Goal: Task Accomplishment & Management: Complete application form

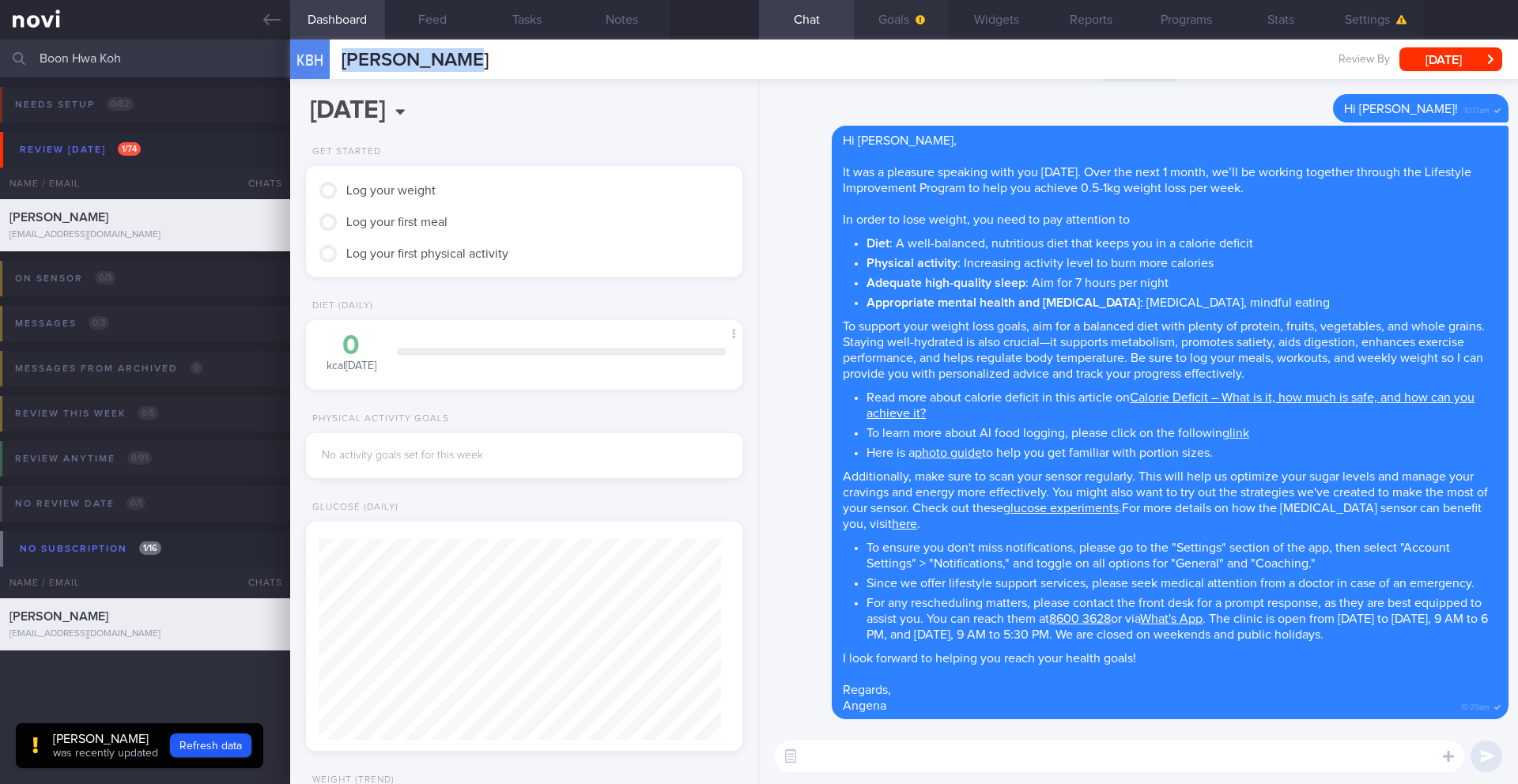
scroll to position [401, 0]
click at [910, 15] on button "Goals" at bounding box center [901, 20] width 95 height 40
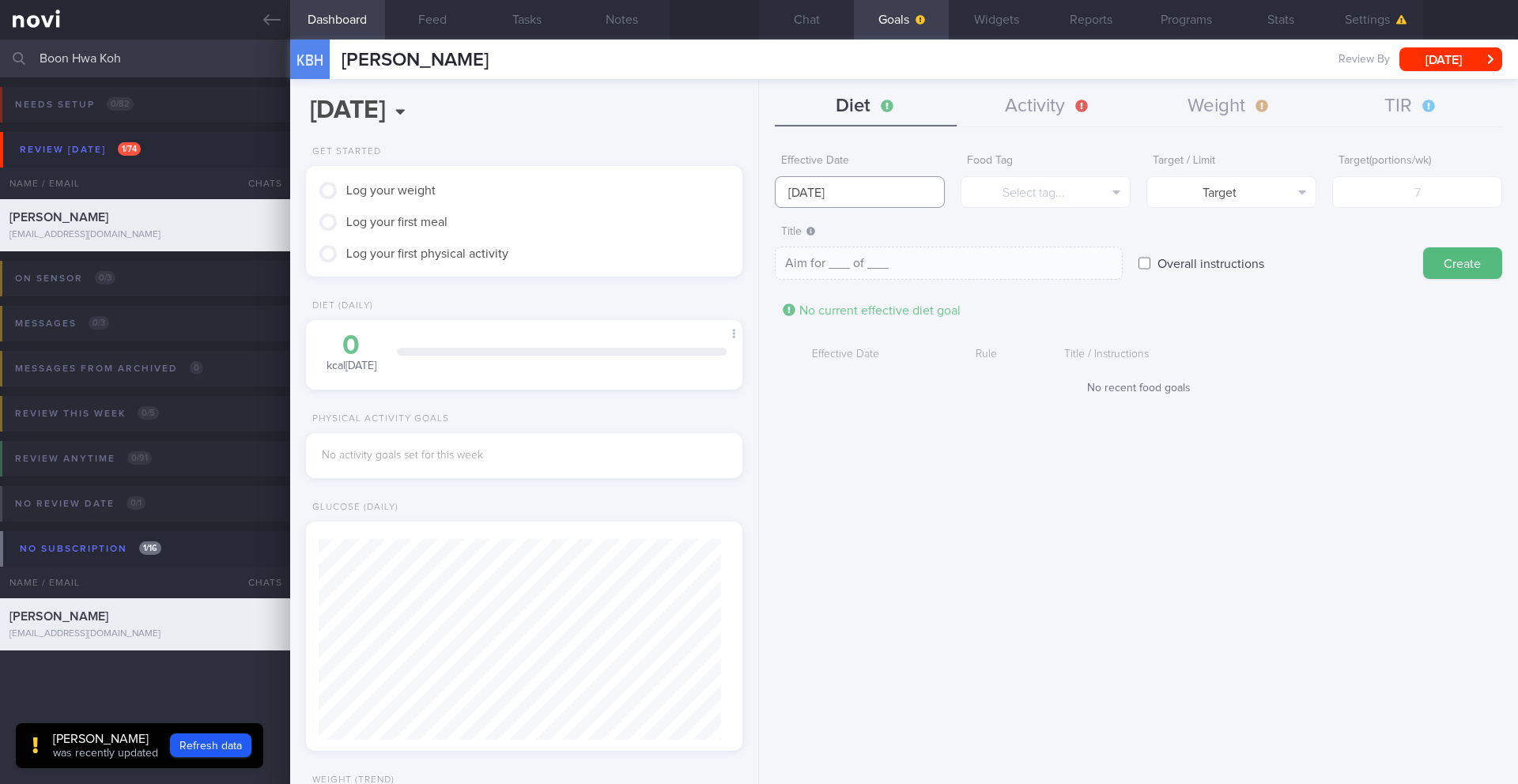
click at [835, 190] on input "[DATE]" at bounding box center [859, 192] width 170 height 31
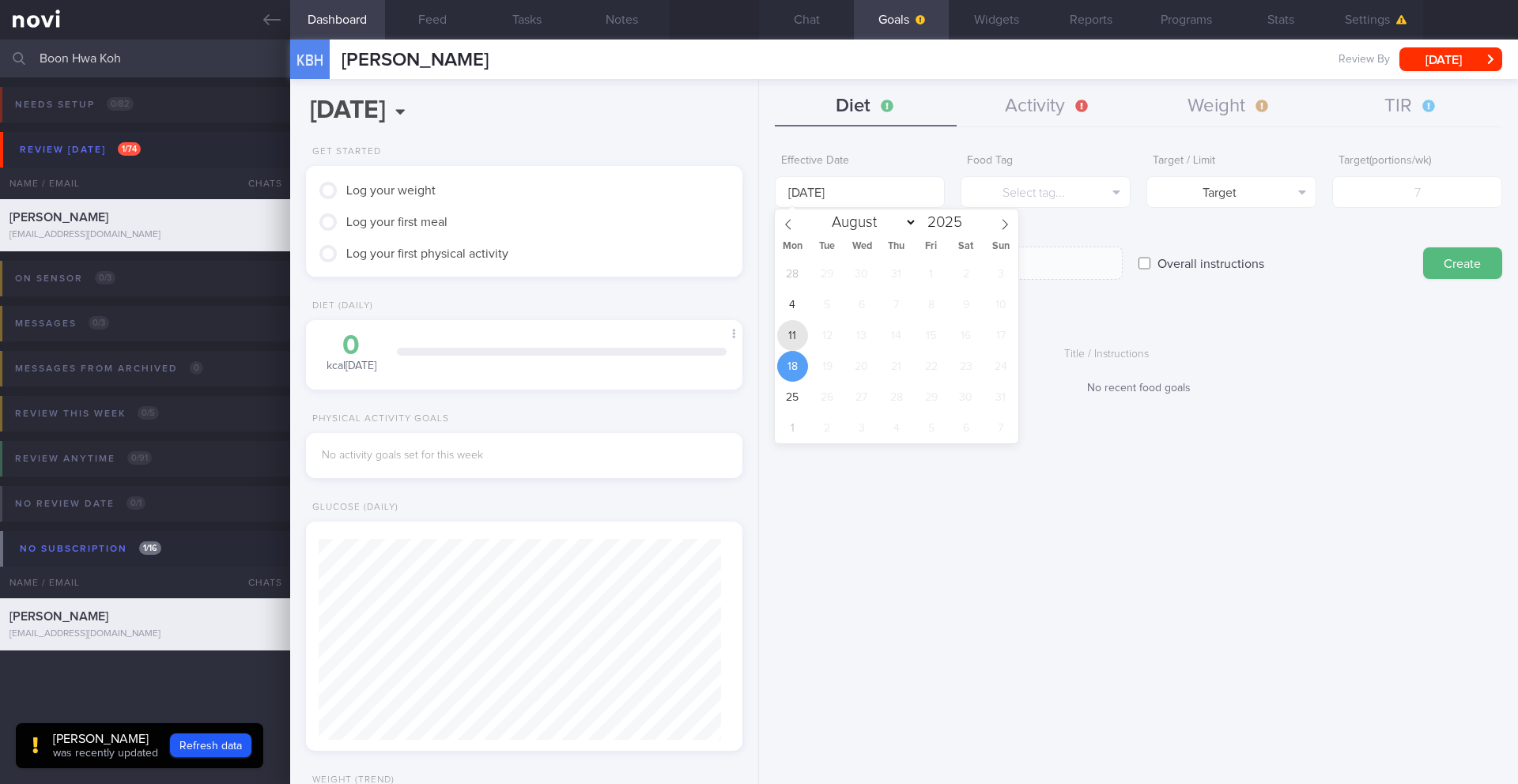
click at [797, 327] on span "11" at bounding box center [792, 335] width 31 height 31
type input "[DATE]"
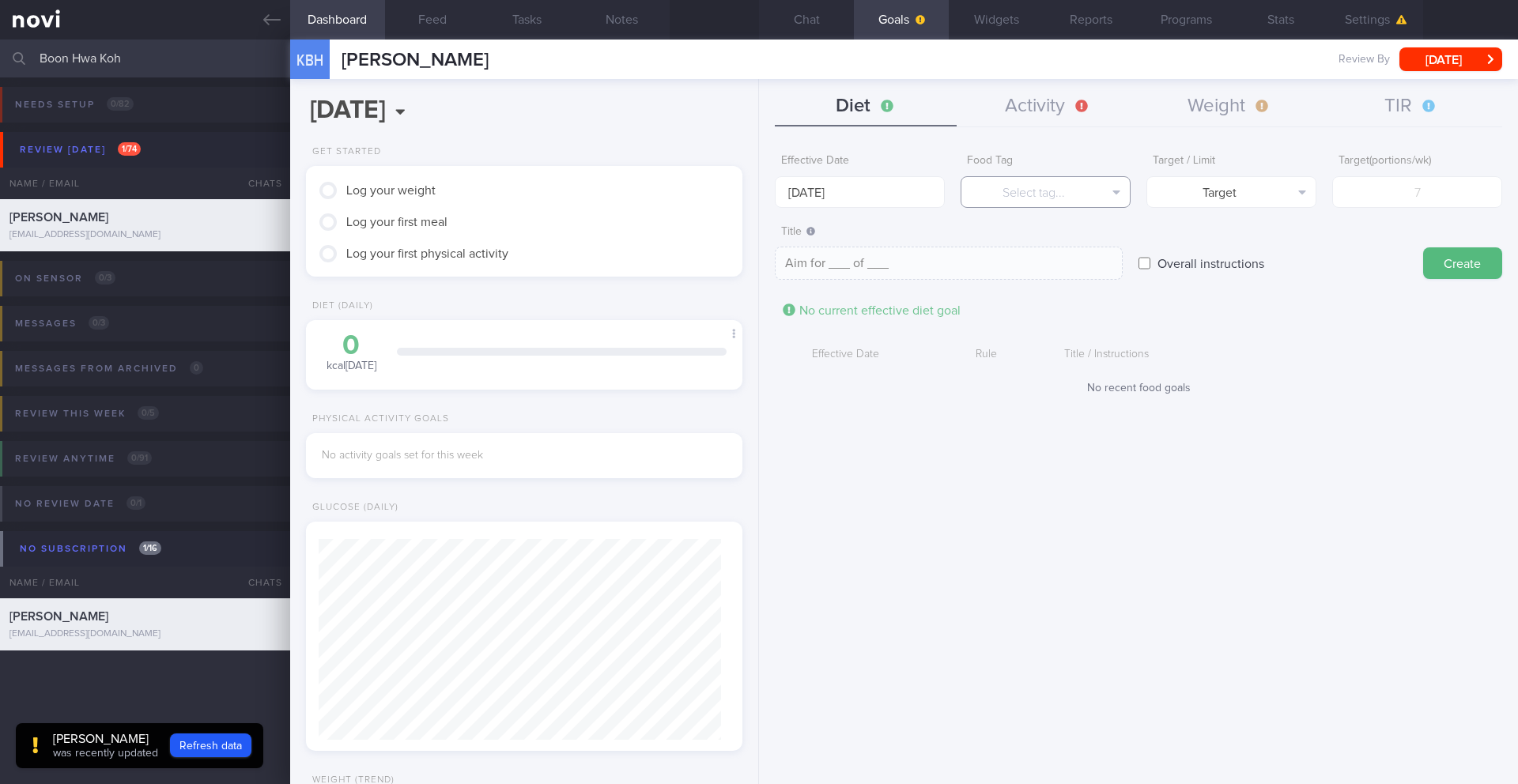
click at [1011, 200] on button "Select tag..." at bounding box center [1045, 192] width 170 height 31
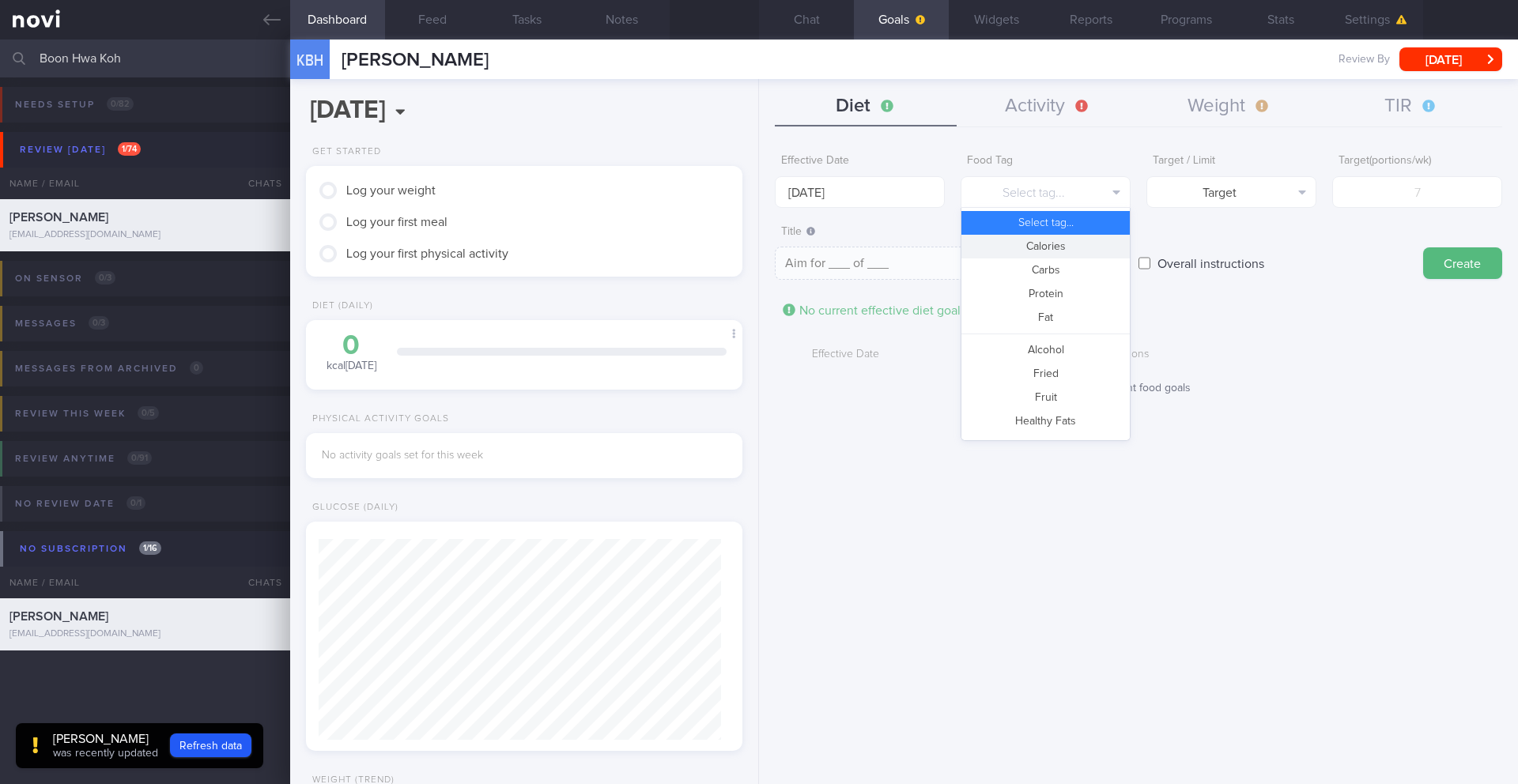
click at [1032, 246] on button "Calories" at bounding box center [1046, 246] width 169 height 24
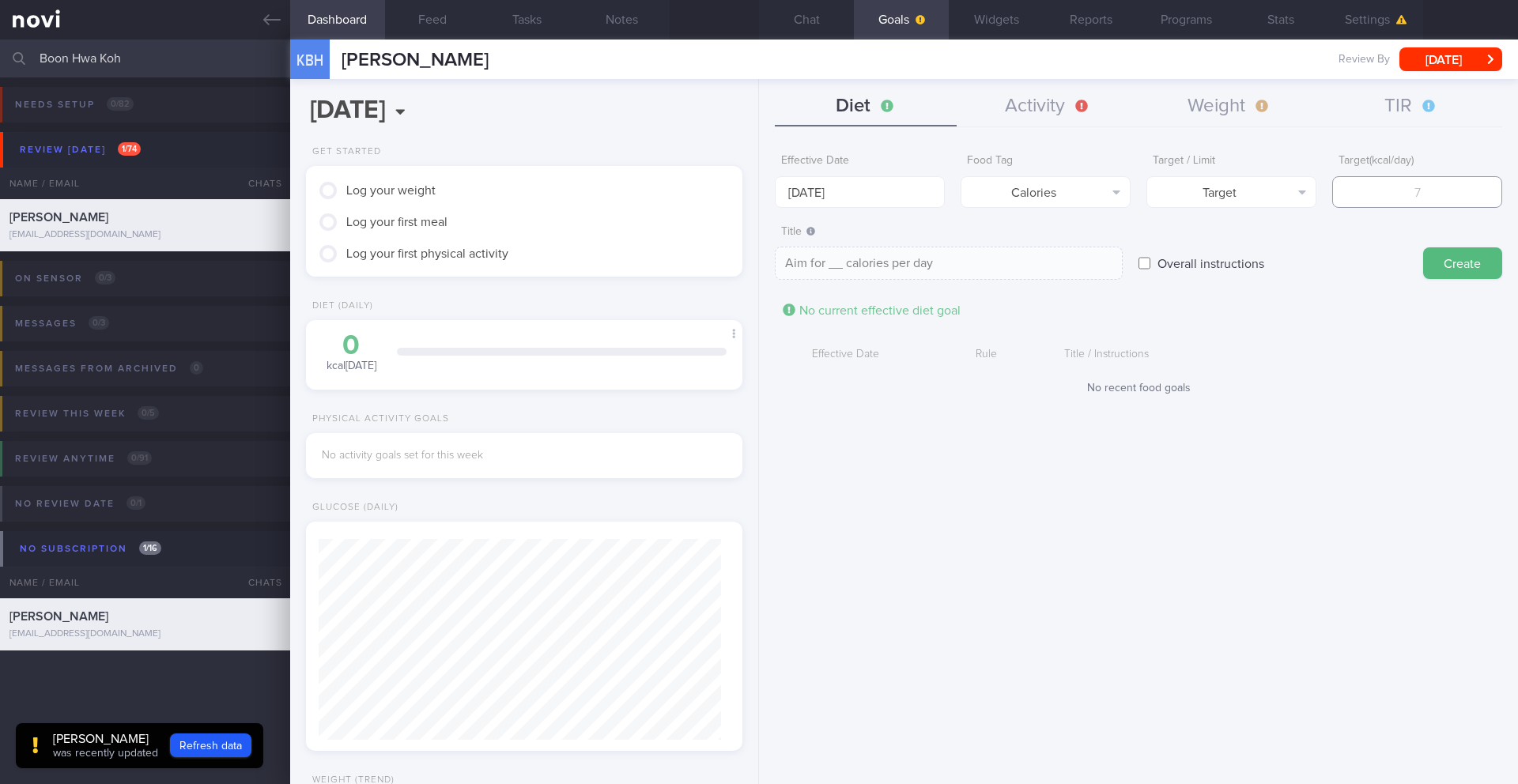
click at [1413, 191] on input "number" at bounding box center [1416, 192] width 170 height 31
click at [1315, 198] on button "Target" at bounding box center [1231, 192] width 170 height 31
click at [1291, 241] on button "Limit" at bounding box center [1231, 246] width 169 height 24
type textarea "Keep to __ calories per day"
click at [1377, 169] on div "Limit ( kcal/day )" at bounding box center [1416, 177] width 170 height 62
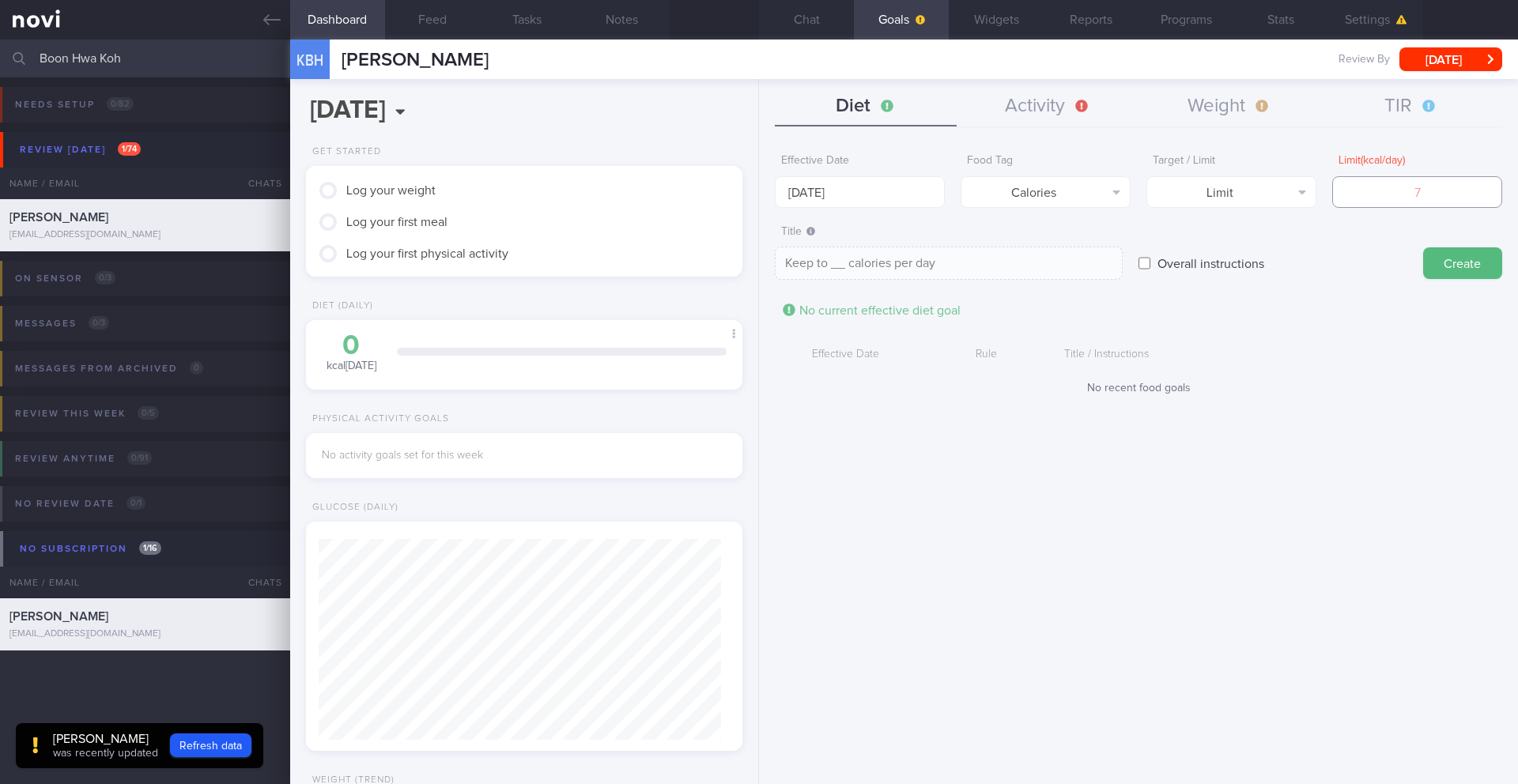
click at [1375, 181] on input "number" at bounding box center [1416, 192] width 170 height 31
type input "1"
type textarea "Keep to 1 calories per day"
type input "17"
type textarea "Keep to 17 calories per day"
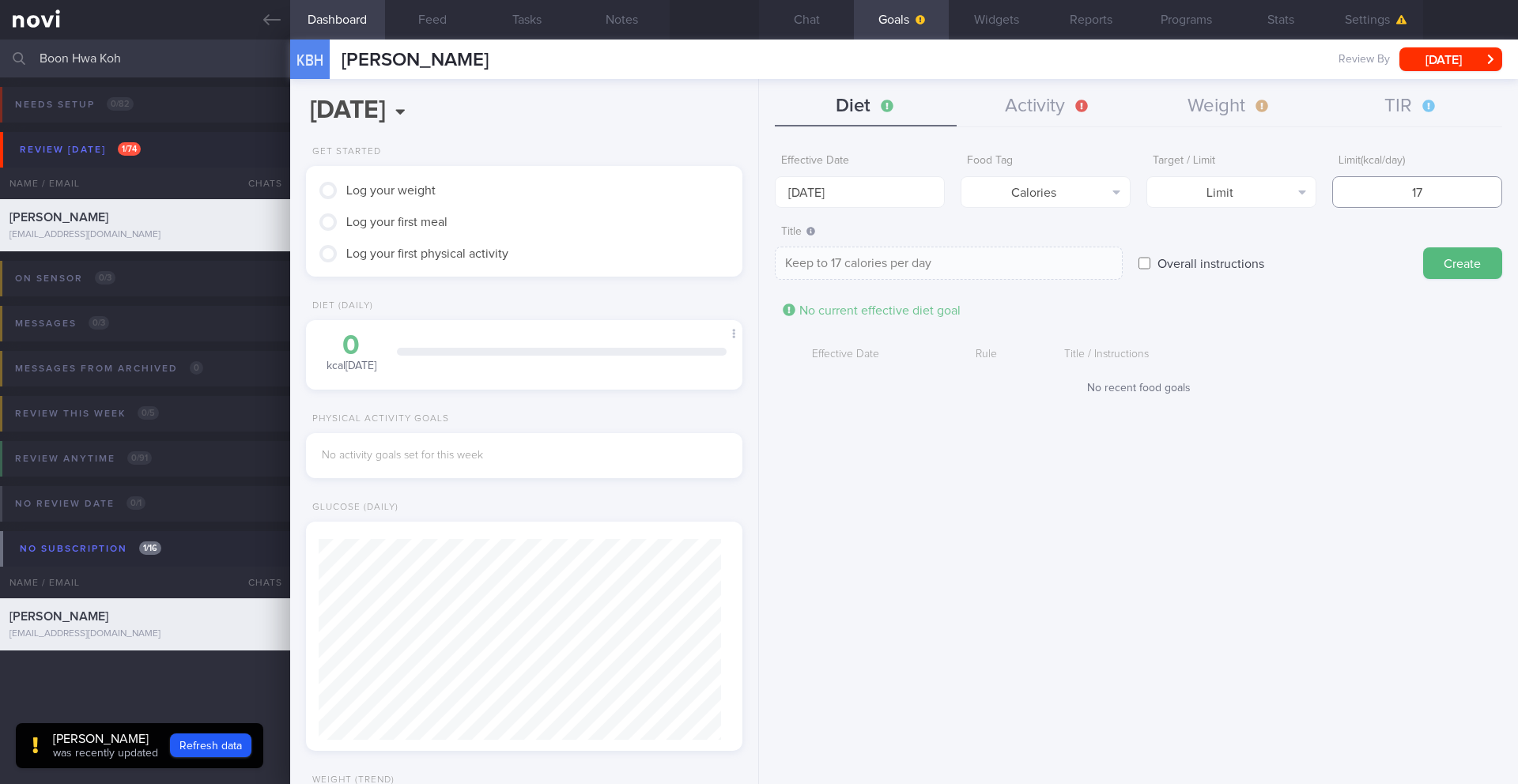
type input "170"
type textarea "Keep to 170 calories per day"
type input "1700"
type textarea "Keep to 1700 calories per day"
type input "1700"
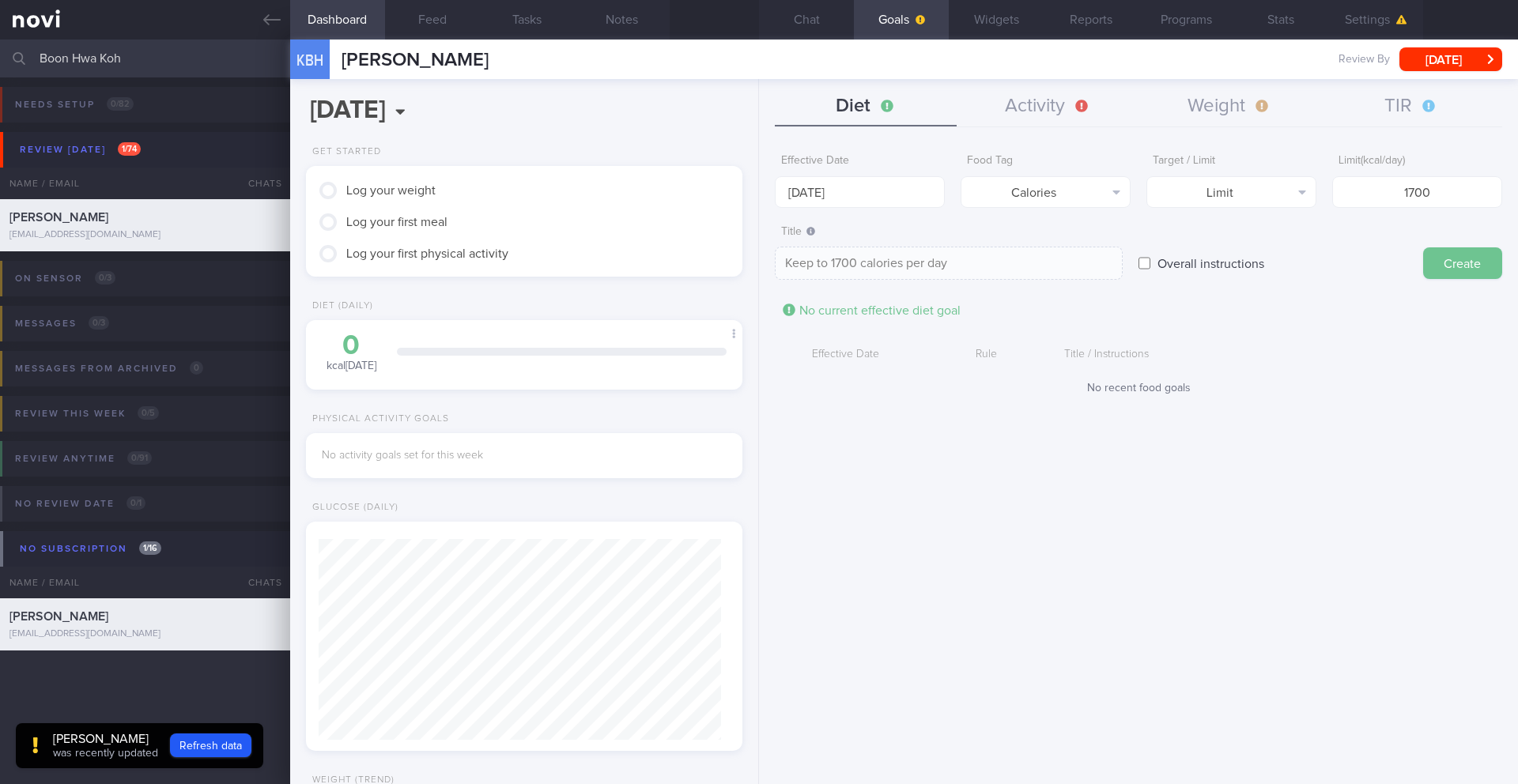
click at [1446, 263] on button "Create" at bounding box center [1463, 263] width 79 height 31
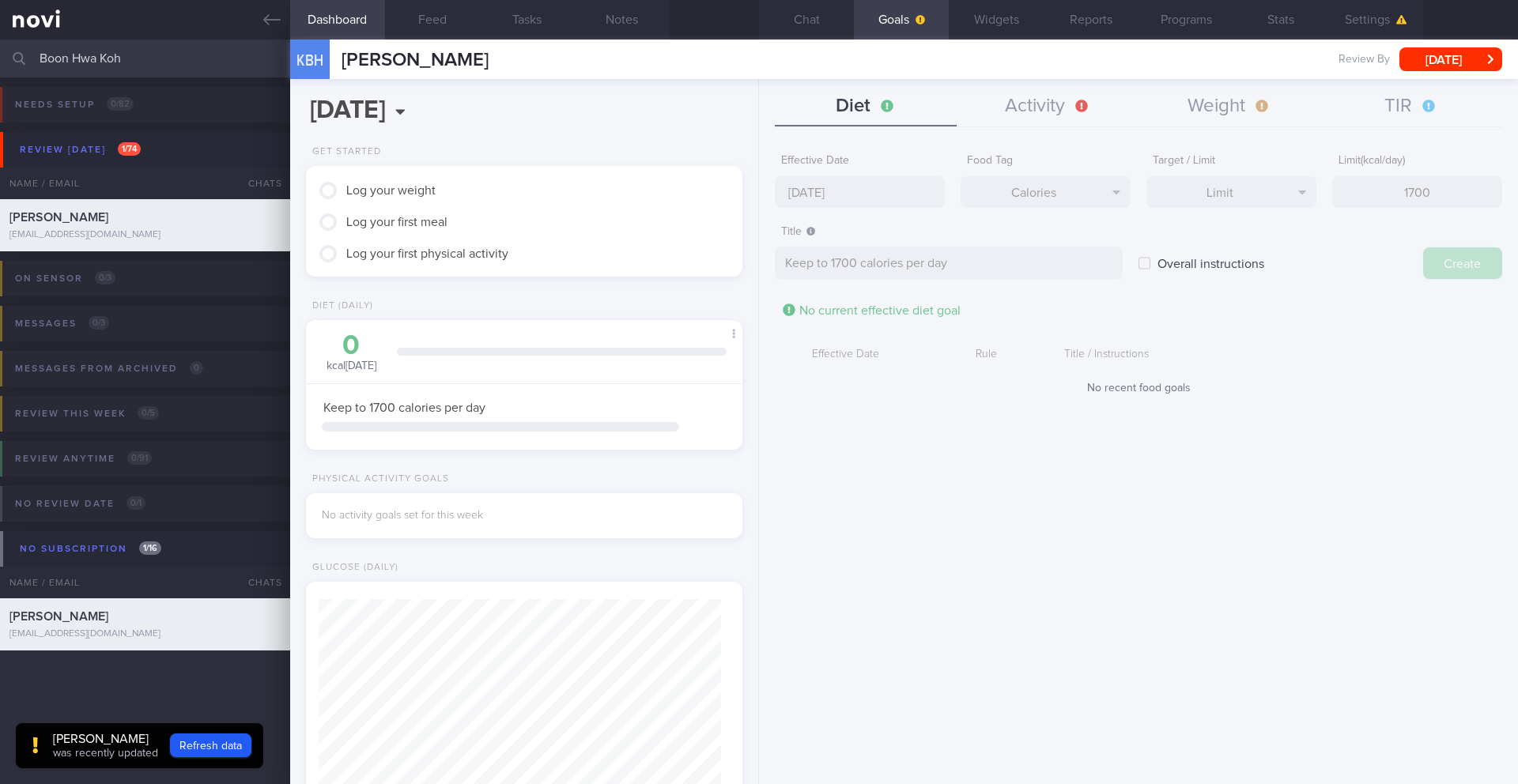
type input "[DATE]"
type textarea "Aim for ___ of ___"
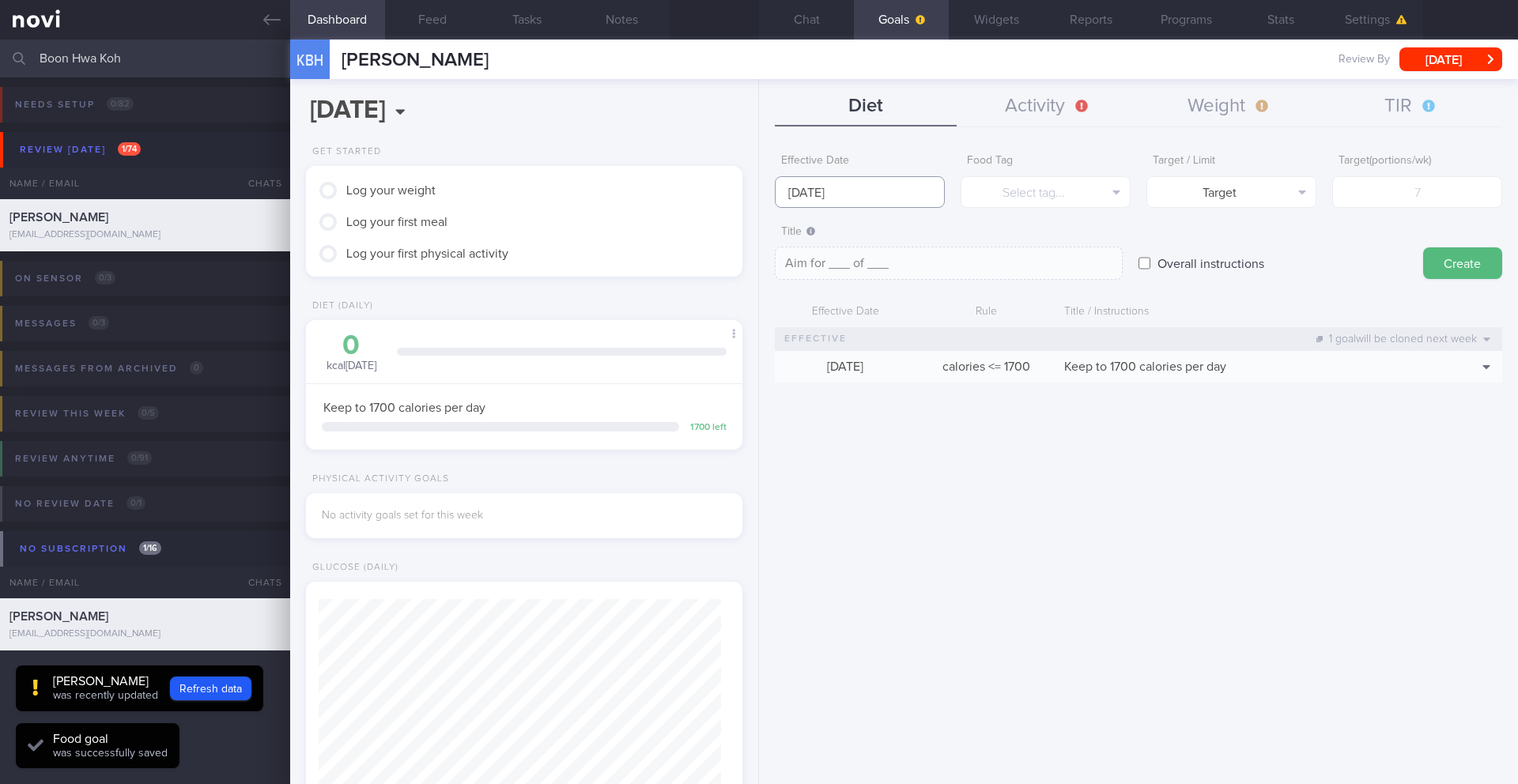
click at [822, 198] on input "[DATE]" at bounding box center [859, 192] width 170 height 31
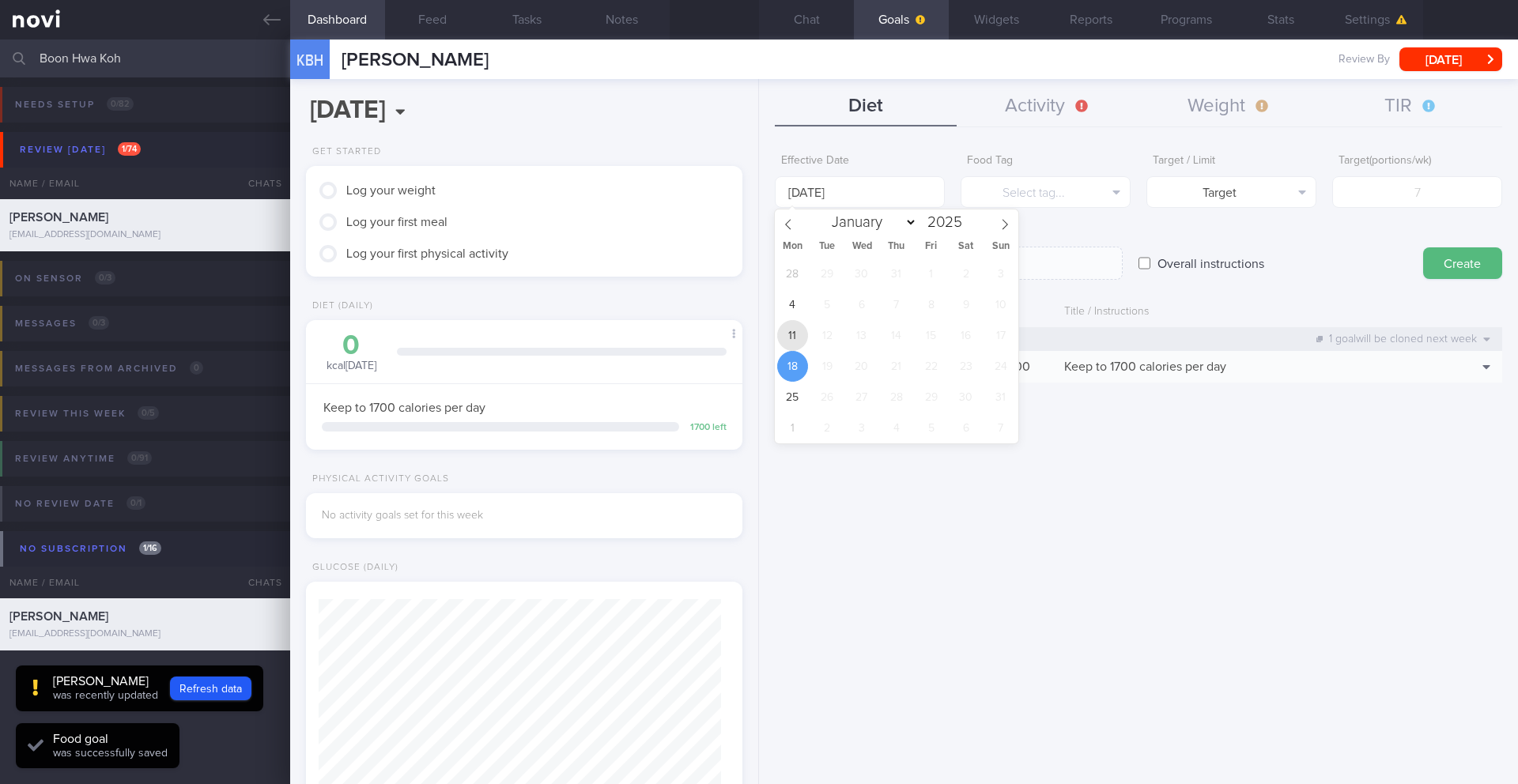
click at [788, 344] on span "11" at bounding box center [792, 335] width 31 height 31
type input "[DATE]"
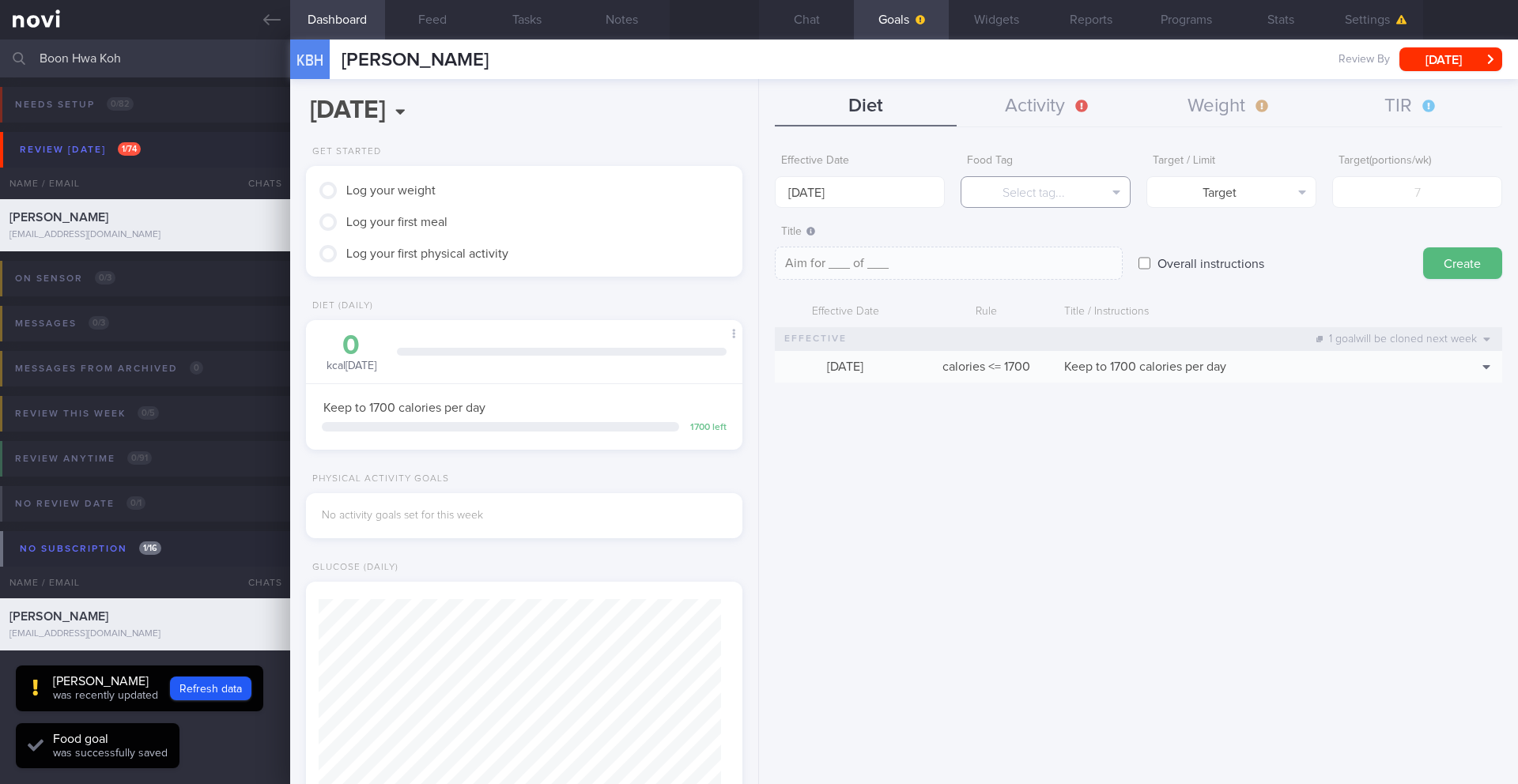
click at [1027, 203] on button "Select tag..." at bounding box center [1045, 192] width 170 height 31
click at [1027, 202] on button "Select tag..." at bounding box center [1045, 192] width 170 height 31
click at [1024, 204] on button "Select tag..." at bounding box center [1045, 192] width 170 height 31
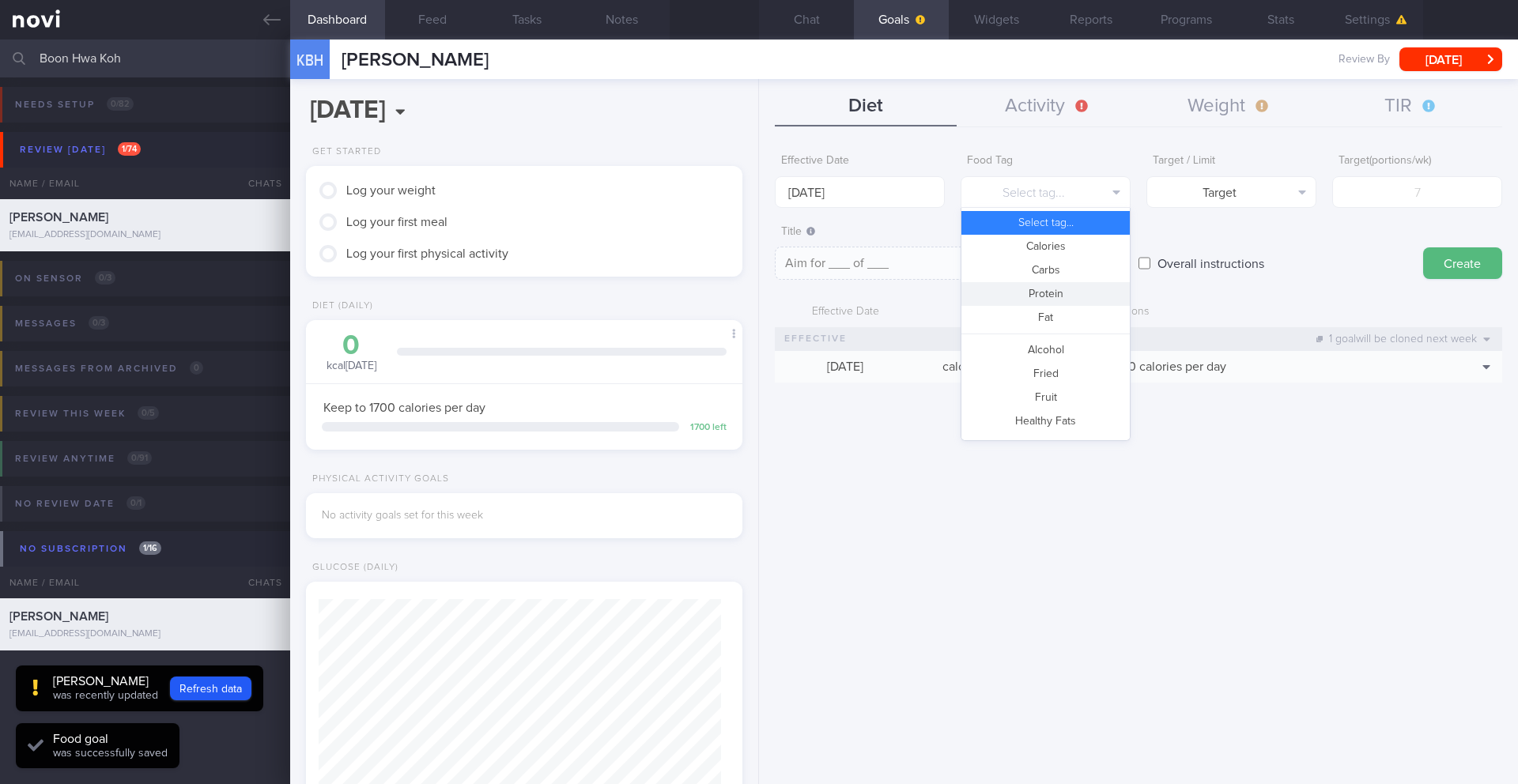
click at [1034, 296] on button "Protein" at bounding box center [1046, 294] width 169 height 24
type textarea "Aim for __g of protein per day"
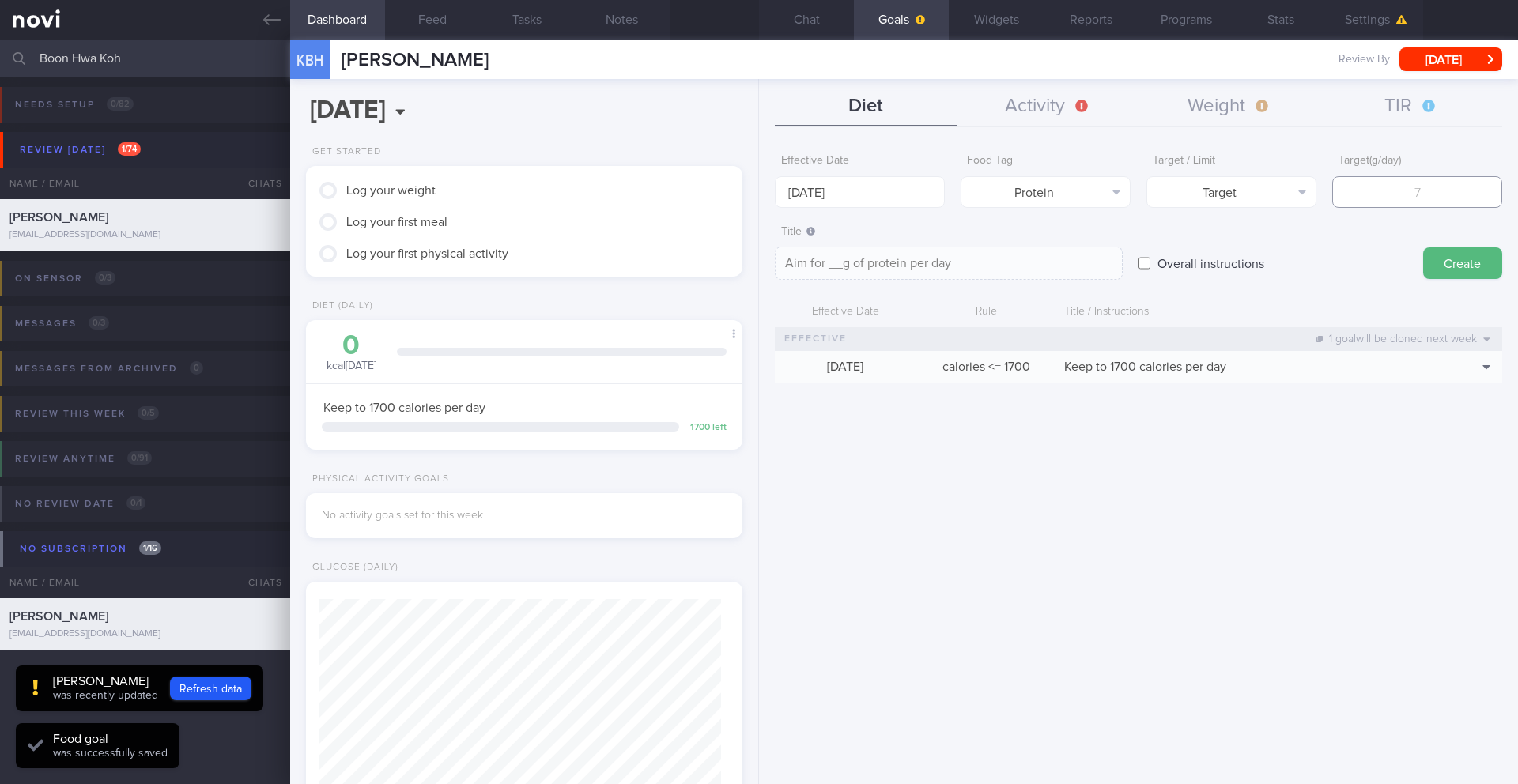
click at [1357, 198] on input "number" at bounding box center [1416, 192] width 170 height 31
type input "1"
type textarea "Aim for 1g of protein per day"
type input "10"
type textarea "Aim for 10g of protein per day"
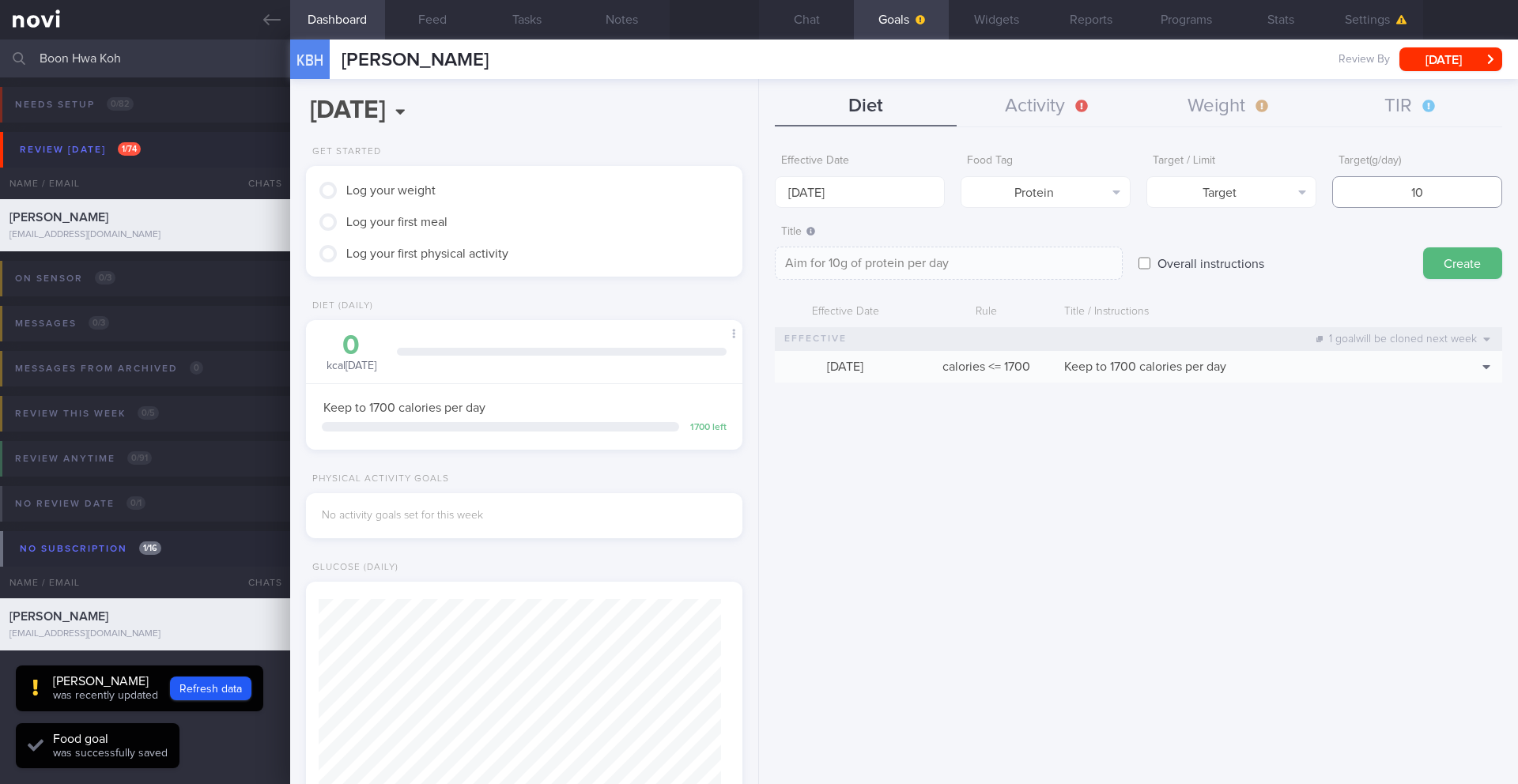
type input "100"
type textarea "Aim for 100g of protein per day"
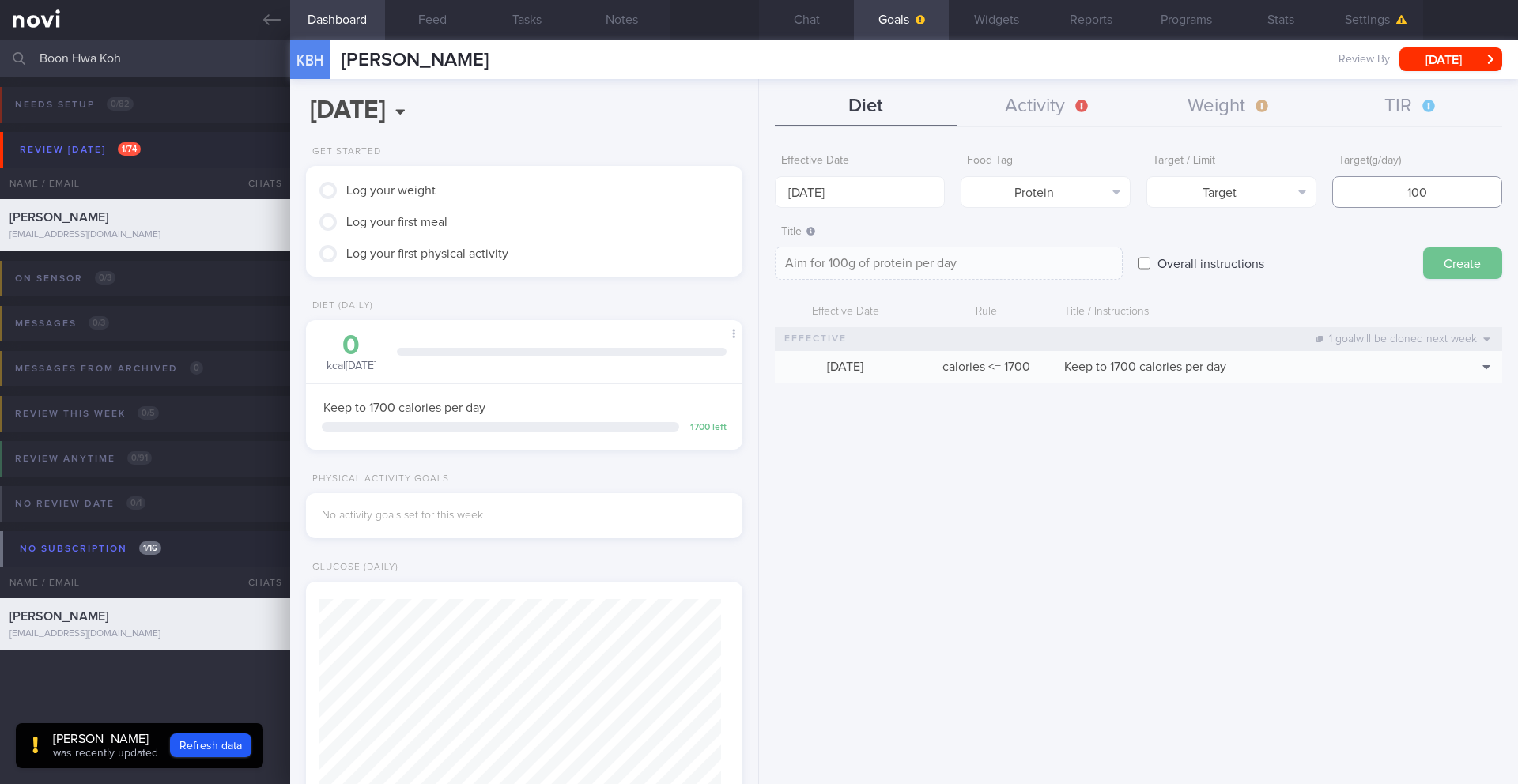
type input "100"
click at [1446, 262] on button "Create" at bounding box center [1463, 263] width 79 height 31
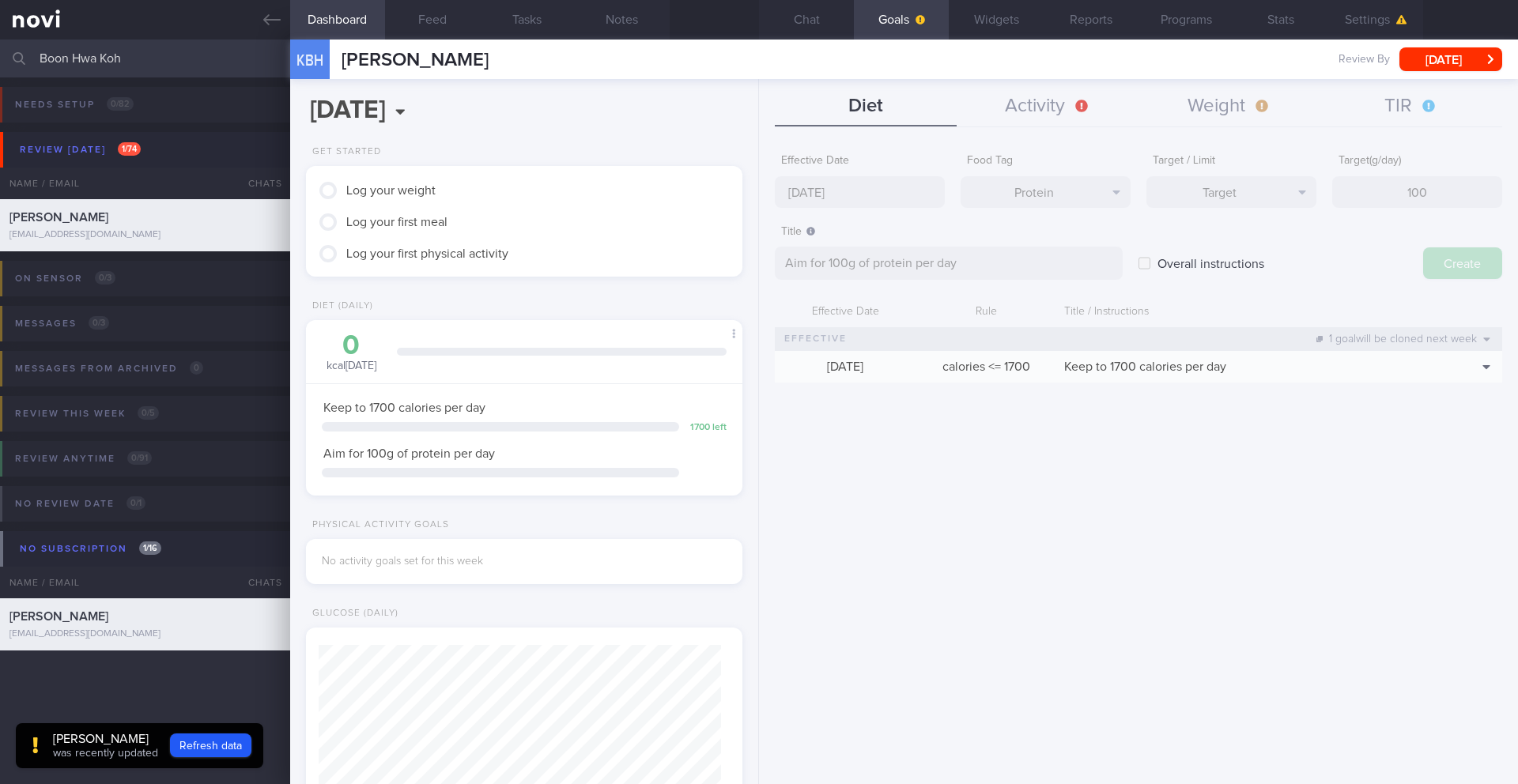
type input "[DATE]"
type textarea "Aim for ___ of ___"
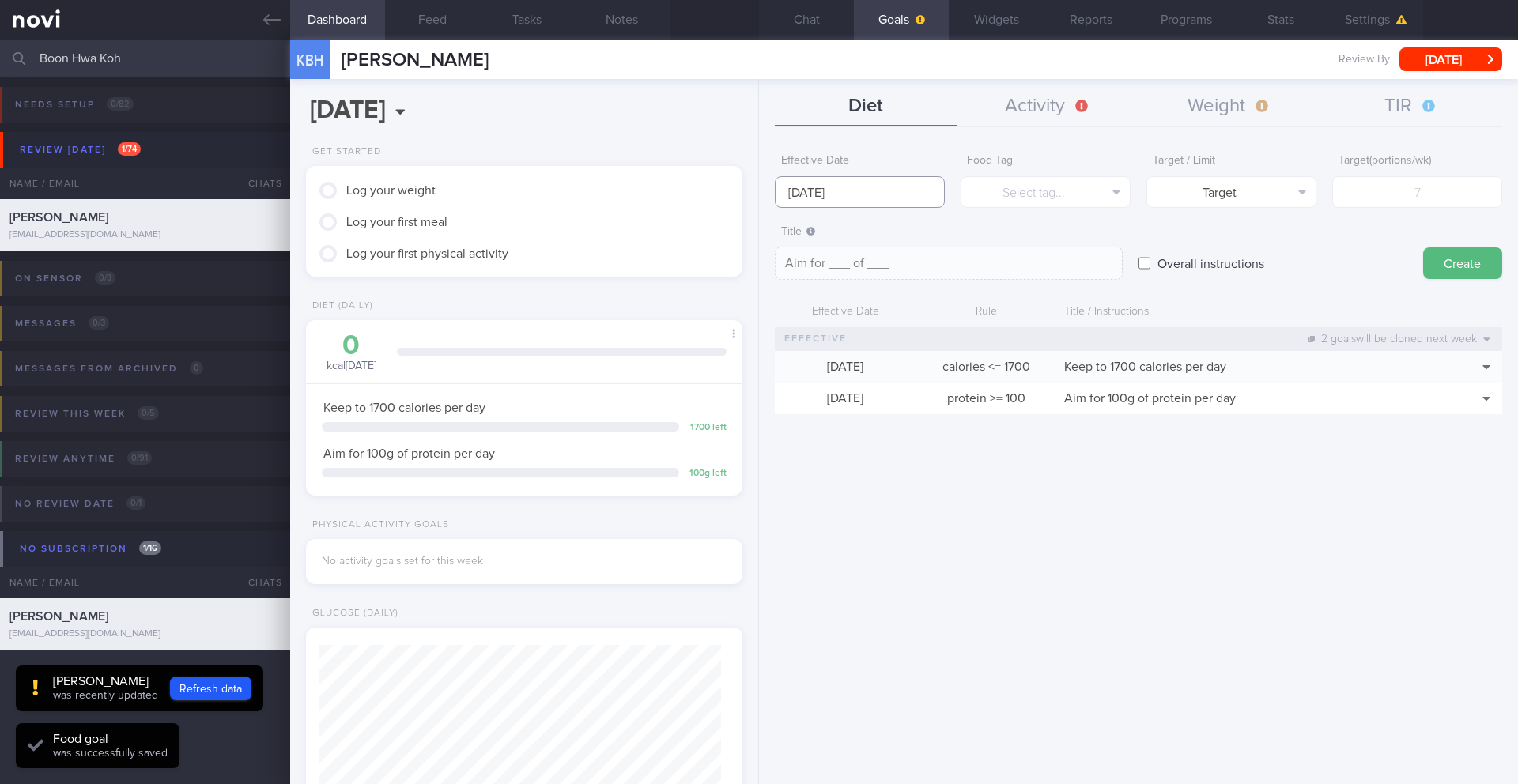
click at [783, 195] on input "[DATE]" at bounding box center [859, 192] width 170 height 31
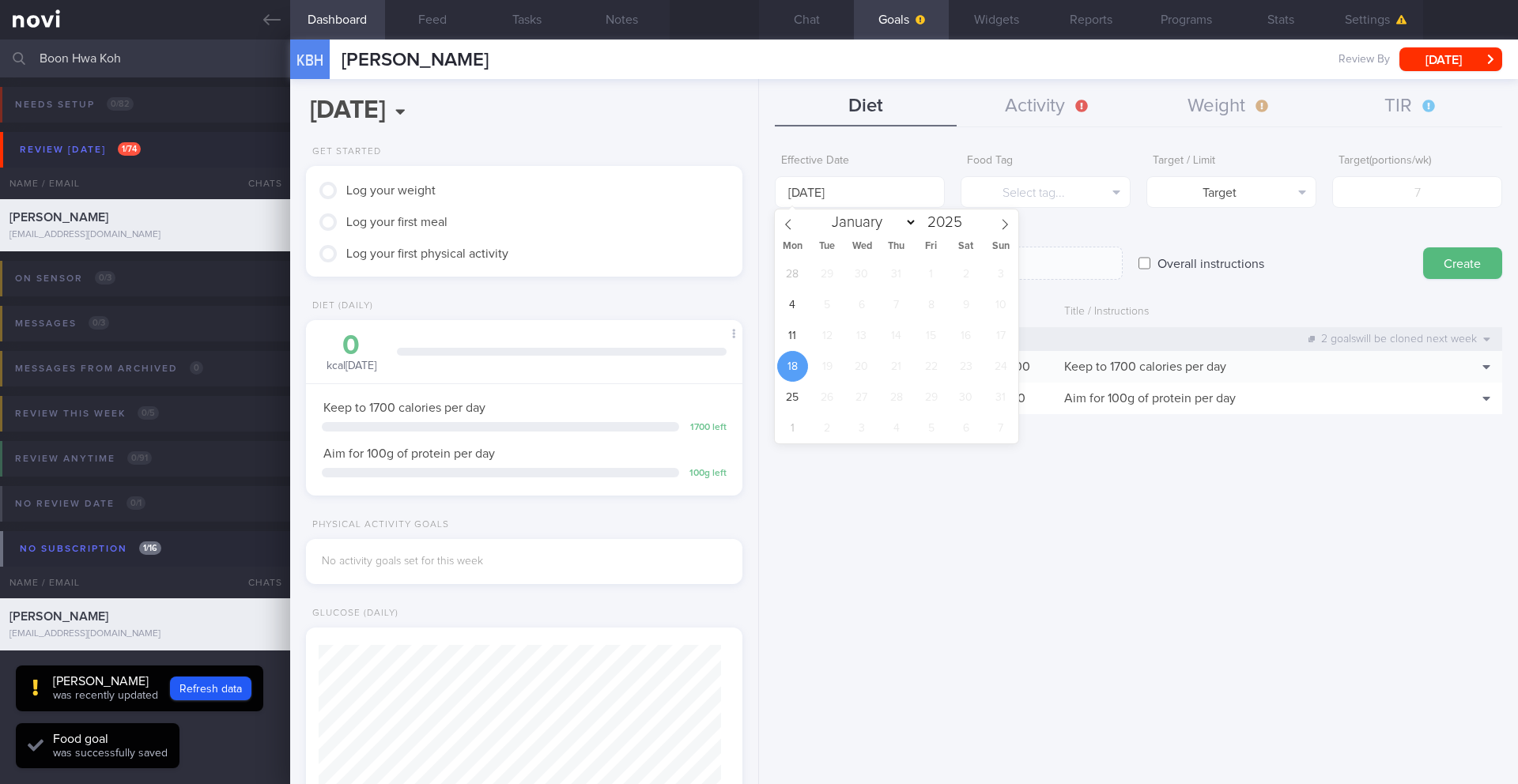
click at [806, 327] on div "28 29 30 31 1 2 3 4 5 6 7 8 9 10 11 12 13 14 15 16 17 18 19 20 21 22 23 24 25 2…" at bounding box center [896, 351] width 243 height 185
click at [802, 329] on span "11" at bounding box center [792, 335] width 31 height 31
type input "[DATE]"
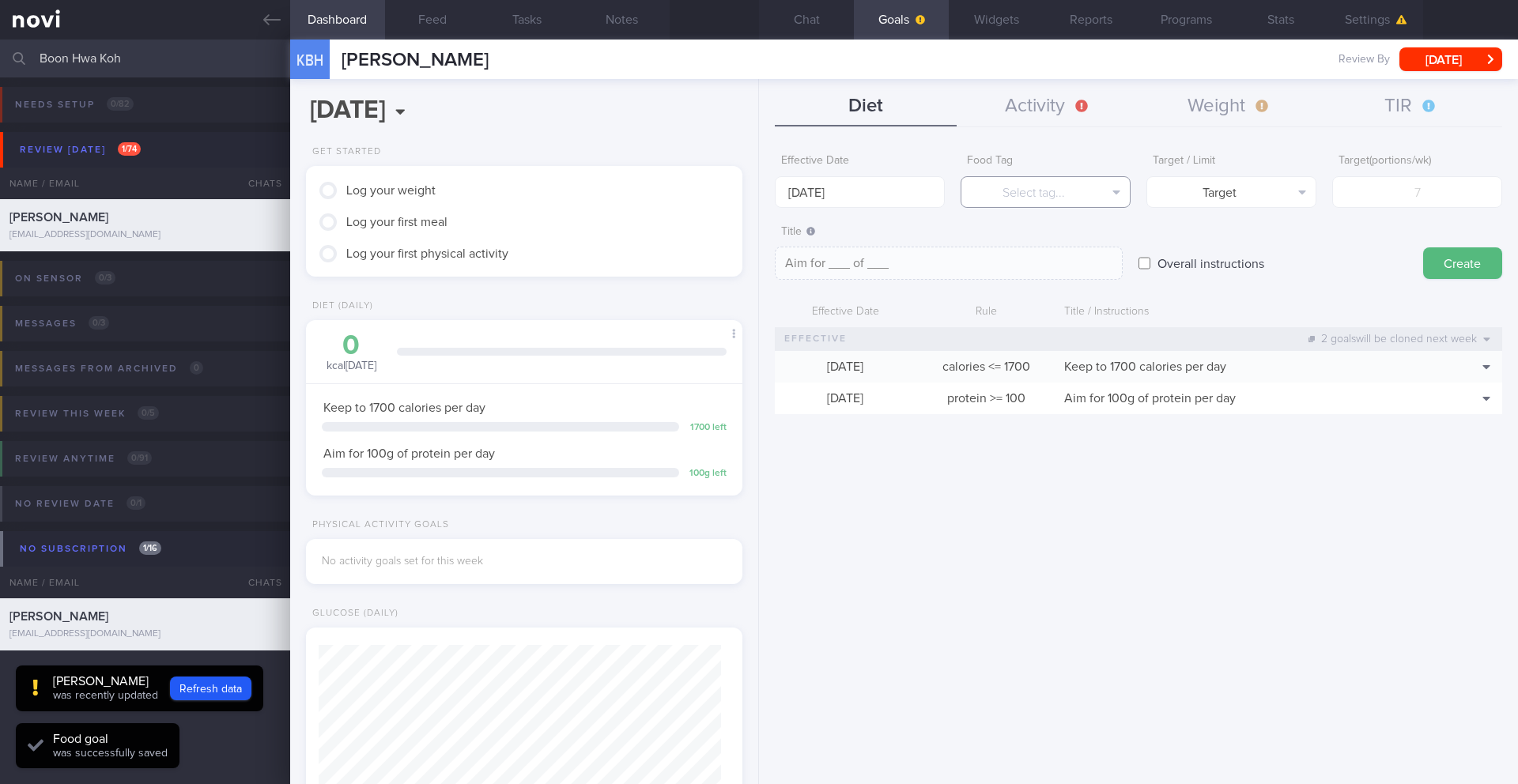
click at [1070, 176] on button "Select tag..." at bounding box center [1045, 192] width 170 height 31
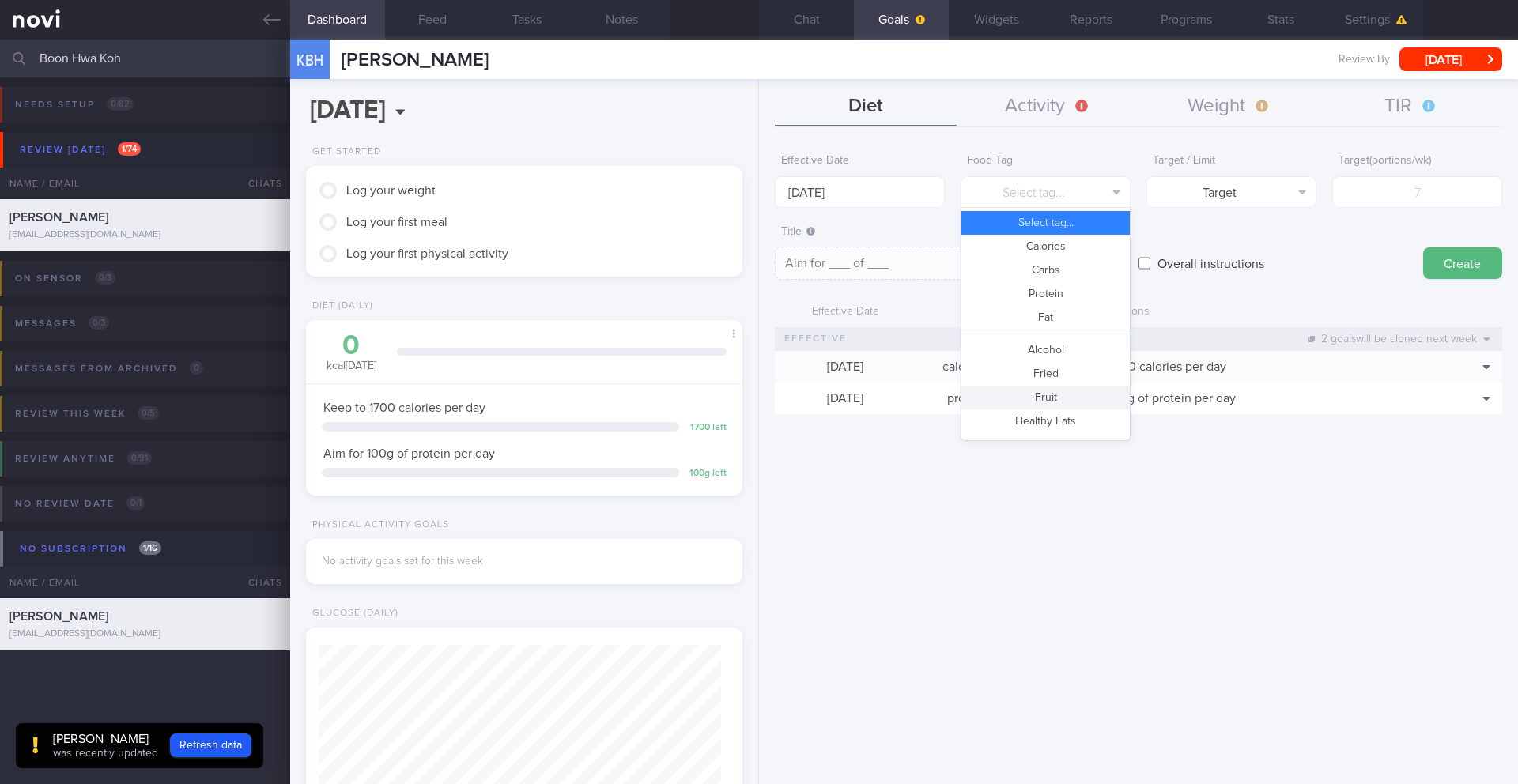
click at [1042, 389] on button "Fruit" at bounding box center [1046, 397] width 169 height 24
type textarea "Aim for __ portions of fruits per week"
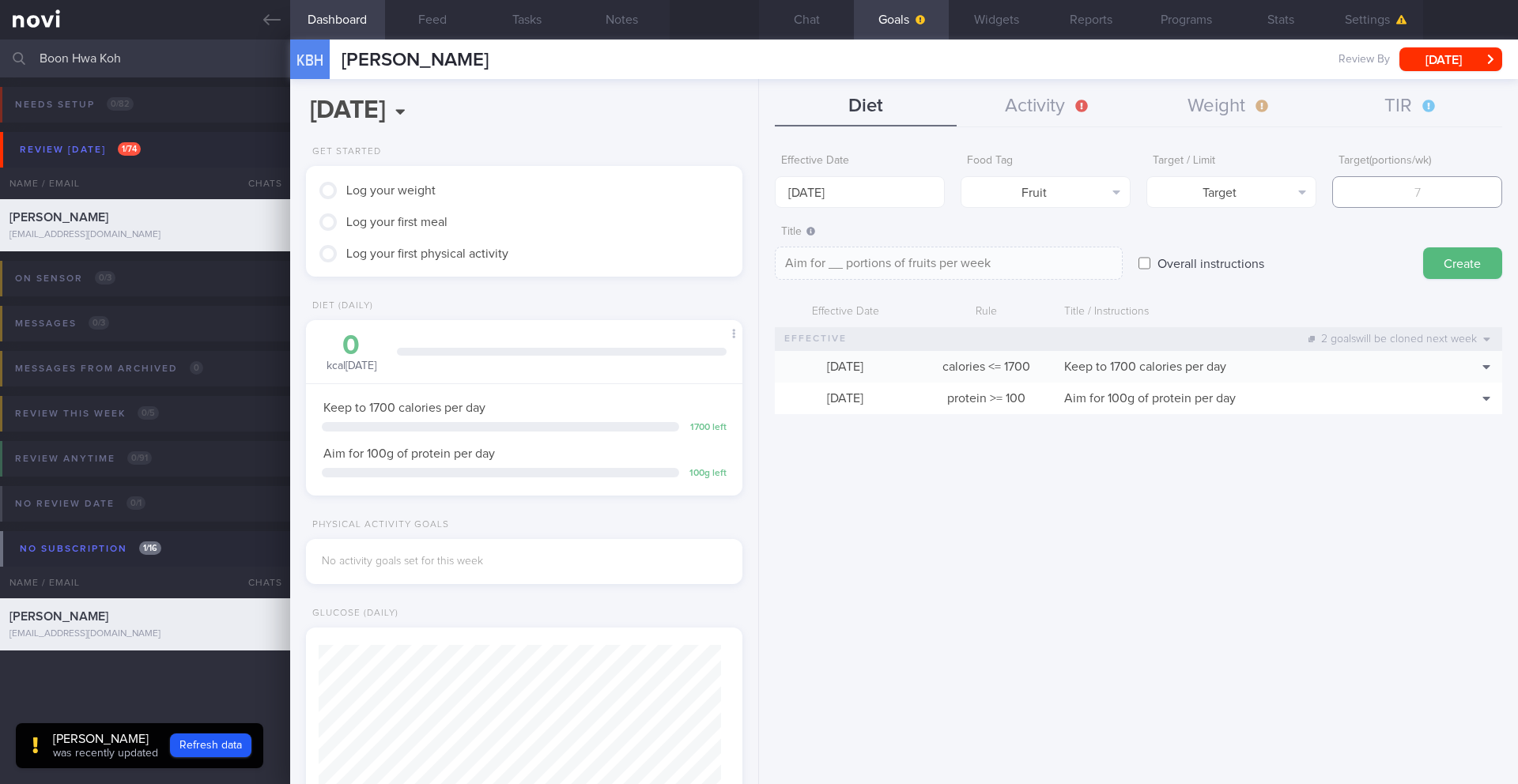
click at [1391, 189] on input "number" at bounding box center [1416, 192] width 170 height 31
type input "1"
type textarea "Aim for 1 portions of fruits per week"
type input "14"
type textarea "Aim for 14 portions of fruits per week"
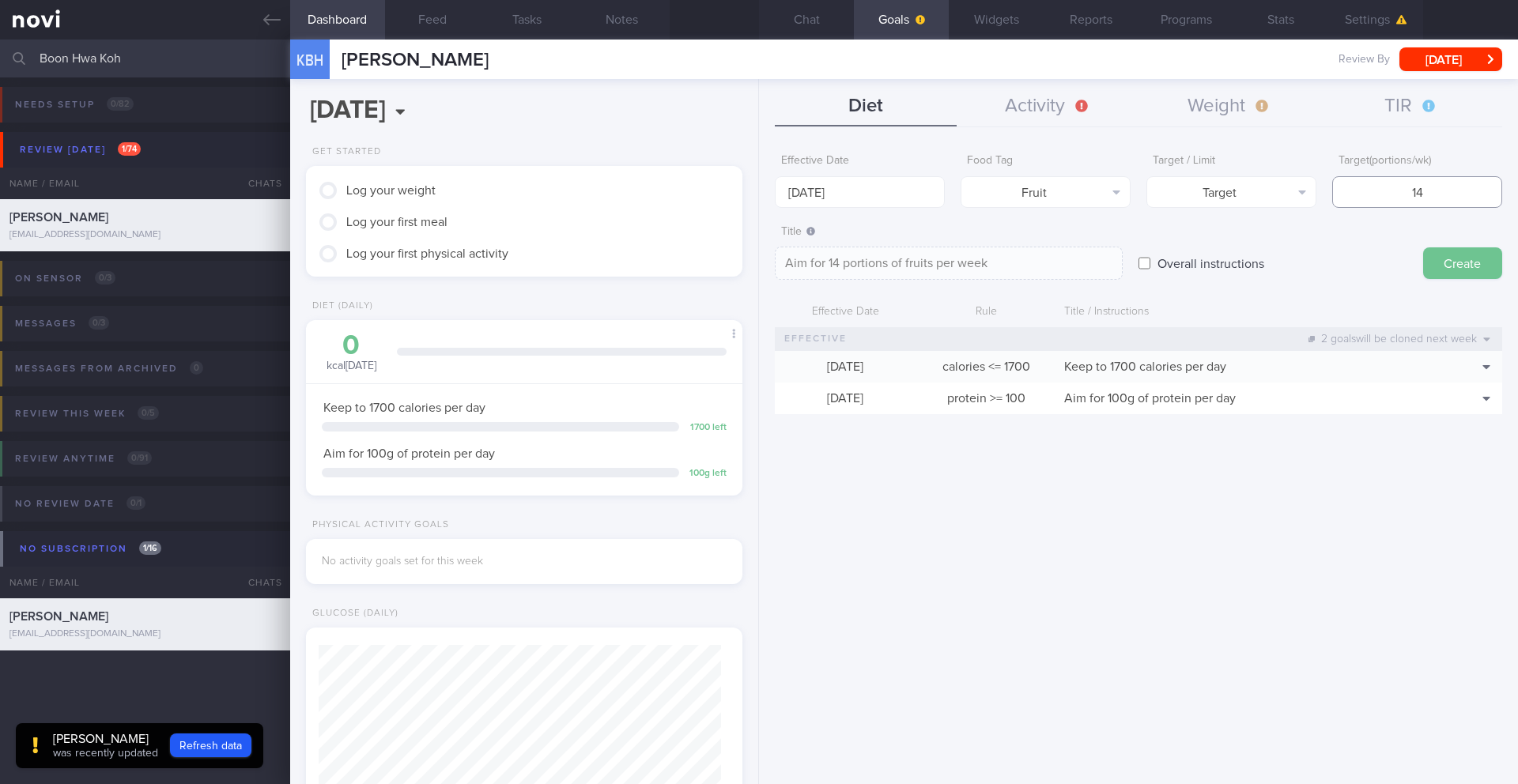
type input "14"
click at [1444, 261] on button "Create" at bounding box center [1463, 263] width 79 height 31
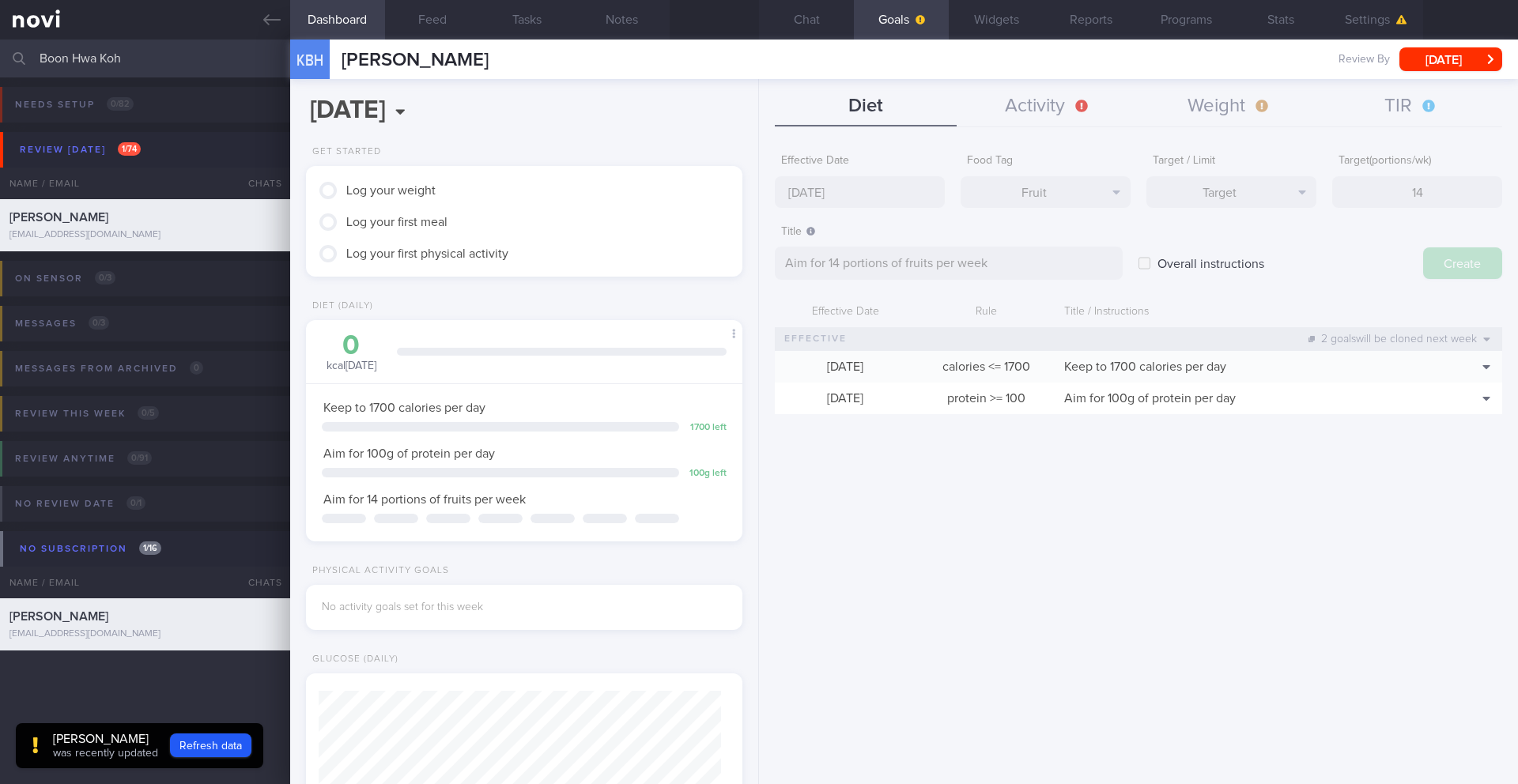
type input "[DATE]"
type textarea "Aim for ___ of ___"
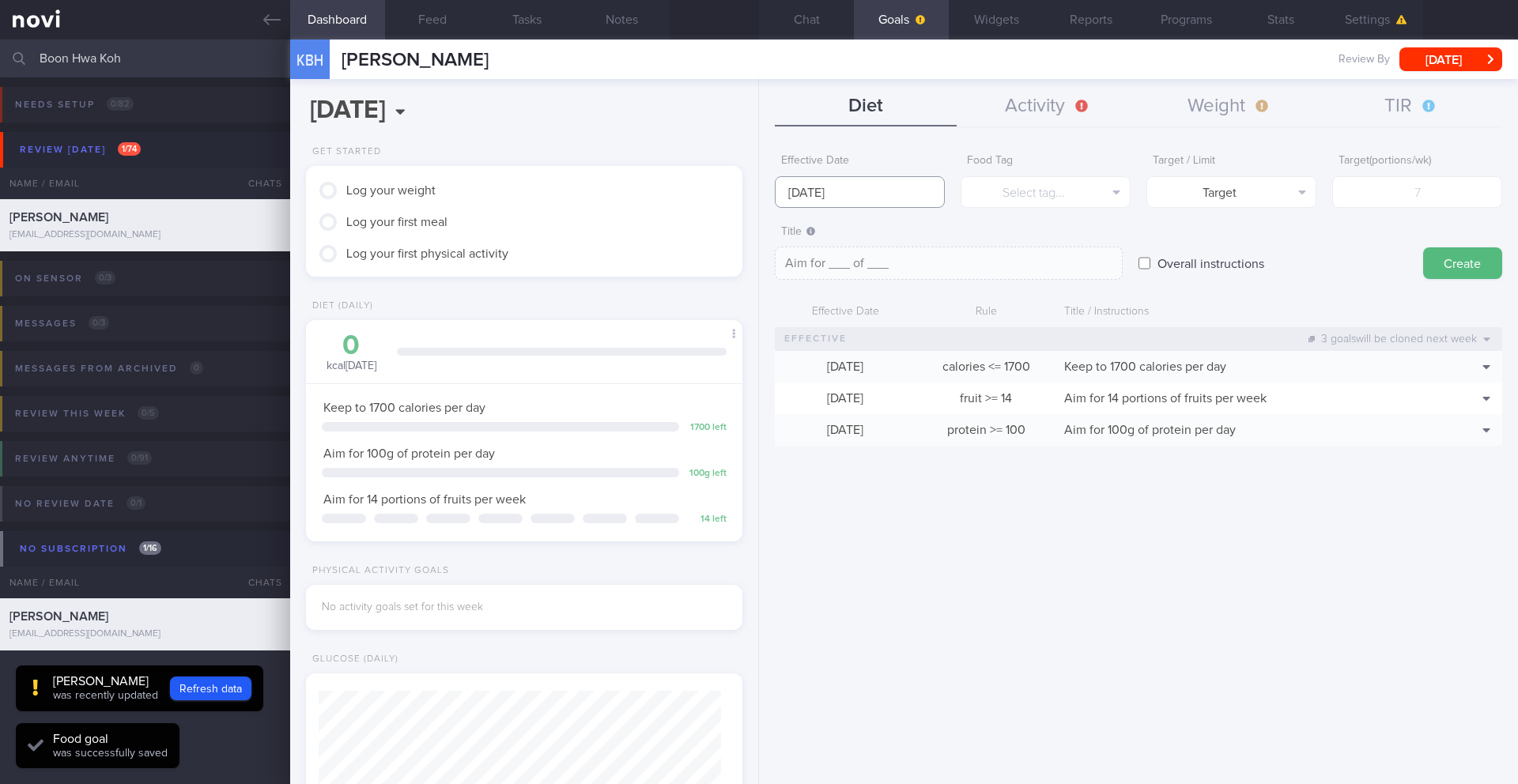
click at [849, 184] on input "[DATE]" at bounding box center [859, 192] width 170 height 31
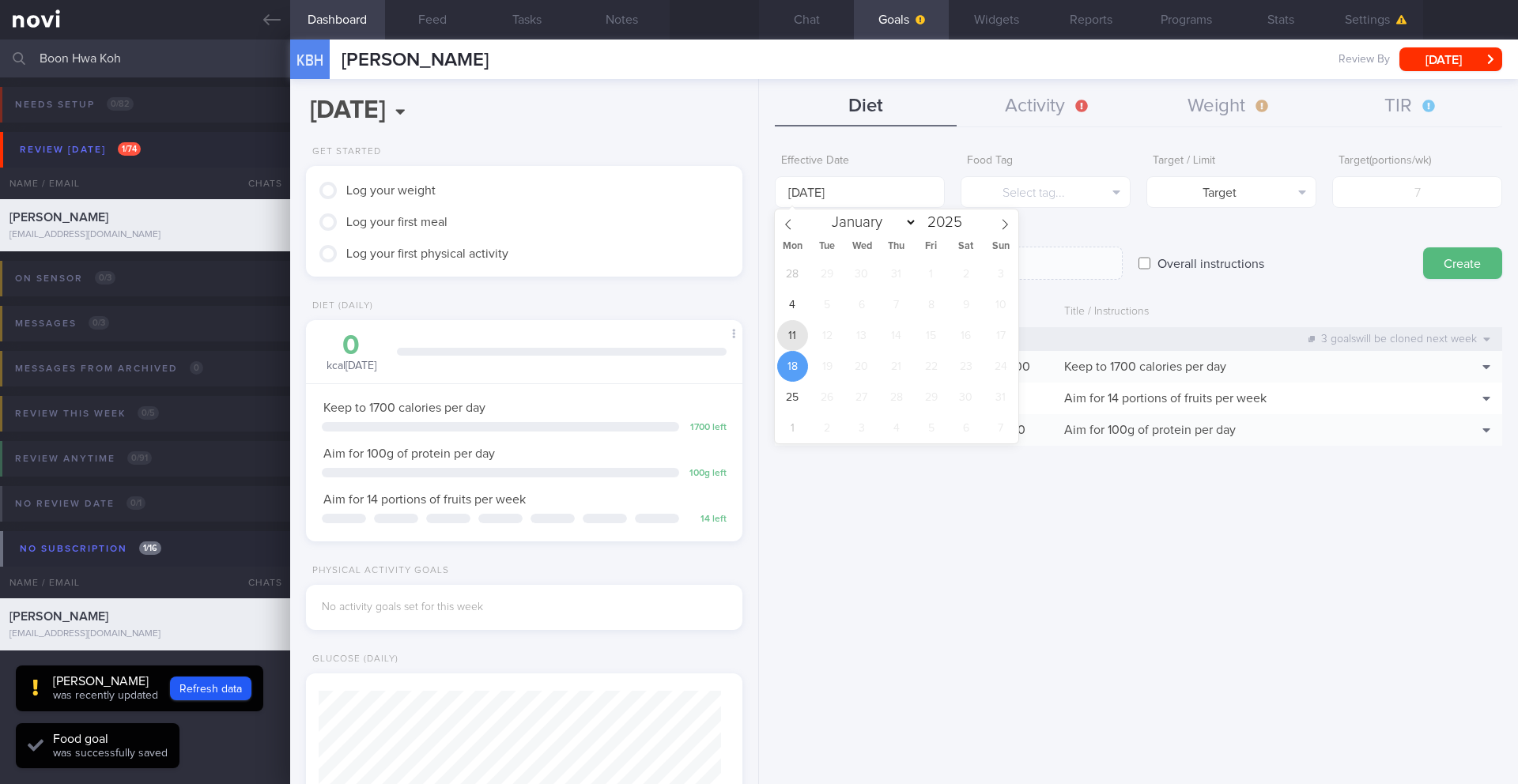
click at [797, 330] on span "11" at bounding box center [792, 335] width 31 height 31
type input "[DATE]"
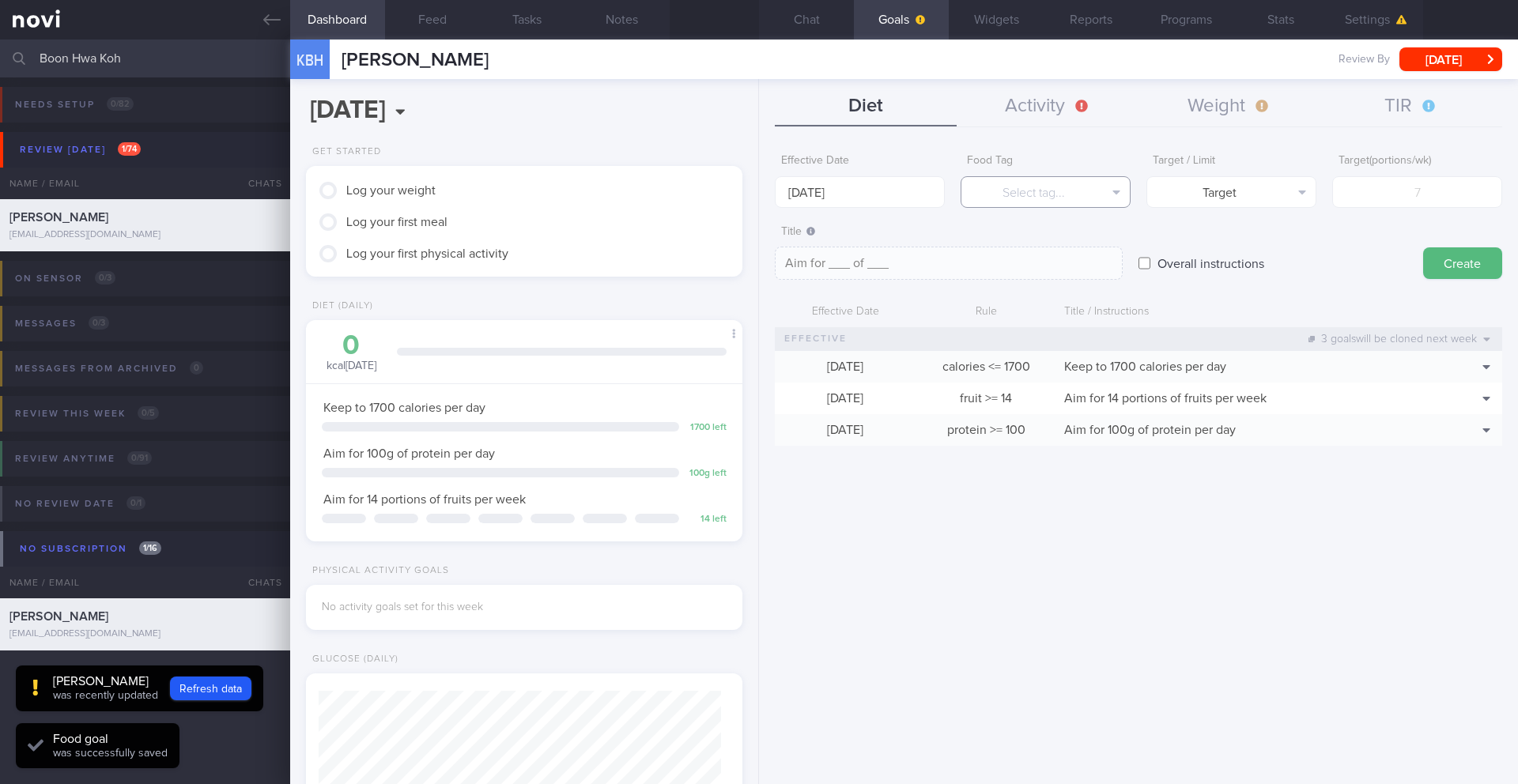
click at [1057, 187] on button "Select tag..." at bounding box center [1045, 192] width 170 height 31
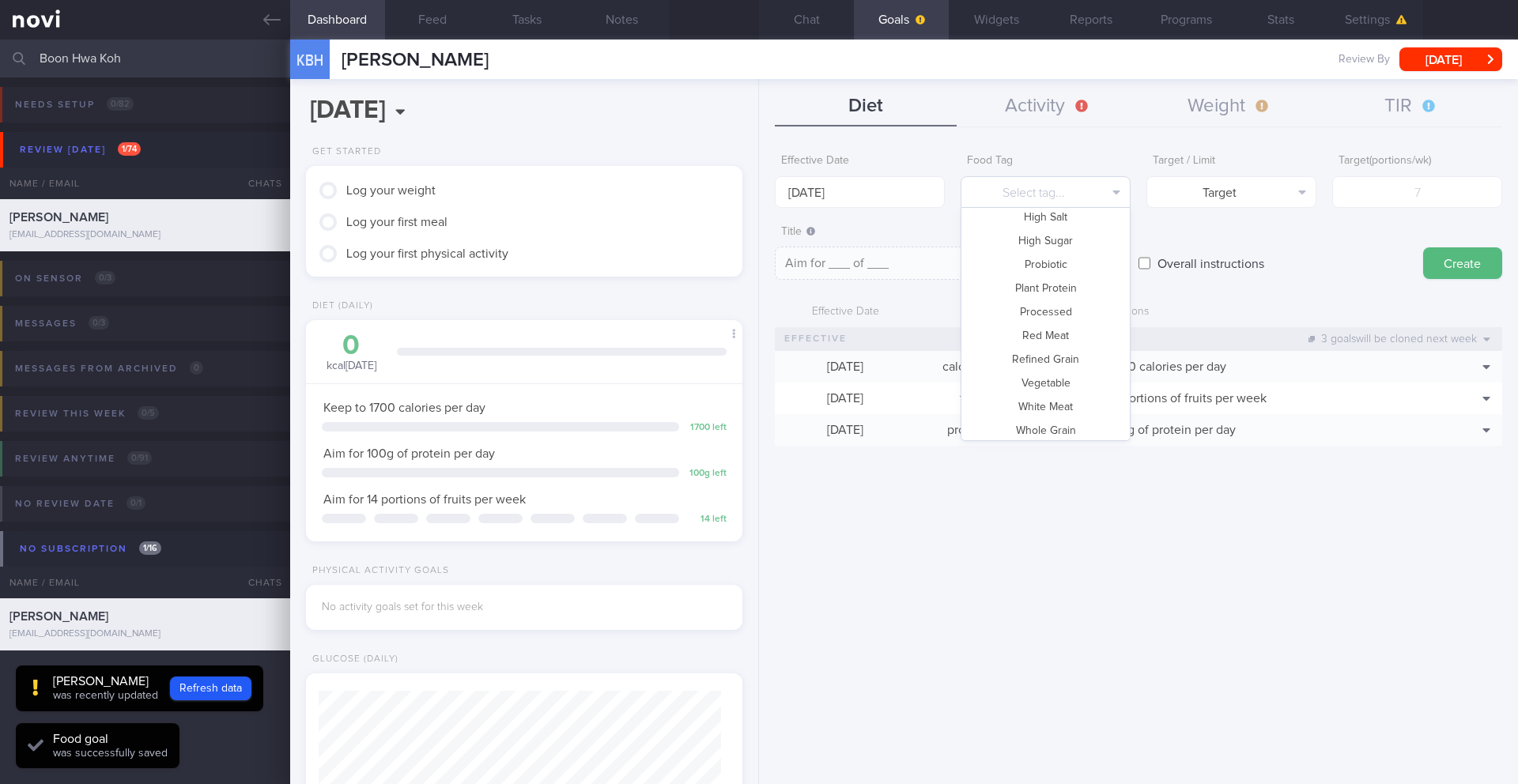
scroll to position [471, 0]
click at [1054, 373] on button "Vegetable" at bounding box center [1046, 377] width 169 height 24
type textarea "Aim for __ portions of vegetables per week"
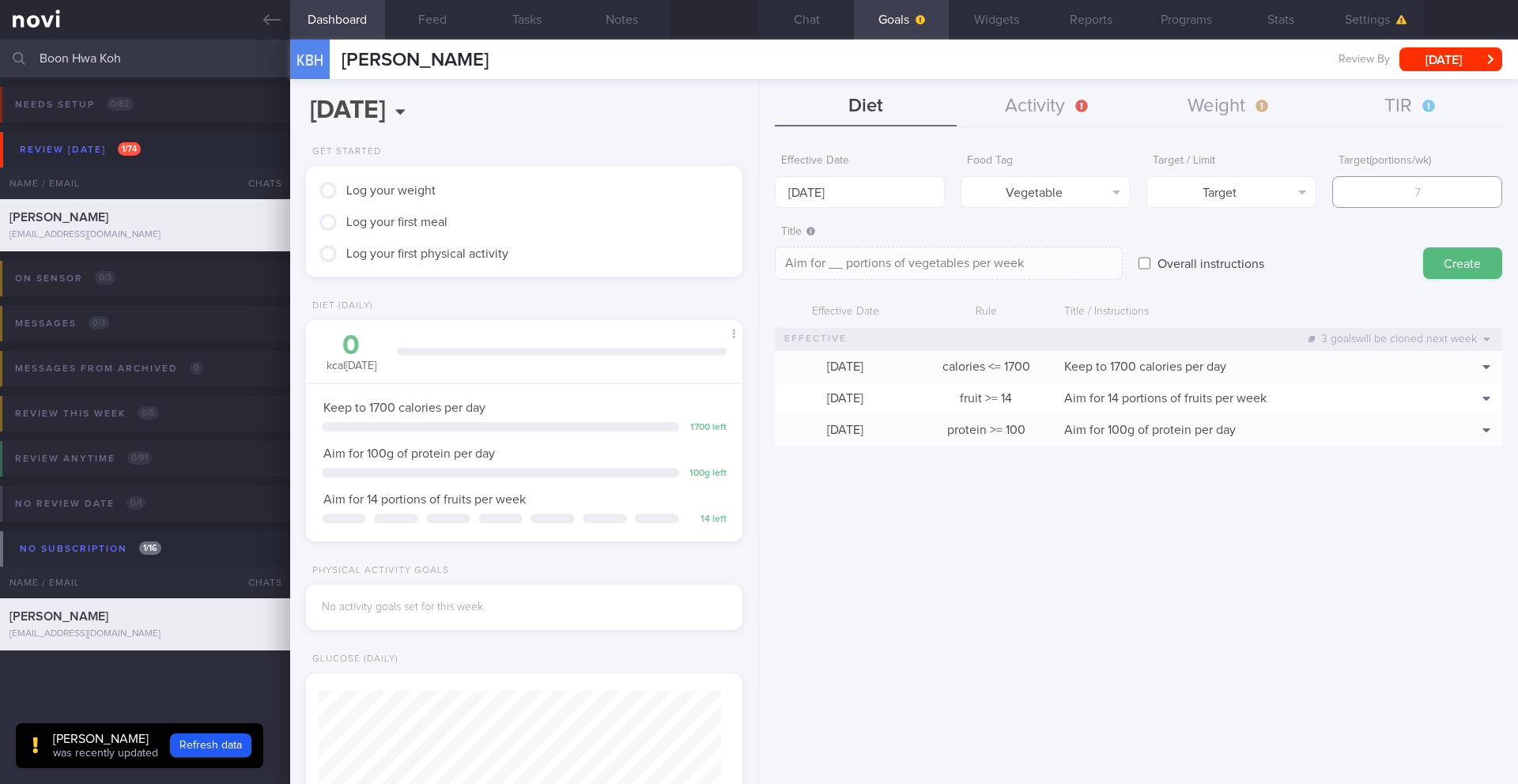
click at [1367, 194] on input "number" at bounding box center [1416, 192] width 170 height 31
type input "1"
type textarea "Aim for 1 portions of vegetables per week"
type input "14"
type textarea "Aim for 14 portions of vegetables per week"
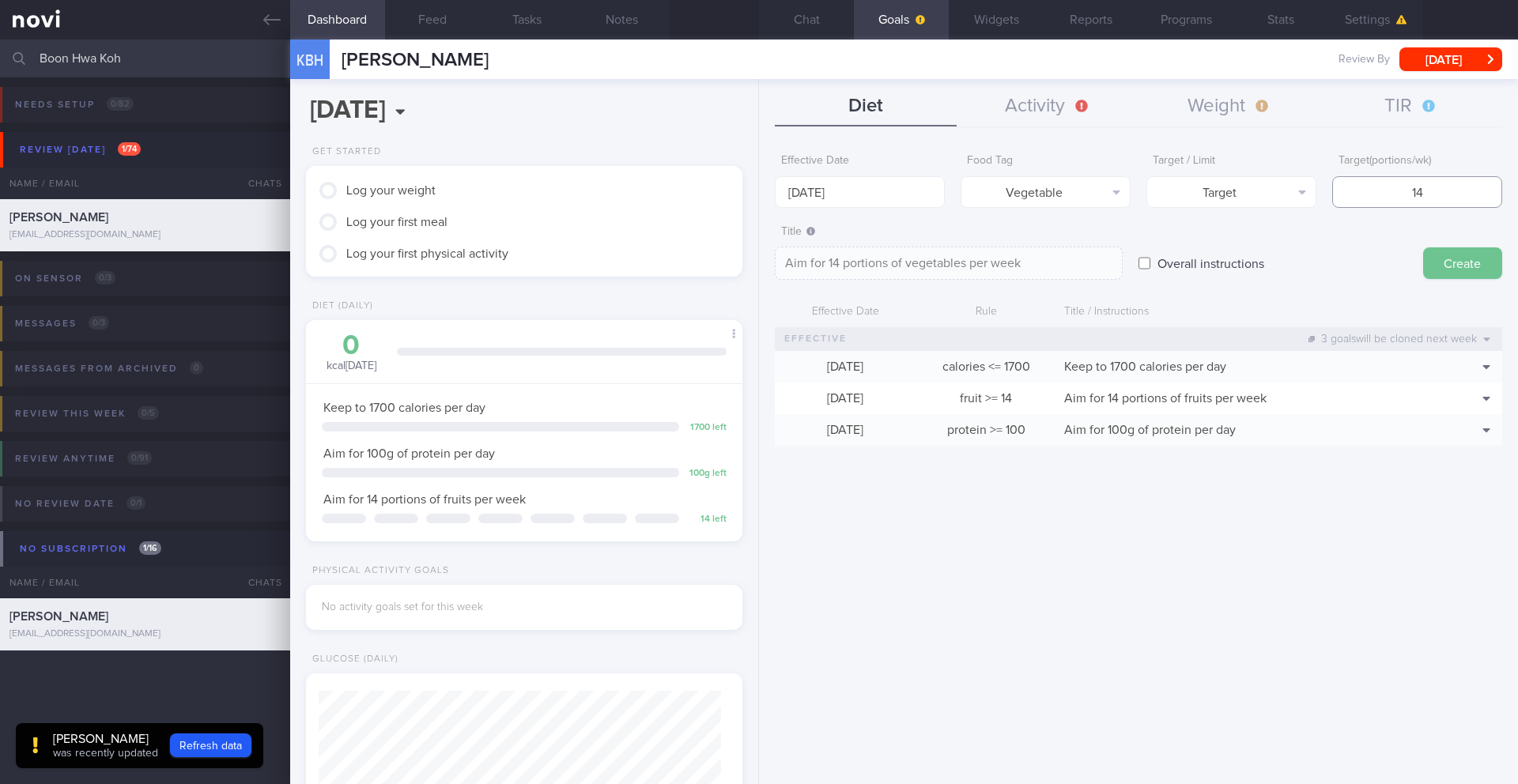
type input "14"
click at [1471, 269] on button "Create" at bounding box center [1463, 263] width 79 height 31
type input "[DATE]"
type textarea "Aim for ___ of ___"
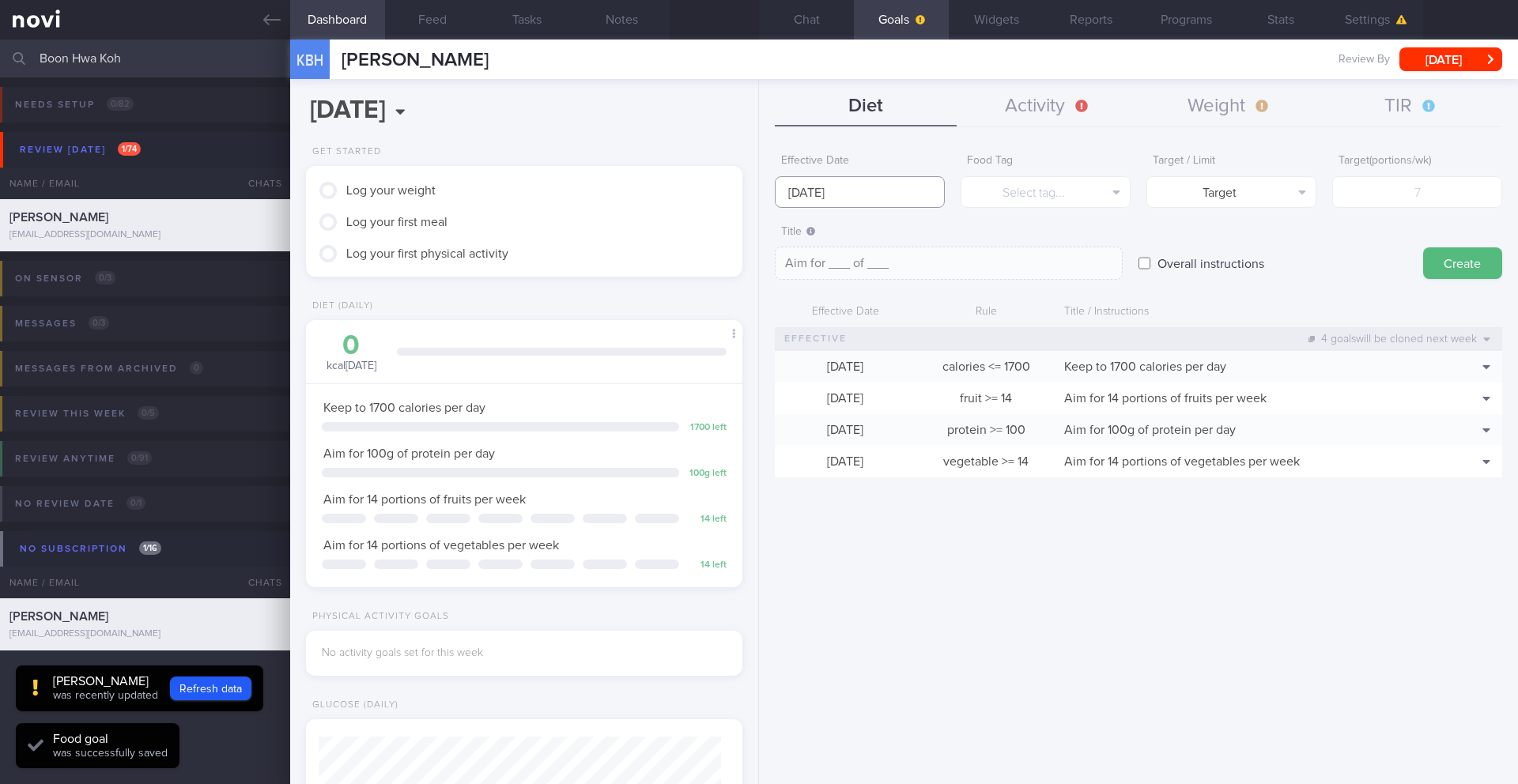
click at [889, 195] on input "[DATE]" at bounding box center [859, 192] width 170 height 31
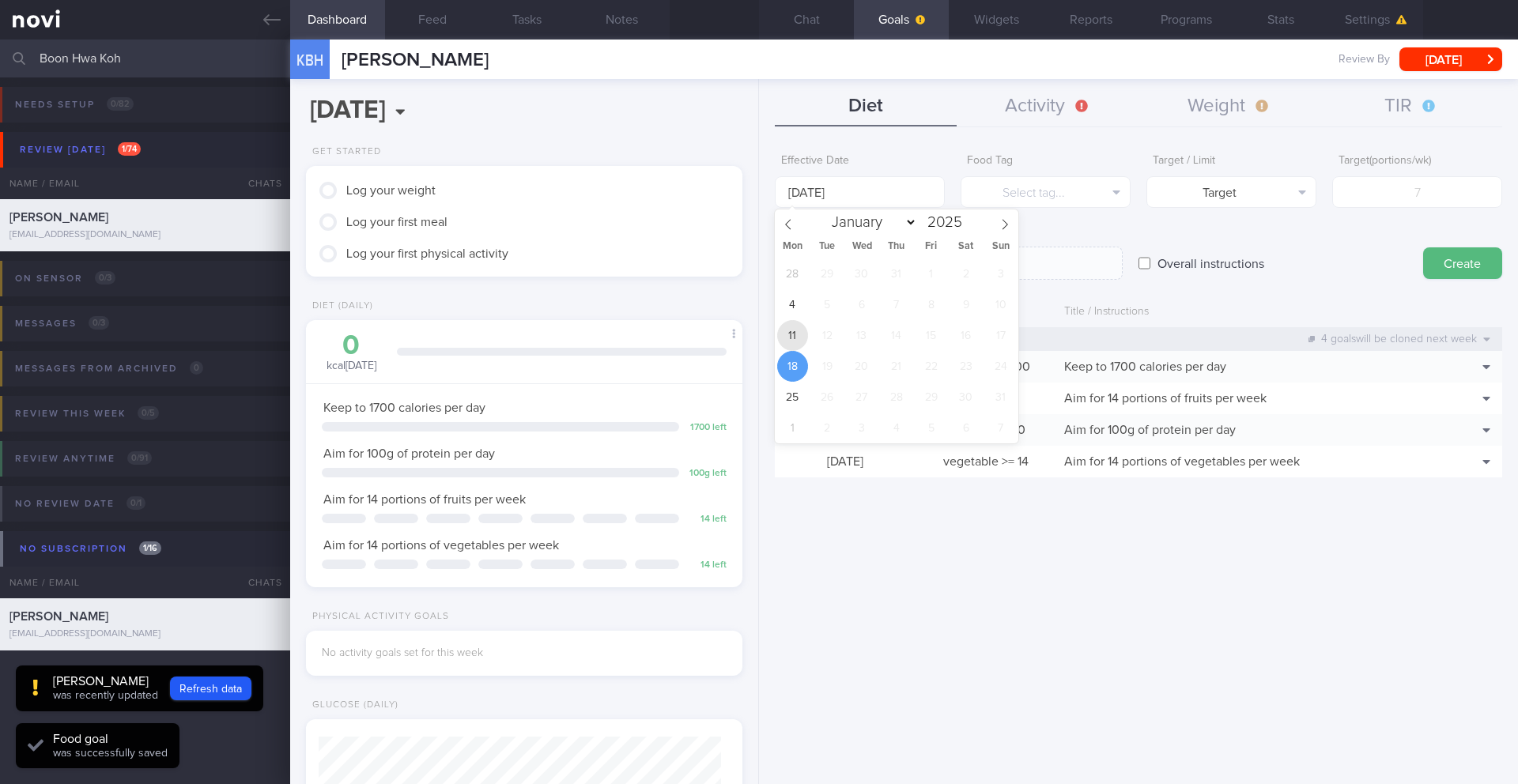
drag, startPoint x: 794, startPoint y: 342, endPoint x: 849, endPoint y: 295, distance: 72.3
click at [795, 342] on span "11" at bounding box center [792, 335] width 31 height 31
type input "[DATE]"
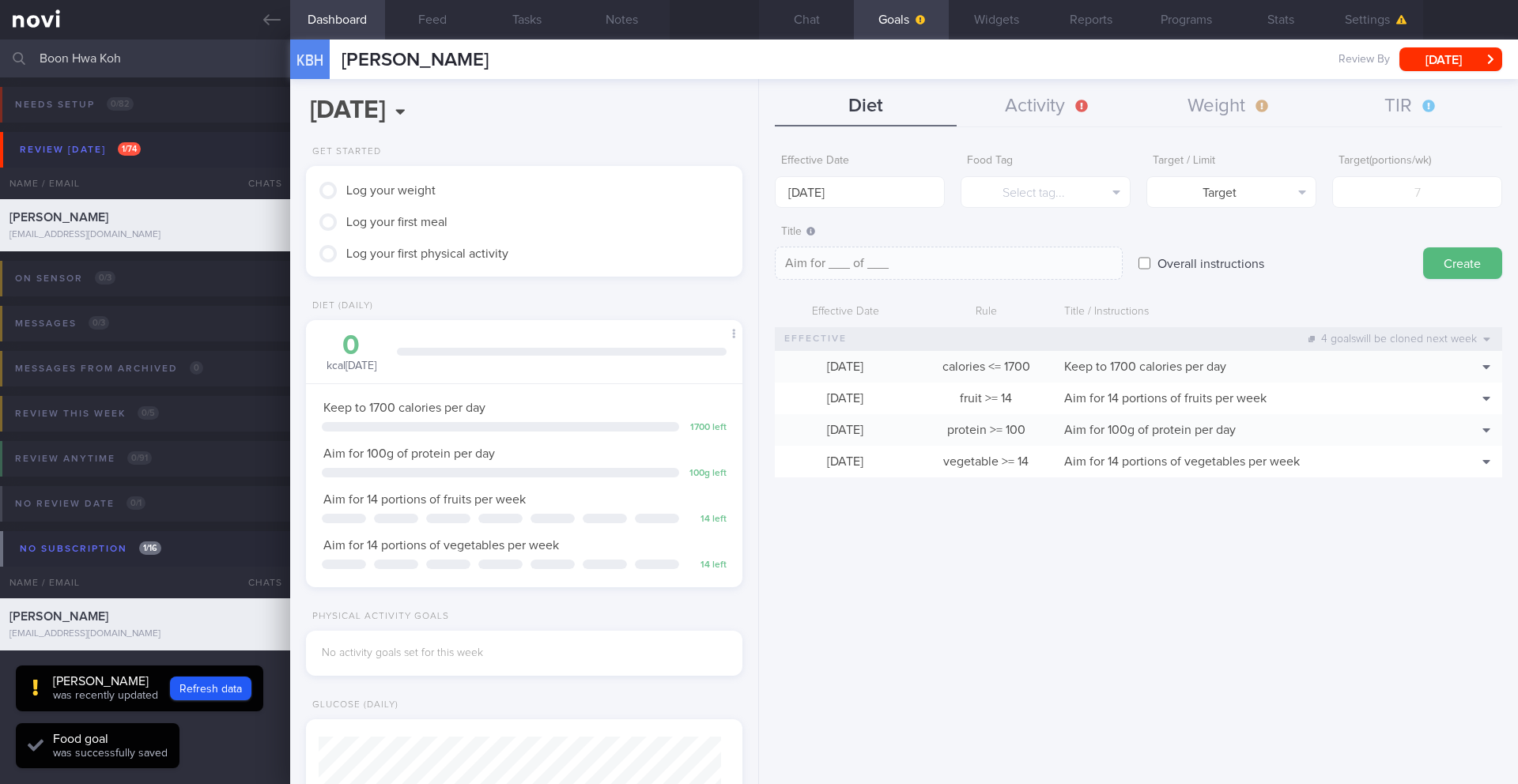
click at [1004, 208] on form "Effective Date [DATE] Food Tag Select tag... Select tag... Calories Carbs Prote…" at bounding box center [1137, 319] width 727 height 347
click at [1006, 203] on button "Select tag..." at bounding box center [1045, 192] width 170 height 31
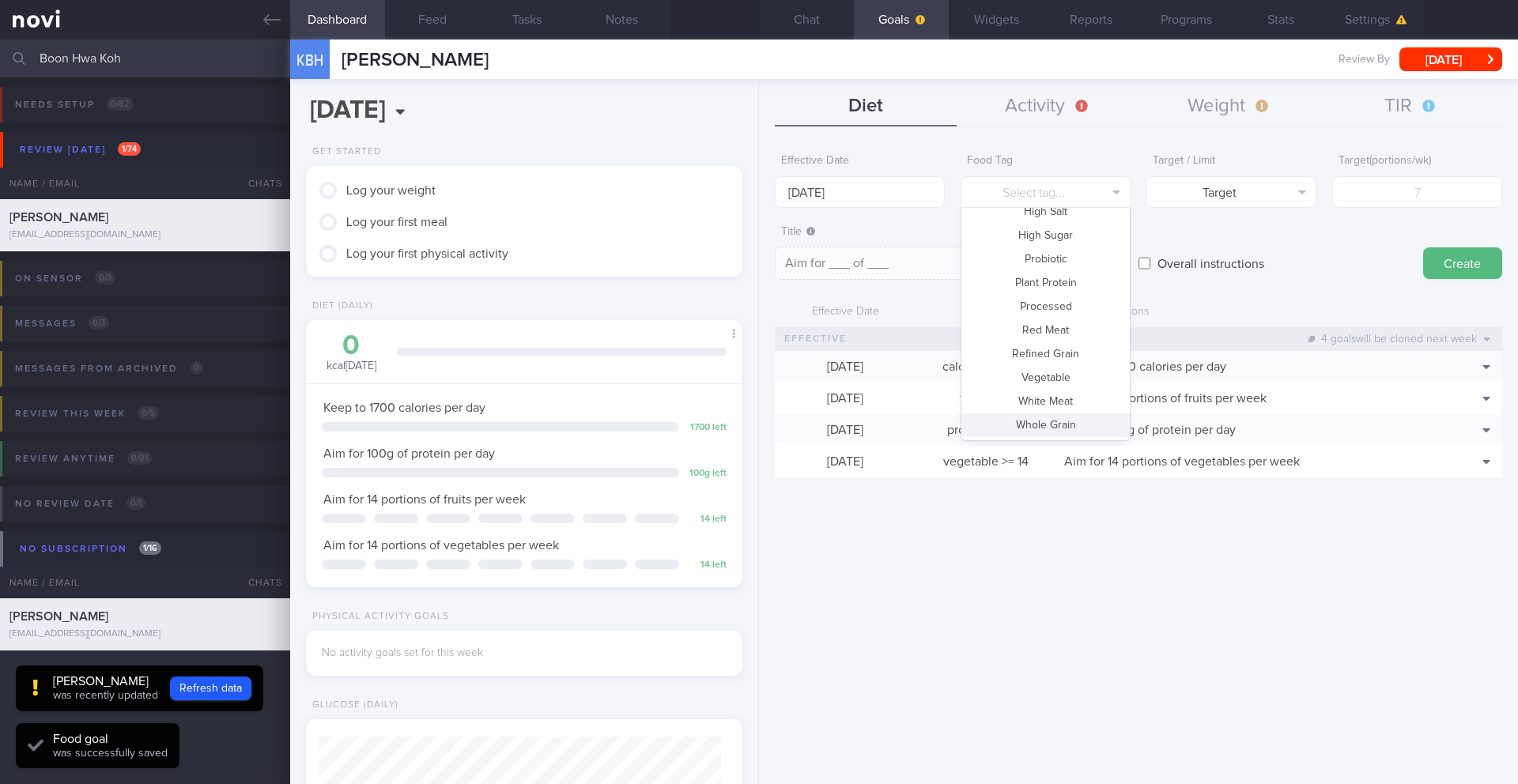
click at [1061, 424] on button "Whole Grain" at bounding box center [1046, 425] width 169 height 24
type textarea "Aim for __ portions of whole grains per week"
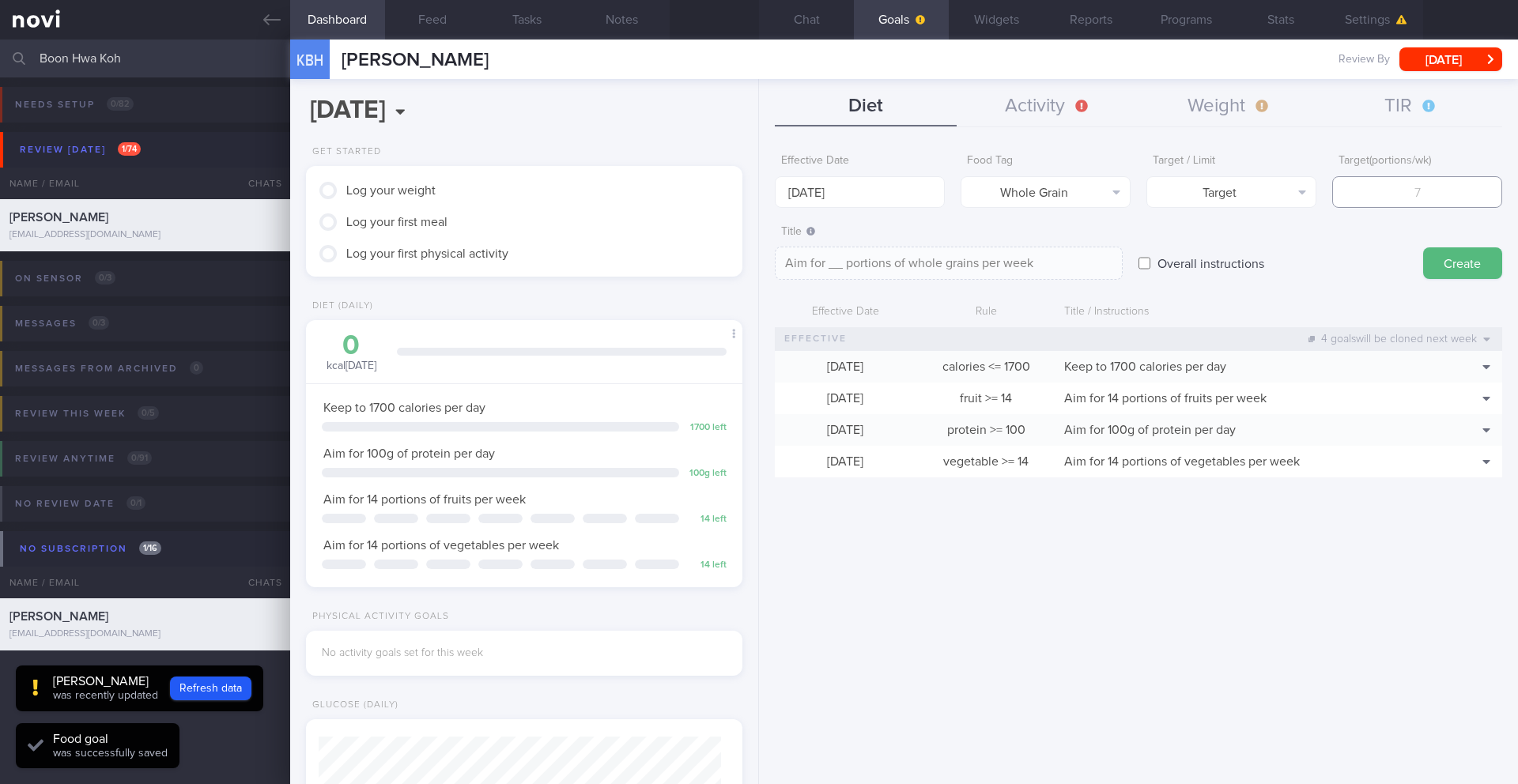
click at [1364, 201] on input "number" at bounding box center [1416, 192] width 170 height 31
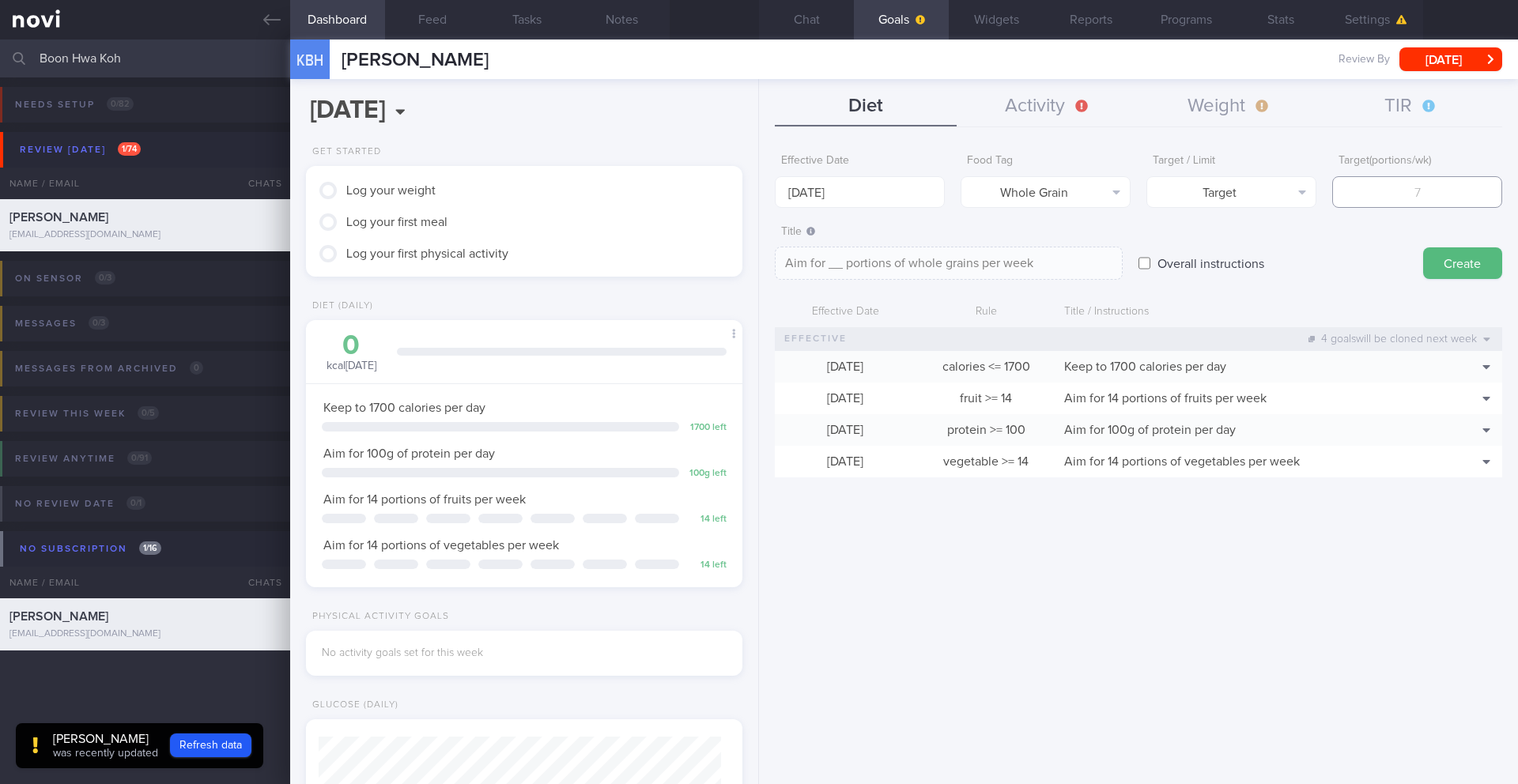
type input "1"
type textarea "Aim for 1 portions of whole grains per week"
type input "10"
type textarea "Aim for 10 portions of whole grains per week"
type input "10"
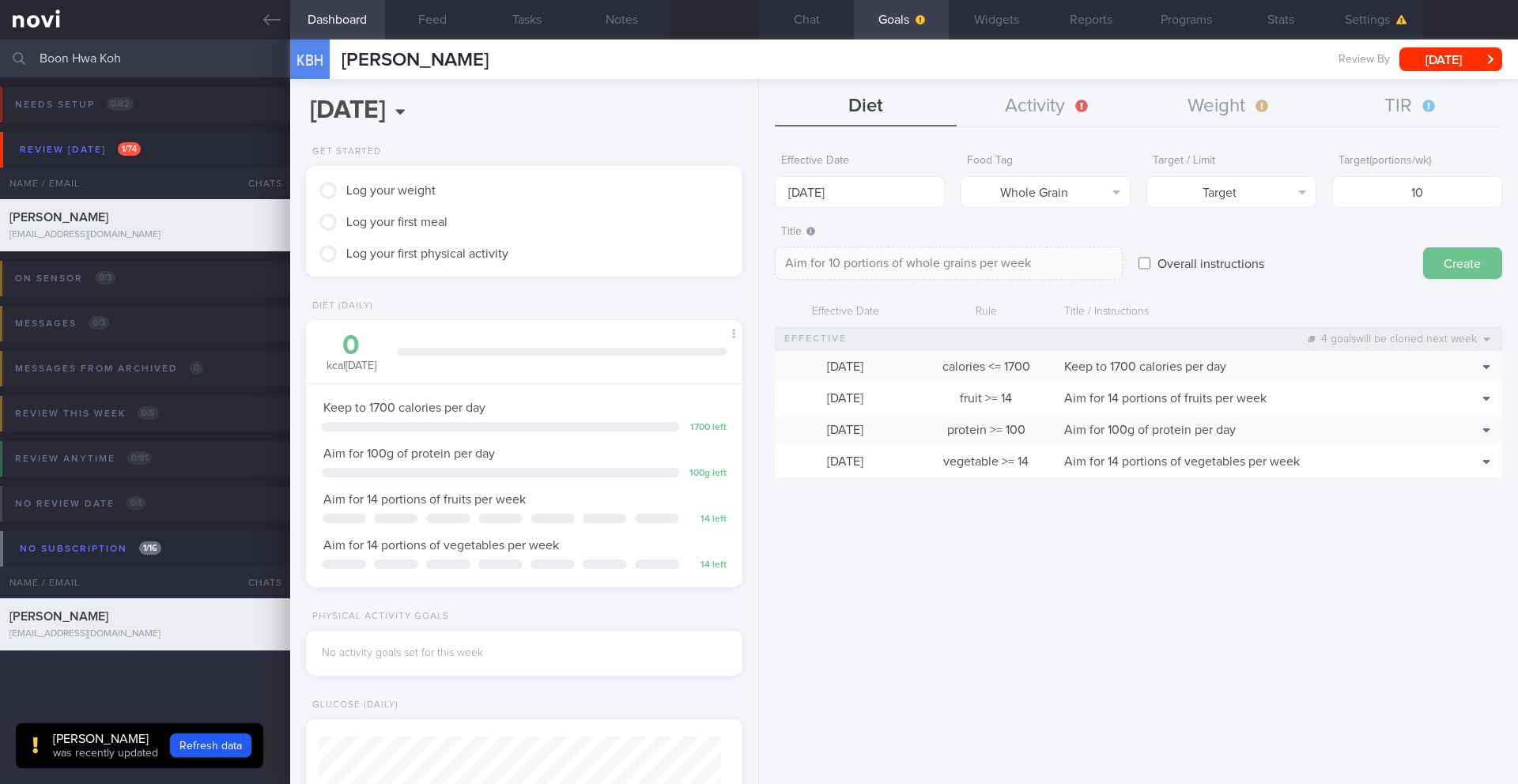
click at [1449, 267] on button "Create" at bounding box center [1463, 263] width 79 height 31
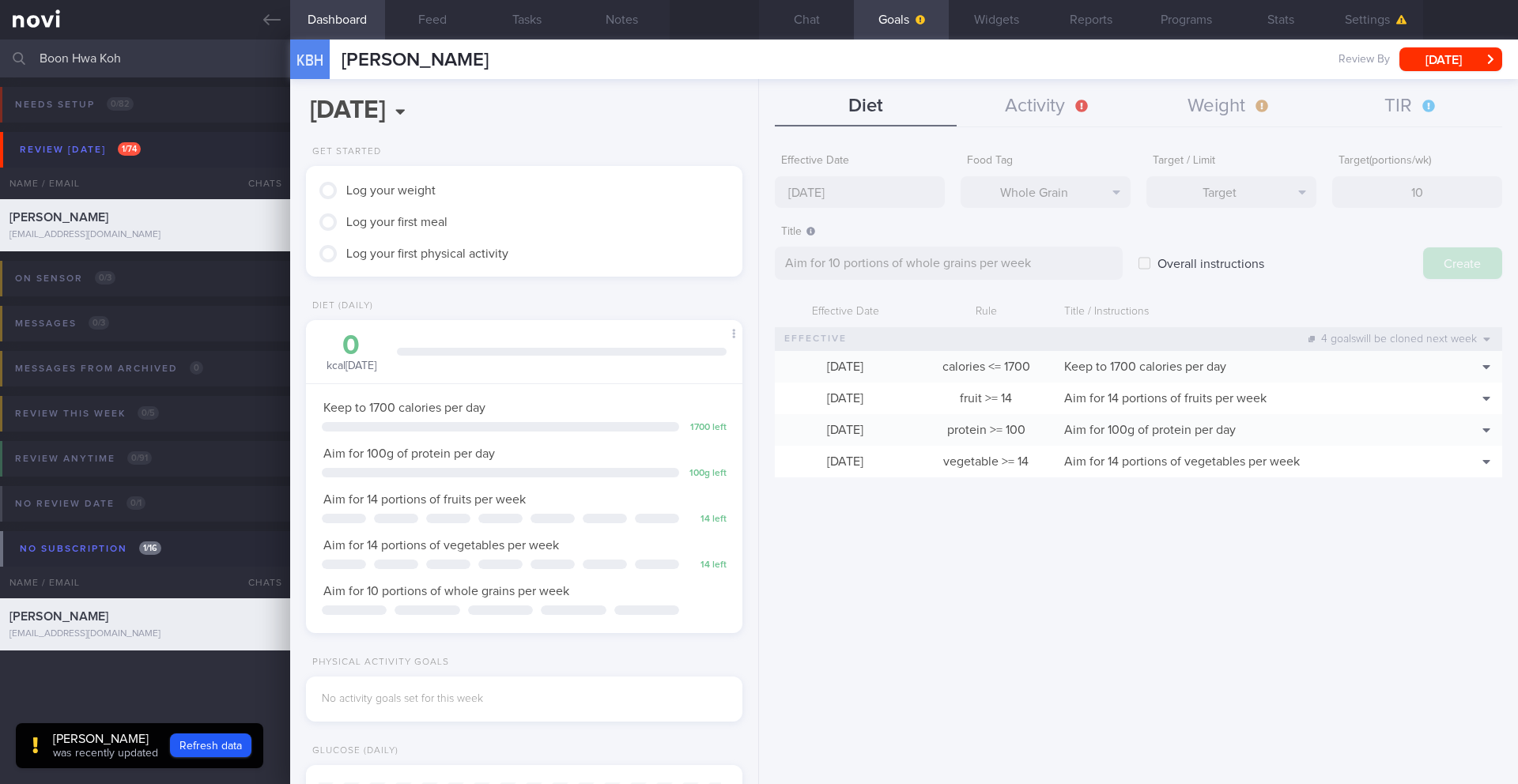
type input "[DATE]"
type textarea "Aim for ___ of ___"
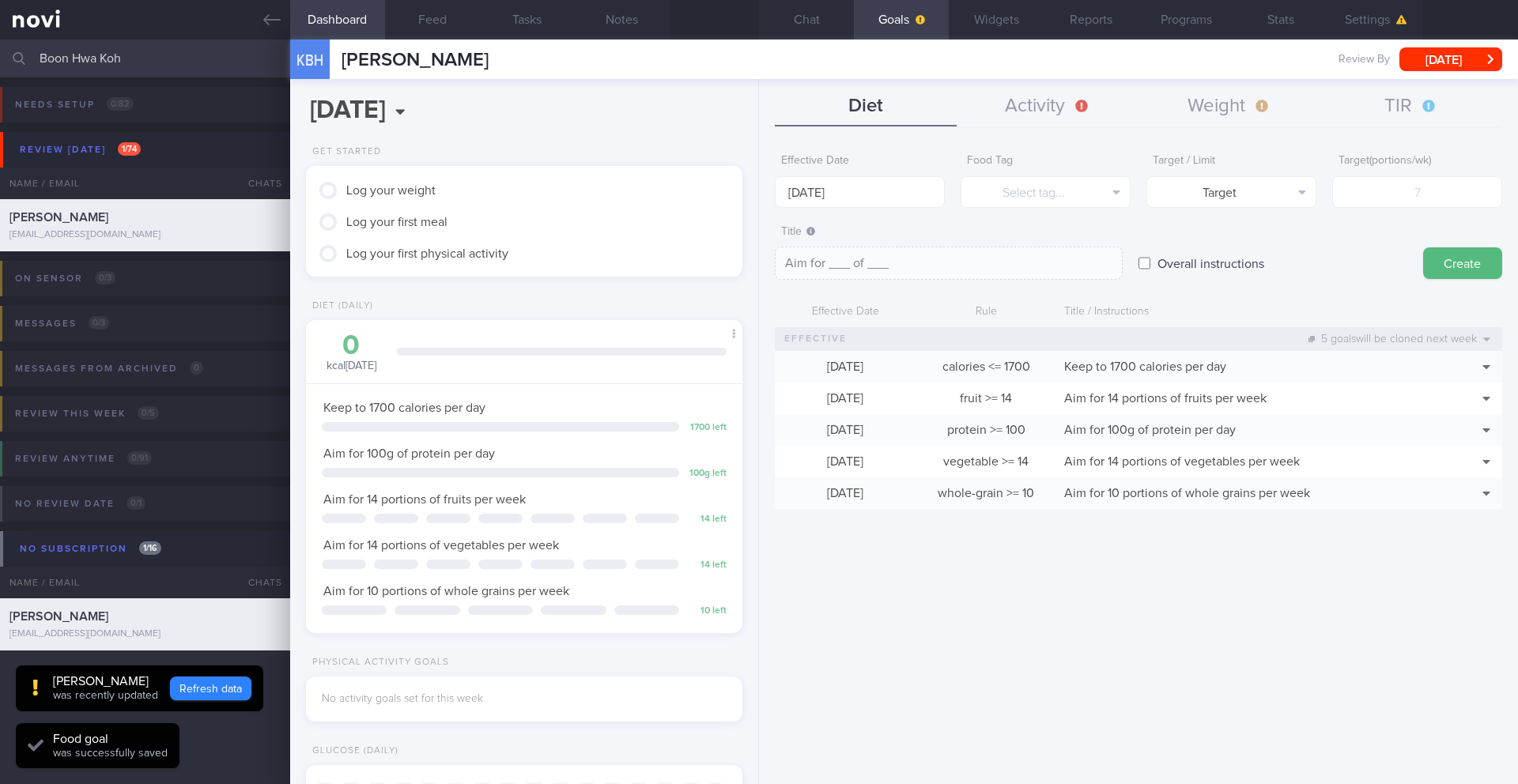
click at [199, 694] on button "Refresh data" at bounding box center [210, 688] width 81 height 24
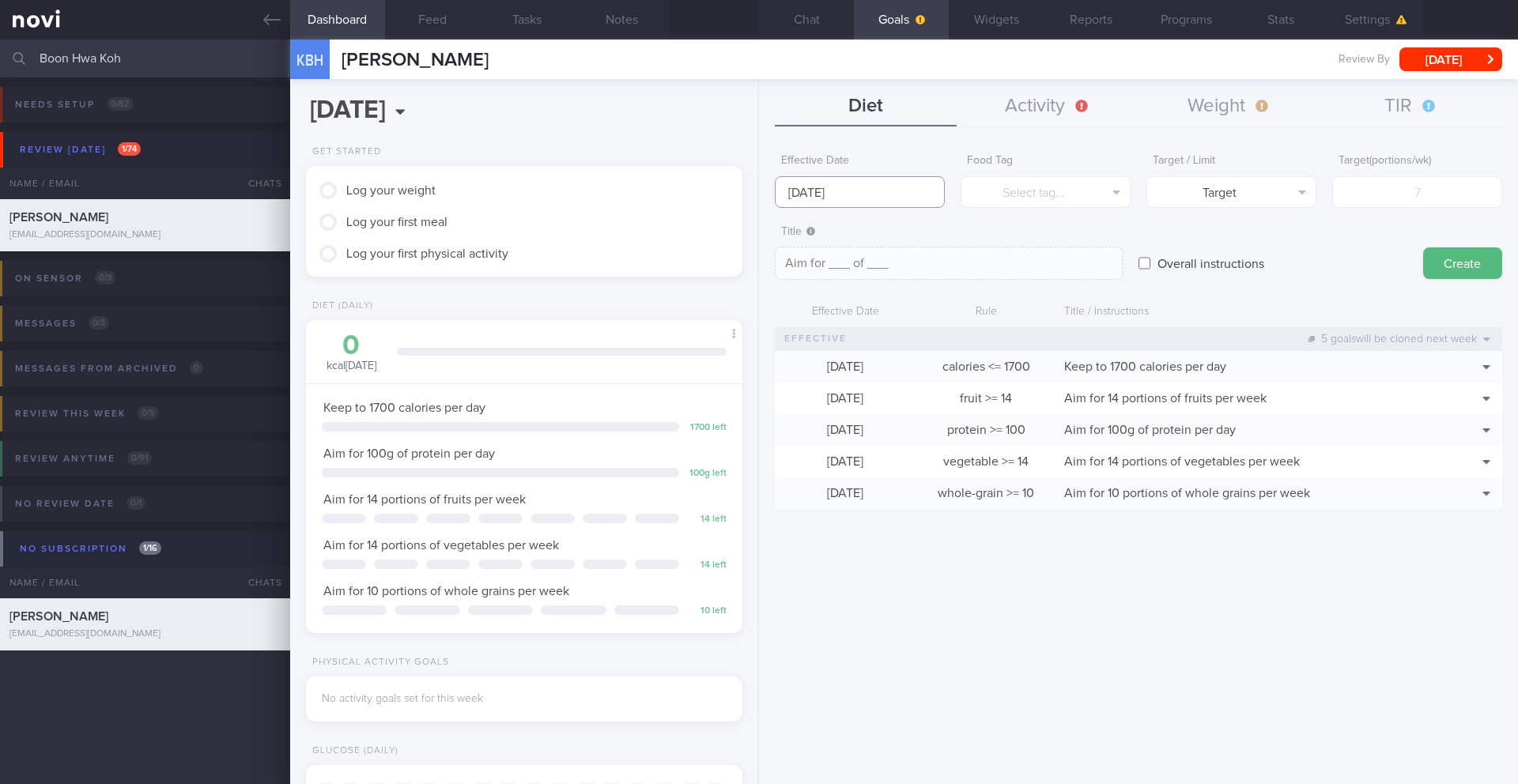
click at [889, 191] on input "[DATE]" at bounding box center [859, 192] width 170 height 31
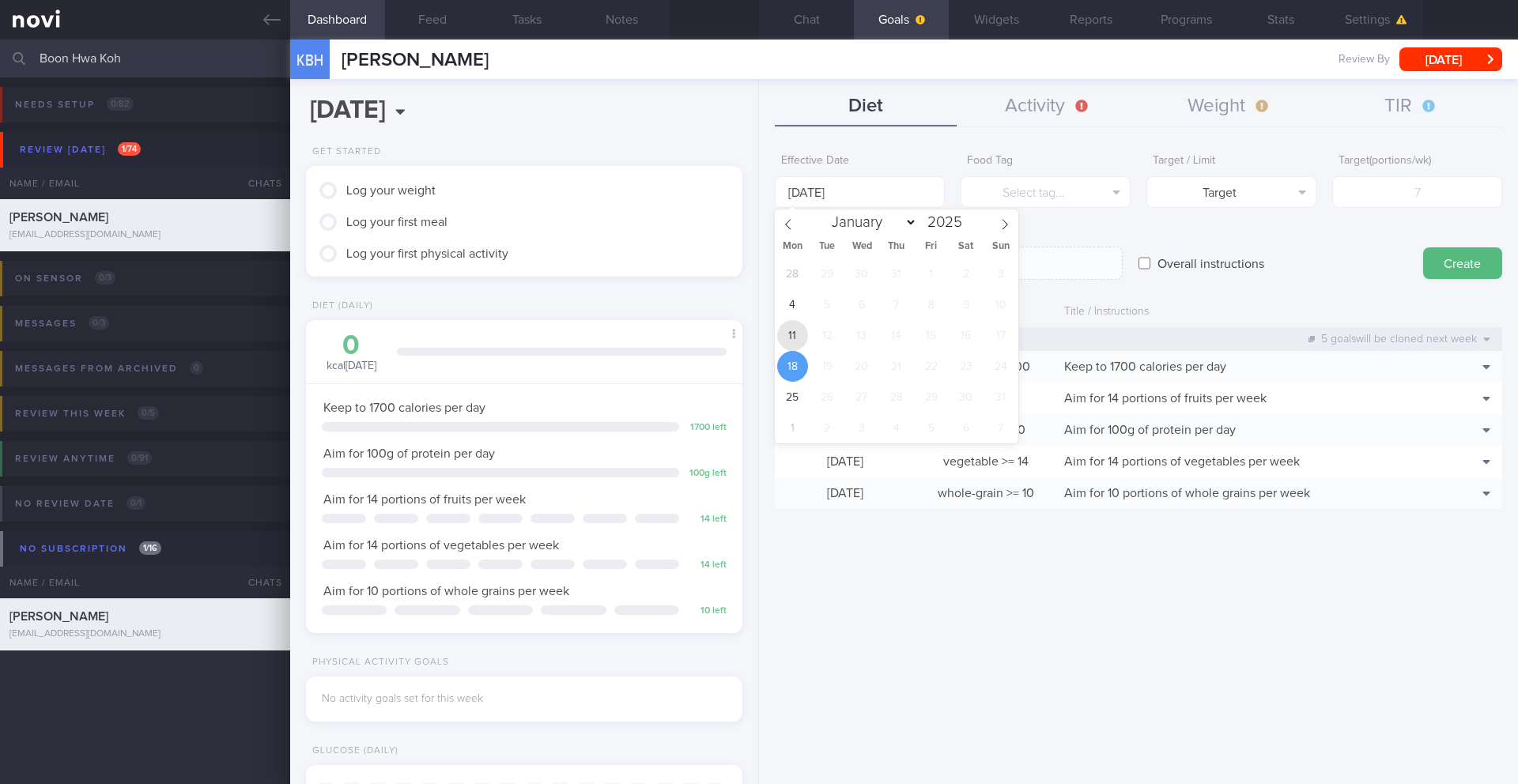
click at [783, 339] on span "11" at bounding box center [792, 335] width 31 height 31
type input "[DATE]"
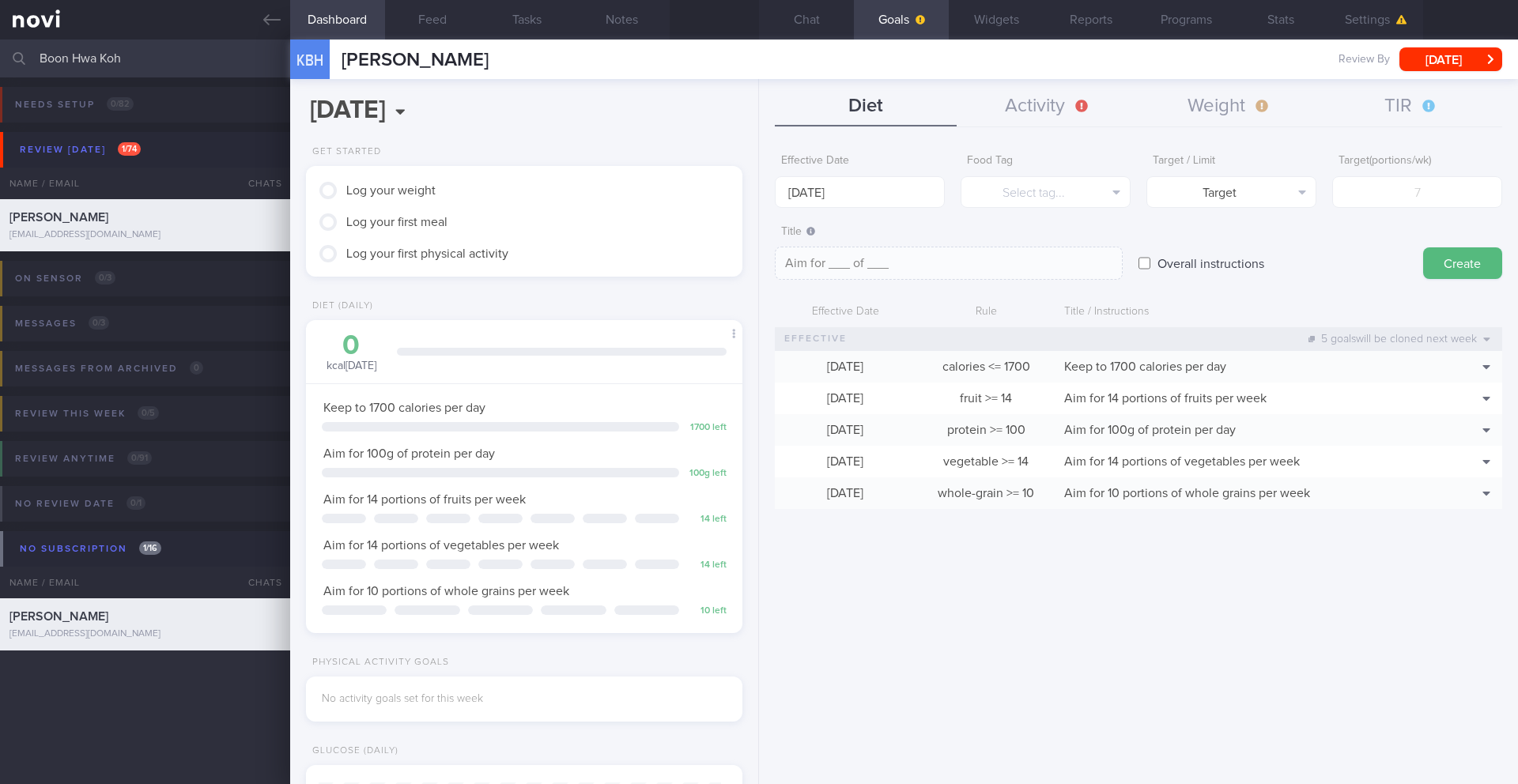
click at [1210, 263] on label "Overall instructions" at bounding box center [1210, 263] width 122 height 31
click at [1150, 263] on input "Overall instructions" at bounding box center [1144, 263] width 12 height 31
checkbox input "true"
click at [1016, 265] on textarea at bounding box center [948, 263] width 347 height 33
paste textarea "2.5L fluids (preferably water, unsweetened beverages, clear soups) per day"
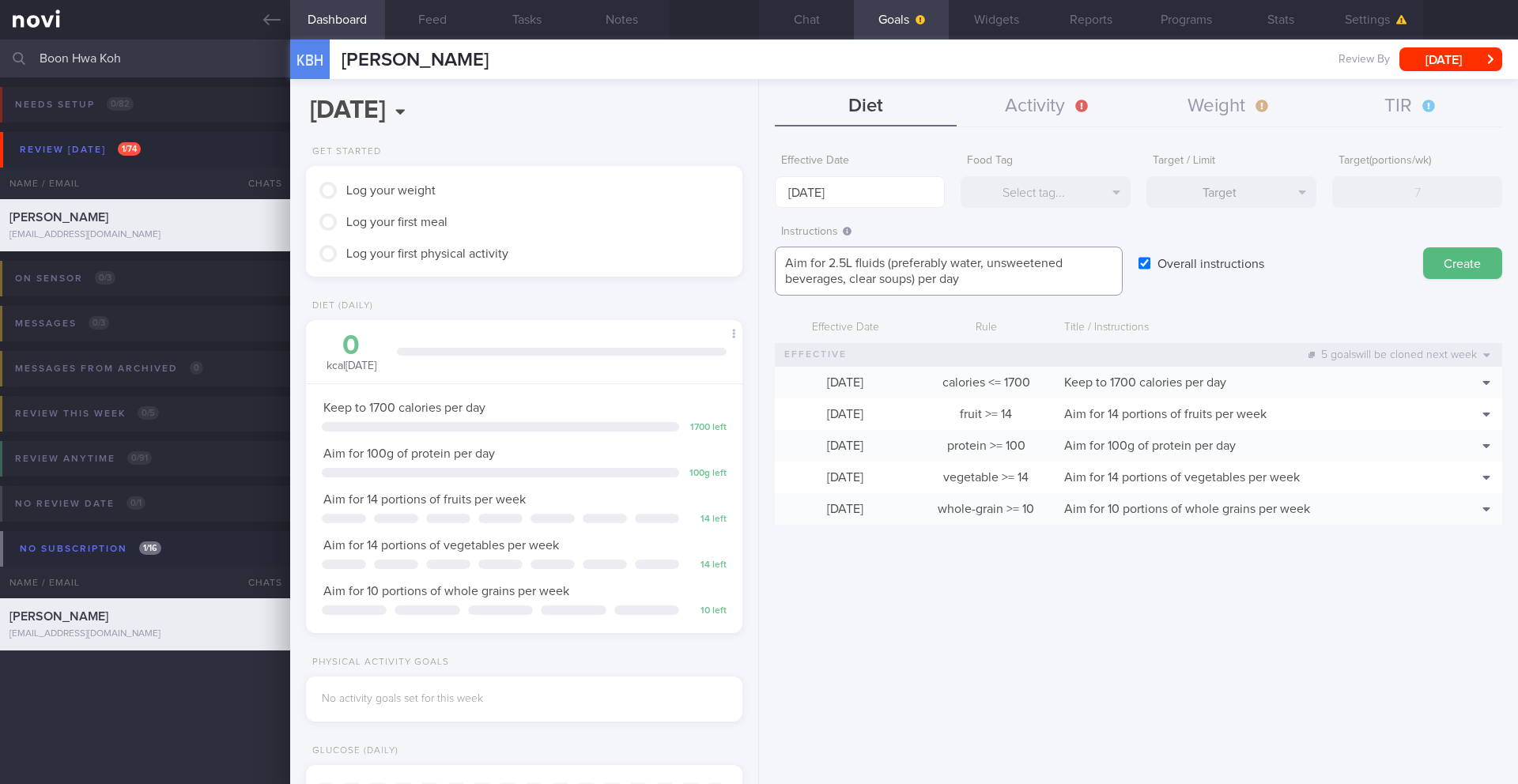
scroll to position [0, 0]
type textarea "Aim for 2.5L fluids (preferably water, unsweetened beverages, clear soups) per …"
click at [1475, 265] on button "Create" at bounding box center [1463, 263] width 79 height 31
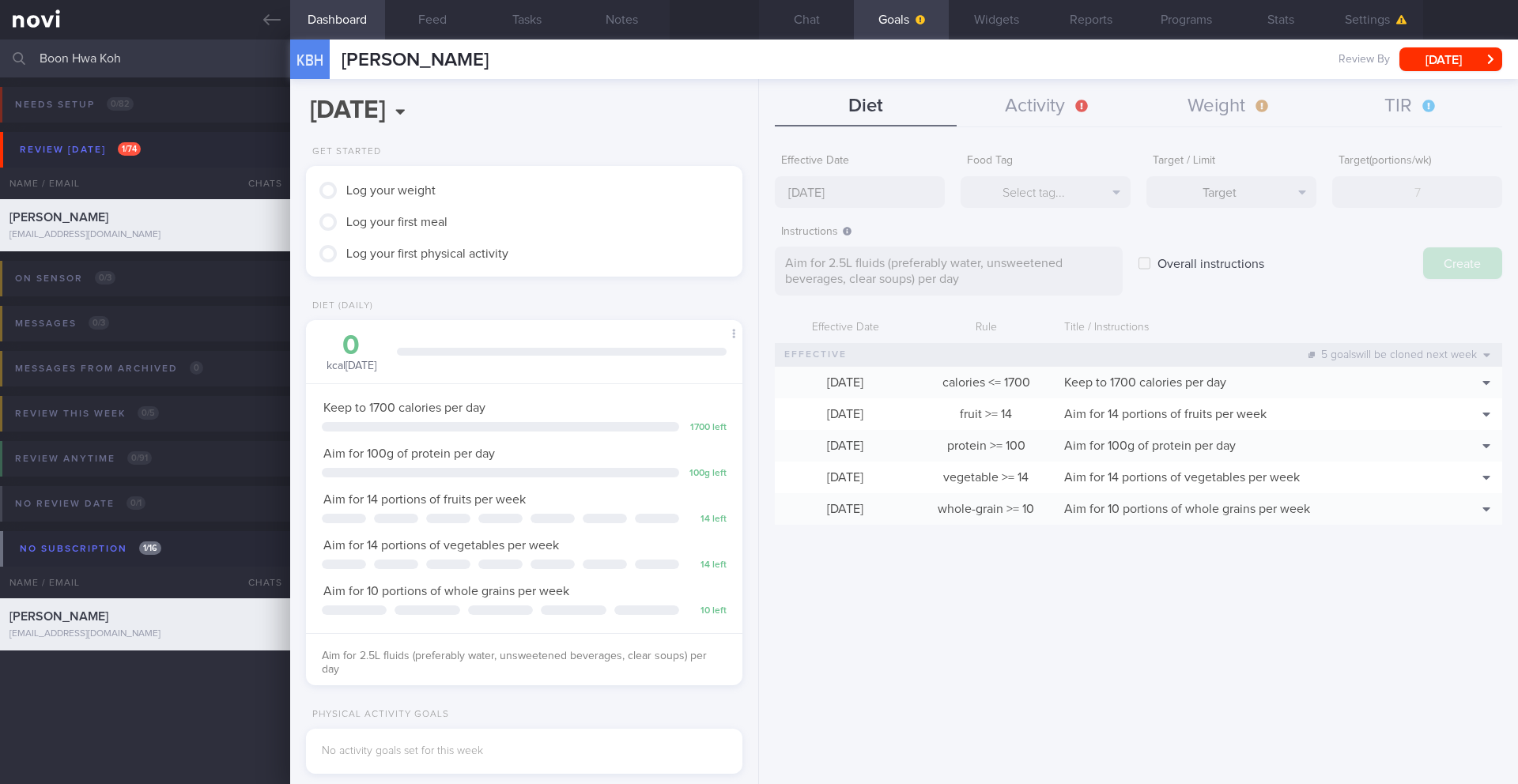
type input "[DATE]"
type textarea "Aim for ___ of ___"
checkbox input "false"
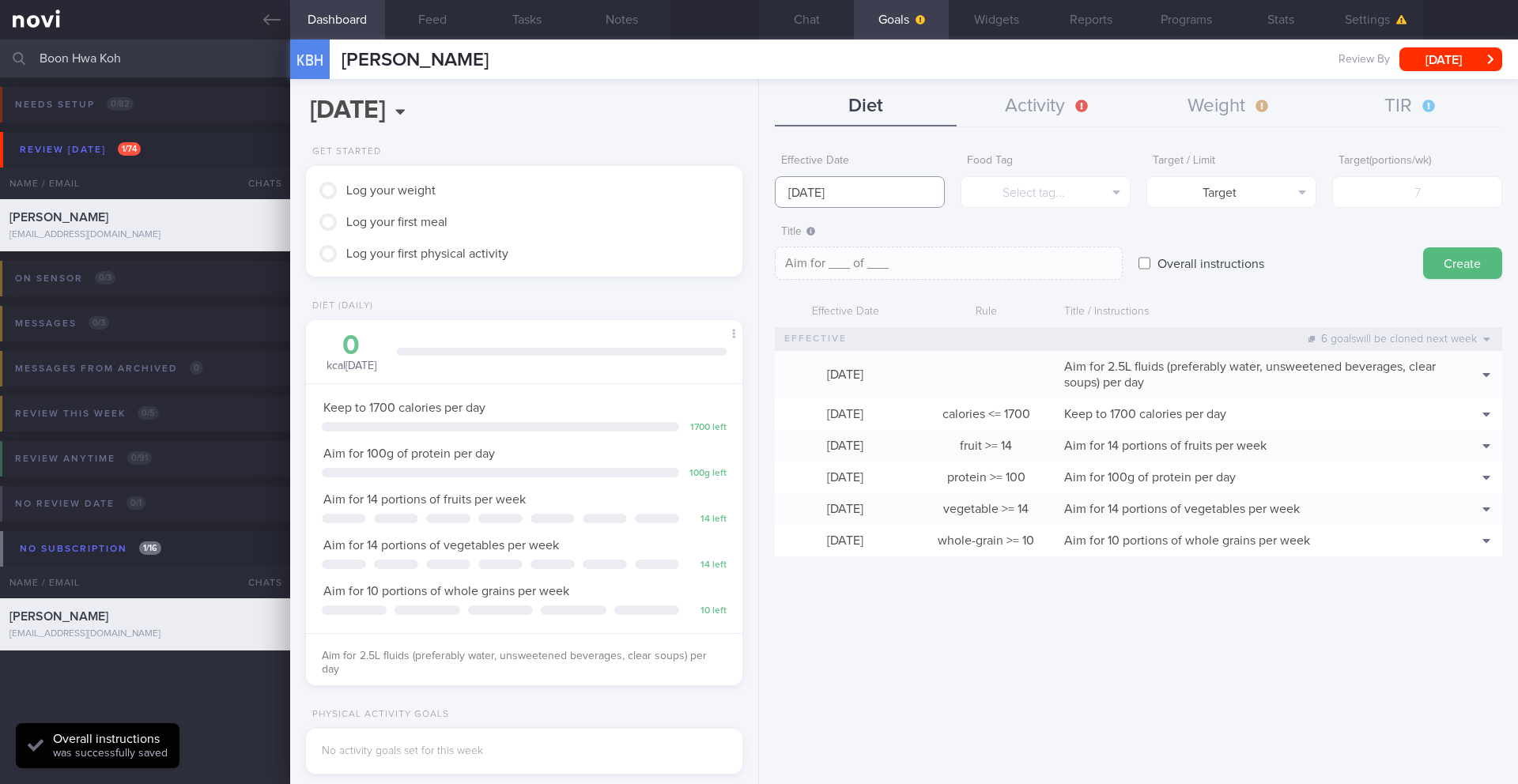
click at [835, 196] on input "[DATE]" at bounding box center [859, 192] width 170 height 31
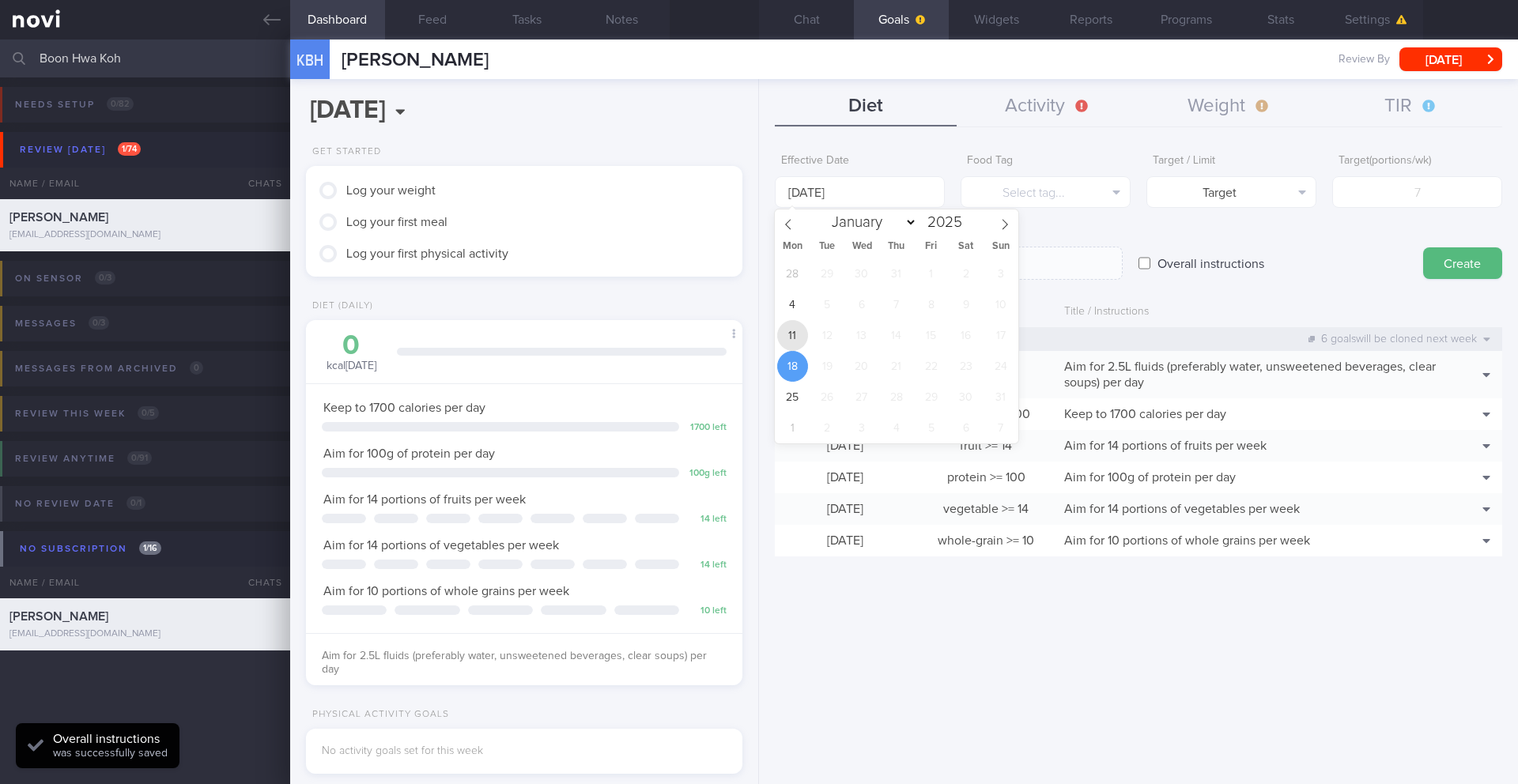
click at [791, 324] on span "11" at bounding box center [792, 335] width 31 height 31
type input "[DATE]"
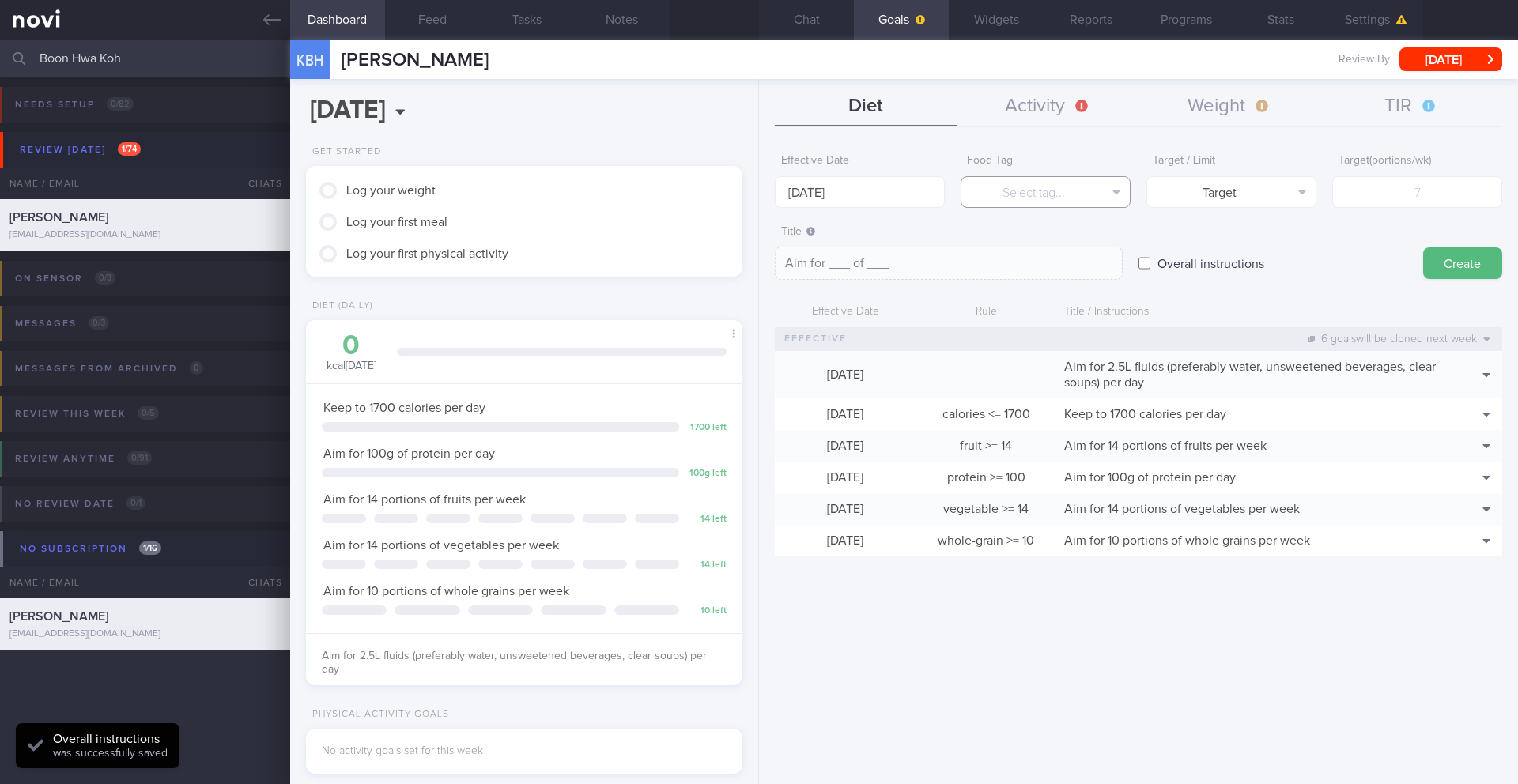
click at [1023, 198] on button "Select tag..." at bounding box center [1045, 192] width 170 height 31
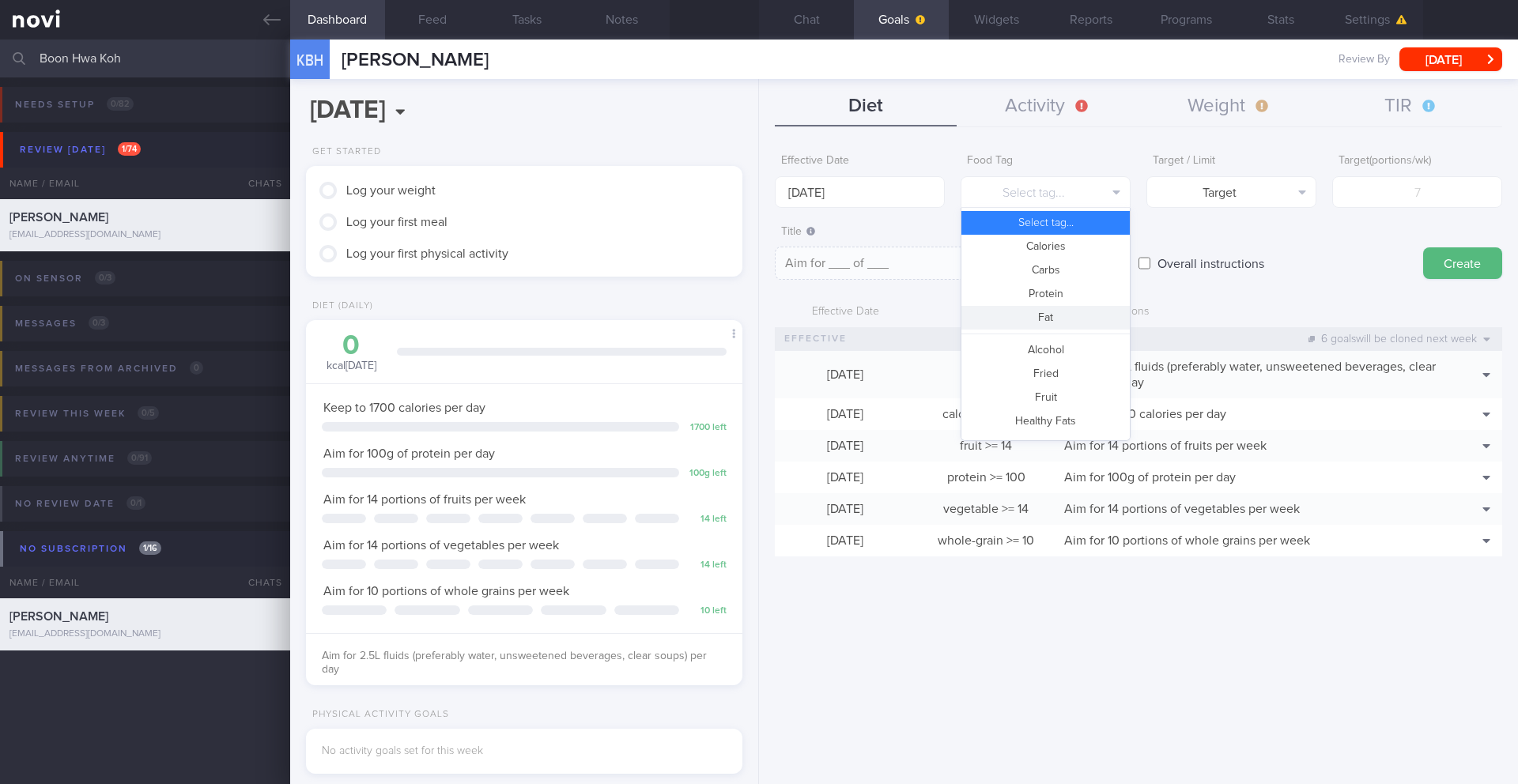
click at [1057, 314] on button "Fat" at bounding box center [1046, 318] width 169 height 24
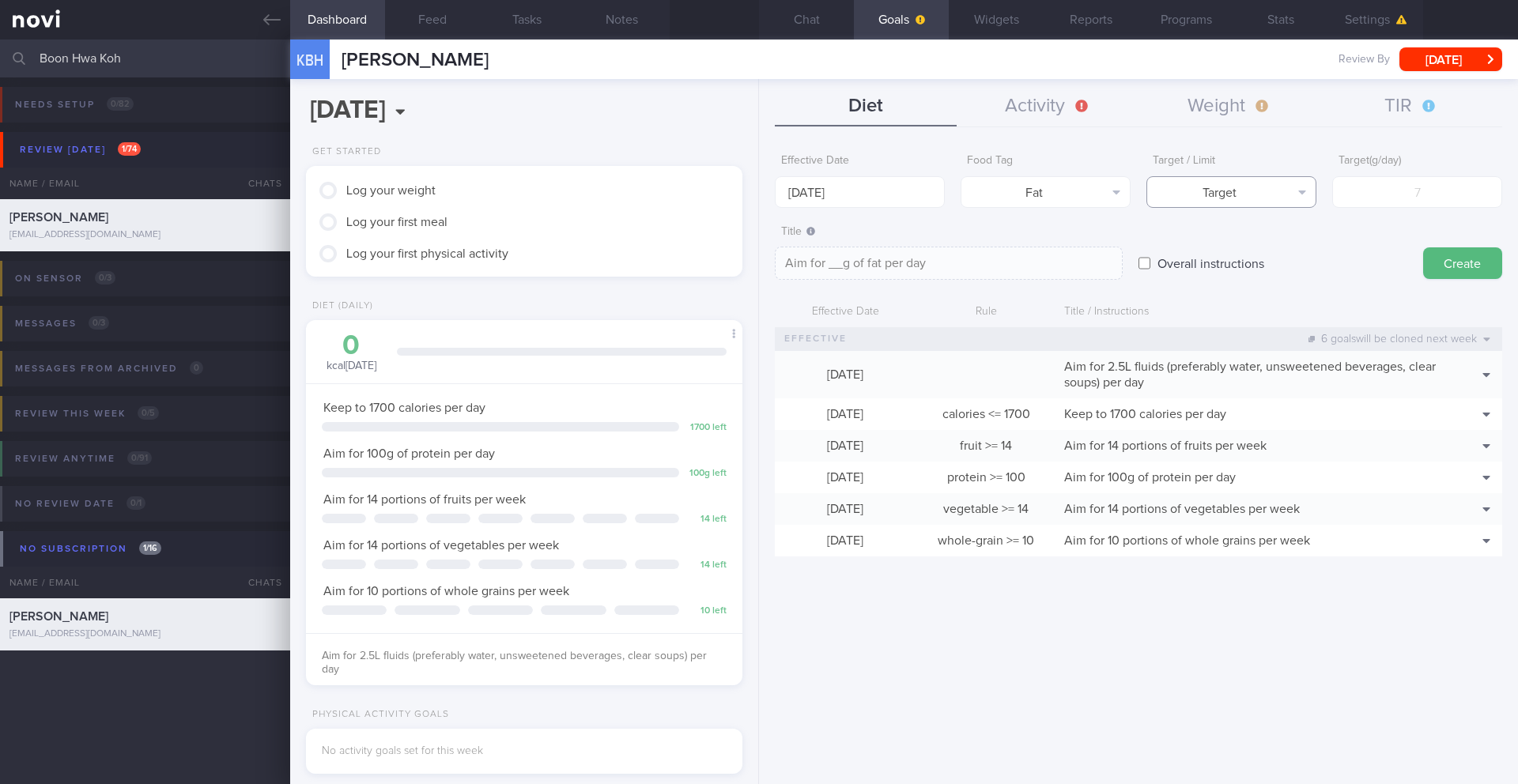
click at [1234, 198] on button "Target" at bounding box center [1231, 192] width 170 height 31
click at [1234, 256] on button "Limit" at bounding box center [1231, 246] width 169 height 24
type textarea "Keep to __g of fat per day"
click at [1386, 211] on form "Effective Date [DATE] Food Tag Fat Select tag... Calories Carbs Protein Fat Alc…" at bounding box center [1137, 359] width 727 height 426
click at [1387, 199] on input "number" at bounding box center [1416, 192] width 170 height 31
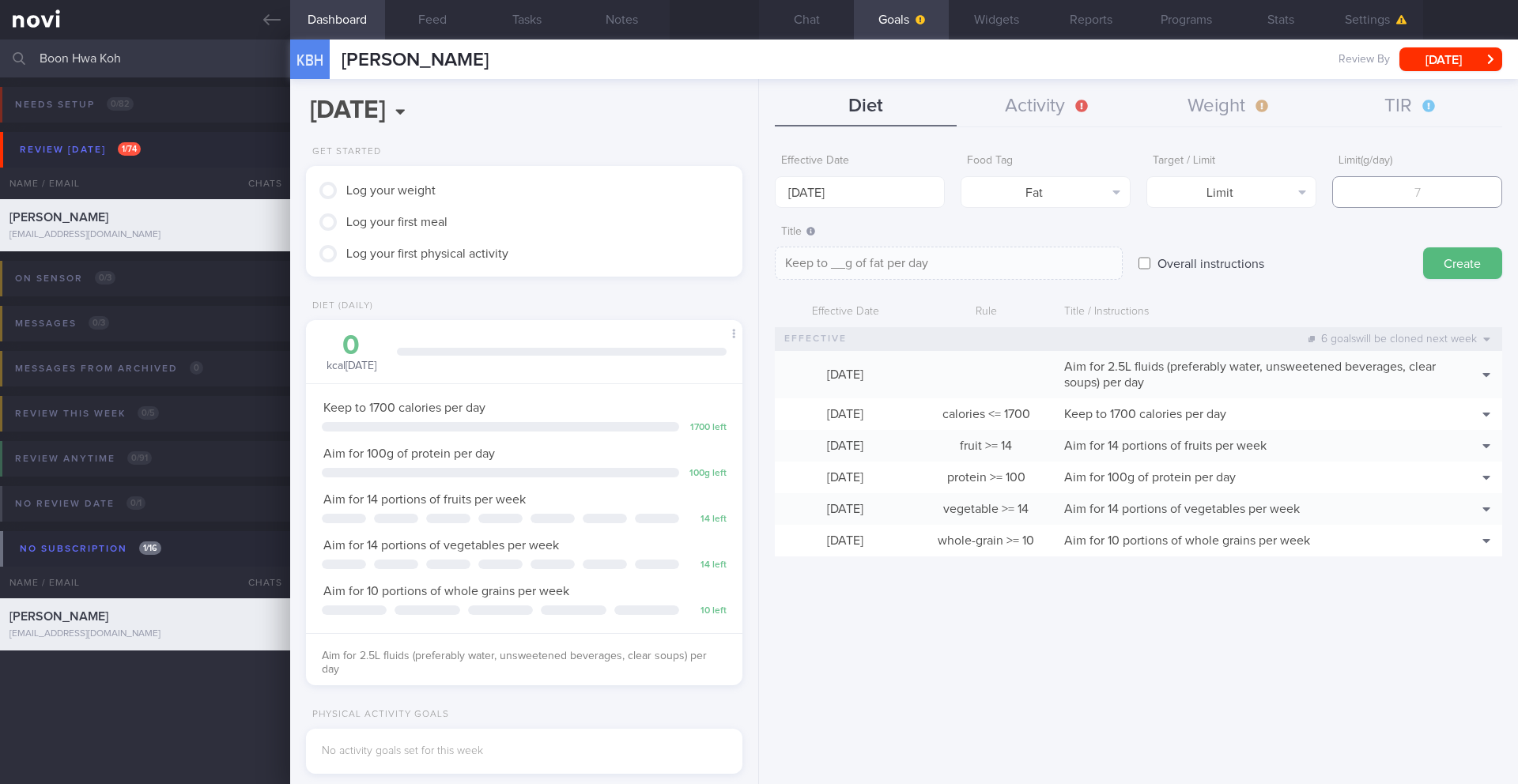
click at [1385, 204] on input "number" at bounding box center [1416, 192] width 170 height 31
type input "5"
type textarea "Keep to 5g of fat per day"
type input "57"
type textarea "Keep to 57g of fat per day"
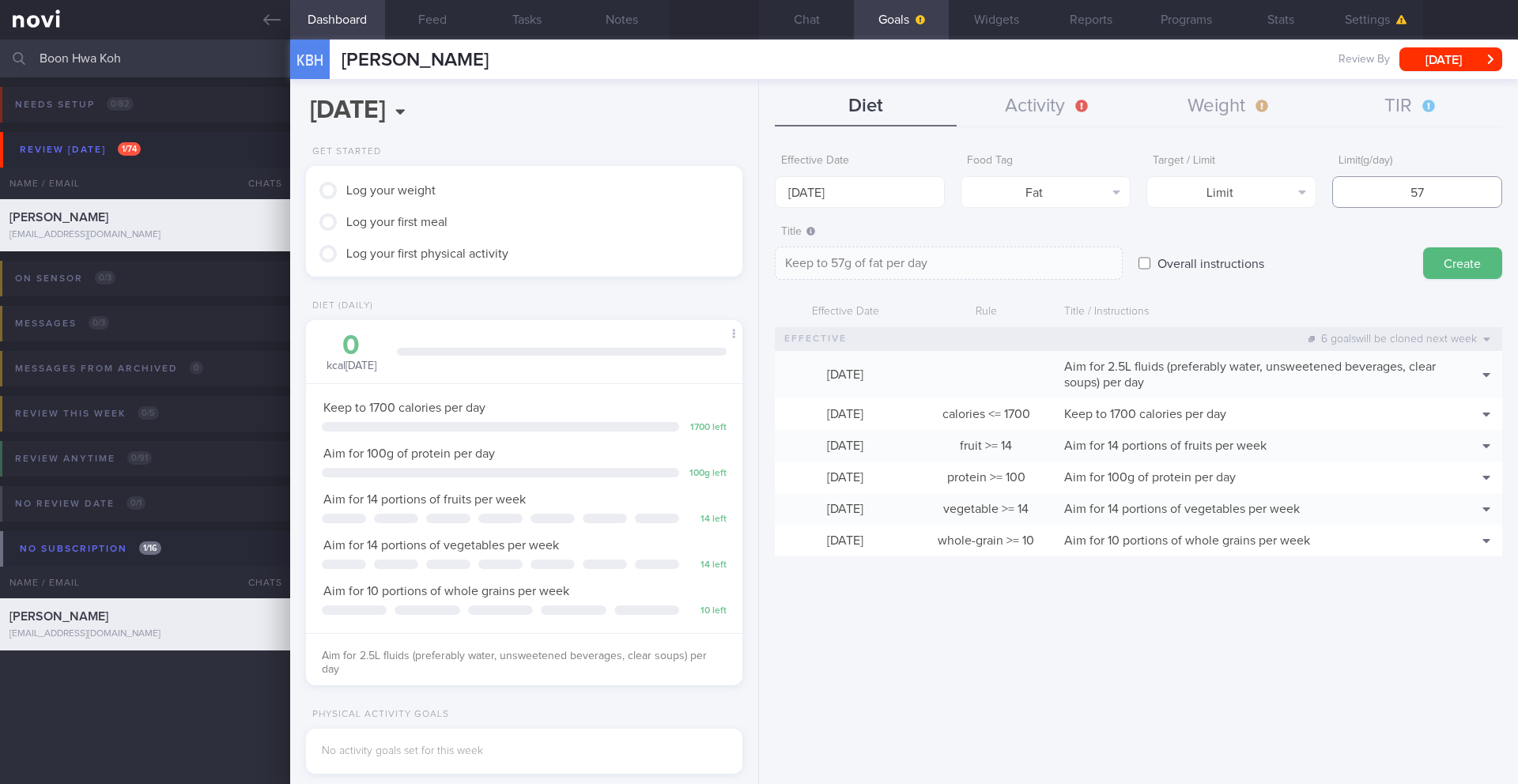
type input "57"
click at [1064, 263] on textarea "Keep to 57g of fat per day" at bounding box center [948, 263] width 347 height 33
type textarea "Keep to 57g of fat per day (30% calories)"
click at [1444, 265] on button "Create" at bounding box center [1463, 263] width 79 height 31
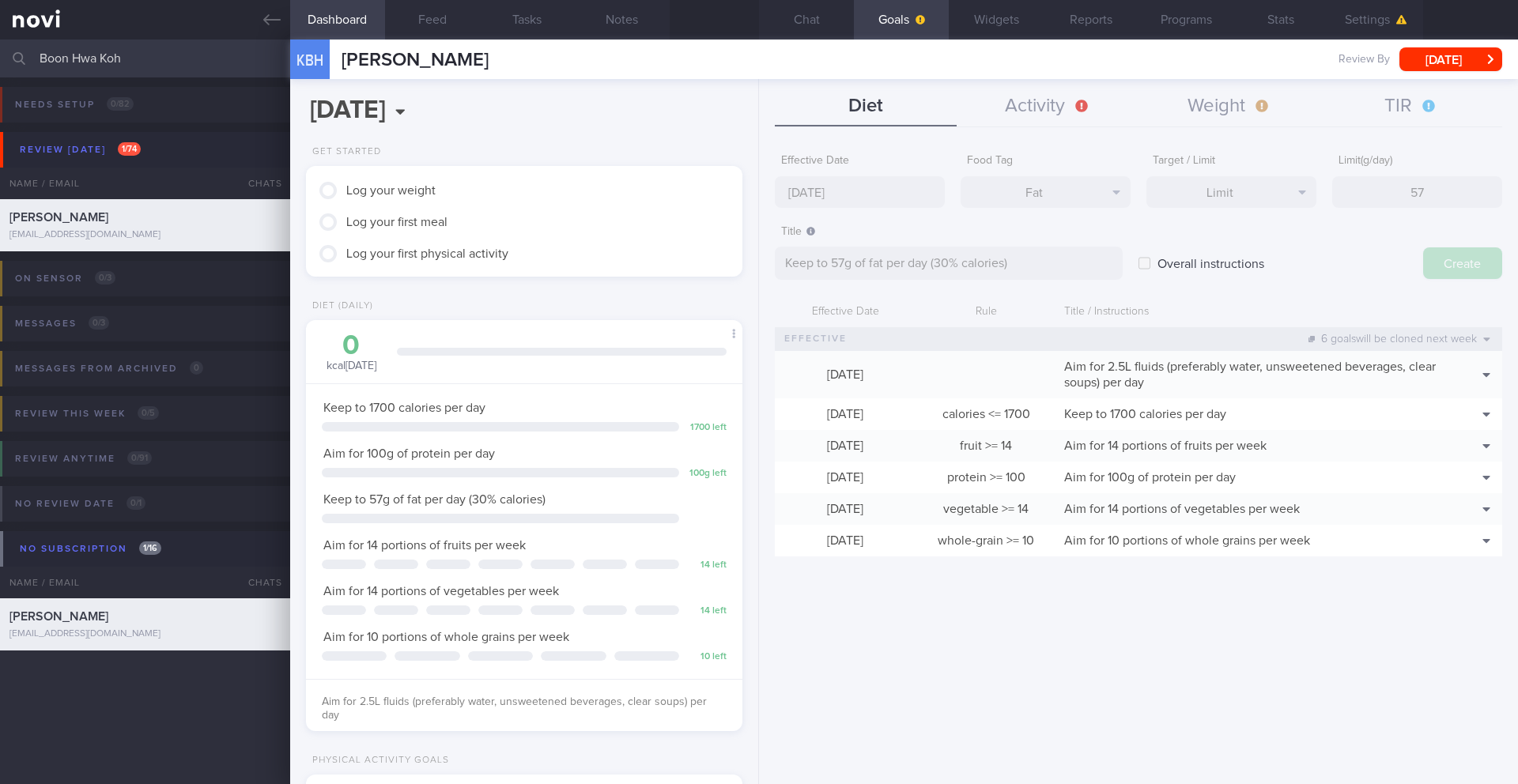
type input "[DATE]"
type textarea "Aim for ___ of ___"
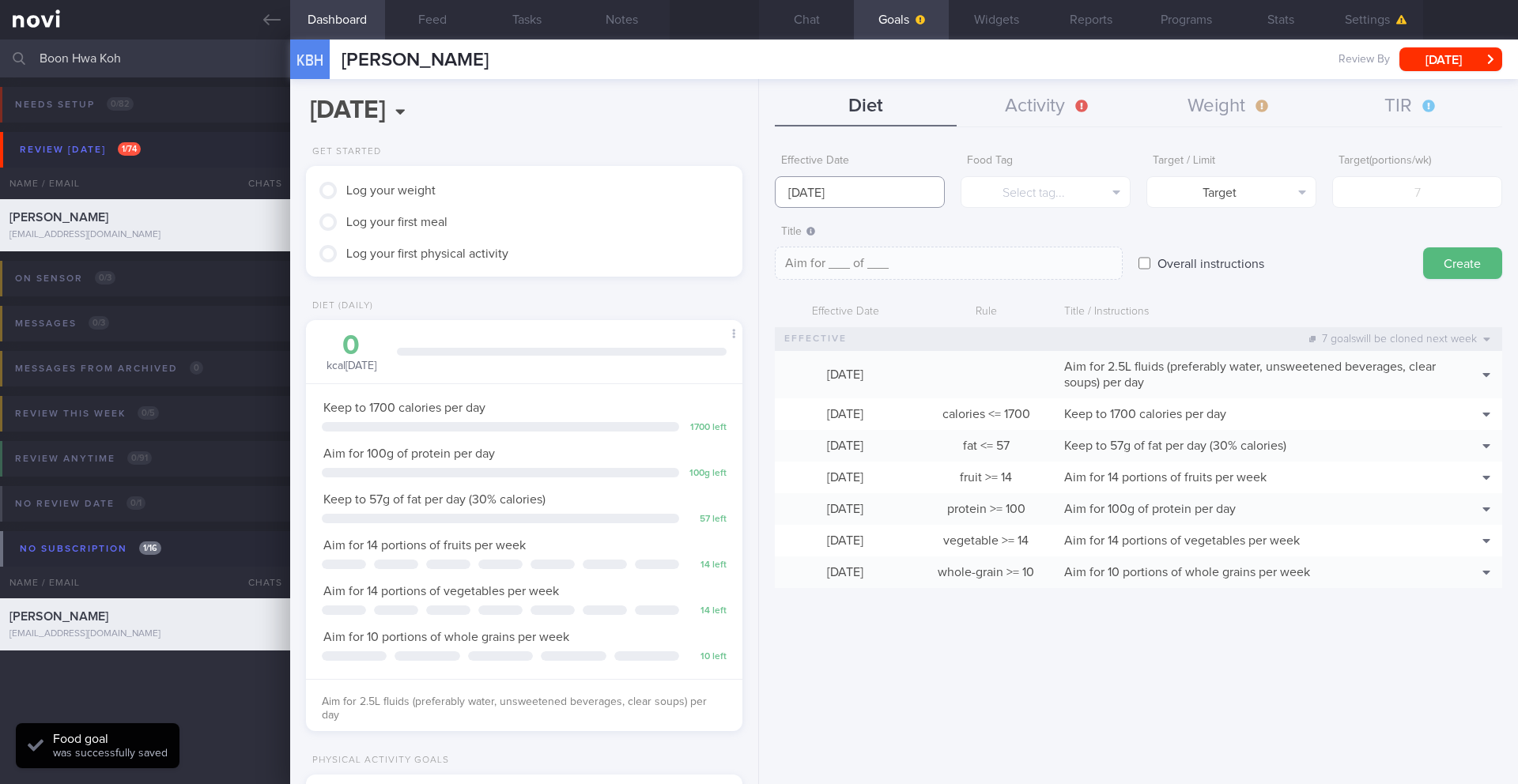
click at [786, 191] on input "[DATE]" at bounding box center [859, 192] width 170 height 31
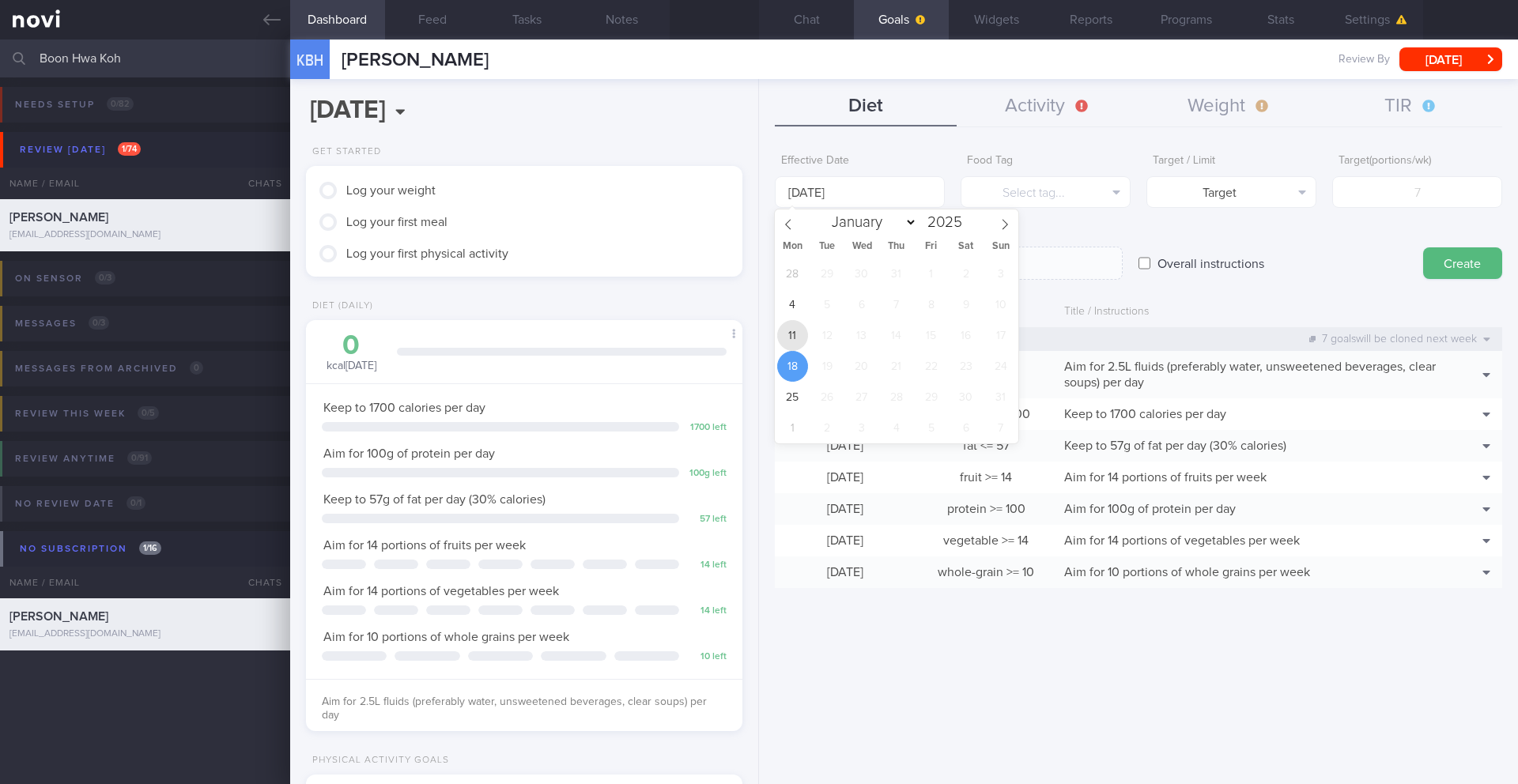
click at [799, 331] on span "11" at bounding box center [792, 335] width 31 height 31
type input "[DATE]"
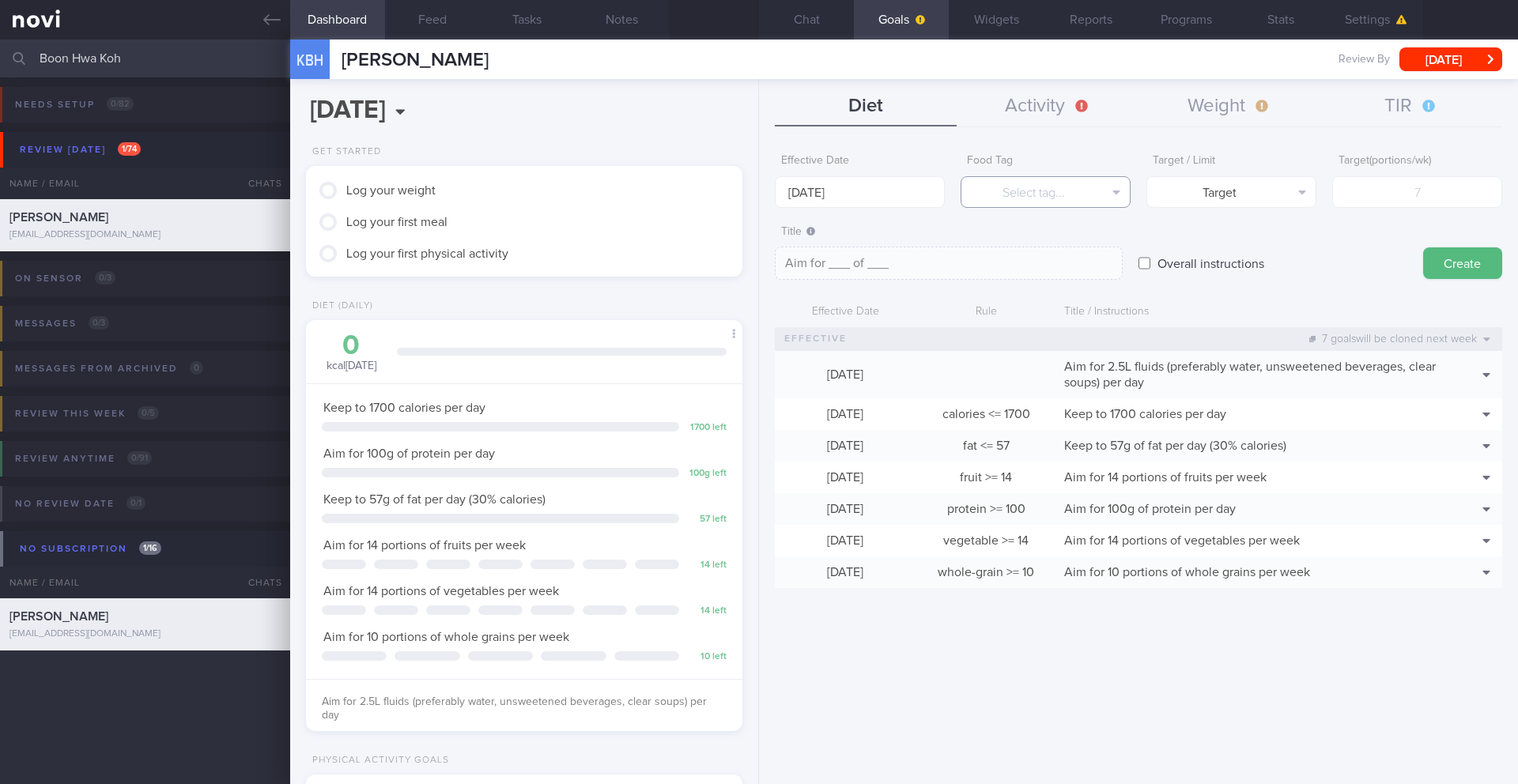
click at [1006, 195] on button "Select tag..." at bounding box center [1045, 192] width 170 height 31
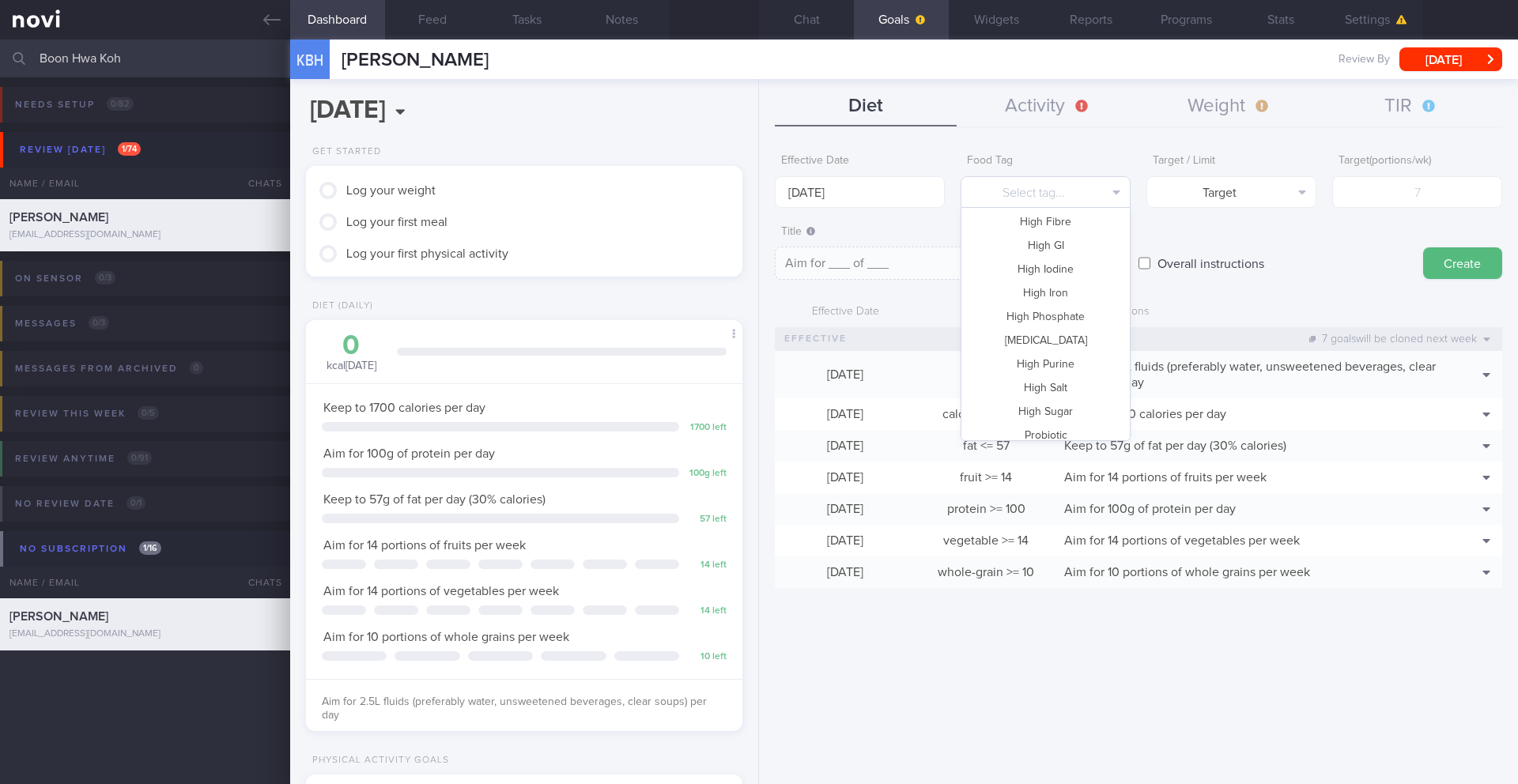
scroll to position [300, 0]
click at [1061, 401] on button "High Sugar" at bounding box center [1046, 405] width 169 height 24
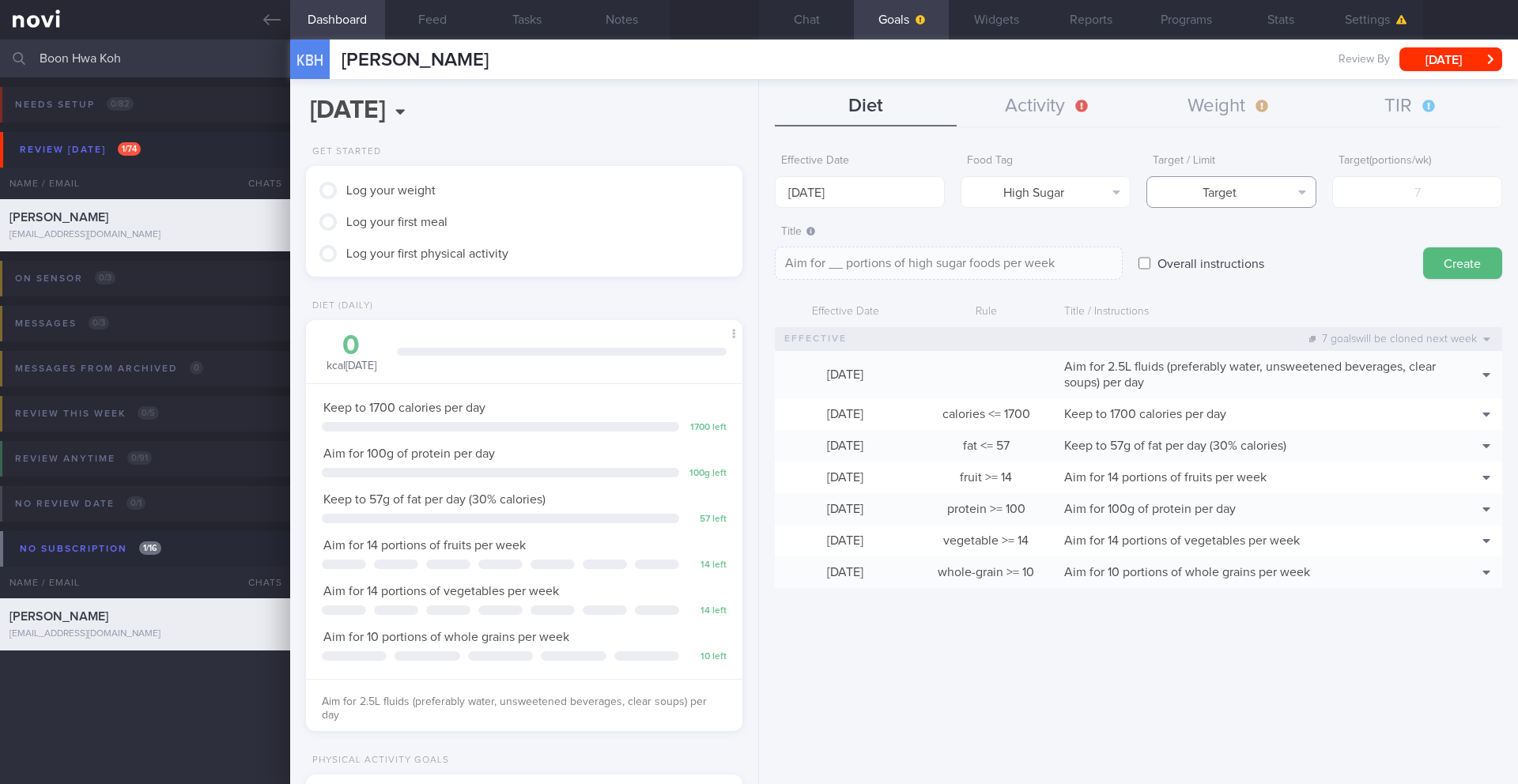
click at [1221, 204] on button "Target" at bounding box center [1231, 192] width 170 height 31
click at [1227, 246] on button "Limit" at bounding box center [1231, 246] width 169 height 24
type textarea "Keep to __ portions of high sugar foods per week"
click at [1358, 204] on input "number" at bounding box center [1416, 192] width 170 height 31
type input "2"
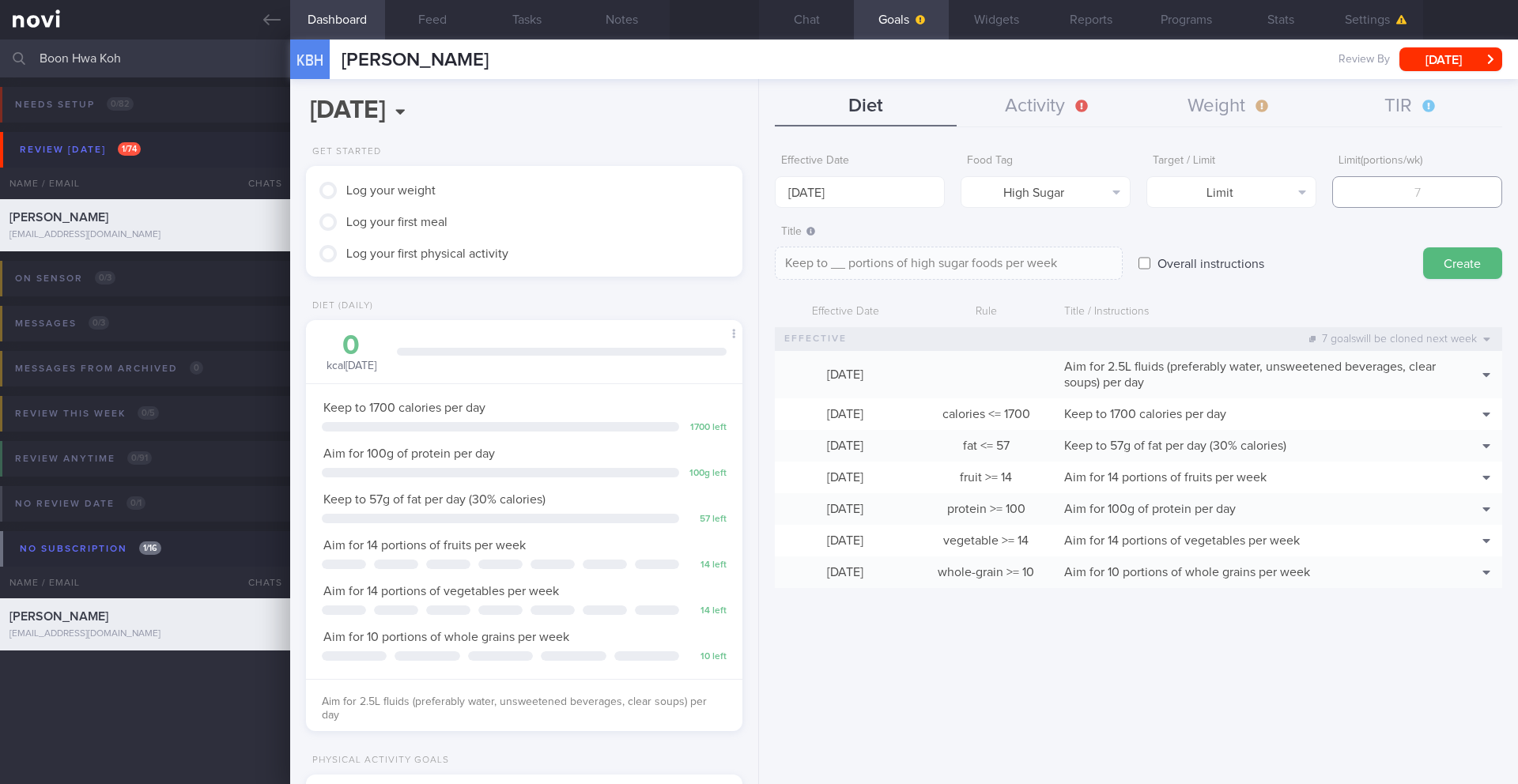
type textarea "Keep to 2 portions of high sugar foods per week"
type input "2"
click at [1462, 261] on button "Create" at bounding box center [1463, 263] width 79 height 31
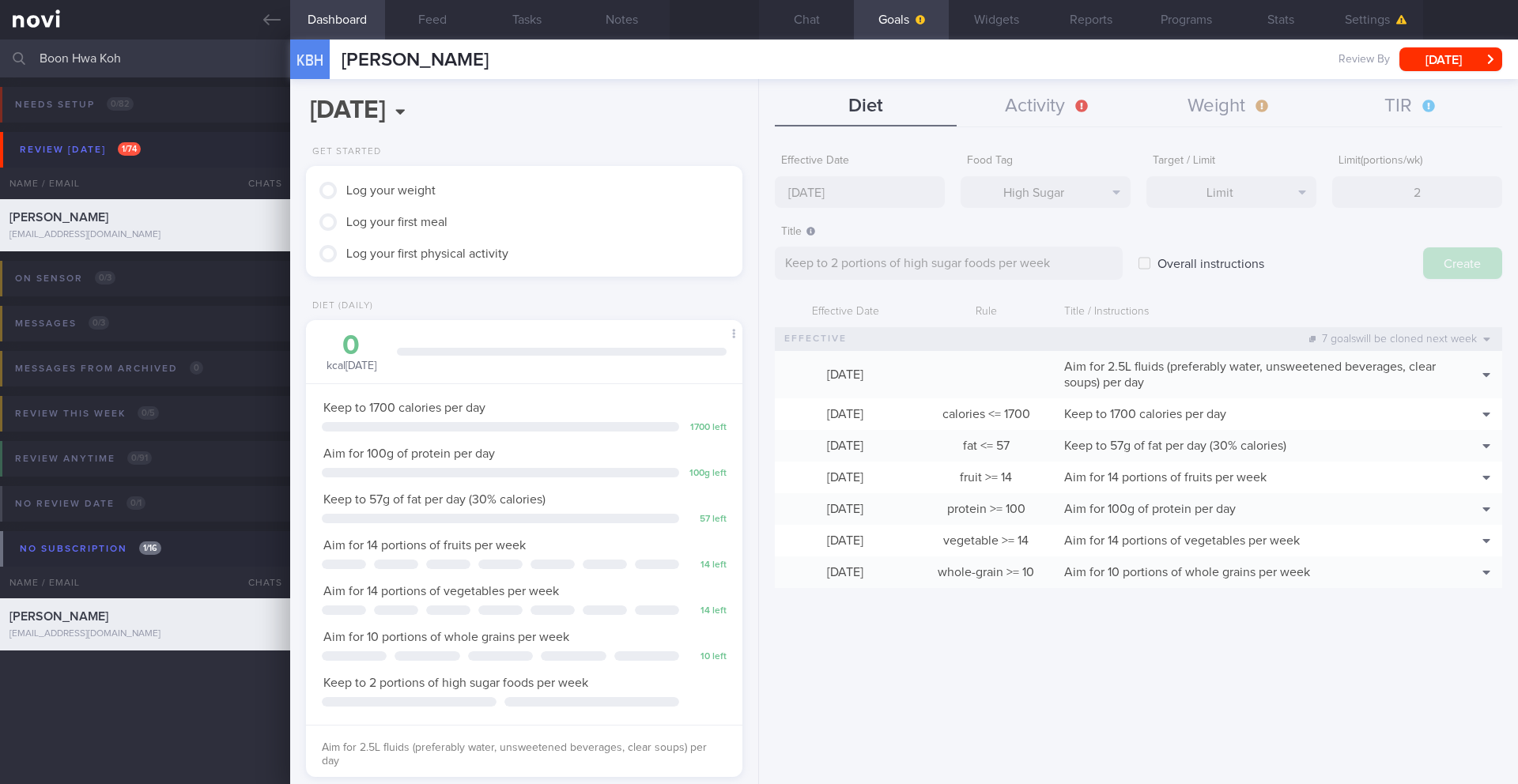
type input "[DATE]"
type textarea "Aim for ___ of ___"
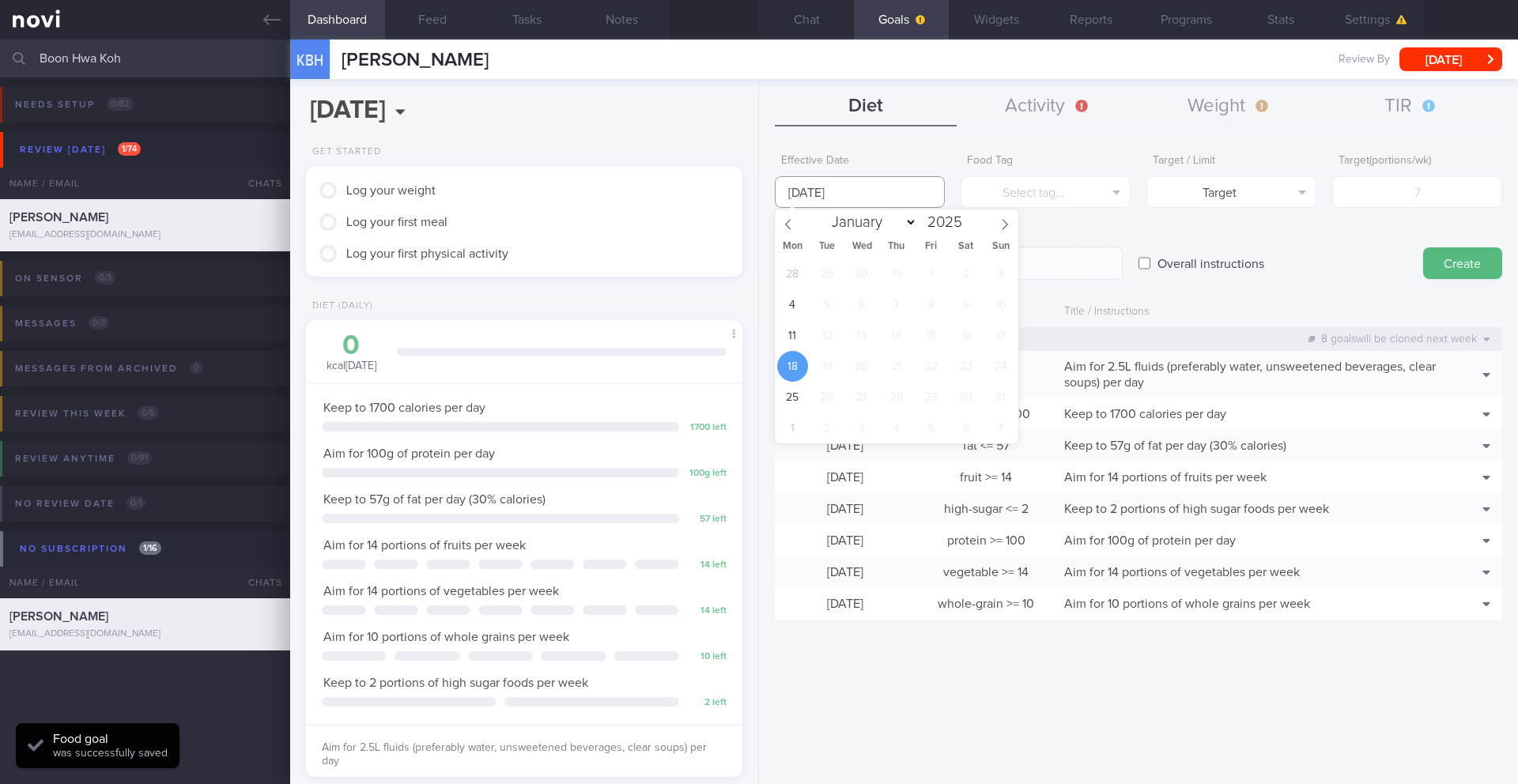
click at [879, 187] on input "[DATE]" at bounding box center [859, 192] width 170 height 31
click at [807, 333] on span "11" at bounding box center [792, 335] width 31 height 31
type input "[DATE]"
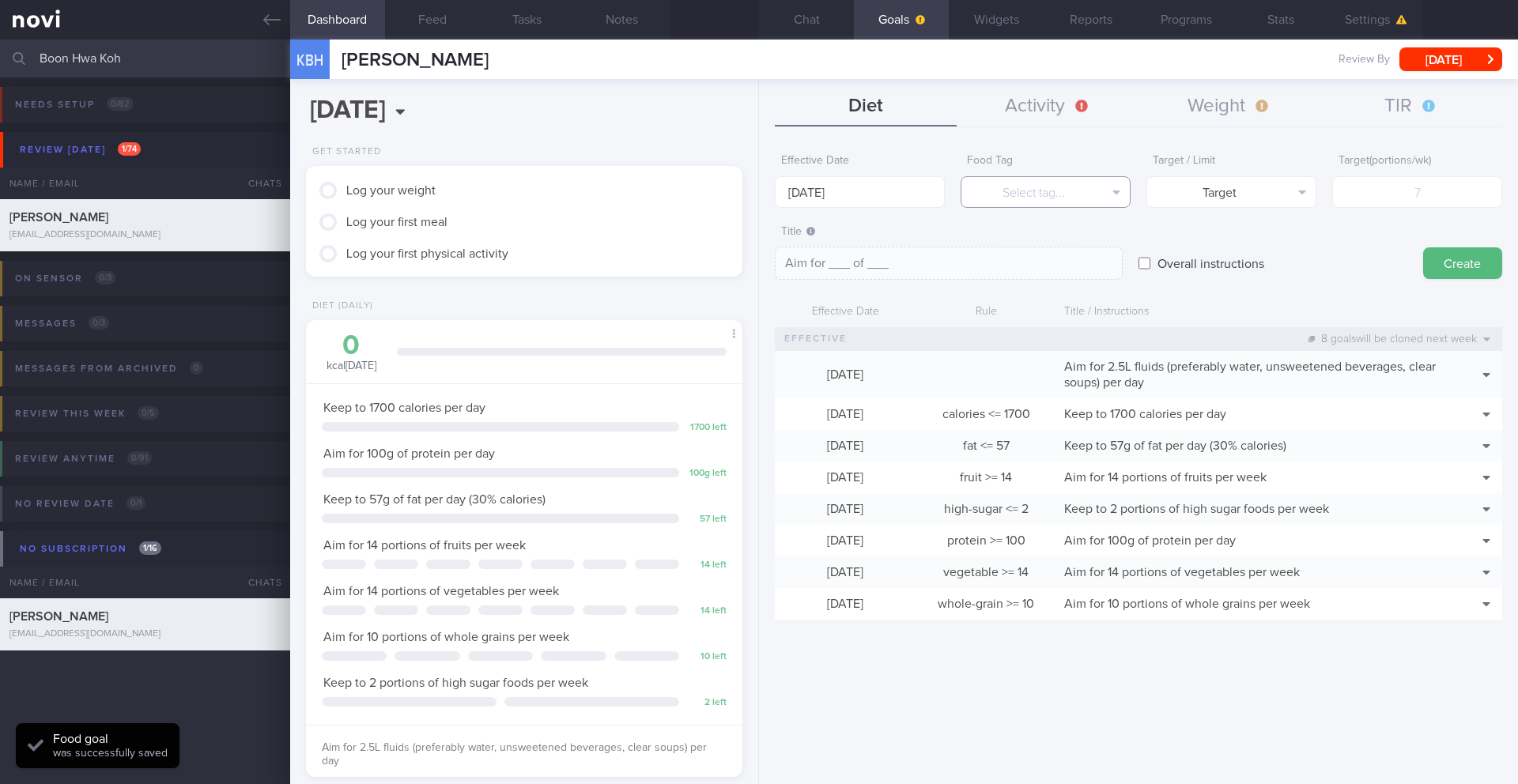
click at [1017, 191] on button "Select tag..." at bounding box center [1045, 192] width 170 height 31
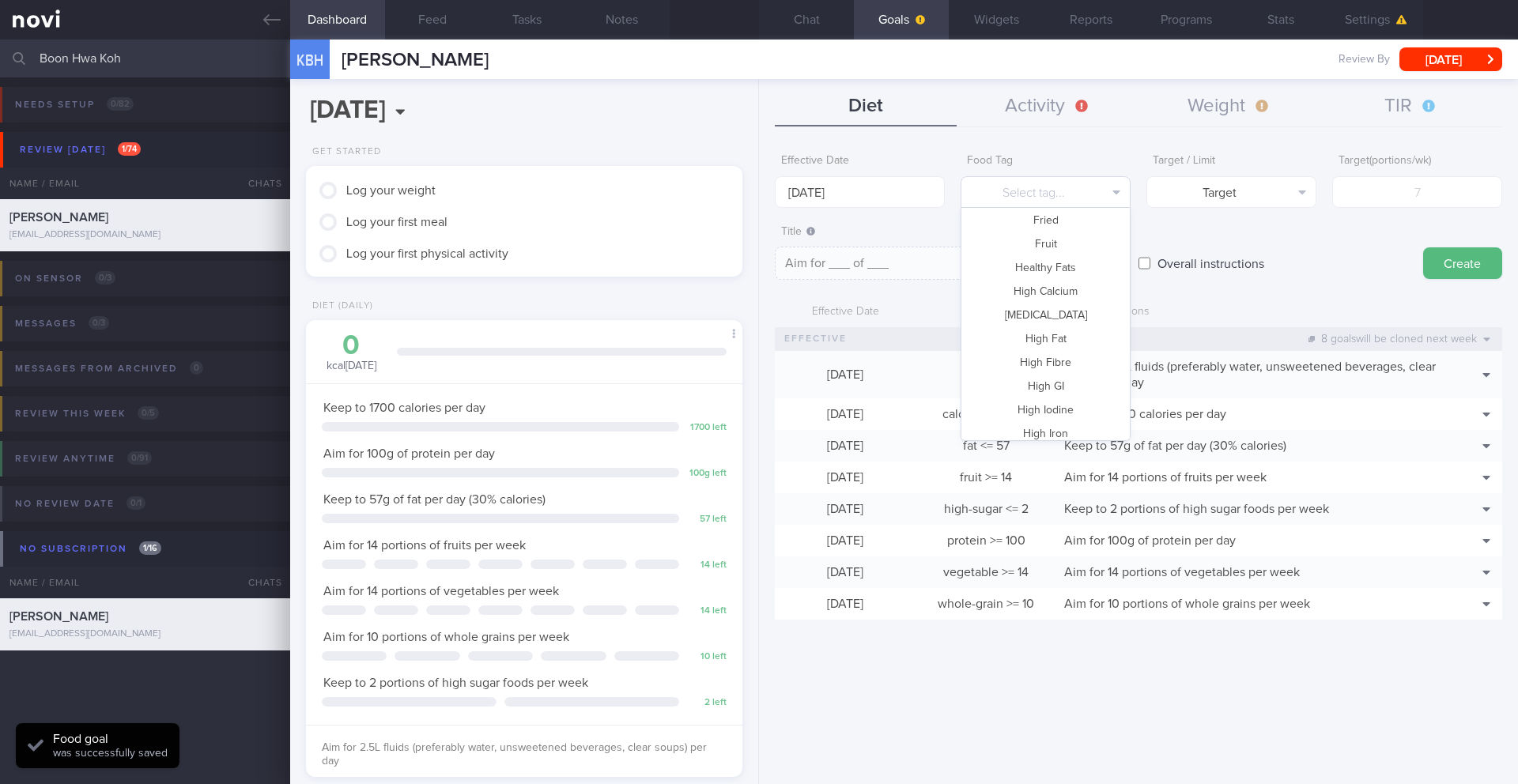
scroll to position [88, 0]
click at [1063, 288] on button "Fried" at bounding box center [1046, 286] width 169 height 24
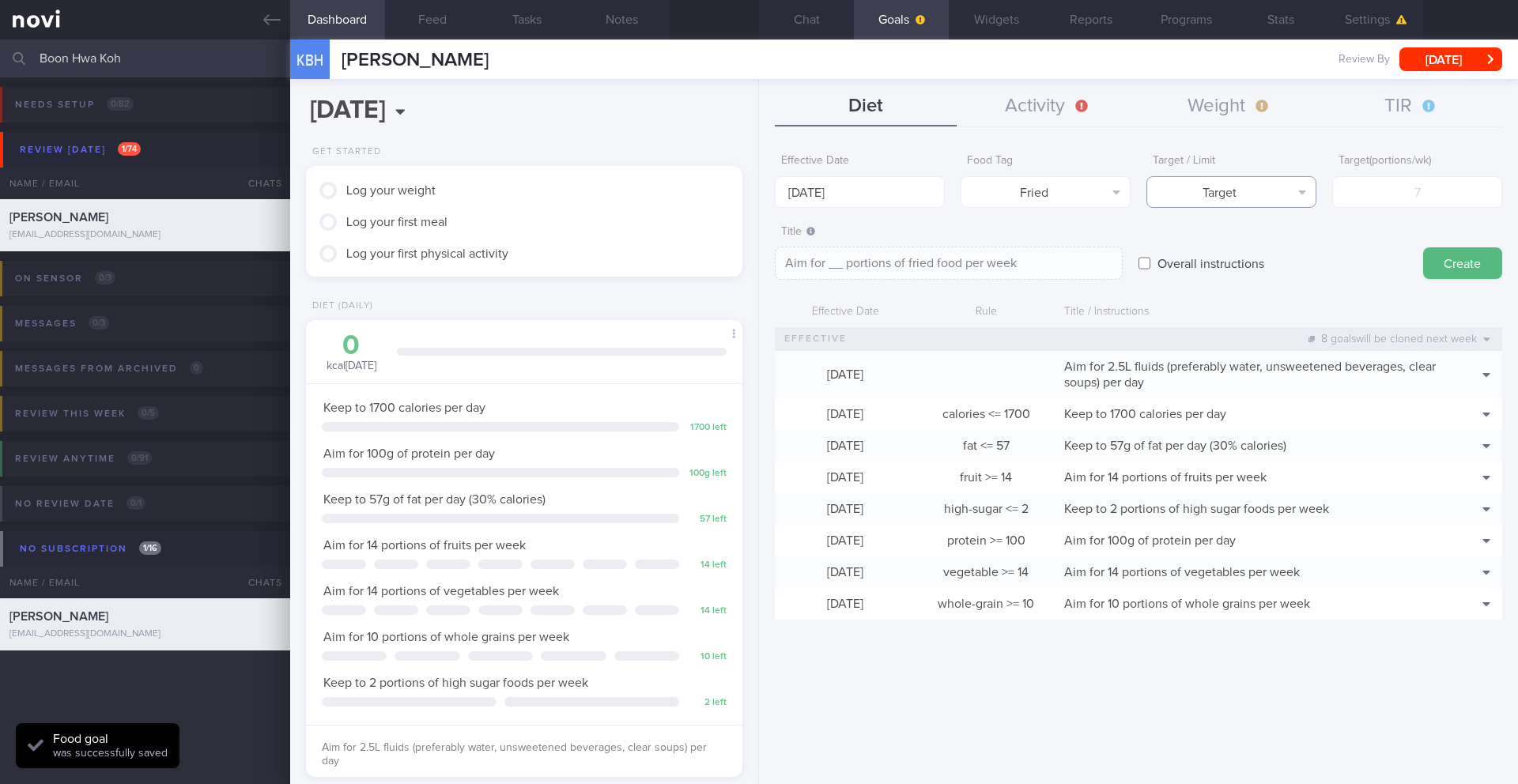
click at [1175, 193] on button "Target" at bounding box center [1231, 192] width 170 height 31
click at [1243, 245] on button "Limit" at bounding box center [1231, 246] width 169 height 24
type textarea "Keep to __ portions of fried food per week"
click at [1397, 186] on input "number" at bounding box center [1416, 192] width 170 height 31
type input "2"
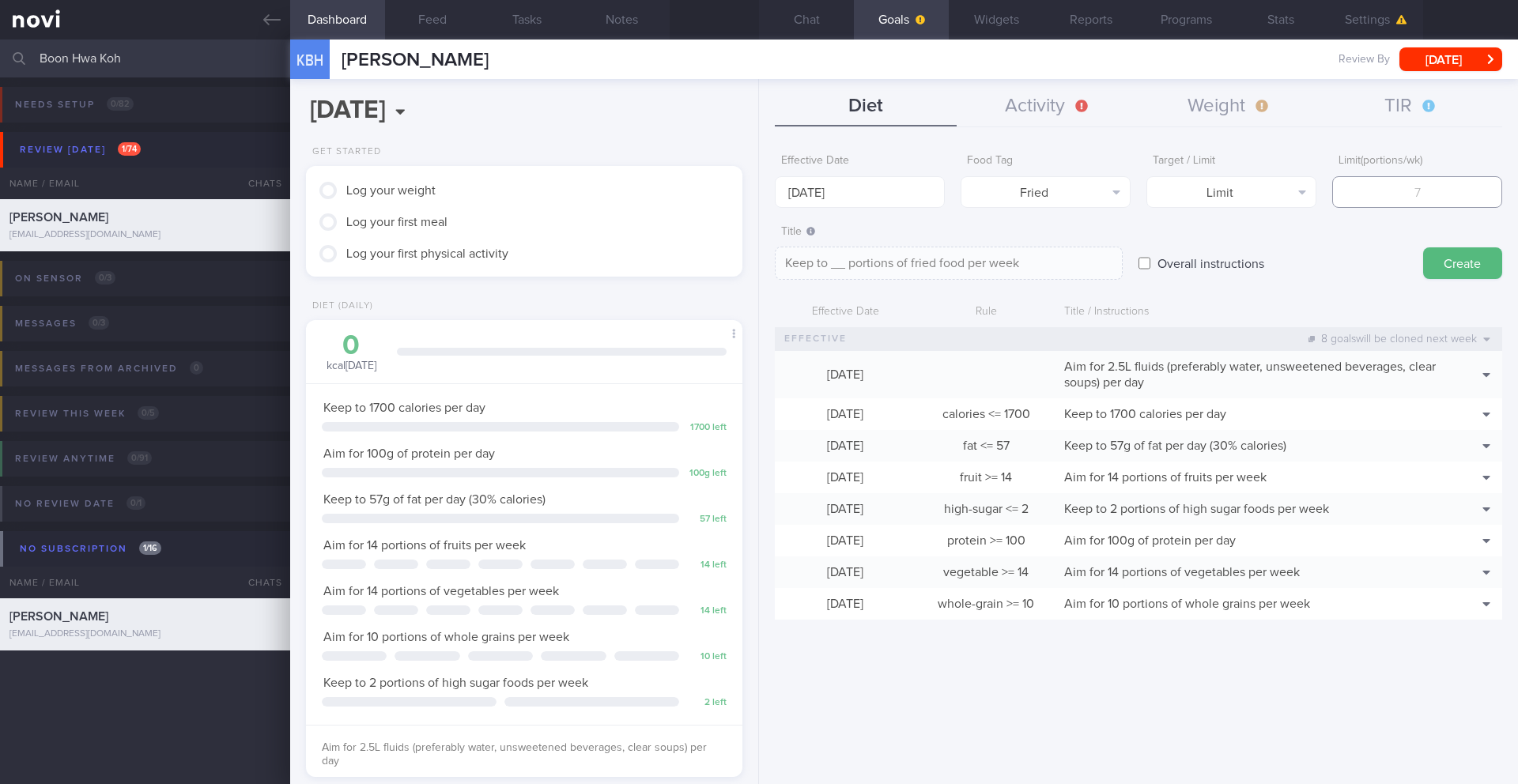
type textarea "Keep to 2 portions of fried food per week"
type input "2"
click at [1449, 263] on button "Create" at bounding box center [1463, 263] width 79 height 31
type input "[DATE]"
type textarea "Aim for ___ of ___"
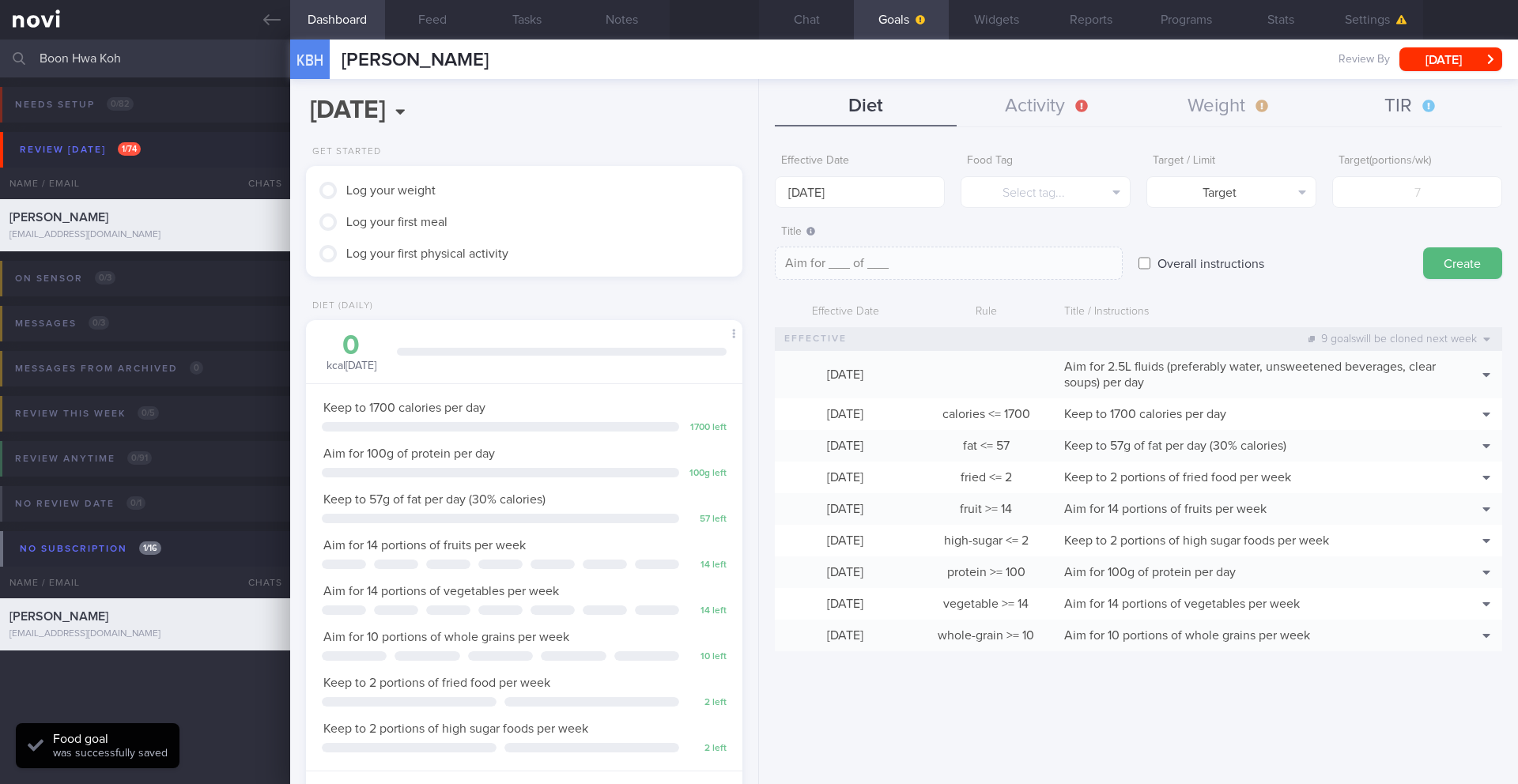
click at [1405, 105] on button "TIR" at bounding box center [1411, 107] width 182 height 40
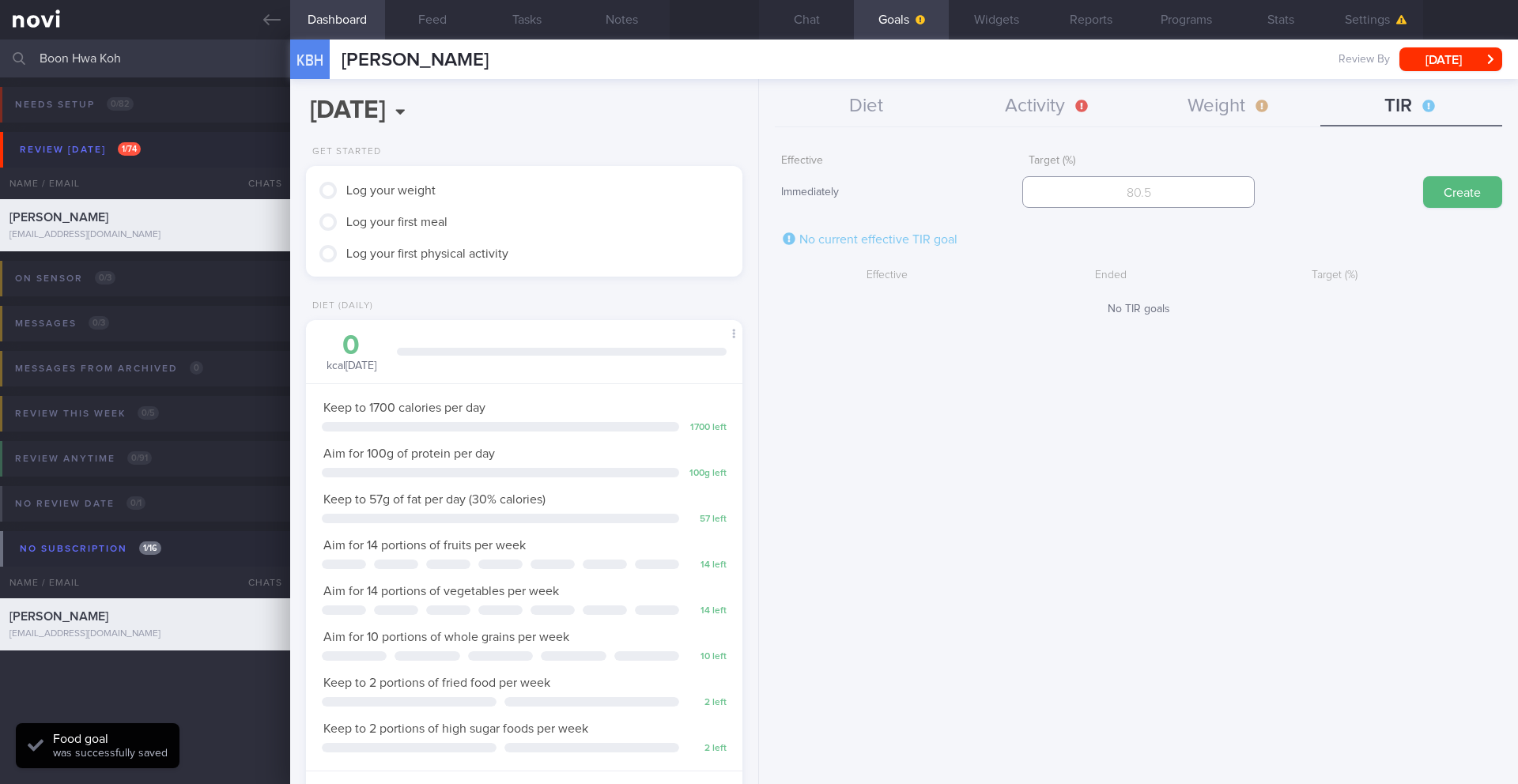
click at [1202, 184] on input "number" at bounding box center [1137, 192] width 232 height 31
type input "90"
click at [1458, 189] on button "Create" at bounding box center [1463, 192] width 79 height 31
click at [1003, 20] on button "Widgets" at bounding box center [996, 20] width 95 height 40
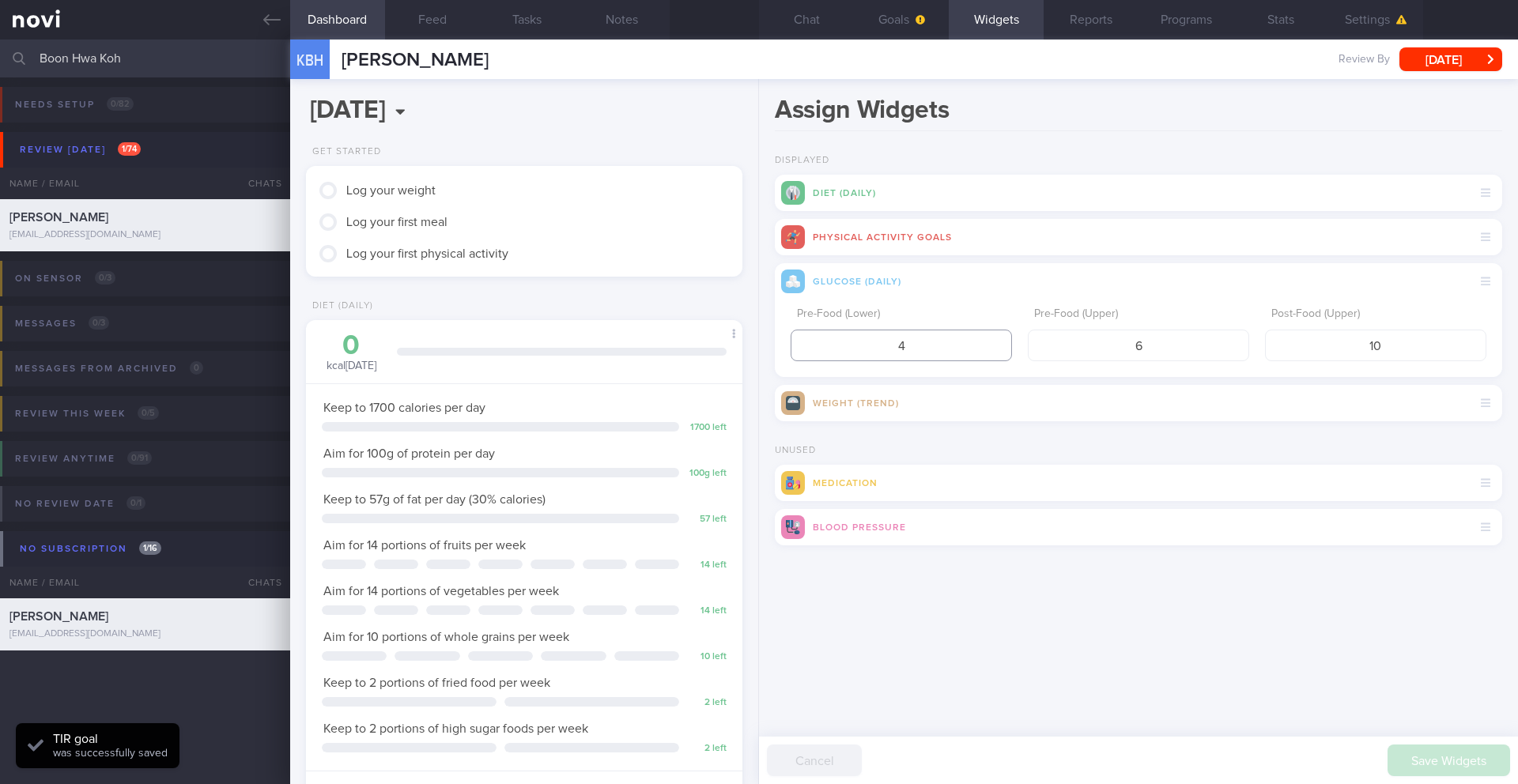
drag, startPoint x: 946, startPoint y: 344, endPoint x: 826, endPoint y: 364, distance: 121.7
click at [826, 364] on div "Pre-Food (Lower) 4 Pre-Food (Upper) 6 Post-Food (Upper) 10" at bounding box center [1137, 338] width 727 height 78
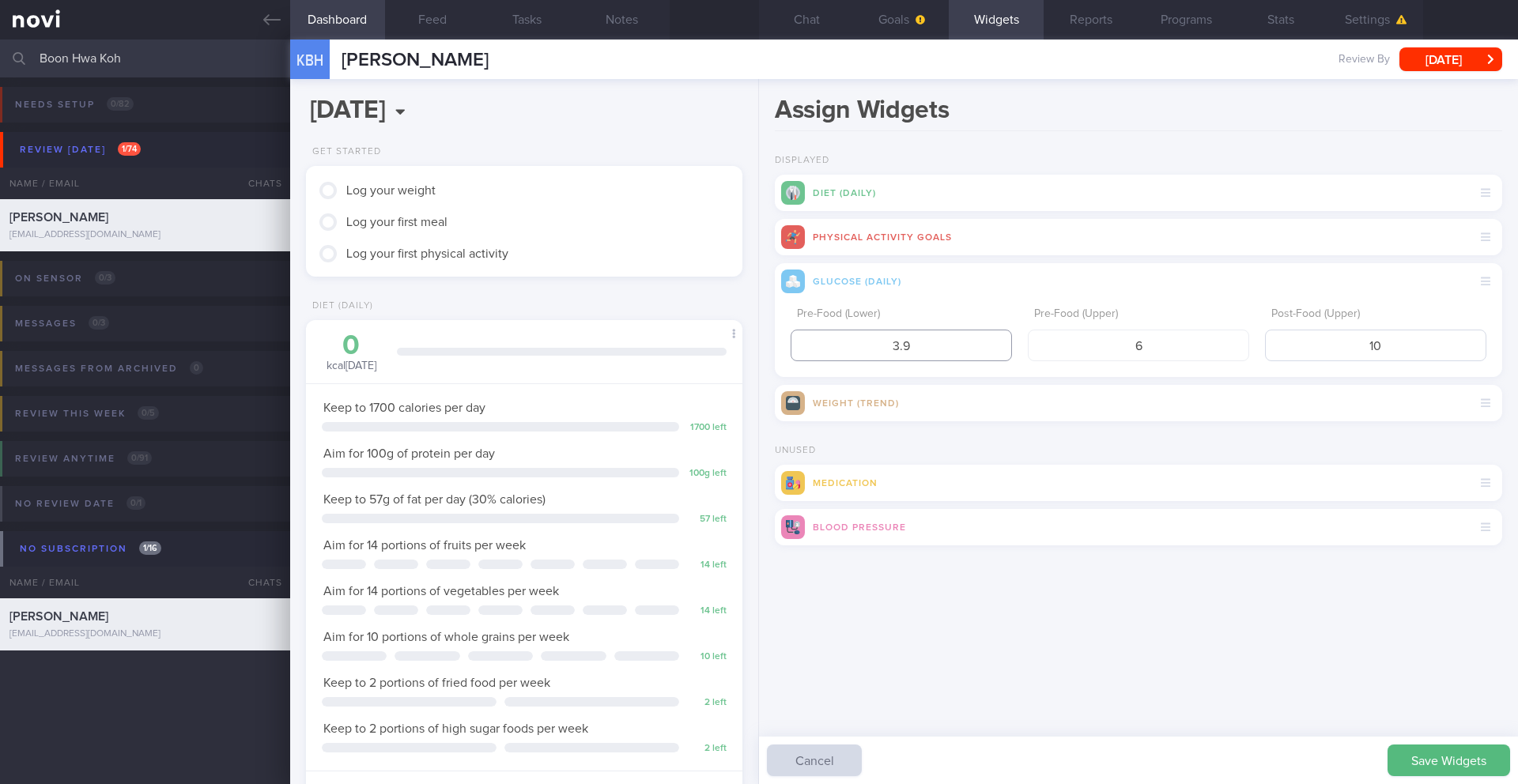
type input "3.9"
drag, startPoint x: 1327, startPoint y: 344, endPoint x: 1443, endPoint y: 342, distance: 116.0
click at [1443, 342] on input "10" at bounding box center [1376, 345] width 222 height 31
type input "7.8"
click at [1463, 767] on button "Save Widgets" at bounding box center [1449, 760] width 122 height 31
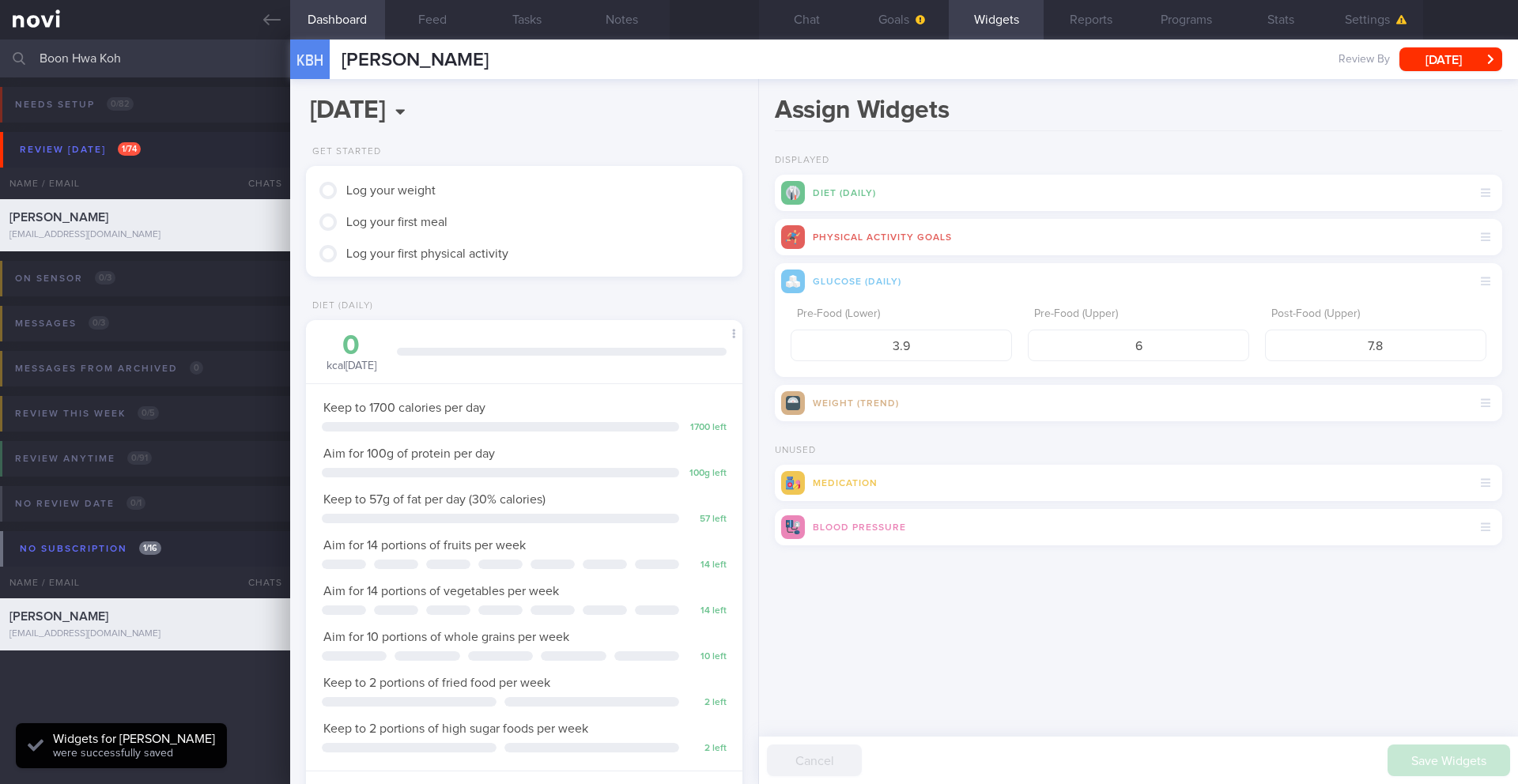
scroll to position [201, 403]
click at [898, 31] on button "Goals" at bounding box center [901, 20] width 95 height 40
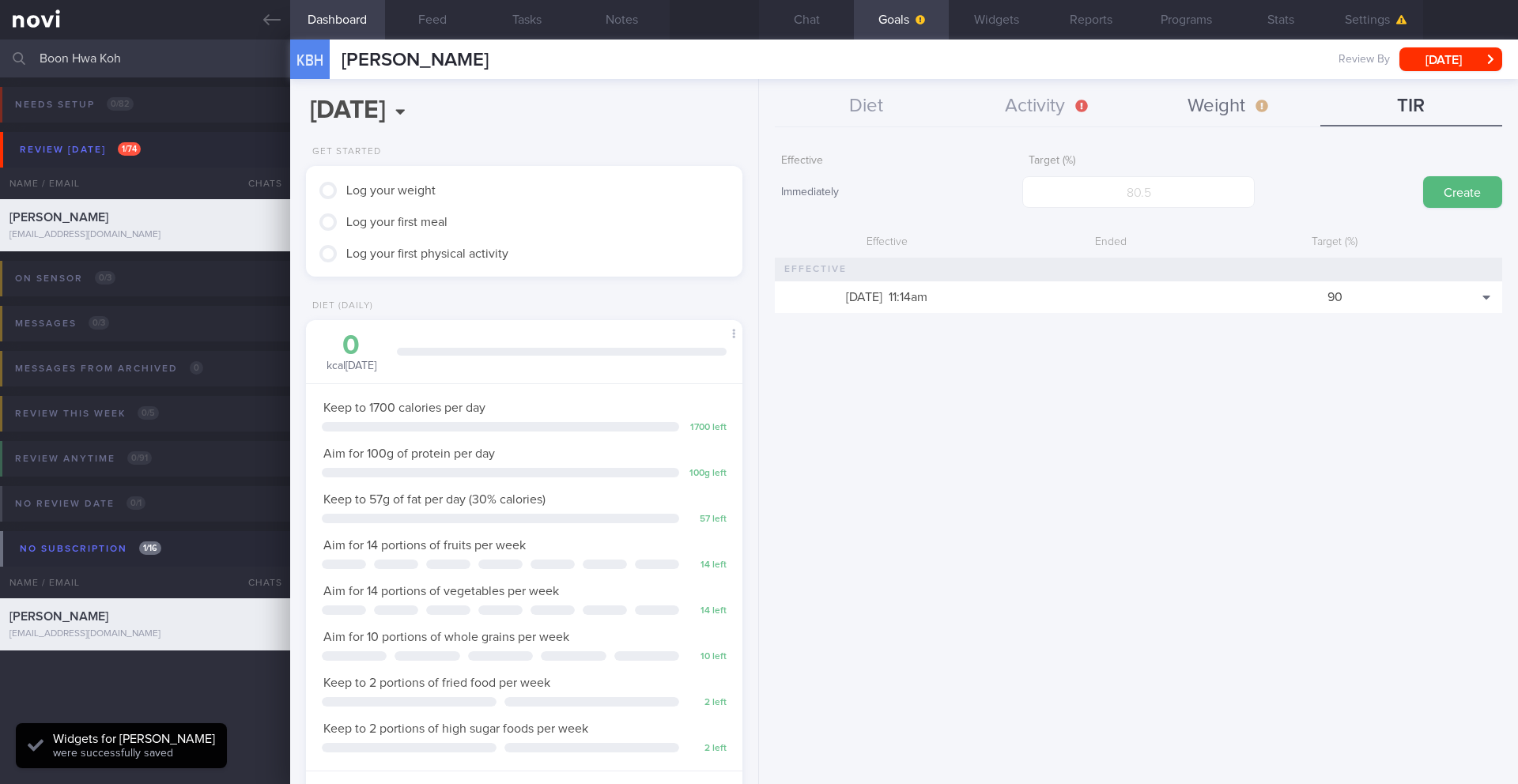
click at [1209, 109] on button "Weight" at bounding box center [1229, 107] width 182 height 40
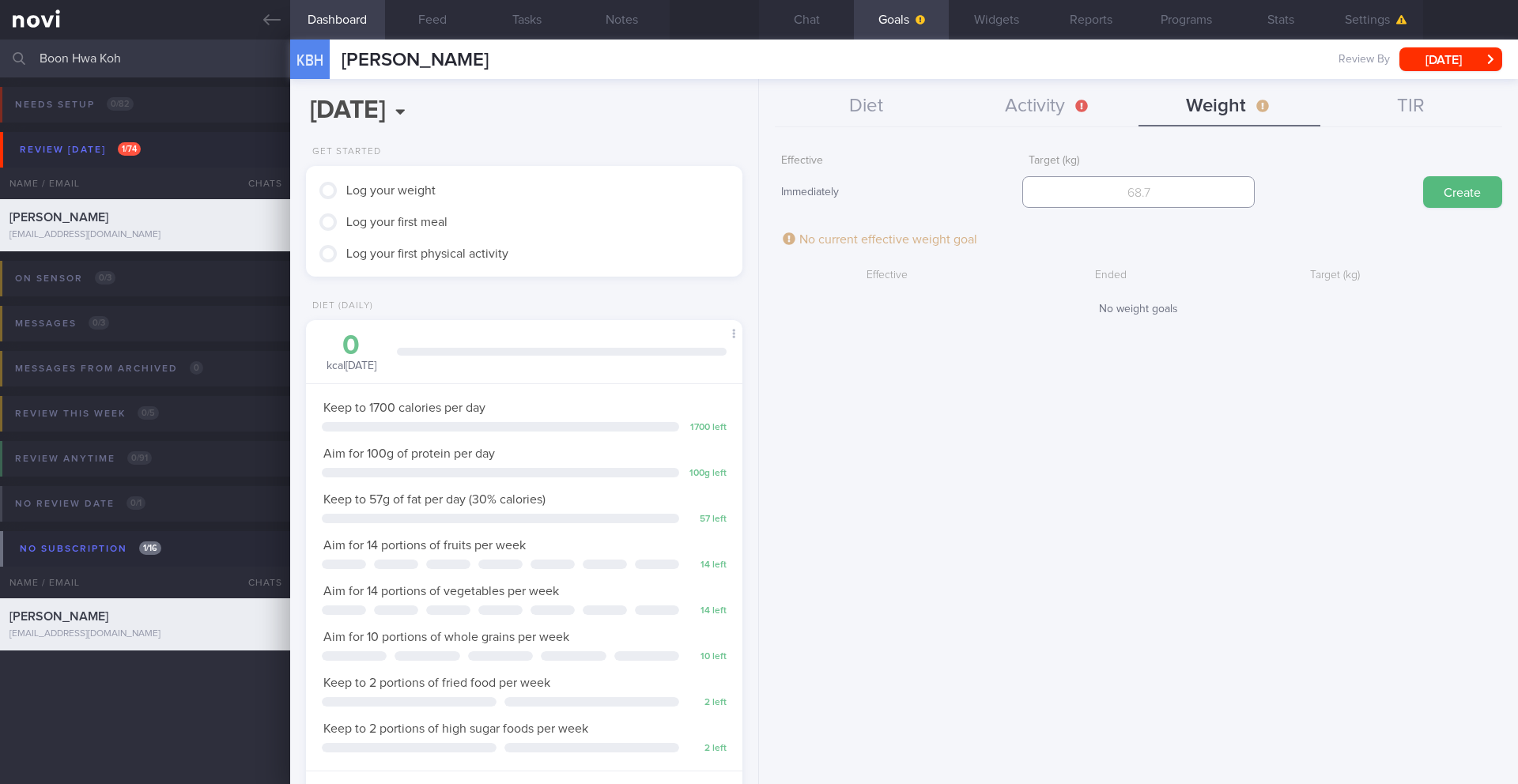
click at [1142, 194] on input "number" at bounding box center [1137, 192] width 232 height 31
type input "80"
click at [1481, 188] on button "Create" at bounding box center [1463, 192] width 79 height 31
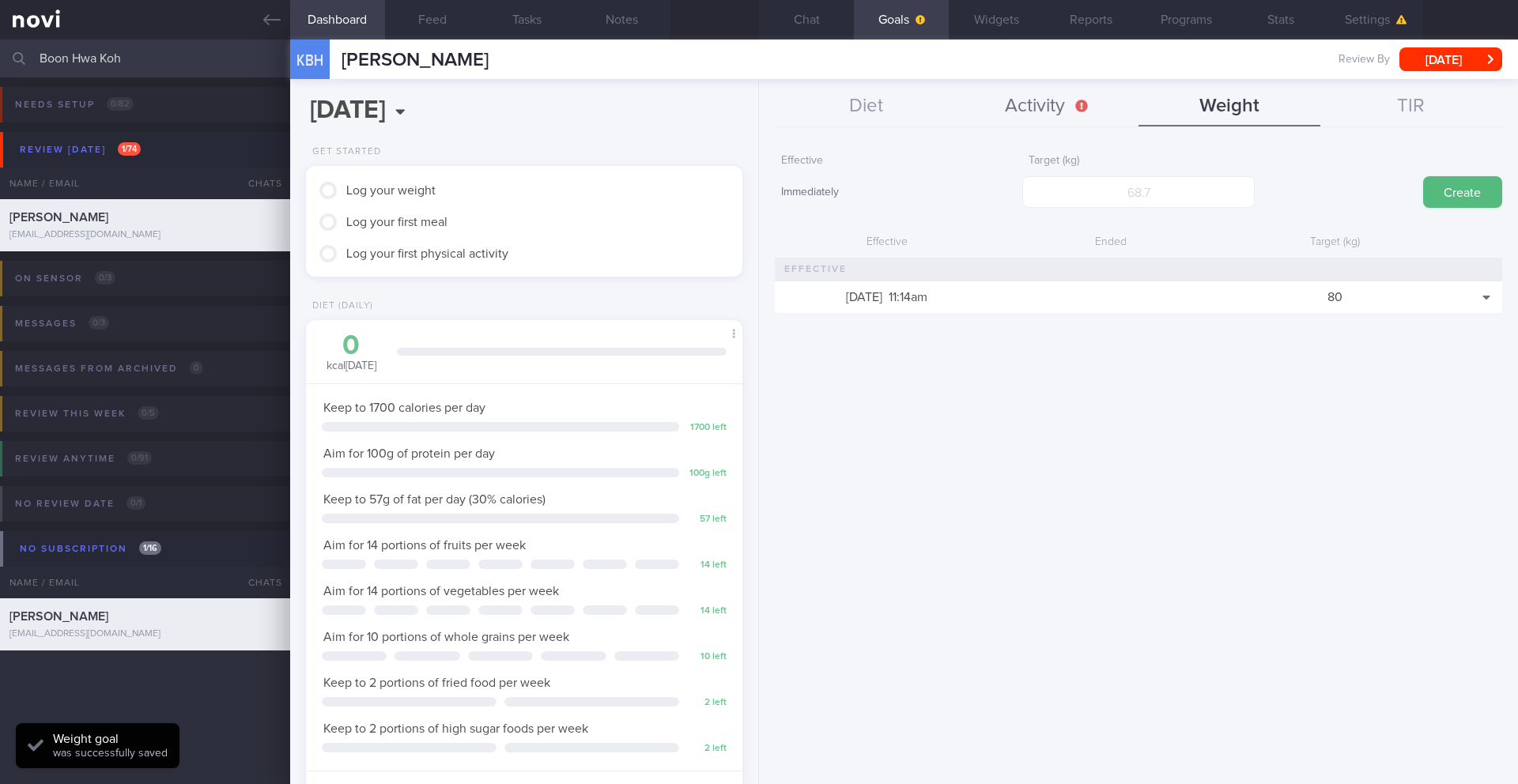
click at [1028, 115] on button "Activity" at bounding box center [1047, 107] width 182 height 40
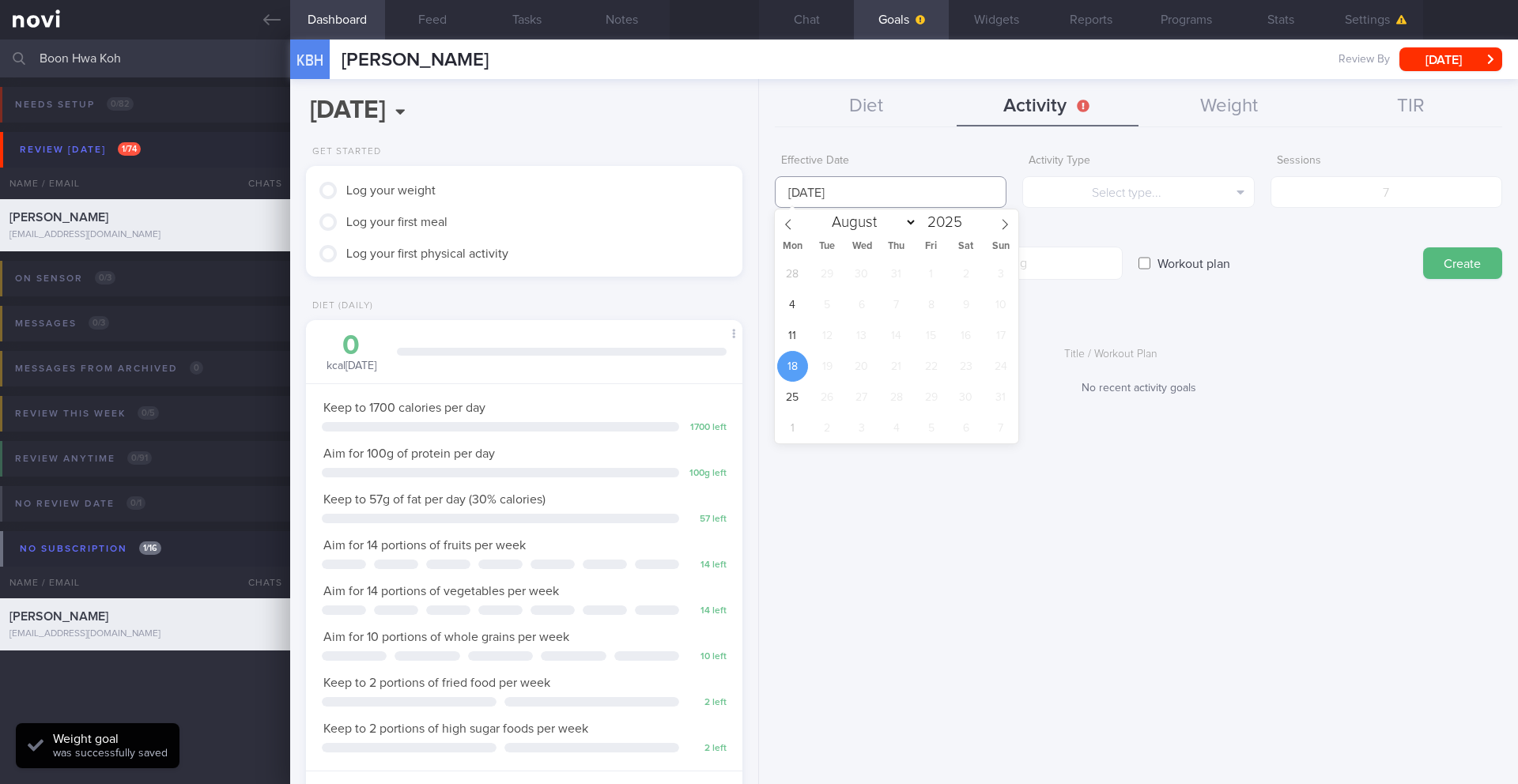
click at [831, 184] on input "[DATE]" at bounding box center [890, 192] width 232 height 31
click at [792, 332] on span "11" at bounding box center [792, 335] width 31 height 31
type input "[DATE]"
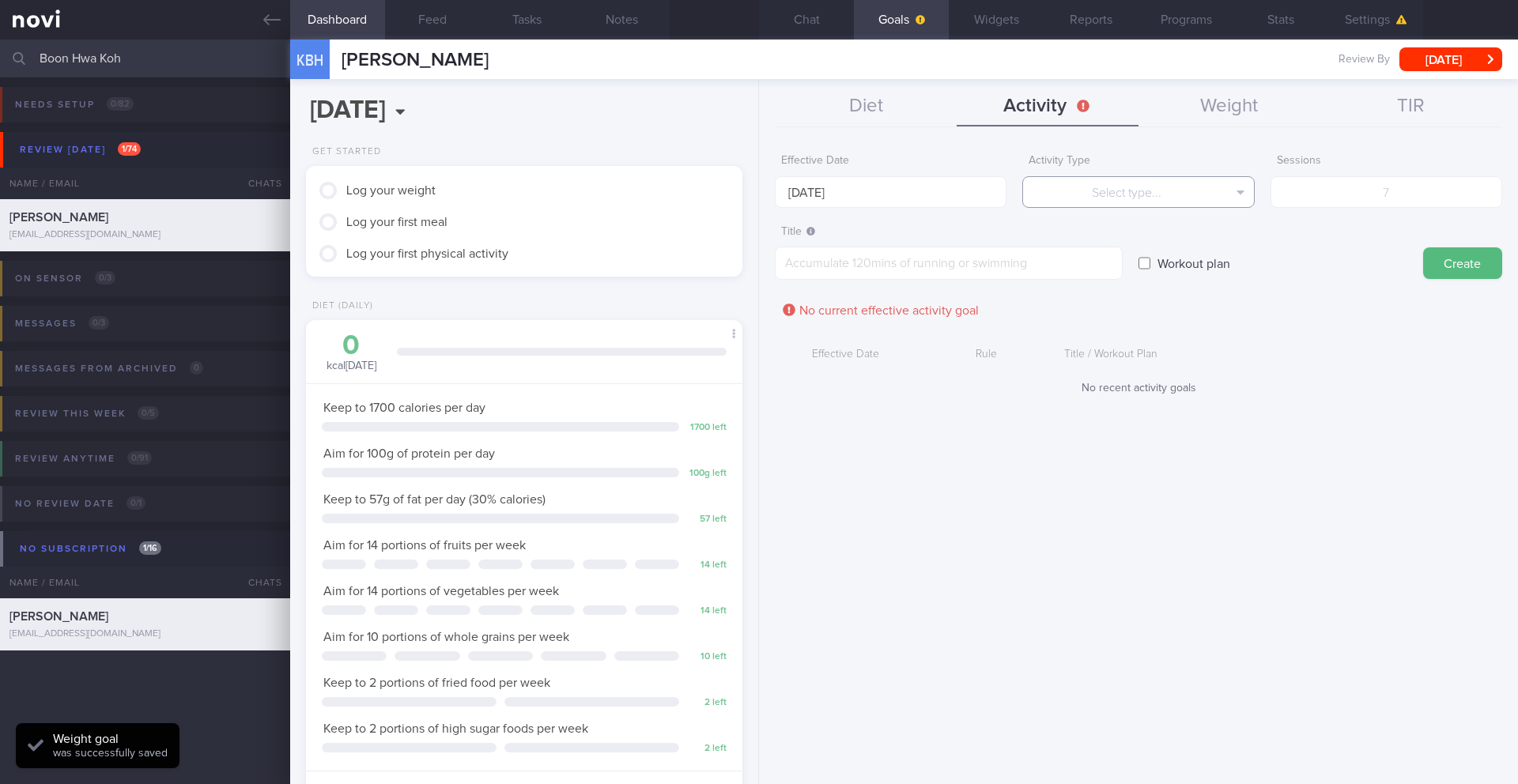
click at [1167, 188] on button "Select type..." at bounding box center [1137, 192] width 232 height 31
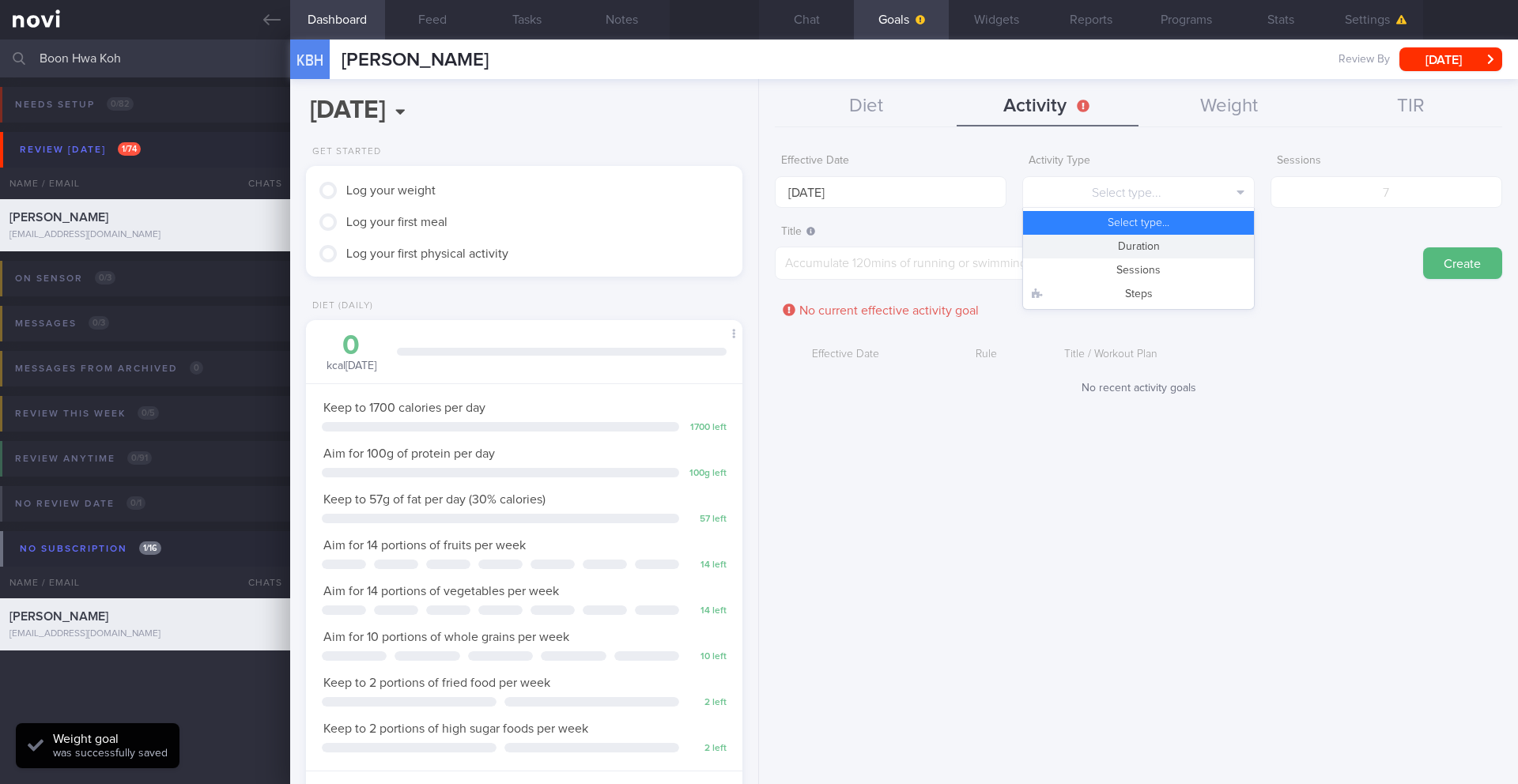
click at [1156, 250] on button "Duration" at bounding box center [1137, 246] width 230 height 24
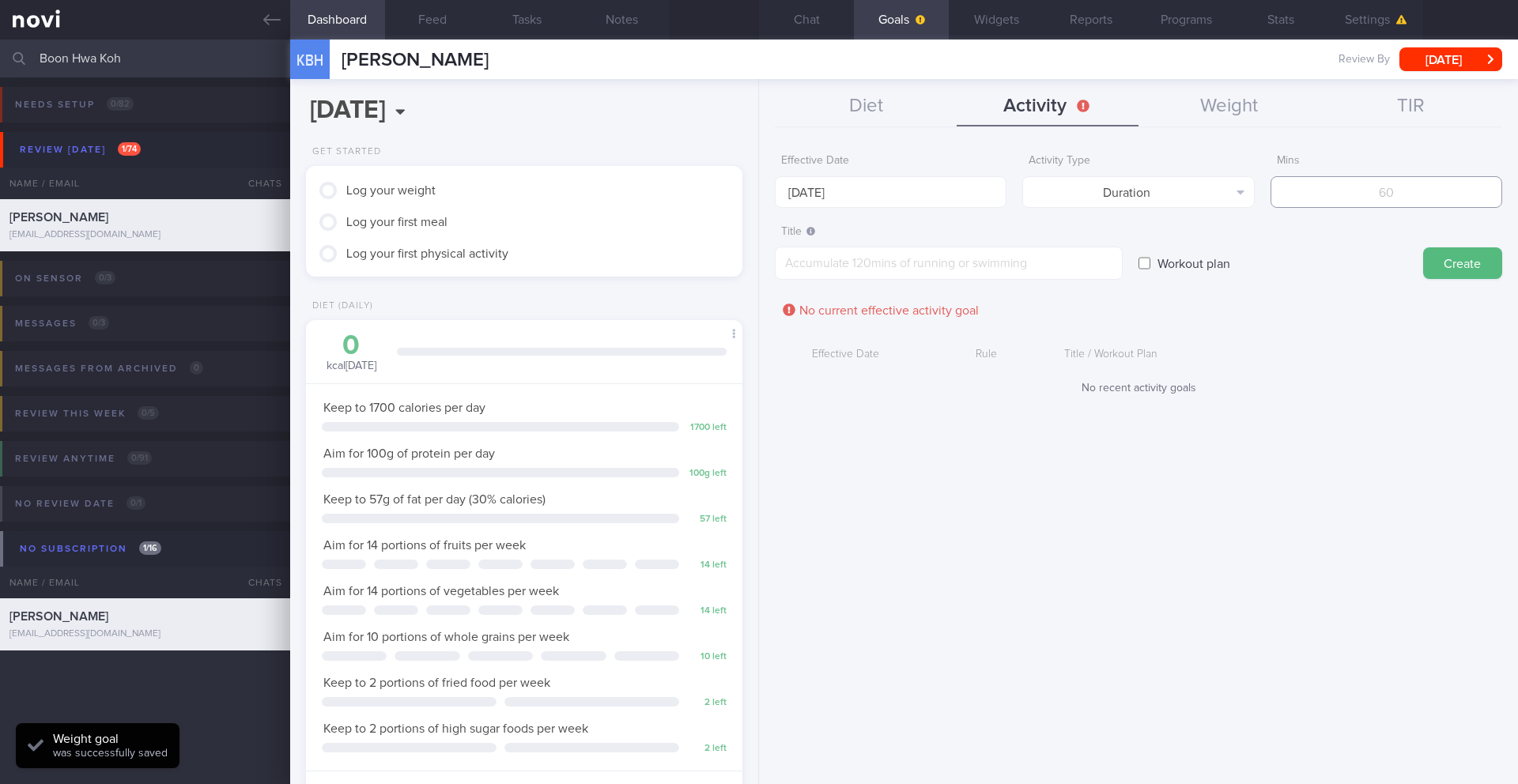
click at [1334, 192] on input "number" at bounding box center [1386, 192] width 232 height 31
type input "300"
click at [834, 256] on textarea at bounding box center [948, 263] width 347 height 33
paste textarea "Target at least 300 minutes of moderate-intensity workouts per week"
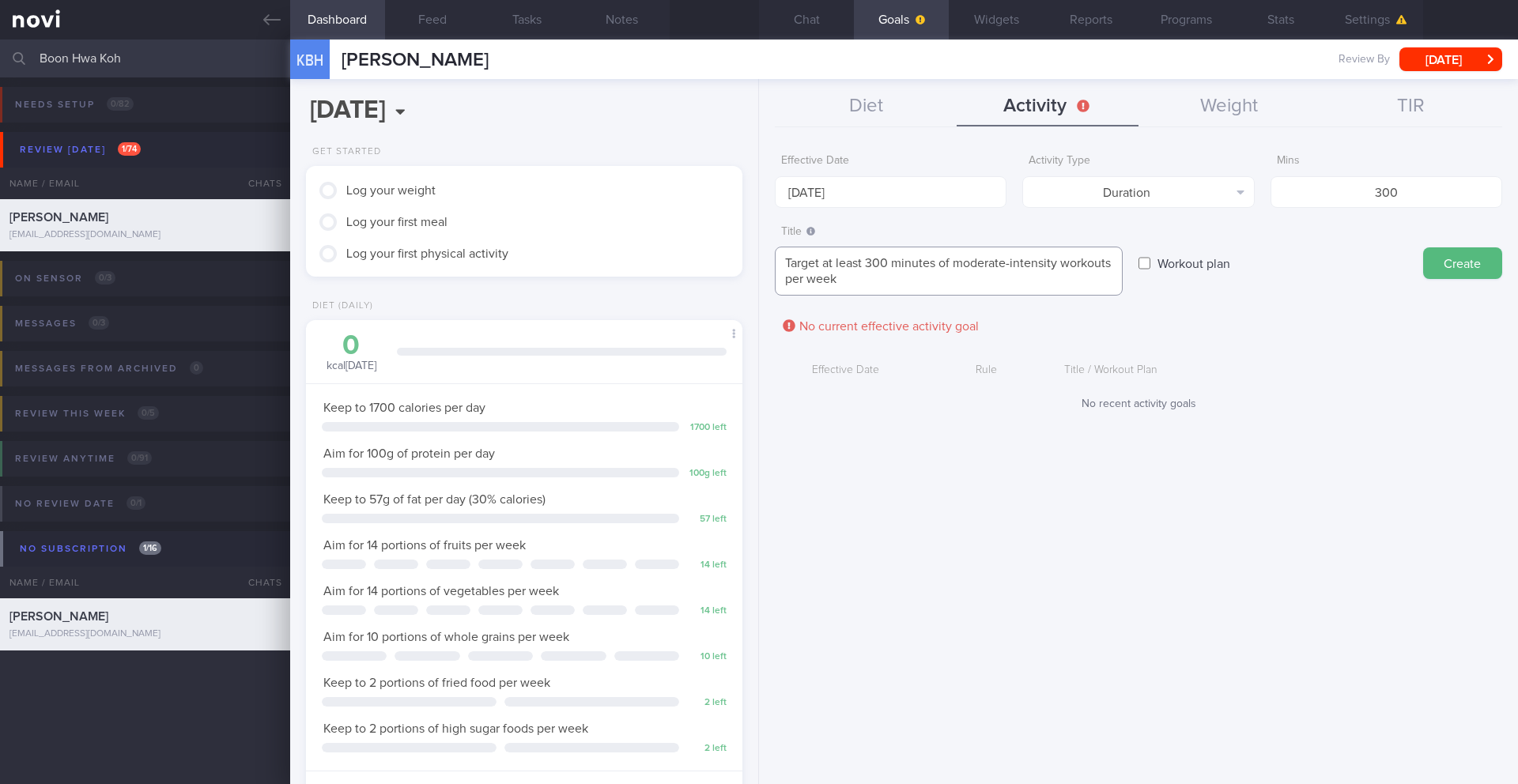
scroll to position [0, 0]
type textarea "Target at least 300 minutes of moderate-intensity workouts per week"
click at [1446, 266] on button "Create" at bounding box center [1463, 263] width 79 height 31
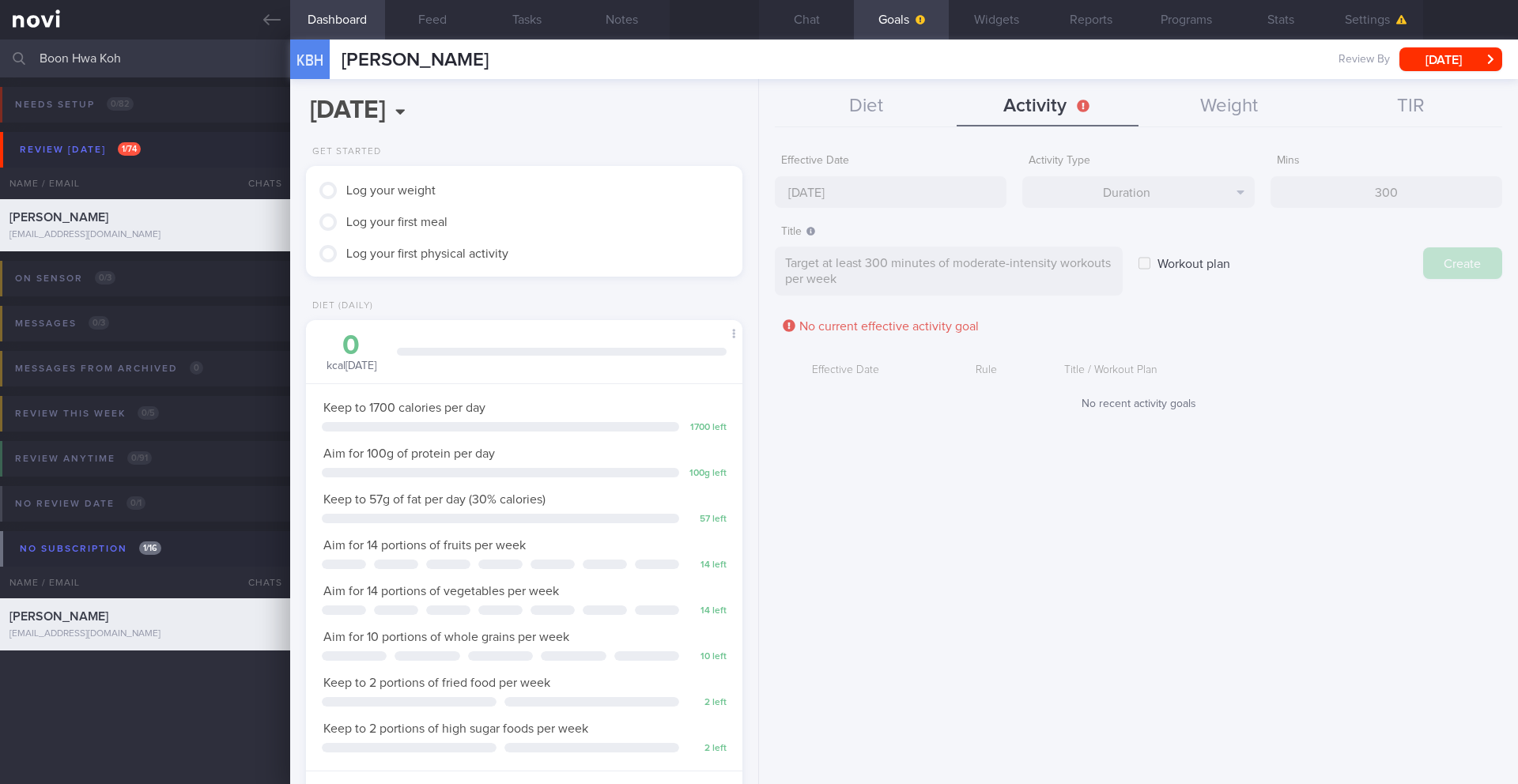
type input "[DATE]"
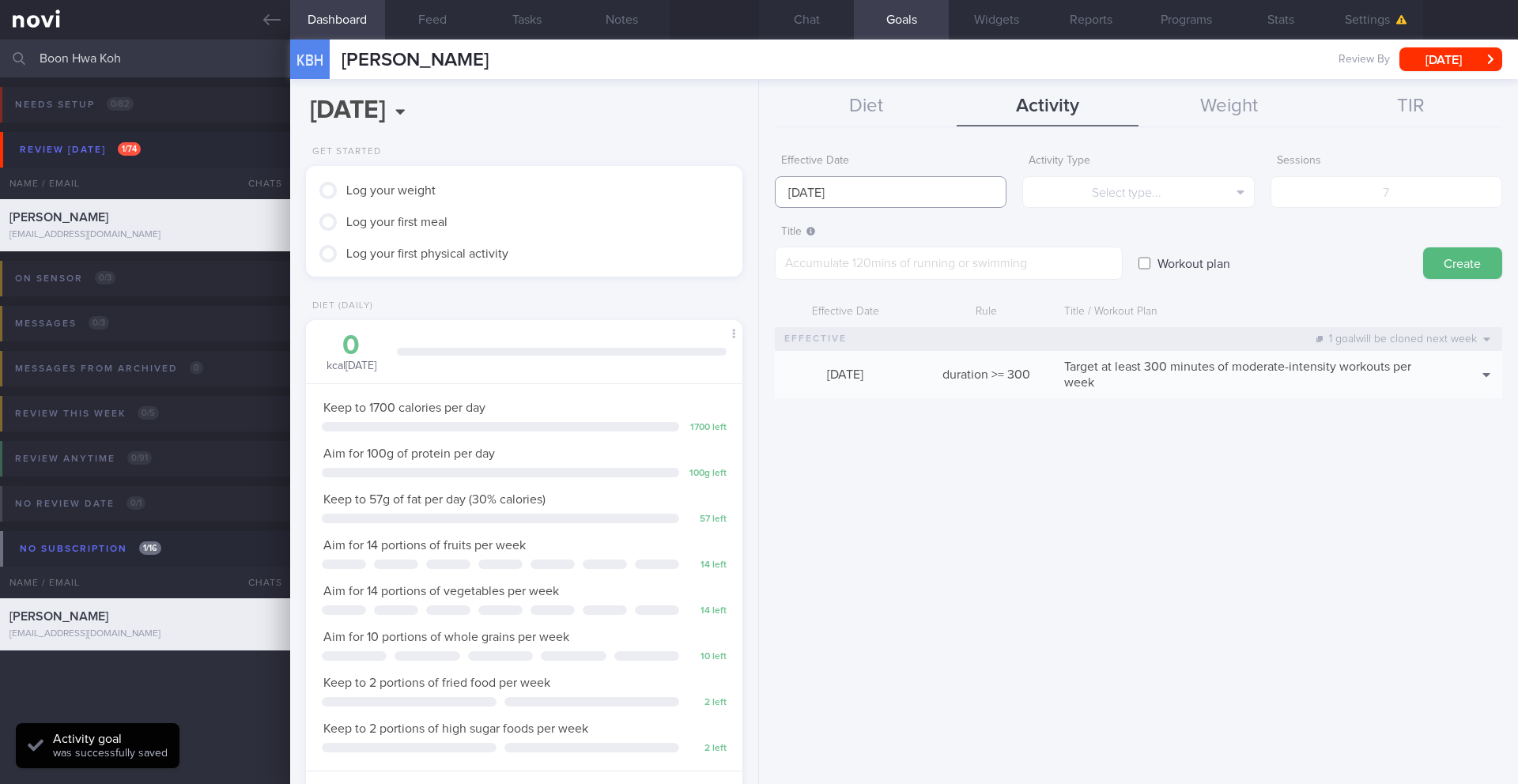
click at [924, 198] on input "[DATE]" at bounding box center [890, 192] width 232 height 31
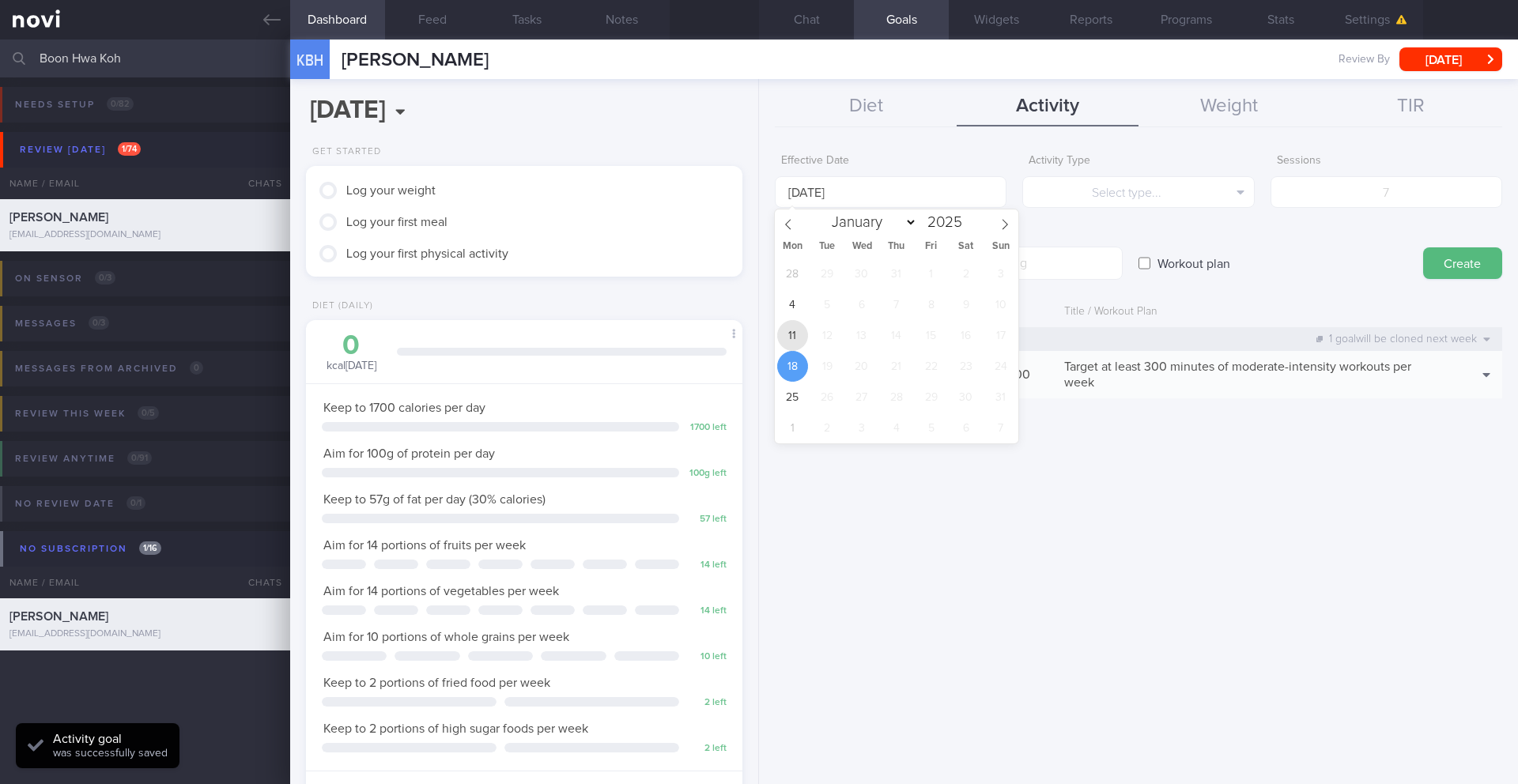
click at [786, 332] on span "11" at bounding box center [792, 335] width 31 height 31
type input "[DATE]"
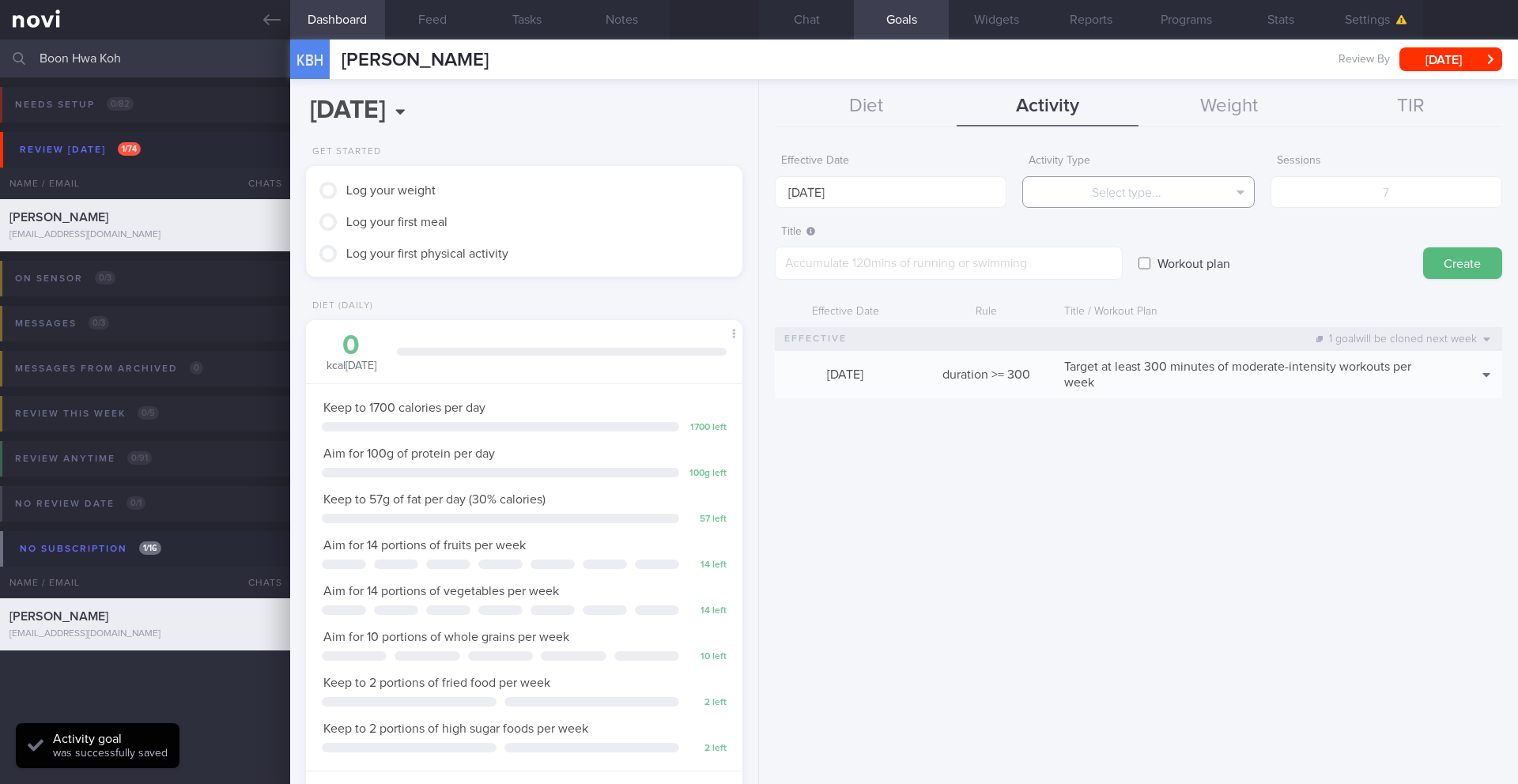
click at [1094, 203] on button "Select type..." at bounding box center [1137, 192] width 232 height 31
click at [1137, 273] on button "Sessions" at bounding box center [1137, 270] width 230 height 24
click at [1336, 194] on input "number" at bounding box center [1386, 192] width 232 height 31
type input "5"
click at [850, 255] on textarea at bounding box center [948, 263] width 347 height 33
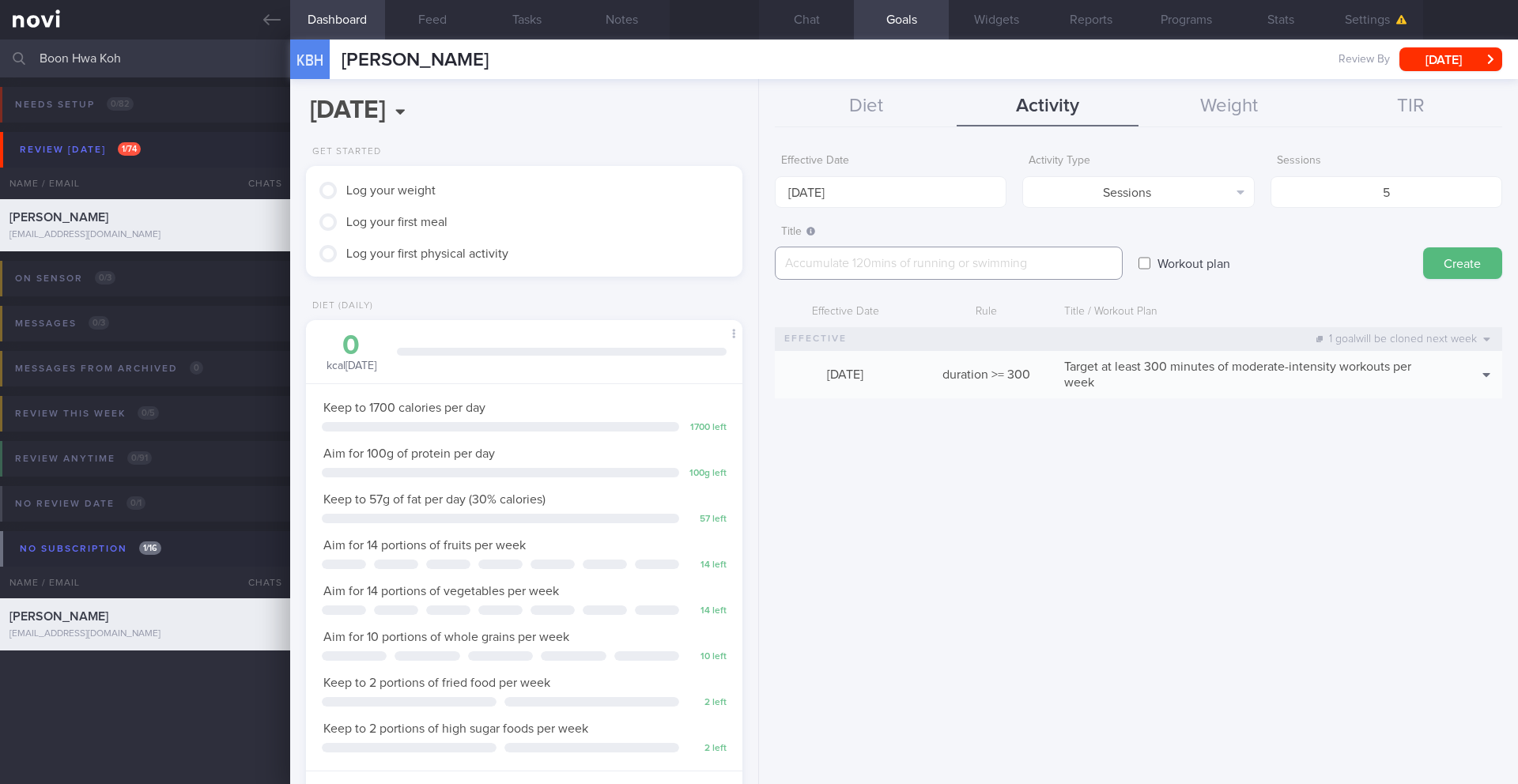
paste textarea "Workout at least 5x per week (on top of steps) 3 workouts to focus on cardio (e…"
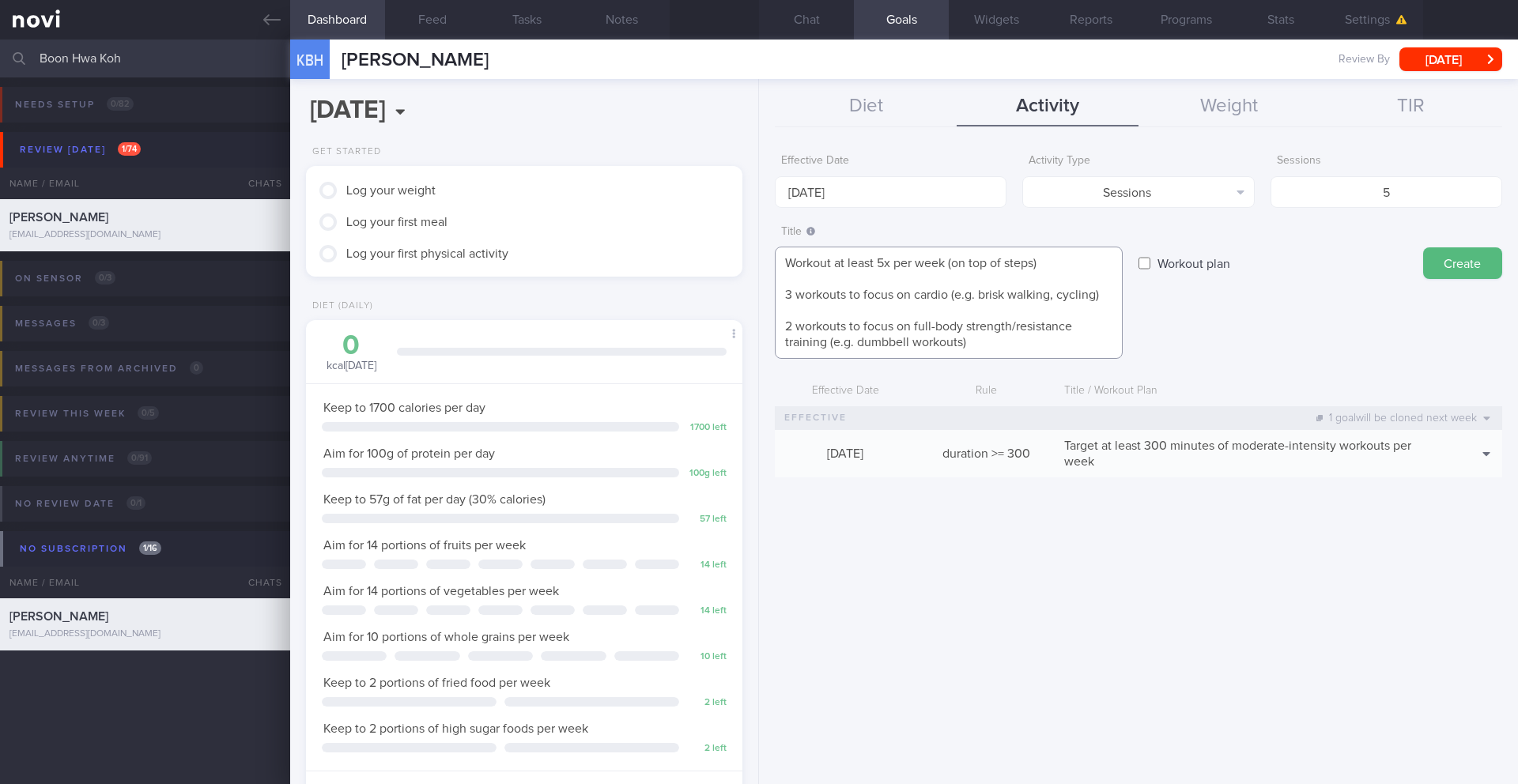
click at [840, 280] on textarea "Workout at least 5x per week (on top of steps) 3 workouts to focus on cardio (e…" at bounding box center [948, 303] width 347 height 112
click at [783, 298] on textarea "Workout at least 5x per week (on top of steps) - 3 workouts to focus on cardio …" at bounding box center [948, 303] width 347 height 112
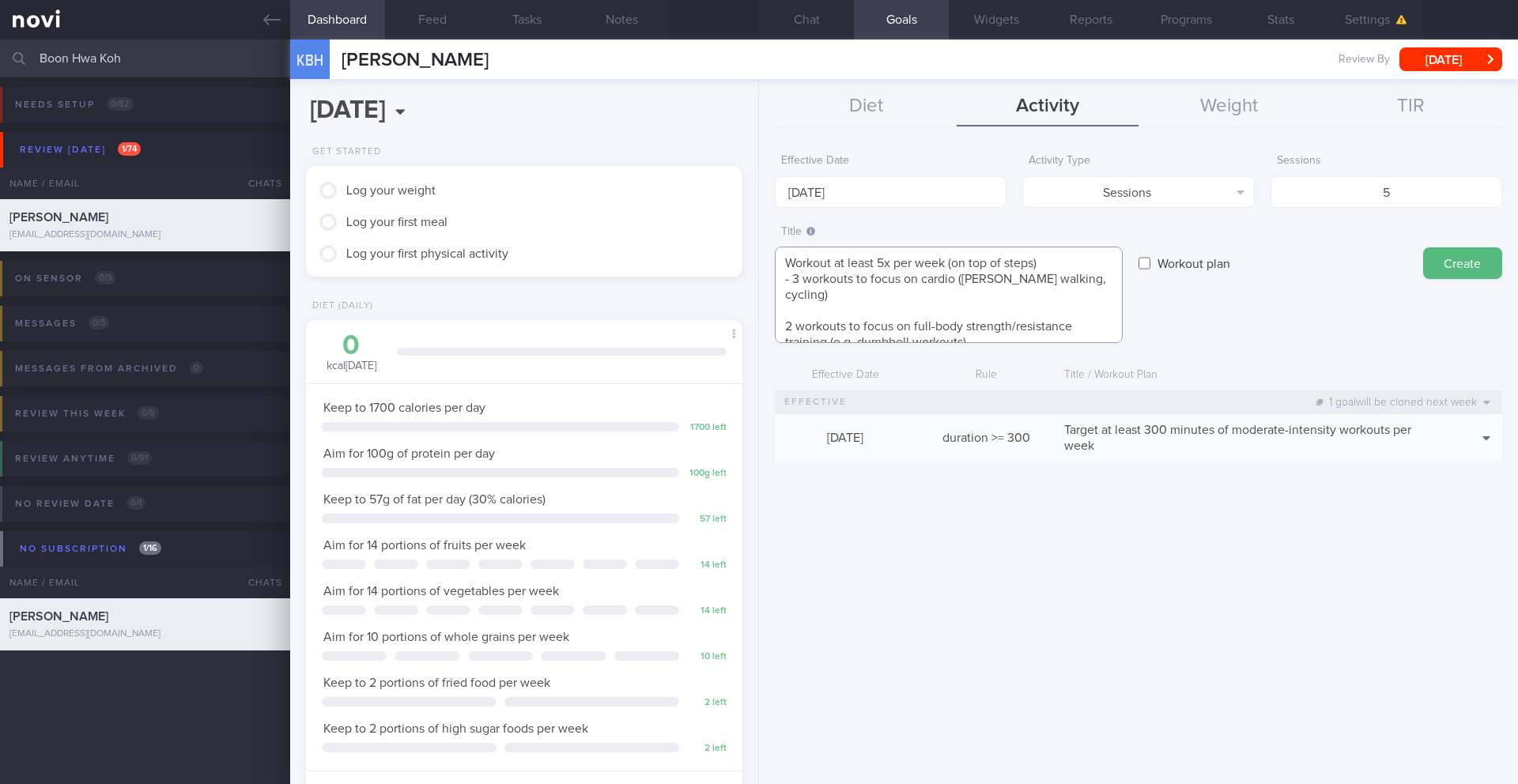
click at [783, 313] on textarea "Workout at least 5x per week (on top of steps) - 3 workouts to focus on cardio …" at bounding box center [948, 294] width 347 height 97
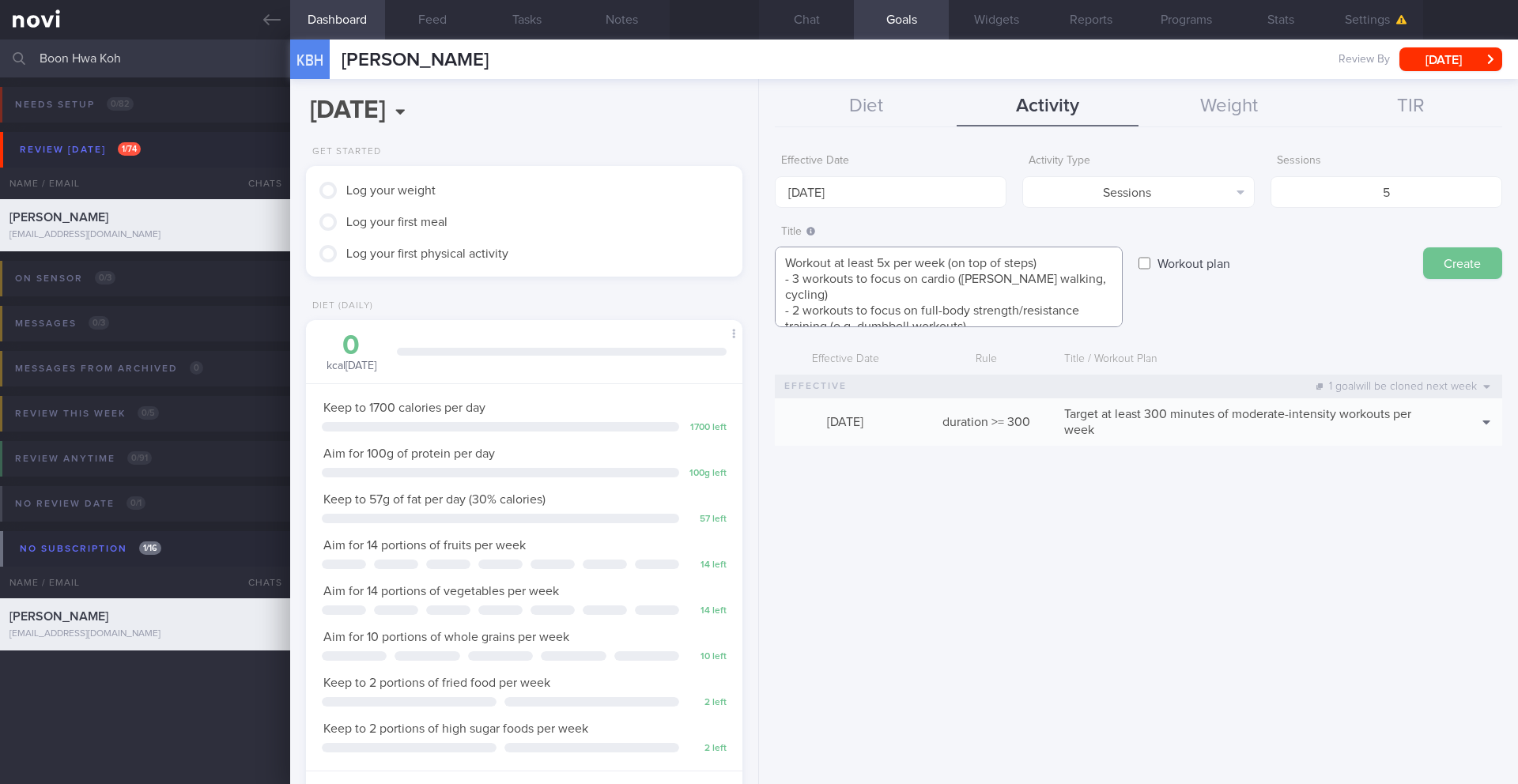
type textarea "Workout at least 5x per week (on top of steps) - 3 workouts to focus on cardio …"
click at [1447, 268] on button "Create" at bounding box center [1463, 263] width 79 height 31
type input "[DATE]"
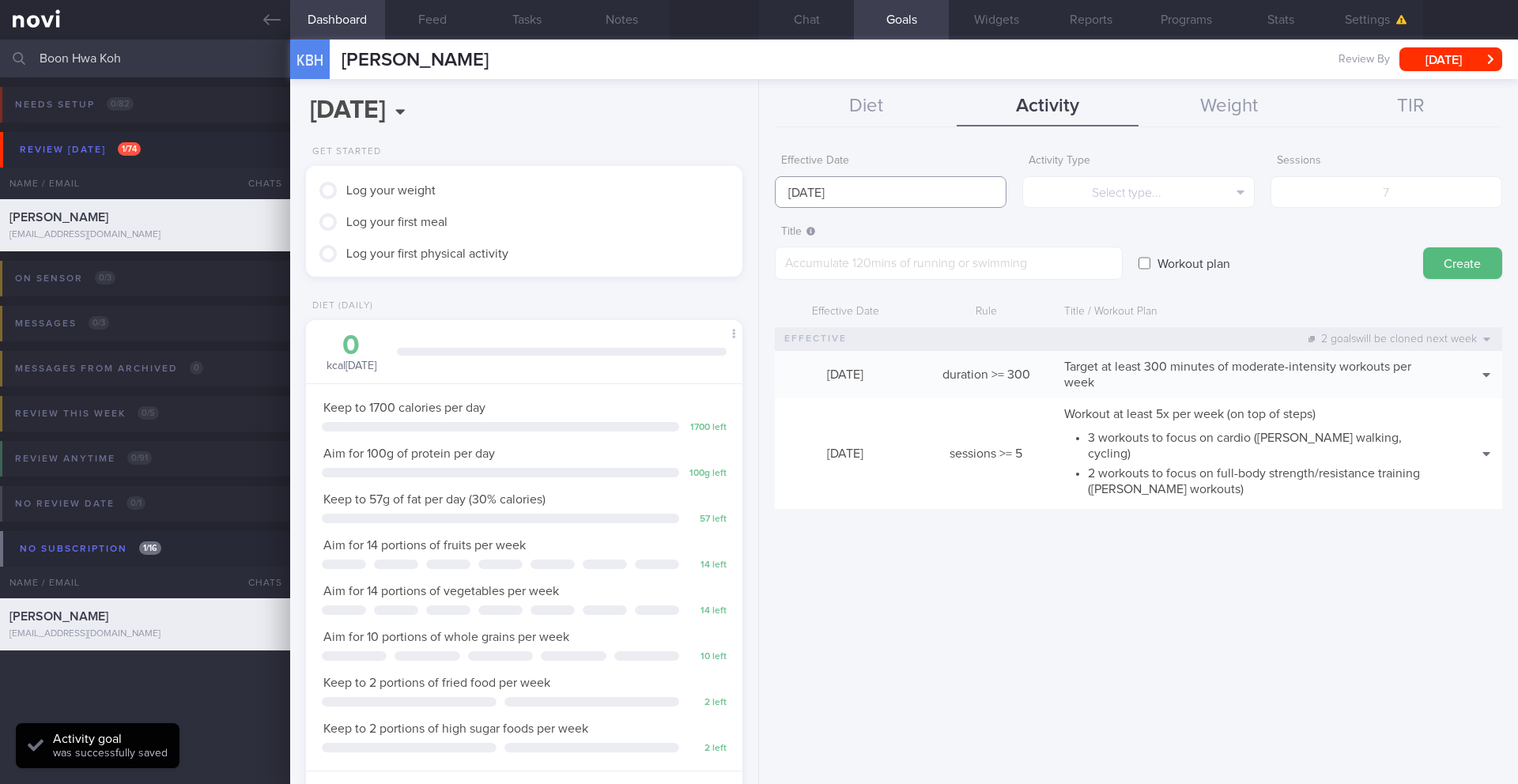
click at [845, 201] on body "You are offline! Some functionality will be unavailable Patients New Users Coac…" at bounding box center [759, 392] width 1518 height 784
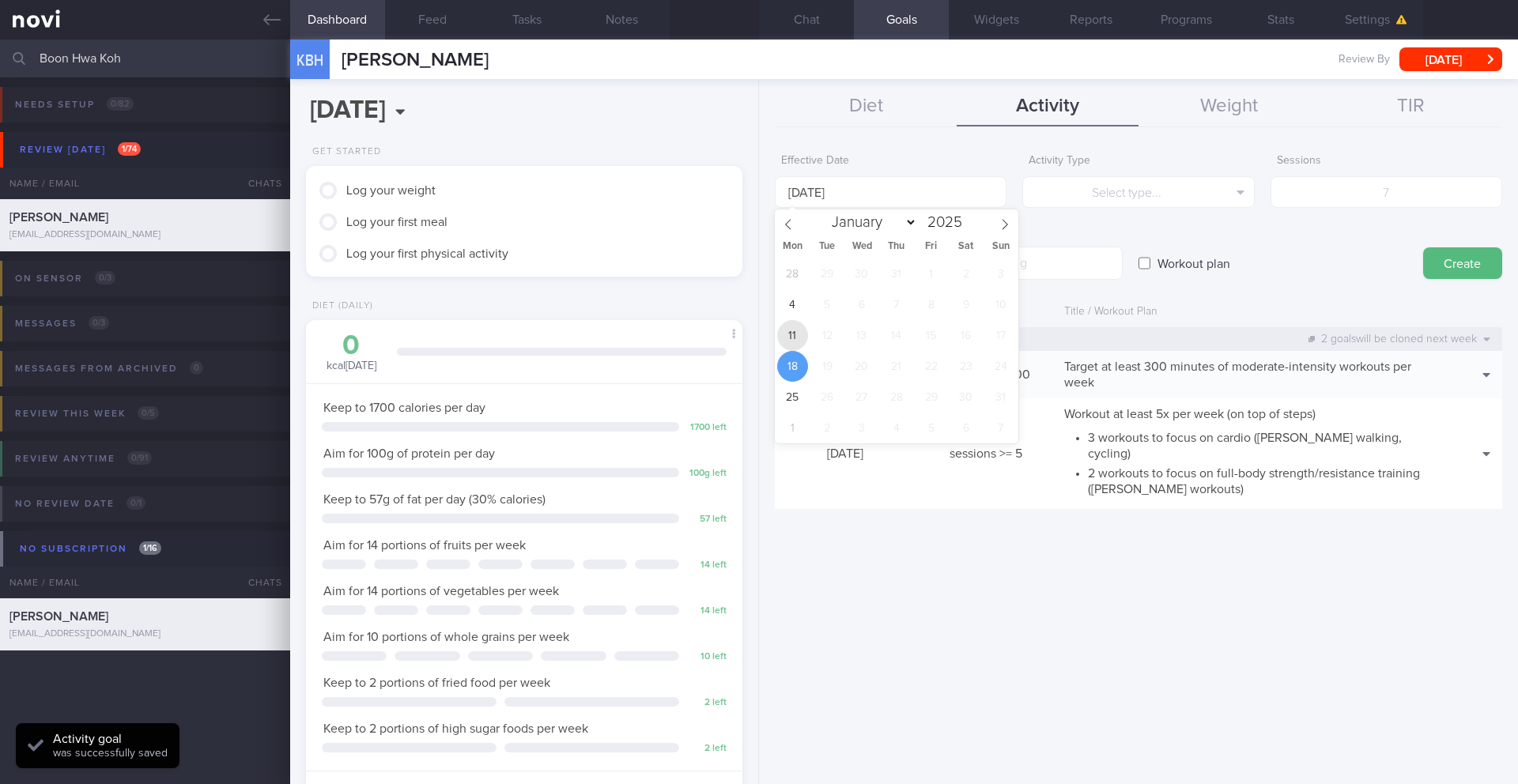
click at [789, 337] on span "11" at bounding box center [792, 335] width 31 height 31
type input "[DATE]"
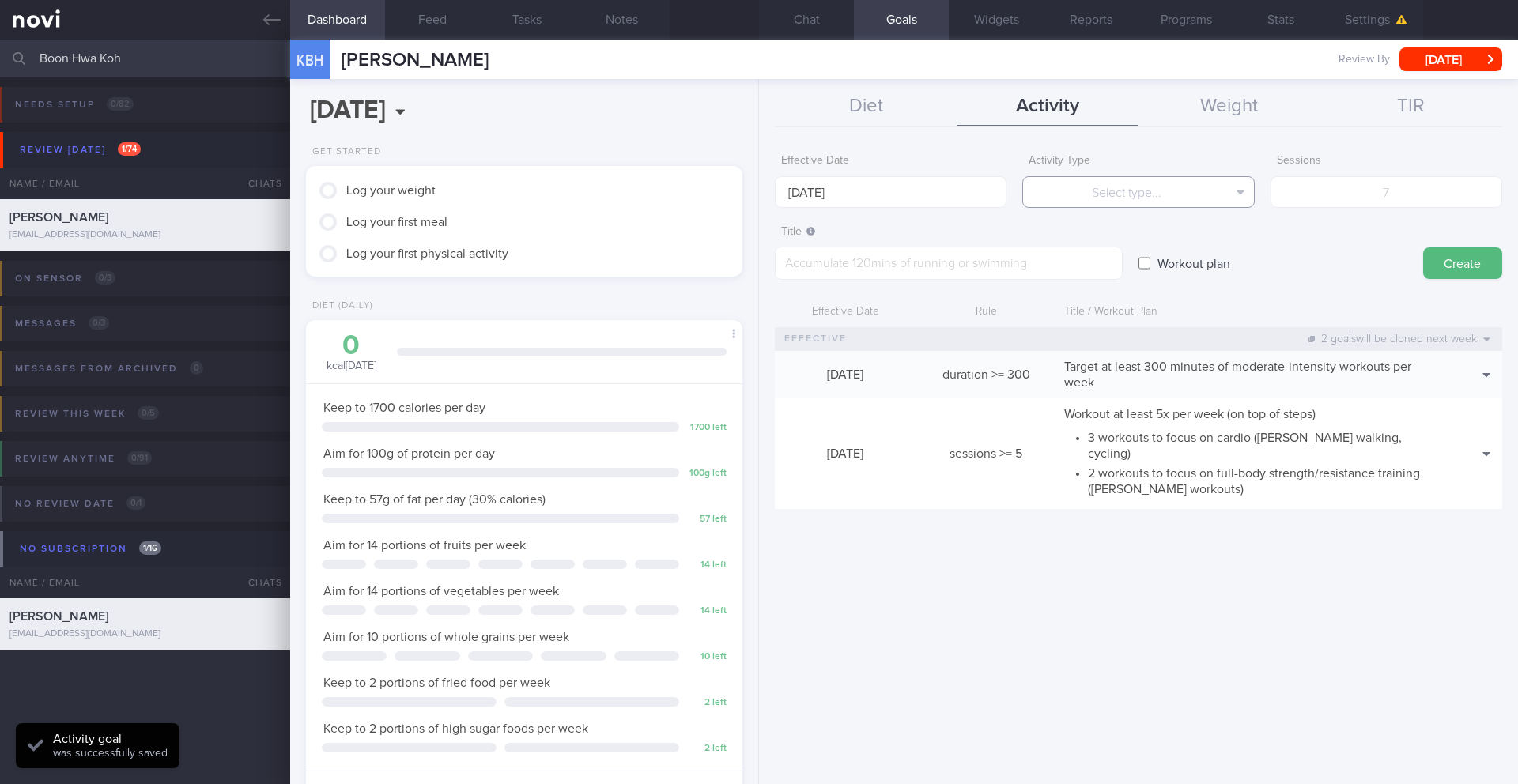
click at [1092, 198] on button "Select type..." at bounding box center [1137, 192] width 232 height 31
click at [1106, 293] on button "Steps" at bounding box center [1137, 294] width 230 height 24
click at [1379, 187] on input "number" at bounding box center [1386, 192] width 232 height 31
type input "49000"
click at [1090, 266] on textarea at bounding box center [948, 263] width 347 height 33
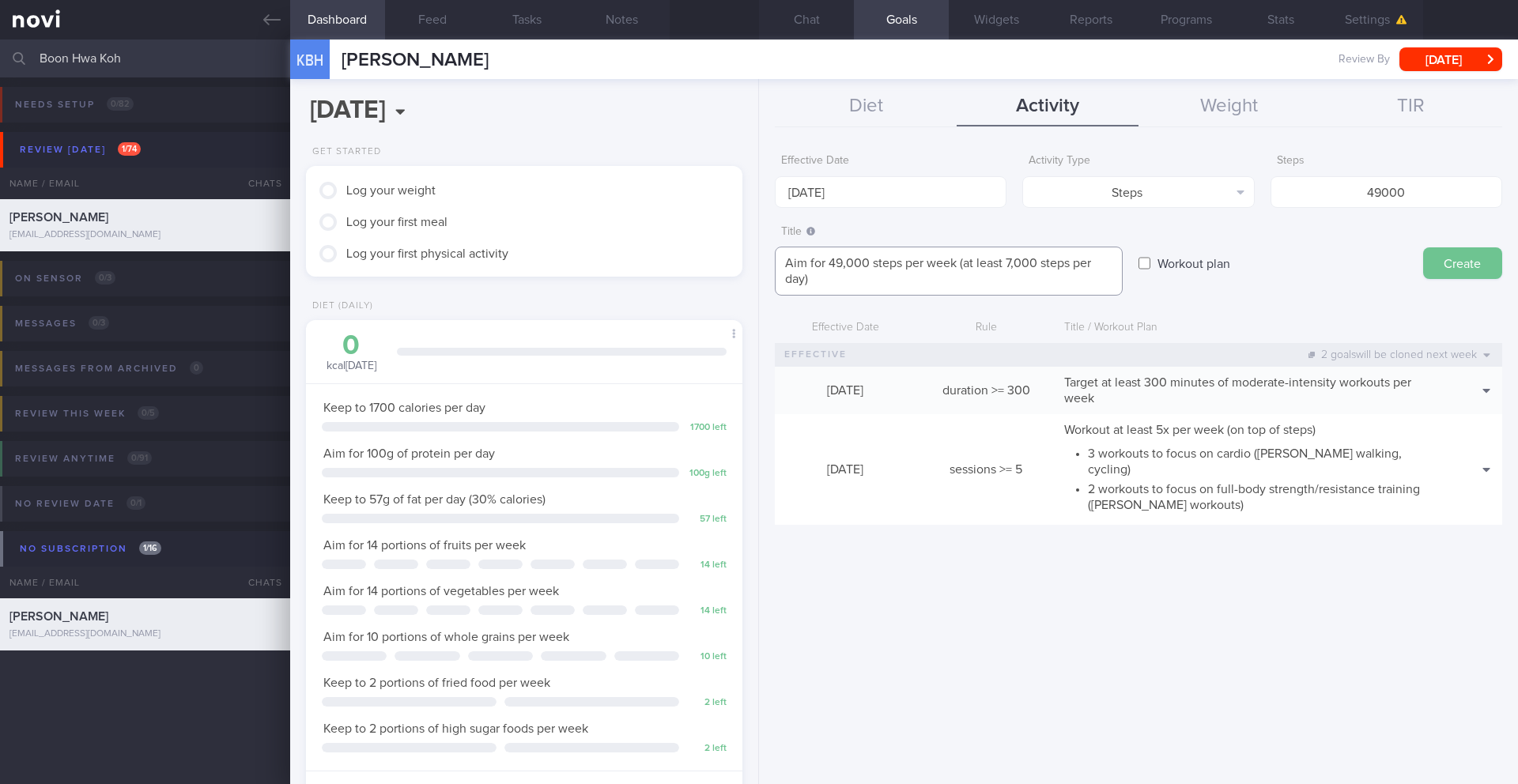
type textarea "Aim for 49,000 steps per week (at least 7,000 steps per day)"
click at [1453, 268] on button "Create" at bounding box center [1463, 263] width 79 height 31
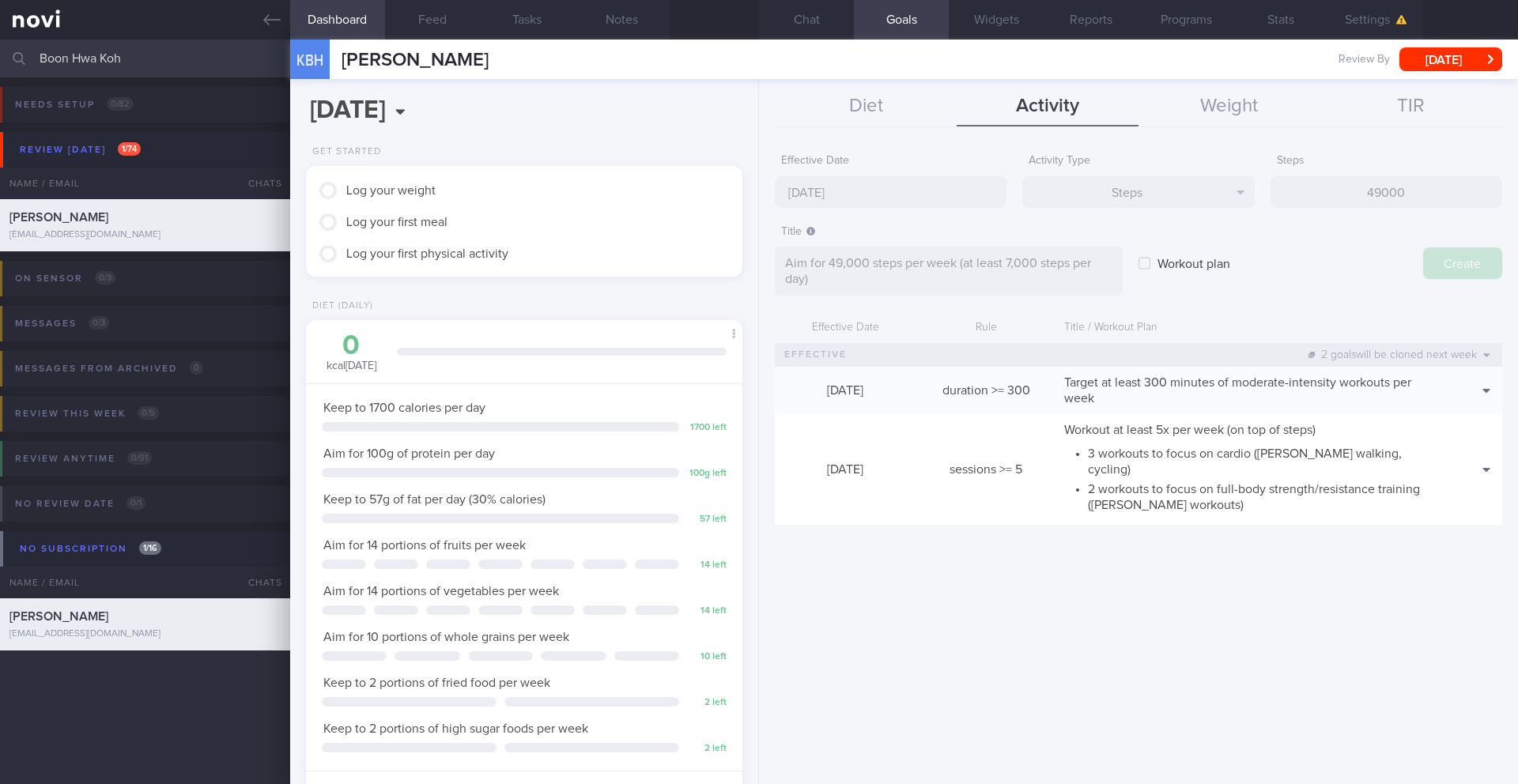
type input "[DATE]"
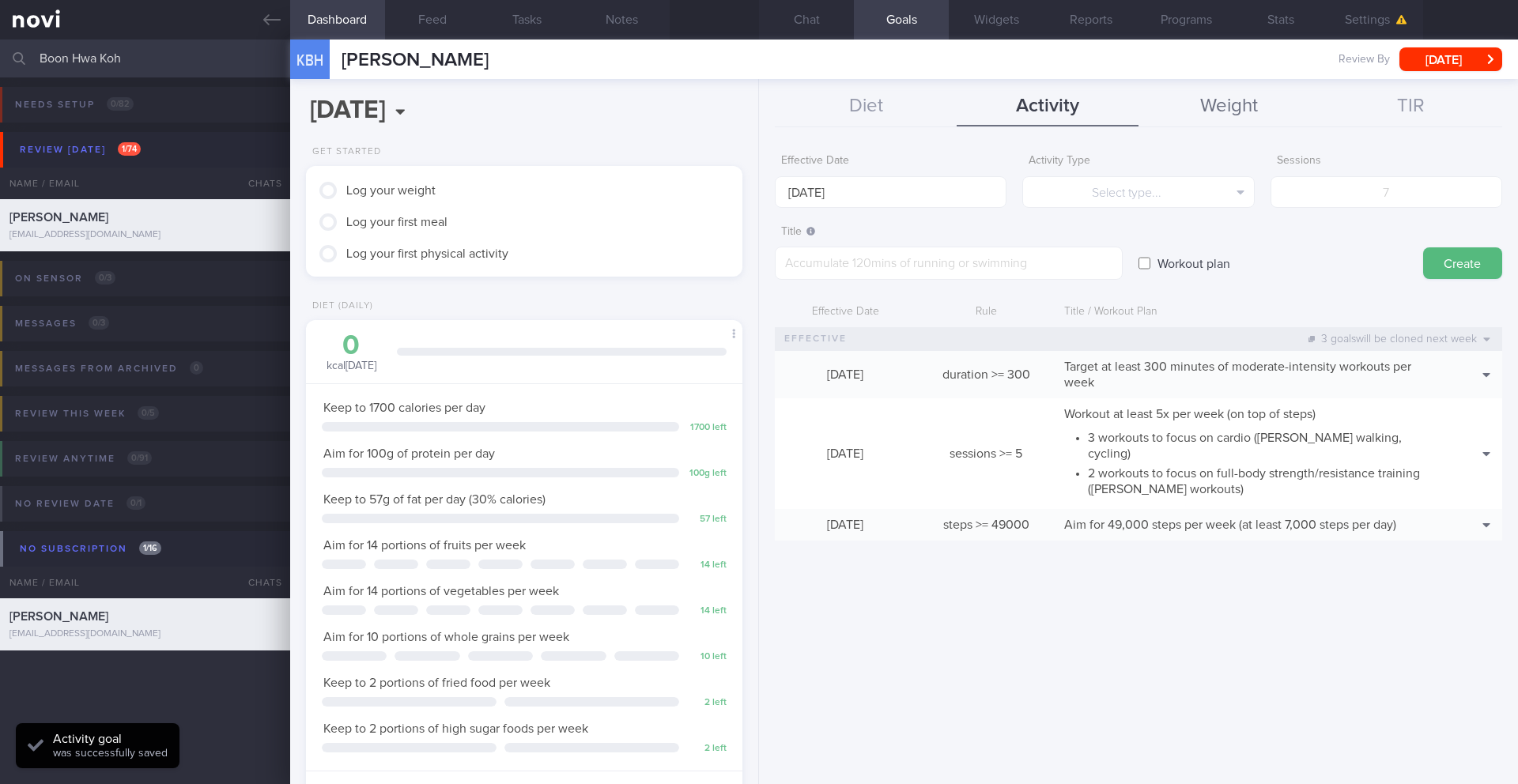
click at [1214, 117] on button "Weight" at bounding box center [1229, 107] width 182 height 40
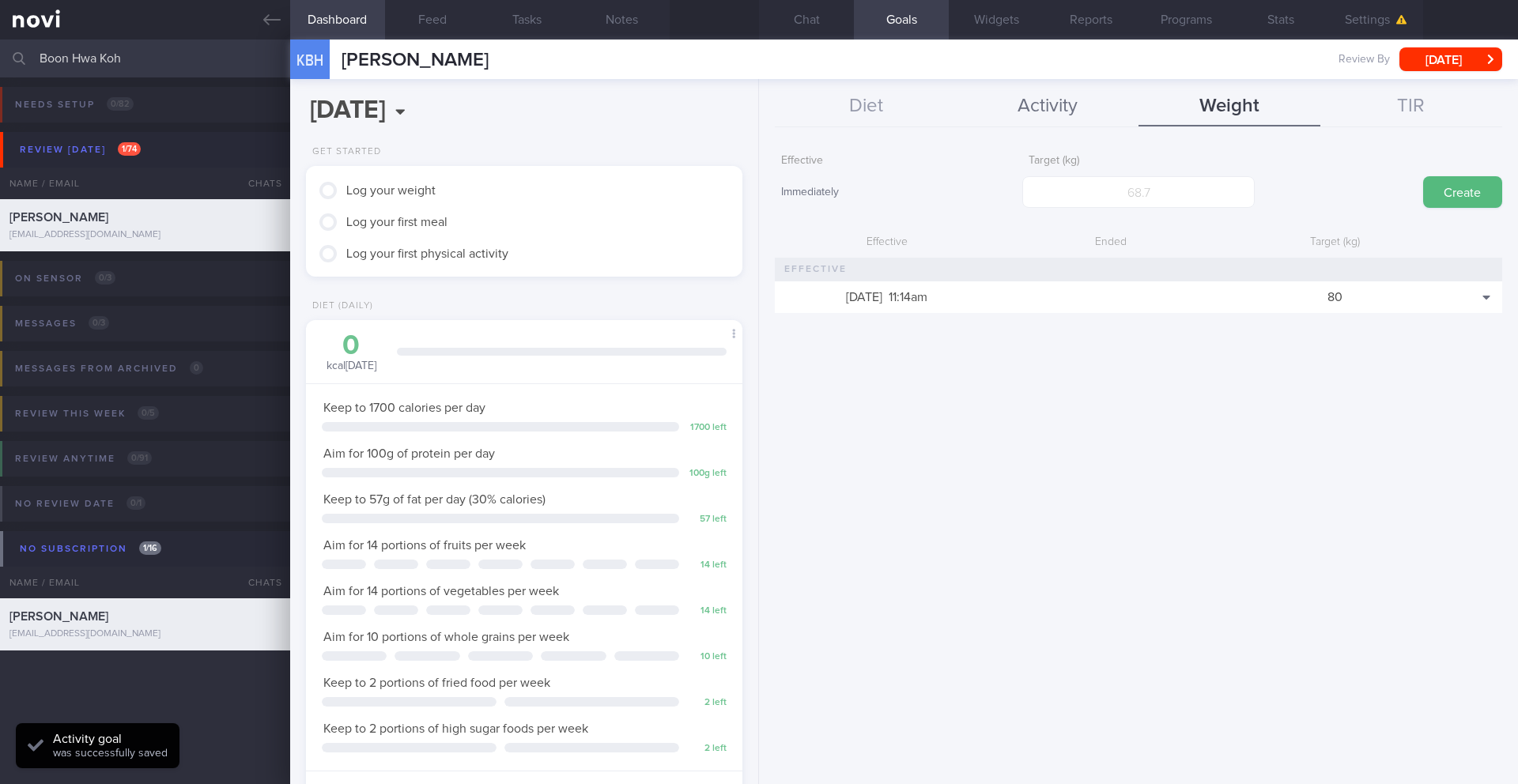
click at [1053, 114] on button "Activity" at bounding box center [1047, 107] width 182 height 40
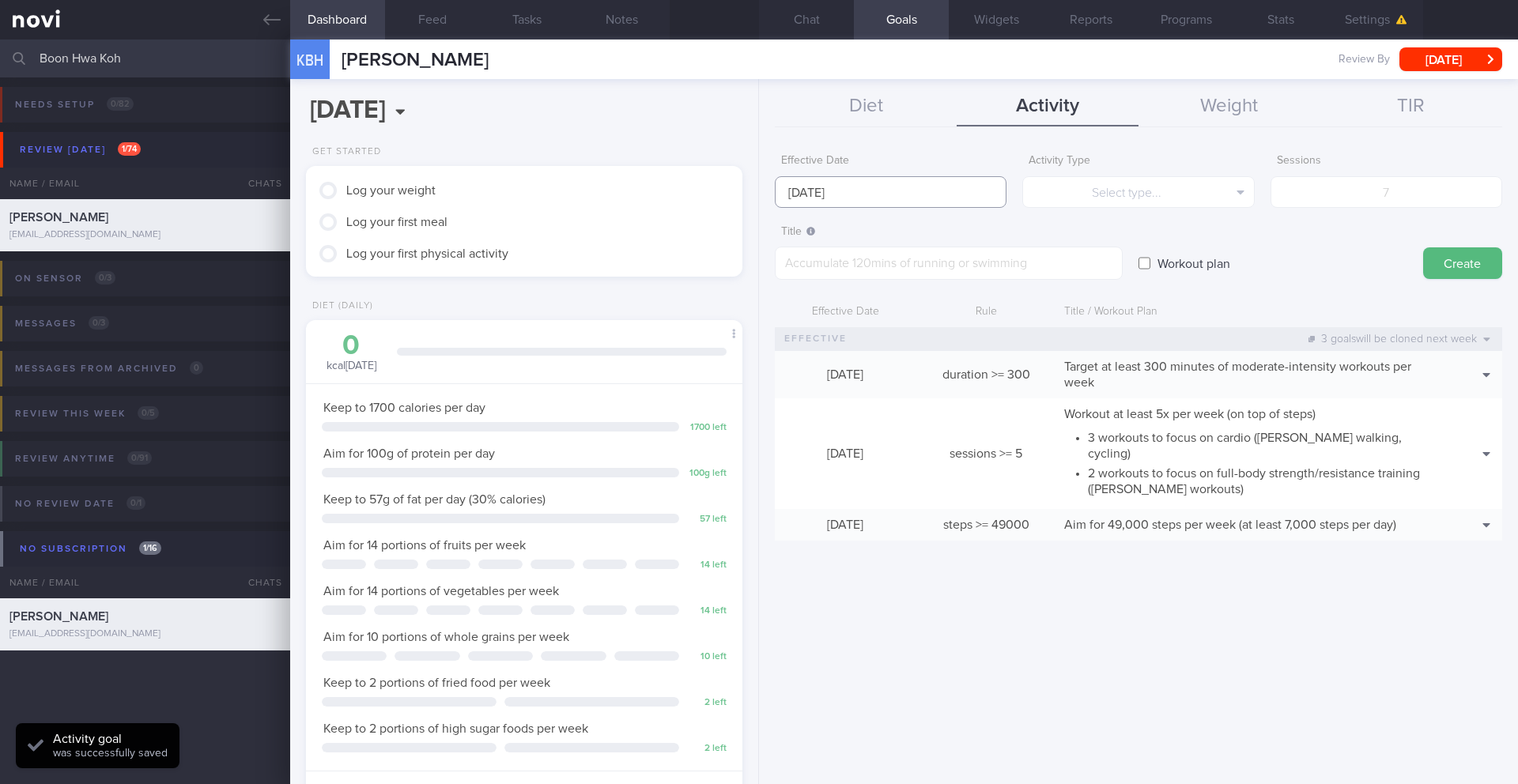
click at [925, 194] on input "[DATE]" at bounding box center [890, 192] width 232 height 31
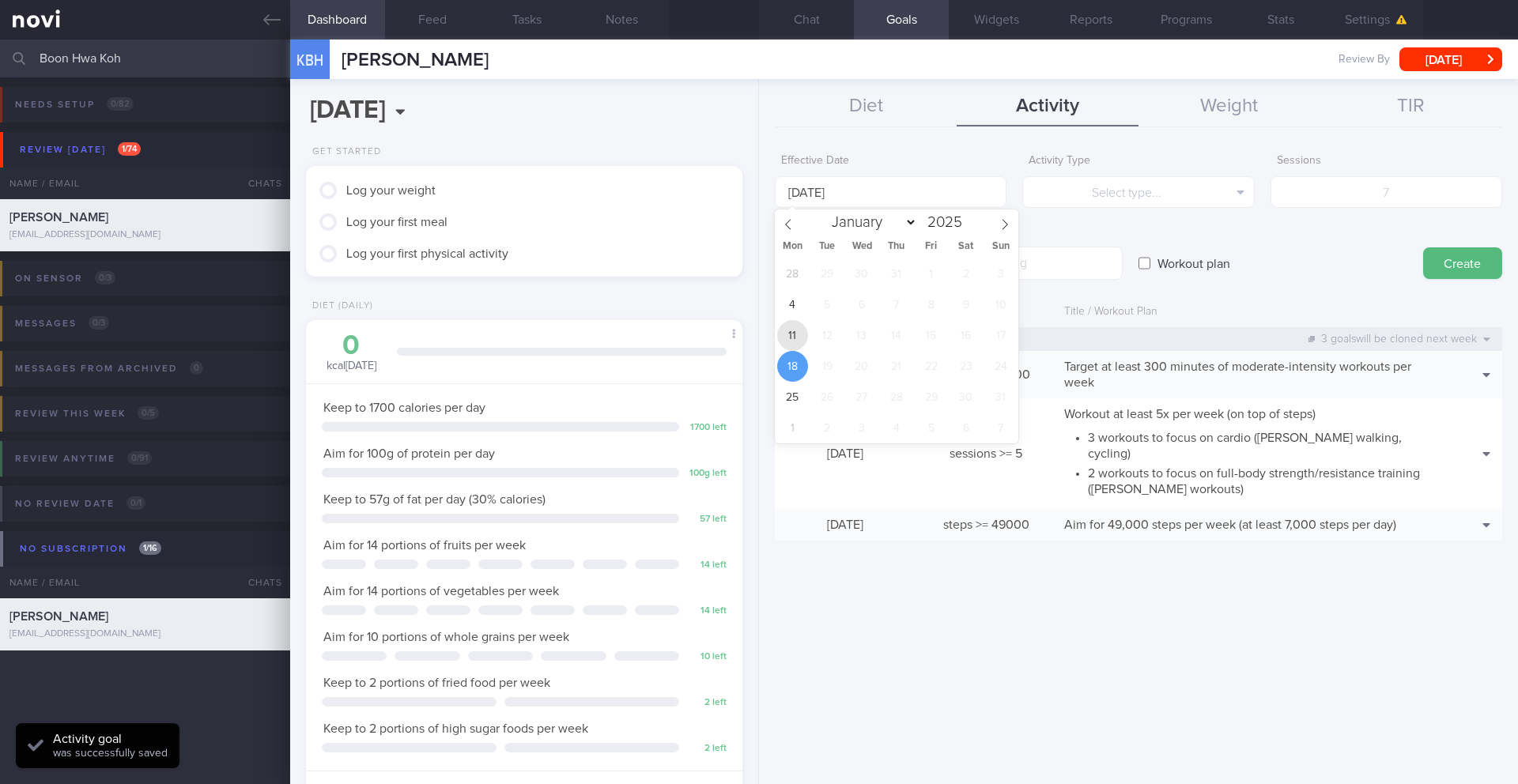
click at [798, 330] on span "11" at bounding box center [792, 335] width 31 height 31
type input "[DATE]"
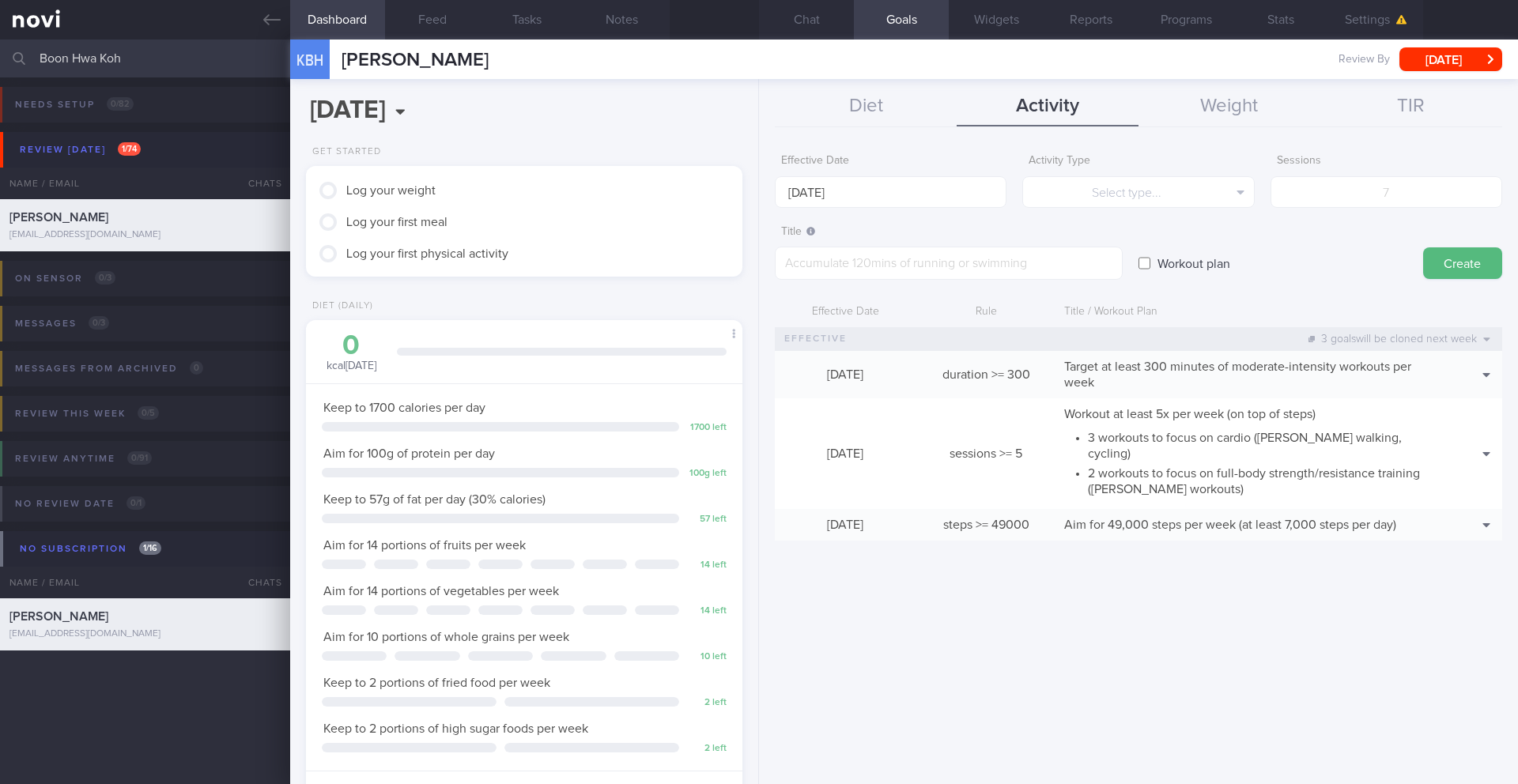
click at [1158, 263] on label "Workout plan" at bounding box center [1193, 263] width 89 height 31
click at [1150, 263] on input "Workout plan" at bounding box center [1144, 263] width 12 height 31
checkbox input "true"
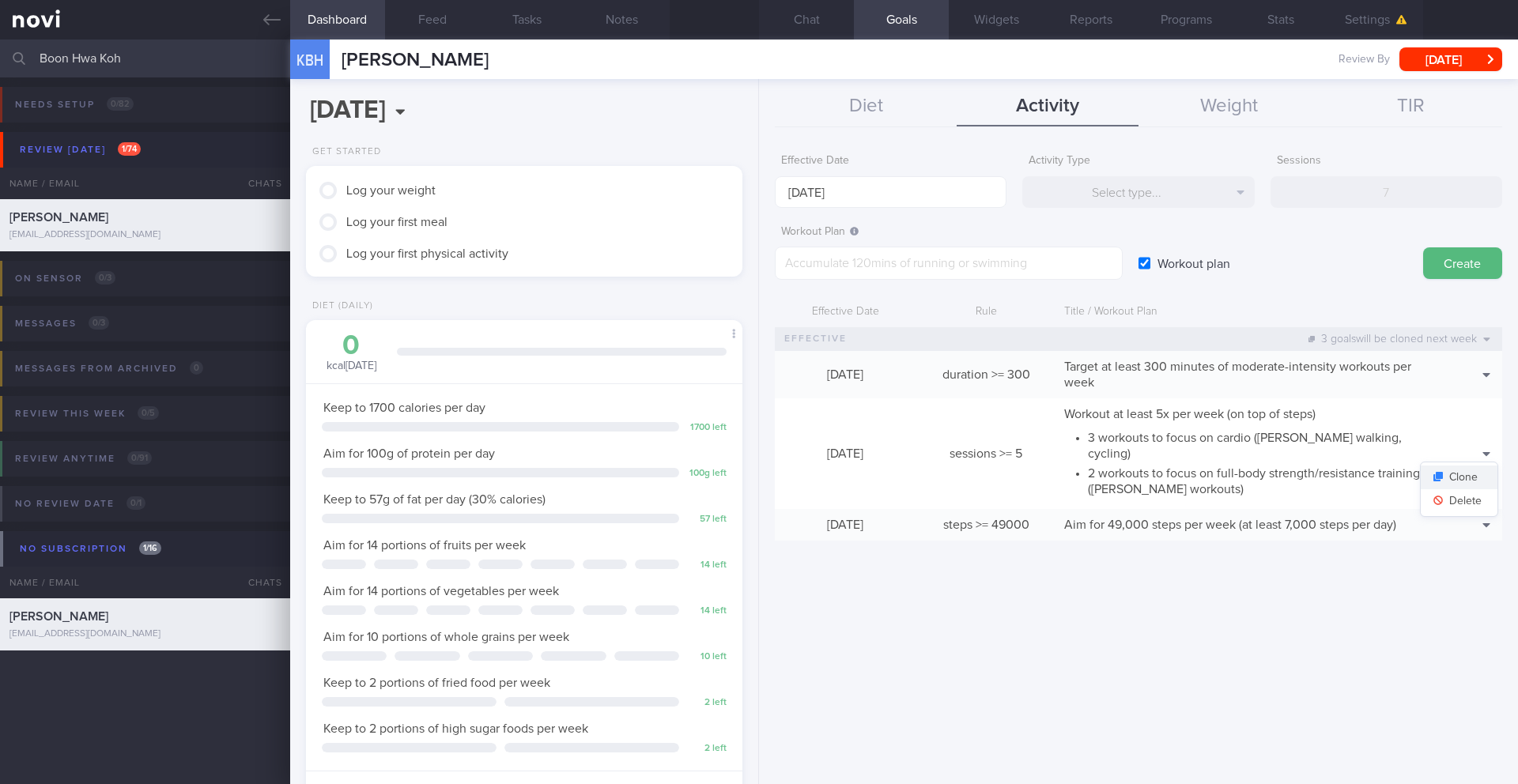
click at [1472, 467] on button "Clone" at bounding box center [1458, 477] width 77 height 24
type input "[DATE]"
type textarea "Workout at least 5x per week (on top of steps) - 3 workouts to focus on cardio …"
checkbox input "false"
type input "5"
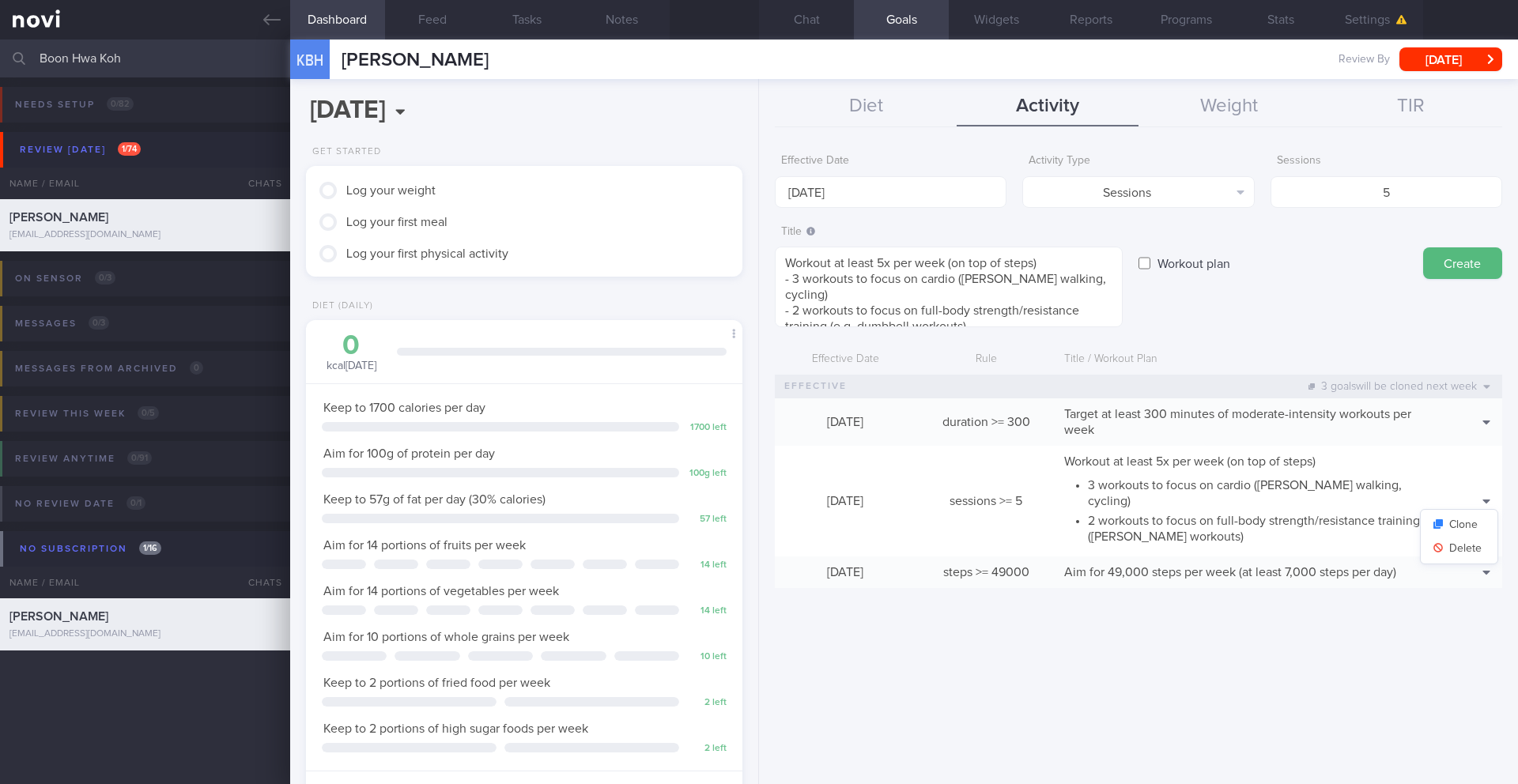
click at [1472, 552] on div "Clone [GEOGRAPHIC_DATA]" at bounding box center [1458, 536] width 79 height 55
click at [1473, 546] on button "Delete" at bounding box center [1458, 548] width 77 height 24
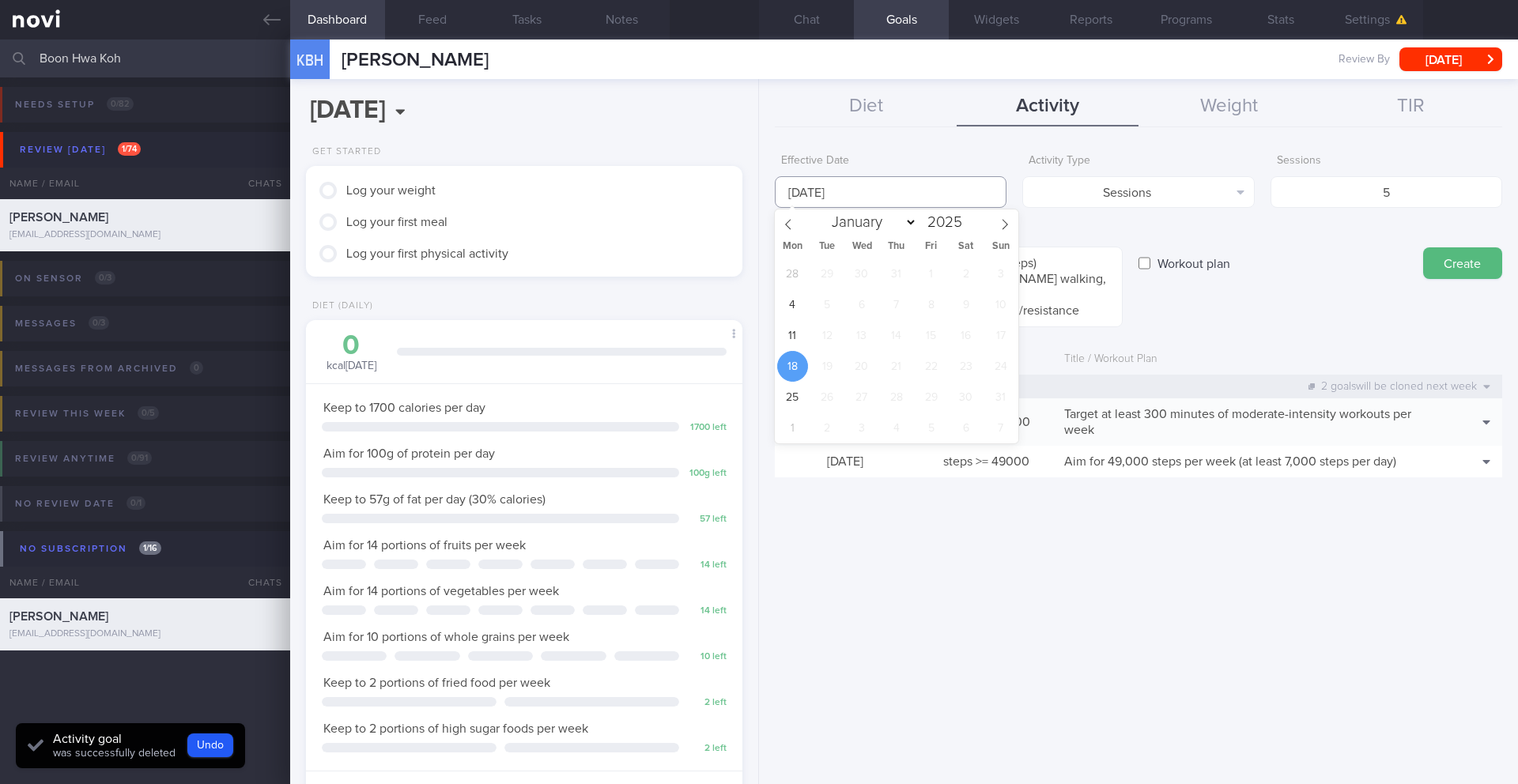
click at [840, 187] on input "[DATE]" at bounding box center [890, 192] width 232 height 31
click at [791, 343] on span "11" at bounding box center [792, 335] width 31 height 31
type input "[DATE]"
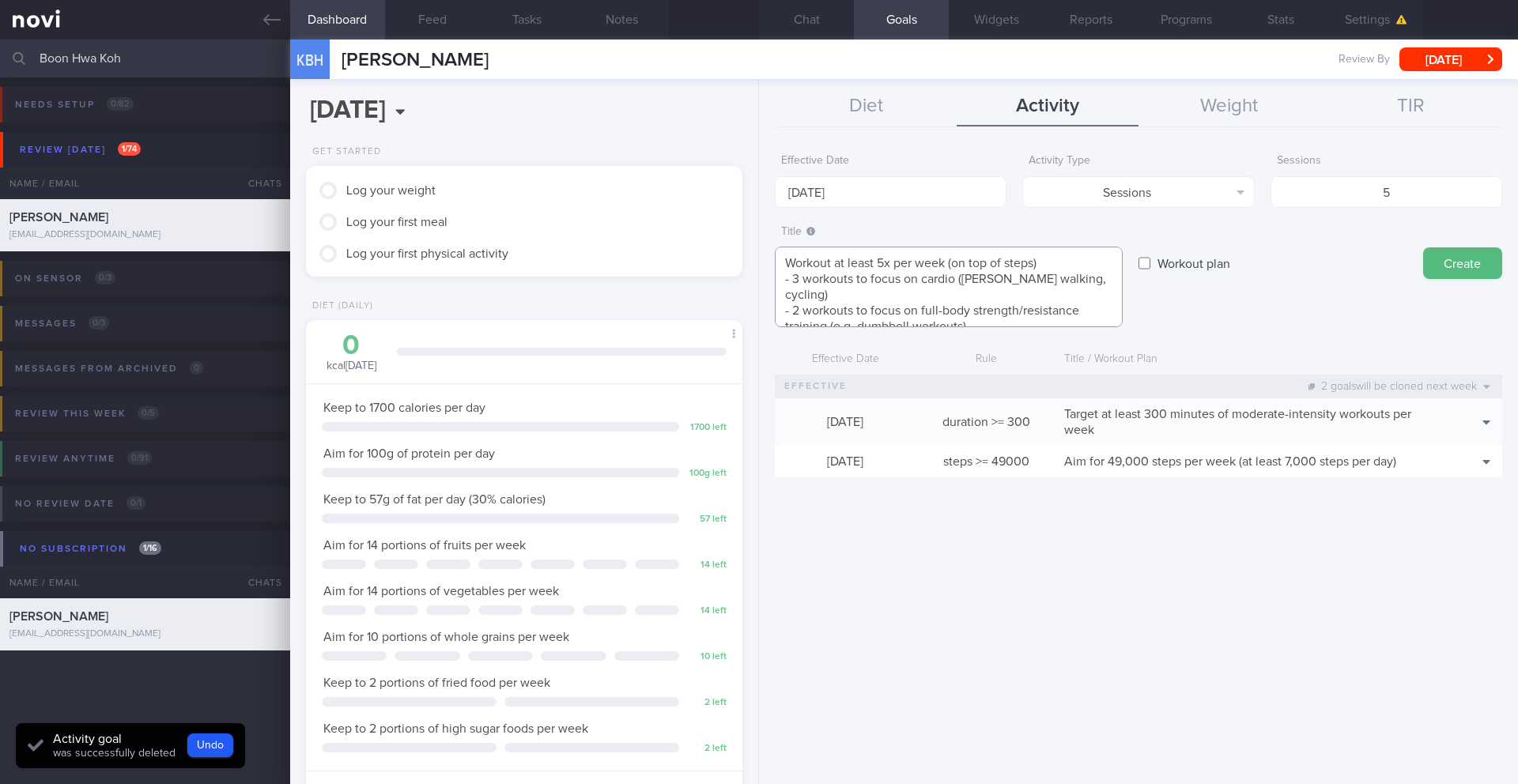
click at [951, 293] on textarea "Workout at least 5x per week (on top of steps) - 3 workouts to focus on cardio …" at bounding box center [948, 286] width 347 height 80
click at [823, 299] on textarea "Workout at least 5x per week (on top of steps) - 3 workouts to focus on cardio …" at bounding box center [948, 286] width 347 height 80
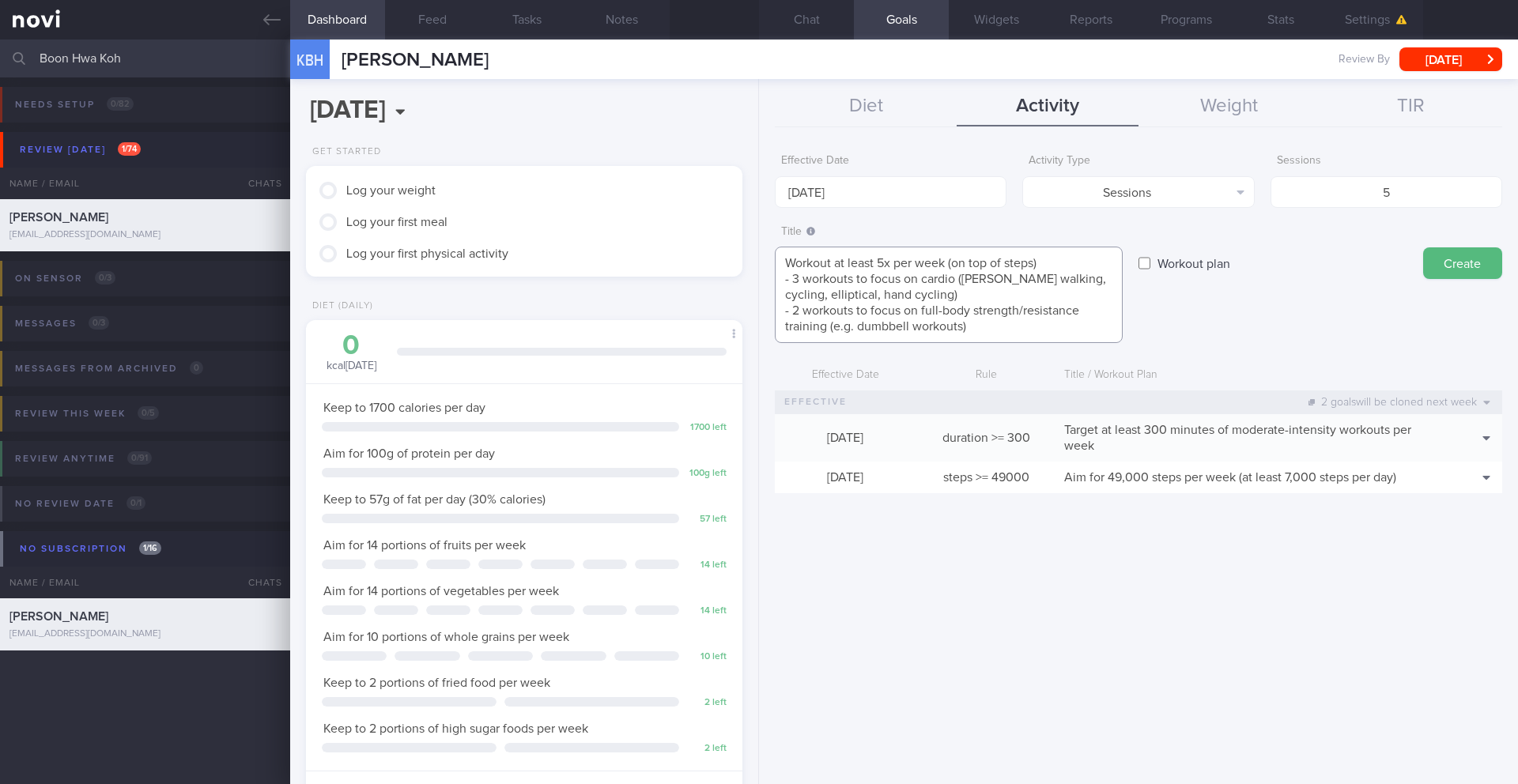
drag, startPoint x: 907, startPoint y: 296, endPoint x: 1066, endPoint y: 275, distance: 160.4
click at [1066, 275] on textarea "Workout at least 5x per week (on top of steps) - 3 workouts to focus on cardio …" at bounding box center [948, 294] width 347 height 97
click at [1066, 276] on textarea "Workout at least 5x per week (on top of steps) - 3 workouts to focus on cardio …" at bounding box center [948, 294] width 347 height 97
drag, startPoint x: 989, startPoint y: 298, endPoint x: 783, endPoint y: 299, distance: 206.0
click at [783, 299] on textarea "Workout at least 5x per week (on top of steps) - 3 workouts to focus on cardio …" at bounding box center [948, 294] width 347 height 97
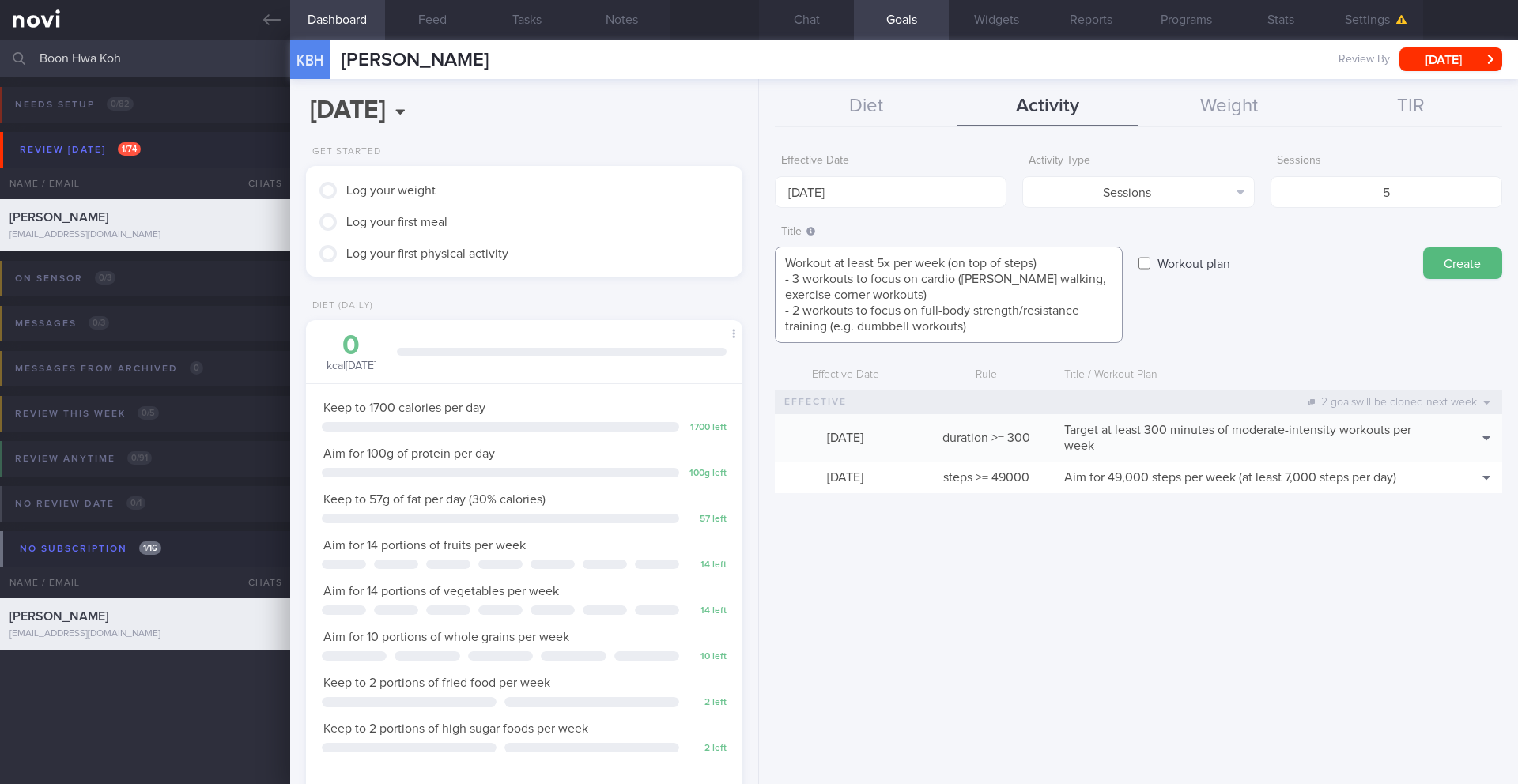
click at [960, 325] on textarea "Workout at least 5x per week (on top of steps) - 3 workouts to focus on cardio …" at bounding box center [948, 294] width 347 height 97
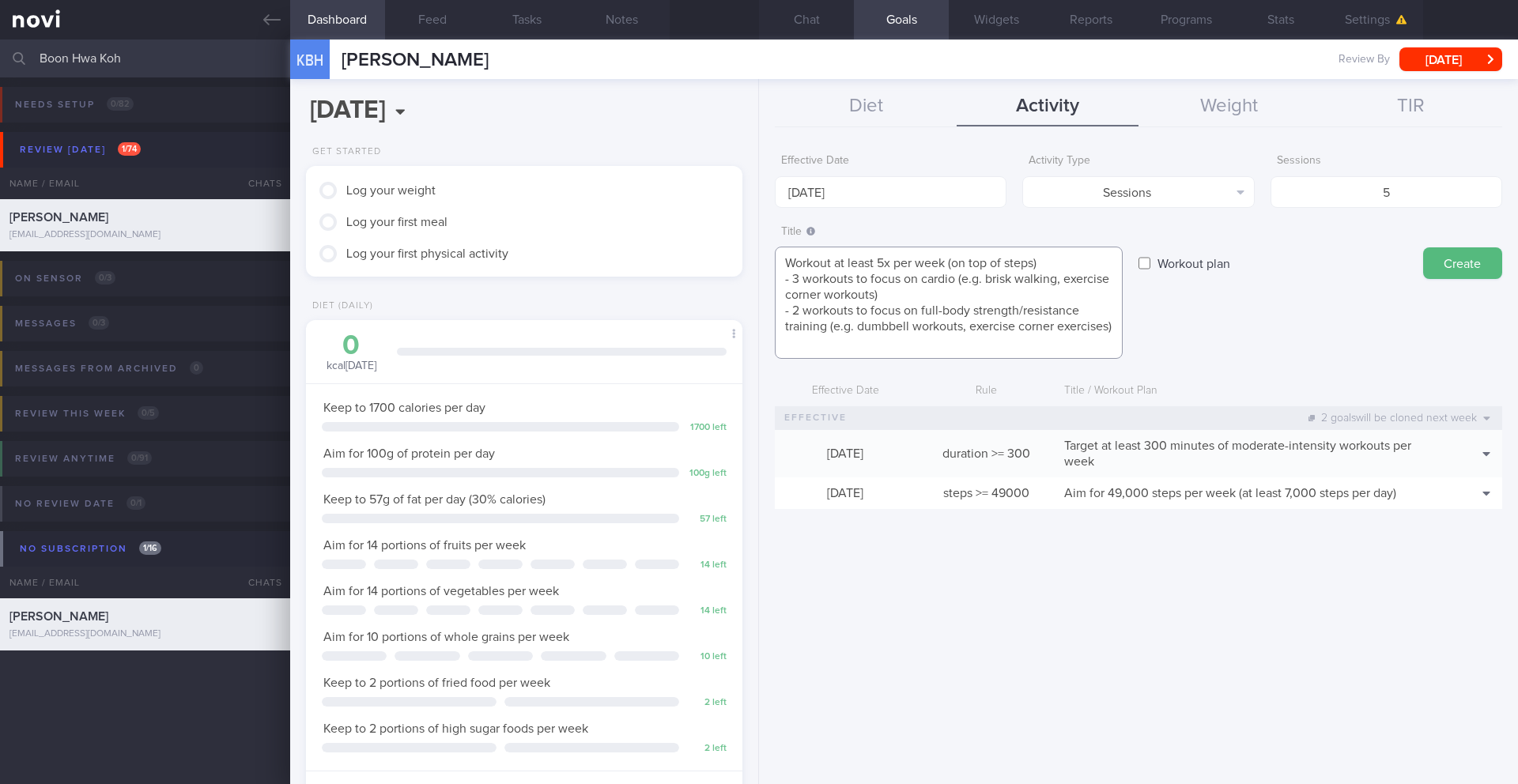
drag, startPoint x: 875, startPoint y: 294, endPoint x: 826, endPoint y: 296, distance: 49.0
click at [826, 296] on textarea "Workout at least 5x per week (on top of steps) - 3 workouts to focus on cardio …" at bounding box center [948, 303] width 347 height 112
type textarea "Workout at least 5x per week (on top of steps) - 3 workouts to focus on cardio …"
click at [1468, 264] on button "Create" at bounding box center [1463, 263] width 79 height 31
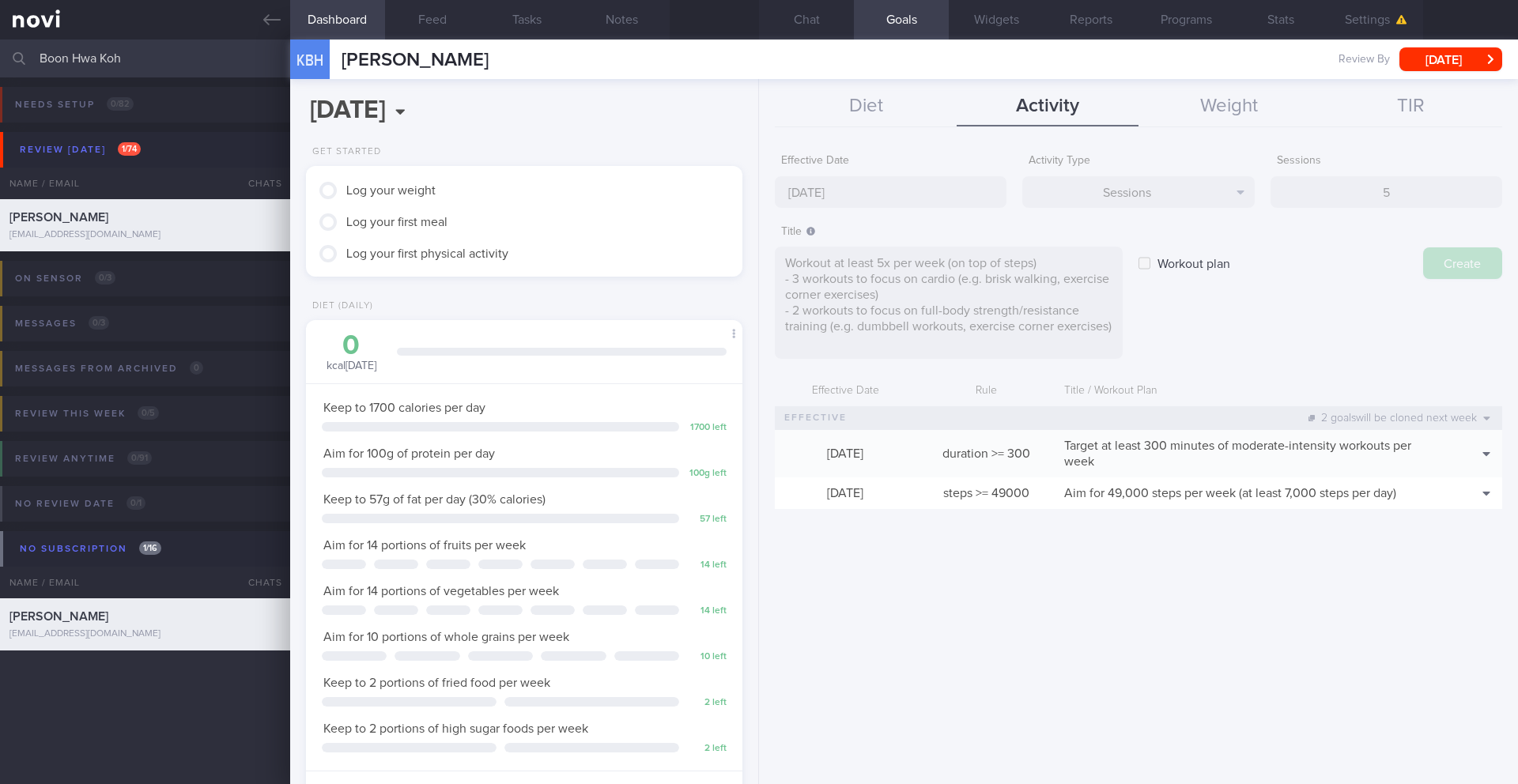
type input "[DATE]"
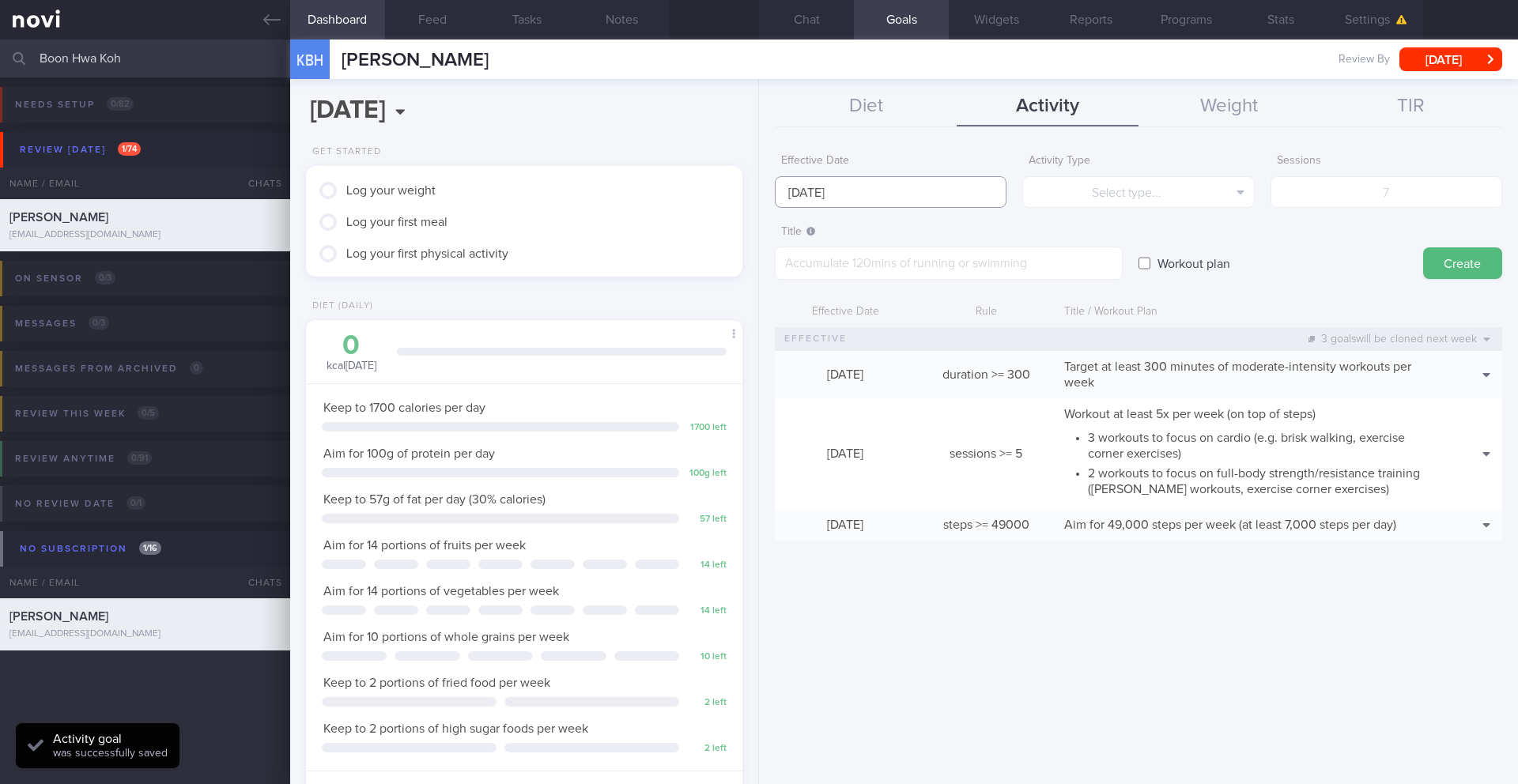
click at [931, 200] on input "[DATE]" at bounding box center [890, 192] width 232 height 31
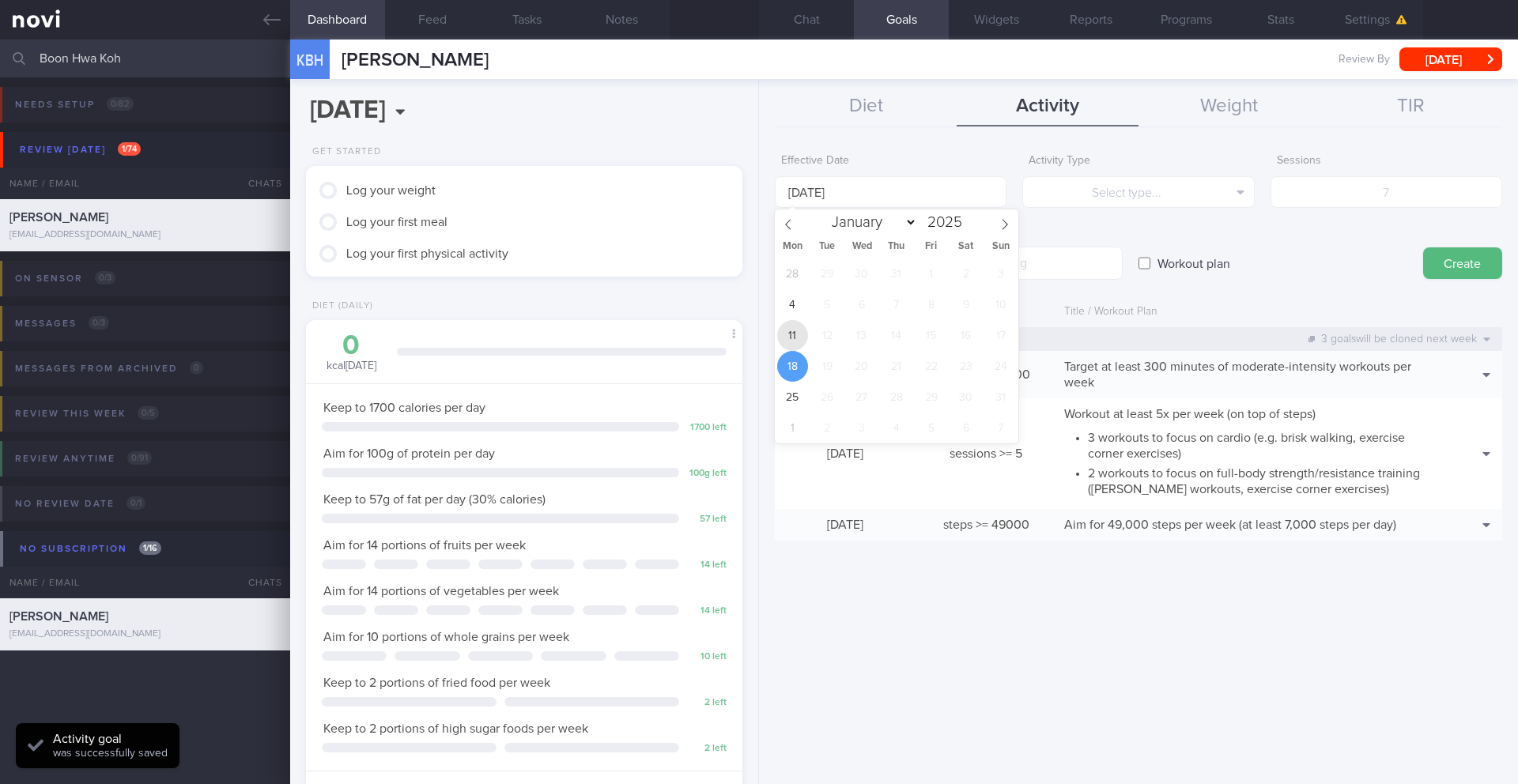
click at [799, 331] on span "11" at bounding box center [792, 335] width 31 height 31
type input "[DATE]"
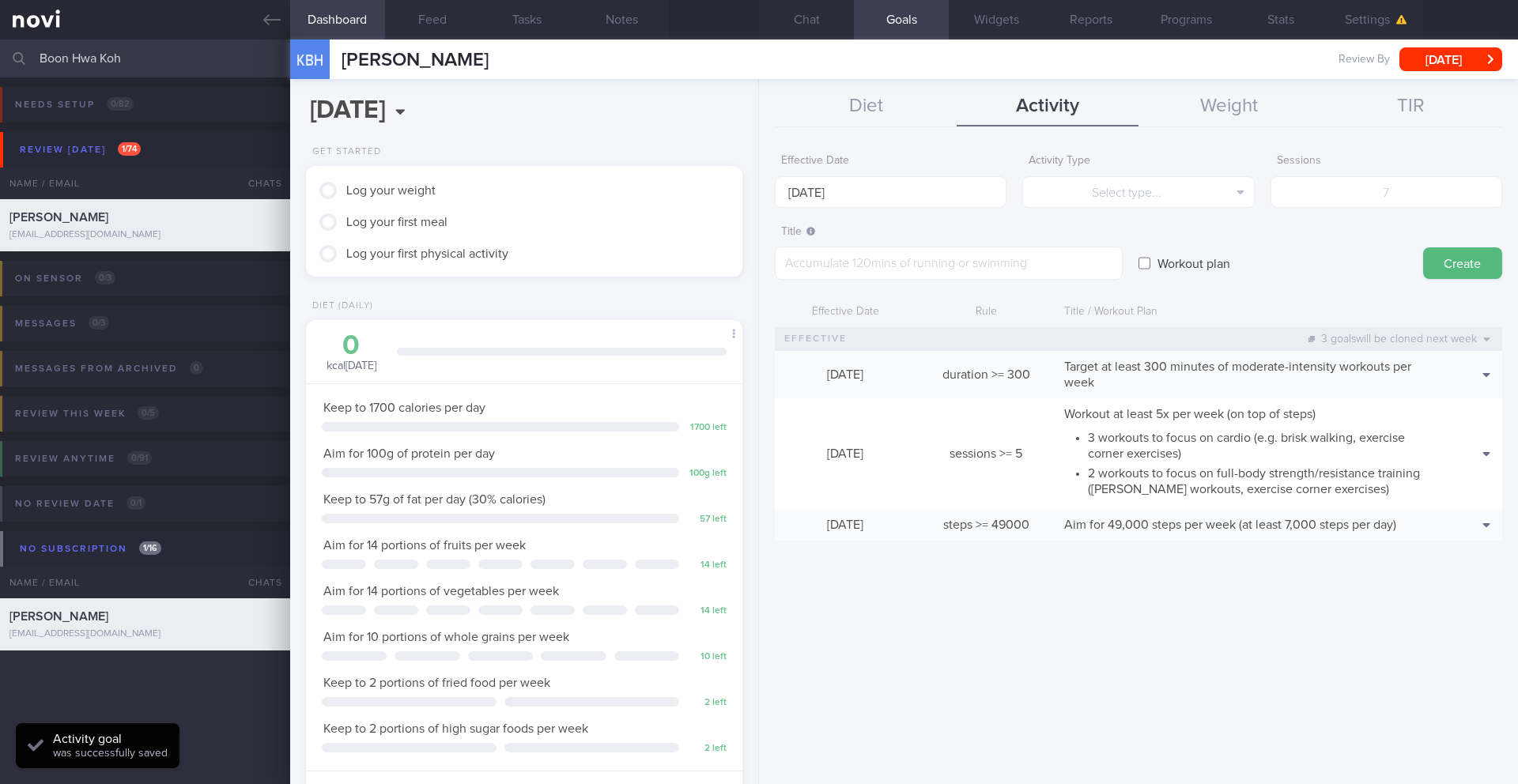
click at [1164, 266] on label "Workout plan" at bounding box center [1193, 263] width 89 height 31
click at [1150, 266] on input "Workout plan" at bounding box center [1144, 263] width 12 height 31
checkbox input "true"
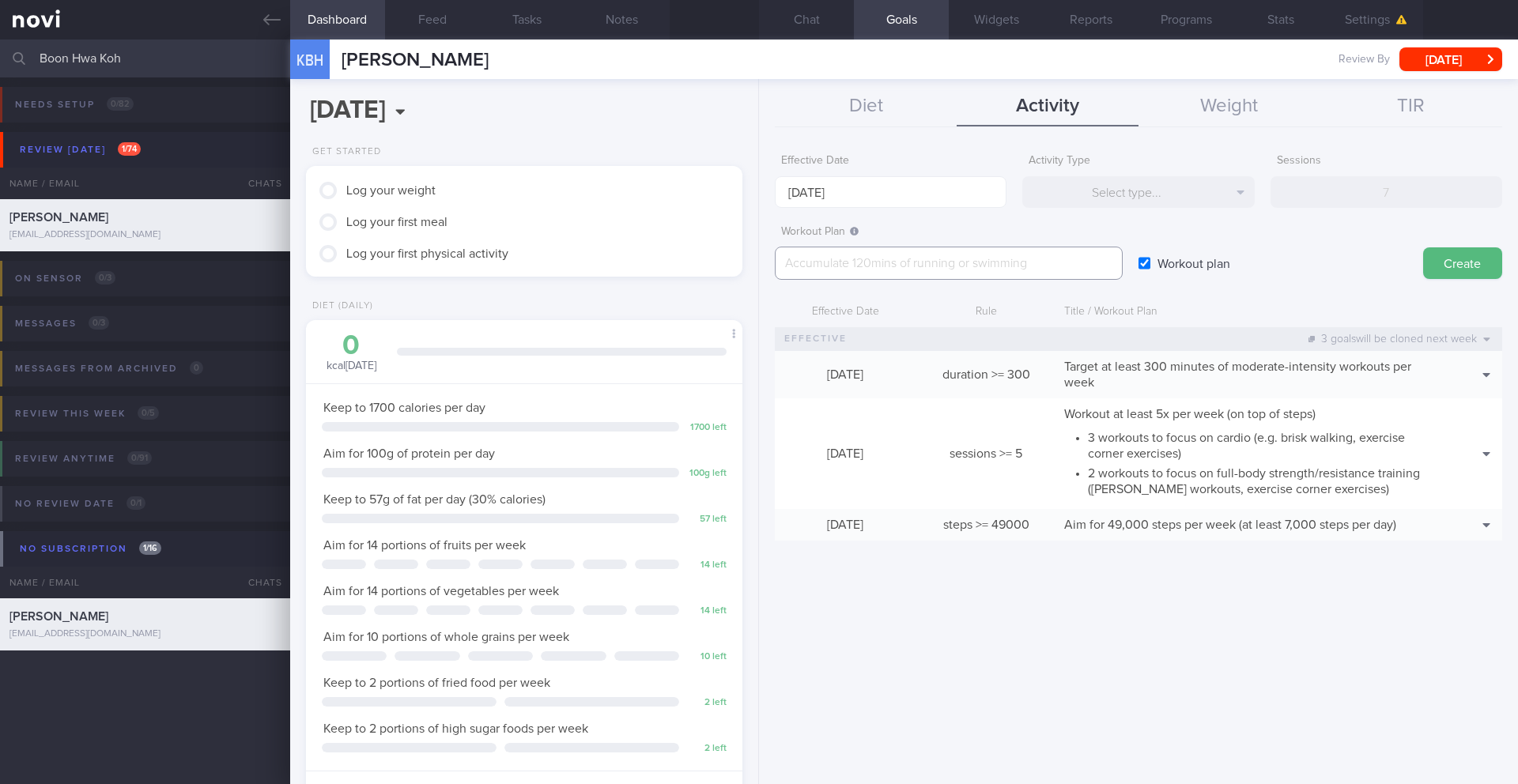
click at [921, 256] on textarea at bounding box center [948, 263] width 347 height 33
paste textarea "Check out this guide on [fitness corner exercises]([URL][DOMAIN_NAME]). Click o…"
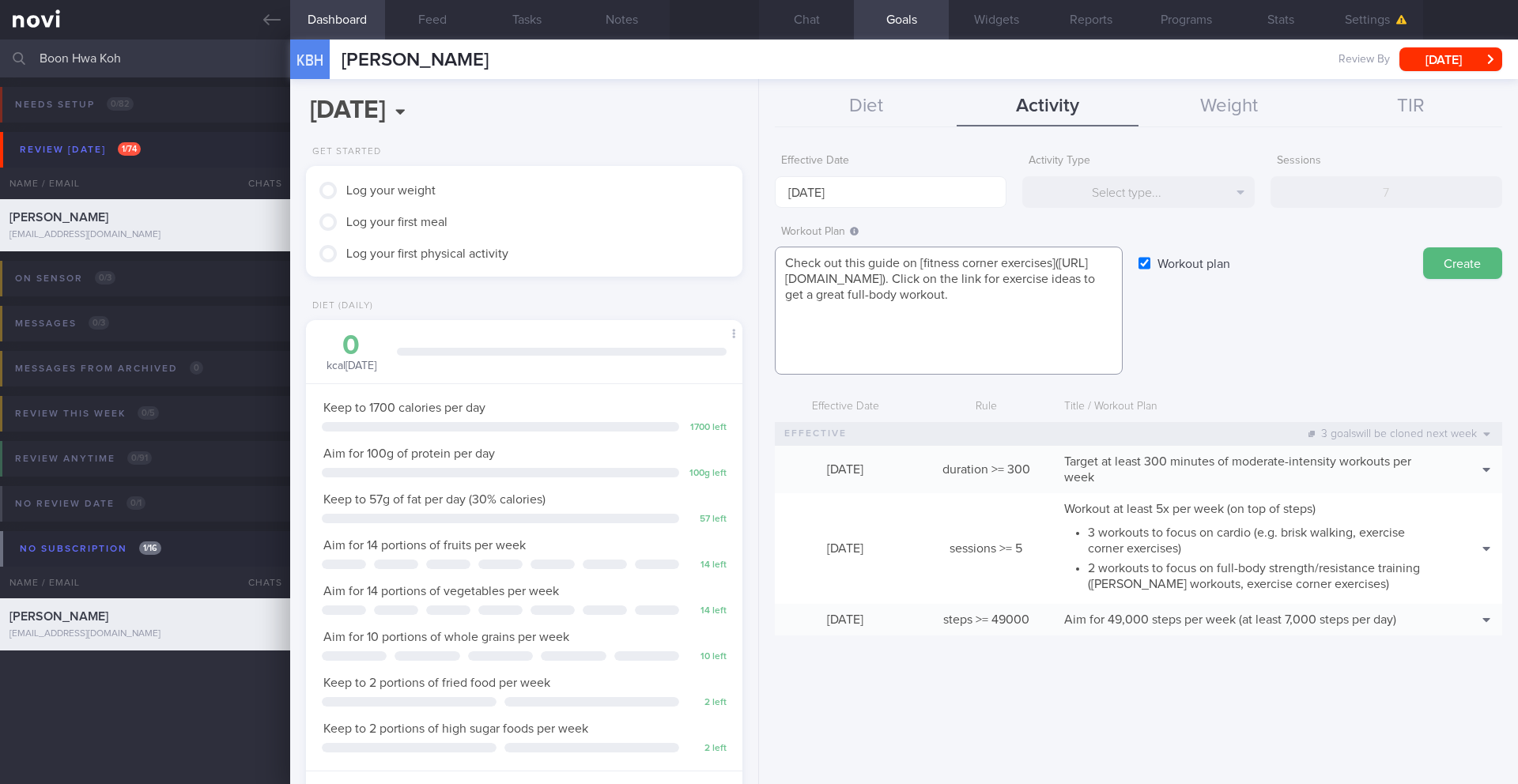
scroll to position [31, 0]
drag, startPoint x: 1023, startPoint y: 328, endPoint x: 1073, endPoint y: 330, distance: 50.0
click at [1073, 330] on textarea "Check out this guide on [fitness corner exercises]([URL][DOMAIN_NAME]). Click o…" at bounding box center [948, 310] width 347 height 128
drag, startPoint x: 845, startPoint y: 264, endPoint x: 788, endPoint y: 261, distance: 57.1
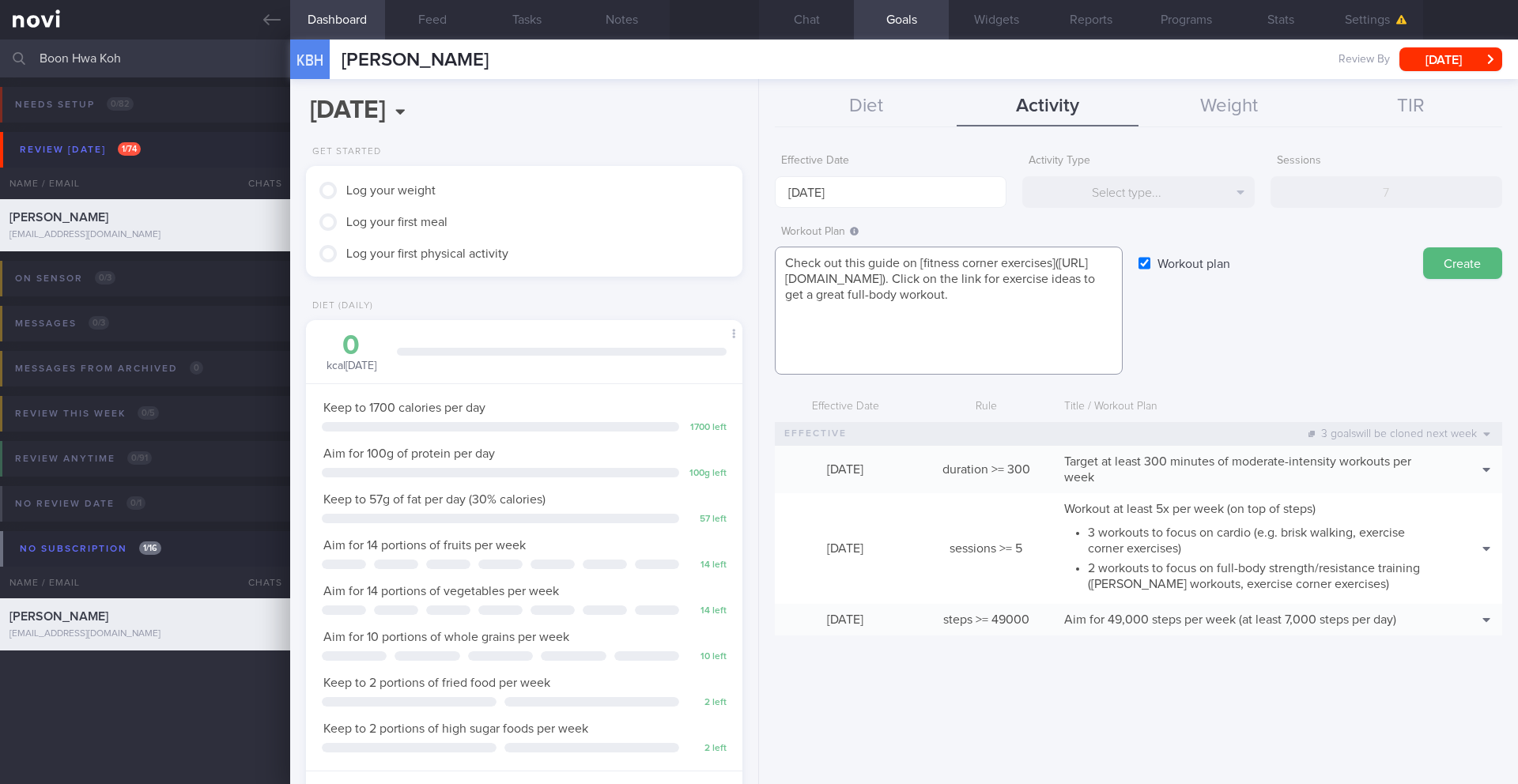
click at [788, 261] on textarea "Check out this guide on [fitness corner exercises]([URL][DOMAIN_NAME]). Click o…" at bounding box center [948, 310] width 347 height 128
click at [951, 308] on textarea "Check out this guide on [fitness corner exercises]([URL][DOMAIN_NAME]). Click o…" at bounding box center [948, 310] width 347 height 128
click at [776, 260] on textarea "Check out this guide on [fitness corner exercises]([URL][DOMAIN_NAME]). Click o…" at bounding box center [948, 310] width 347 height 128
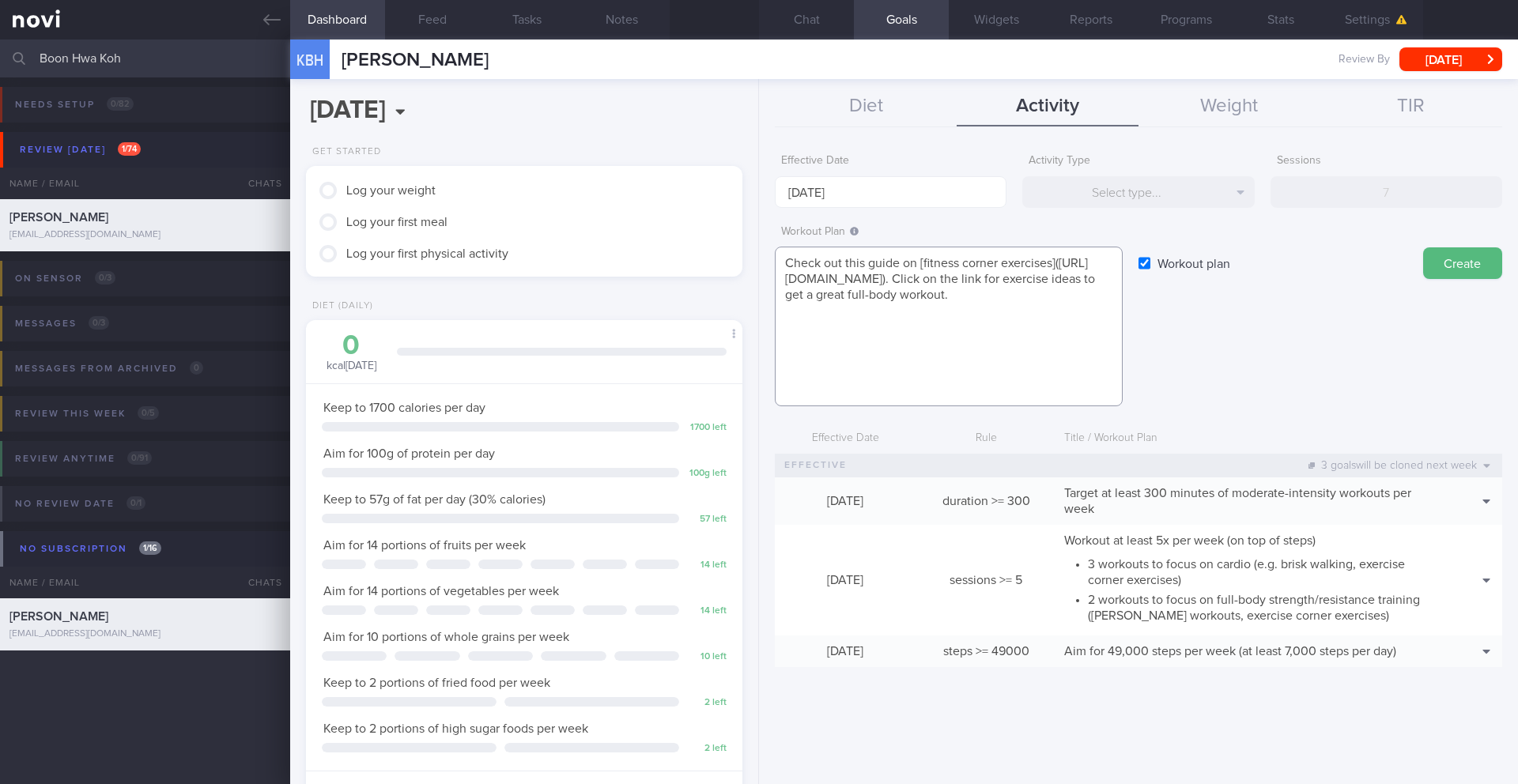
paste textarea "**YouTube dumbbell workout videos. Most of them are about 30 mins long** [Begin…"
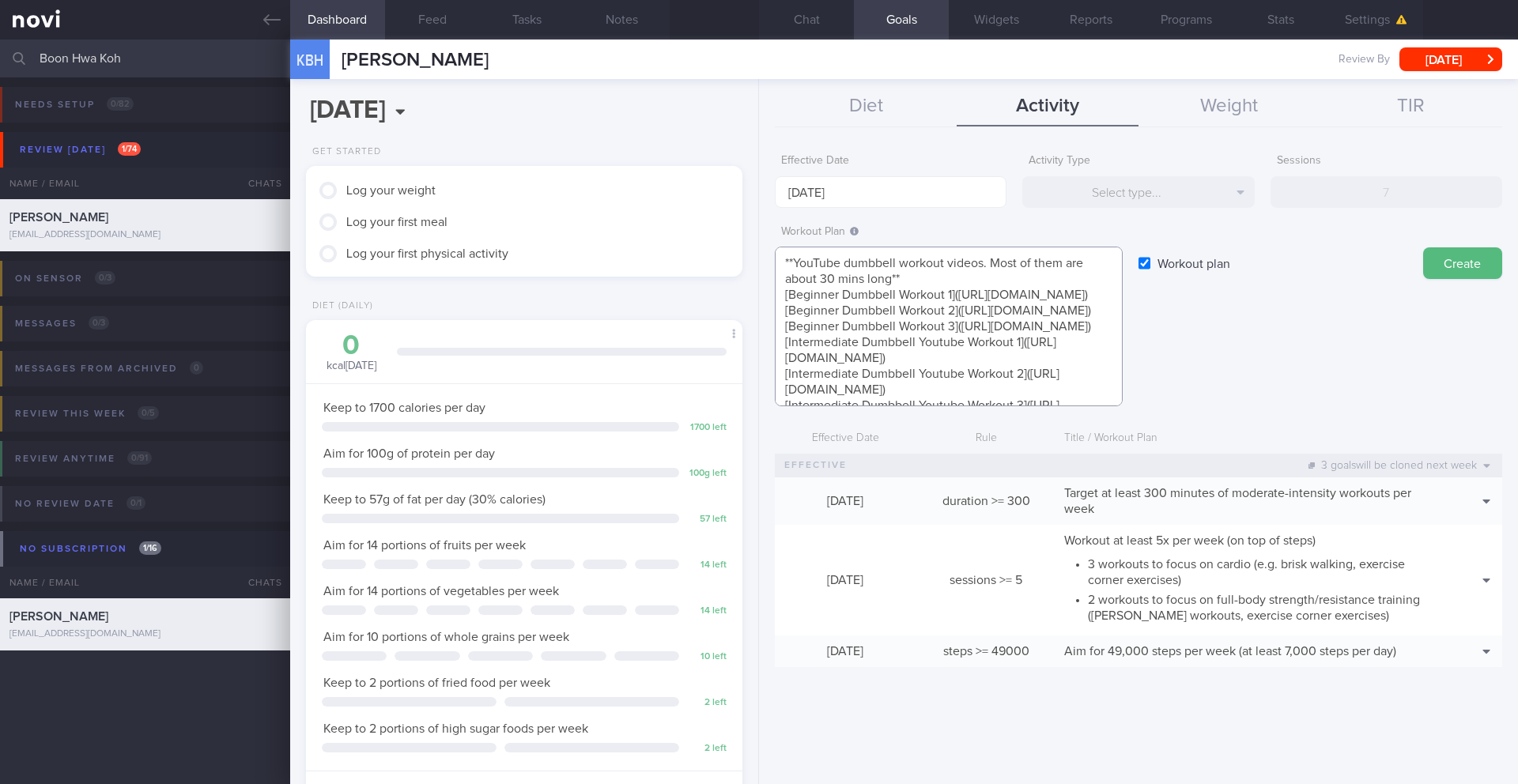
scroll to position [31, 0]
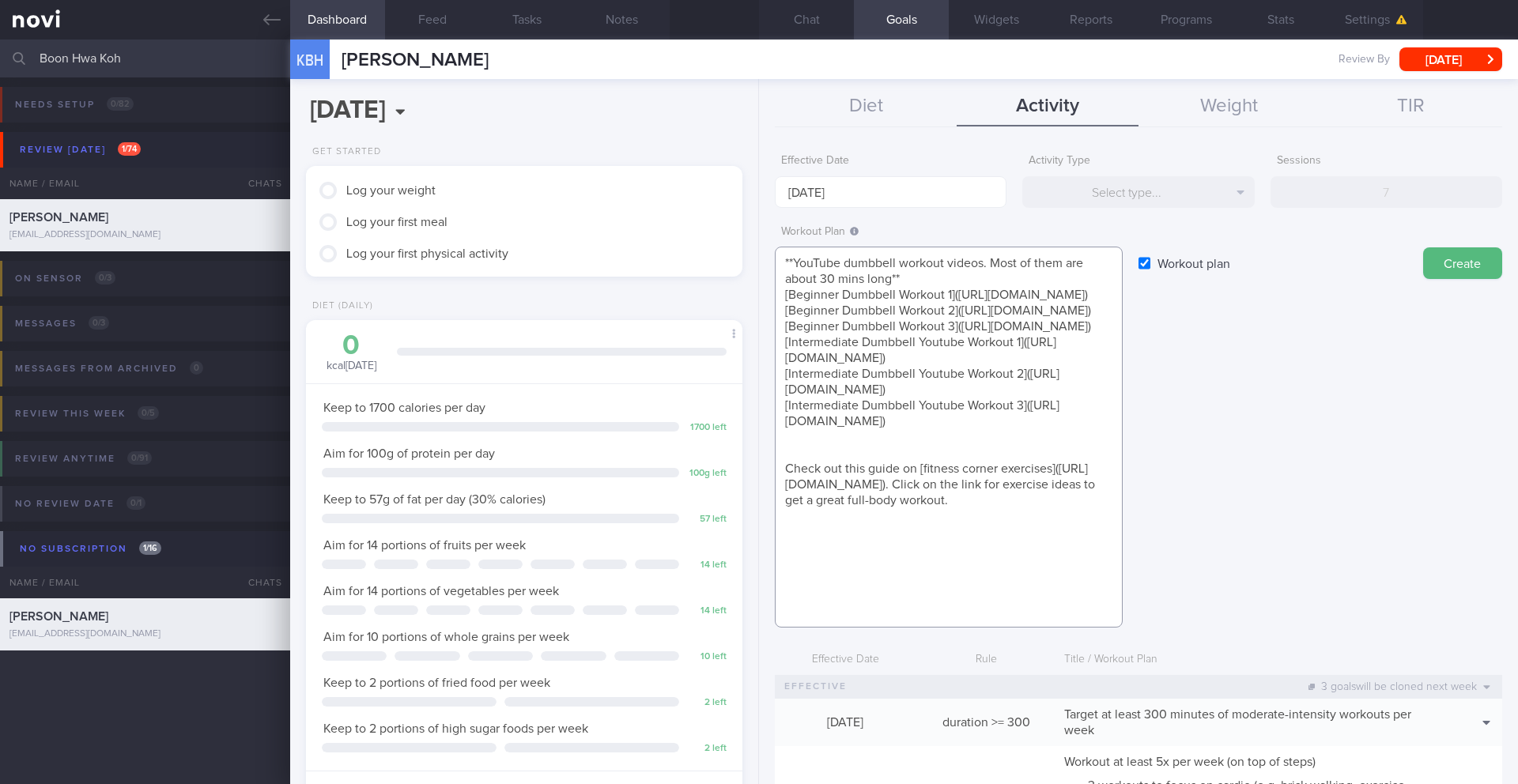
click at [903, 471] on textarea "**YouTube dumbbell workout videos. Most of them are about 30 mins long** [Begin…" at bounding box center [948, 437] width 347 height 381
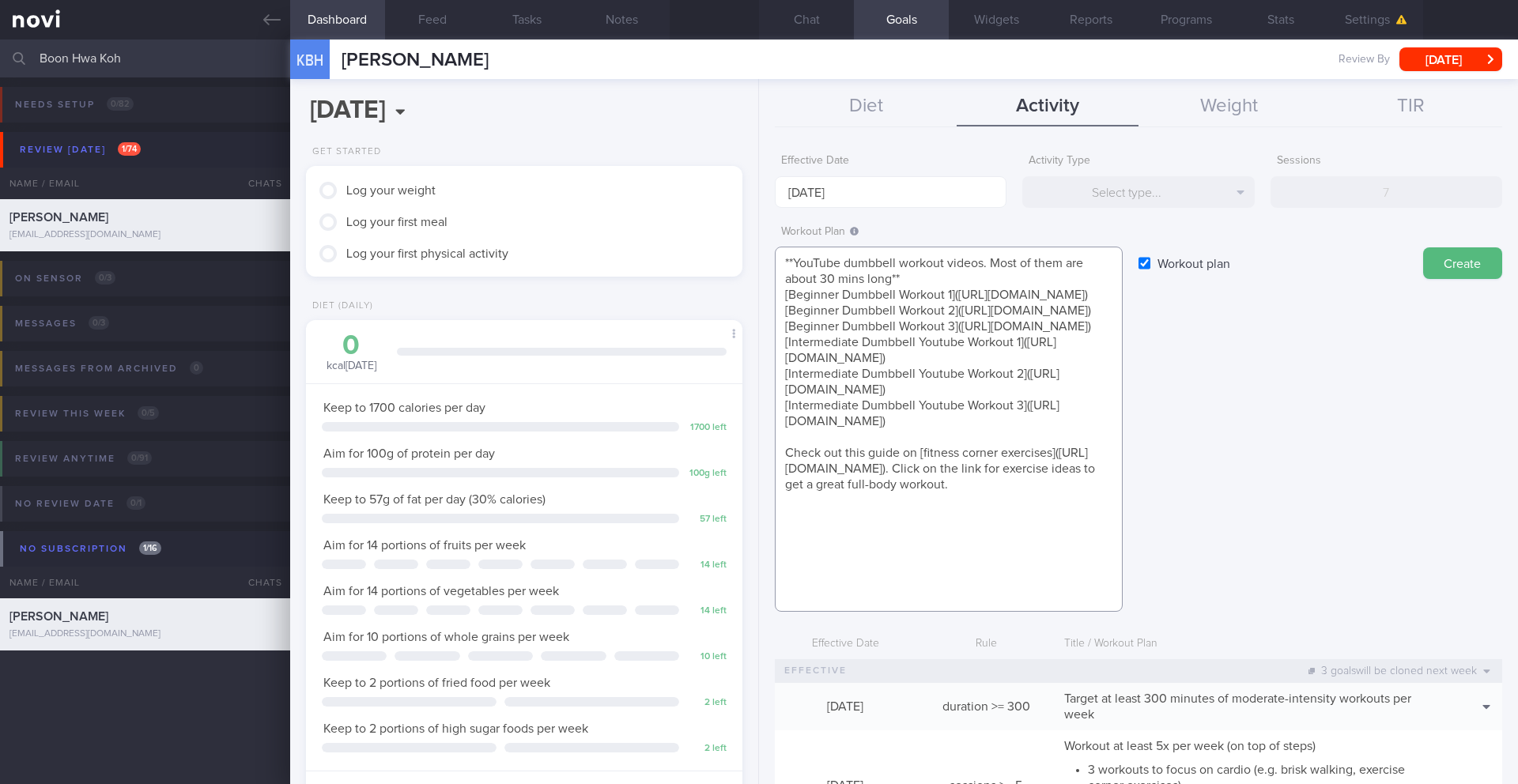
scroll to position [16, 0]
type textarea "**YouTube dumbbell workout videos. Most of them are about 30 mins long** [Begin…"
click at [1432, 263] on button "Create" at bounding box center [1463, 263] width 79 height 31
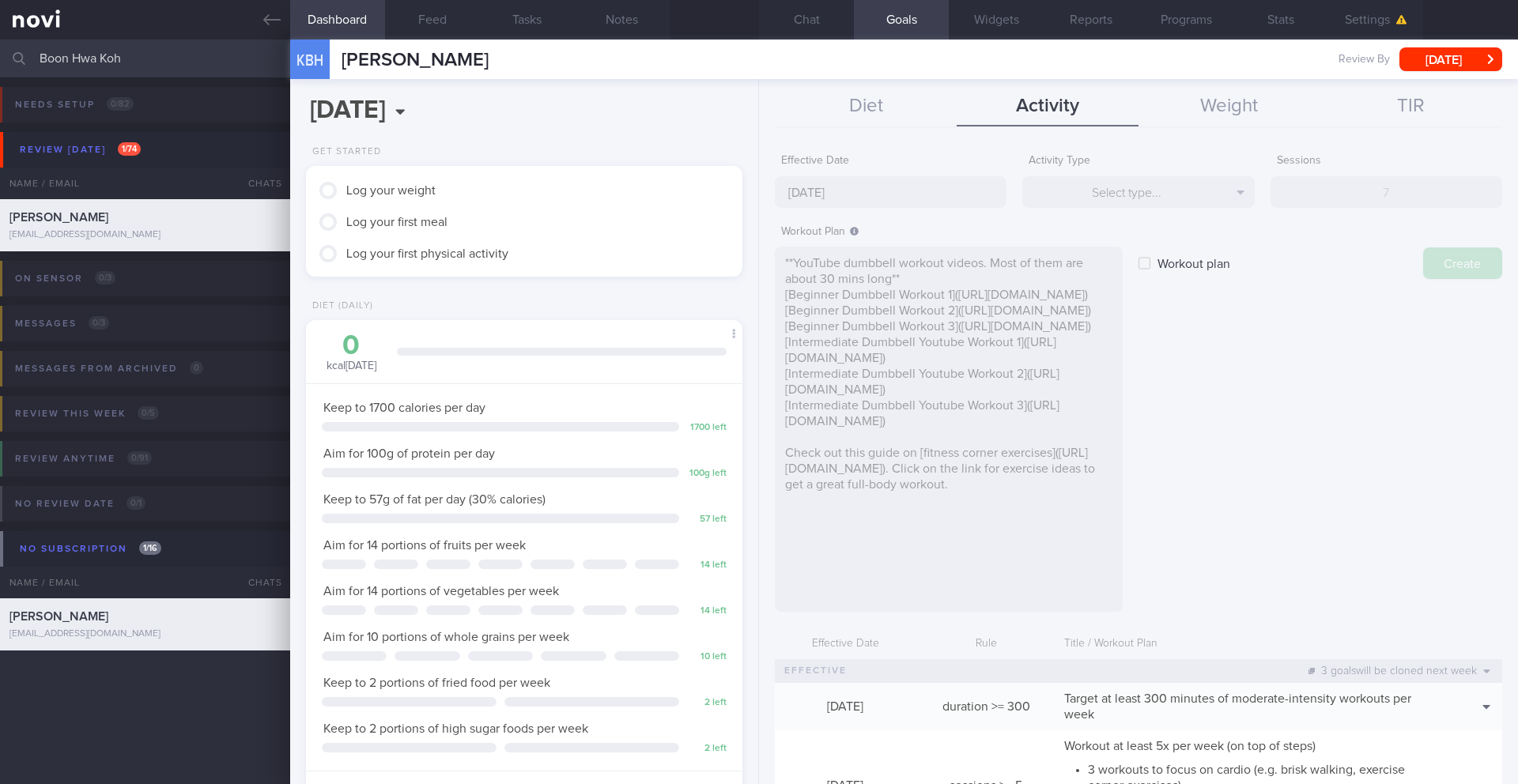
type input "[DATE]"
checkbox input "false"
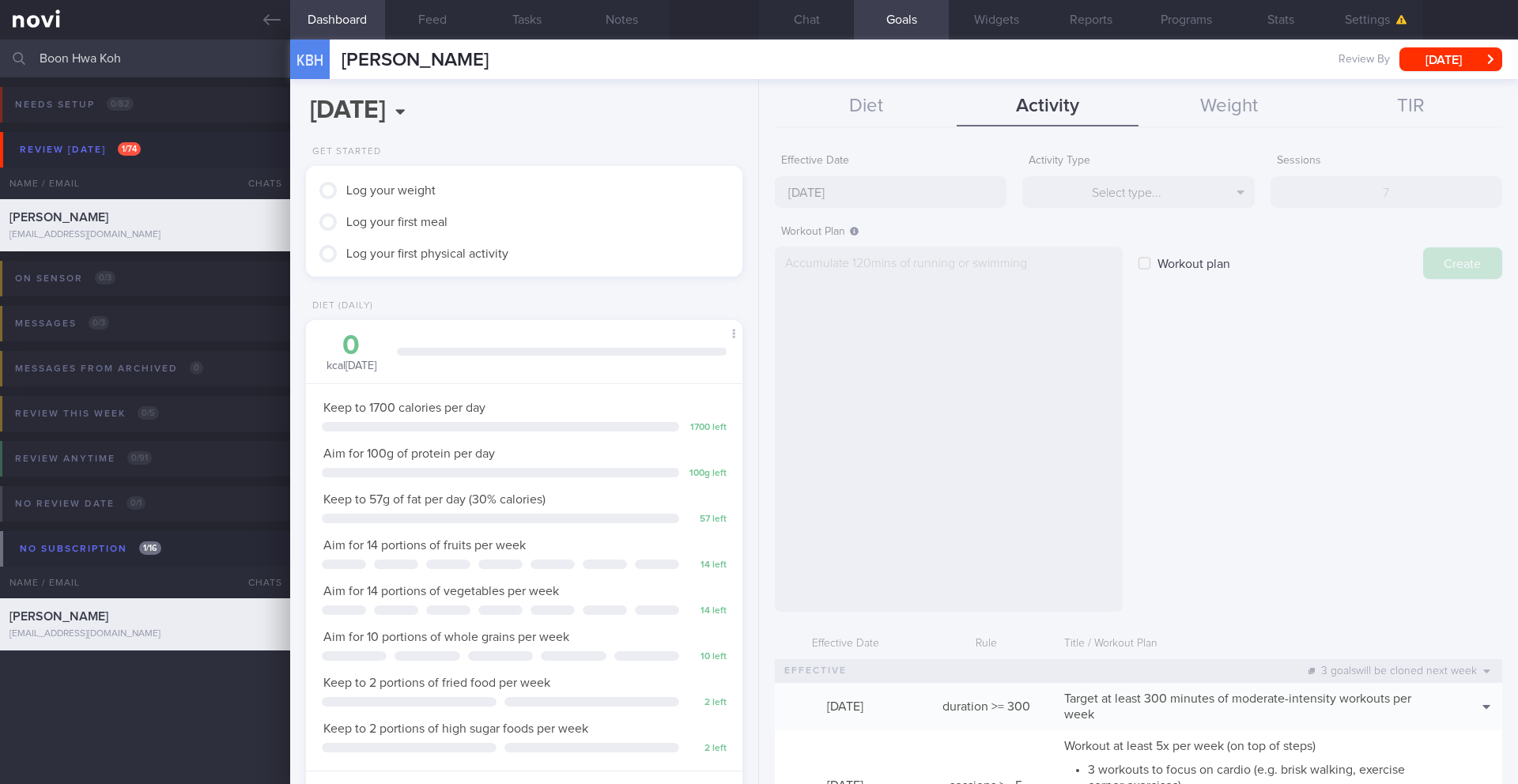
scroll to position [0, 0]
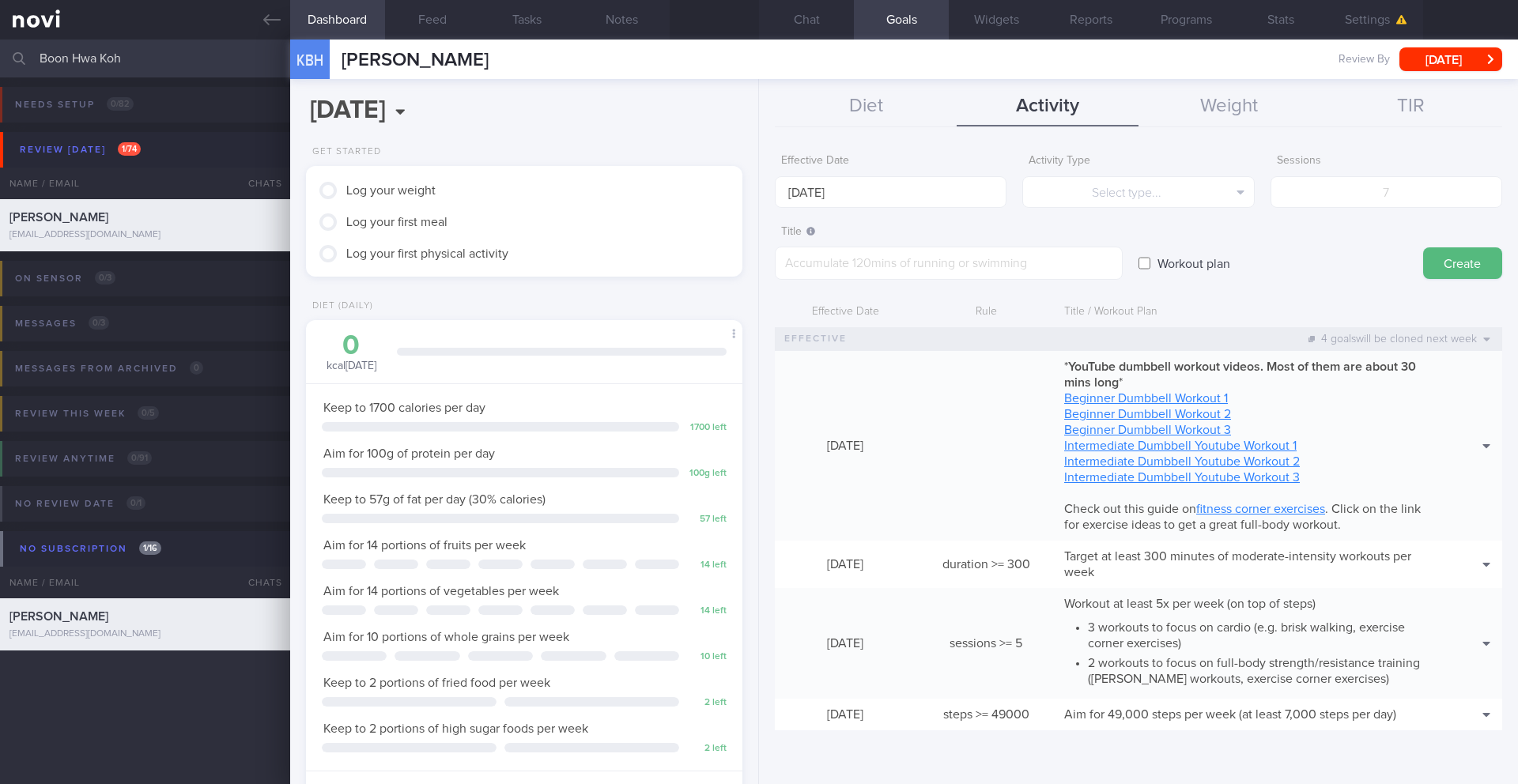
click at [1093, 623] on li "3 workouts to focus on cardio (e.g. brisk walking, exercise corner exercises)" at bounding box center [1263, 633] width 351 height 36
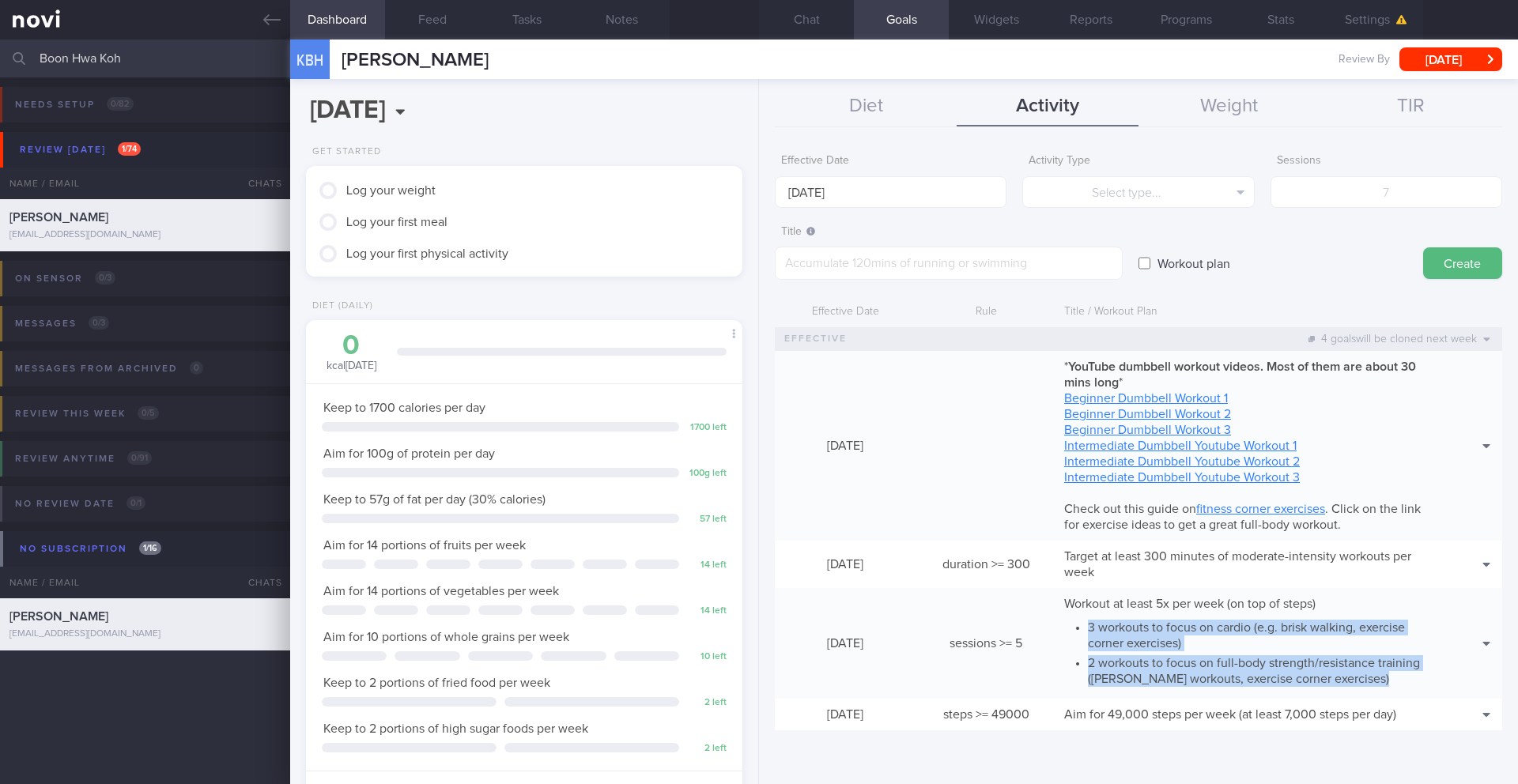
drag, startPoint x: 1089, startPoint y: 629, endPoint x: 1391, endPoint y: 684, distance: 307.0
click at [1391, 684] on ul "3 workouts to focus on cardio (e.g. brisk walking, exercise corner exercises) 2…" at bounding box center [1251, 651] width 375 height 71
copy ul "3 workouts to focus on cardio (e.g. brisk walking, exercise corner exercises) 2…"
click at [1231, 105] on button "Weight" at bounding box center [1229, 107] width 182 height 40
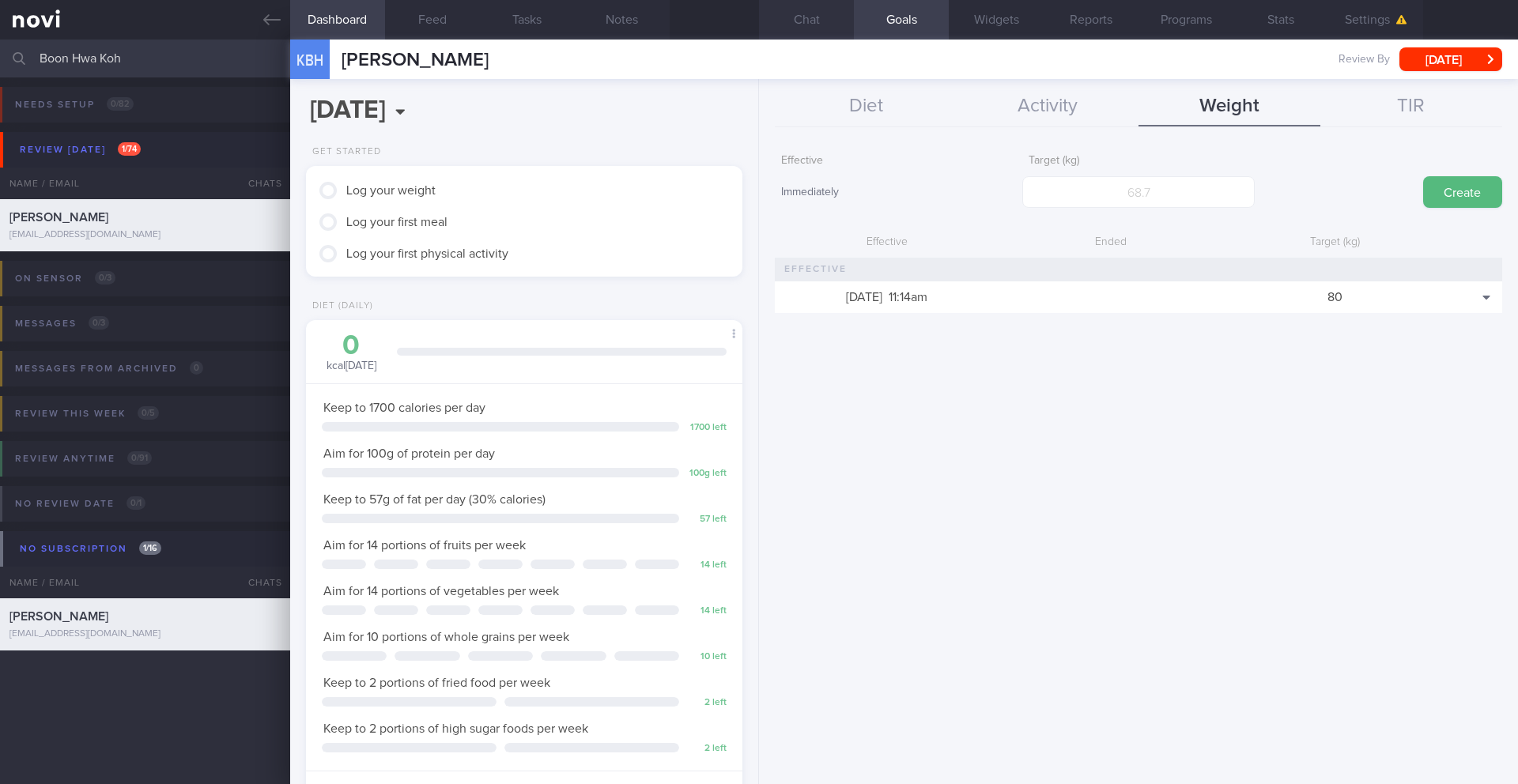
click at [802, 33] on button "Chat" at bounding box center [806, 20] width 95 height 40
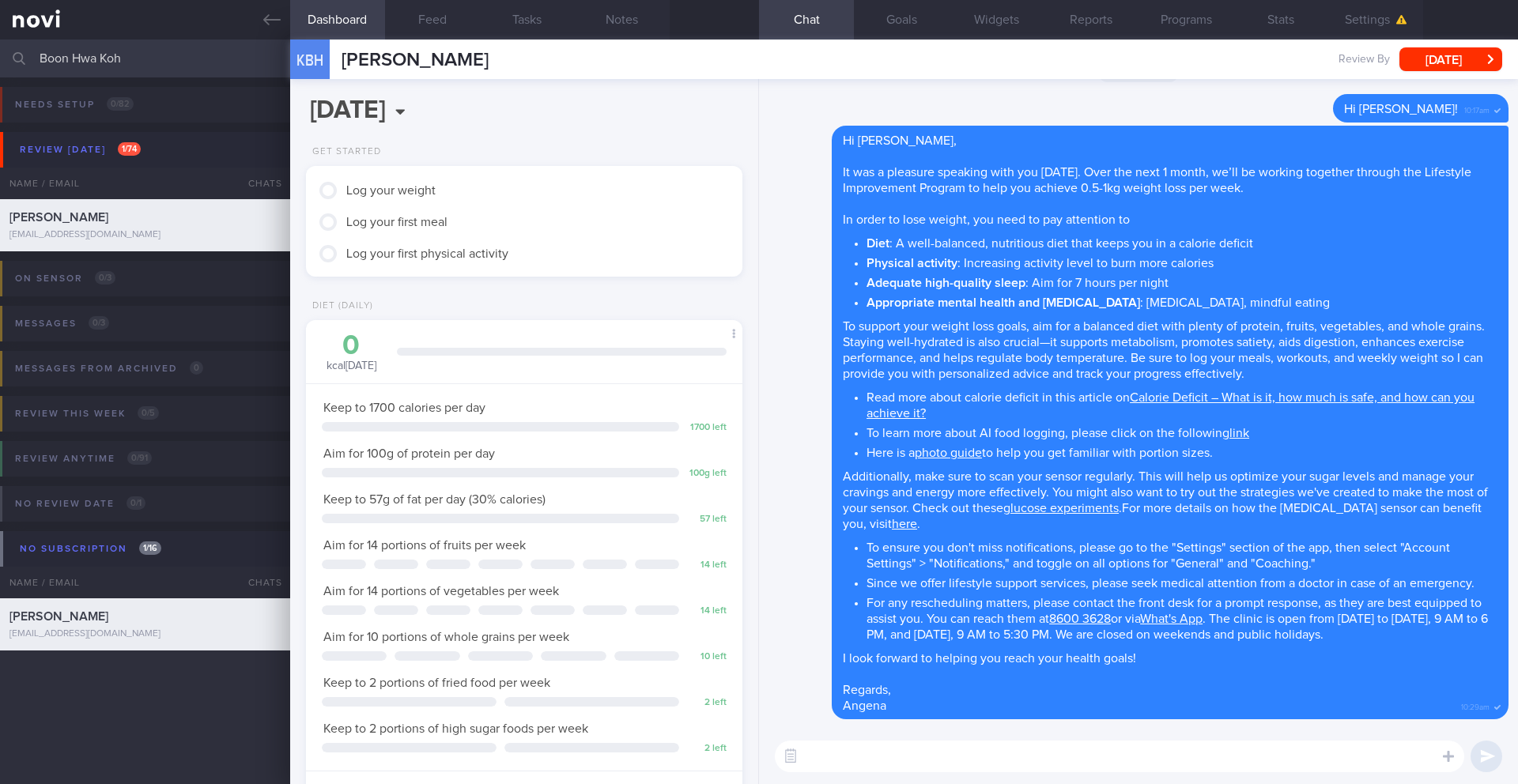
click at [890, 763] on textarea at bounding box center [1118, 756] width 689 height 31
paste textarea "Here are your Goals: - Short-term Target: ____kg (5% weight loss), decrease in …"
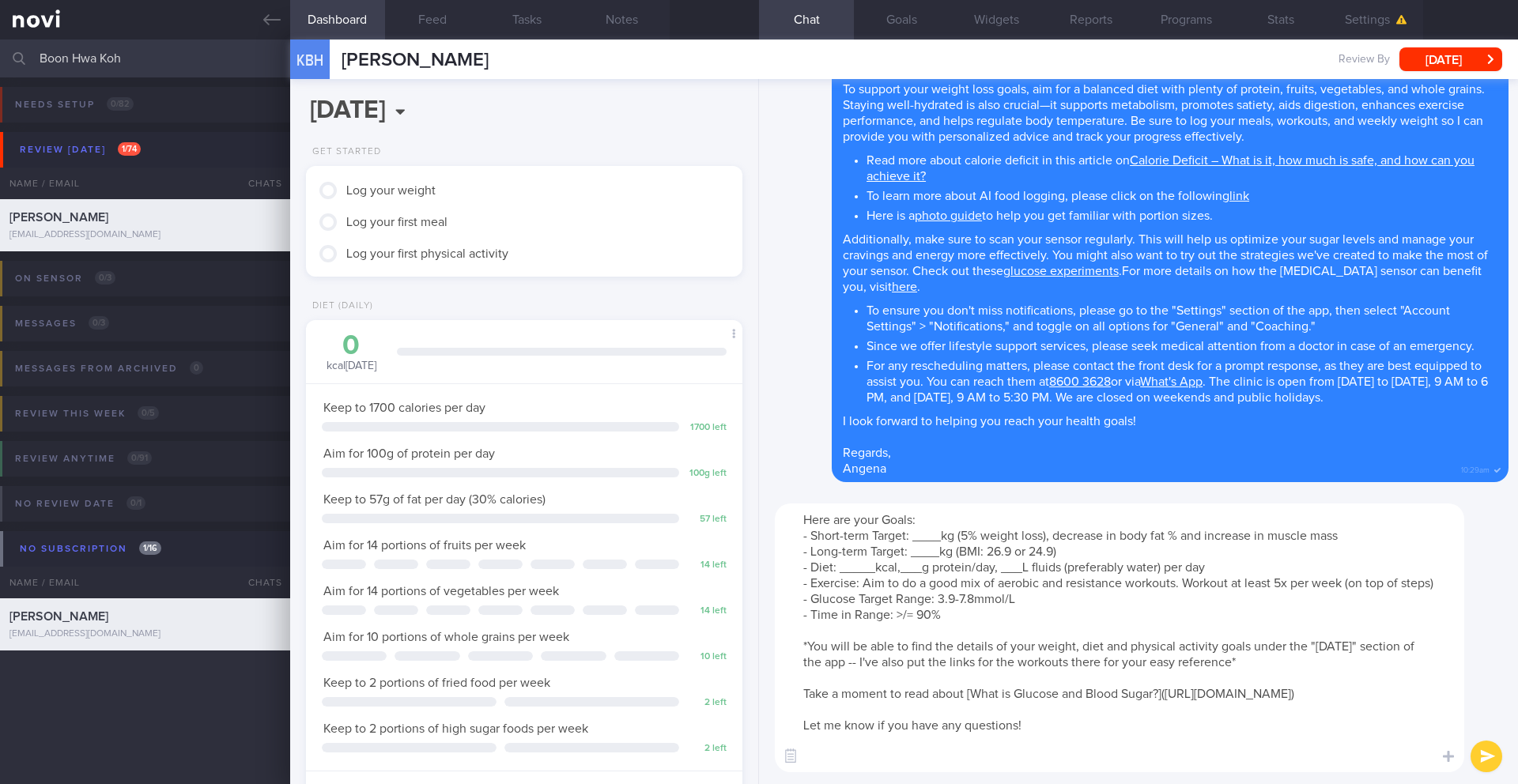
drag, startPoint x: 1031, startPoint y: 556, endPoint x: 989, endPoint y: 554, distance: 42.0
click at [989, 554] on textarea "Here are your Goals: - Short-term Target: ____kg (5% weight loss), decrease in …" at bounding box center [1118, 638] width 689 height 269
drag, startPoint x: 940, startPoint y: 536, endPoint x: 915, endPoint y: 536, distance: 25.0
click at [915, 536] on textarea "Here are your Goals: - Short-term Target: ____kg (5% weight loss), decrease in …" at bounding box center [1118, 638] width 689 height 269
drag, startPoint x: 936, startPoint y: 552, endPoint x: 912, endPoint y: 553, distance: 24.0
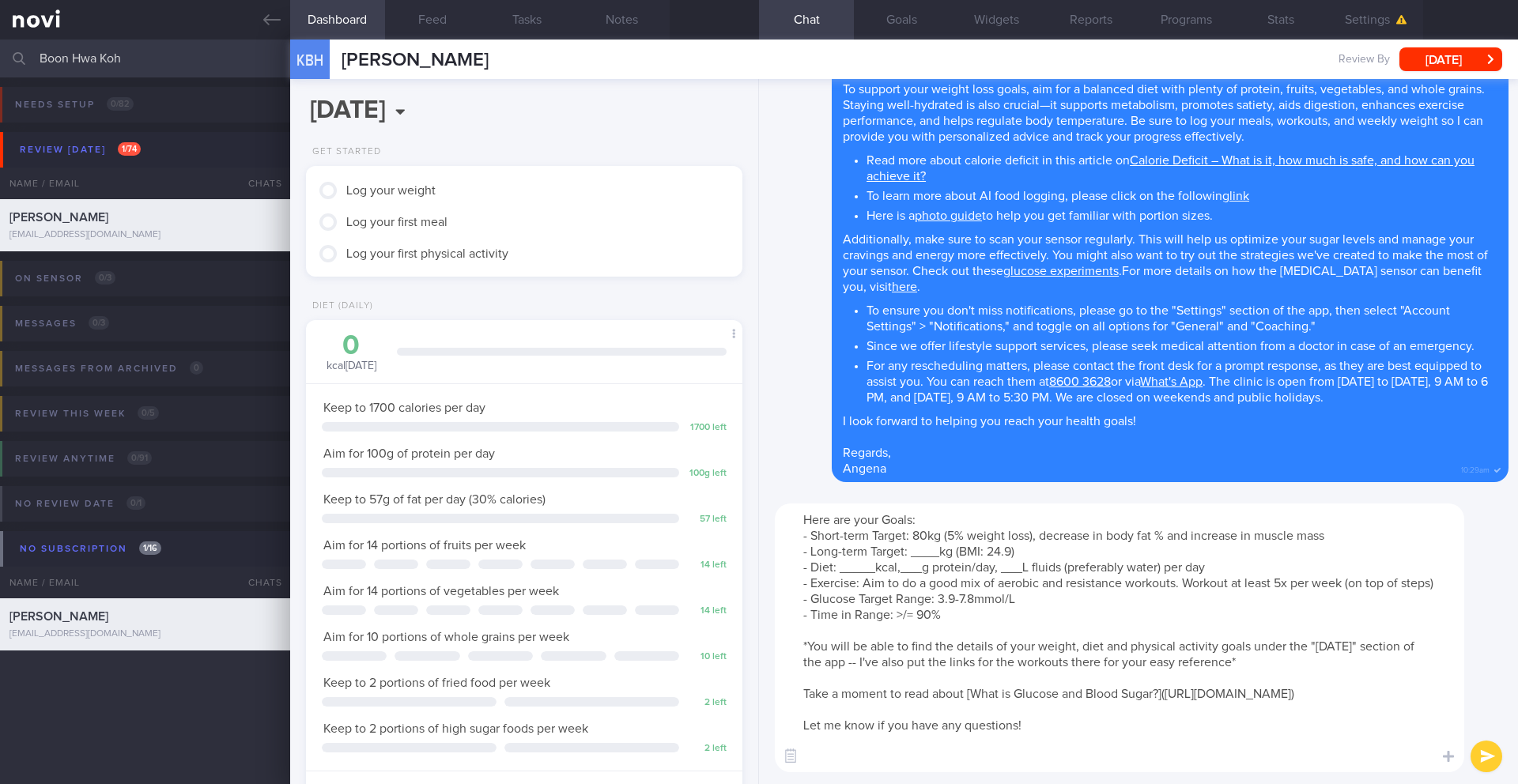
click at [912, 553] on textarea "Here are your Goals: - Short-term Target: 80kg (5% weight loss), decrease in bo…" at bounding box center [1118, 638] width 689 height 269
drag, startPoint x: 873, startPoint y: 568, endPoint x: 840, endPoint y: 568, distance: 33.0
click at [840, 568] on textarea "Here are your Goals: - Short-term Target: 80kg (5% weight loss), decrease in bo…" at bounding box center [1118, 638] width 689 height 269
drag, startPoint x: 913, startPoint y: 570, endPoint x: 890, endPoint y: 572, distance: 23.1
click at [890, 572] on textarea "Here are your Goals: - Short-term Target: 80kg (5% weight loss), decrease in bo…" at bounding box center [1118, 638] width 689 height 269
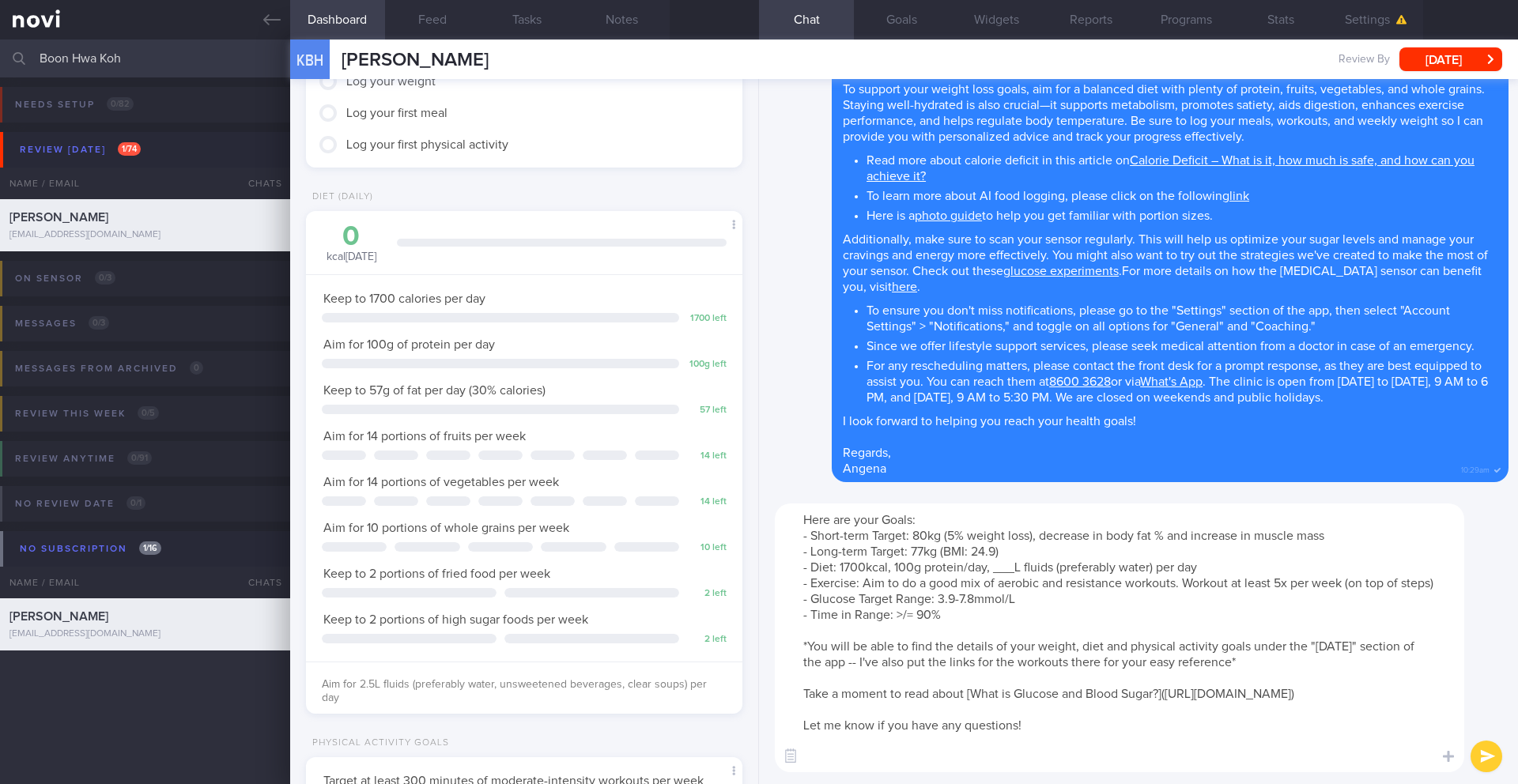
scroll to position [127, 0]
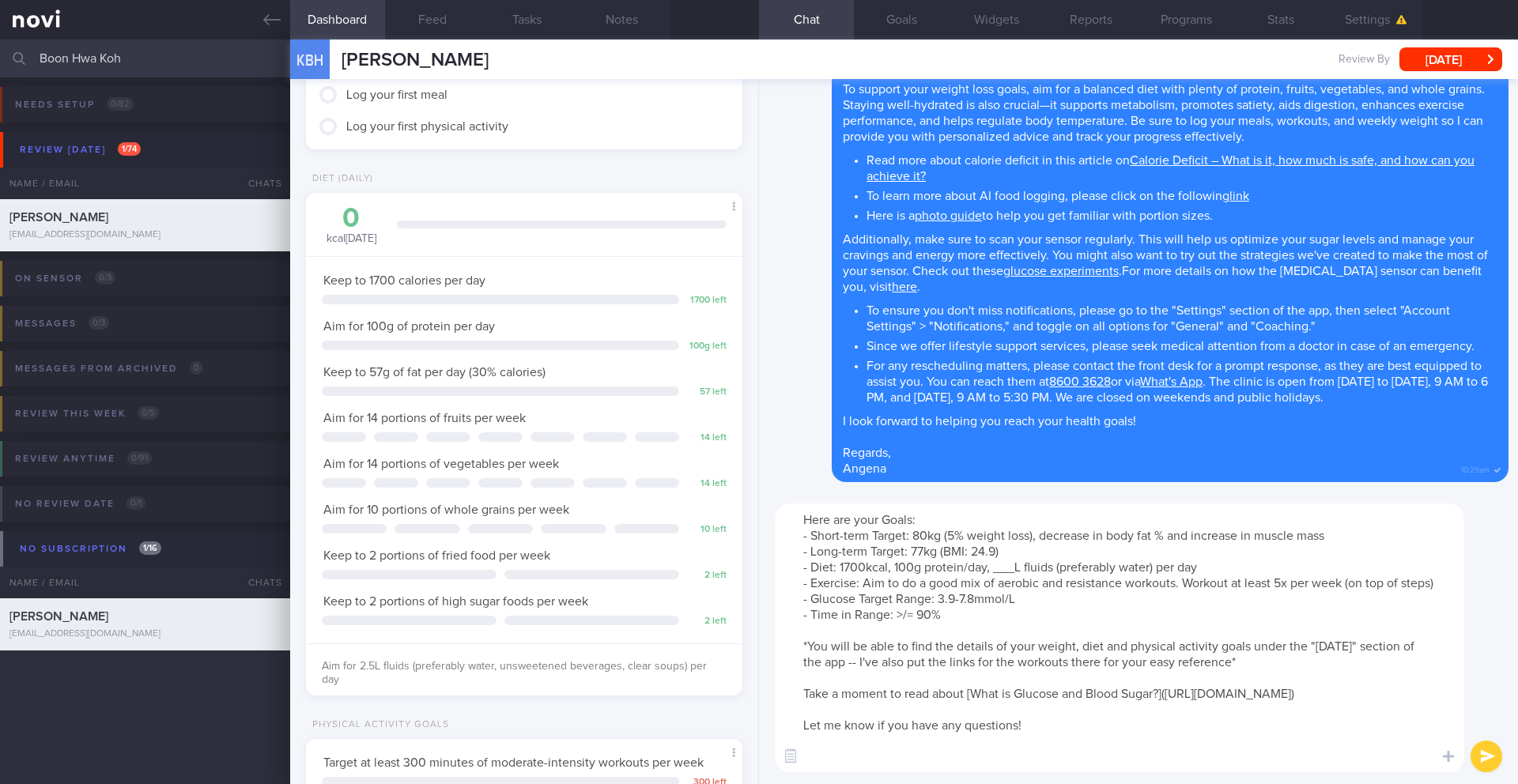
drag, startPoint x: 1015, startPoint y: 570, endPoint x: 994, endPoint y: 571, distance: 21.0
click at [994, 571] on textarea "Here are your Goals: - Short-term Target: 80kg (5% weight loss), decrease in bo…" at bounding box center [1118, 638] width 689 height 269
drag, startPoint x: 500, startPoint y: 669, endPoint x: 683, endPoint y: 667, distance: 183.0
click at [683, 667] on span "Aim for 2.5L fluids (preferably water, unsweetened beverages, clear soups) per …" at bounding box center [514, 673] width 385 height 26
copy span "unsweetened beverages, clear soups)"
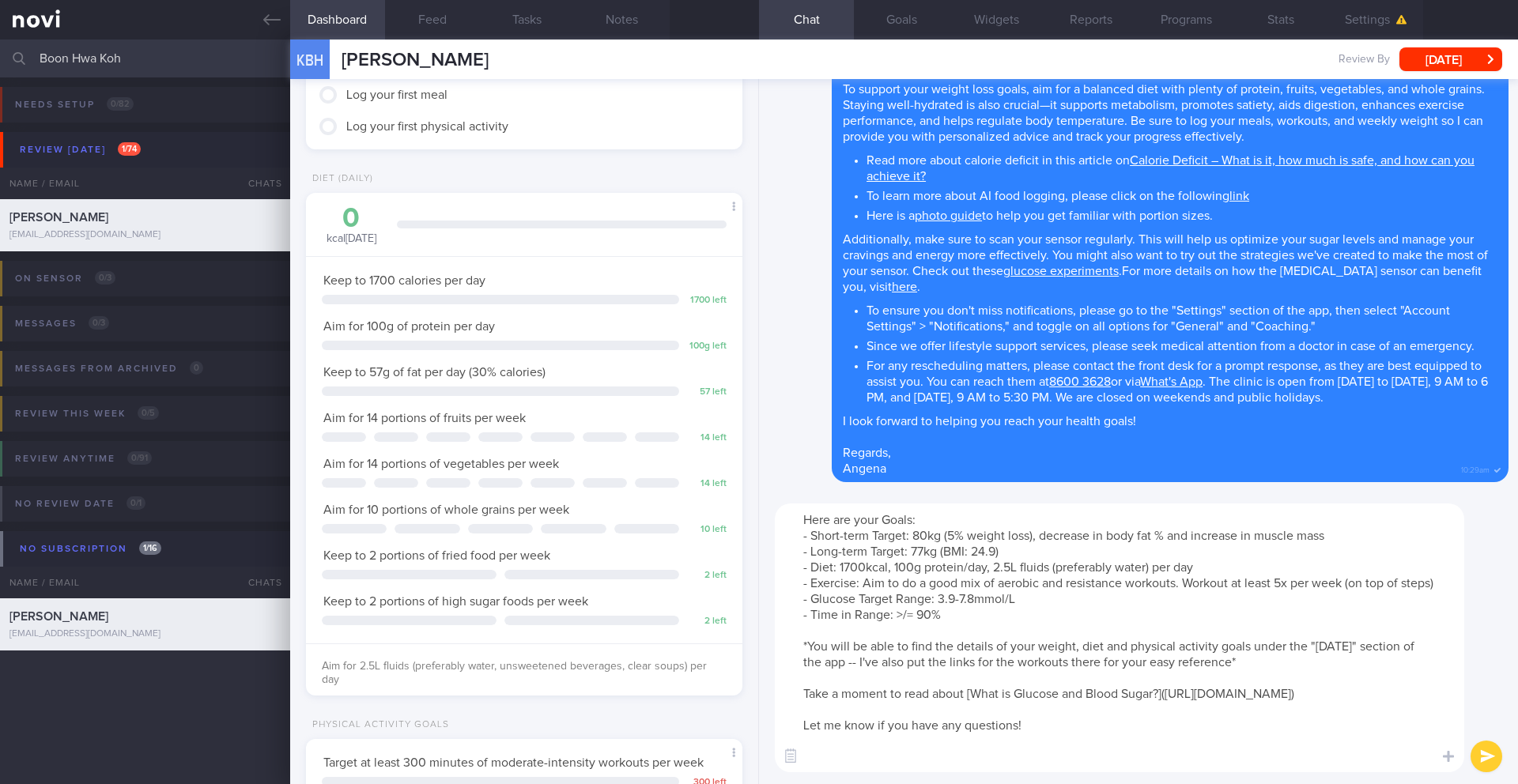
click at [1150, 568] on textarea "Here are your Goals: - Short-term Target: 80kg (5% weight loss), decrease in bo…" at bounding box center [1118, 638] width 689 height 269
paste textarea "unsweetened beverages, clear soups"
click at [1150, 566] on textarea "Here are your Goals: - Short-term Target: 80kg (5% weight loss), decrease in bo…" at bounding box center [1118, 638] width 689 height 269
type textarea "Here are your Goals: - Short-term Target: 80kg (5% weight loss), decrease in bo…"
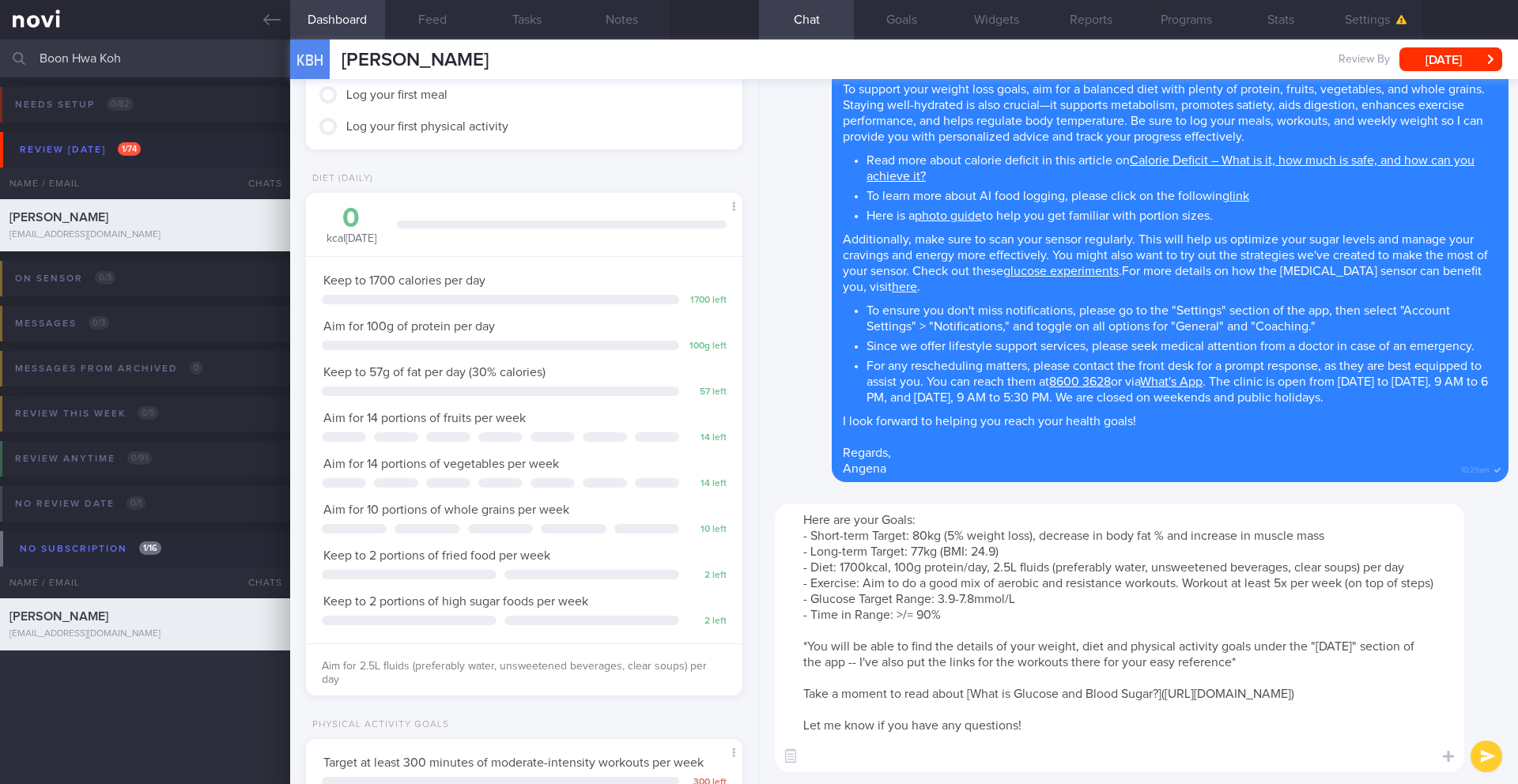
click at [1491, 749] on button "submit" at bounding box center [1486, 756] width 31 height 31
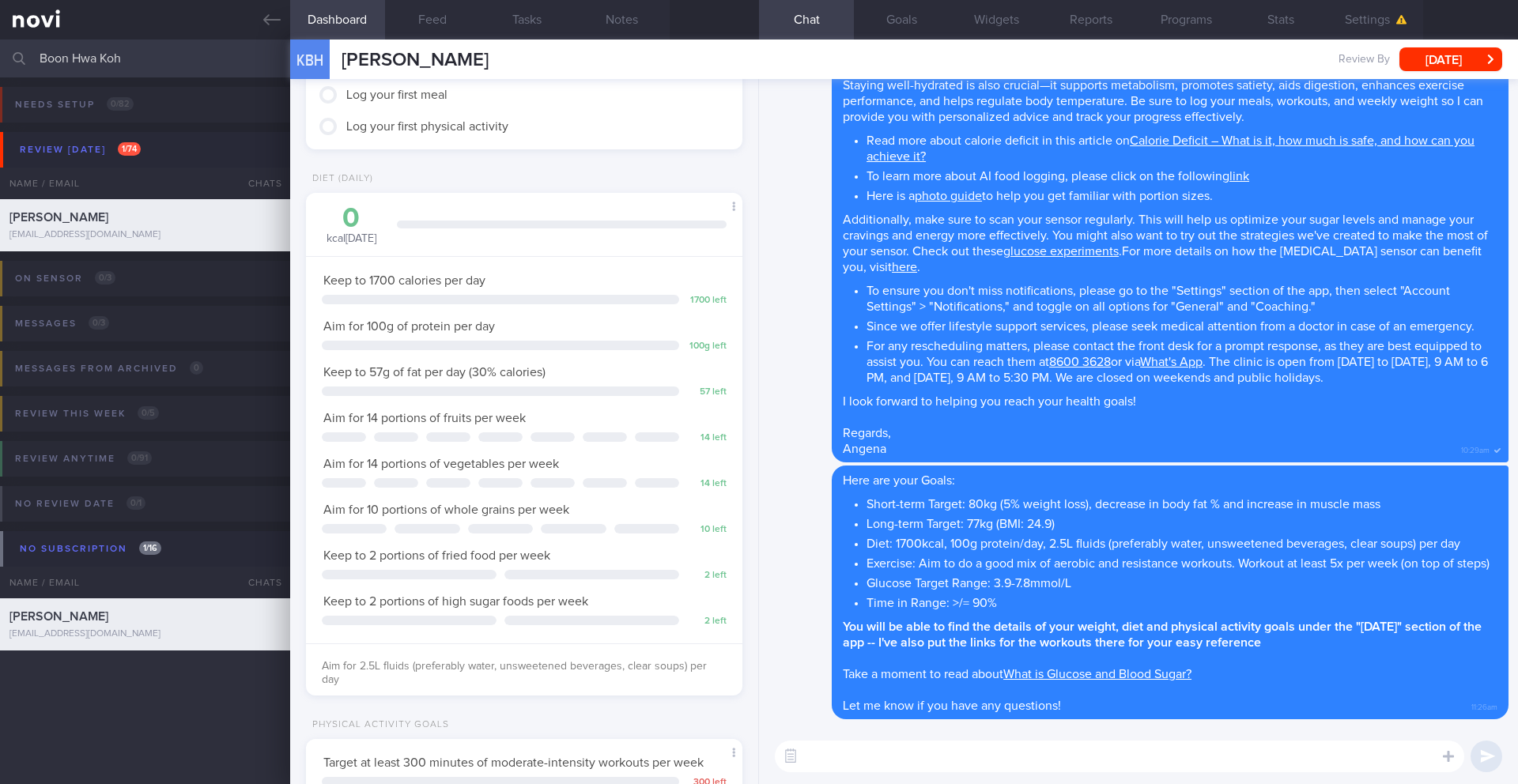
scroll to position [0, 0]
click at [261, 22] on link at bounding box center [145, 20] width 290 height 40
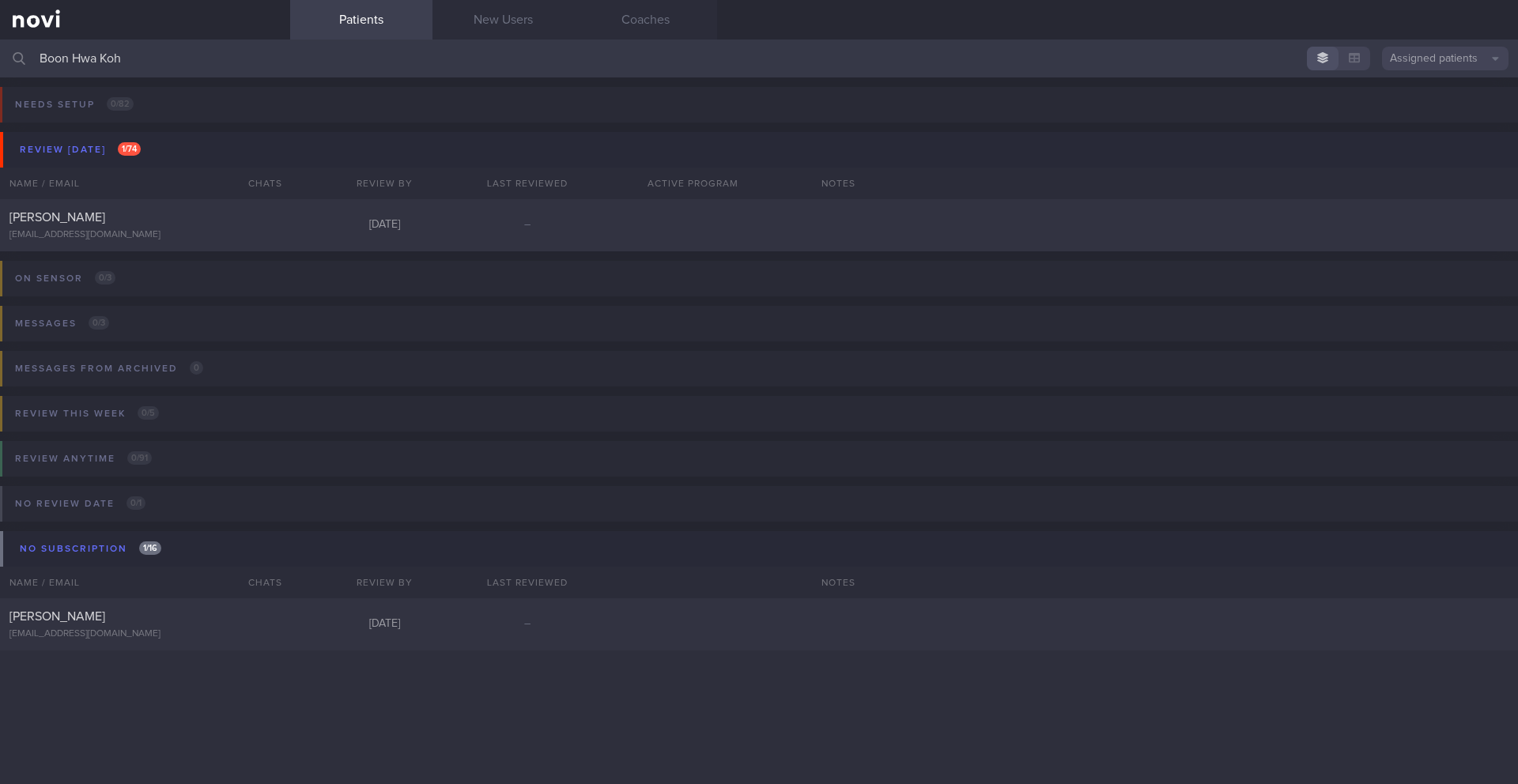
click at [65, 59] on input "Boon Hwa Koh" at bounding box center [759, 59] width 1518 height 38
click at [64, 60] on input "Boon Hwa Koh" at bounding box center [759, 59] width 1518 height 38
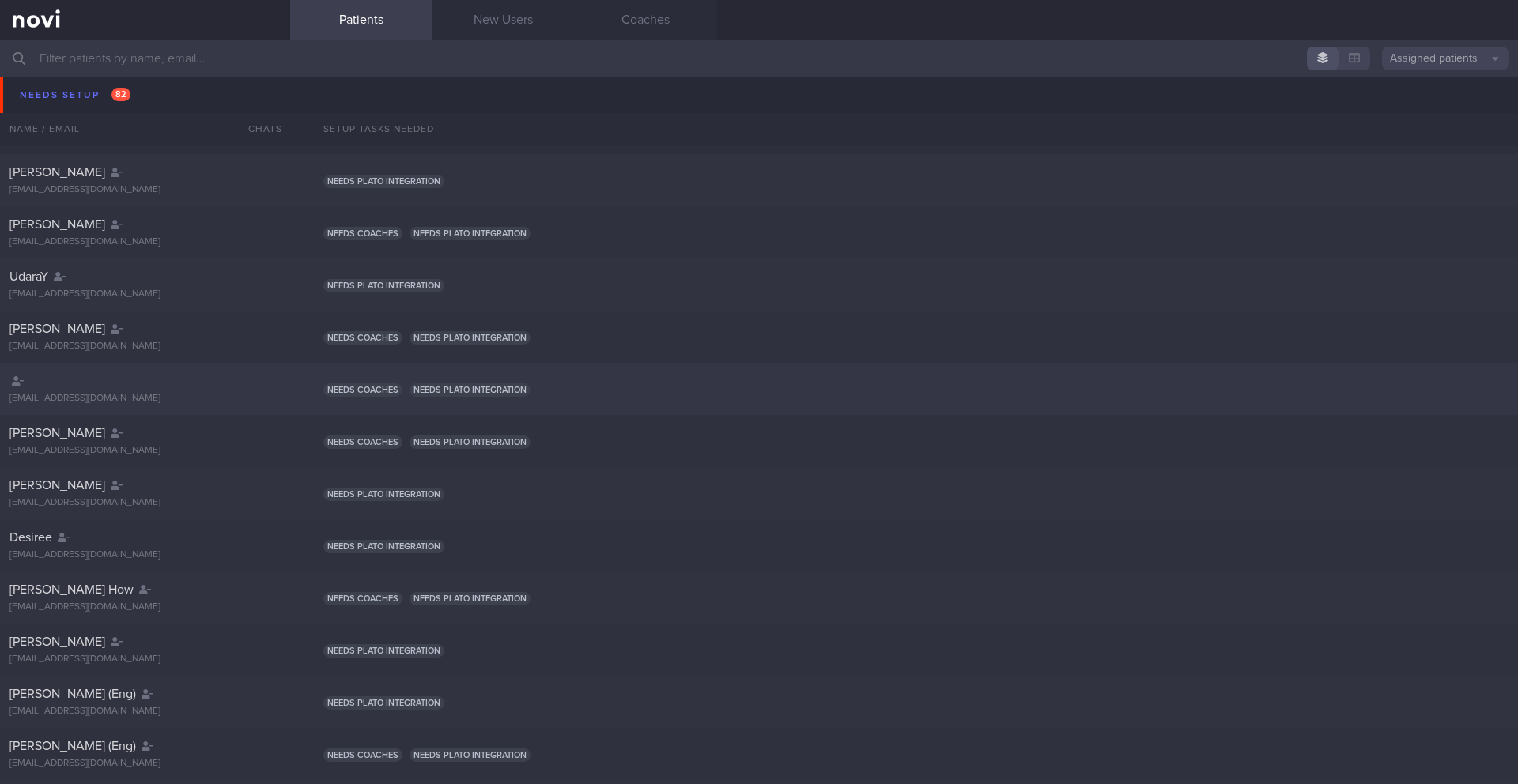
scroll to position [541, 0]
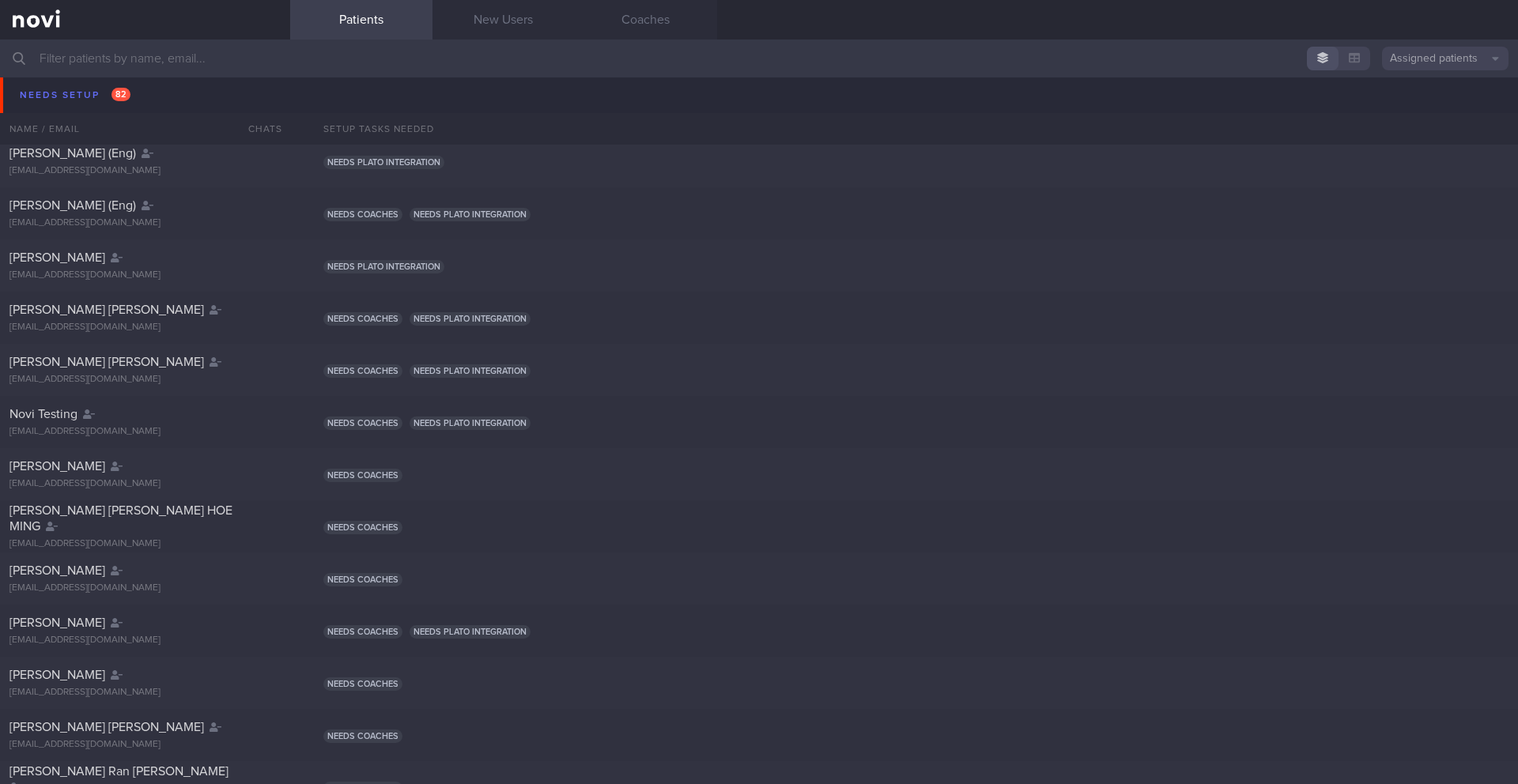
click at [288, 58] on input "text" at bounding box center [759, 59] width 1518 height 38
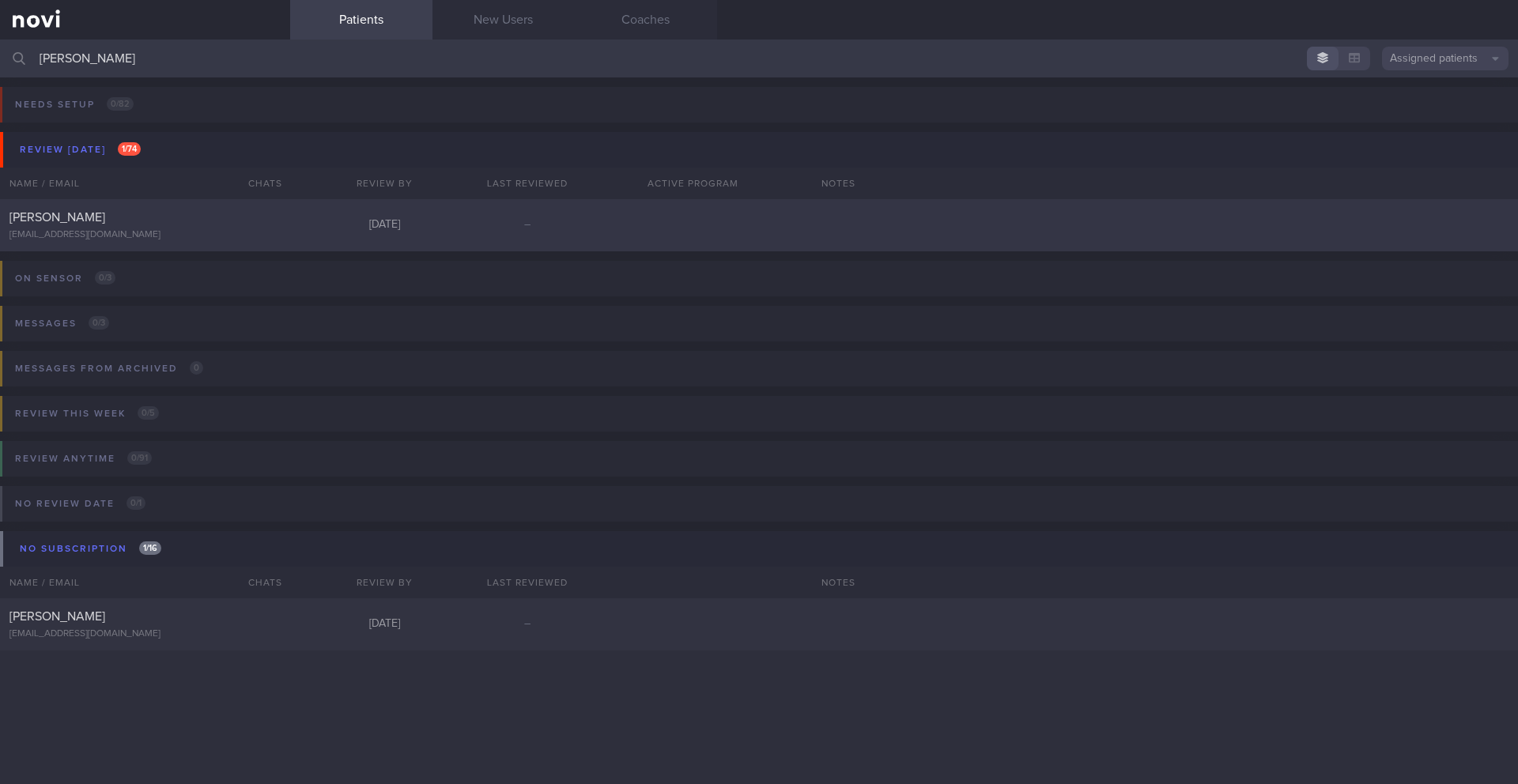
type input "[PERSON_NAME]"
click at [133, 227] on div "[PERSON_NAME] [EMAIL_ADDRESS][DOMAIN_NAME]" at bounding box center [145, 225] width 290 height 31
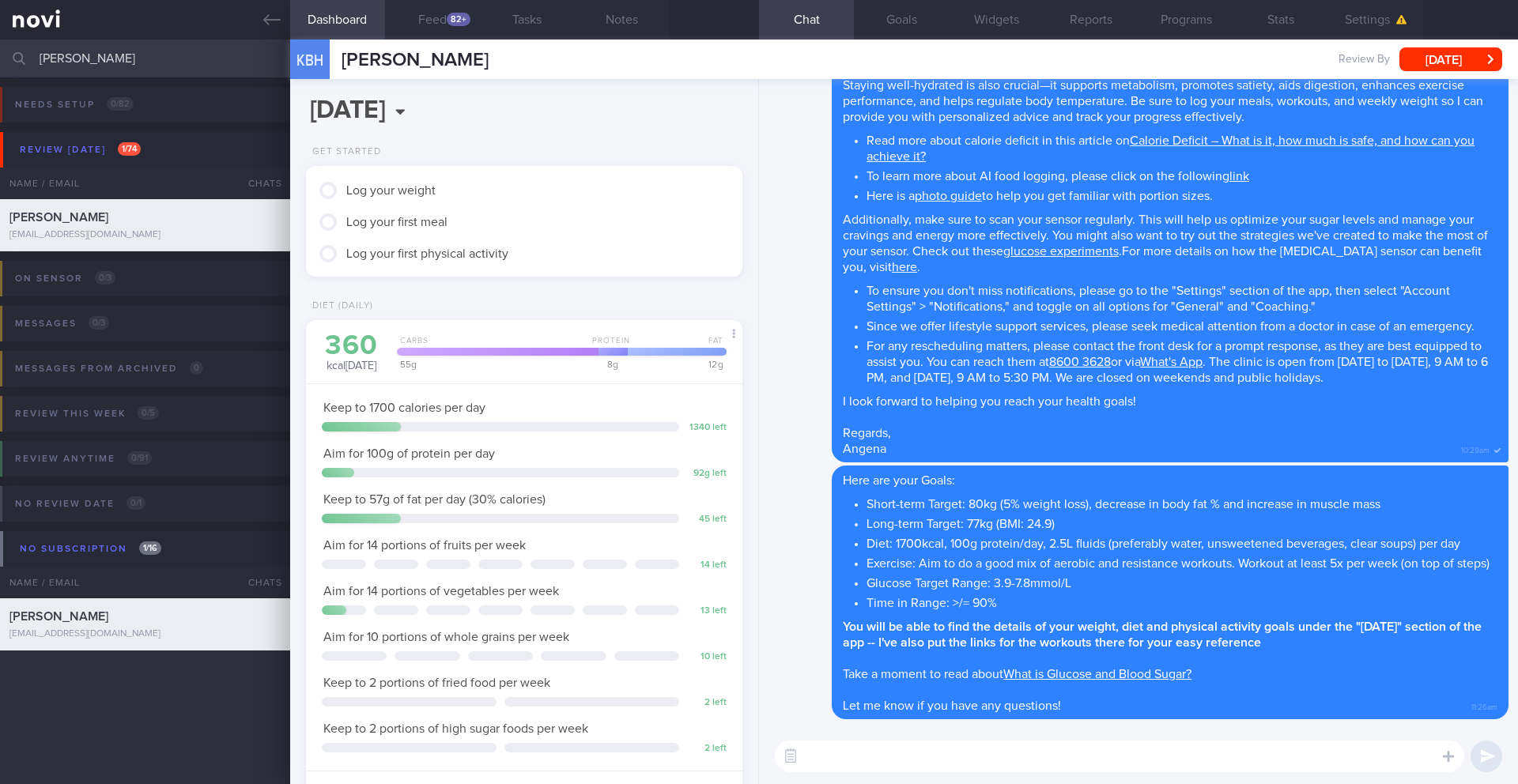
scroll to position [201, 403]
click at [1025, 743] on textarea at bounding box center [1118, 756] width 689 height 31
paste textarea "*Overnight oats* - They are super easy to make, you can make a few servings and…"
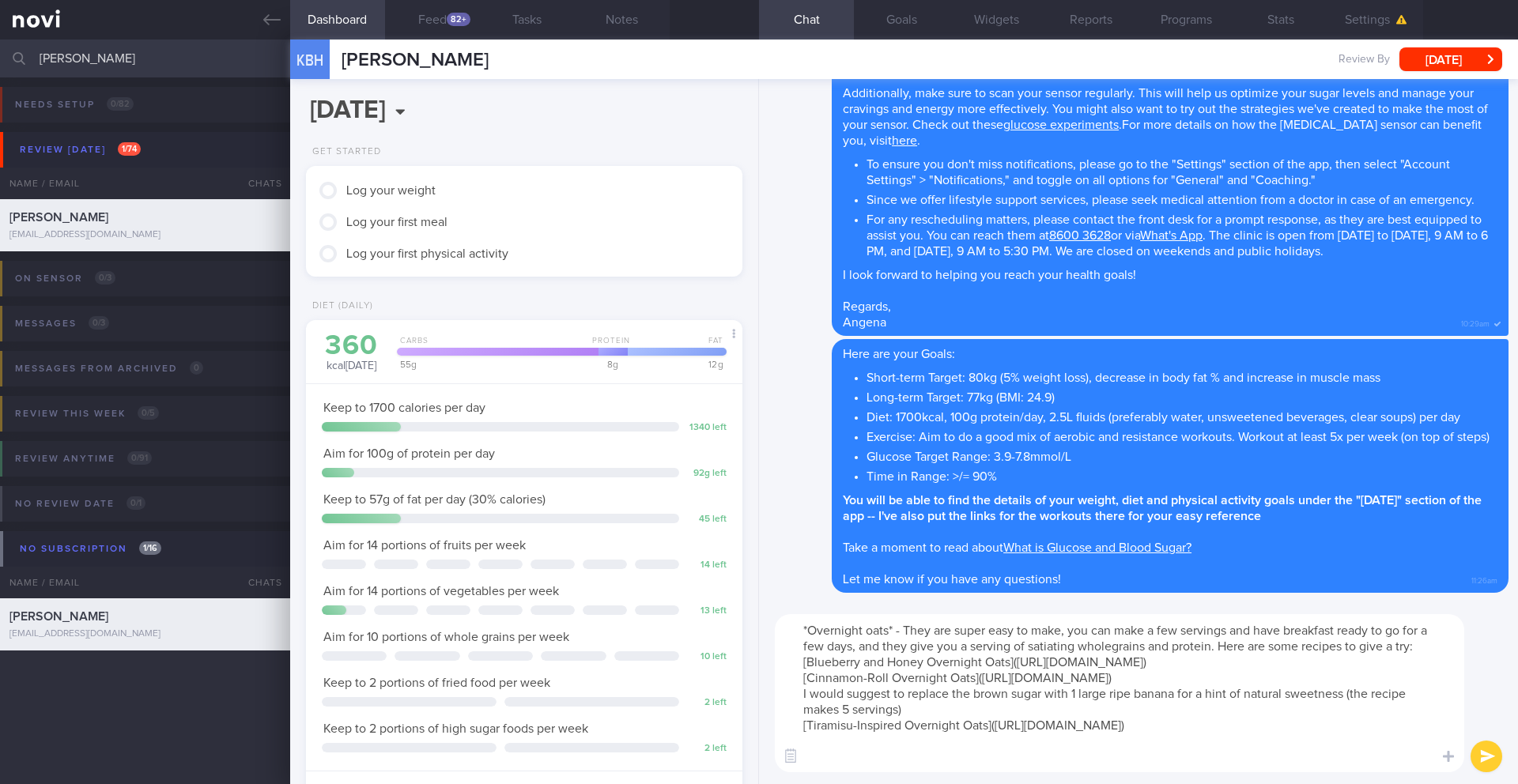
scroll to position [31, 0]
type textarea "*Overnight oats* - They are super easy to make, you can make a few servings and…"
click at [1488, 756] on button "submit" at bounding box center [1486, 756] width 31 height 31
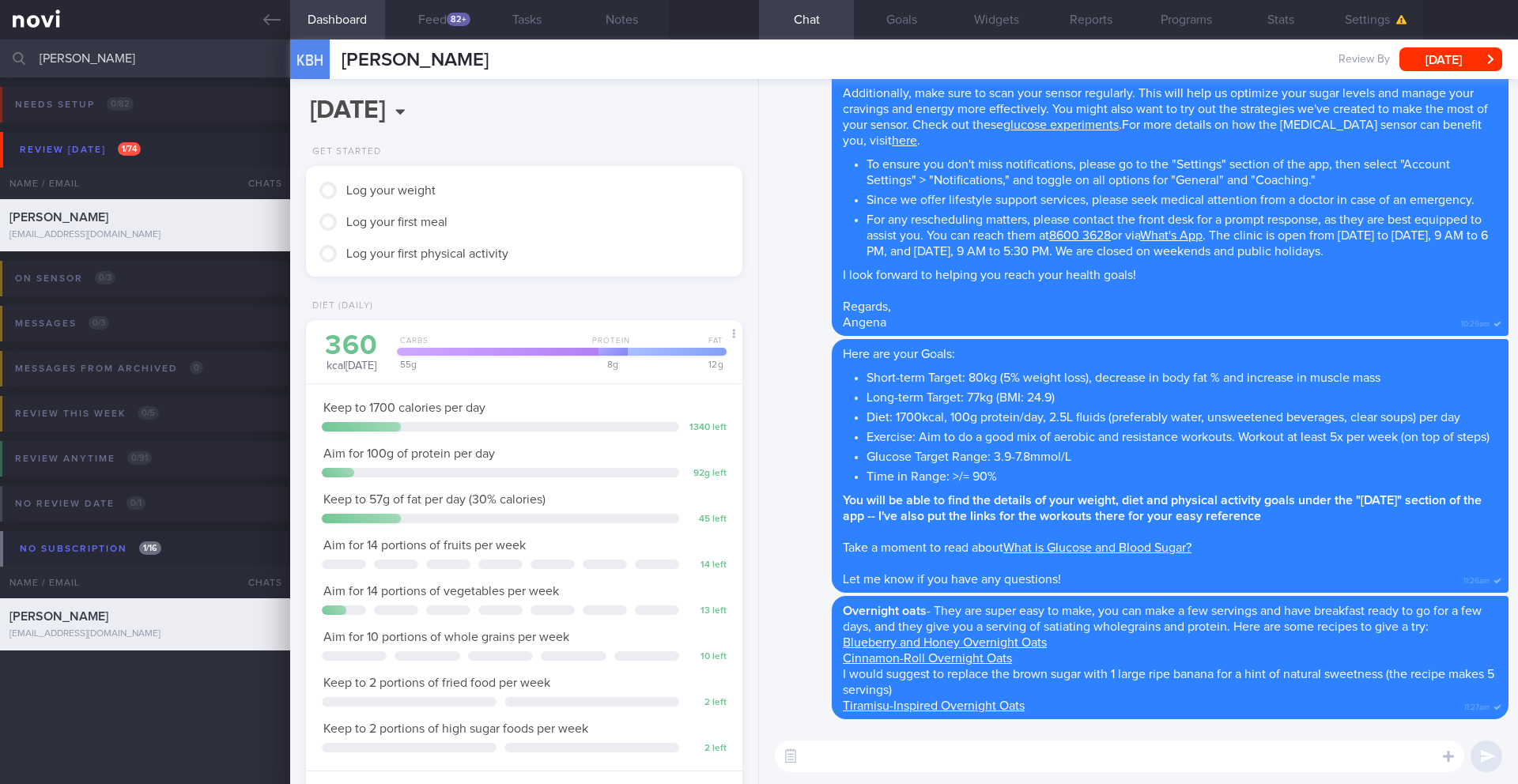
scroll to position [221, 397]
click at [917, 764] on textarea at bounding box center [1118, 756] width 689 height 31
paste textarea "[Impact Whey Isolate Powder]([URL][DOMAIN_NAME]) - Can also be found on Shopee …"
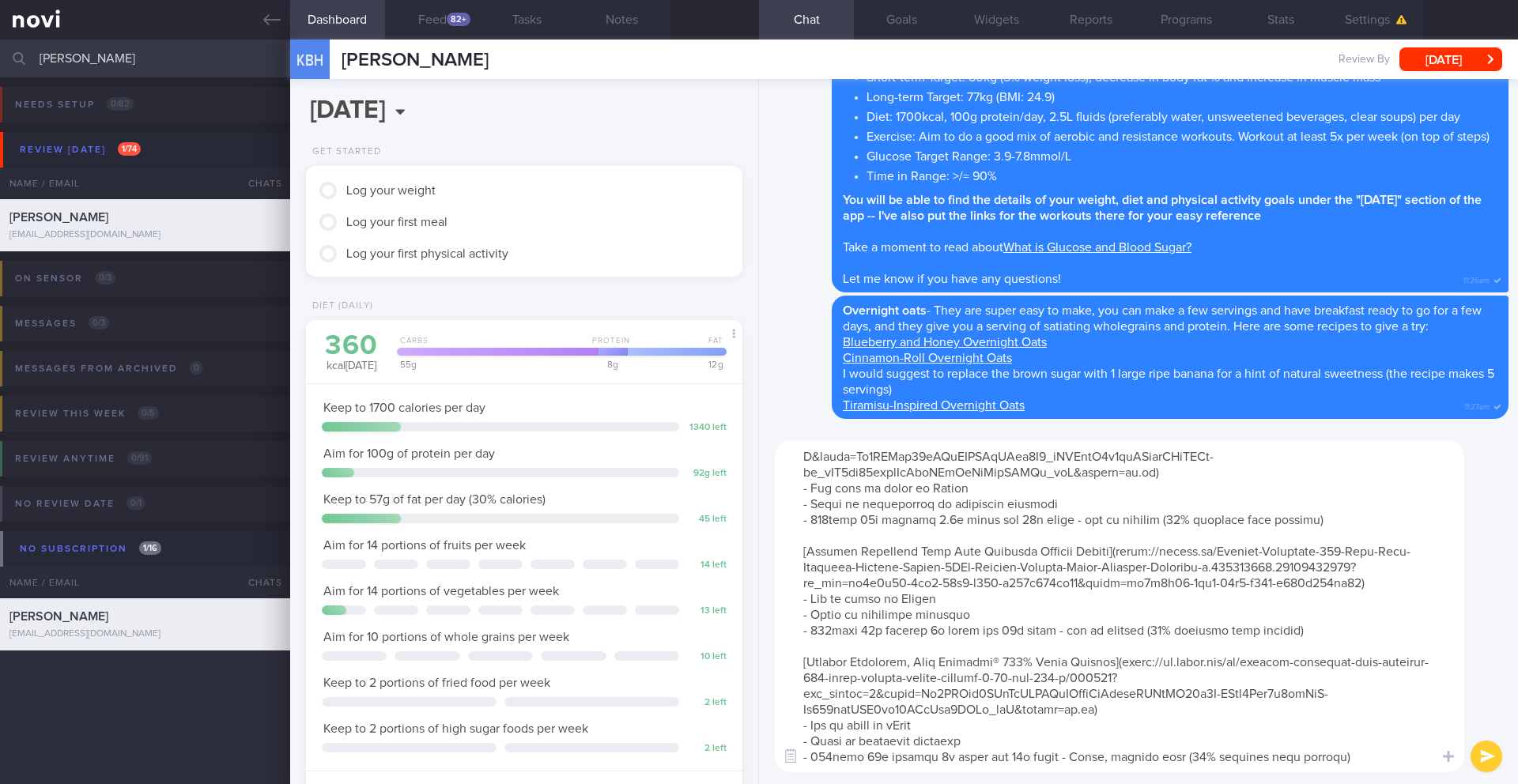
scroll to position [95, 0]
drag, startPoint x: 793, startPoint y: 643, endPoint x: 1357, endPoint y: 760, distance: 576.0
click at [1357, 760] on textarea at bounding box center [1118, 605] width 689 height 332
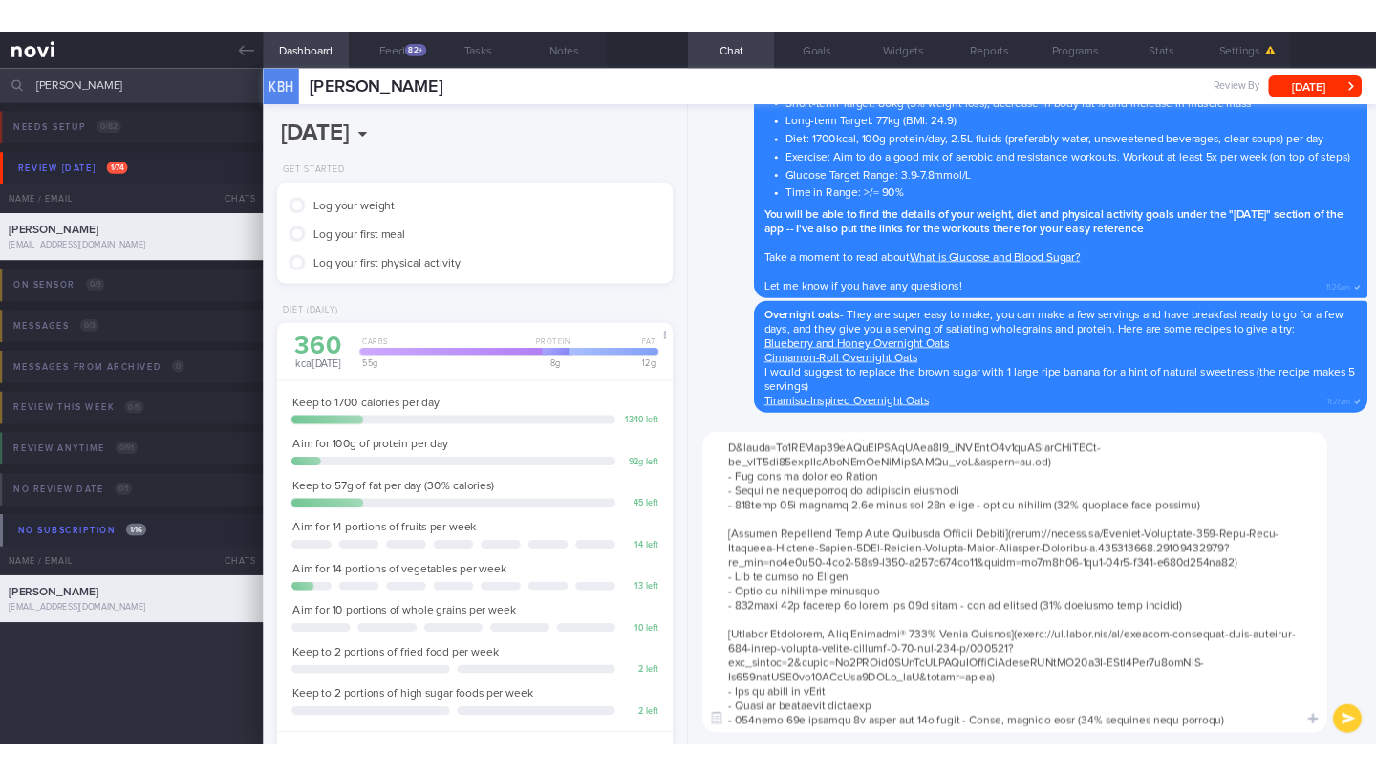
scroll to position [0, 0]
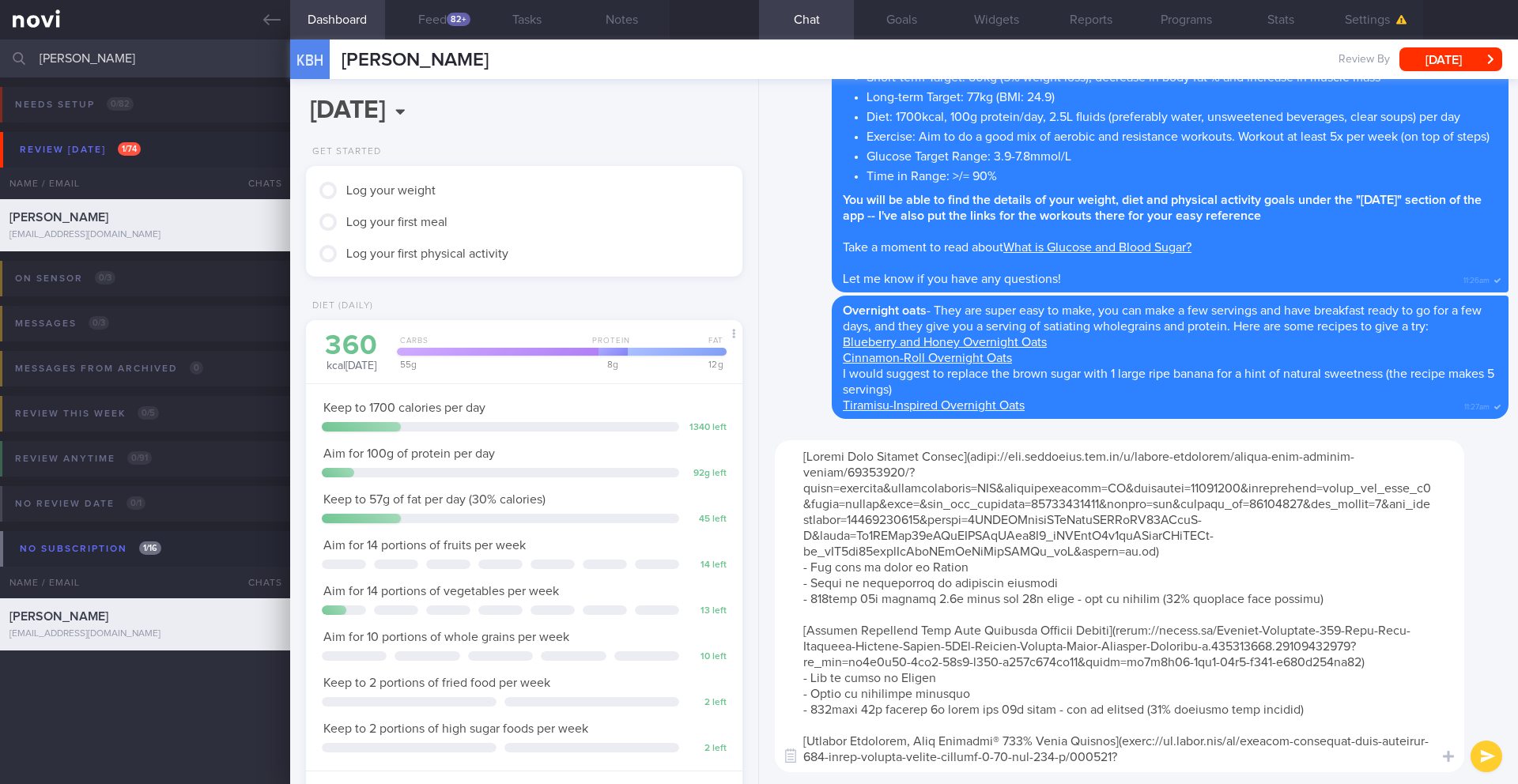
type textarea "[Impact Whey Isolate Powder]([URL][DOMAIN_NAME]) - Can also be found on Shopee …"
click at [1477, 762] on button "submit" at bounding box center [1486, 756] width 31 height 31
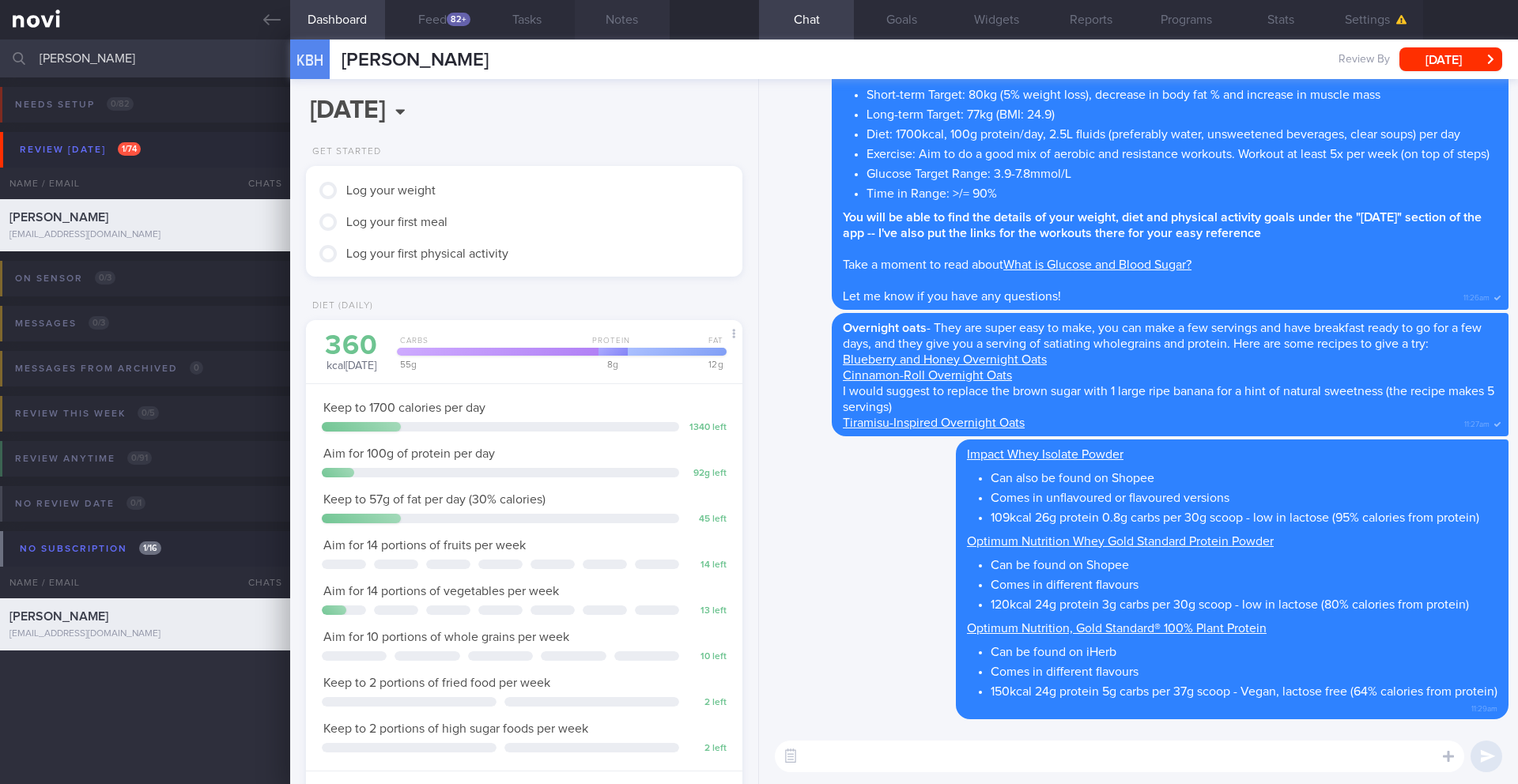
click at [638, 19] on button "Notes" at bounding box center [622, 20] width 95 height 40
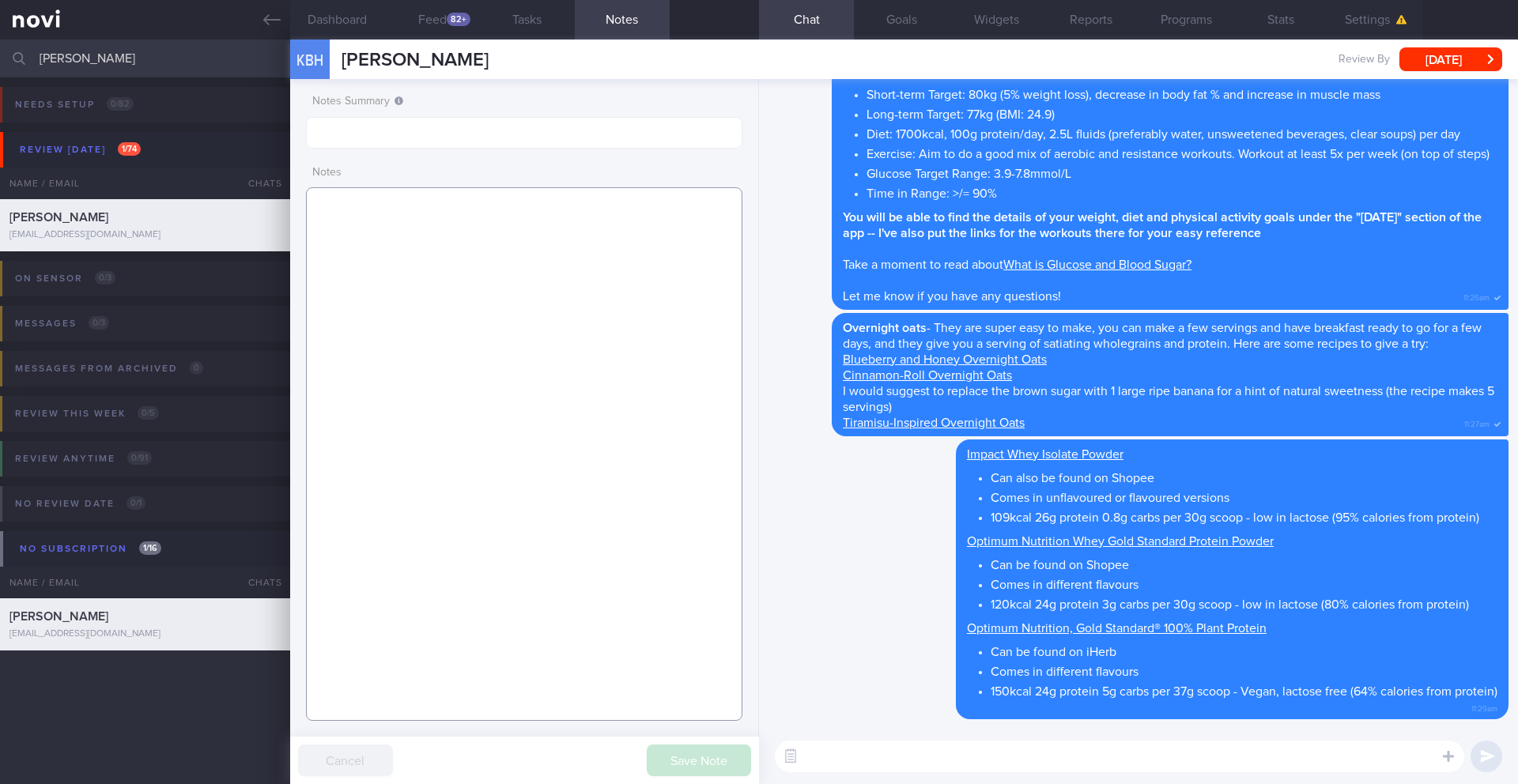
click at [494, 279] on textarea at bounding box center [524, 453] width 436 height 533
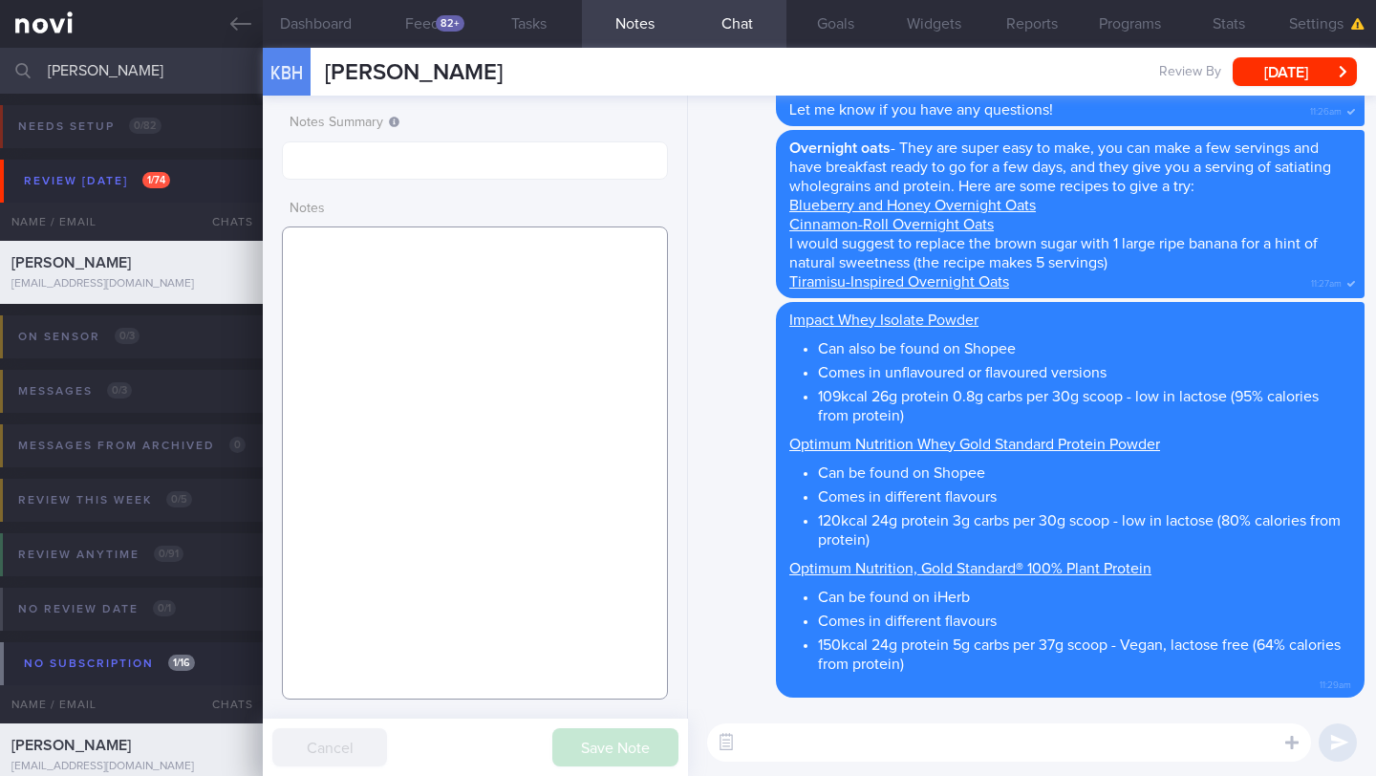
paste textarea "SUPPORT NEEDED: CHALLENGE: Wt Targets: - Pmhx: - Meds: - Social hx: - Diet: - E…"
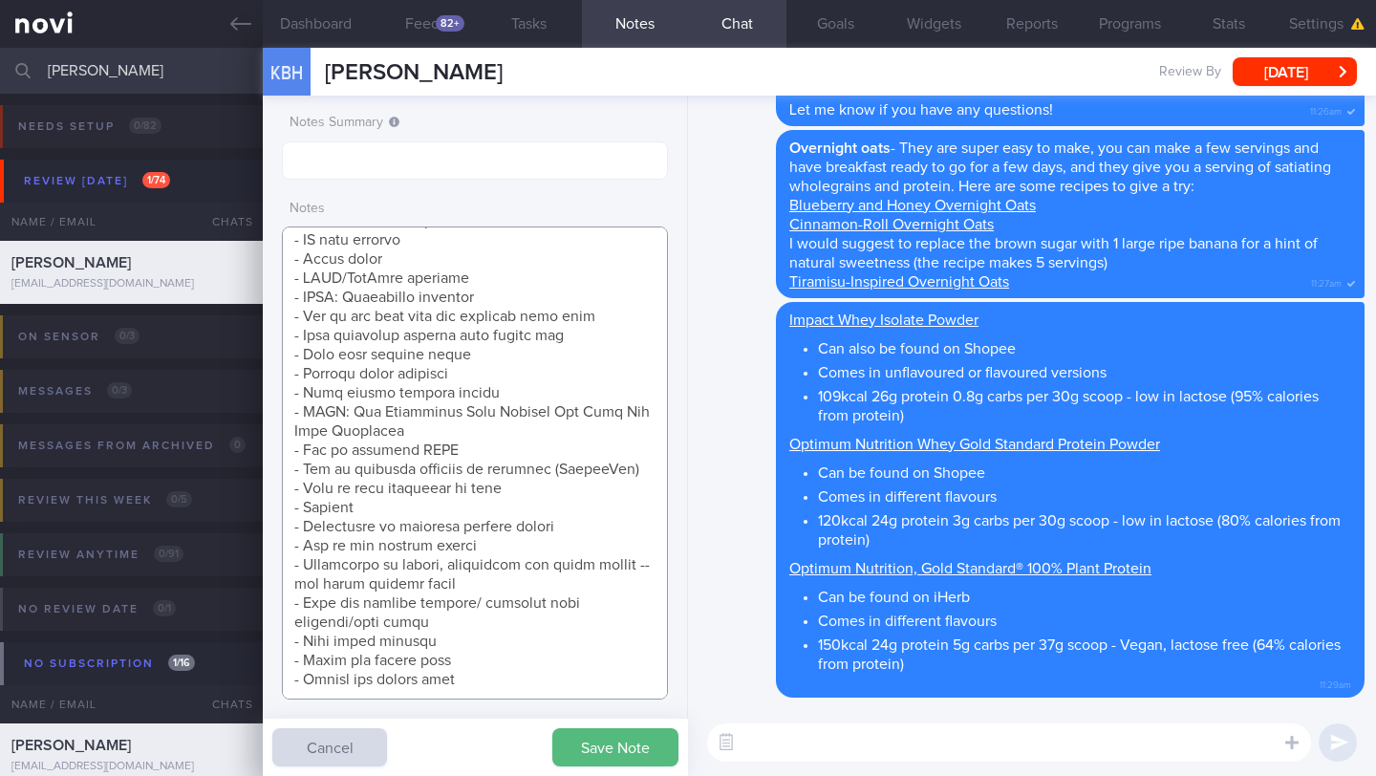
click at [435, 469] on textarea at bounding box center [475, 462] width 386 height 473
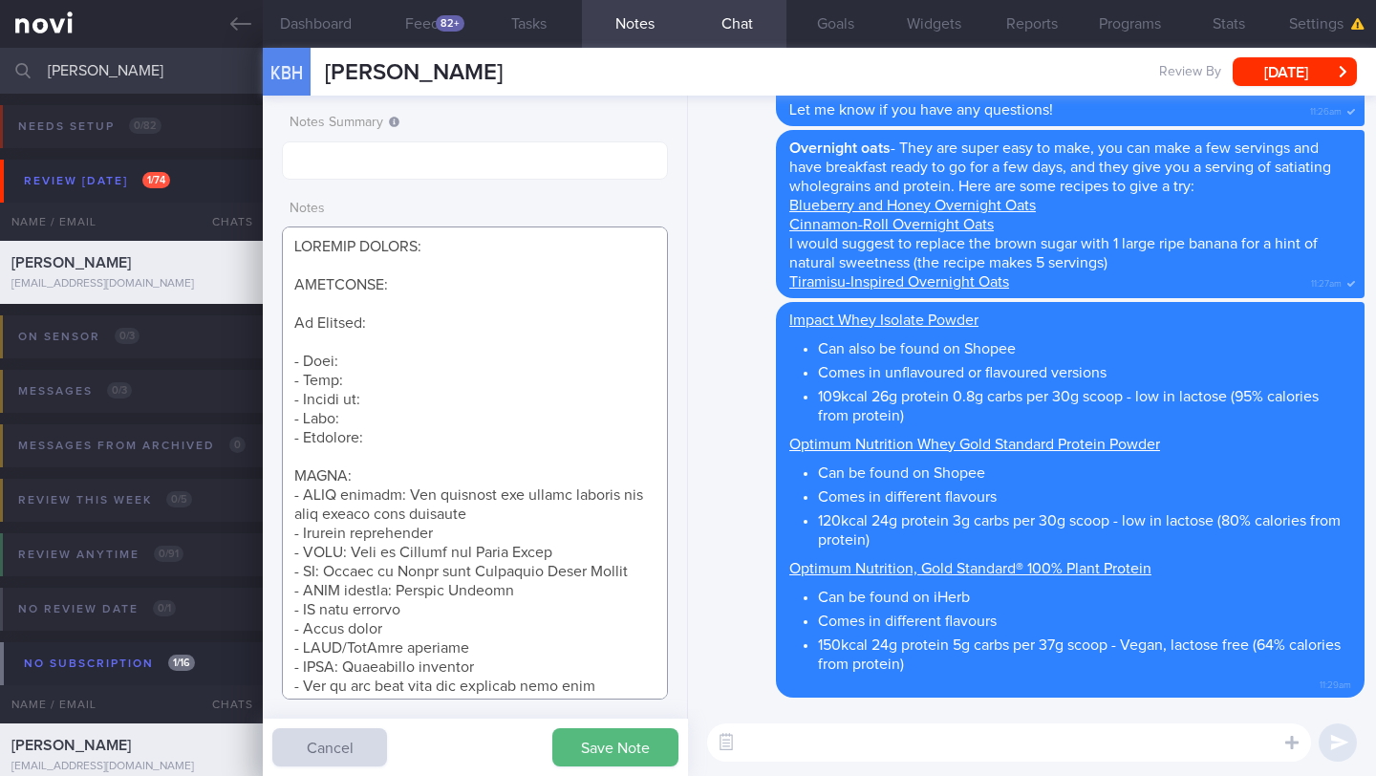
click at [535, 503] on textarea at bounding box center [475, 462] width 386 height 473
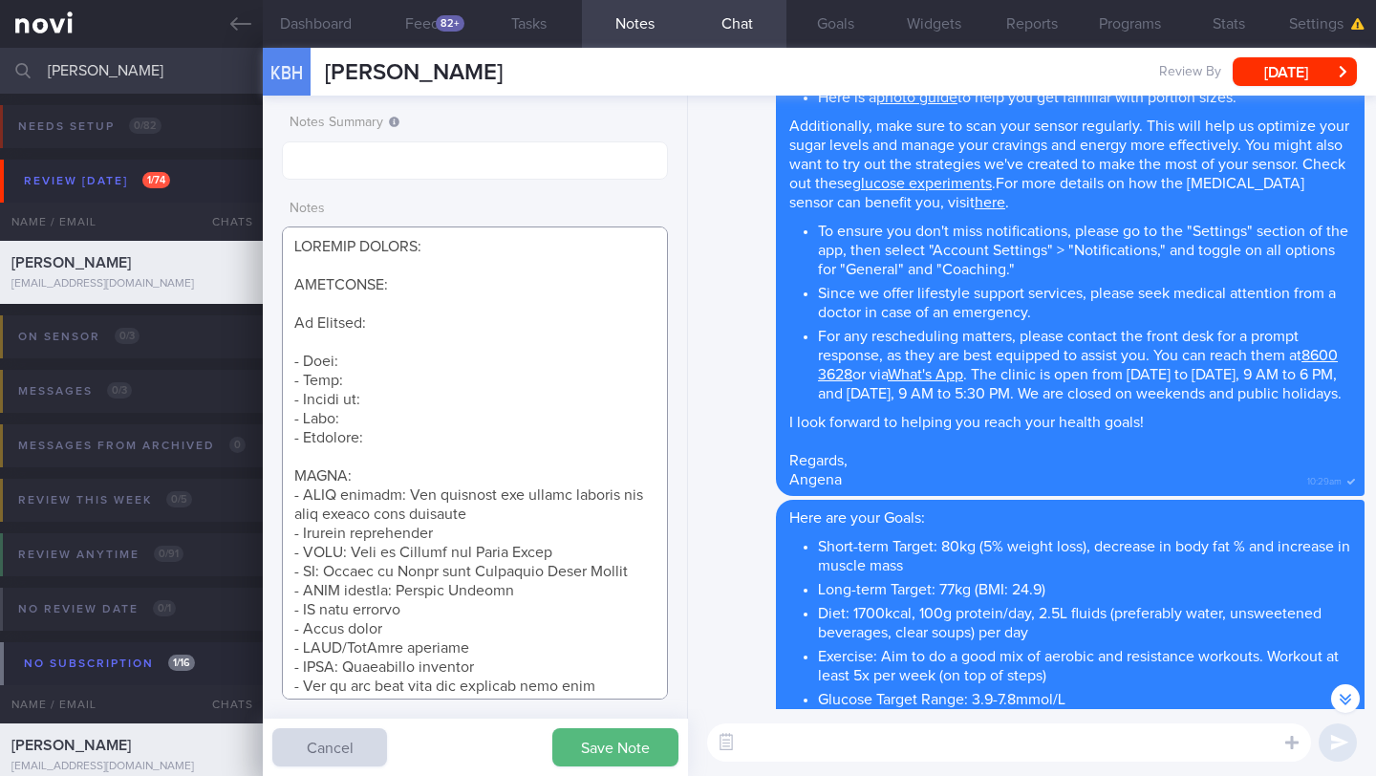
click at [604, 550] on textarea at bounding box center [475, 462] width 386 height 473
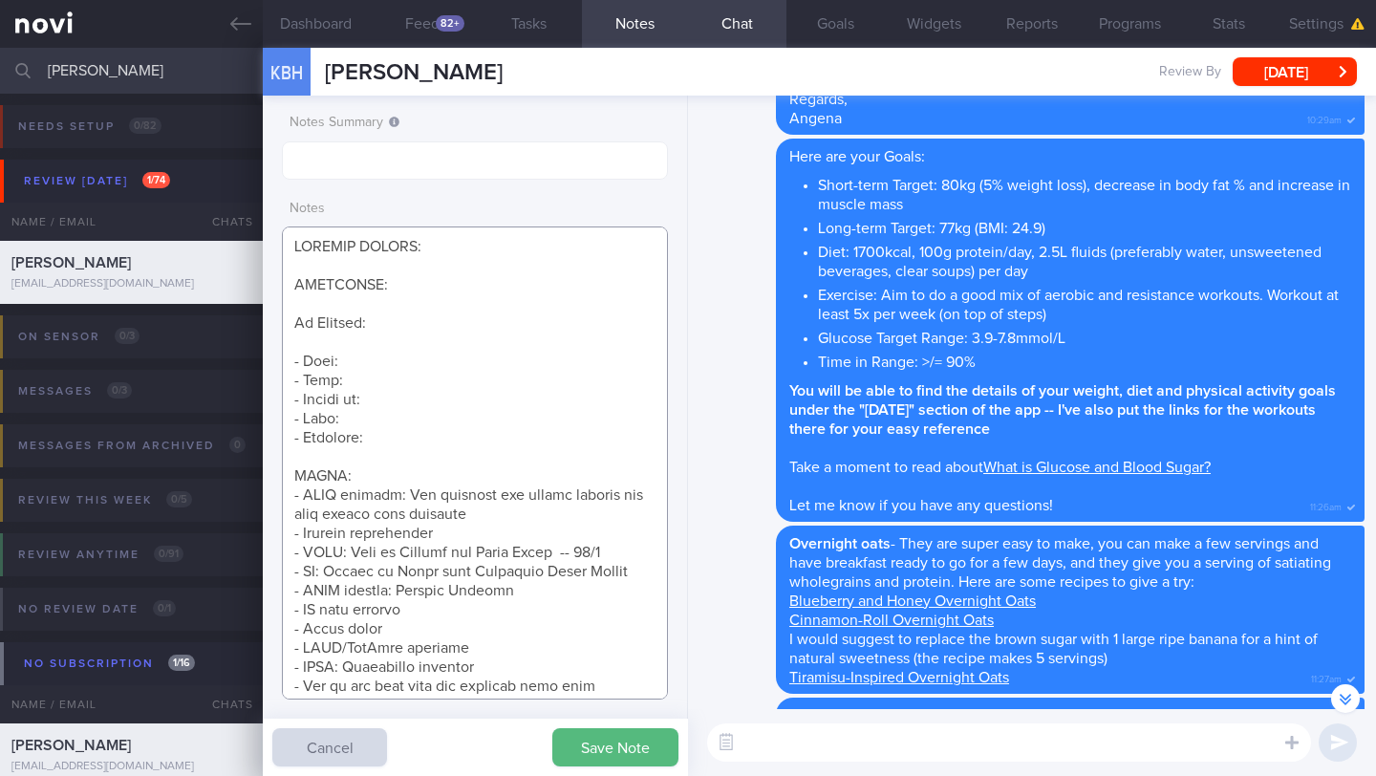
click at [471, 536] on textarea at bounding box center [475, 462] width 386 height 473
click at [586, 585] on textarea at bounding box center [475, 462] width 386 height 473
click at [524, 607] on textarea at bounding box center [475, 462] width 386 height 473
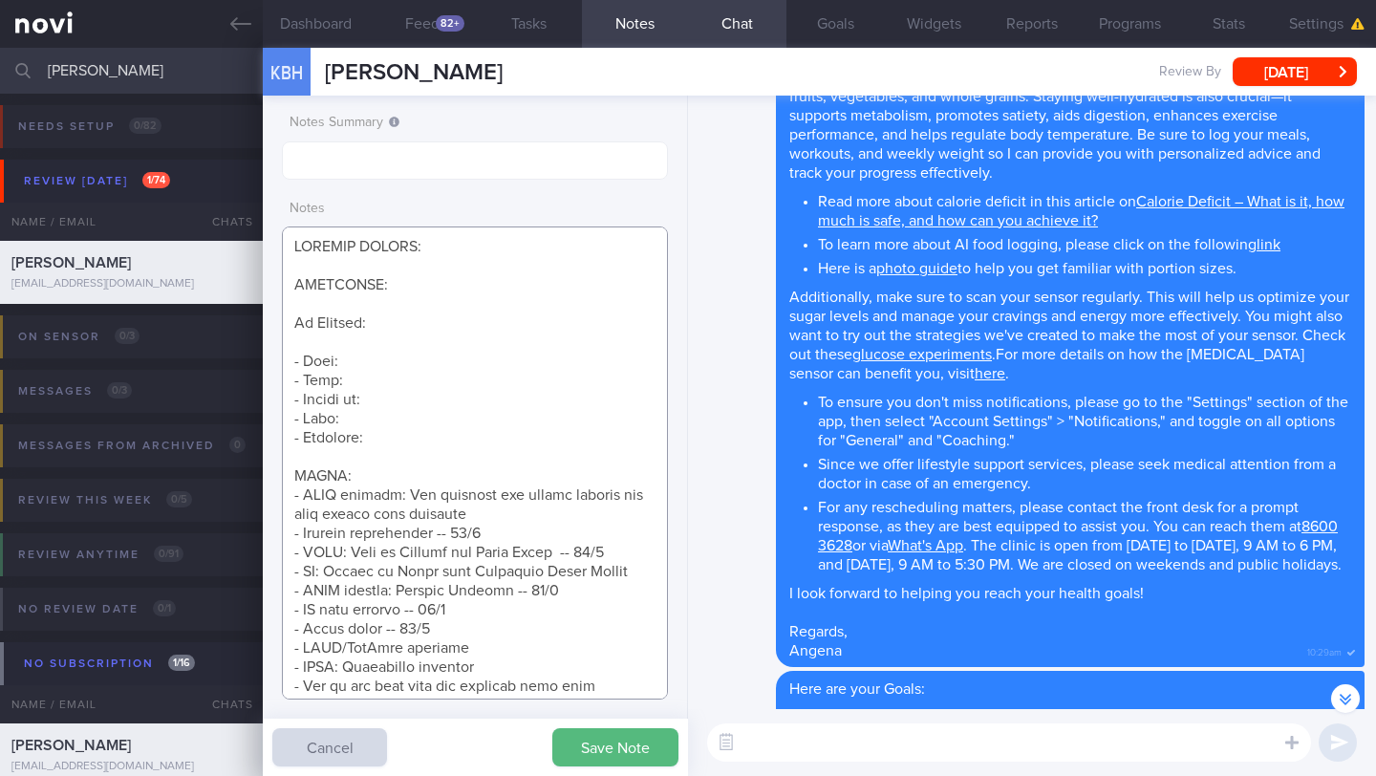
drag, startPoint x: 486, startPoint y: 668, endPoint x: 405, endPoint y: 670, distance: 81.2
click at [405, 670] on textarea at bounding box center [475, 462] width 386 height 473
click at [518, 644] on textarea at bounding box center [475, 462] width 386 height 473
drag, startPoint x: 345, startPoint y: 651, endPoint x: 305, endPoint y: 651, distance: 40.1
click at [305, 651] on textarea at bounding box center [475, 462] width 386 height 473
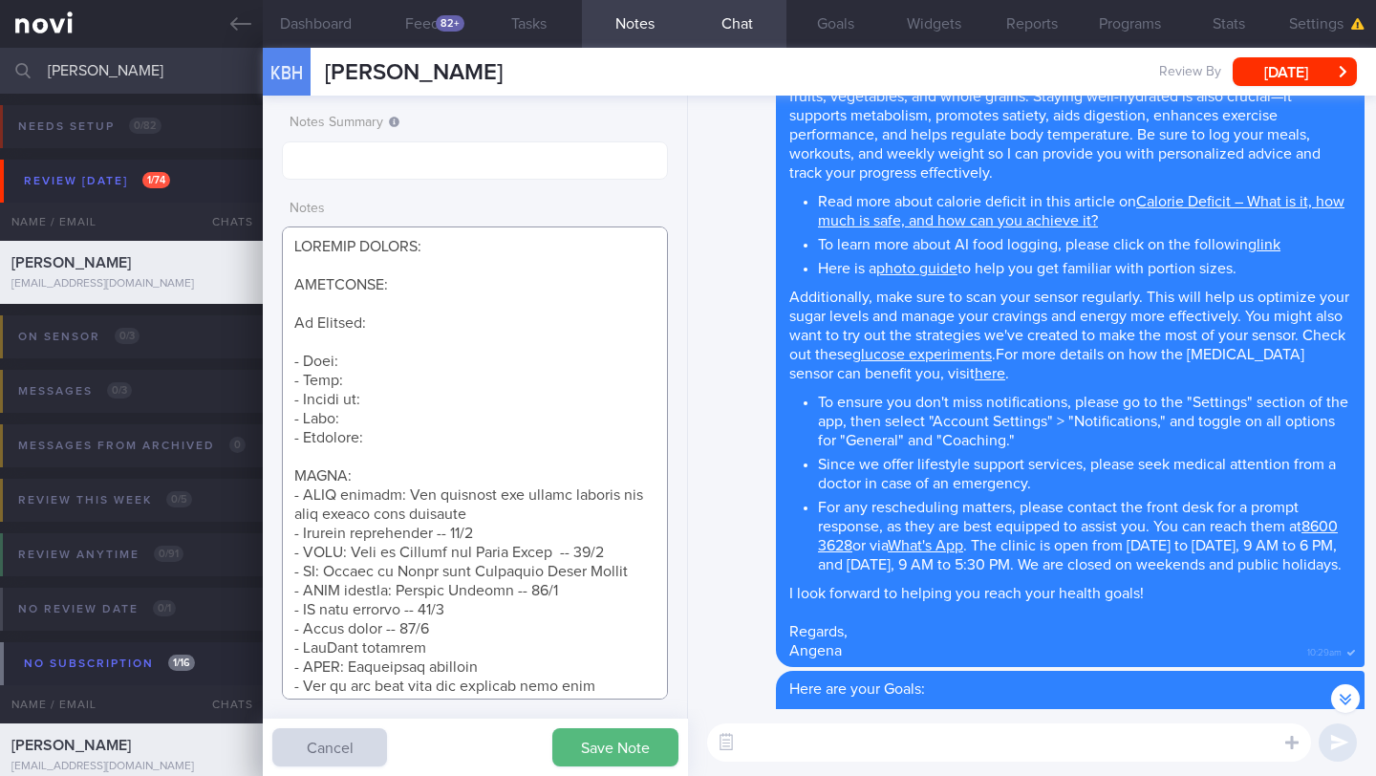
click at [358, 645] on textarea at bounding box center [475, 462] width 386 height 473
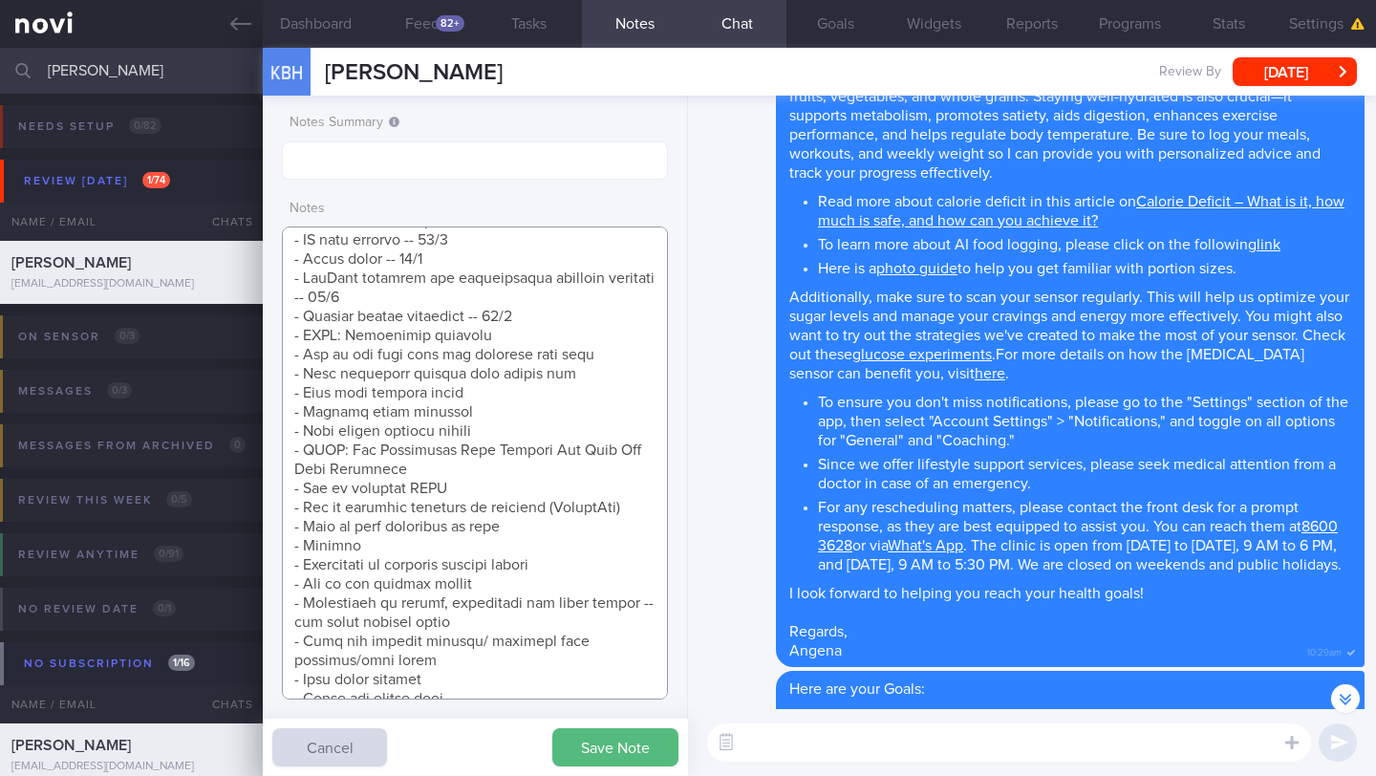
scroll to position [424, 0]
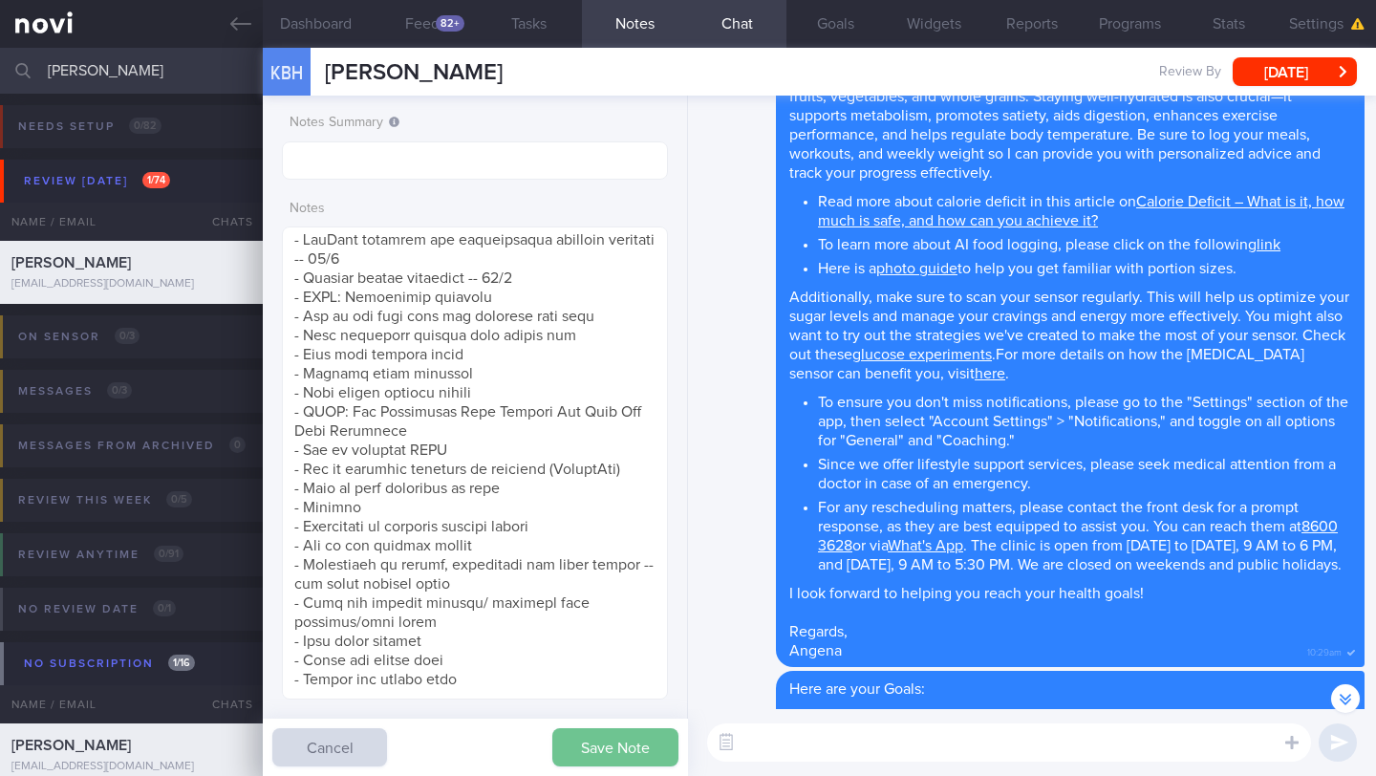
click at [611, 749] on button "Save Note" at bounding box center [615, 747] width 126 height 38
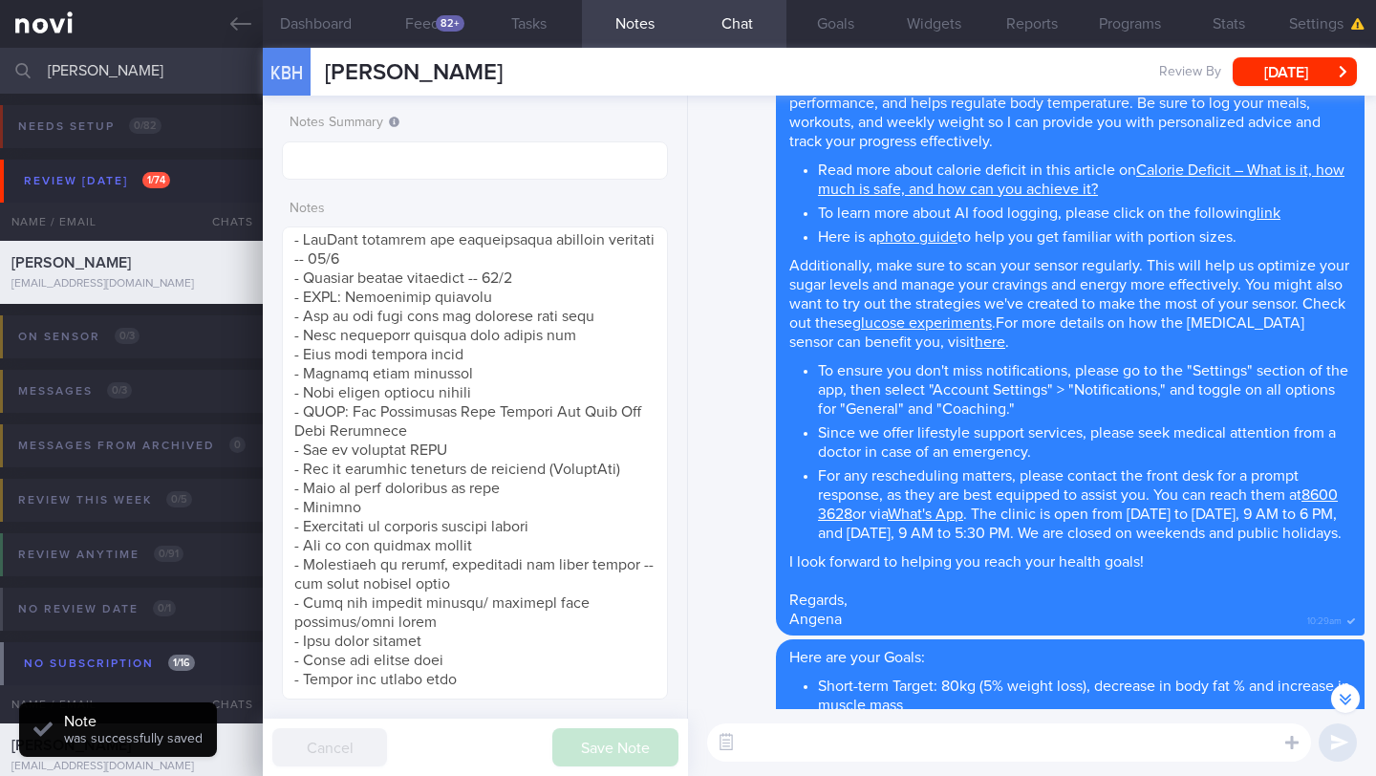
scroll to position [-845, 0]
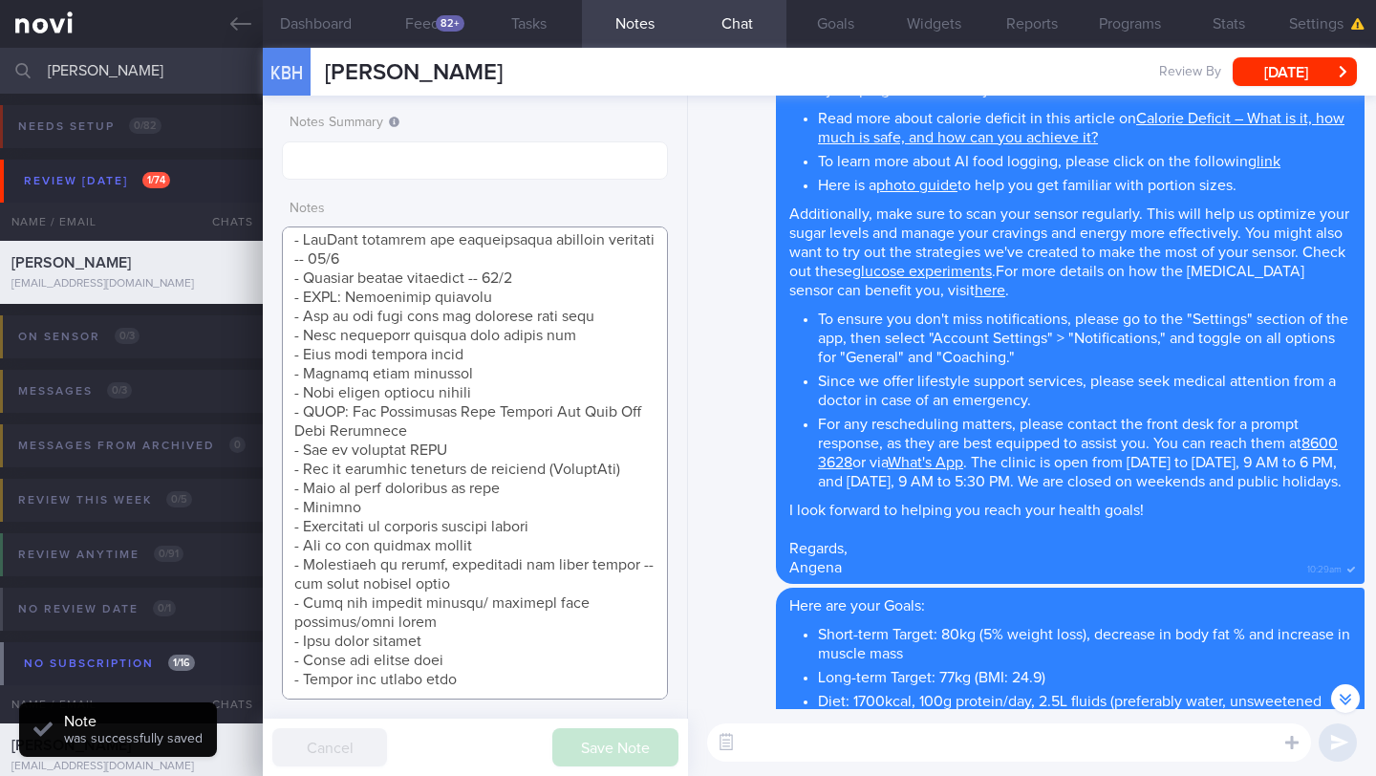
click at [540, 263] on textarea at bounding box center [475, 462] width 386 height 473
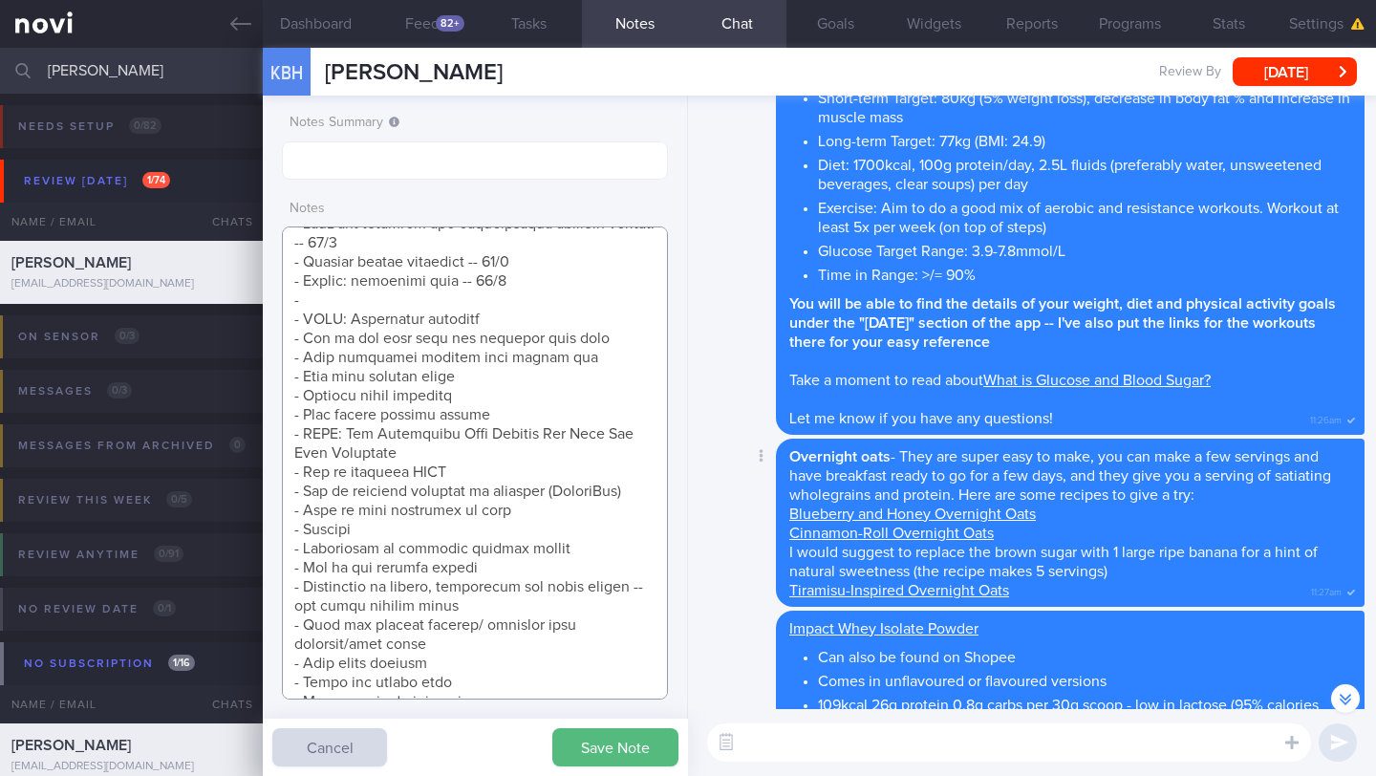
scroll to position [0, 0]
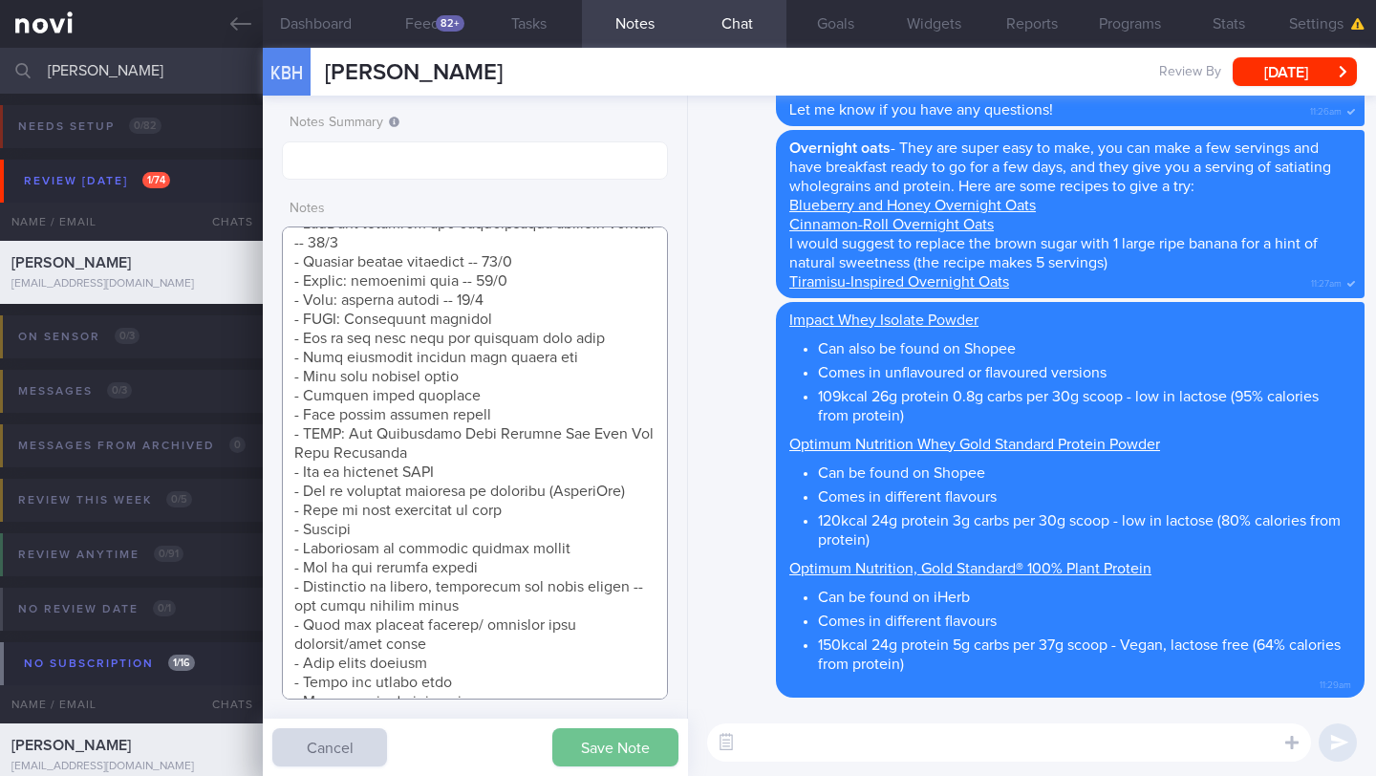
type textarea "SUPPORT NEEDED: CHALLENGE: Wt Targets: - Pmhx: - Meds: - Social hx: - Diet: - E…"
click at [641, 749] on button "Save Note" at bounding box center [615, 747] width 126 height 38
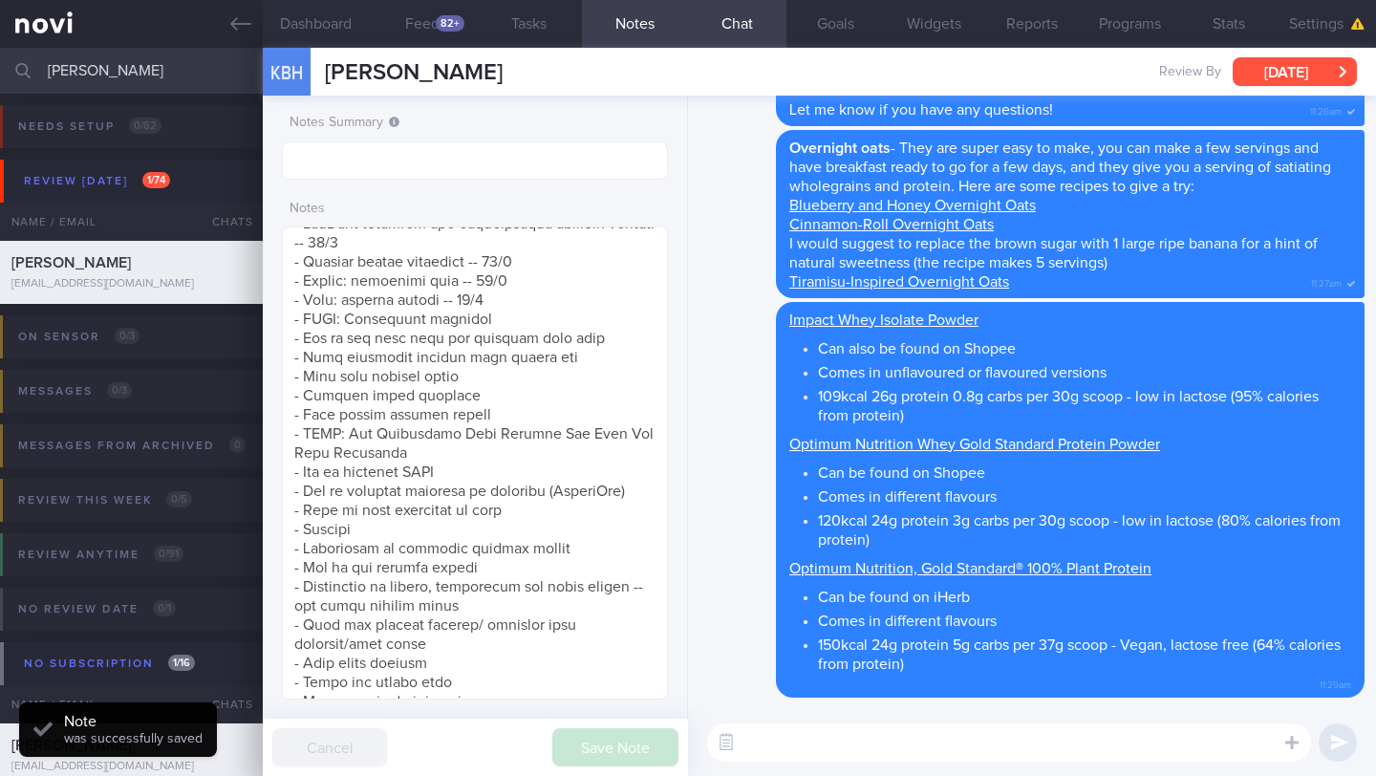
click at [1286, 70] on button "[DATE]" at bounding box center [1295, 71] width 124 height 29
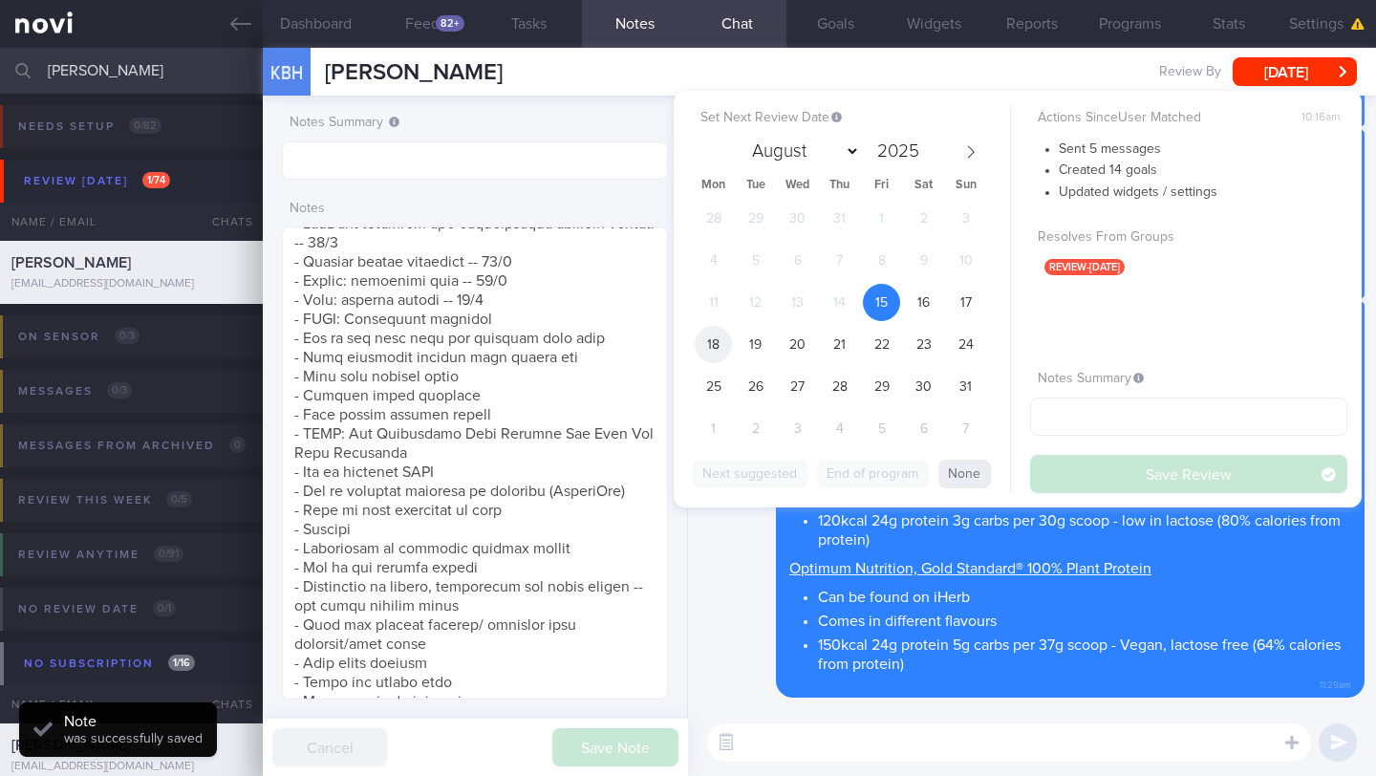
click at [714, 354] on span "18" at bounding box center [713, 344] width 37 height 37
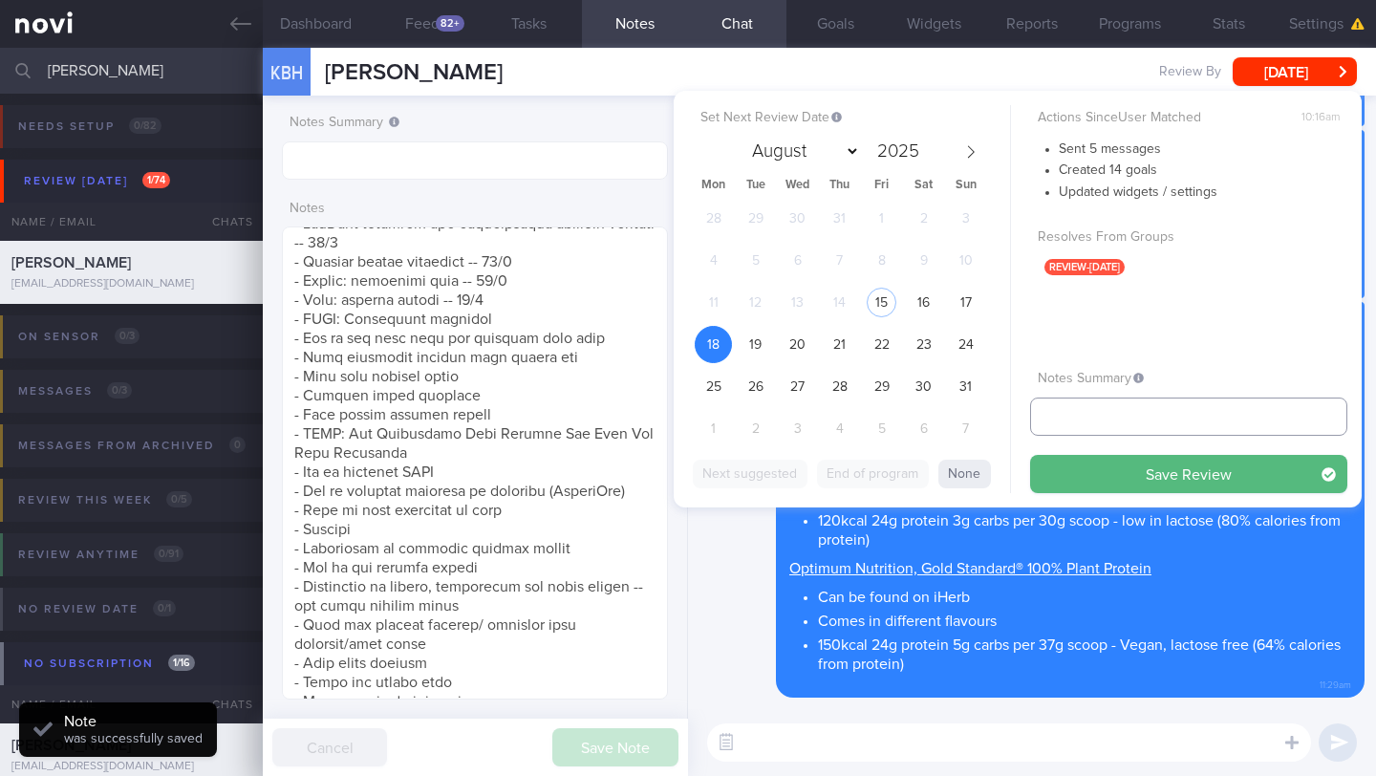
click at [1160, 431] on input "text" at bounding box center [1188, 416] width 317 height 38
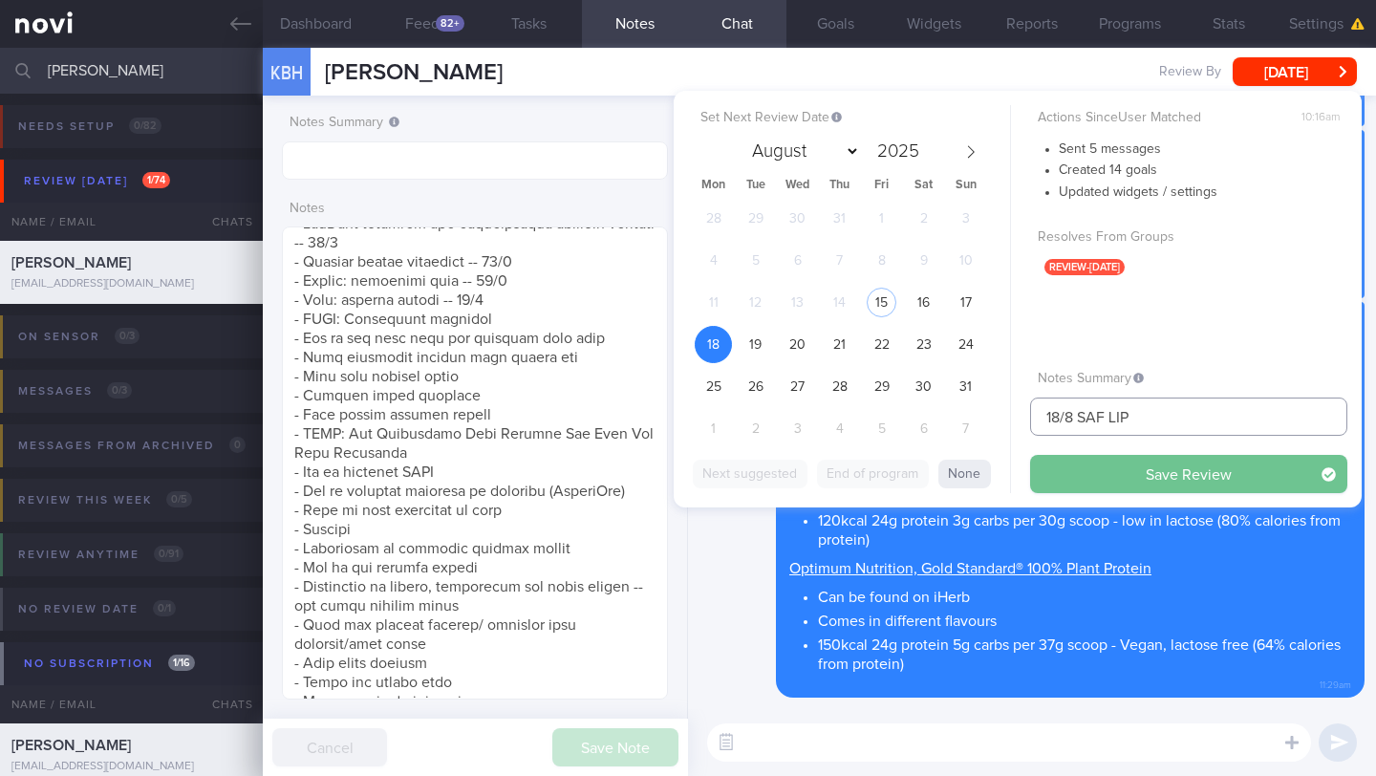
type input "18/8 SAF LIP"
click at [1144, 486] on button "Save Review" at bounding box center [1188, 474] width 317 height 38
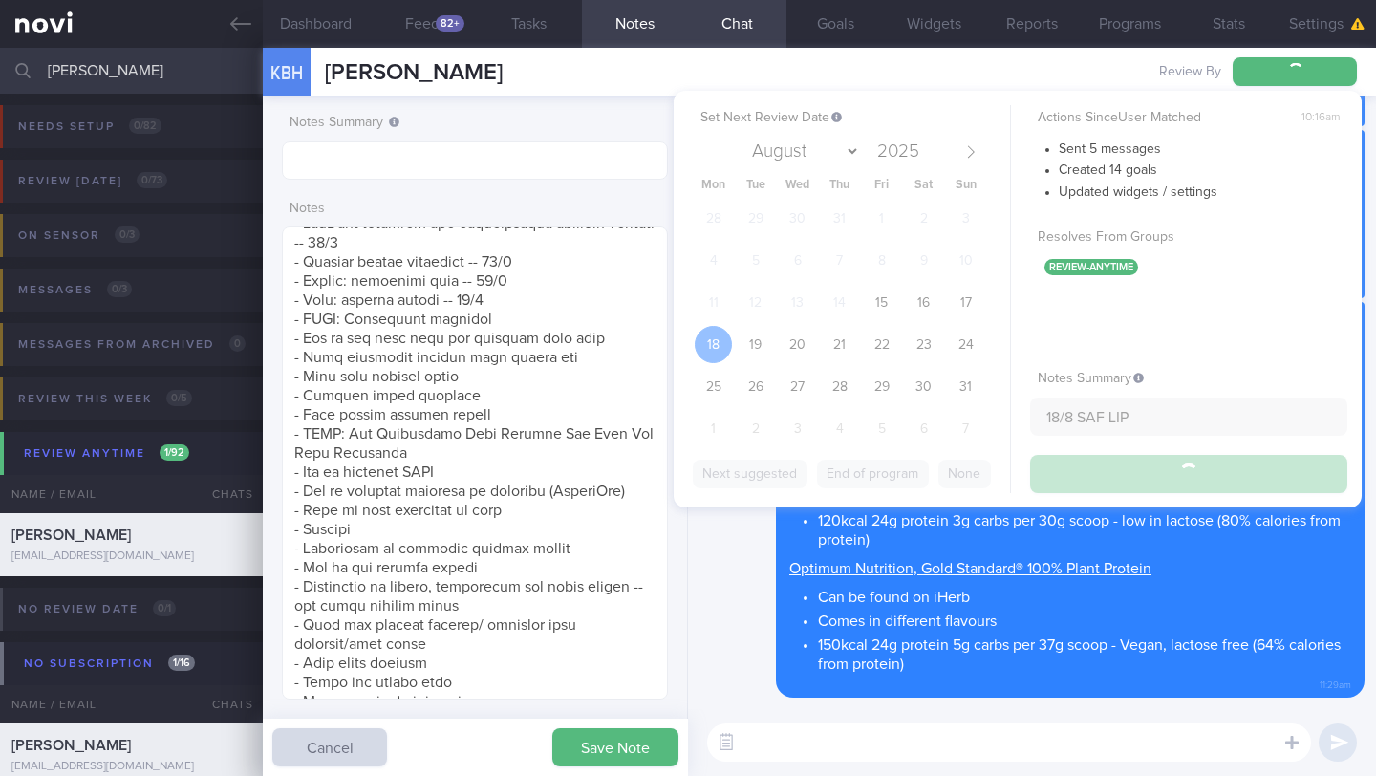
type input "18/8 SAF LIP"
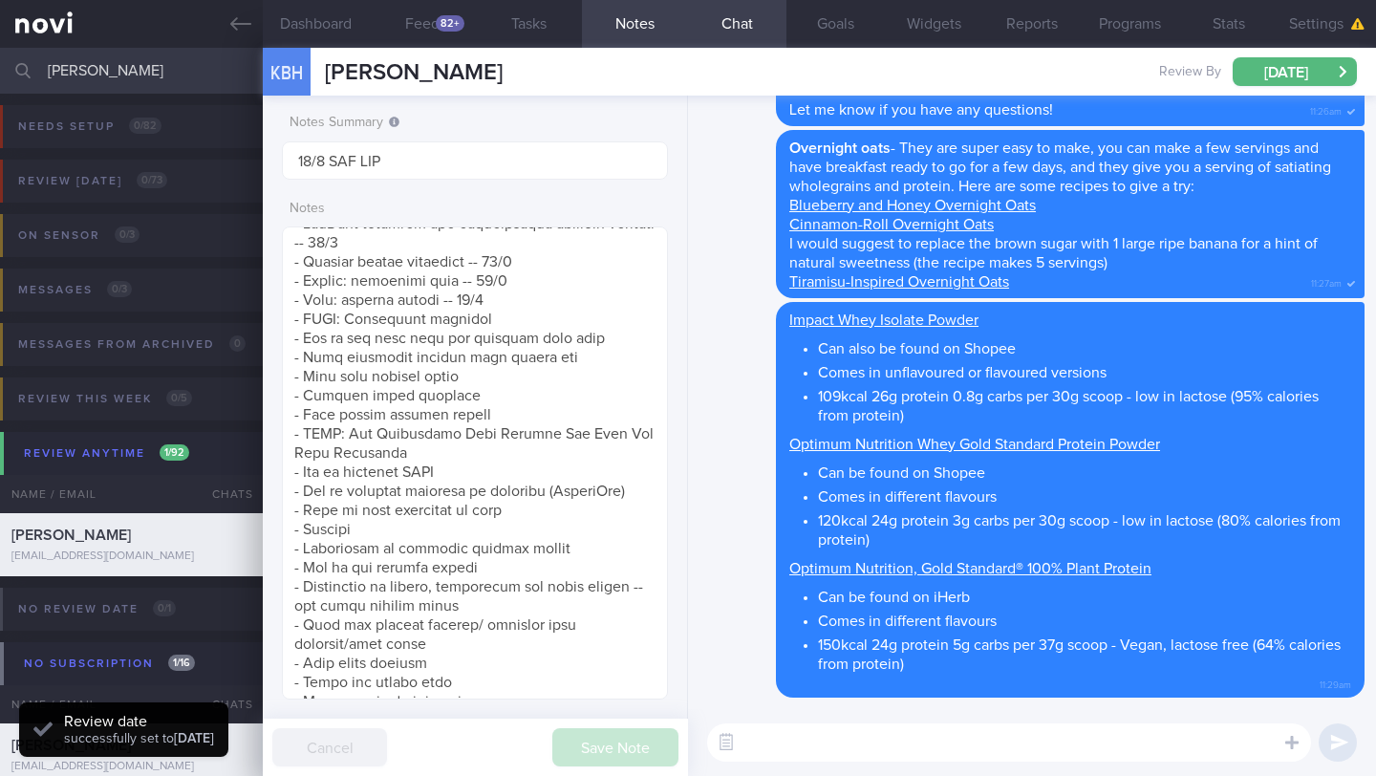
scroll to position [172, 345]
click at [175, 62] on input "[PERSON_NAME]" at bounding box center [688, 71] width 1376 height 46
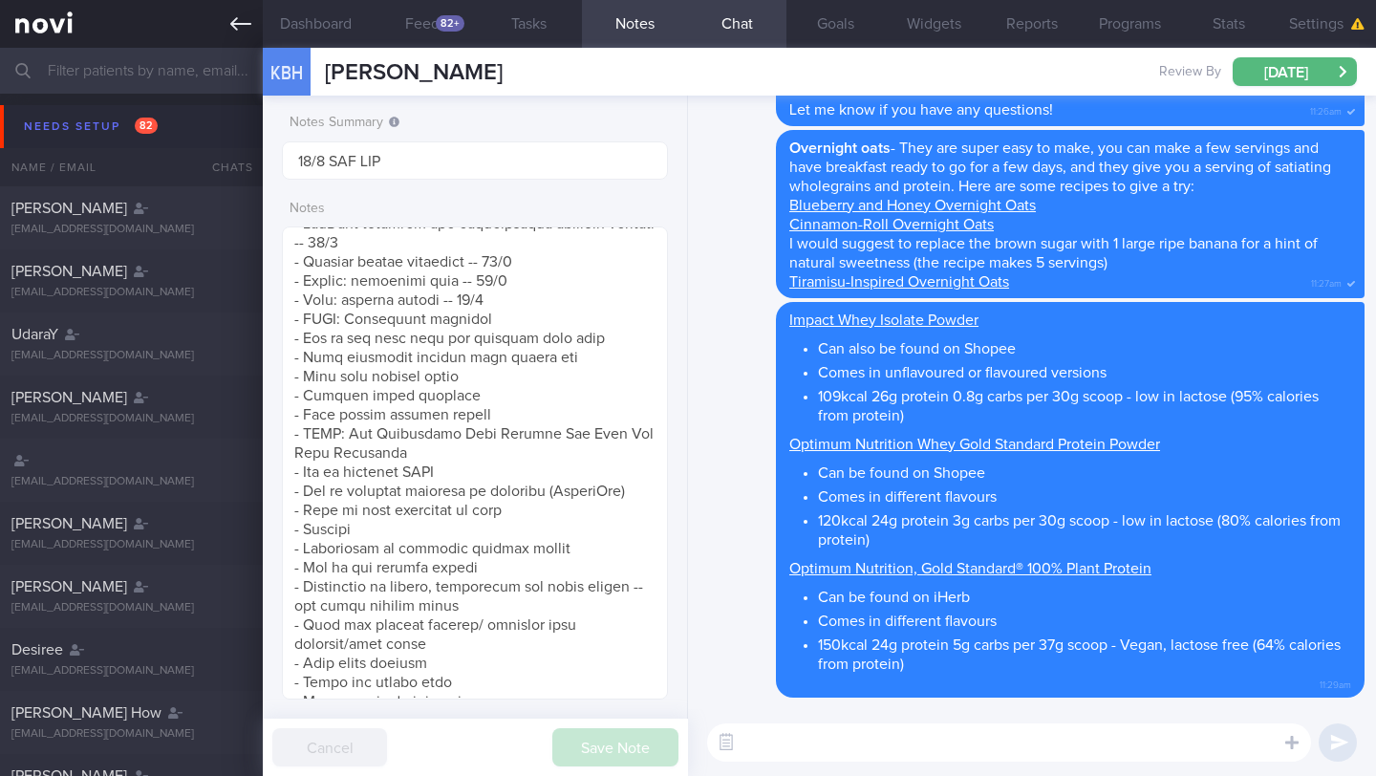
click at [235, 26] on icon at bounding box center [240, 23] width 21 height 21
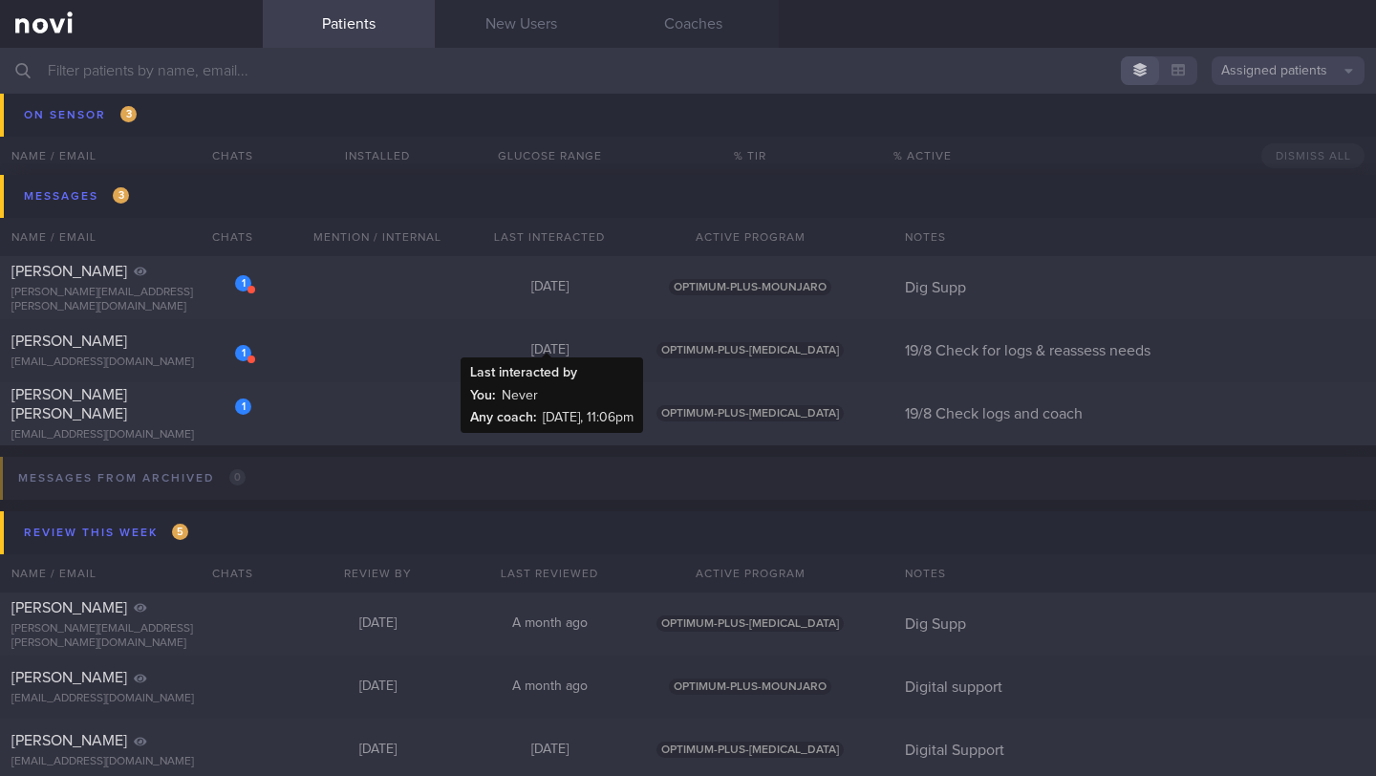
scroll to position [10183, 0]
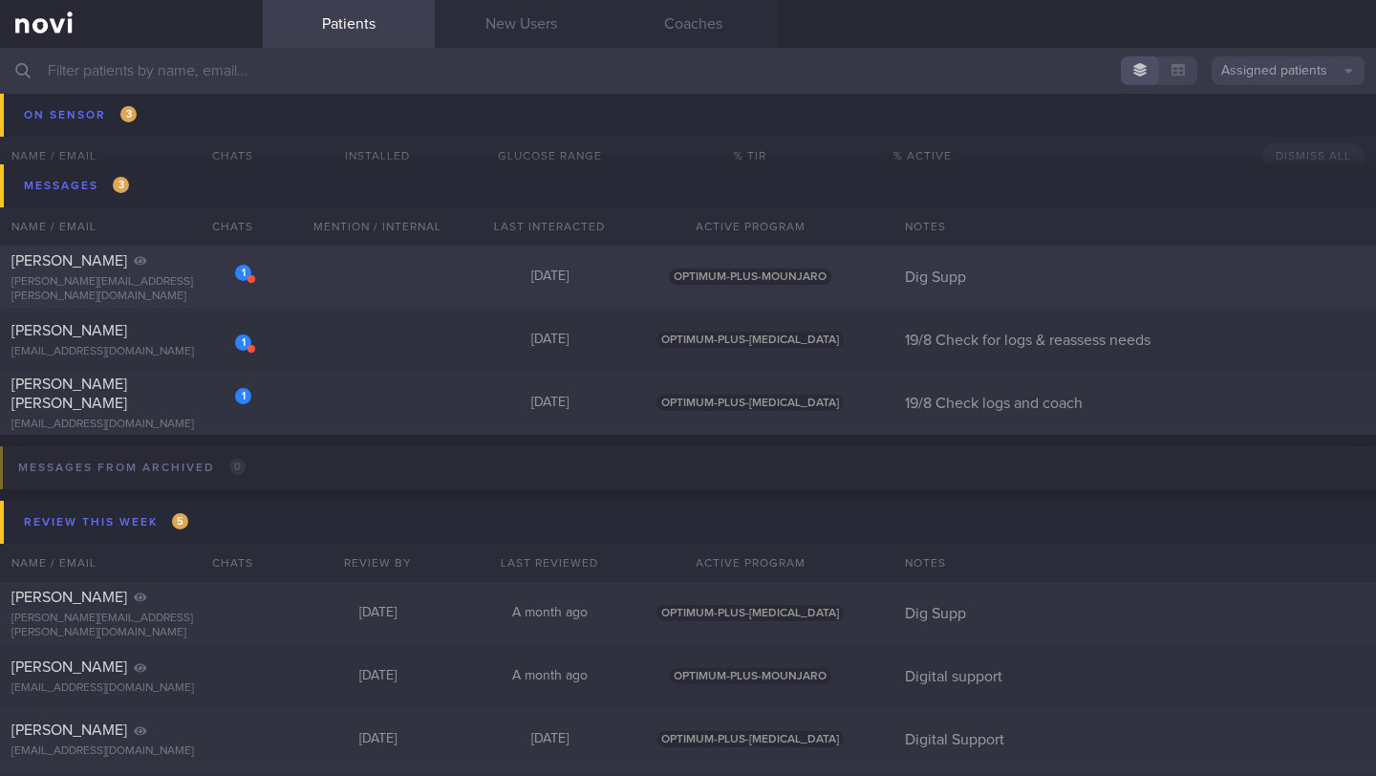
click at [228, 281] on div "1" at bounding box center [230, 266] width 42 height 30
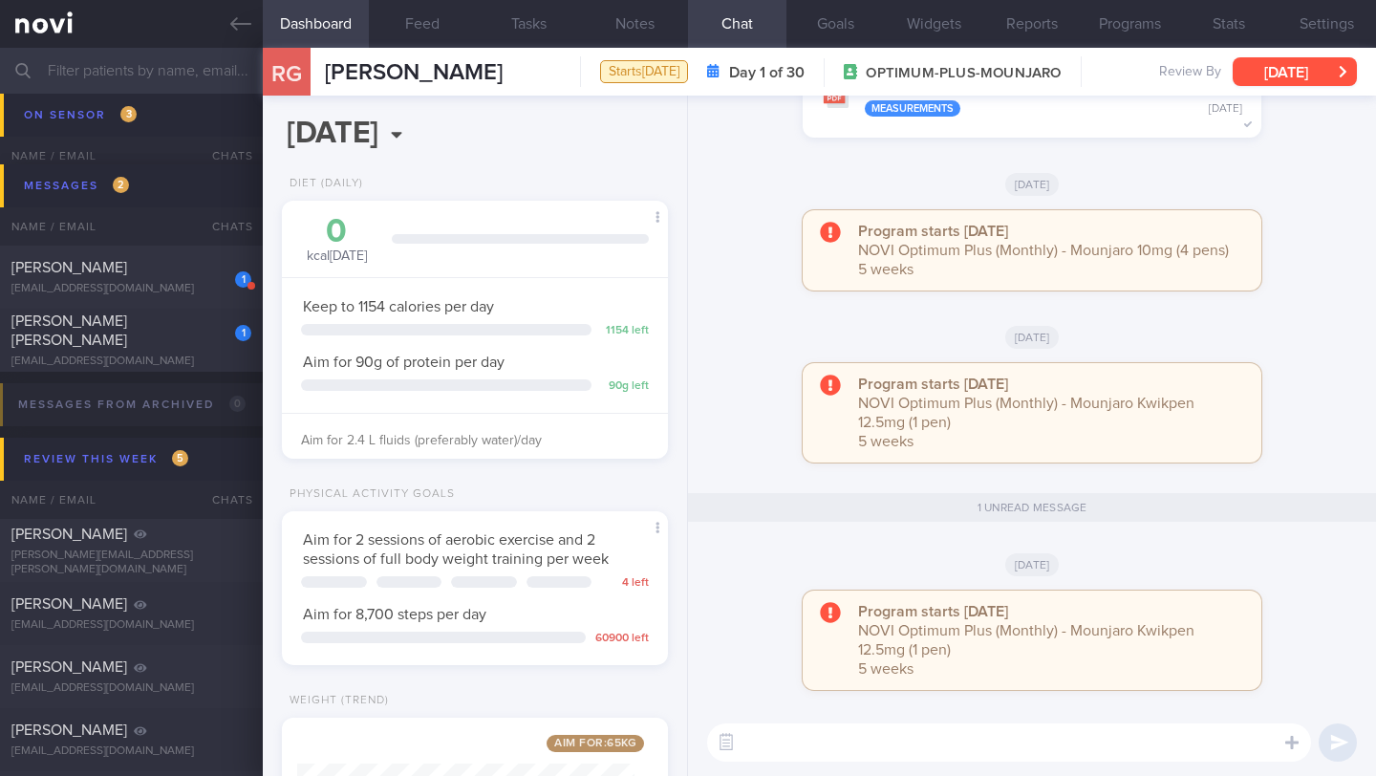
scroll to position [196, 337]
click at [1268, 72] on button "[DATE]" at bounding box center [1295, 71] width 124 height 29
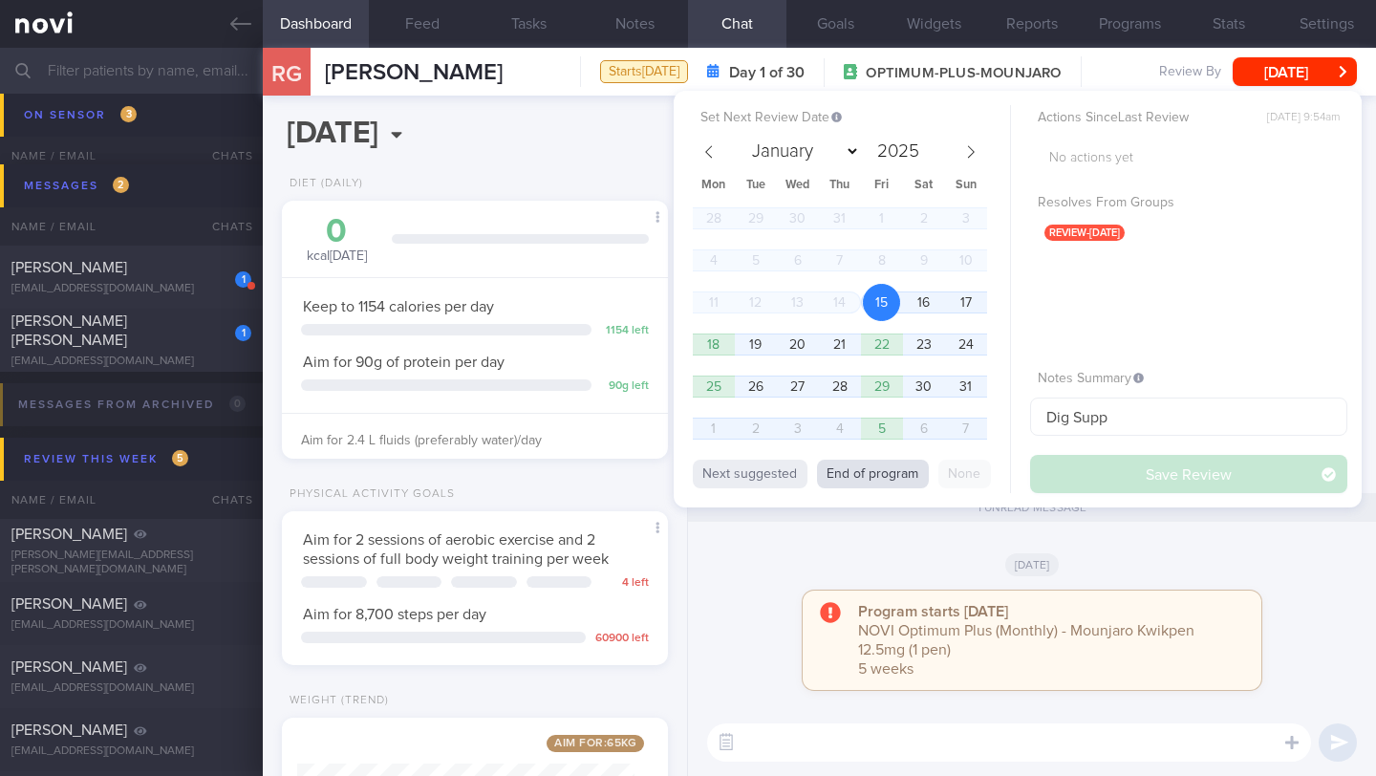
click at [859, 487] on button "End of program" at bounding box center [873, 474] width 112 height 29
select select "8"
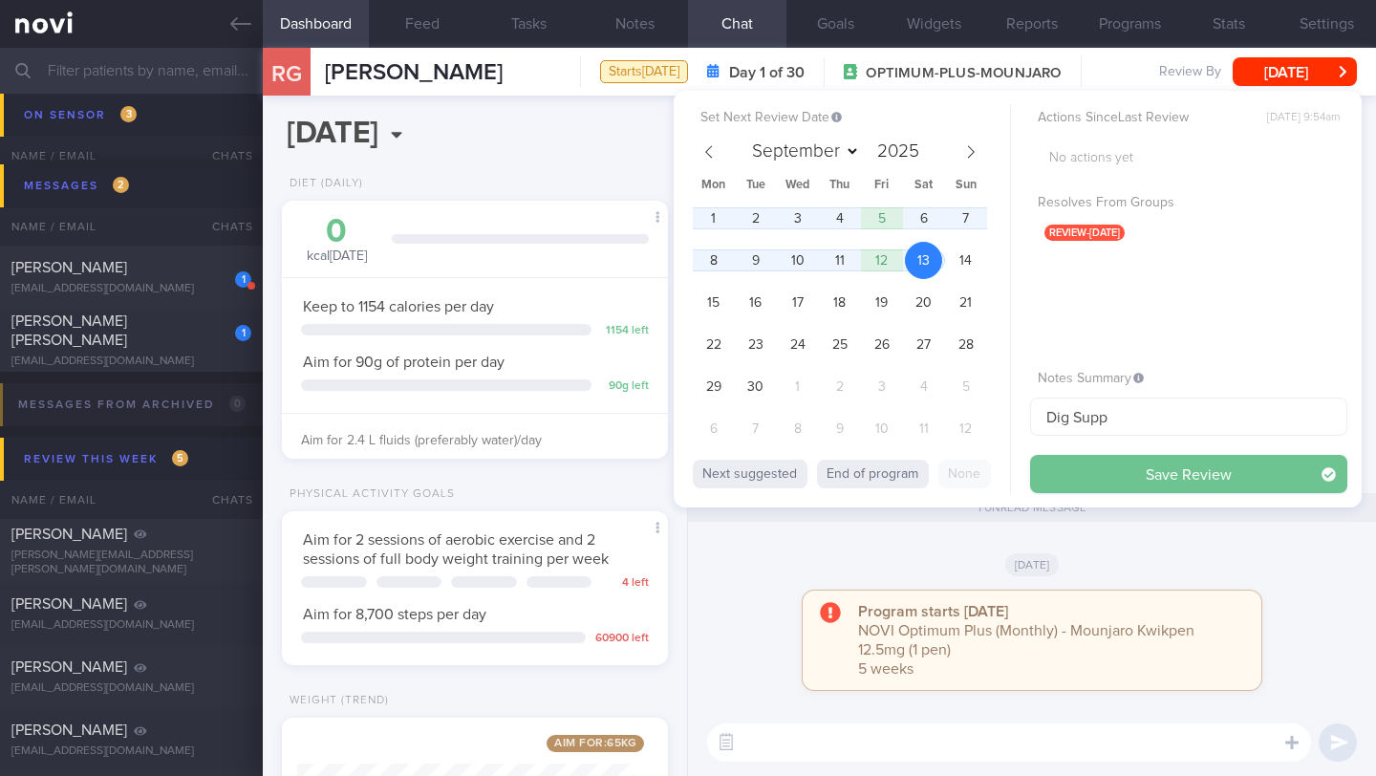
click at [1125, 462] on button "Save Review" at bounding box center [1188, 474] width 317 height 38
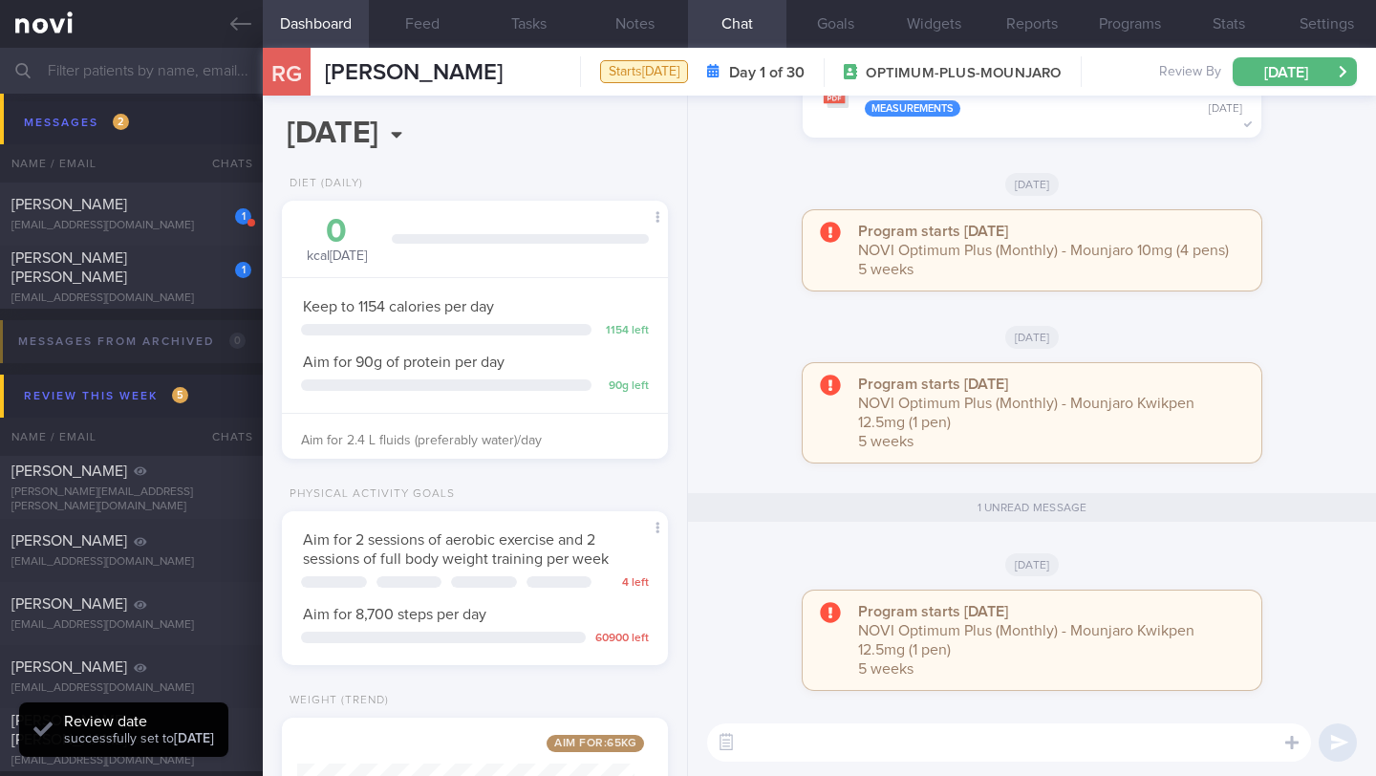
scroll to position [10120, 0]
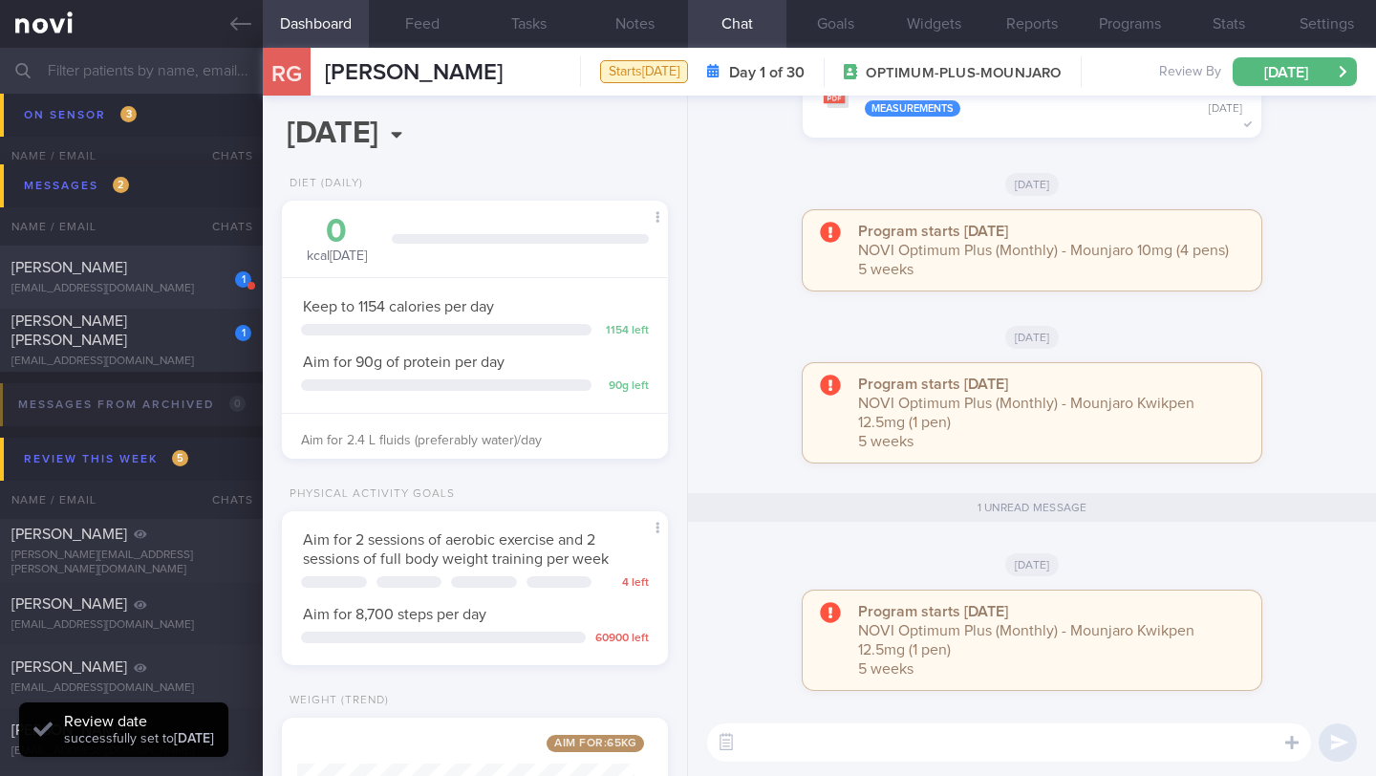
click at [194, 280] on div "1 [PERSON_NAME] [EMAIL_ADDRESS][DOMAIN_NAME]" at bounding box center [131, 277] width 263 height 38
type input "19/8 Check for logs & reassess needs"
select select "7"
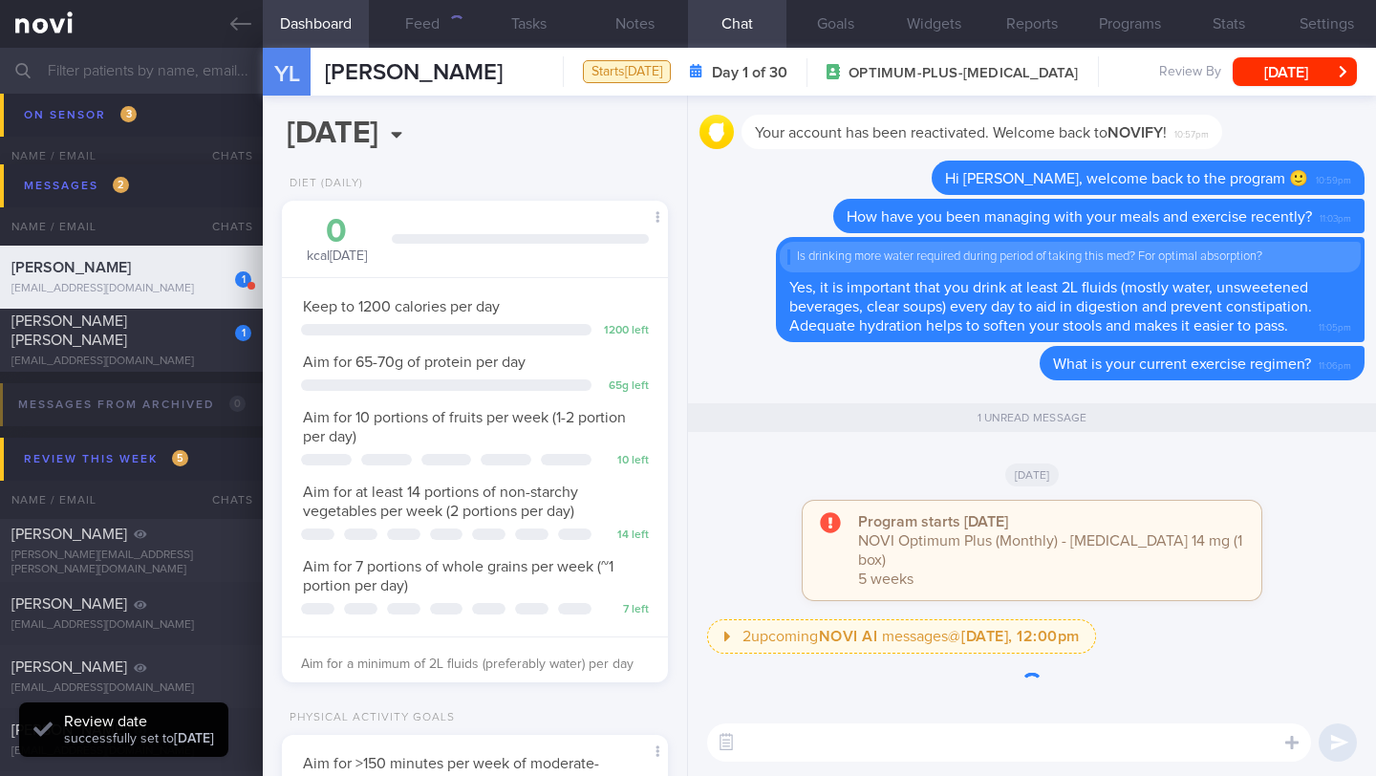
scroll to position [196, 337]
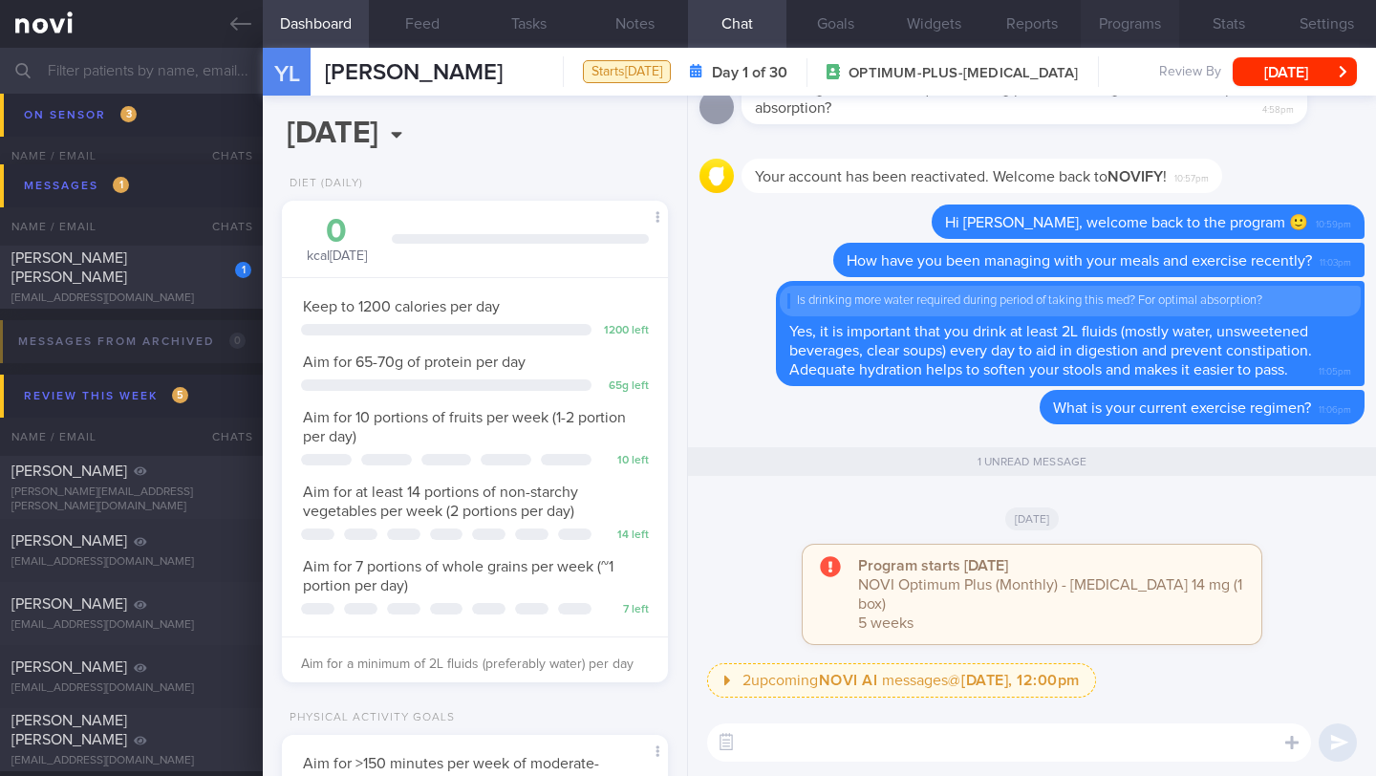
click at [1135, 29] on button "Programs" at bounding box center [1130, 24] width 98 height 48
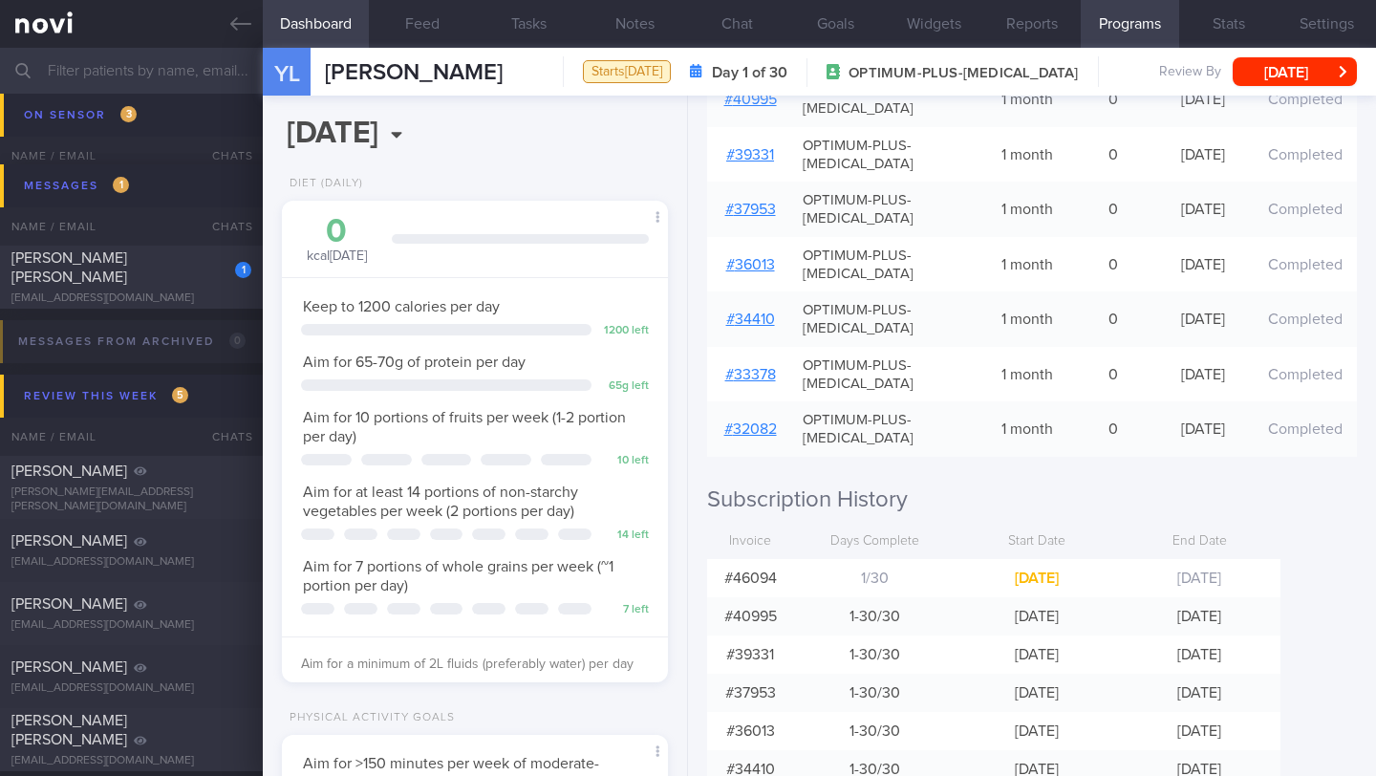
scroll to position [628, 0]
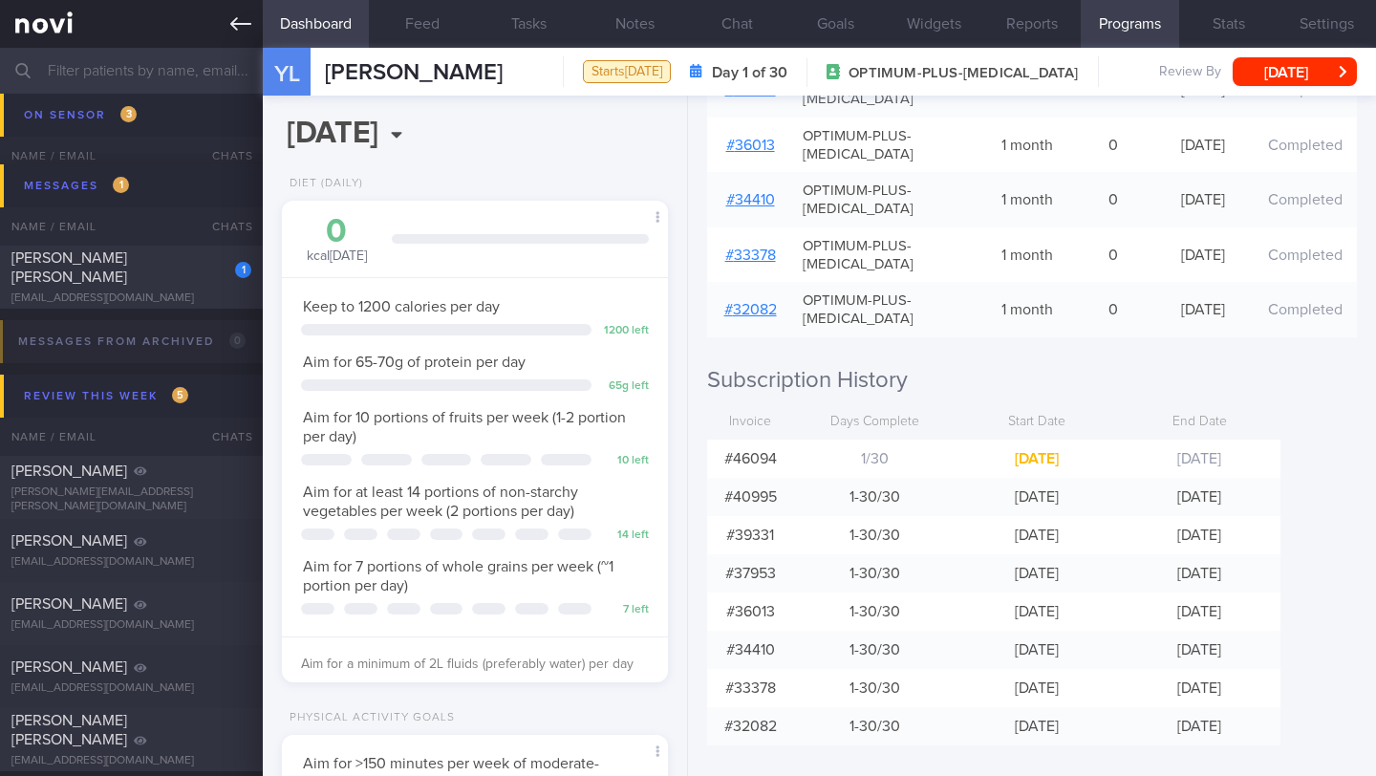
click at [237, 24] on icon at bounding box center [240, 23] width 21 height 13
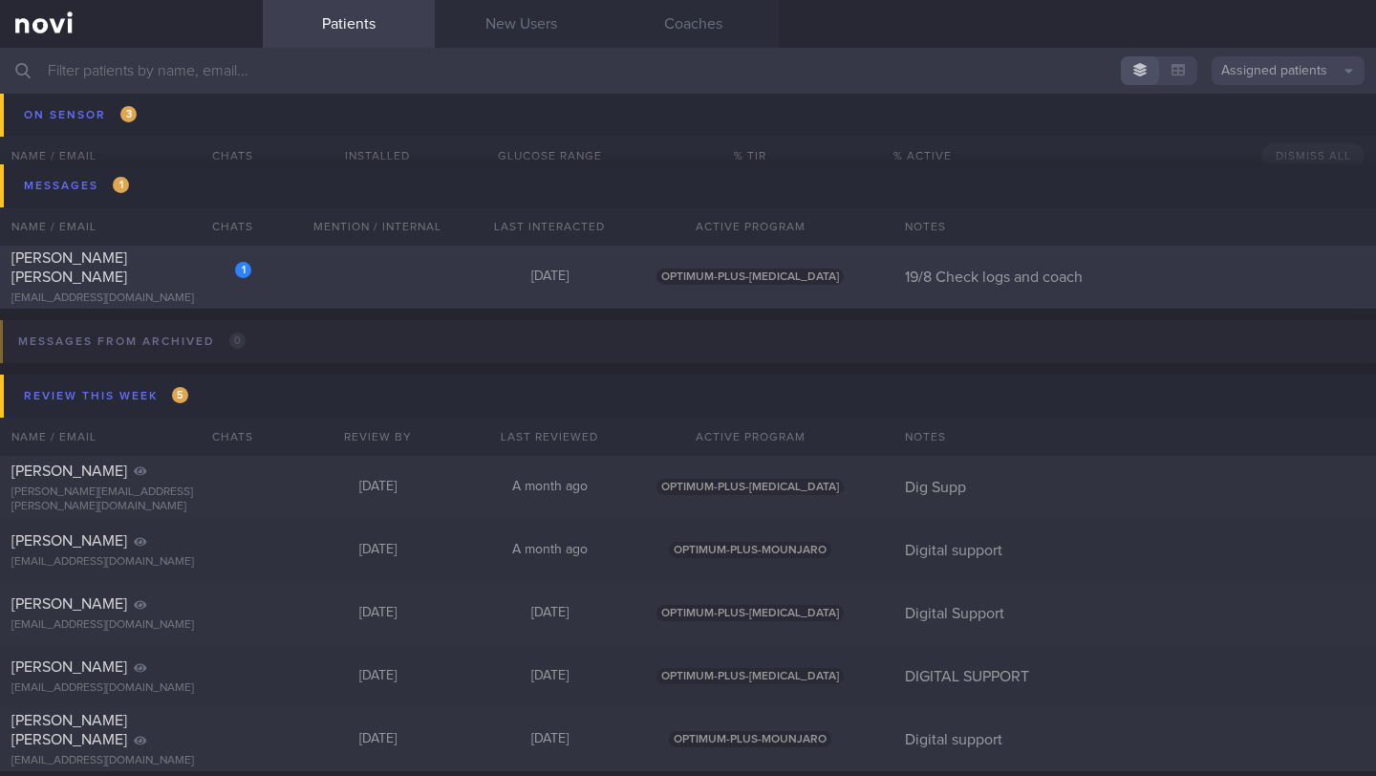
click at [165, 300] on div "1 [PERSON_NAME] [PERSON_NAME] [EMAIL_ADDRESS][DOMAIN_NAME] [DATE] OPTIMUM-PLUS-…" at bounding box center [688, 277] width 1376 height 63
select select "7"
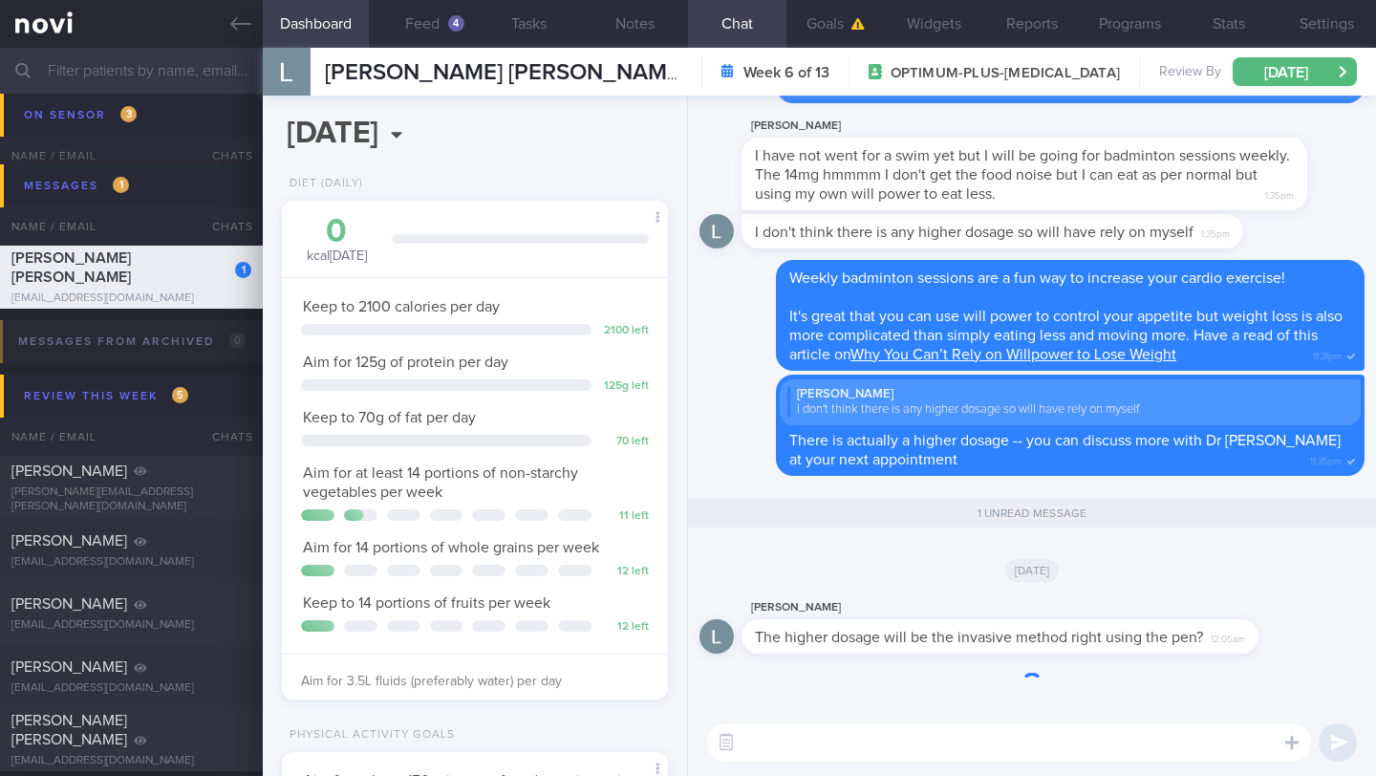
scroll to position [196, 337]
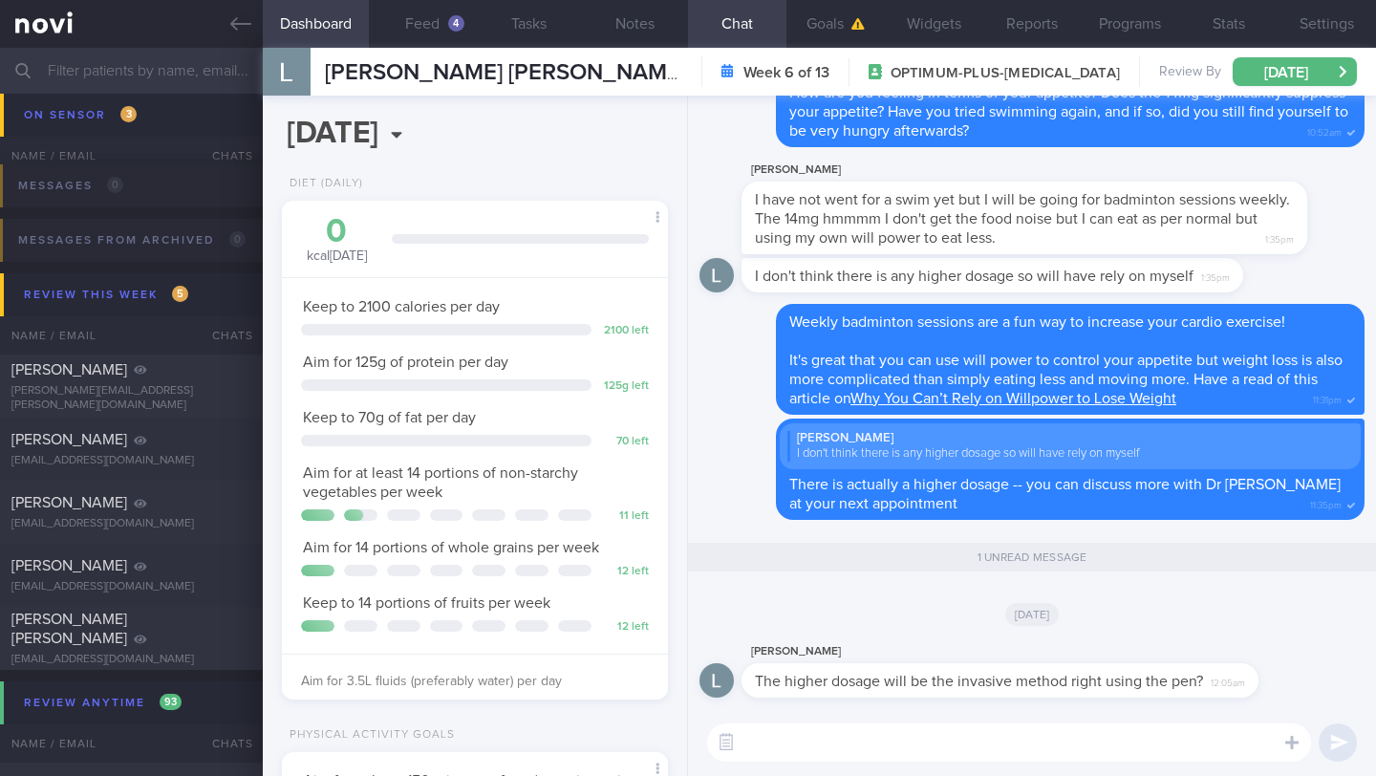
click at [815, 746] on textarea at bounding box center [1009, 742] width 604 height 38
type textarea "y"
type textarea "Yes"
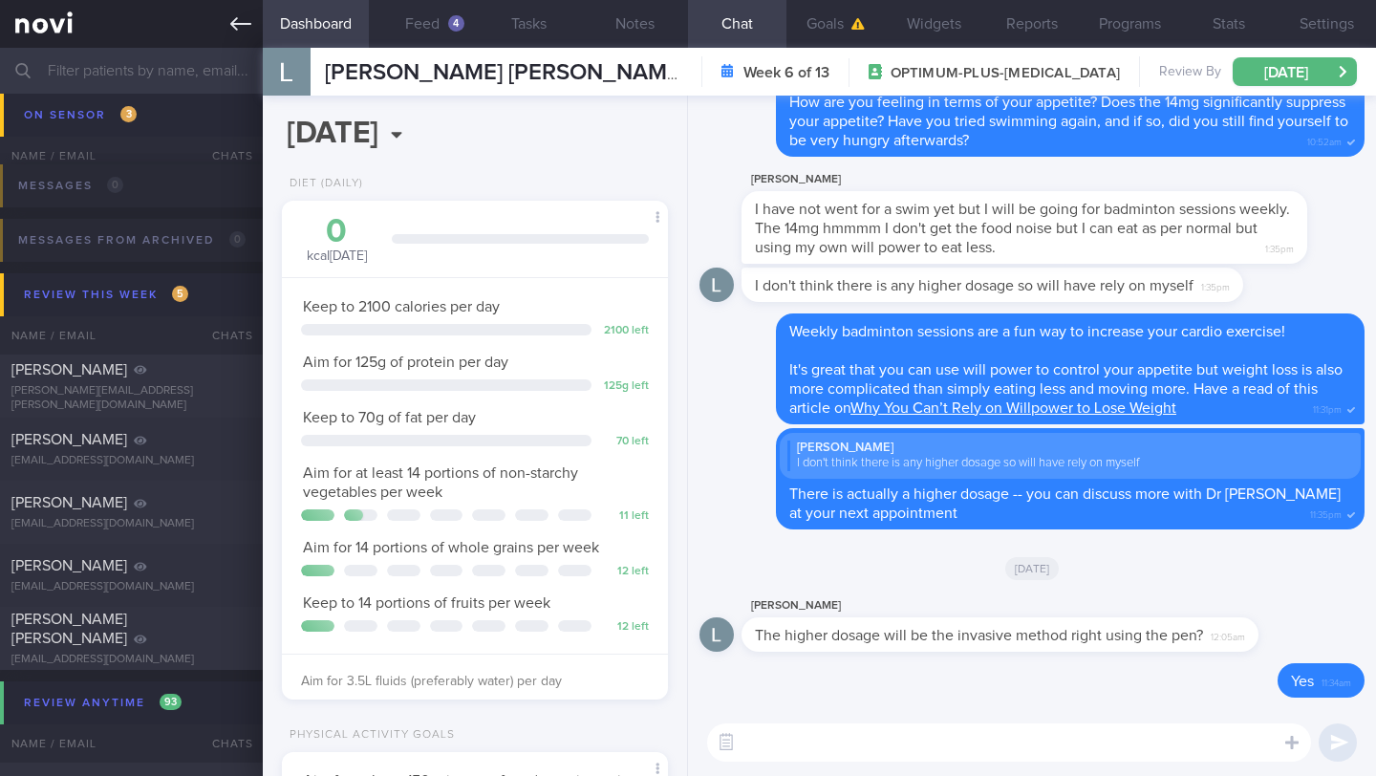
click at [248, 37] on link at bounding box center [131, 24] width 263 height 48
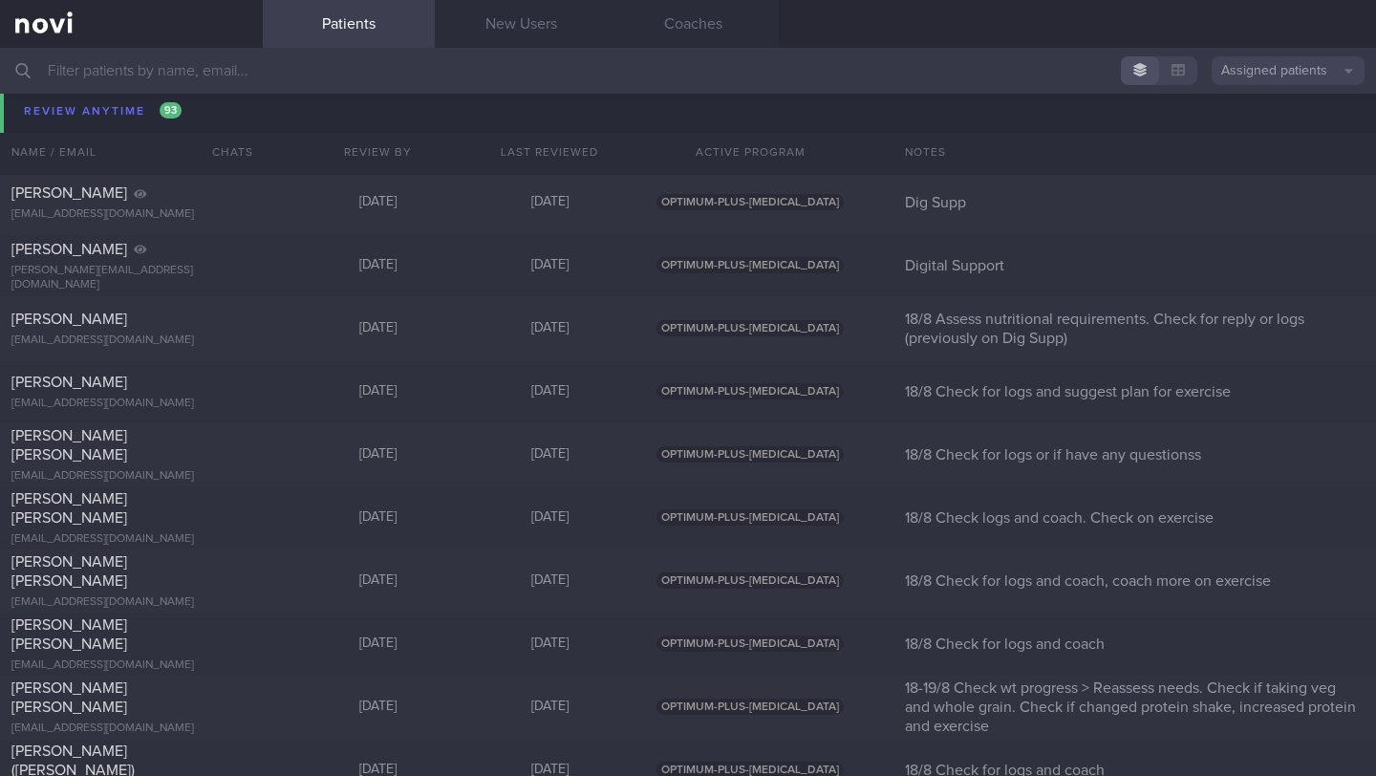
scroll to position [10310, 0]
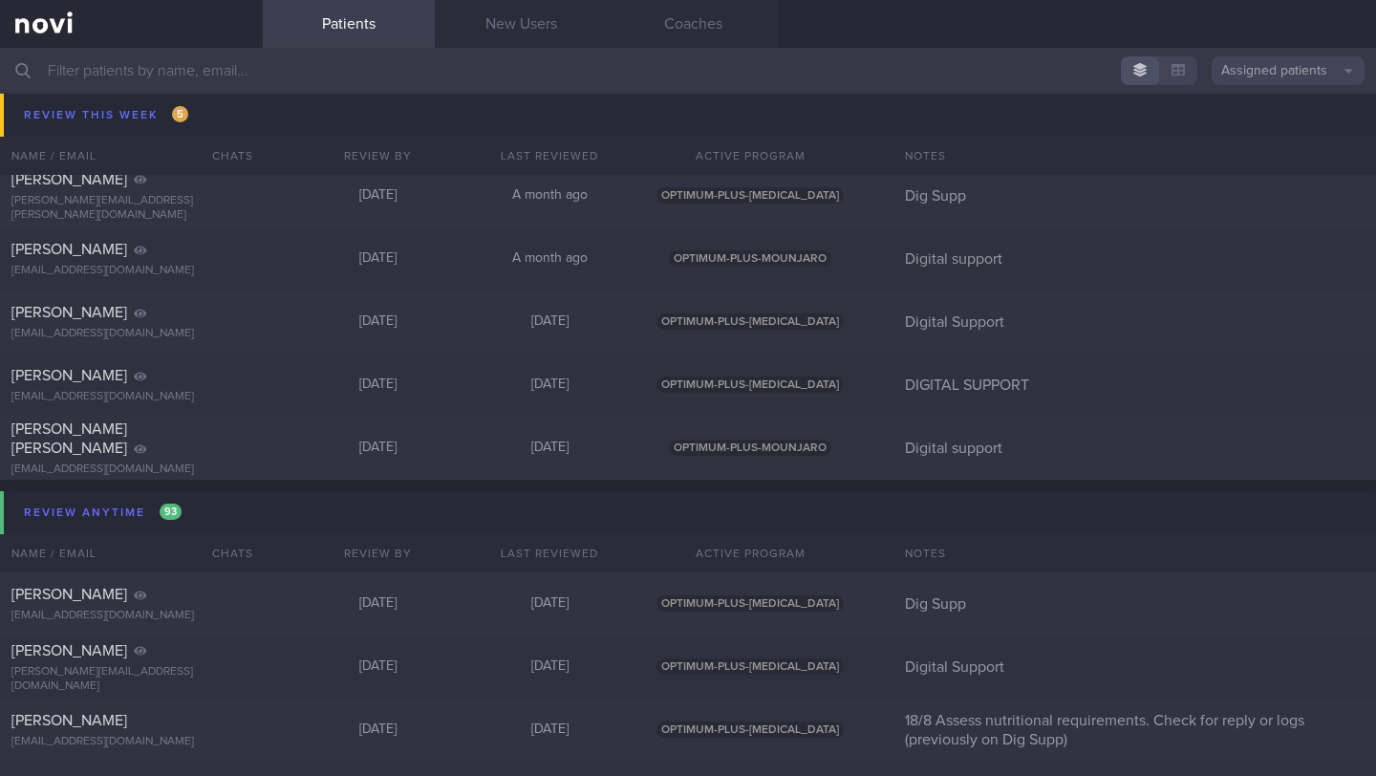
click at [474, 88] on input "text" at bounding box center [688, 71] width 1376 height 46
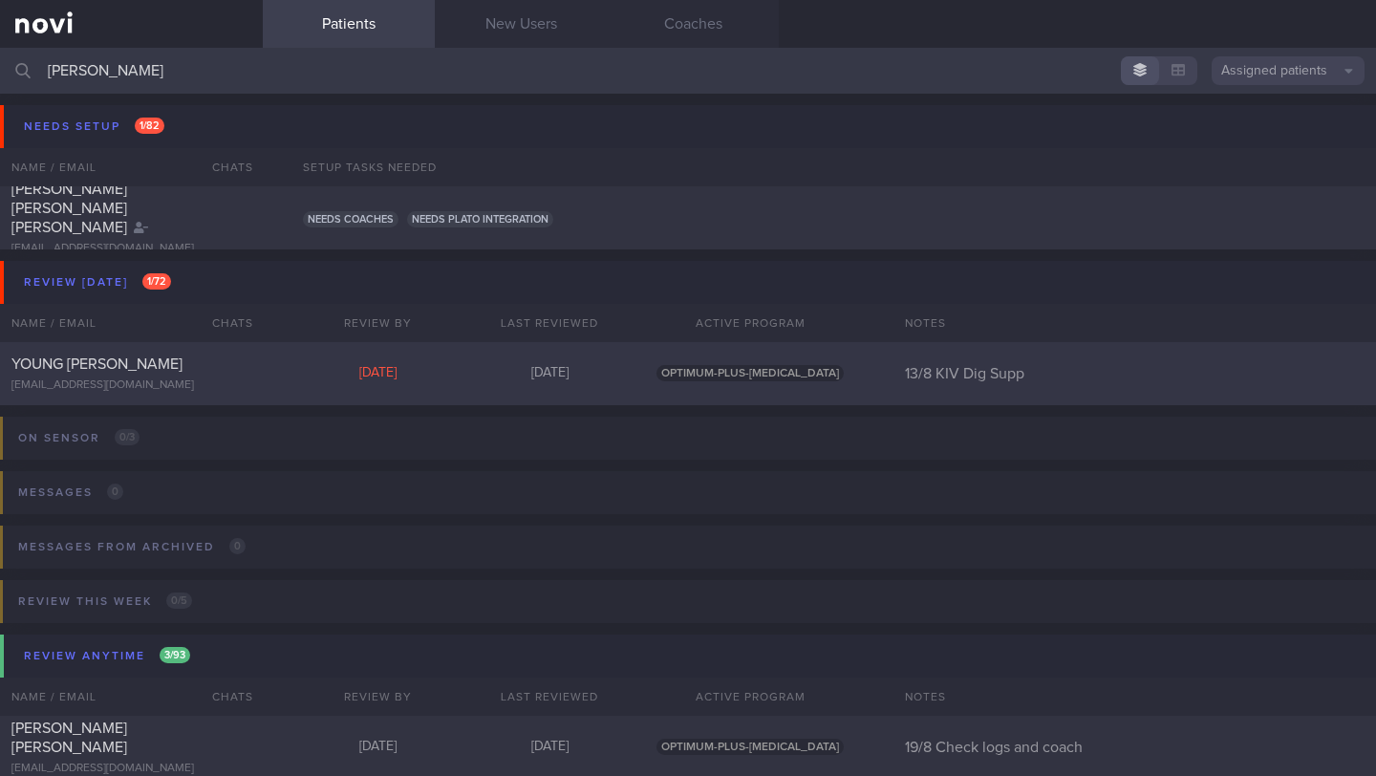
type input "[PERSON_NAME]"
click at [134, 376] on div "YOUNG [PERSON_NAME] [EMAIL_ADDRESS][DOMAIN_NAME]" at bounding box center [131, 373] width 263 height 38
select select "7"
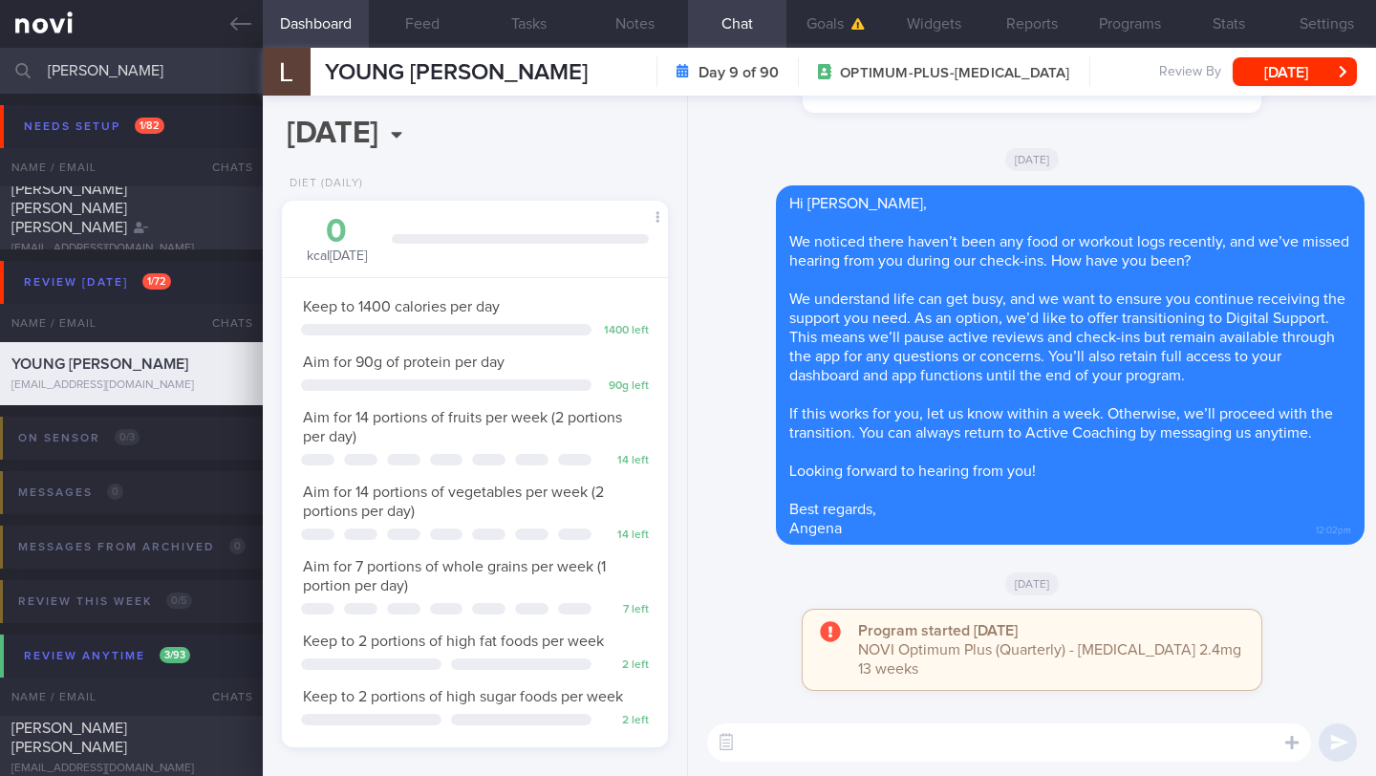
scroll to position [196, 337]
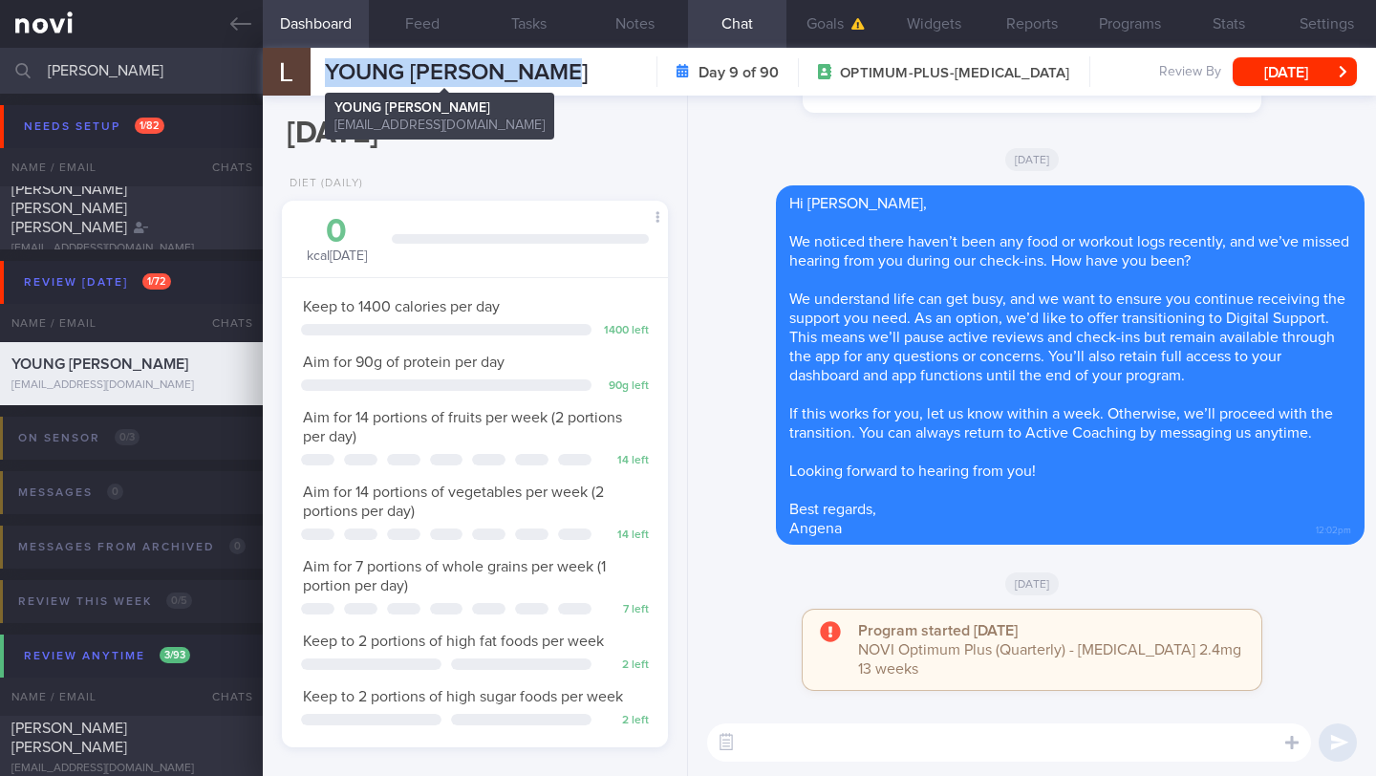
drag, startPoint x: 537, startPoint y: 70, endPoint x: 327, endPoint y: 72, distance: 210.2
click at [327, 72] on div "[PERSON_NAME] [PERSON_NAME] [PERSON_NAME] [EMAIL_ADDRESS][DOMAIN_NAME] Day 9 of…" at bounding box center [819, 72] width 1113 height 48
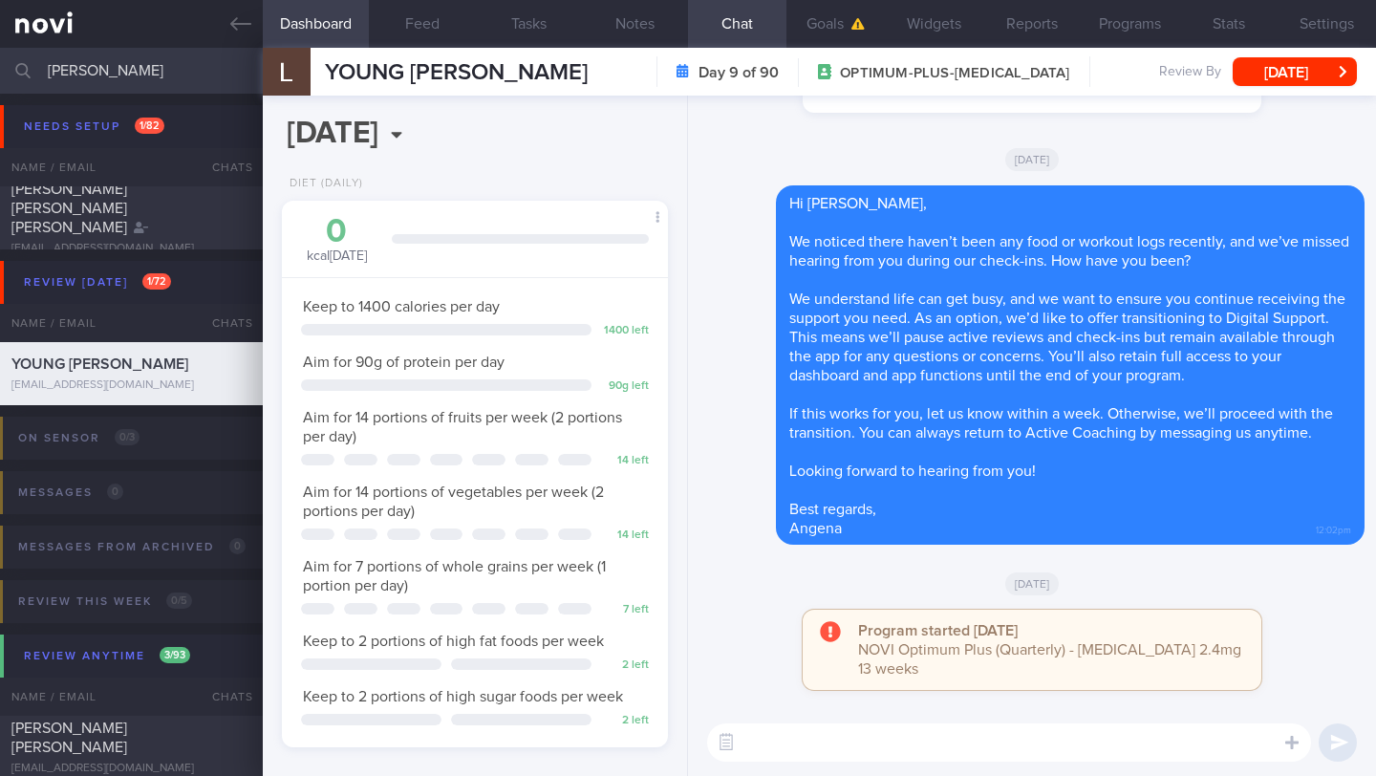
click at [921, 745] on textarea at bounding box center [1009, 742] width 604 height 38
paste textarea "Hi _____, You have been transitioned to Digital Support. While there will no lo…"
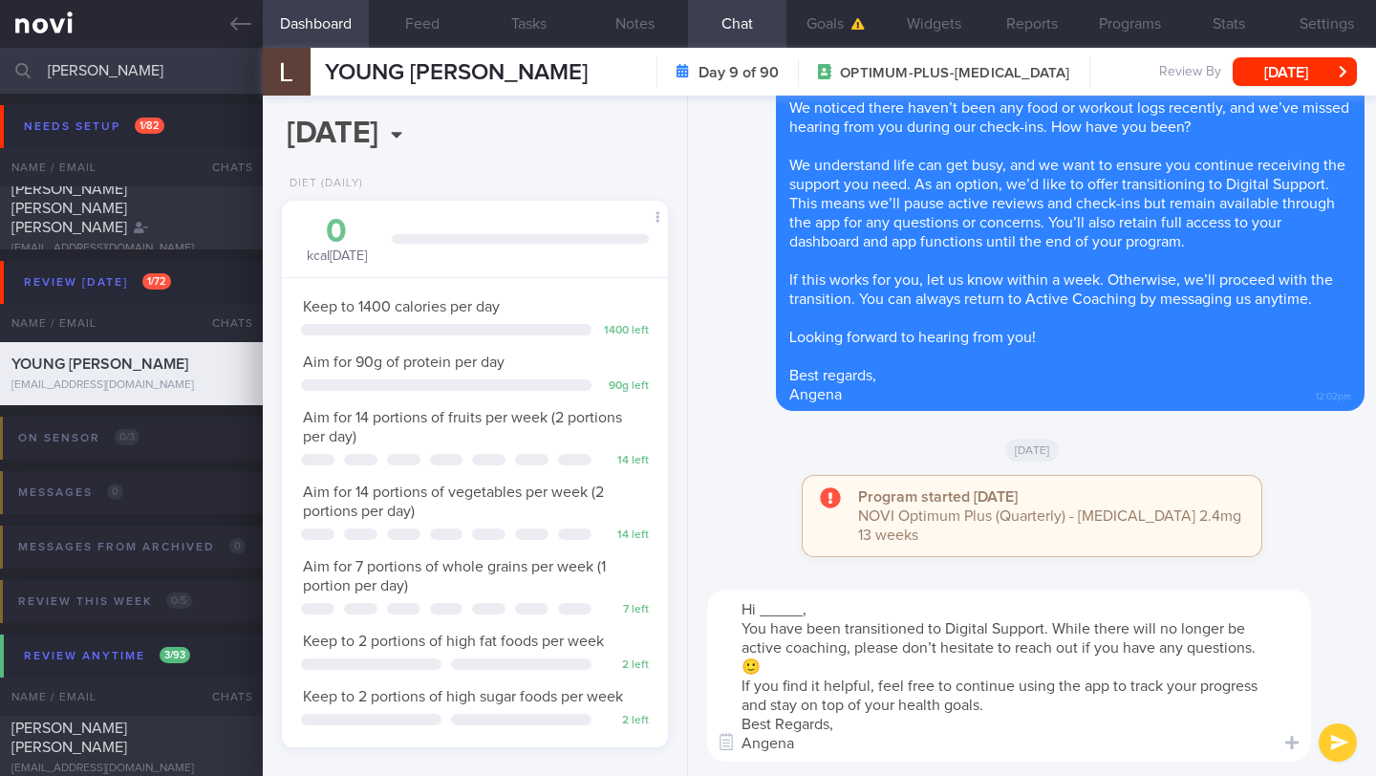
scroll to position [0, 0]
drag, startPoint x: 759, startPoint y: 611, endPoint x: 803, endPoint y: 613, distance: 44.0
click at [803, 613] on textarea "Hi _____, You have been transitioned to Digital Support. While there will no lo…" at bounding box center [1009, 676] width 604 height 172
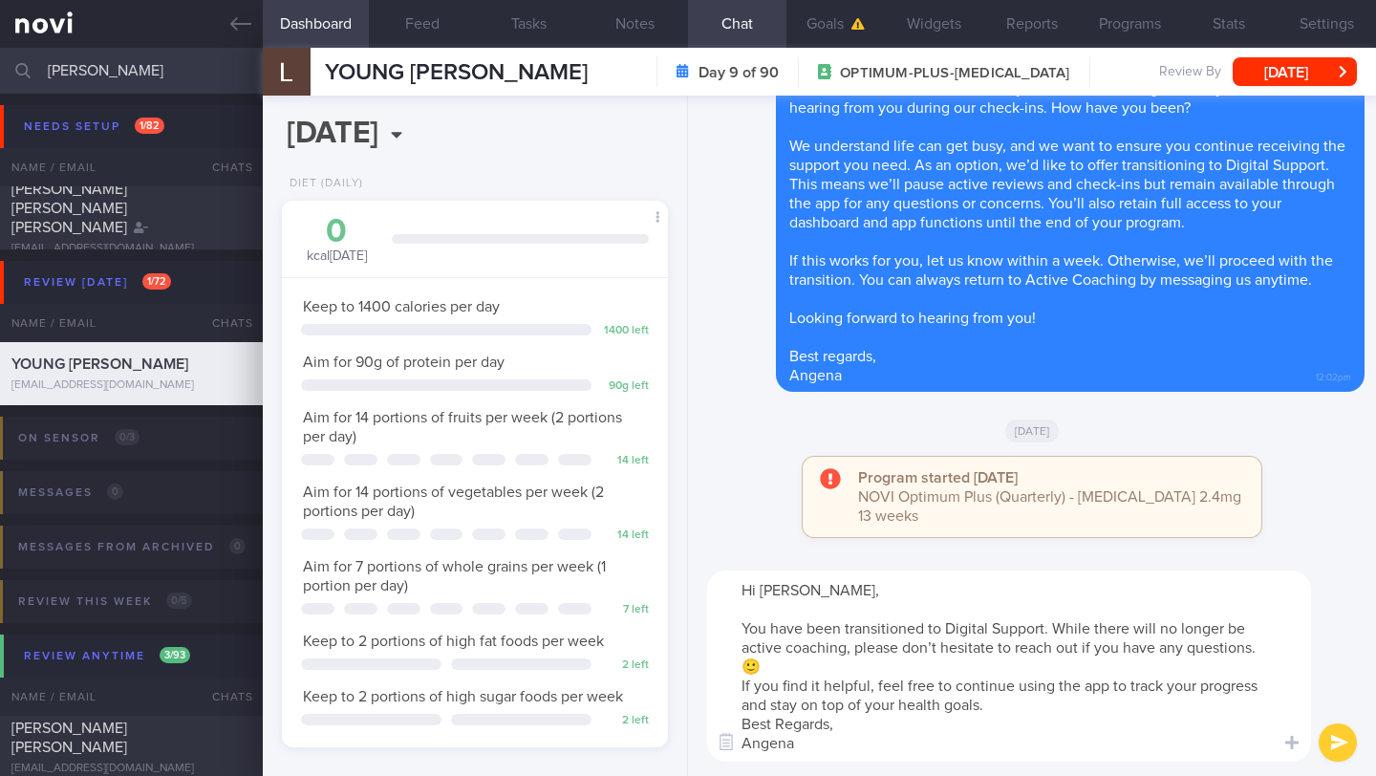
click at [849, 669] on textarea "Hi [PERSON_NAME], You have been transitioned to Digital Support. While there wi…" at bounding box center [1009, 665] width 604 height 191
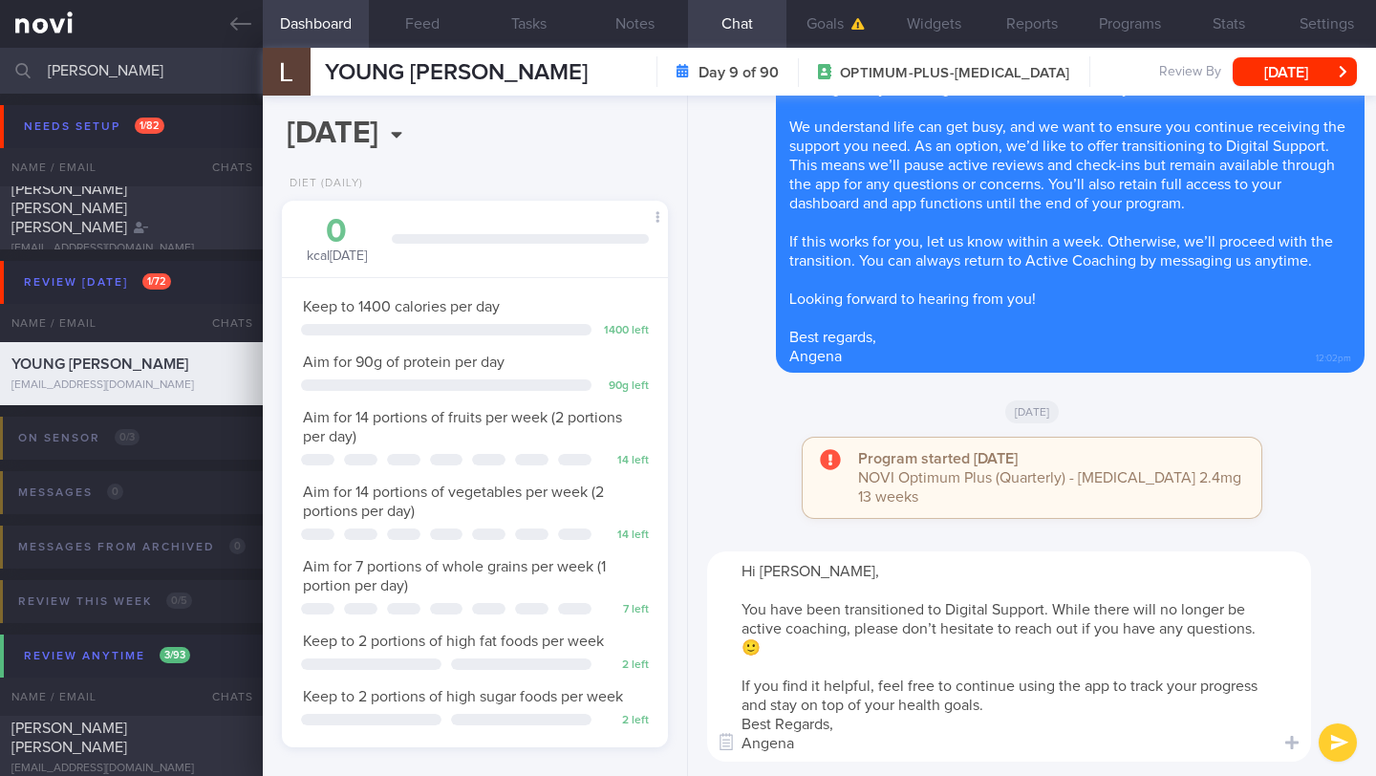
click at [1040, 701] on textarea "Hi [PERSON_NAME], You have been transitioned to Digital Support. While there wi…" at bounding box center [1009, 656] width 604 height 210
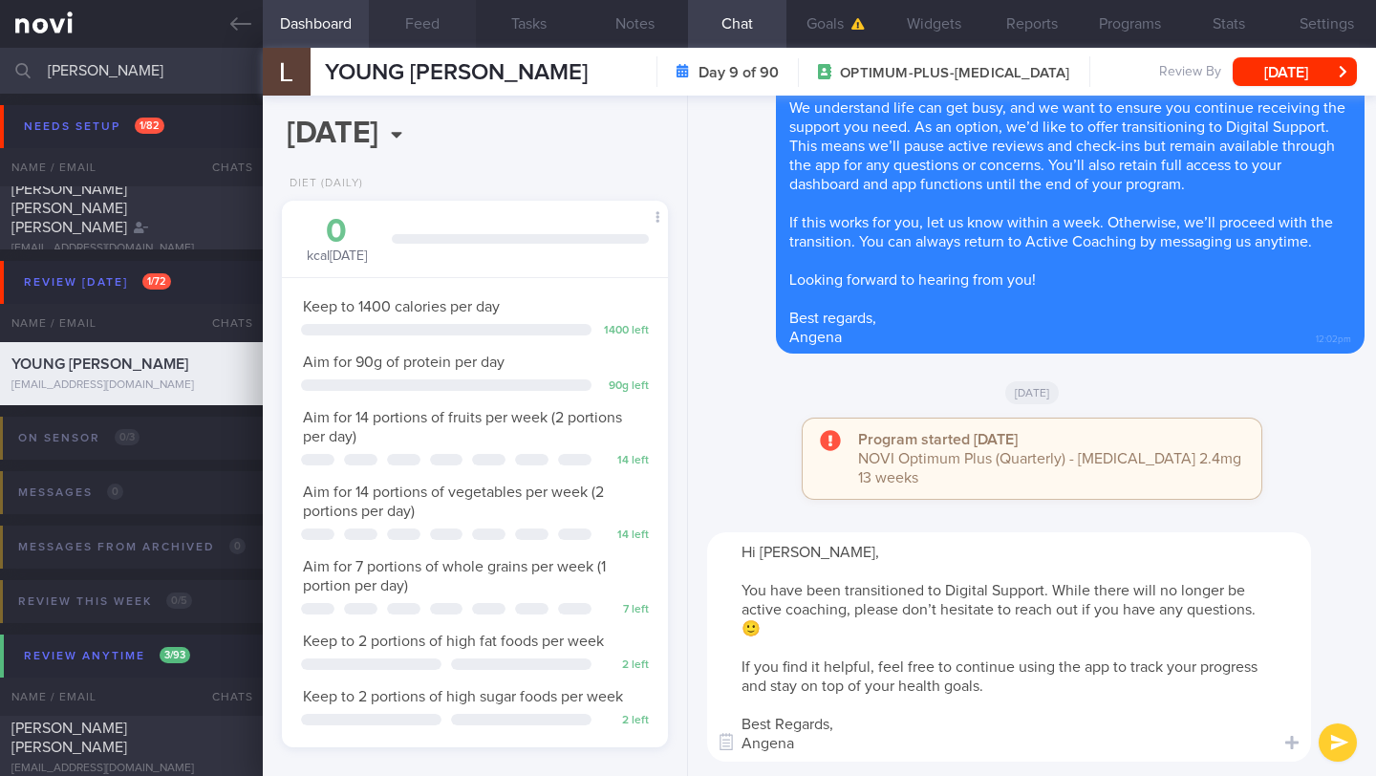
type textarea "Hi [PERSON_NAME], You have been transitioned to Digital Support. While there wi…"
click at [414, 20] on button "Feed" at bounding box center [422, 24] width 106 height 48
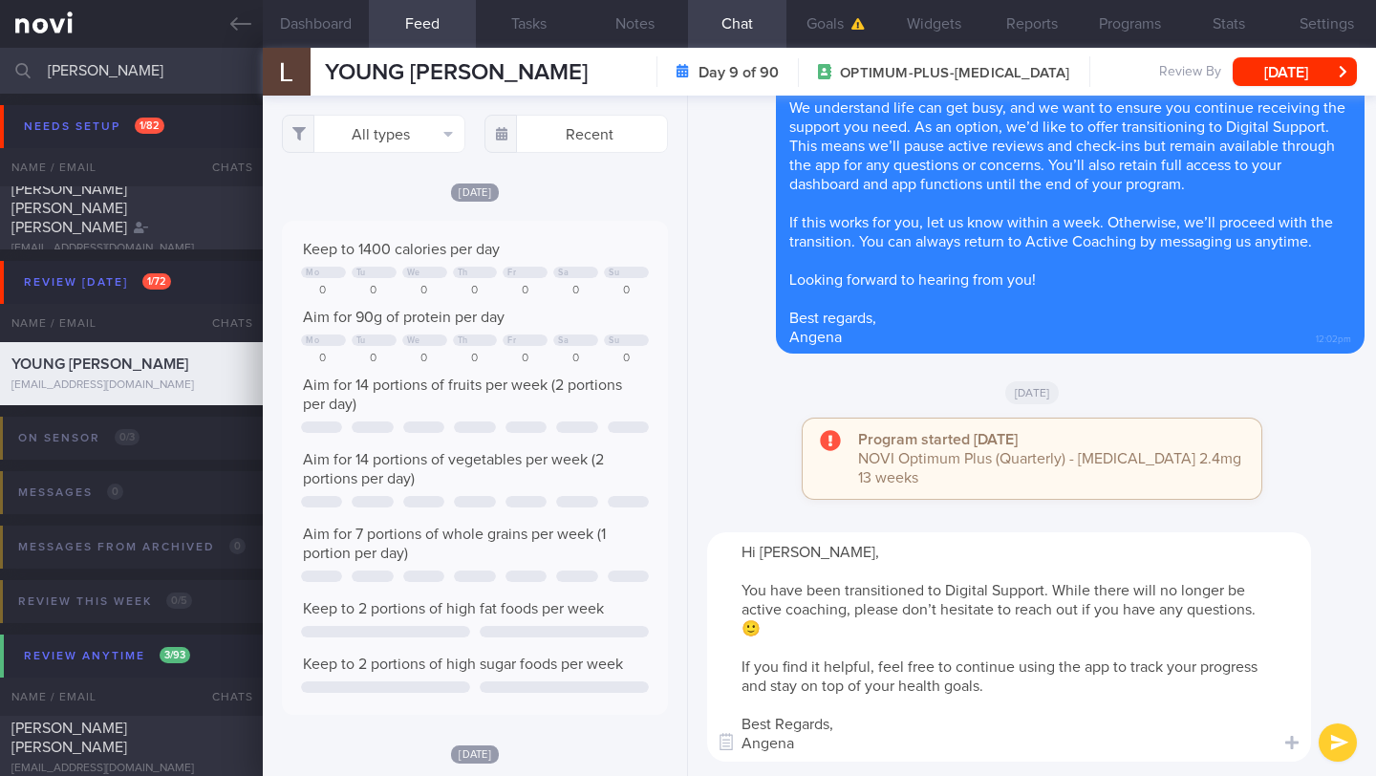
click at [1346, 748] on button "submit" at bounding box center [1338, 742] width 38 height 38
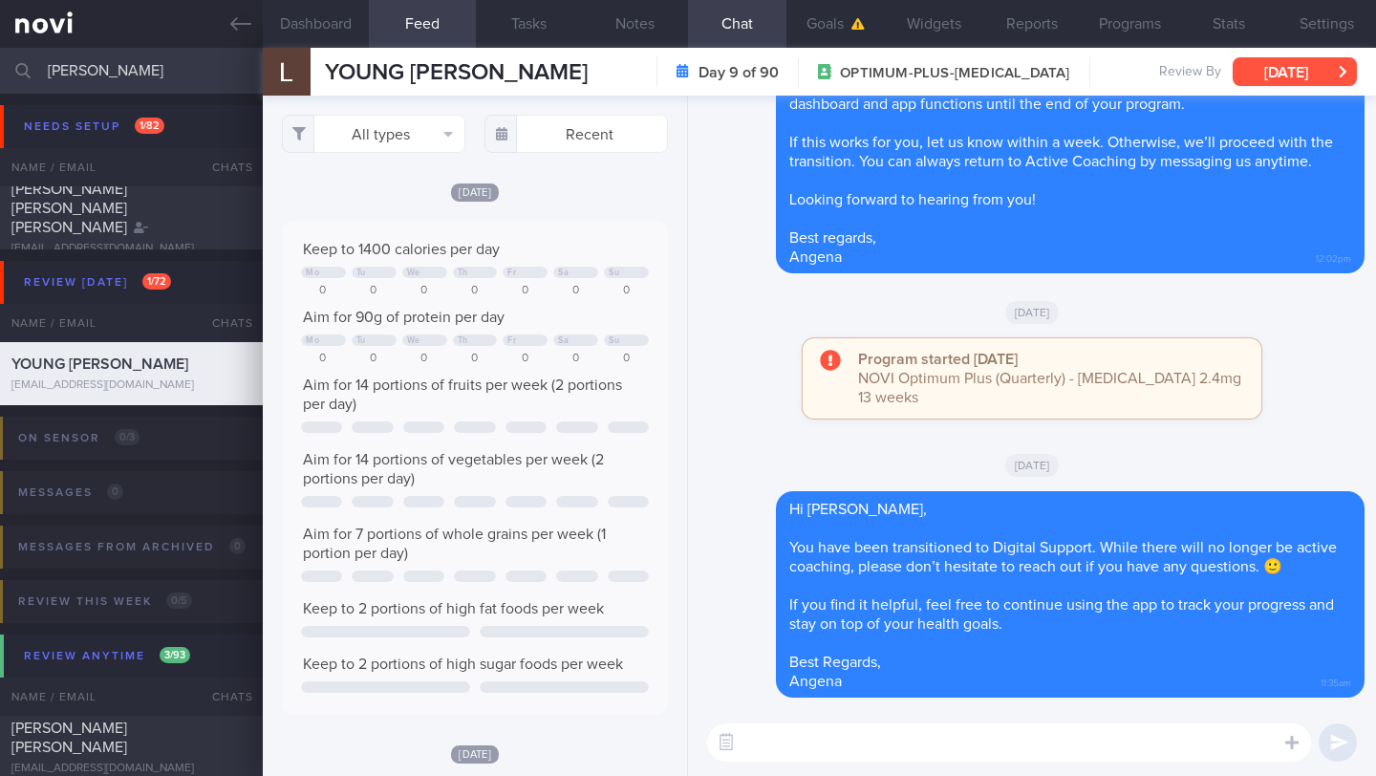
click at [1296, 68] on button "[DATE]" at bounding box center [1295, 71] width 124 height 29
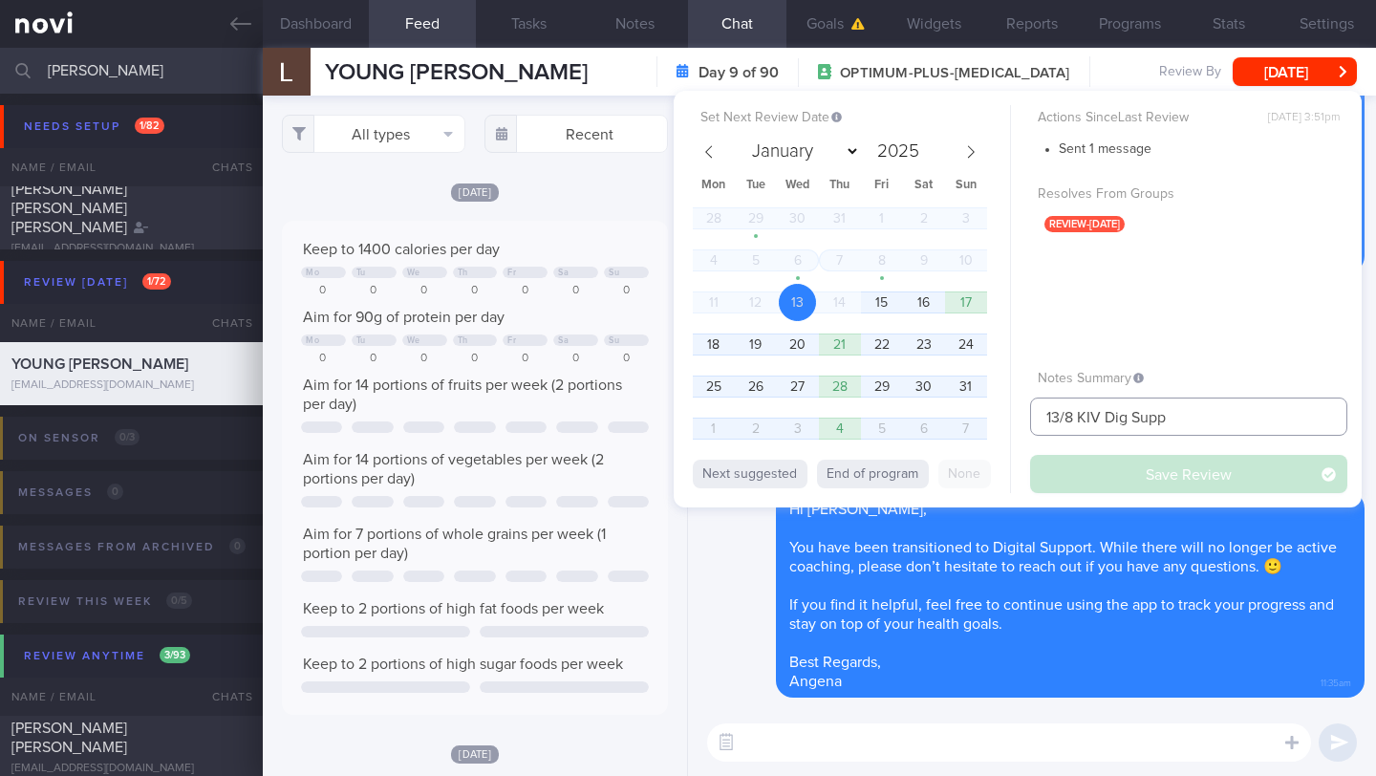
drag, startPoint x: 1107, startPoint y: 418, endPoint x: 1017, endPoint y: 413, distance: 90.9
click at [1017, 413] on div "Set Next Review Date [DATE] January February March April May June July August S…" at bounding box center [1018, 299] width 688 height 417
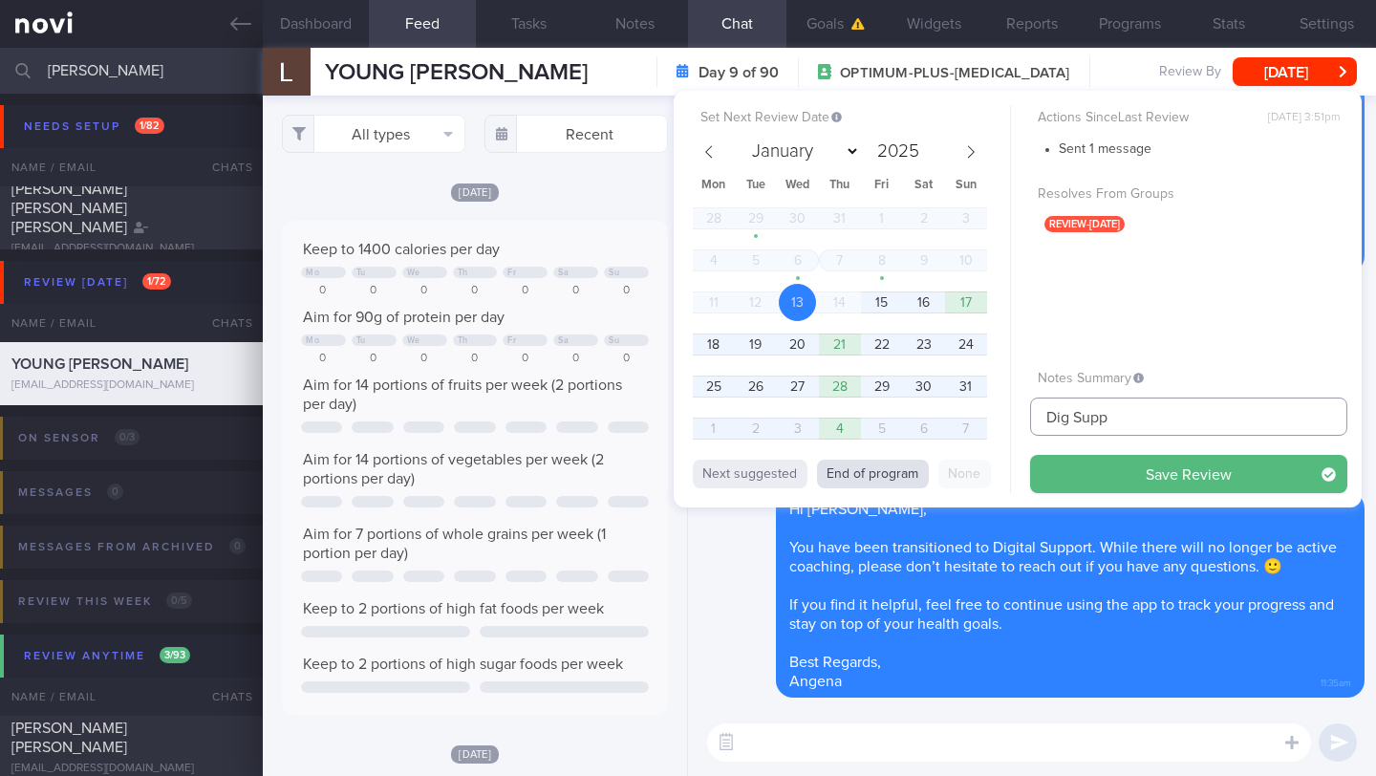
type input "Dig Supp"
click at [871, 468] on button "End of program" at bounding box center [873, 474] width 112 height 29
select select "10"
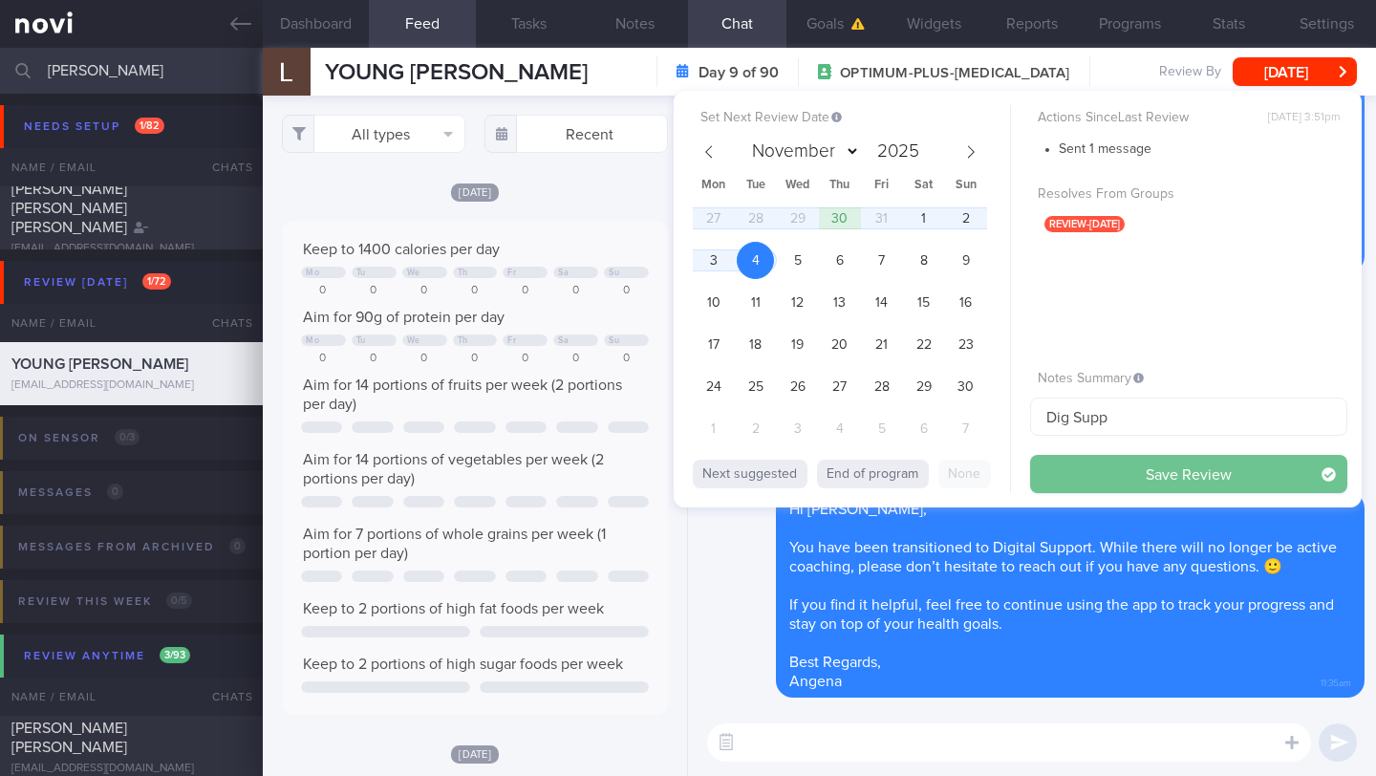
click at [1109, 467] on button "Save Review" at bounding box center [1188, 474] width 317 height 38
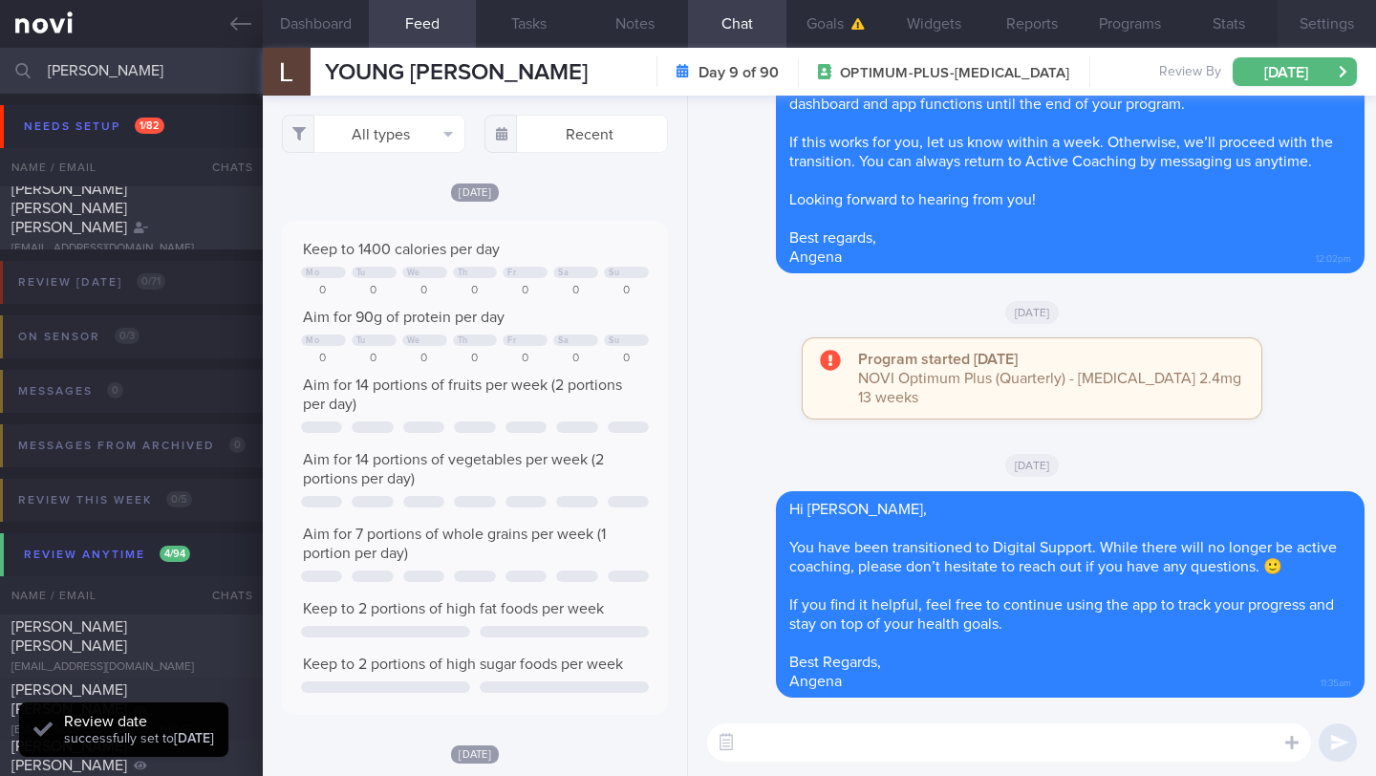
click at [1307, 22] on button "Settings" at bounding box center [1327, 24] width 98 height 48
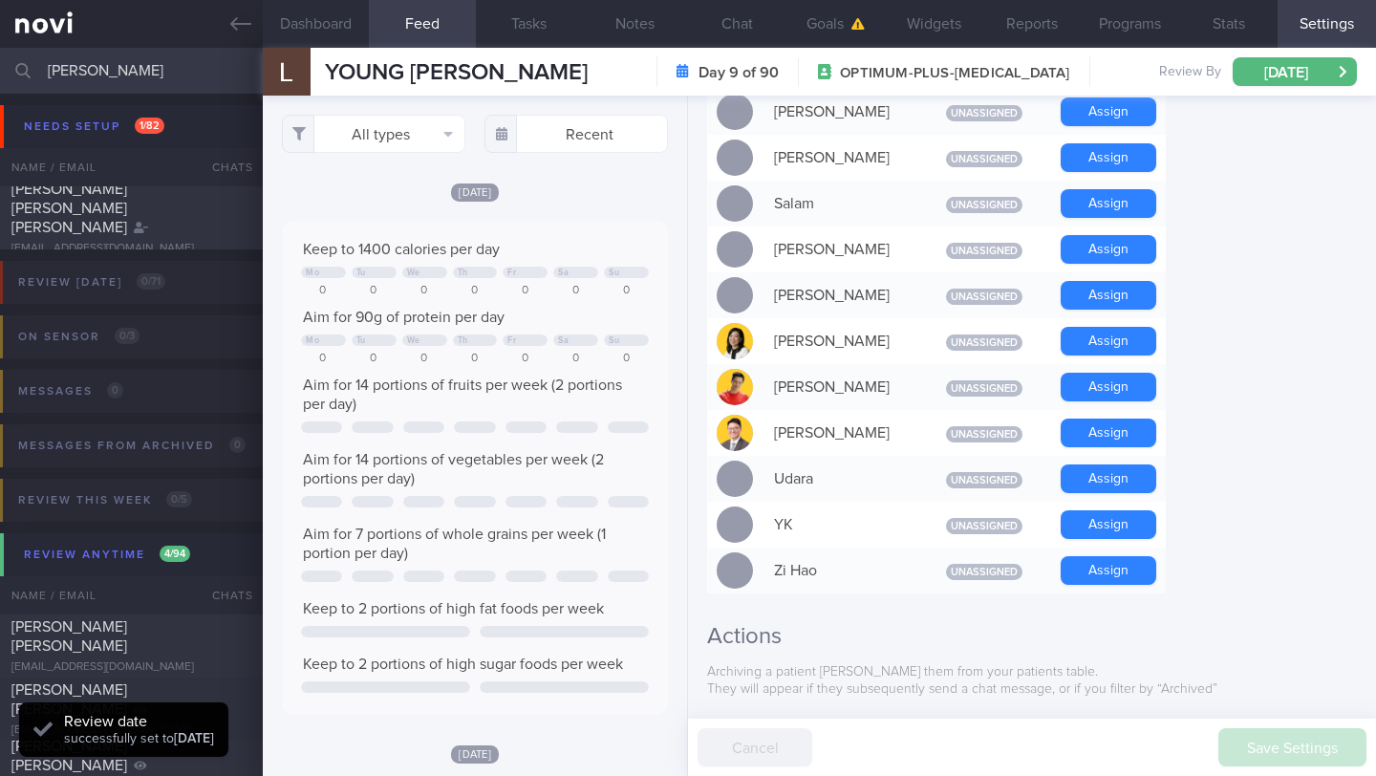
scroll to position [1692, 0]
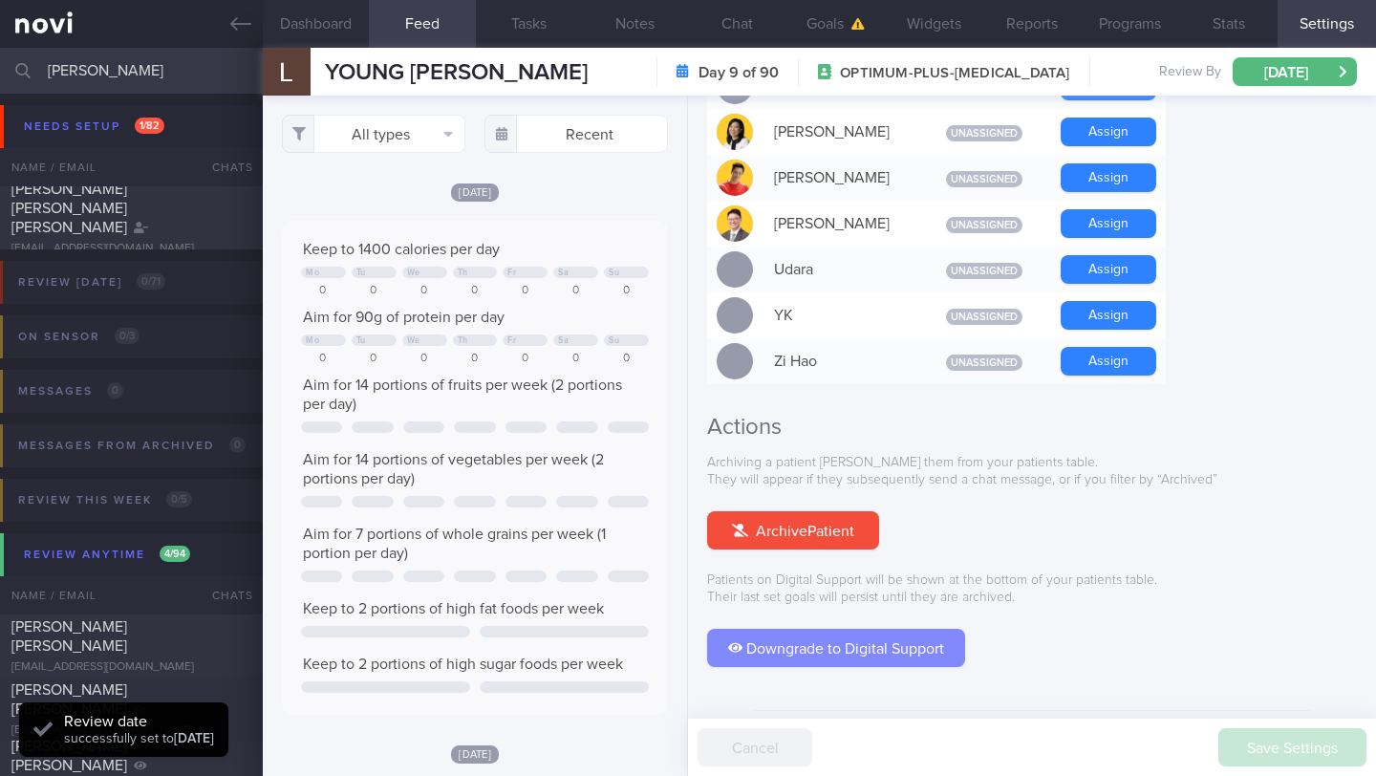
click at [841, 629] on button "Downgrade to Digital Support" at bounding box center [836, 648] width 258 height 38
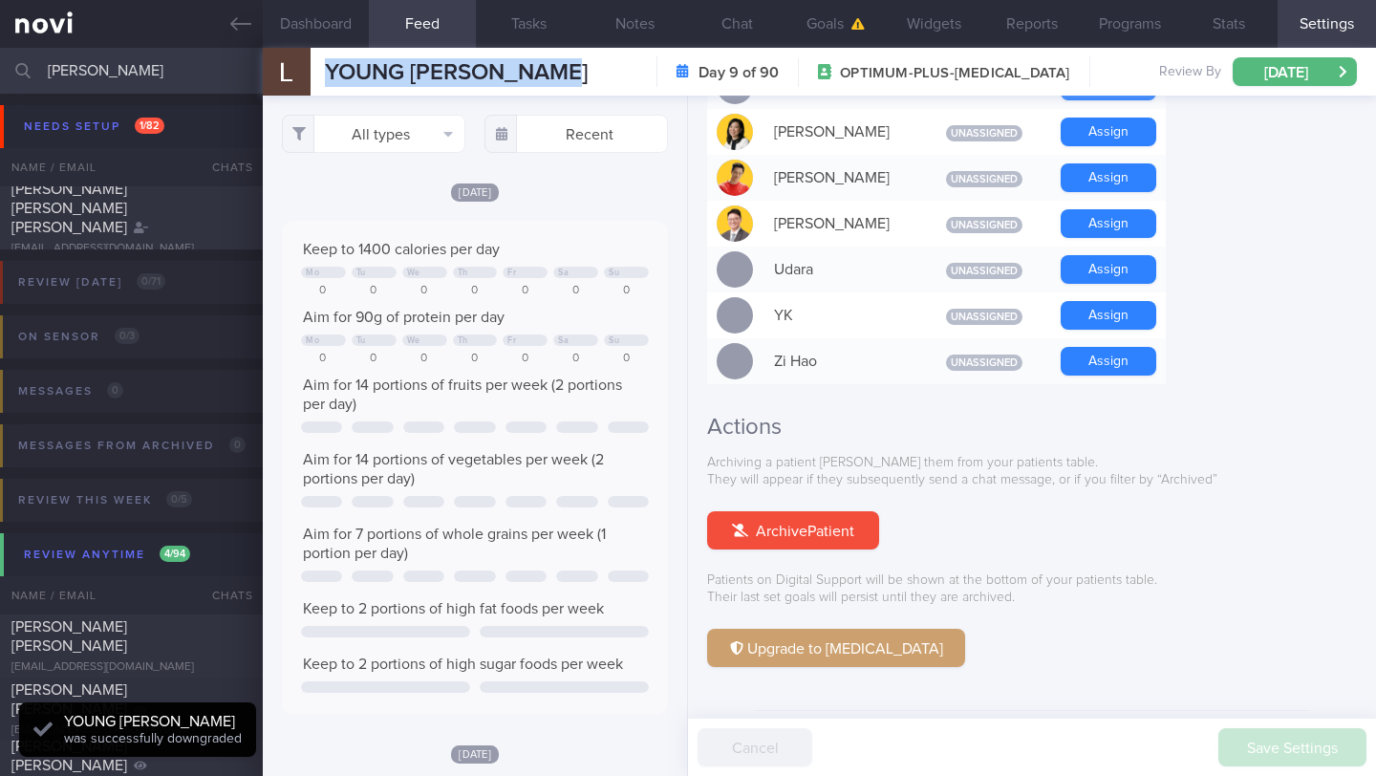
drag, startPoint x: 544, startPoint y: 74, endPoint x: 332, endPoint y: 59, distance: 212.6
click at [332, 59] on div "[PERSON_NAME] [PERSON_NAME] [PERSON_NAME] [EMAIL_ADDRESS][DOMAIN_NAME]" at bounding box center [456, 72] width 263 height 29
drag, startPoint x: 377, startPoint y: 76, endPoint x: 333, endPoint y: 73, distance: 45.1
click at [333, 73] on span "YOUNG [PERSON_NAME]" at bounding box center [456, 72] width 263 height 23
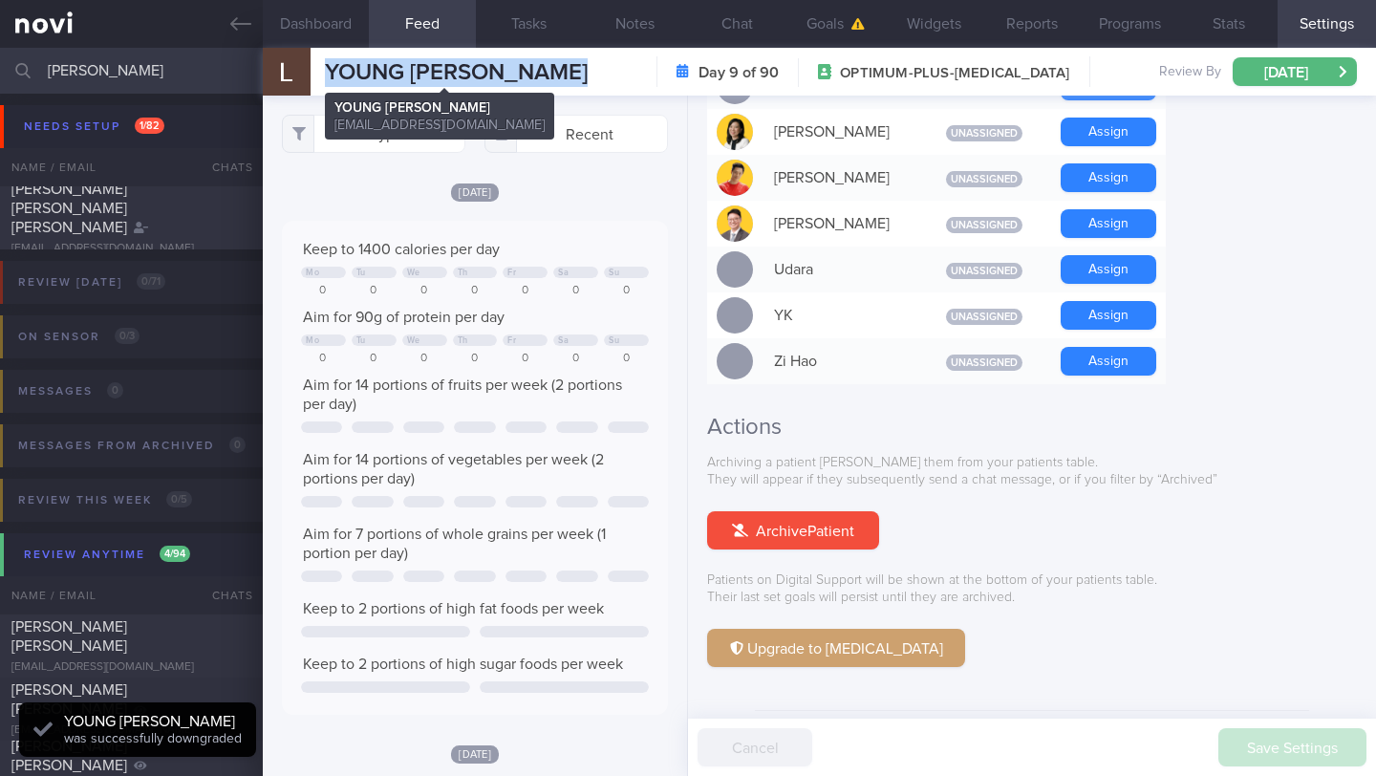
click at [333, 73] on span "YOUNG [PERSON_NAME]" at bounding box center [456, 72] width 263 height 23
copy div "[PERSON_NAME] [PERSON_NAME] [PERSON_NAME] [EMAIL_ADDRESS][DOMAIN_NAME]"
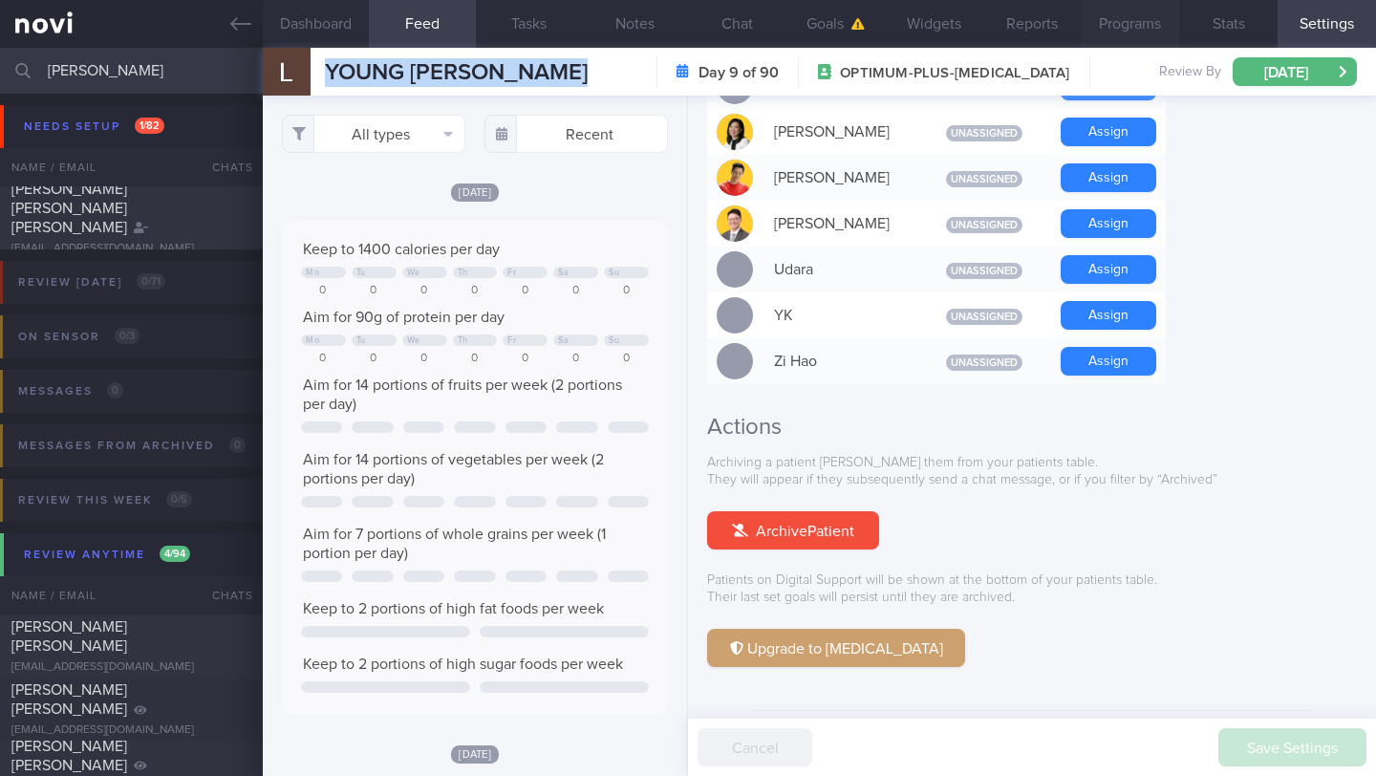
click at [1102, 23] on button "Programs" at bounding box center [1130, 24] width 98 height 48
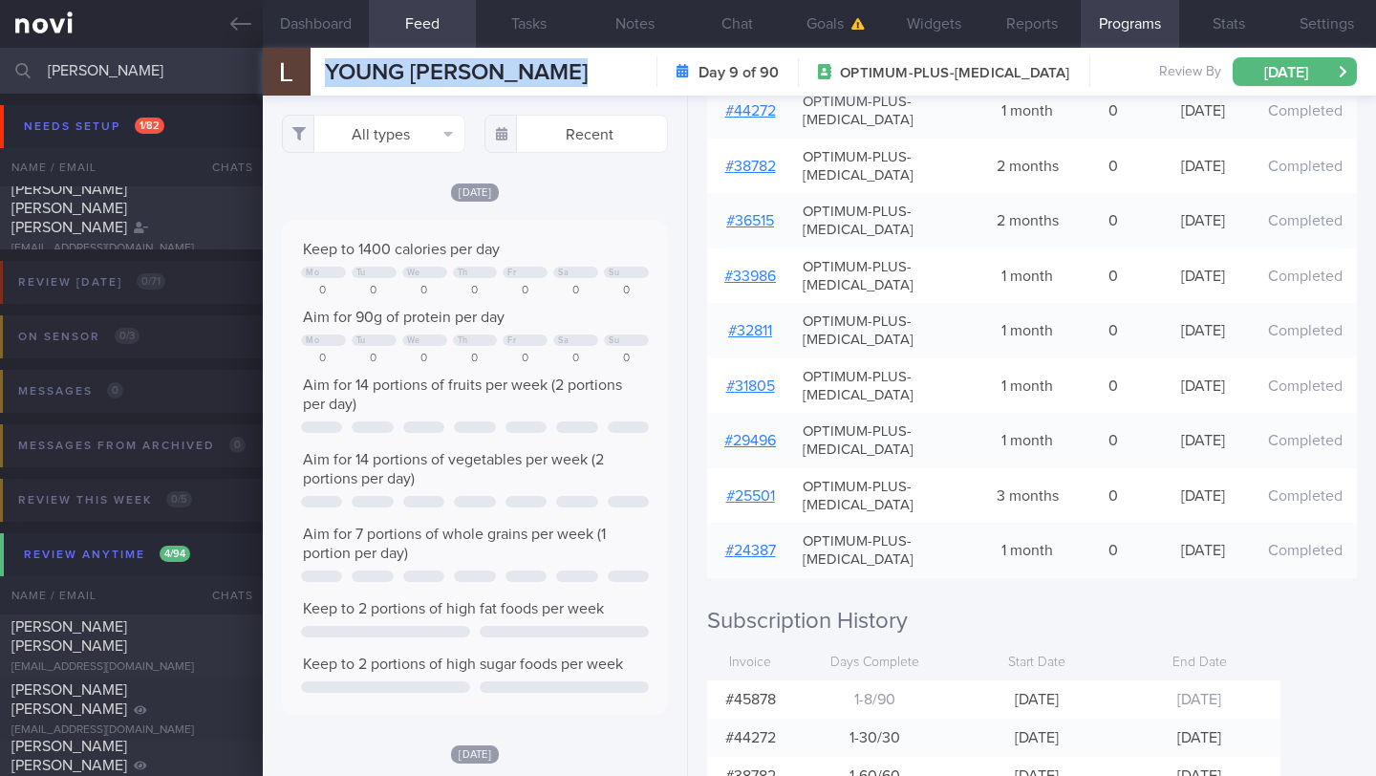
scroll to position [480, 0]
drag, startPoint x: 109, startPoint y: 74, endPoint x: 21, endPoint y: 74, distance: 87.9
click at [21, 74] on div "[PERSON_NAME] Assigned patients Assigned patients All active patients Archived …" at bounding box center [688, 71] width 1376 height 46
click at [101, 70] on input "[PERSON_NAME]" at bounding box center [688, 71] width 1376 height 46
type input "l"
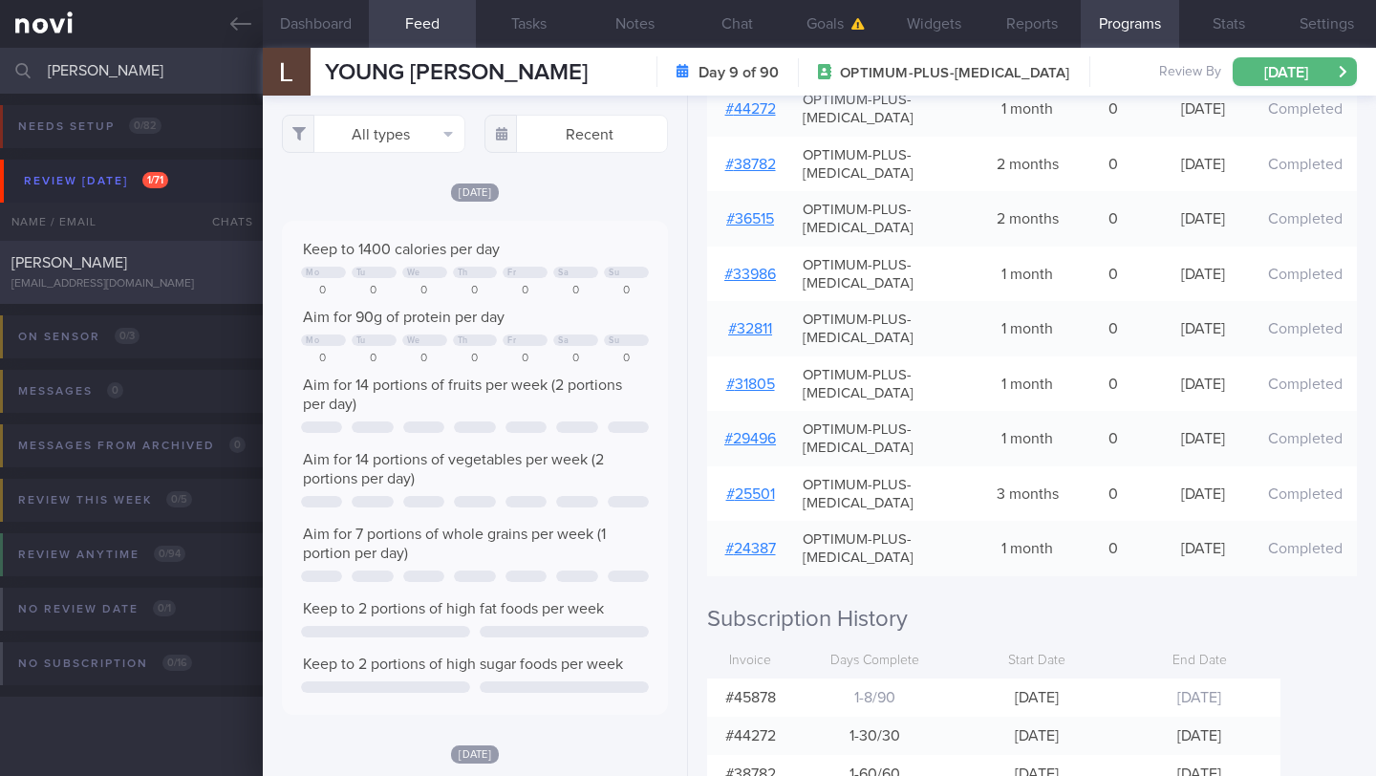
type input "[PERSON_NAME]"
click at [116, 255] on span "[PERSON_NAME]" at bounding box center [69, 262] width 116 height 15
type input "13/8 Check logs and coach"
select select "7"
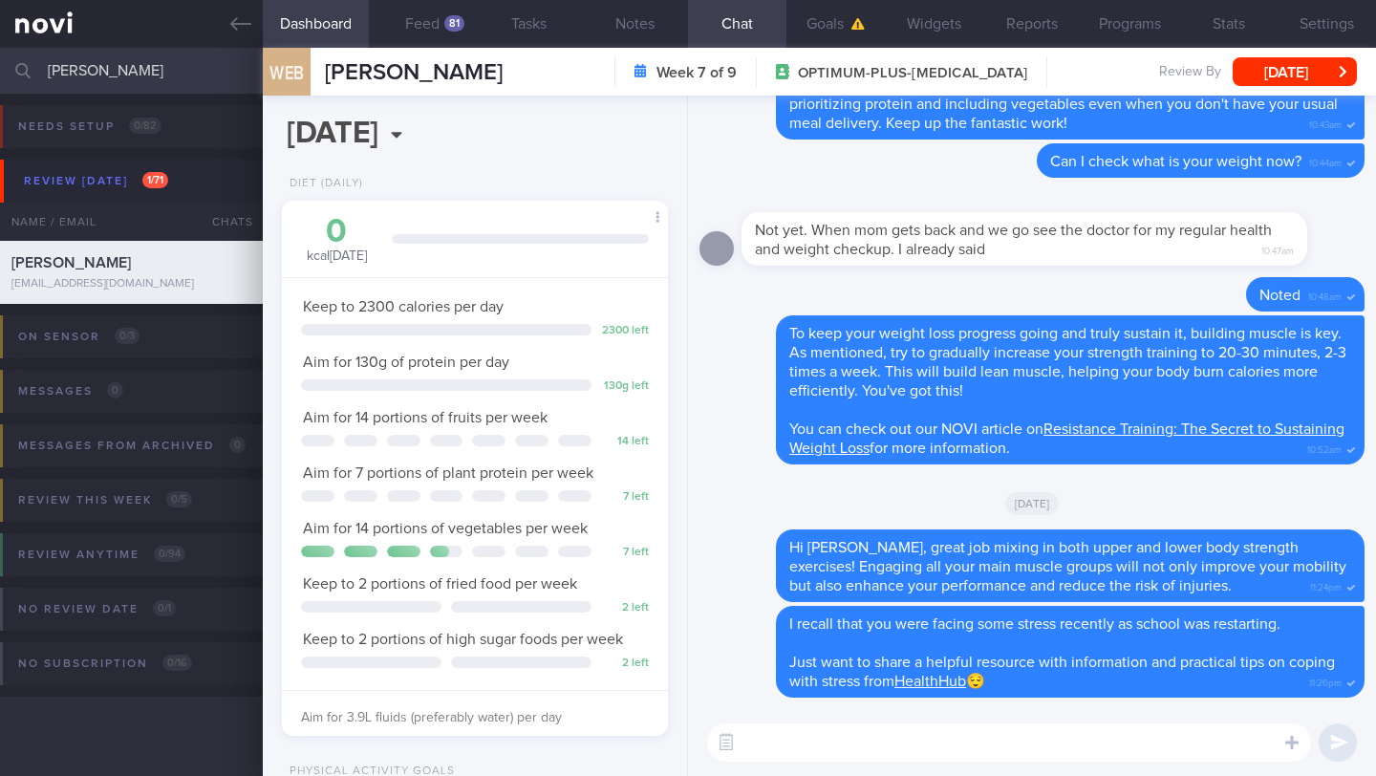
scroll to position [196, 337]
click at [440, 17] on button "Feed 81" at bounding box center [422, 24] width 106 height 48
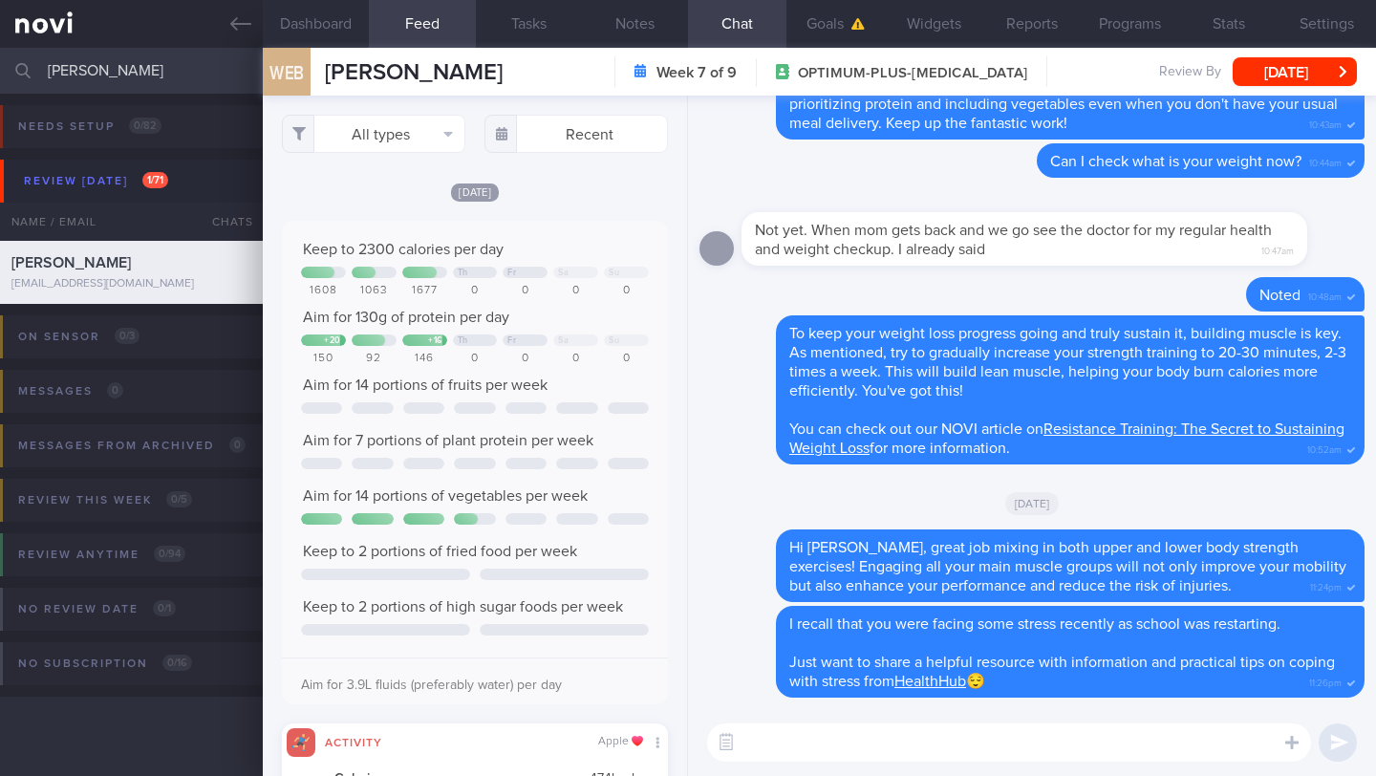
scroll to position [86, 347]
click at [335, 39] on button "Dashboard" at bounding box center [316, 24] width 106 height 48
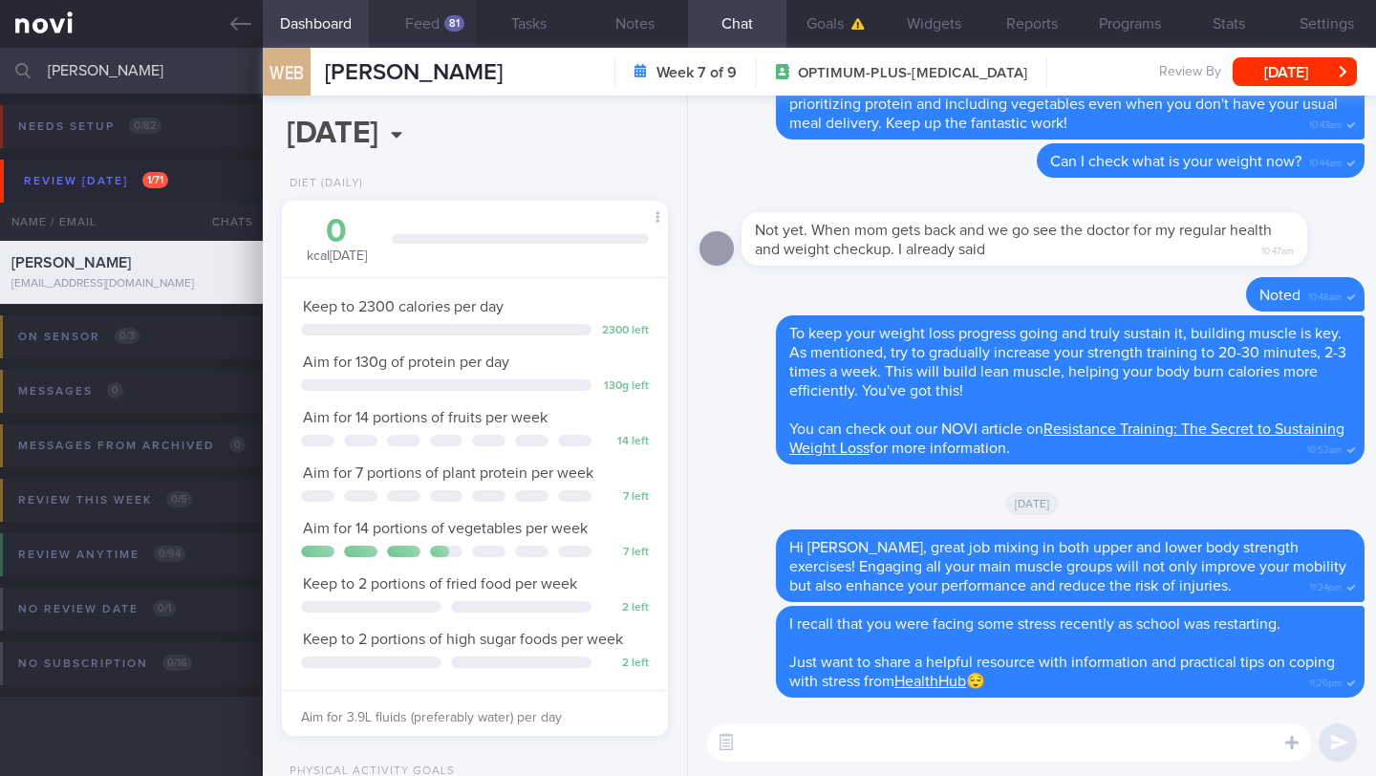
click at [438, 32] on button "Feed 81" at bounding box center [422, 24] width 106 height 48
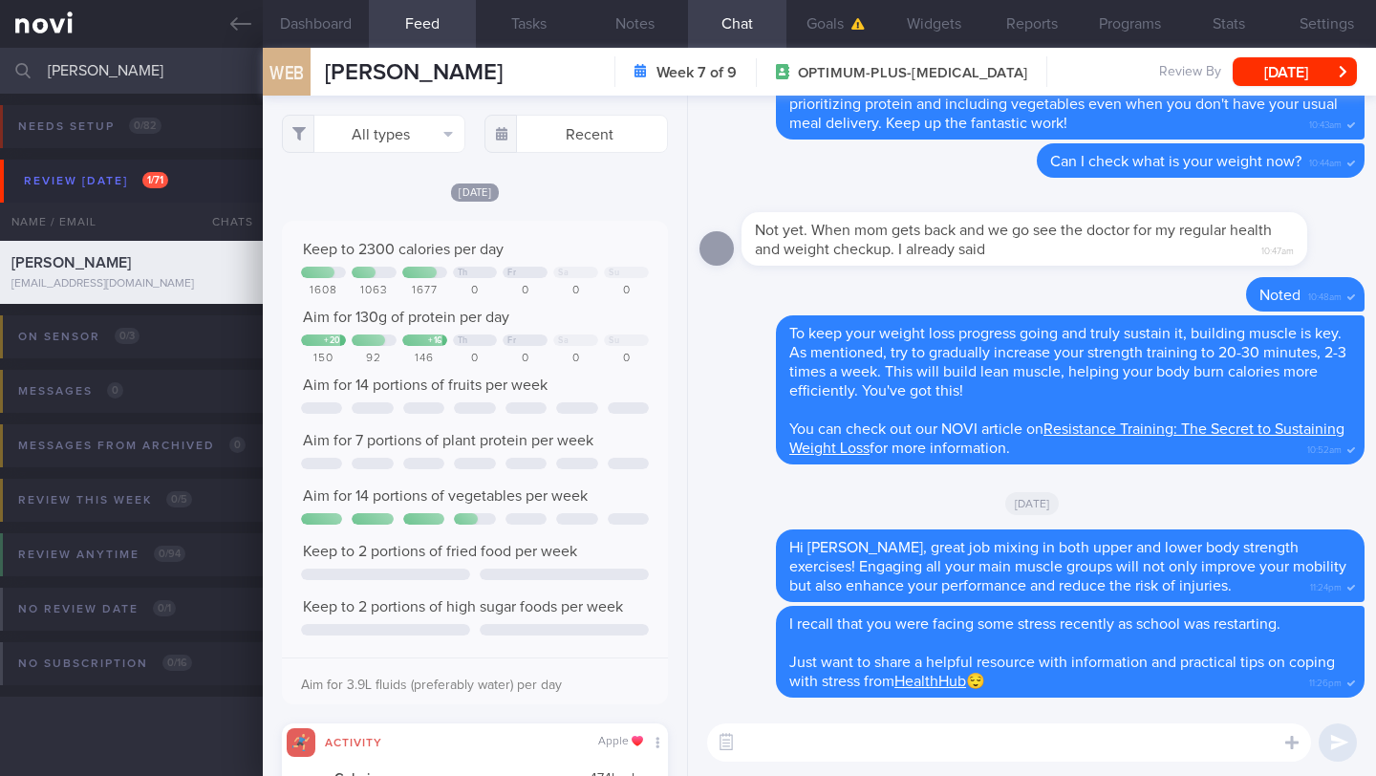
click at [929, 746] on textarea at bounding box center [1009, 742] width 604 height 38
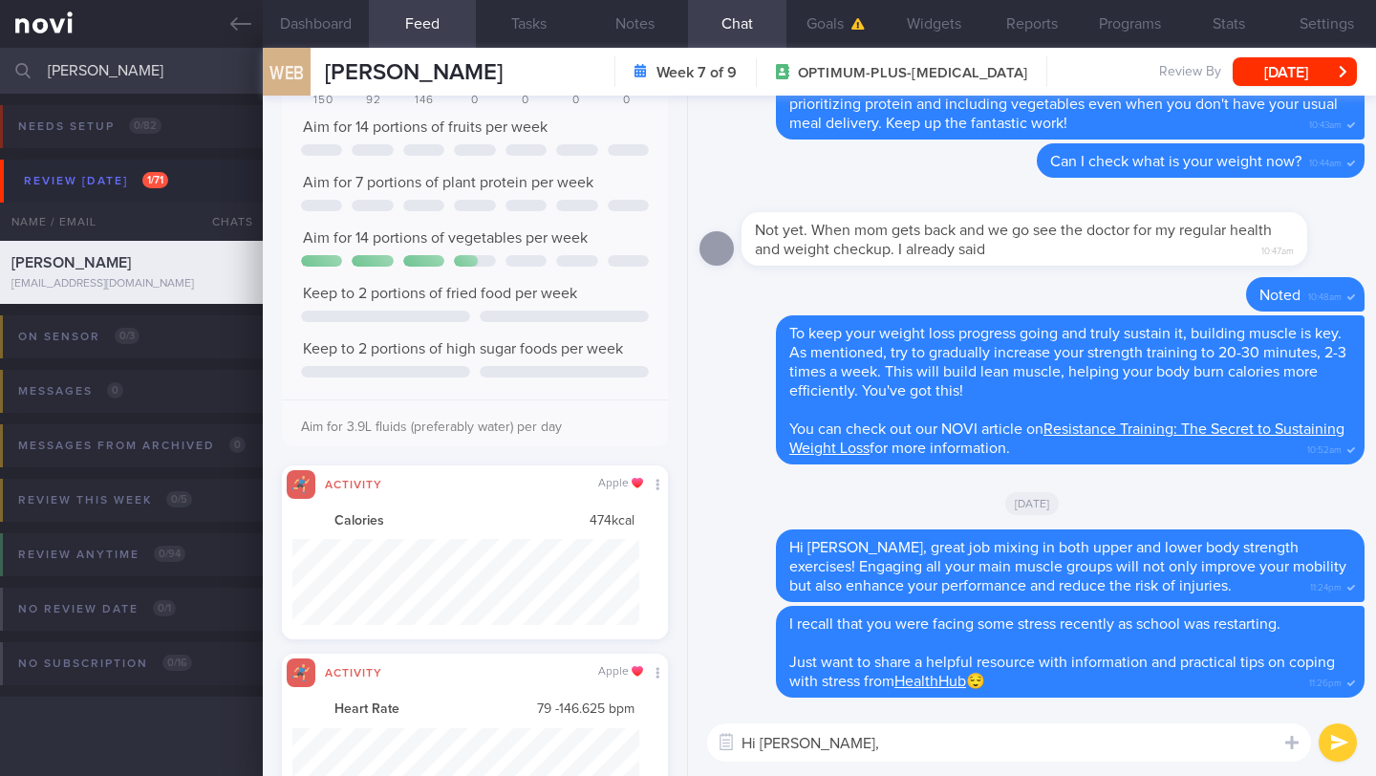
scroll to position [86, 347]
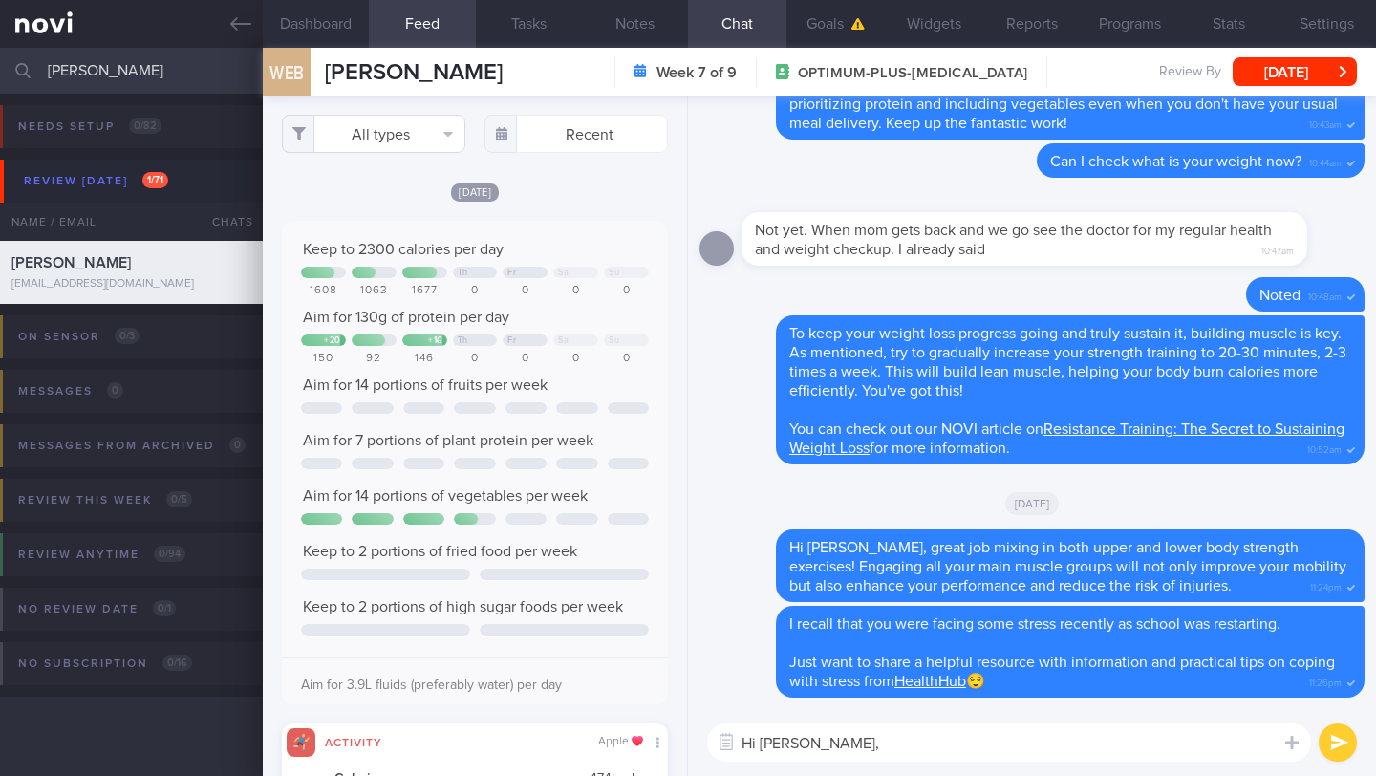
type textarea "Hi [PERSON_NAME],"
click at [402, 139] on button "All types" at bounding box center [373, 134] width 183 height 38
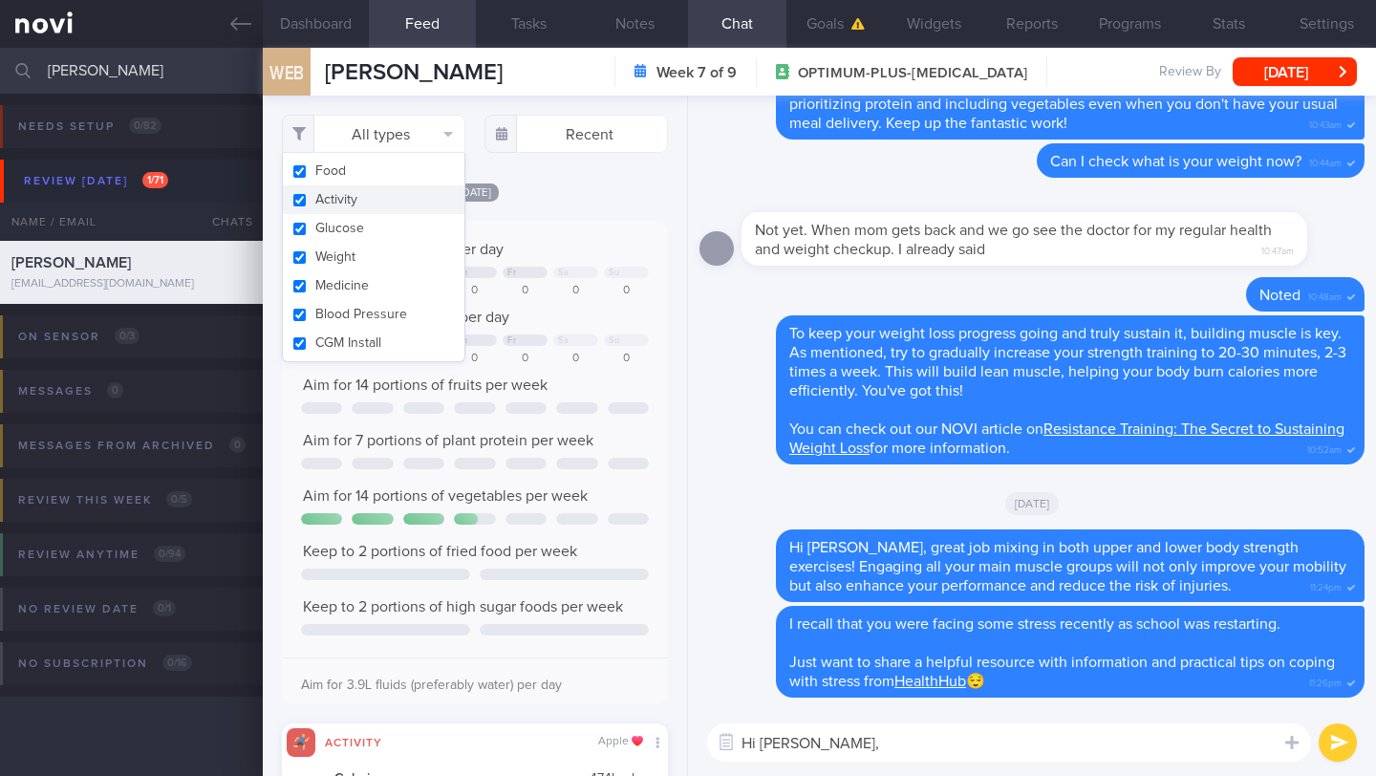
click at [371, 194] on button "Activity" at bounding box center [374, 199] width 182 height 29
checkbox input "false"
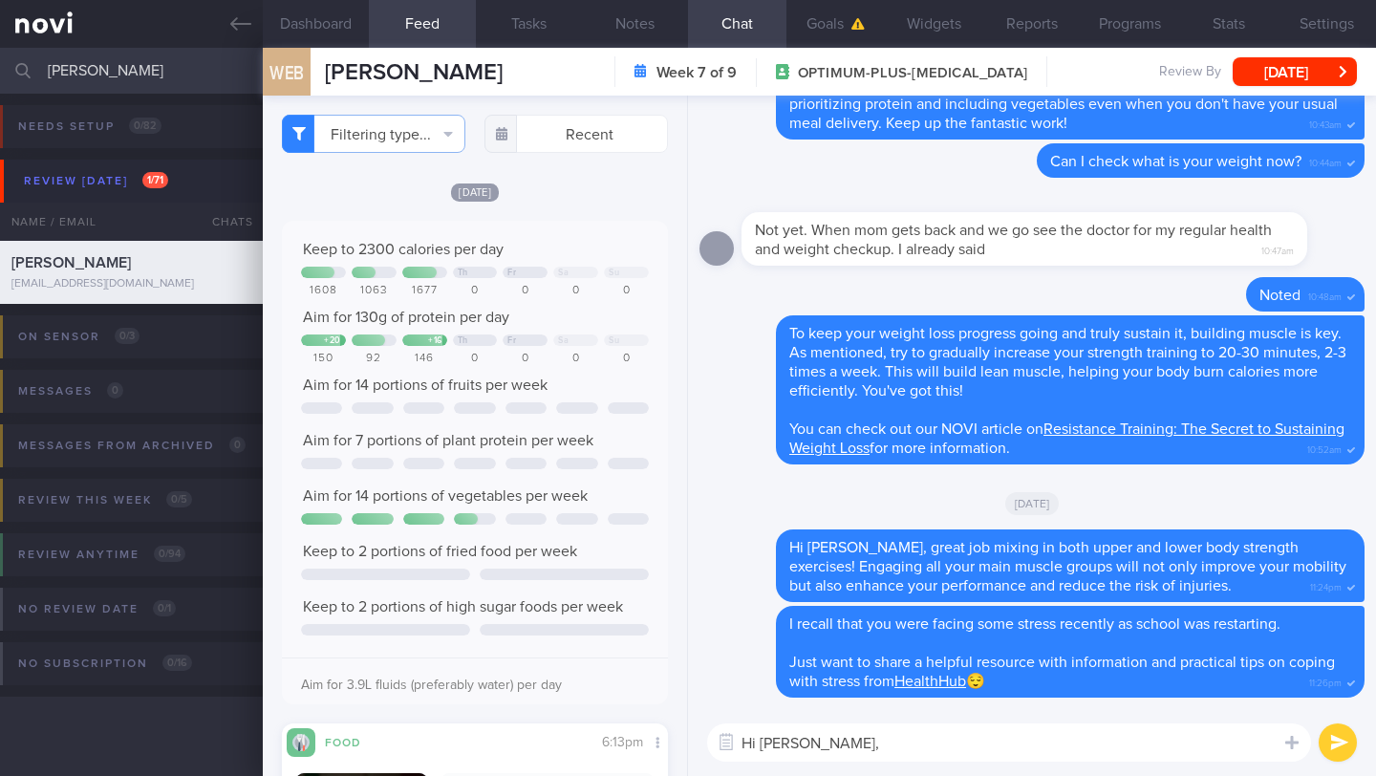
click at [597, 204] on div "Filtering type... Food Activity Glucose Weight Medicine Blood Pressure [MEDICAL…" at bounding box center [475, 436] width 424 height 680
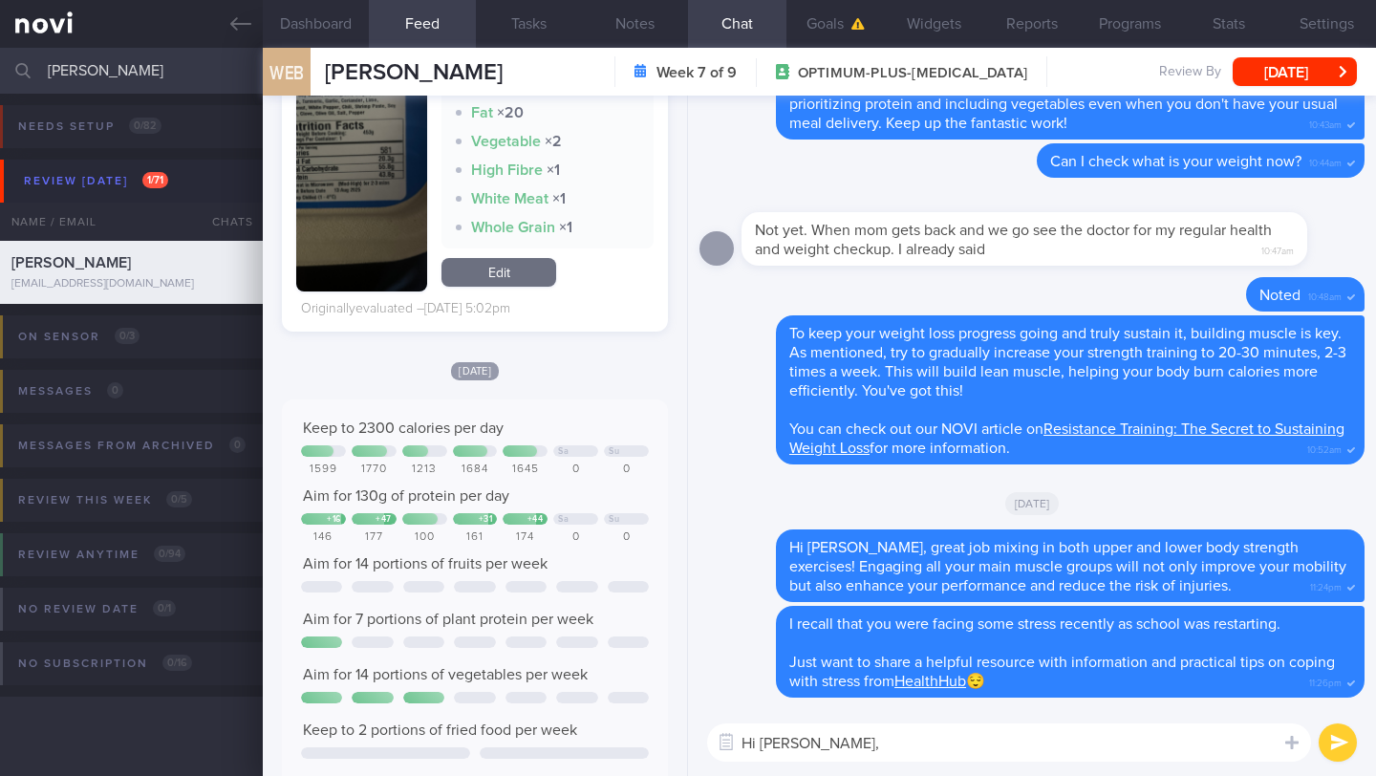
scroll to position [4067, 0]
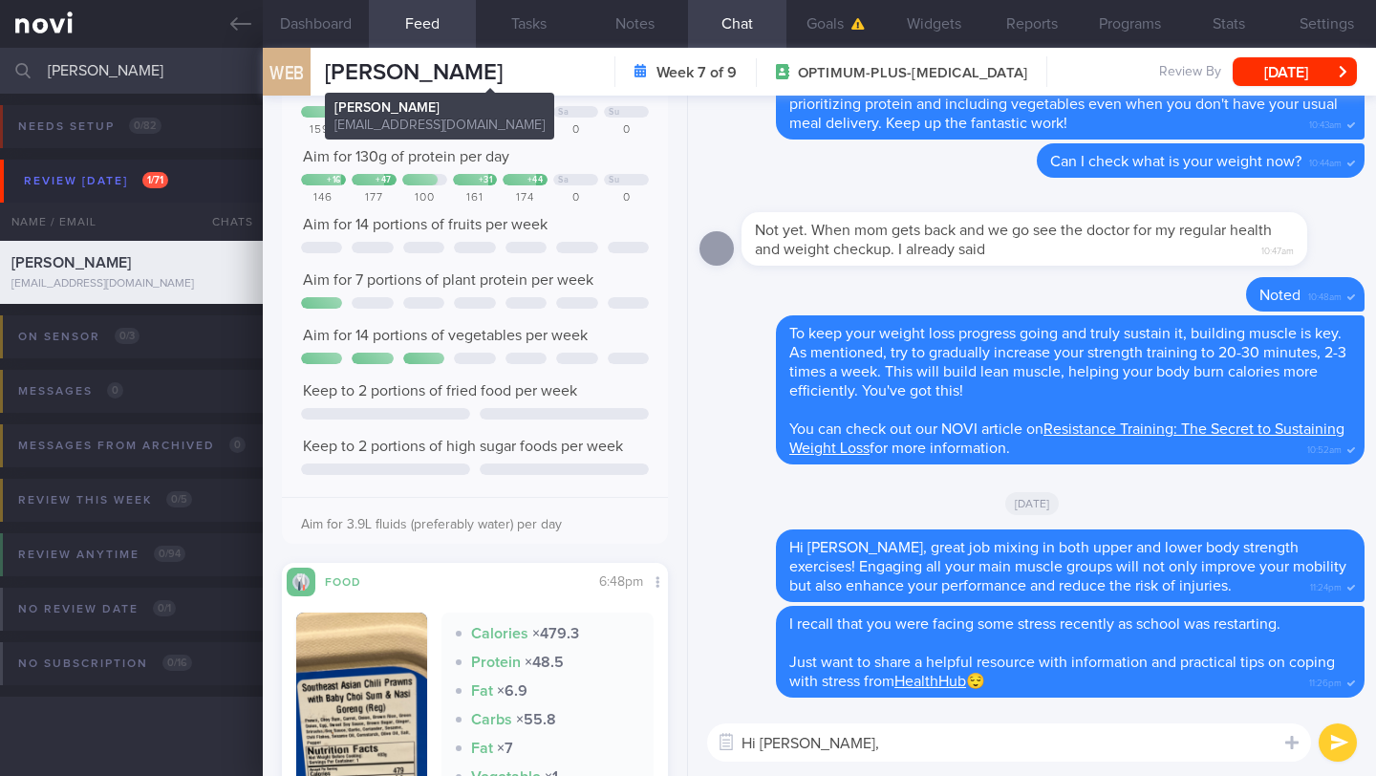
click at [423, 76] on span "[PERSON_NAME]" at bounding box center [414, 72] width 178 height 23
copy div "[PERSON_NAME] BINTORO [PERSON_NAME] BINTORO [PERSON_NAME][EMAIL_ADDRESS][DOMAIN…"
click at [913, 740] on textarea "Hi [PERSON_NAME]," at bounding box center [1009, 742] width 604 height 38
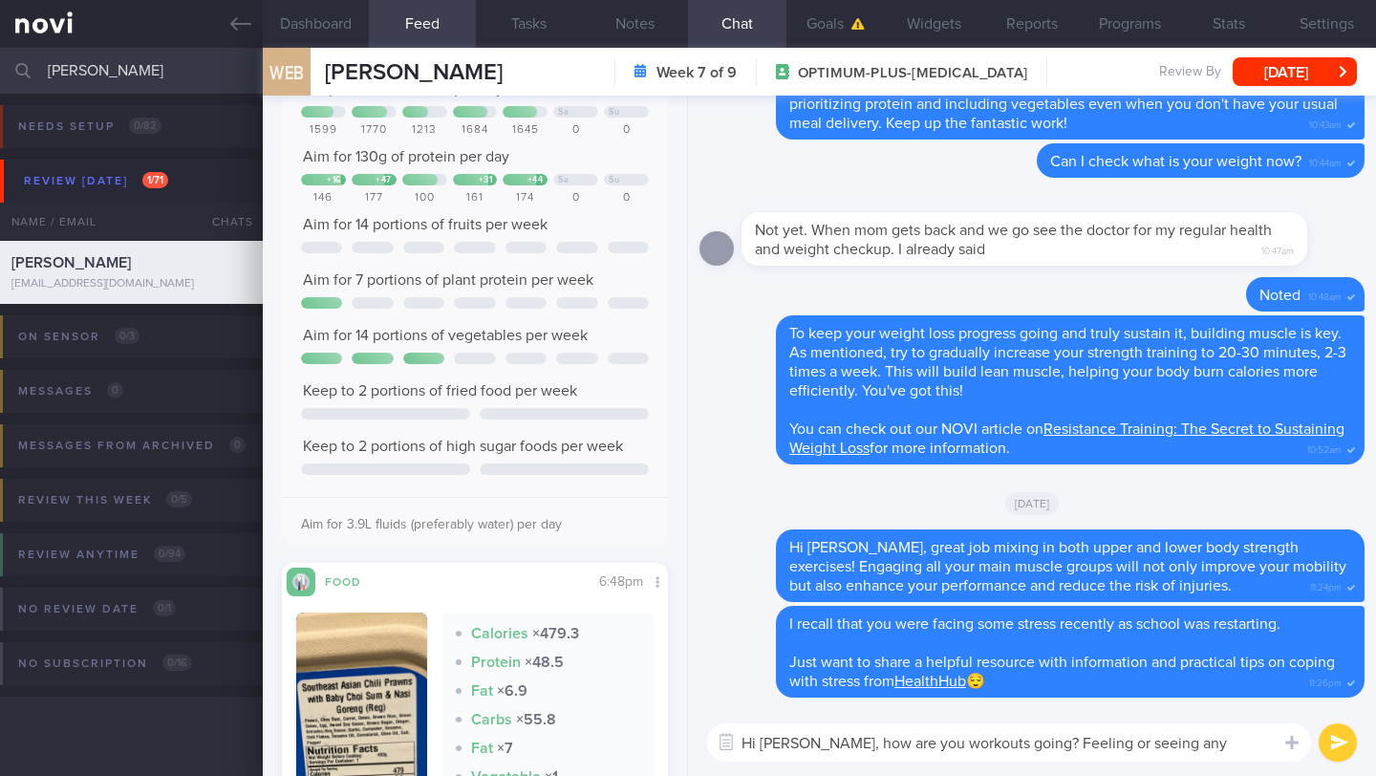
type textarea "Hi [PERSON_NAME], how are you workouts going? Feeling or seeing any changes? 🙂"
click at [1344, 747] on button "submit" at bounding box center [1338, 742] width 38 height 38
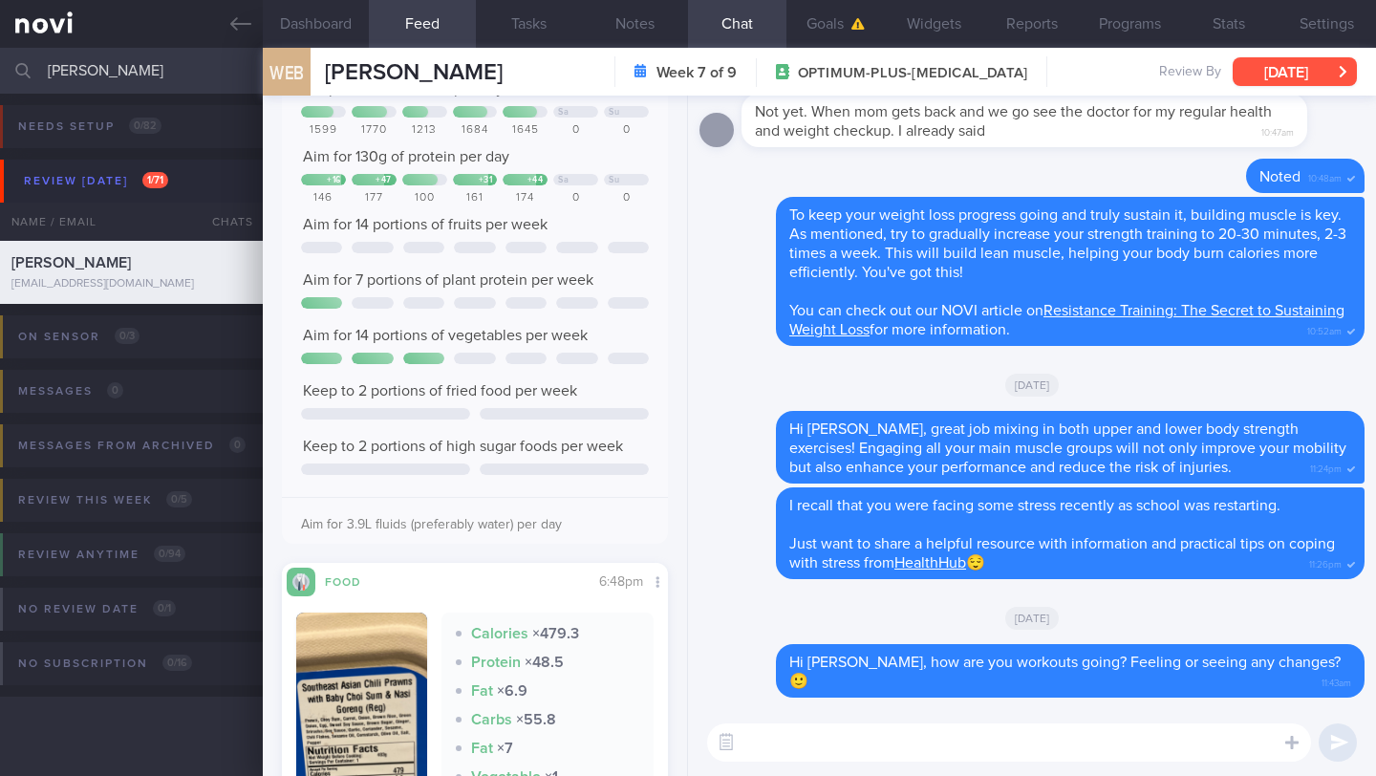
click at [1271, 73] on button "[DATE]" at bounding box center [1295, 71] width 124 height 29
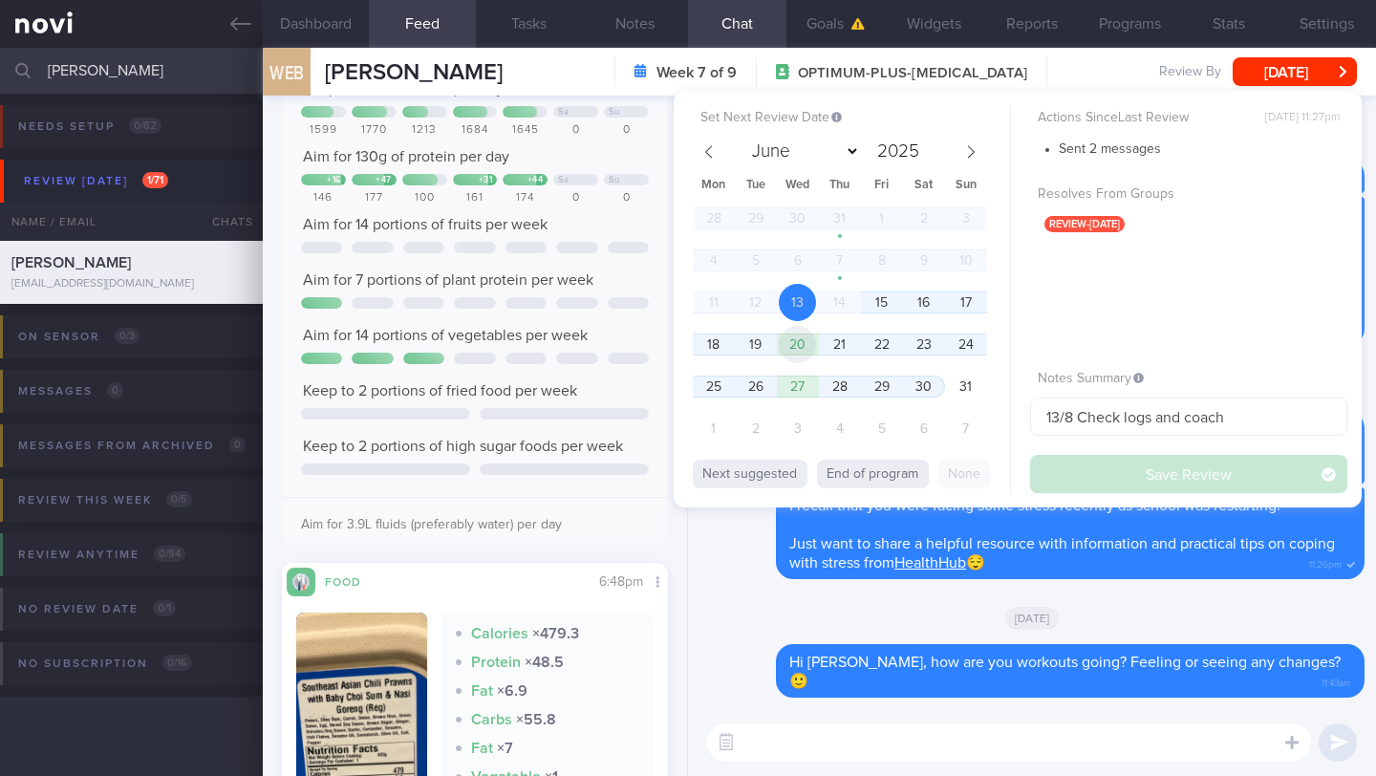
click at [811, 352] on span "20" at bounding box center [797, 344] width 37 height 37
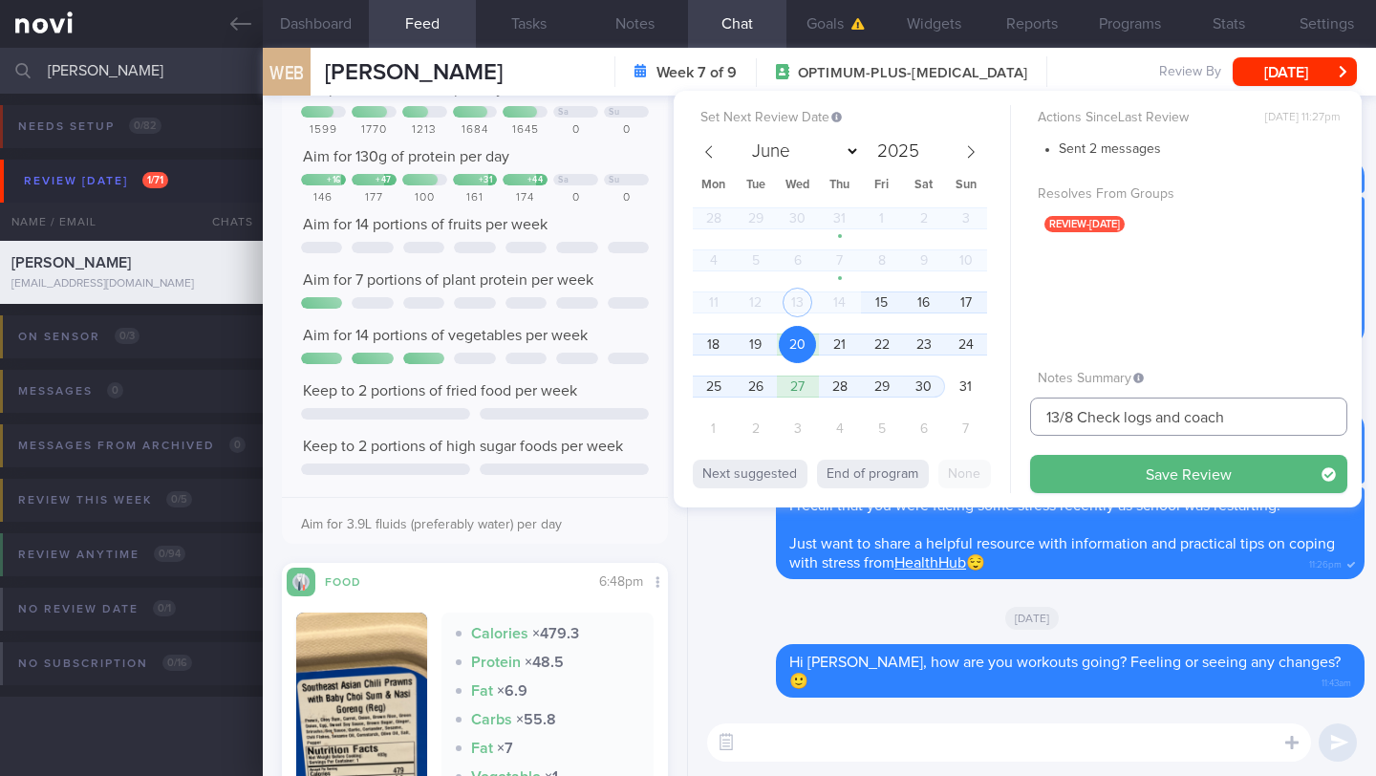
drag, startPoint x: 1051, startPoint y: 418, endPoint x: 1019, endPoint y: 417, distance: 32.5
click at [1019, 417] on div "Set Next Review Date [DATE] June July August September October November [DATE] …" at bounding box center [1018, 299] width 688 height 417
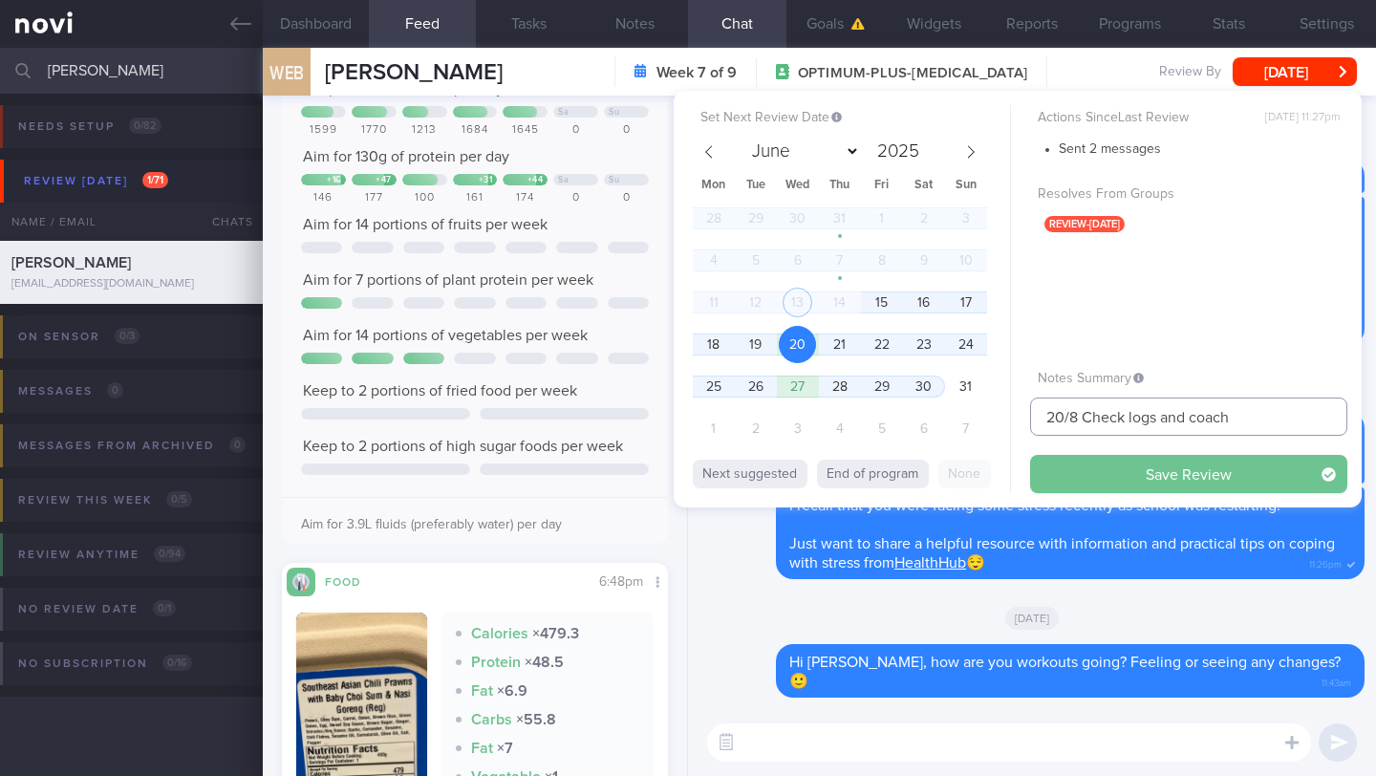
type input "20/8 Check logs and coach"
click at [1098, 479] on button "Save Review" at bounding box center [1188, 474] width 317 height 38
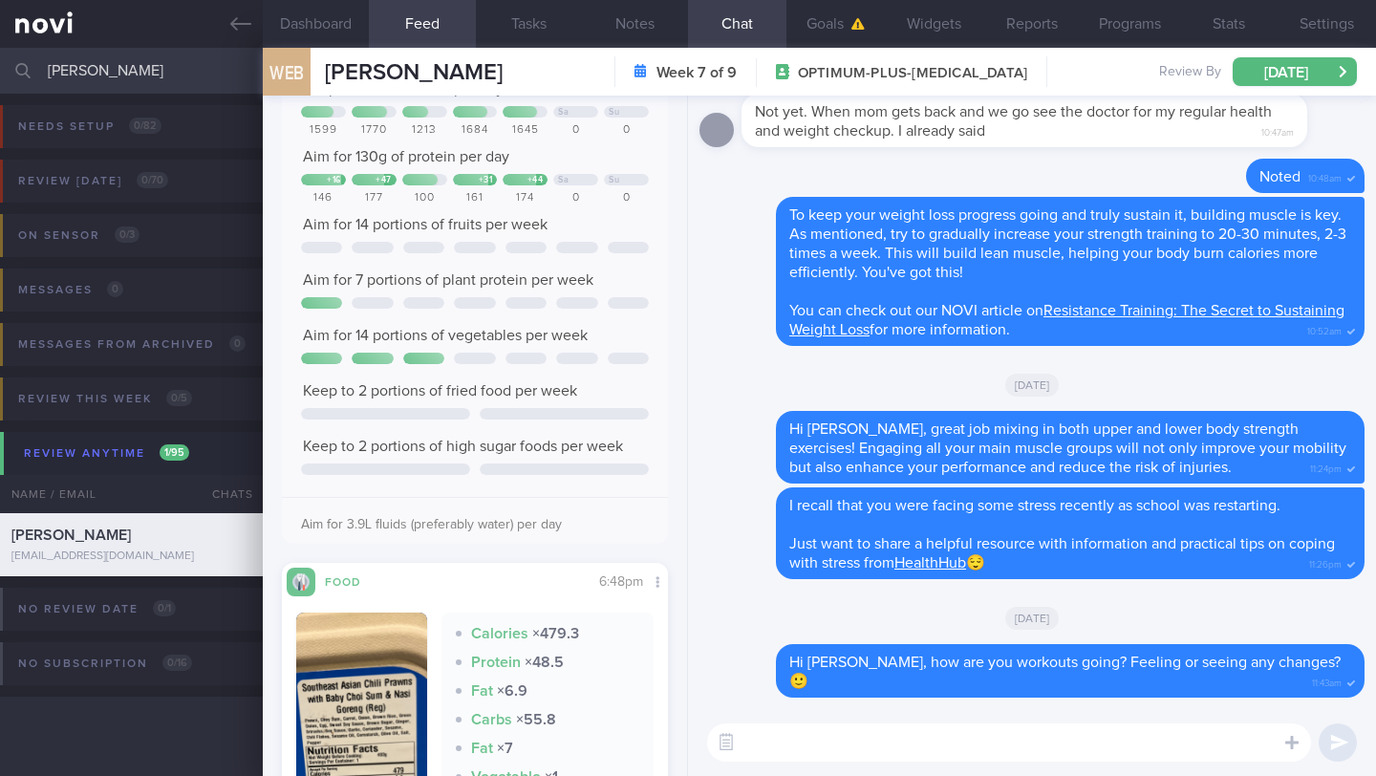
click at [87, 74] on input "[PERSON_NAME]" at bounding box center [688, 71] width 1376 height 46
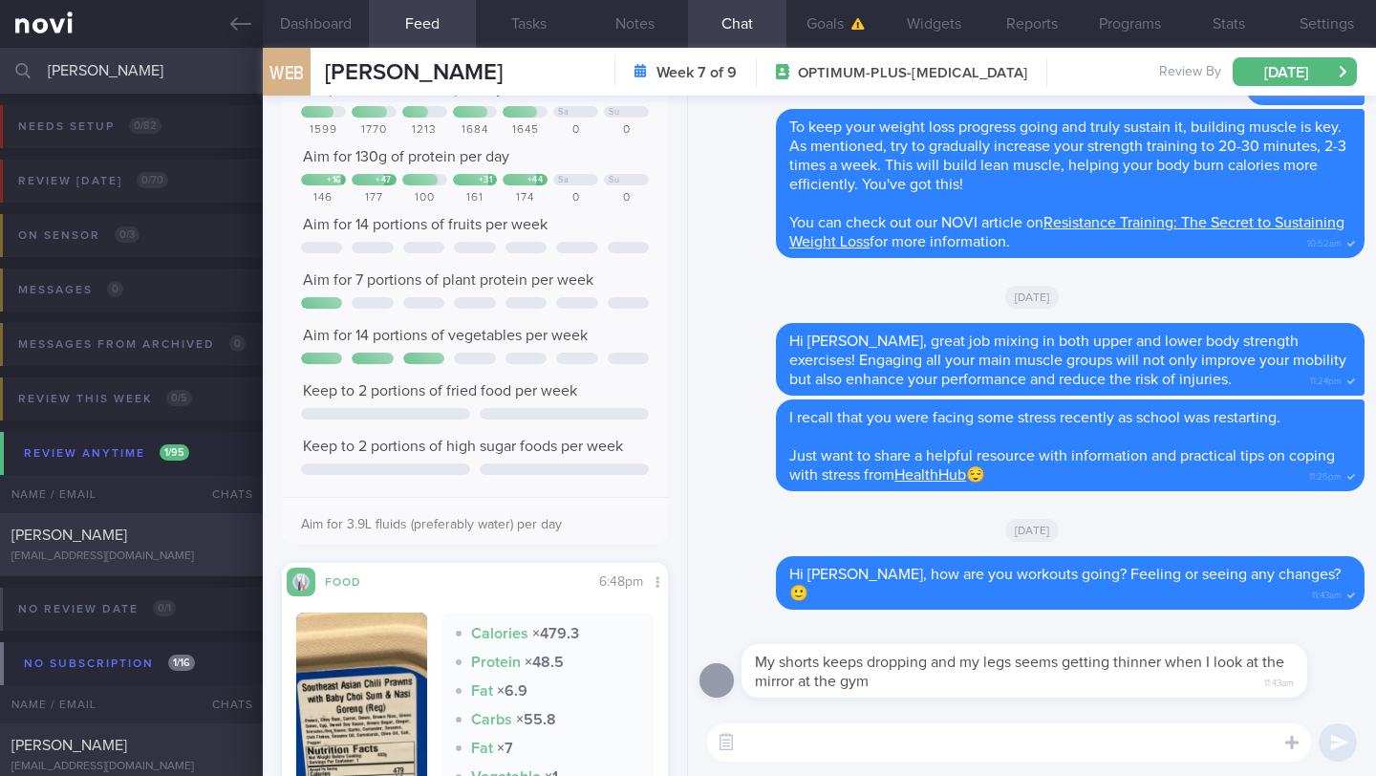
type input "[PERSON_NAME]"
click at [105, 536] on span "[PERSON_NAME]" at bounding box center [69, 534] width 116 height 15
type input "18/8 SAF LIP"
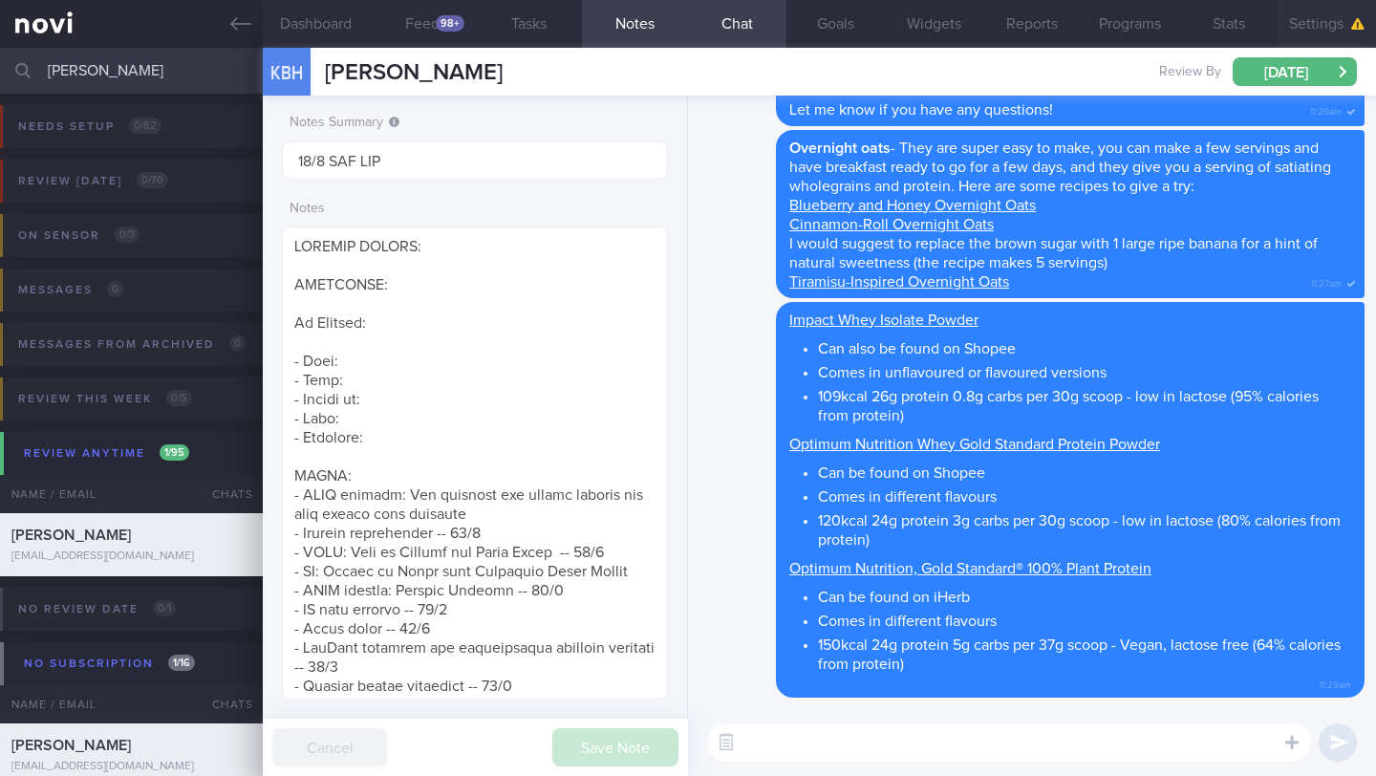
click at [1308, 25] on button "Settings" at bounding box center [1327, 24] width 98 height 48
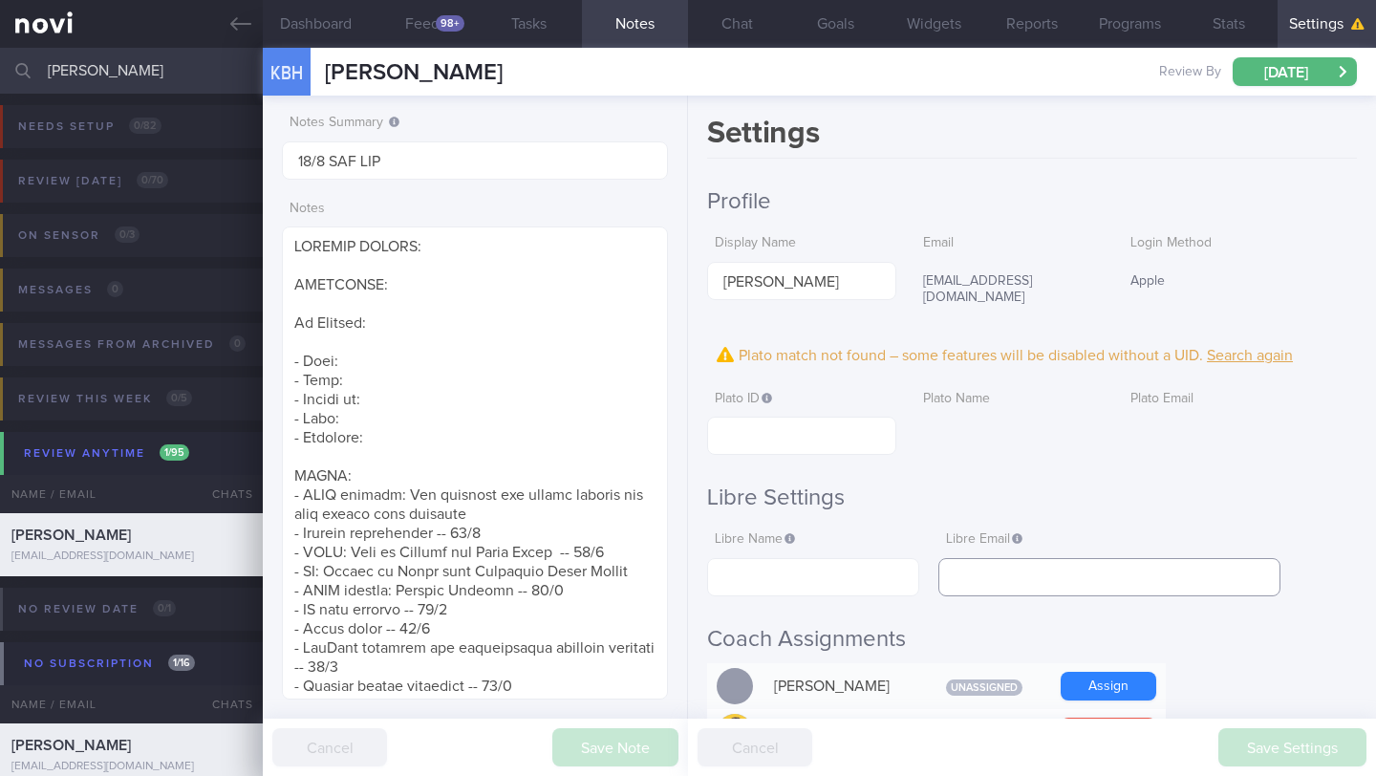
click at [1006, 558] on input "text" at bounding box center [1109, 577] width 342 height 38
paste input "[EMAIL_ADDRESS][DOMAIN_NAME]"
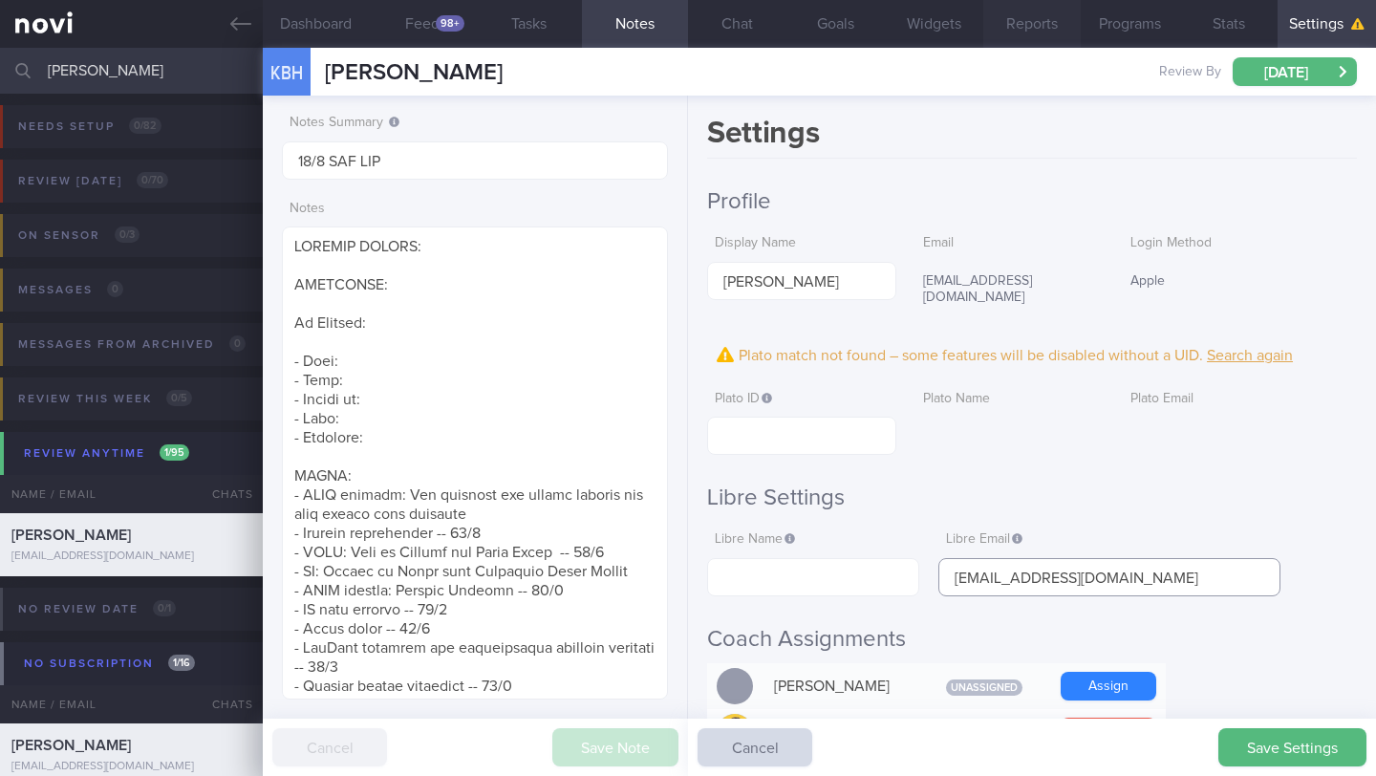
type input "[EMAIL_ADDRESS][DOMAIN_NAME]"
click at [770, 566] on input "text" at bounding box center [813, 577] width 212 height 38
paste input "Boon Hwa Koh"
type input "Boon Hwa Koh"
click at [749, 424] on input "text" at bounding box center [801, 436] width 188 height 38
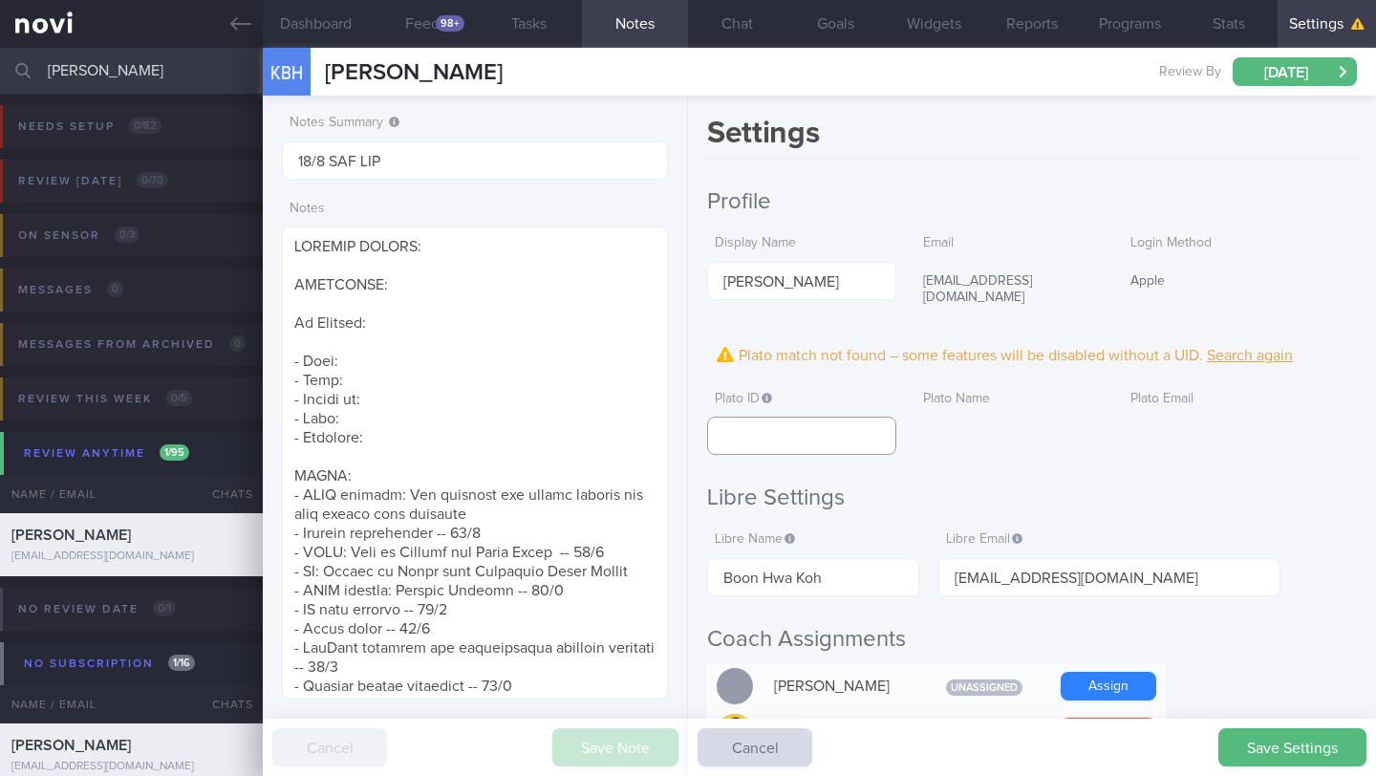
paste input "a5b597899d32e4215befcc85dd77c46c"
type input "a5b597899d32e4215befcc85dd77c46c"
click at [1308, 756] on button "Save Settings" at bounding box center [1292, 747] width 148 height 38
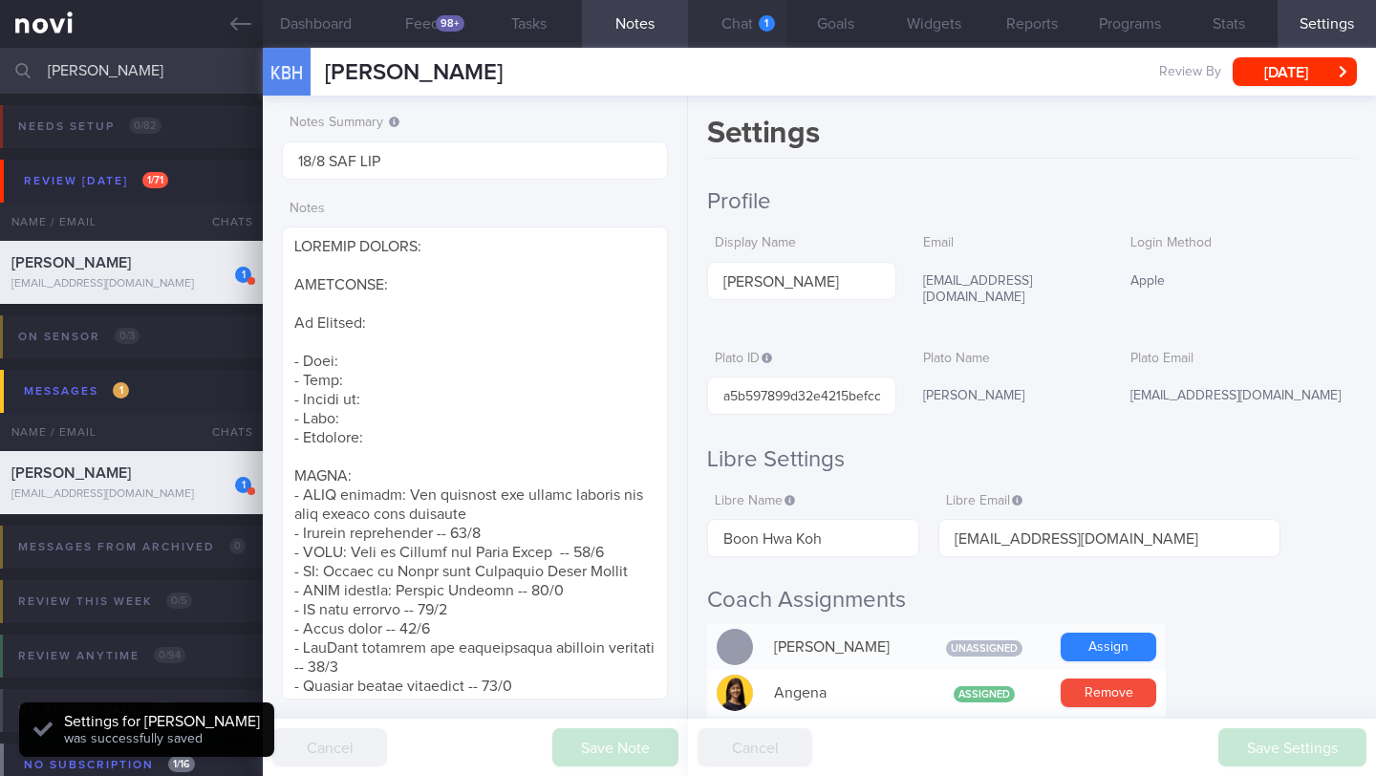
click at [747, 28] on button "Chat 1" at bounding box center [737, 24] width 98 height 48
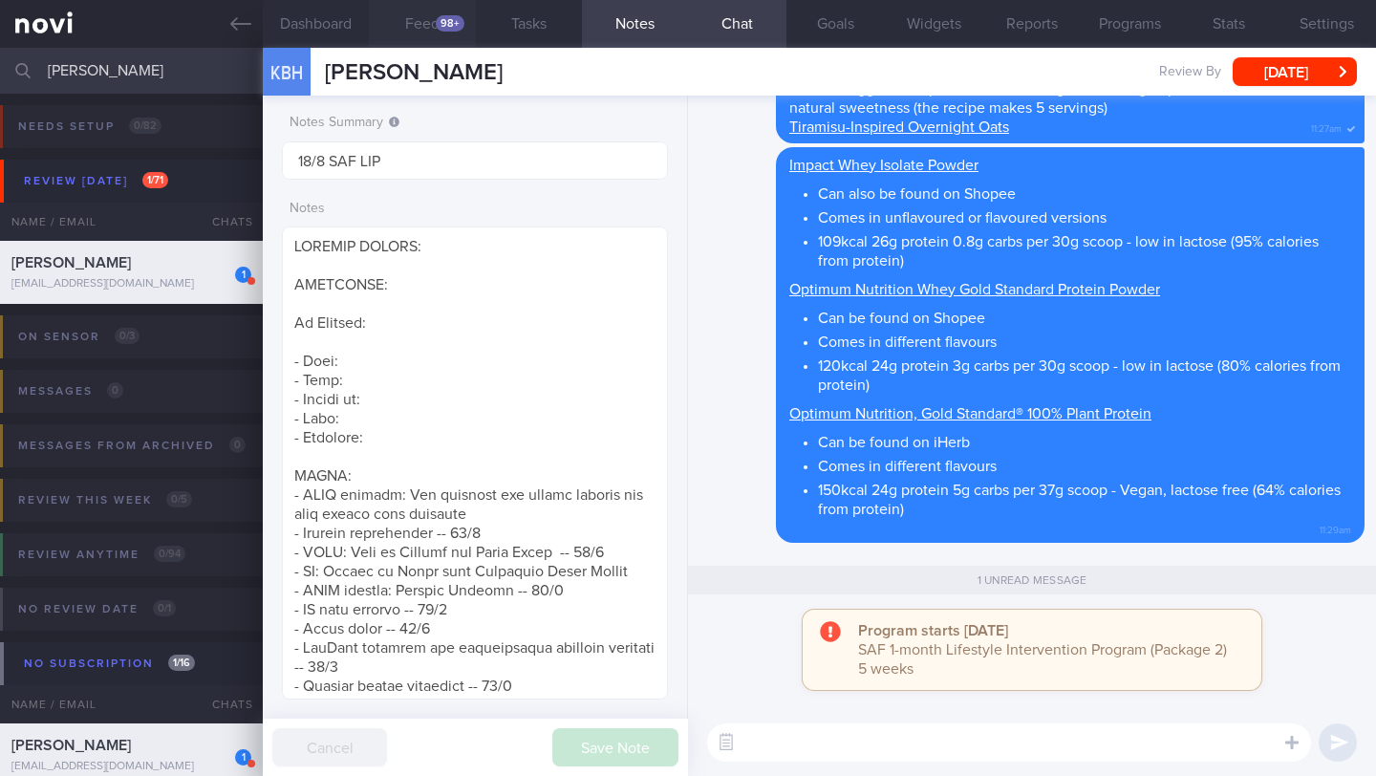
click at [423, 26] on button "Feed 98+" at bounding box center [422, 24] width 106 height 48
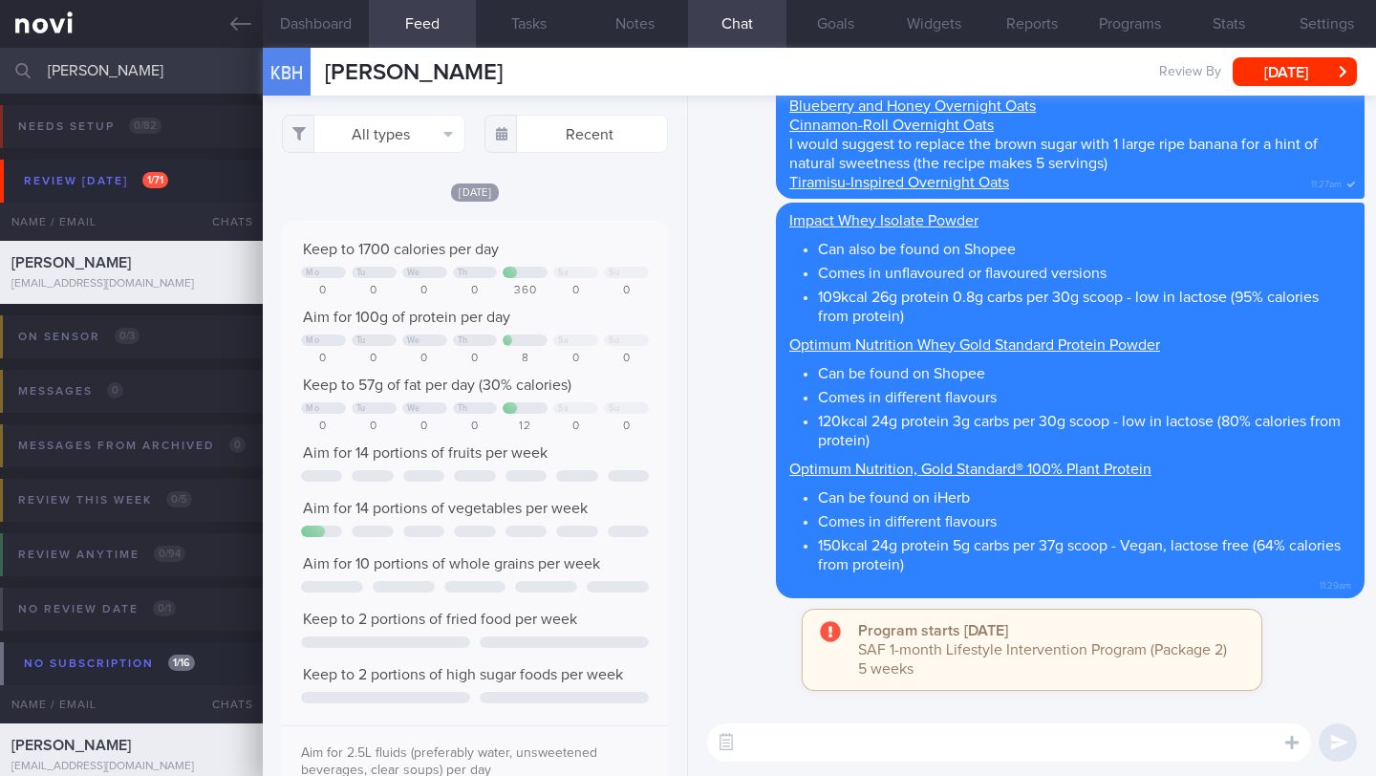
scroll to position [86, 347]
click at [1298, 74] on button "[DATE]" at bounding box center [1295, 71] width 124 height 29
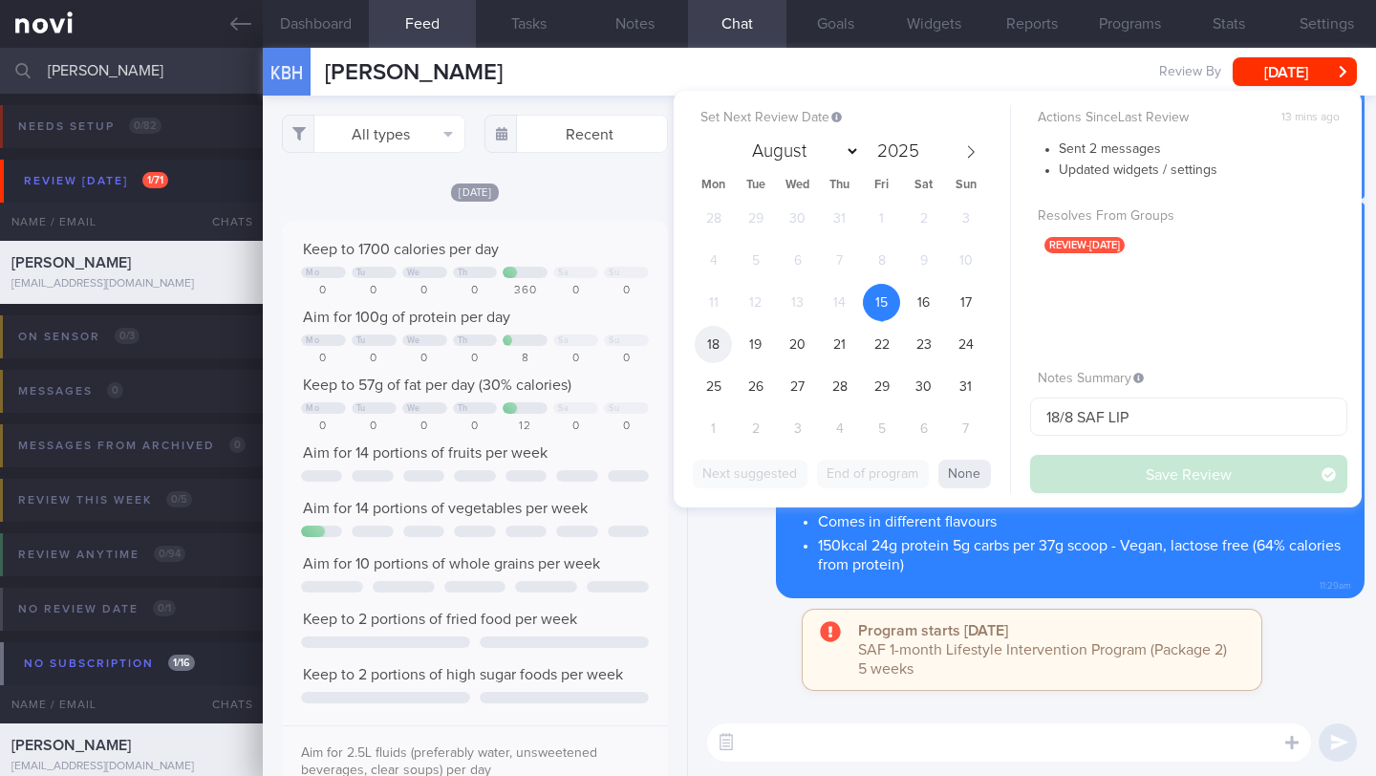
click at [710, 348] on span "18" at bounding box center [713, 344] width 37 height 37
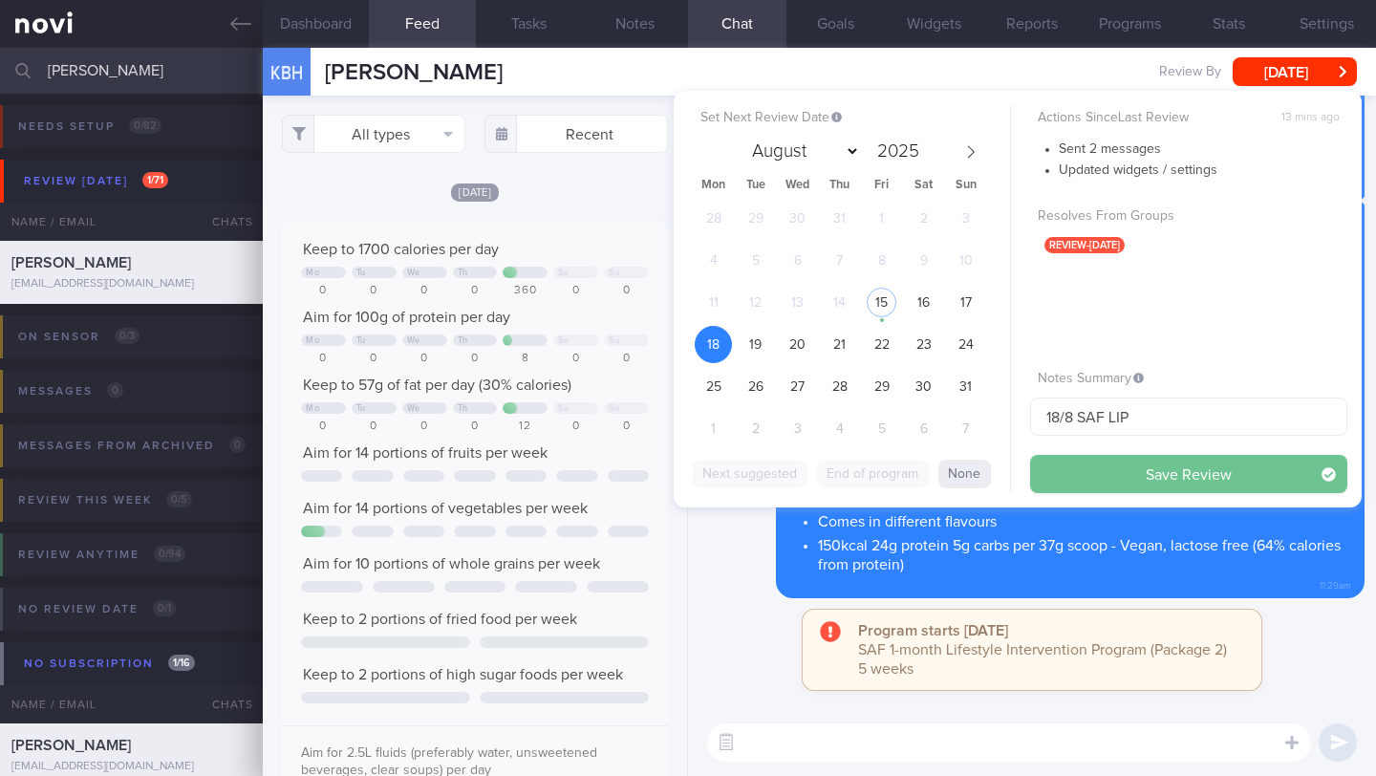
click at [1182, 477] on button "Save Review" at bounding box center [1188, 474] width 317 height 38
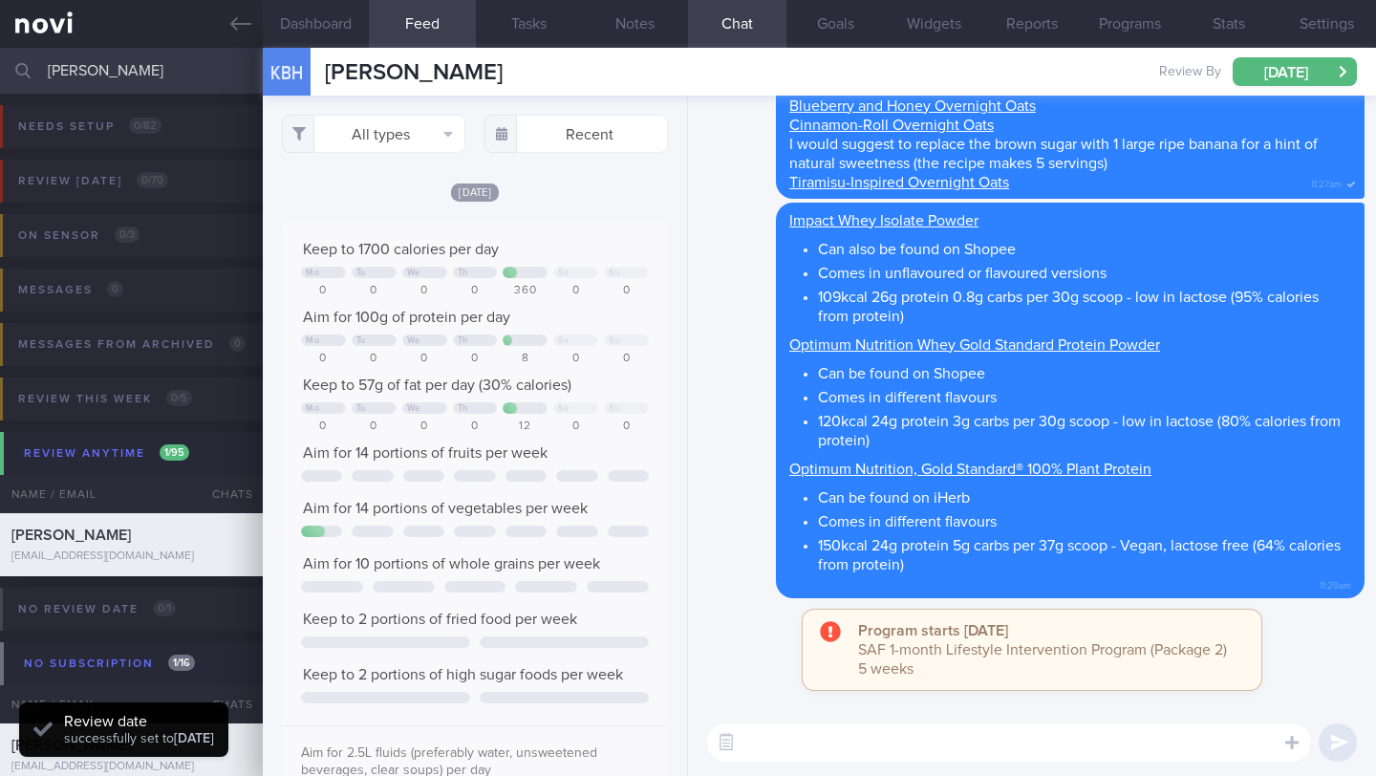
click at [99, 75] on input "[PERSON_NAME]" at bounding box center [688, 71] width 1376 height 46
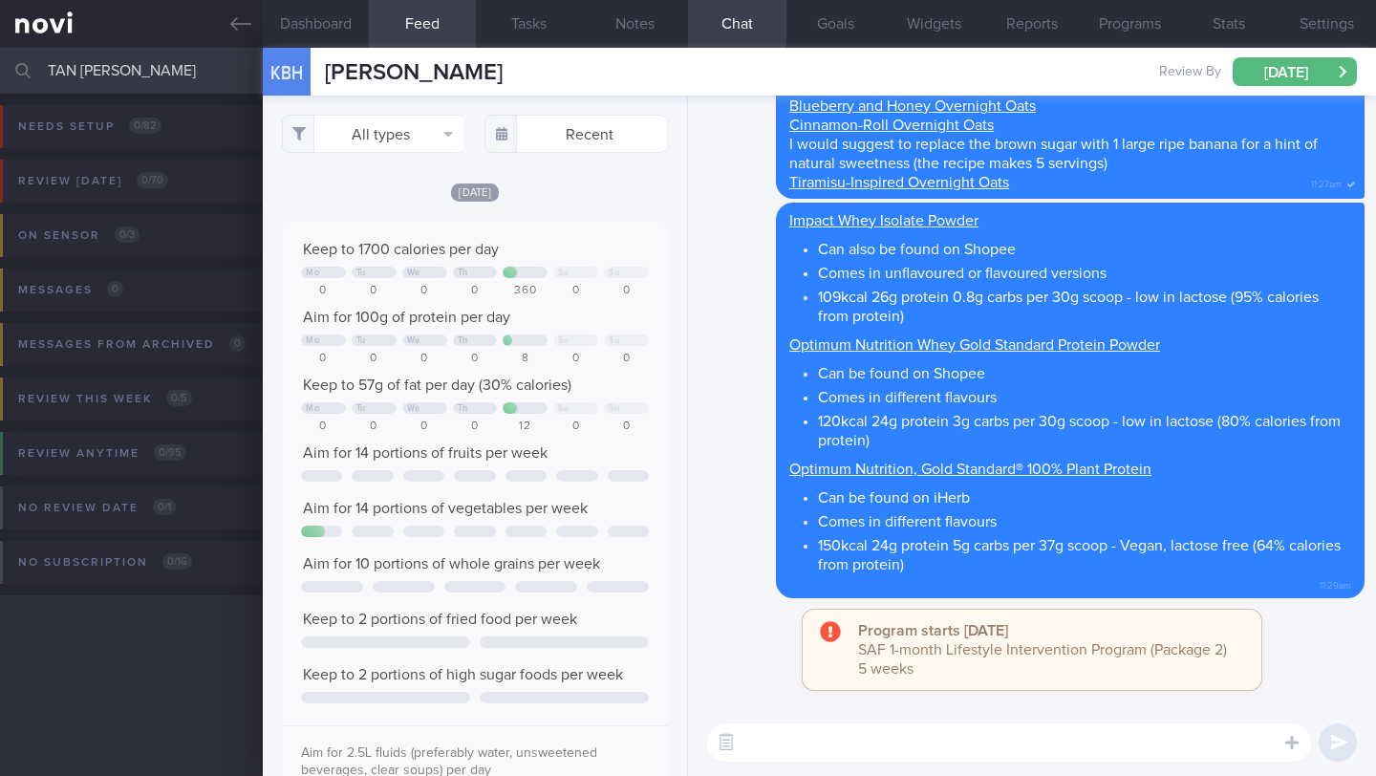
click at [712, 186] on div "Delete Overnight oats - They are super easy to make, you can make a few serving…" at bounding box center [1031, 115] width 665 height 168
click at [189, 83] on input "TAN [PERSON_NAME]" at bounding box center [688, 71] width 1376 height 46
drag, startPoint x: 173, startPoint y: 80, endPoint x: 24, endPoint y: 74, distance: 149.2
click at [24, 74] on div "TAN [PERSON_NAME] Assigned patients Assigned patients All active patients Archi…" at bounding box center [688, 71] width 1376 height 46
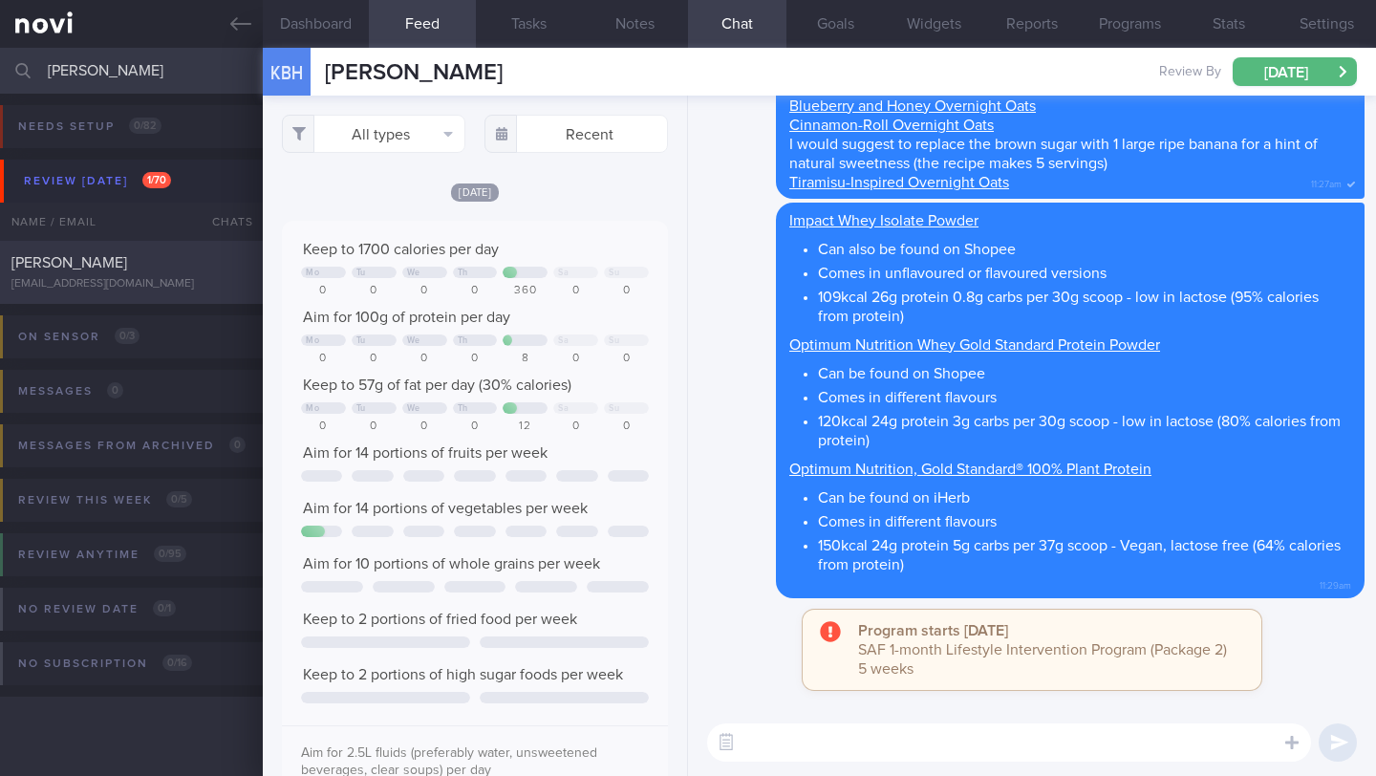
type input "[PERSON_NAME]"
click at [103, 285] on div "[EMAIL_ADDRESS][DOMAIN_NAME]" at bounding box center [131, 284] width 240 height 14
type input "13/8 NEW OP+"
type textarea "SUPPORT NEEDED: CHALLENGE: R/V with [PERSON_NAME]: ([DATE]) No side effects so …"
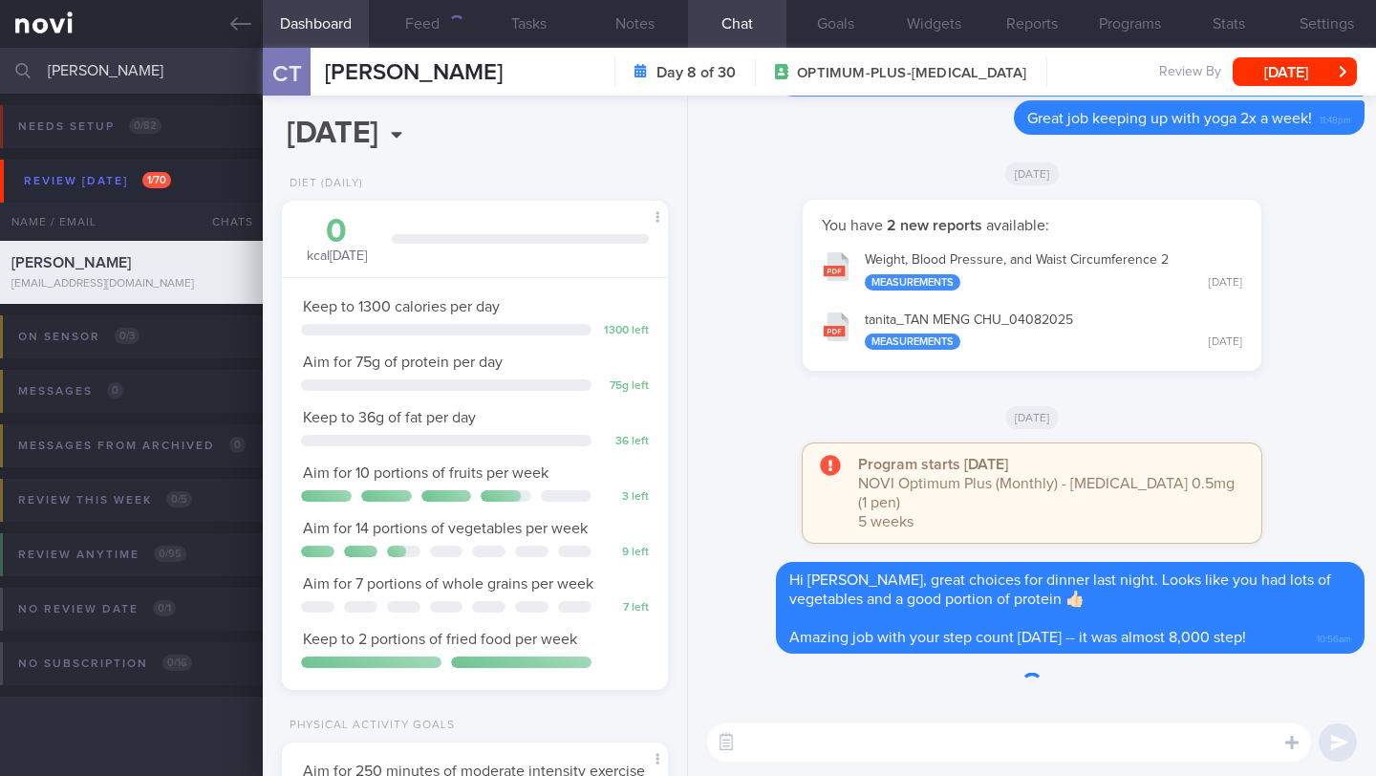
scroll to position [196, 337]
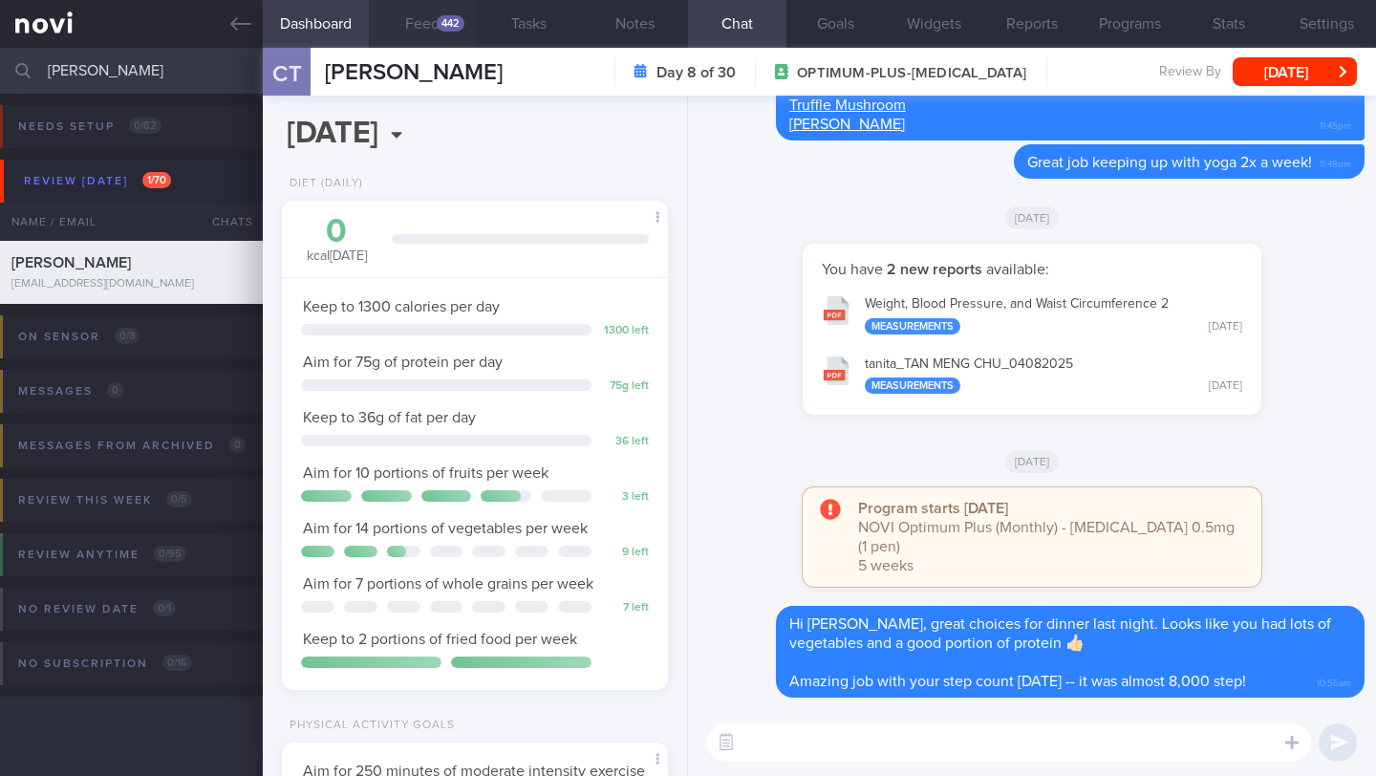
click at [429, 20] on button "Feed 442" at bounding box center [422, 24] width 106 height 48
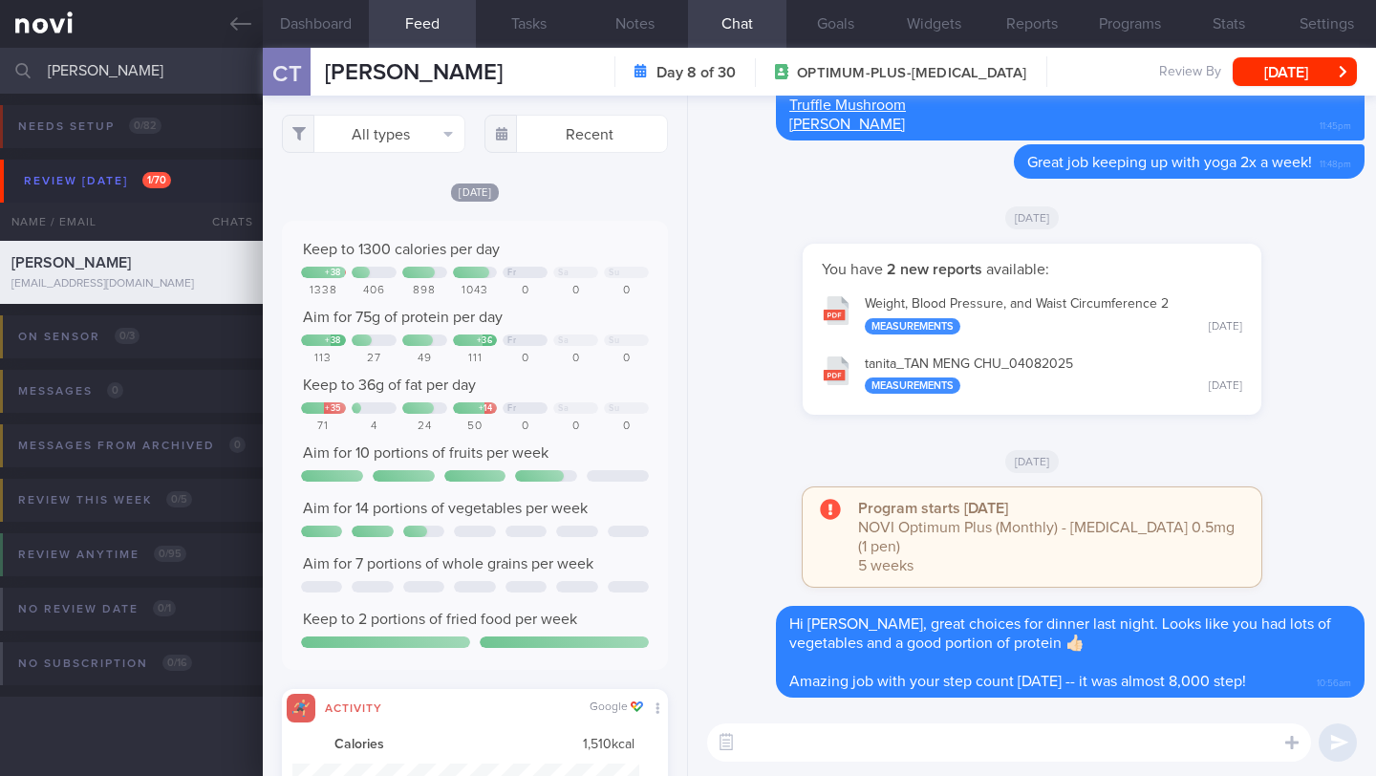
scroll to position [86, 347]
click at [360, 140] on button "All types" at bounding box center [373, 134] width 183 height 38
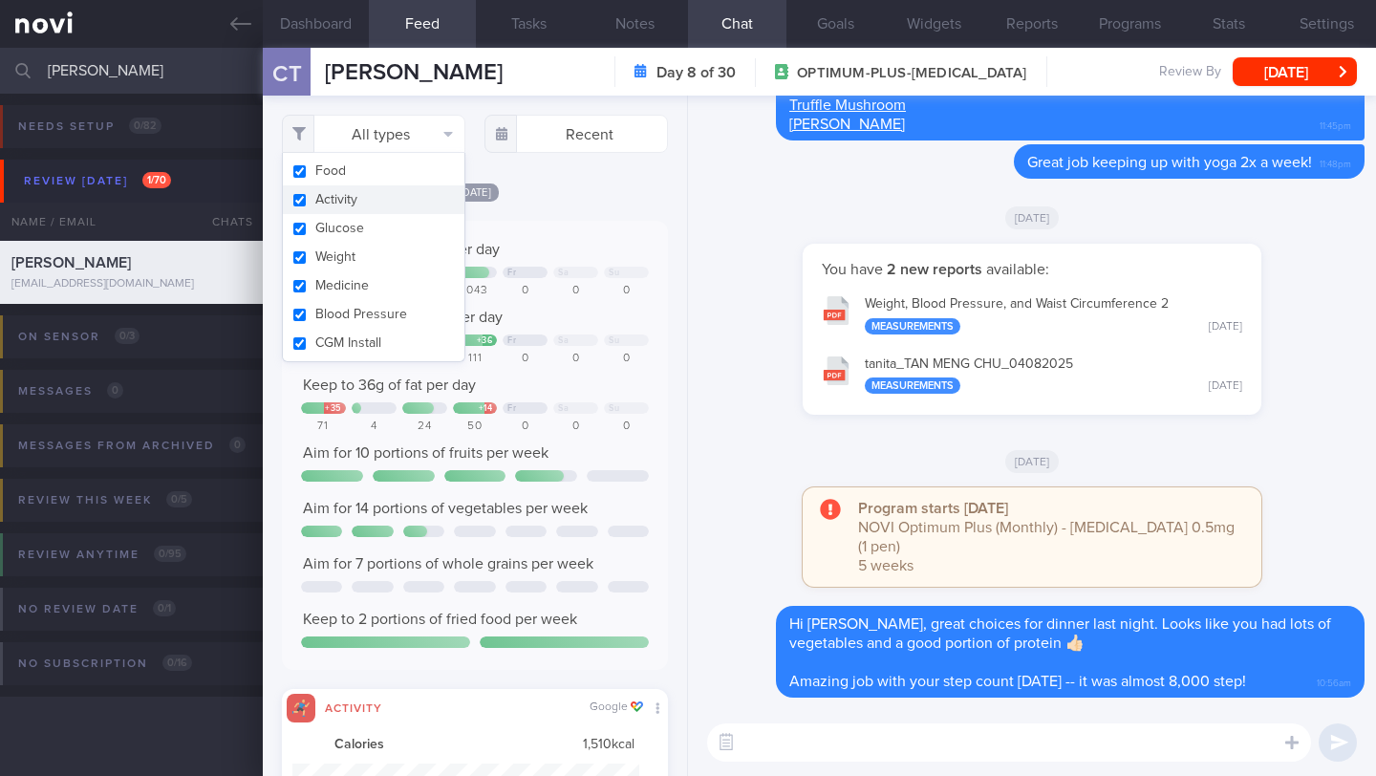
click at [381, 199] on button "Activity" at bounding box center [374, 199] width 182 height 29
checkbox input "false"
click at [628, 251] on div "Keep to 1300 calories per day + 38 Fr Sa Su 1338 406 898 1043 0 0 0 Aim for 75g…" at bounding box center [475, 445] width 386 height 449
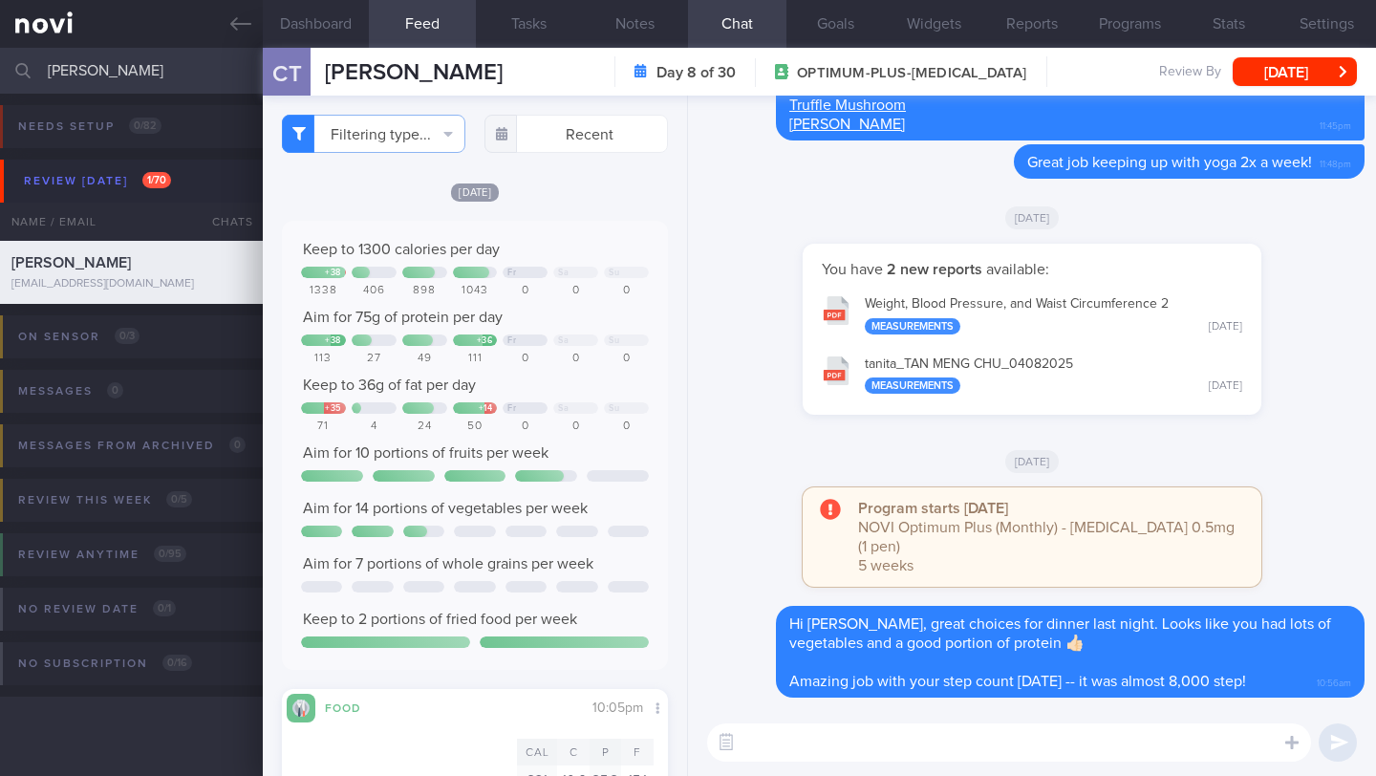
click at [612, 670] on div "Keep to 1300 calories per day + 38 Fr Sa Su 1338 406 898 1043 0 0 0 Aim for 75g…" at bounding box center [475, 445] width 386 height 449
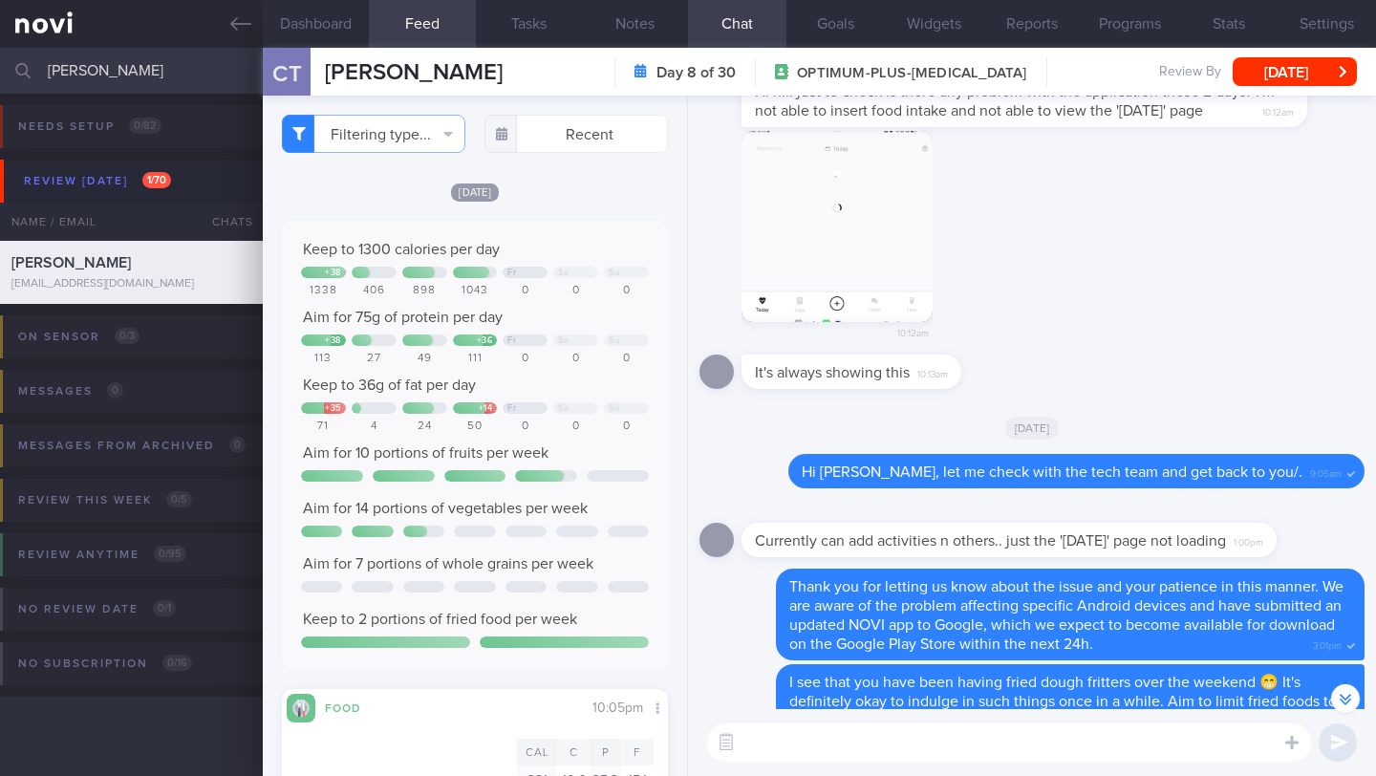
scroll to position [-3152, 0]
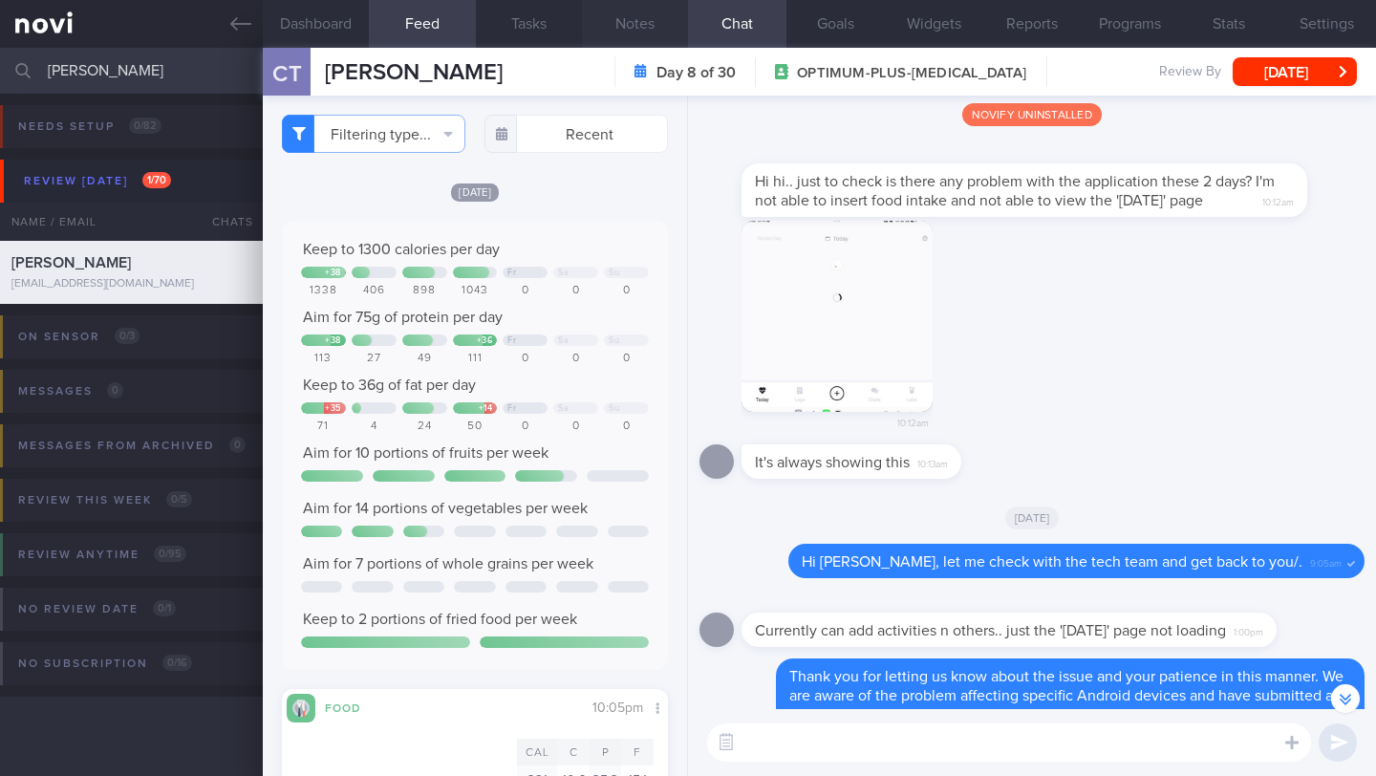
click at [617, 32] on button "Notes" at bounding box center [635, 24] width 106 height 48
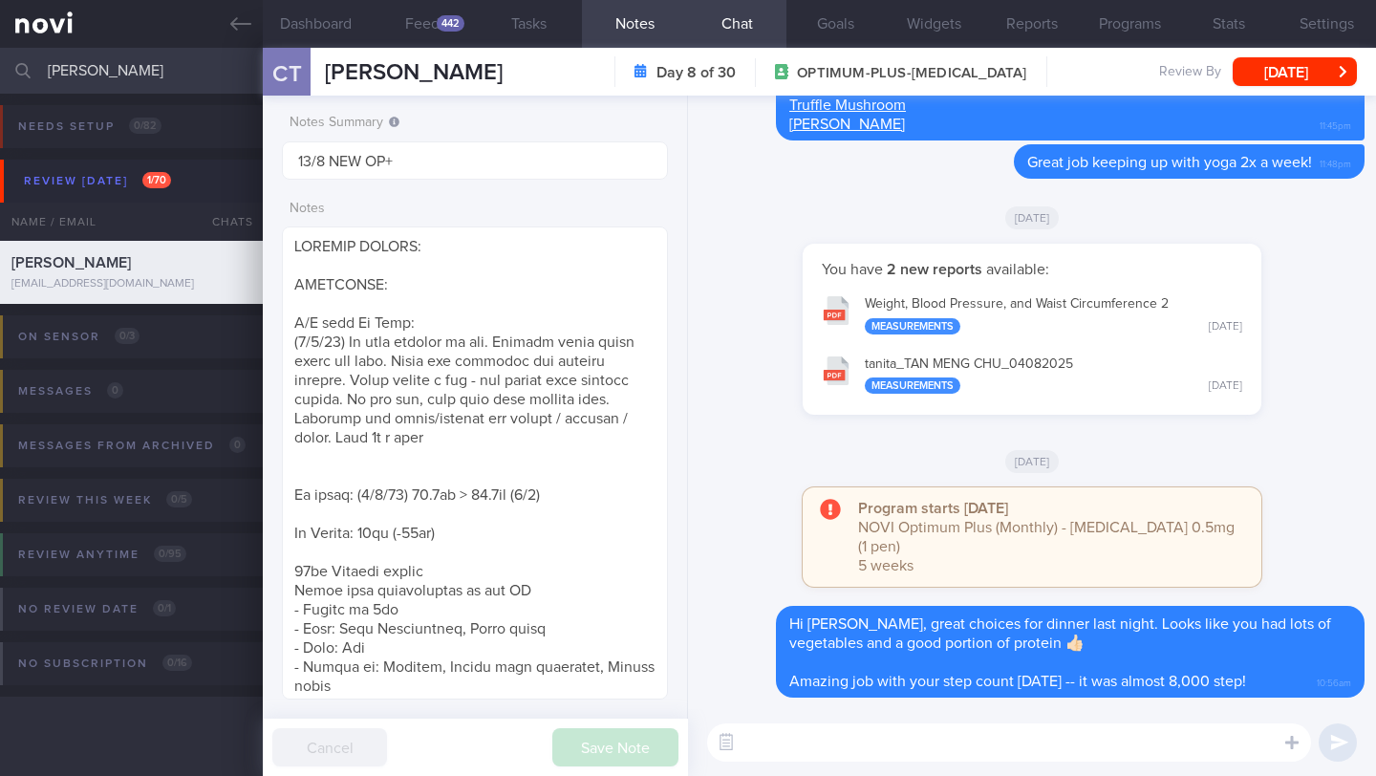
click at [836, 735] on textarea at bounding box center [1009, 742] width 604 height 38
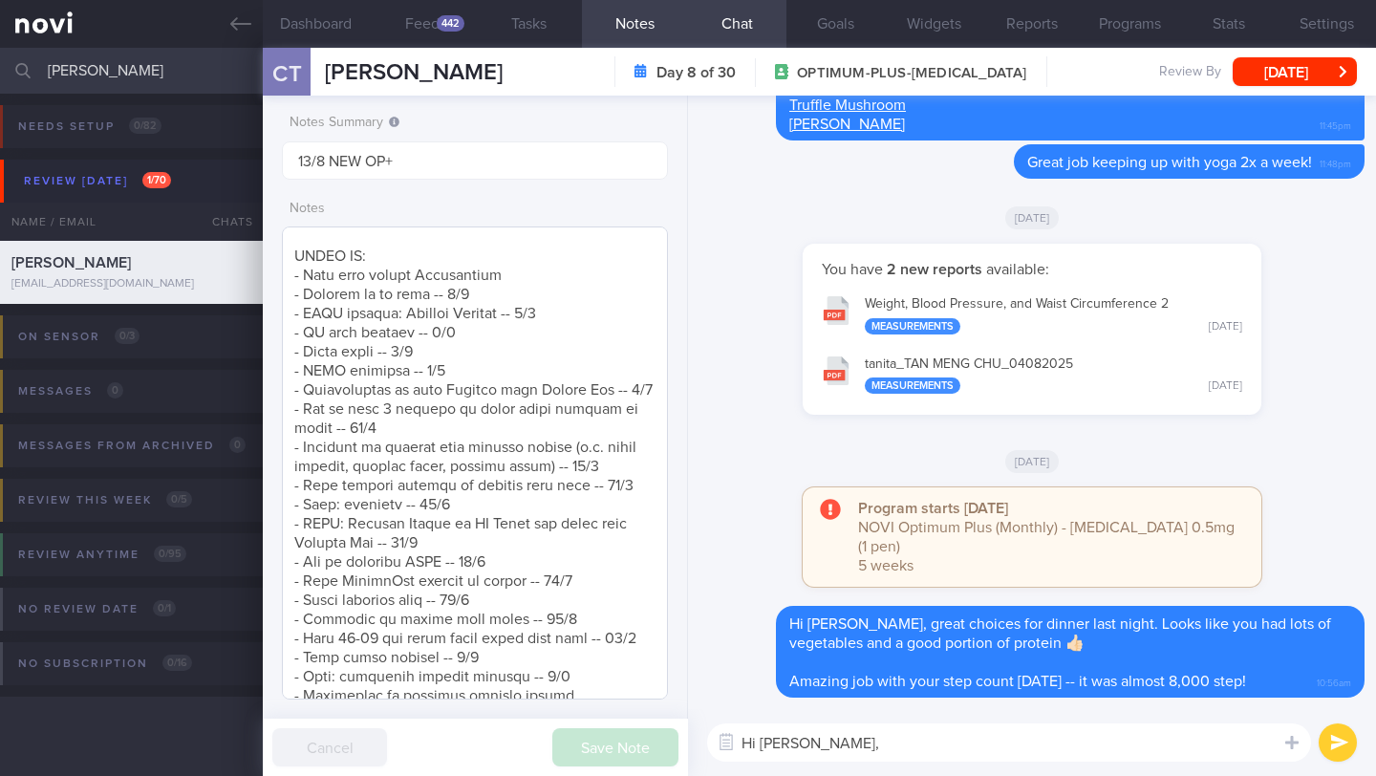
scroll to position [1020, 0]
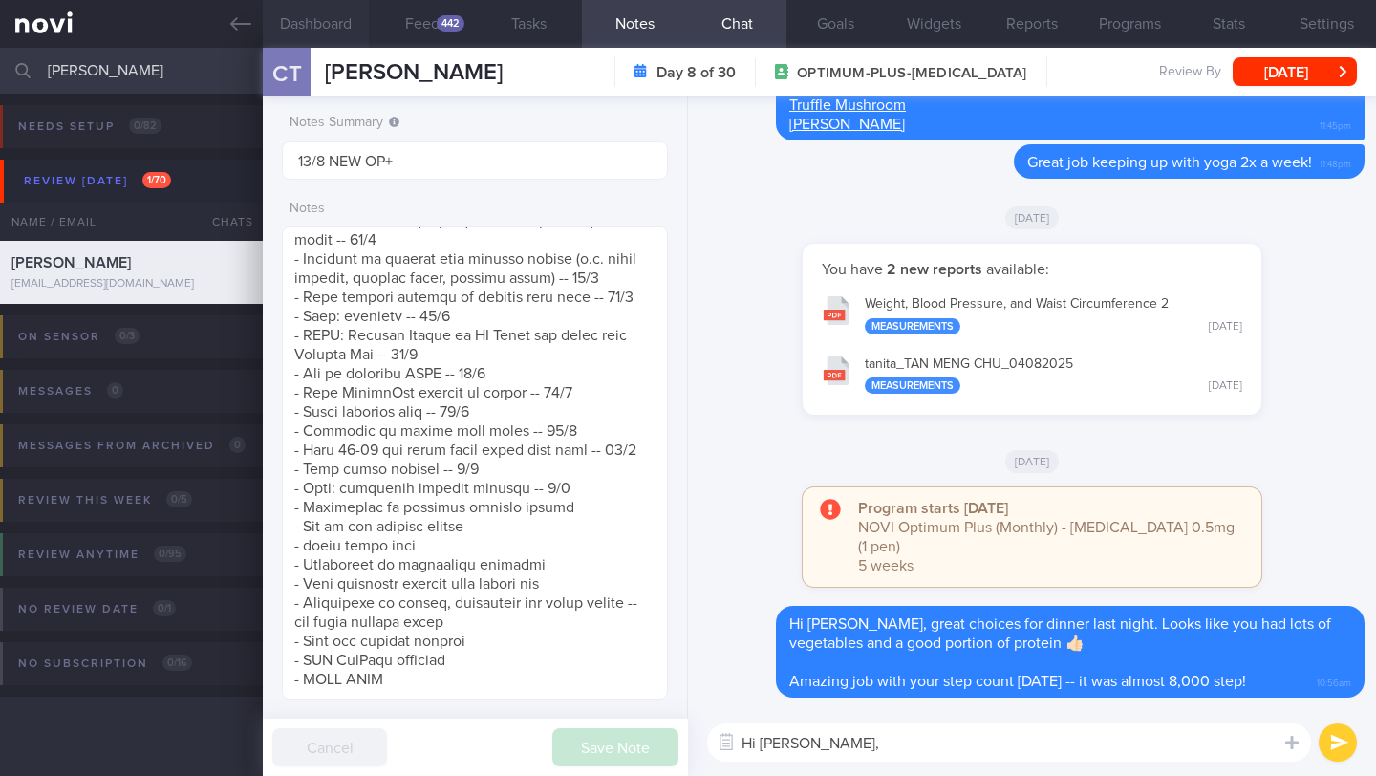
click at [332, 16] on button "Dashboard" at bounding box center [316, 24] width 106 height 48
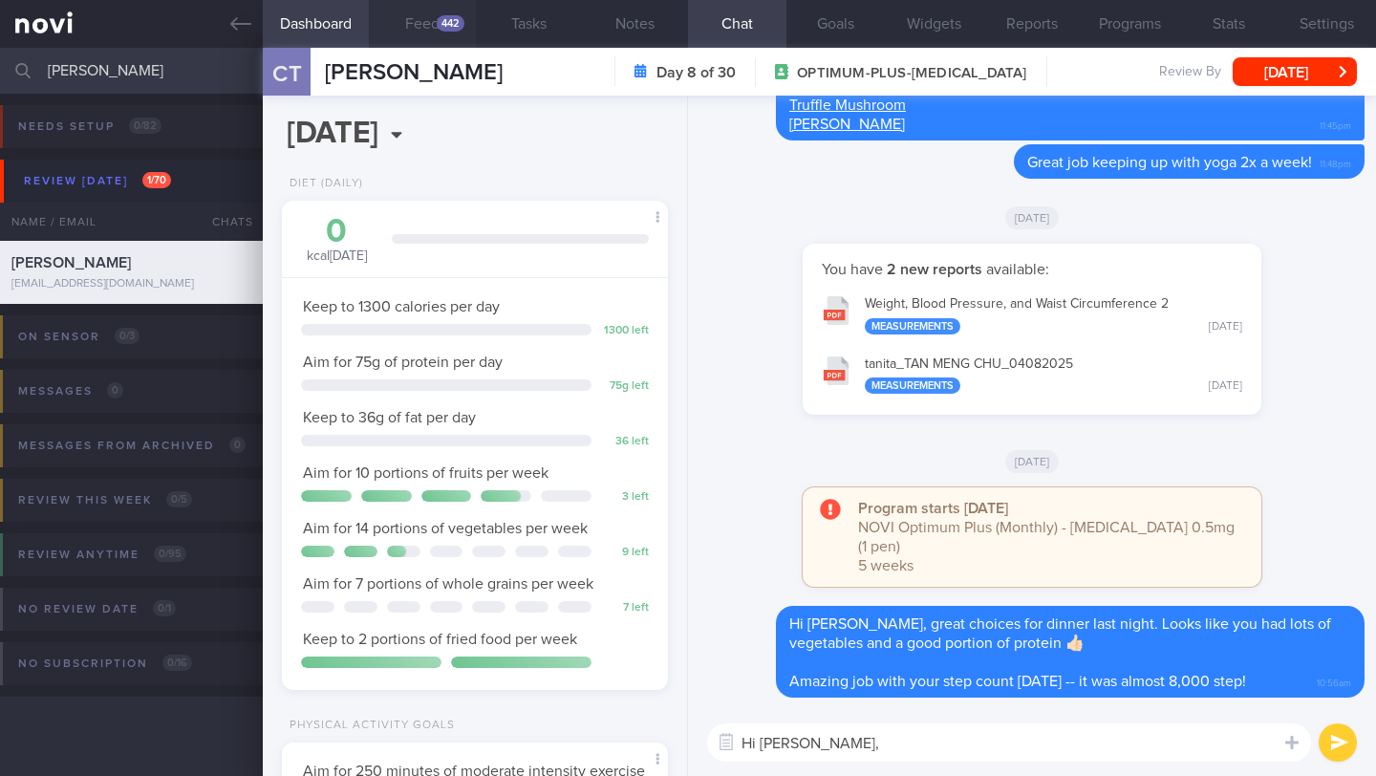
click at [448, 23] on div "442" at bounding box center [451, 23] width 28 height 16
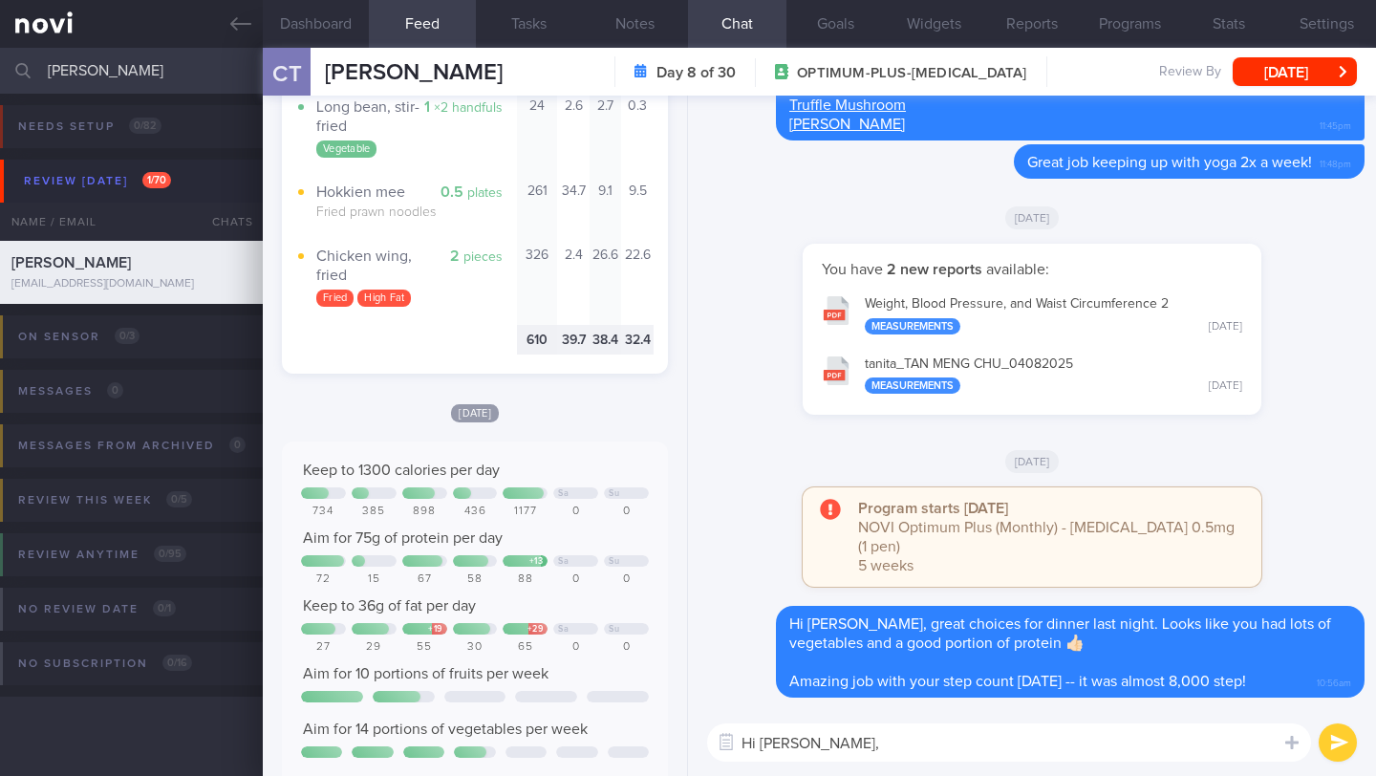
scroll to position [3496, 0]
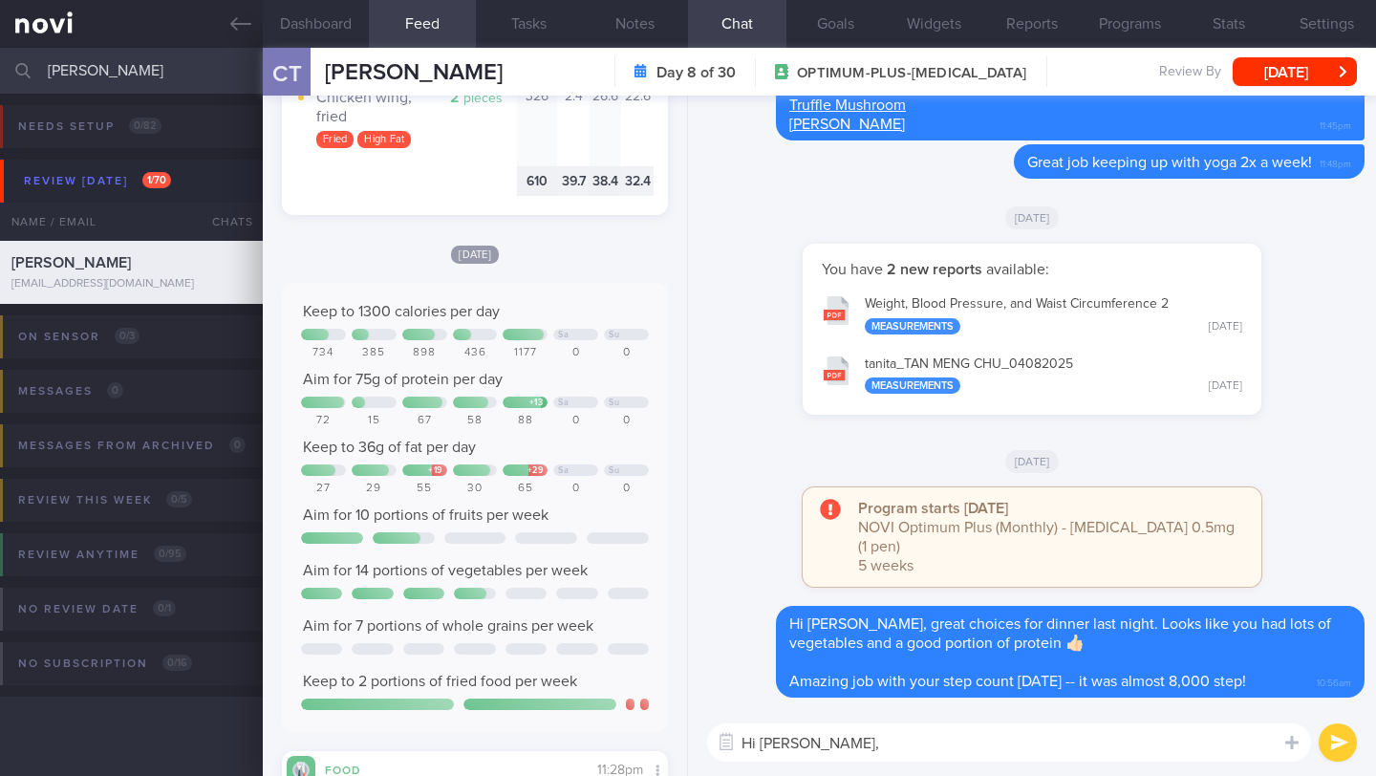
click at [863, 738] on textarea "Hi [PERSON_NAME]," at bounding box center [1009, 742] width 604 height 38
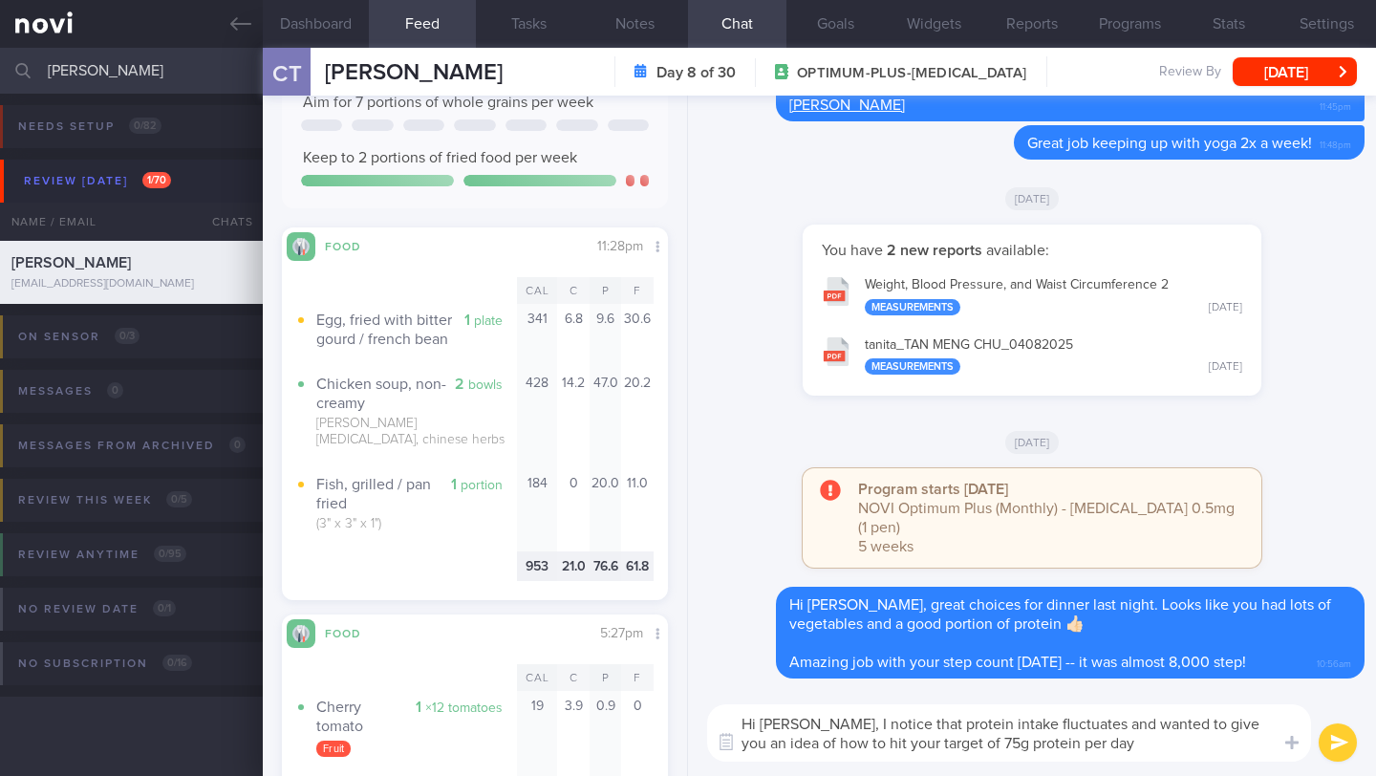
scroll to position [4338, 0]
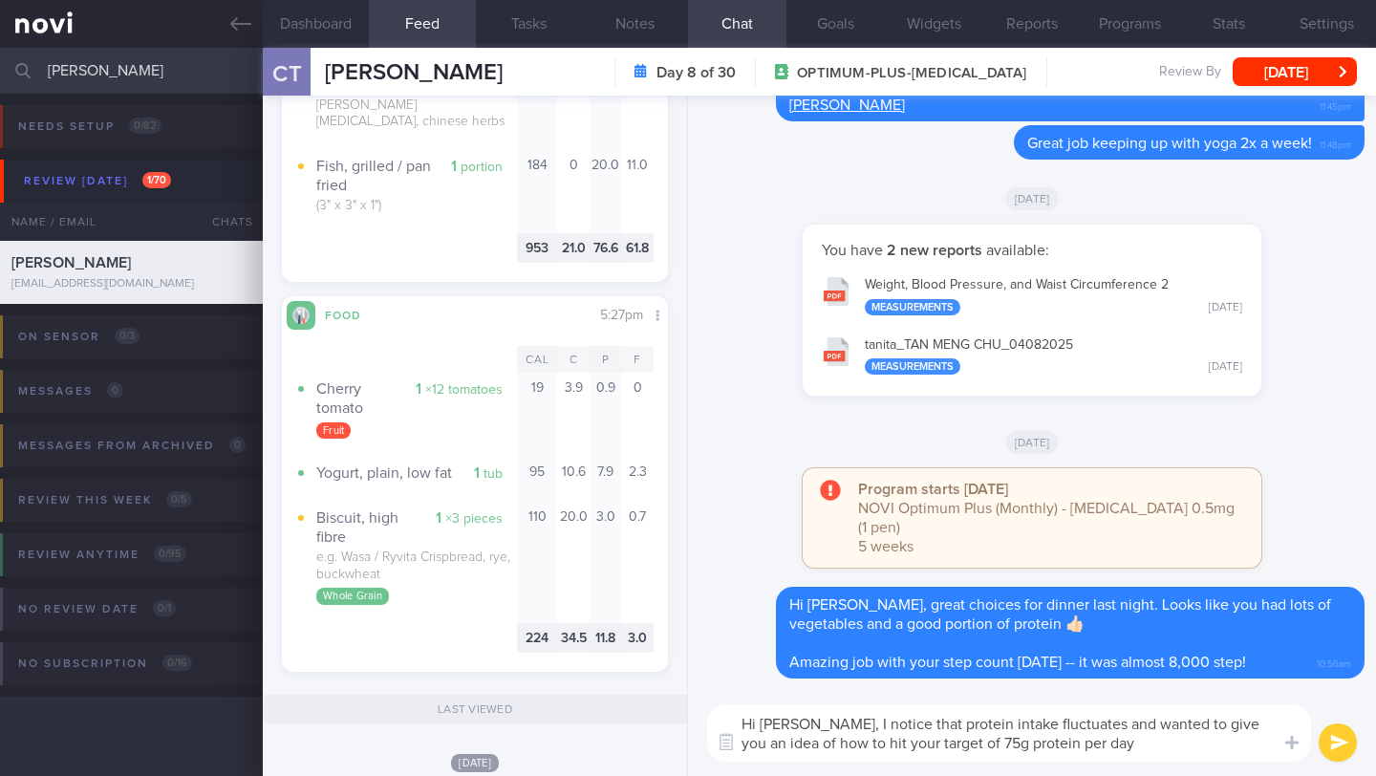
click at [908, 726] on textarea "Hi [PERSON_NAME], I notice that protein intake fluctuates and wanted to give yo…" at bounding box center [1009, 732] width 604 height 57
click at [626, 26] on button "Notes" at bounding box center [635, 24] width 106 height 48
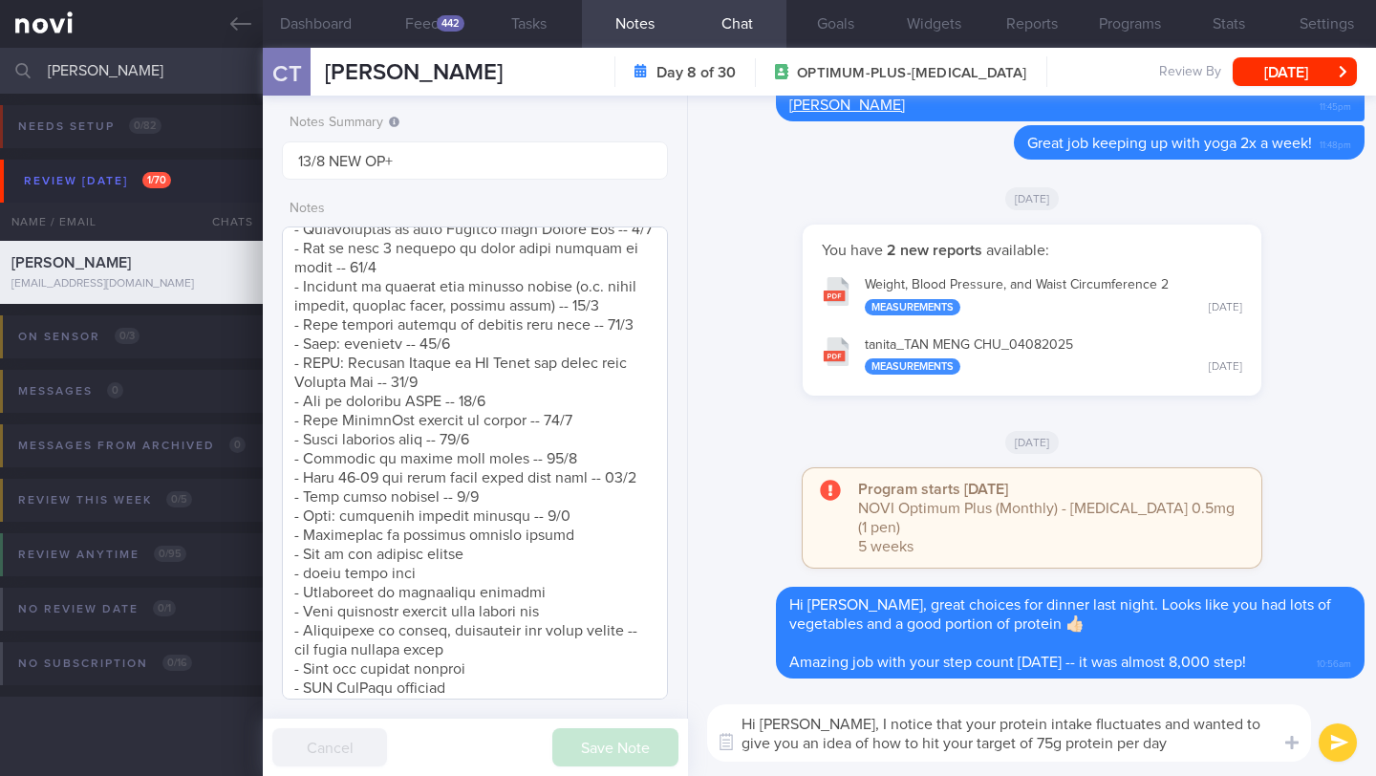
scroll to position [919, 0]
click at [1103, 746] on textarea "Hi [PERSON_NAME], I notice that your protein intake fluctuates and wanted to gi…" at bounding box center [1009, 732] width 604 height 57
click at [1132, 746] on textarea "Hi [PERSON_NAME], I notice that your protein intake fluctuates and wanted to gi…" at bounding box center [1009, 732] width 604 height 57
drag, startPoint x: 1107, startPoint y: 730, endPoint x: 1119, endPoint y: 728, distance: 11.6
click at [1119, 728] on textarea "Hi [PERSON_NAME], I notice that your protein intake fluctuates and wanted to gi…" at bounding box center [1009, 732] width 604 height 57
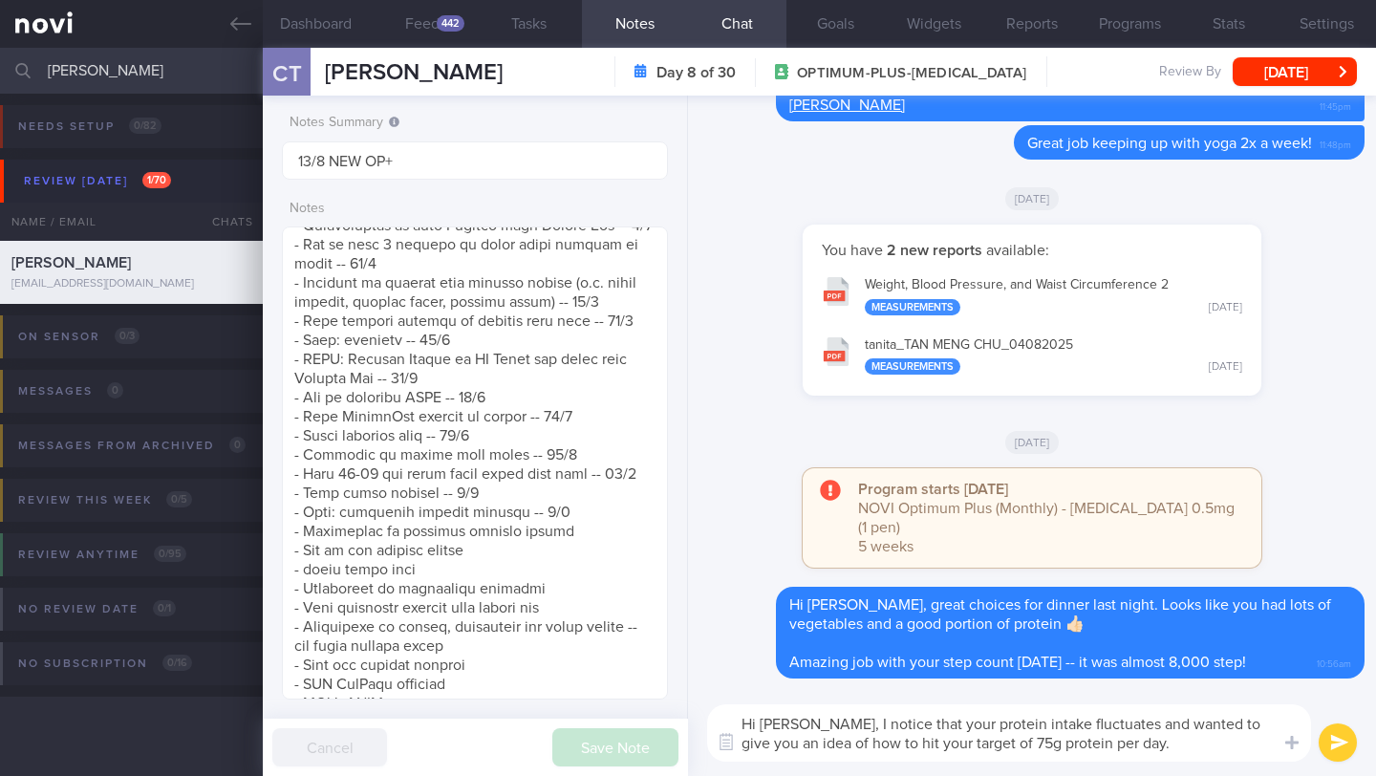
click at [1131, 741] on textarea "Hi [PERSON_NAME], I notice that your protein intake fluctuates and wanted to gi…" at bounding box center [1009, 732] width 604 height 57
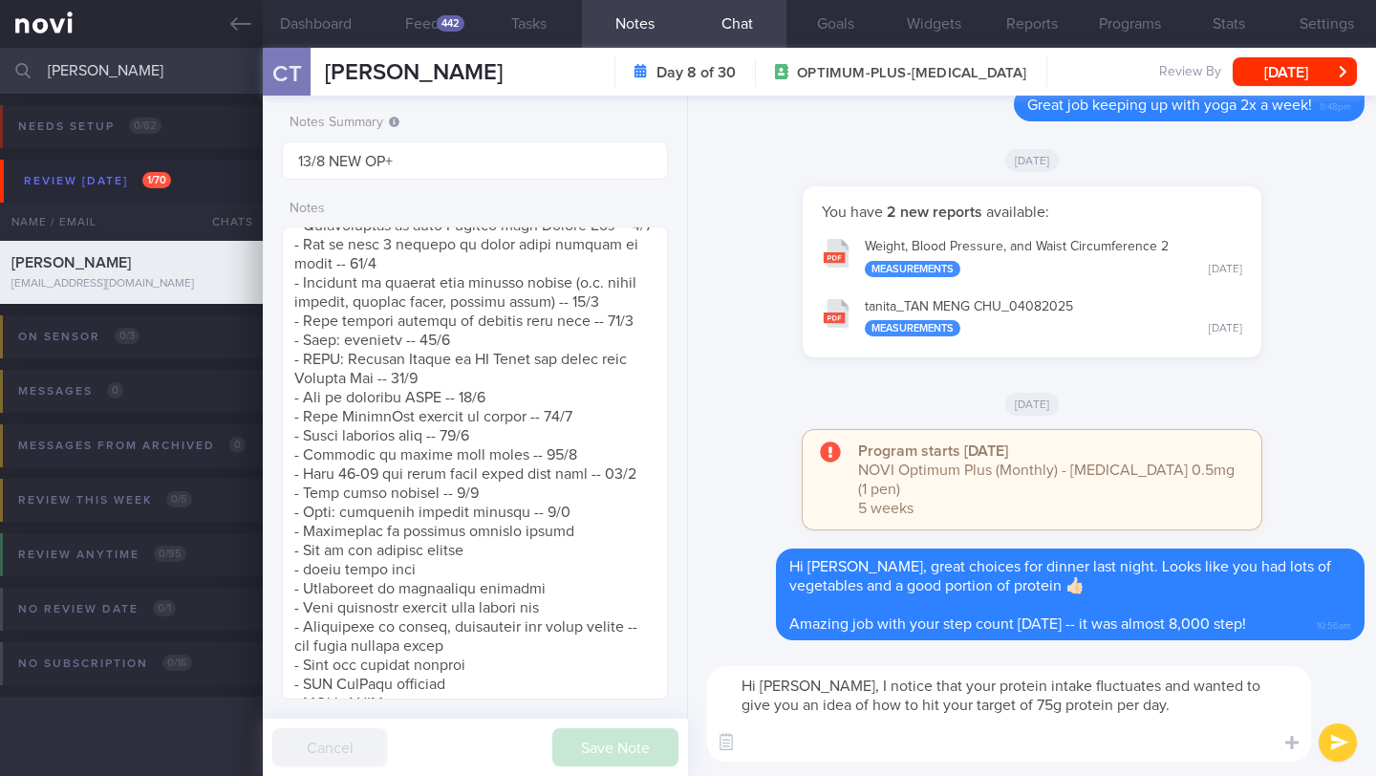
scroll to position [0, 0]
paste textarea "Protein is key for weight loss! It helps repair your muscles, keeps you feeling…"
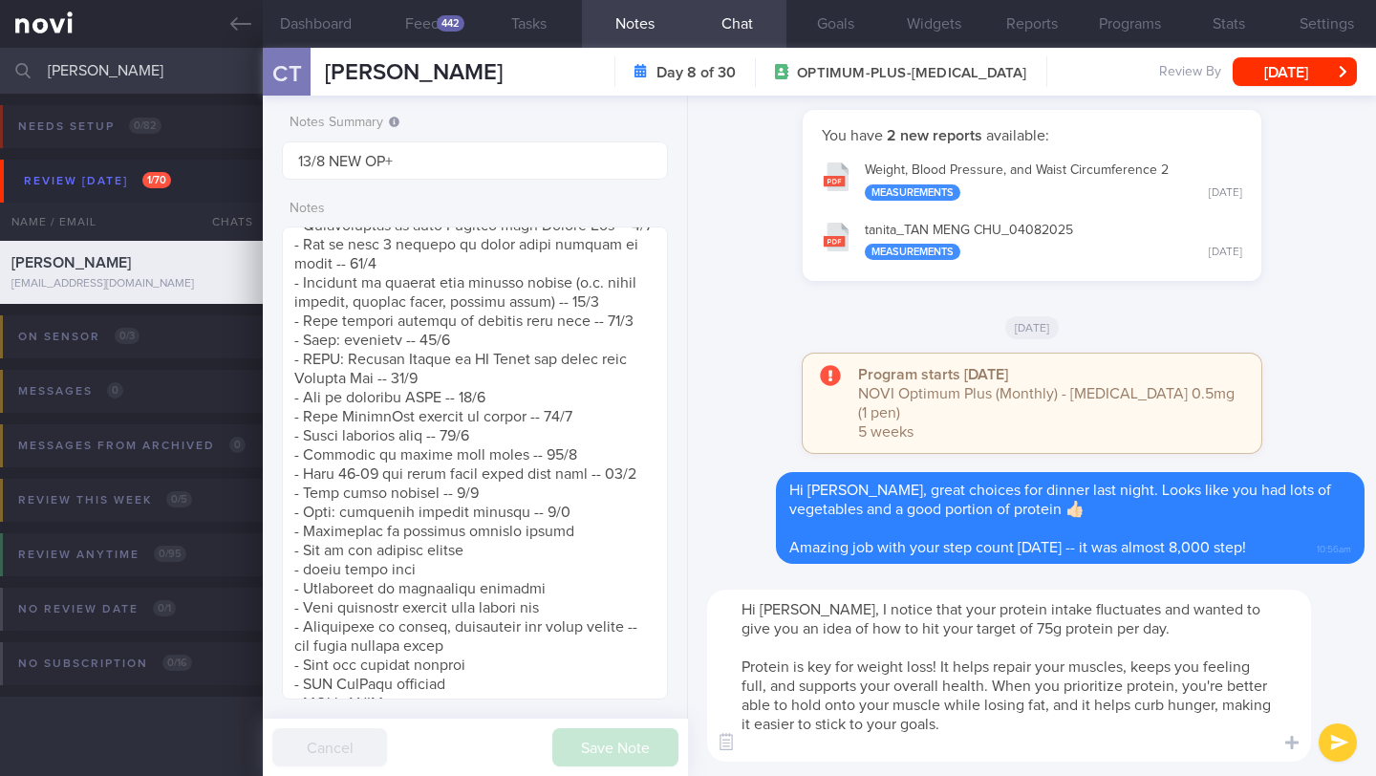
drag, startPoint x: 952, startPoint y: 668, endPoint x: 787, endPoint y: 666, distance: 164.4
click at [787, 666] on textarea "Hi [PERSON_NAME], I notice that your protein intake fluctuates and wanted to gi…" at bounding box center [1009, 676] width 604 height 172
type textarea "Hi [PERSON_NAME], I notice that your protein intake fluctuates and wanted to gi…"
click at [332, 20] on button "Dashboard" at bounding box center [316, 24] width 106 height 48
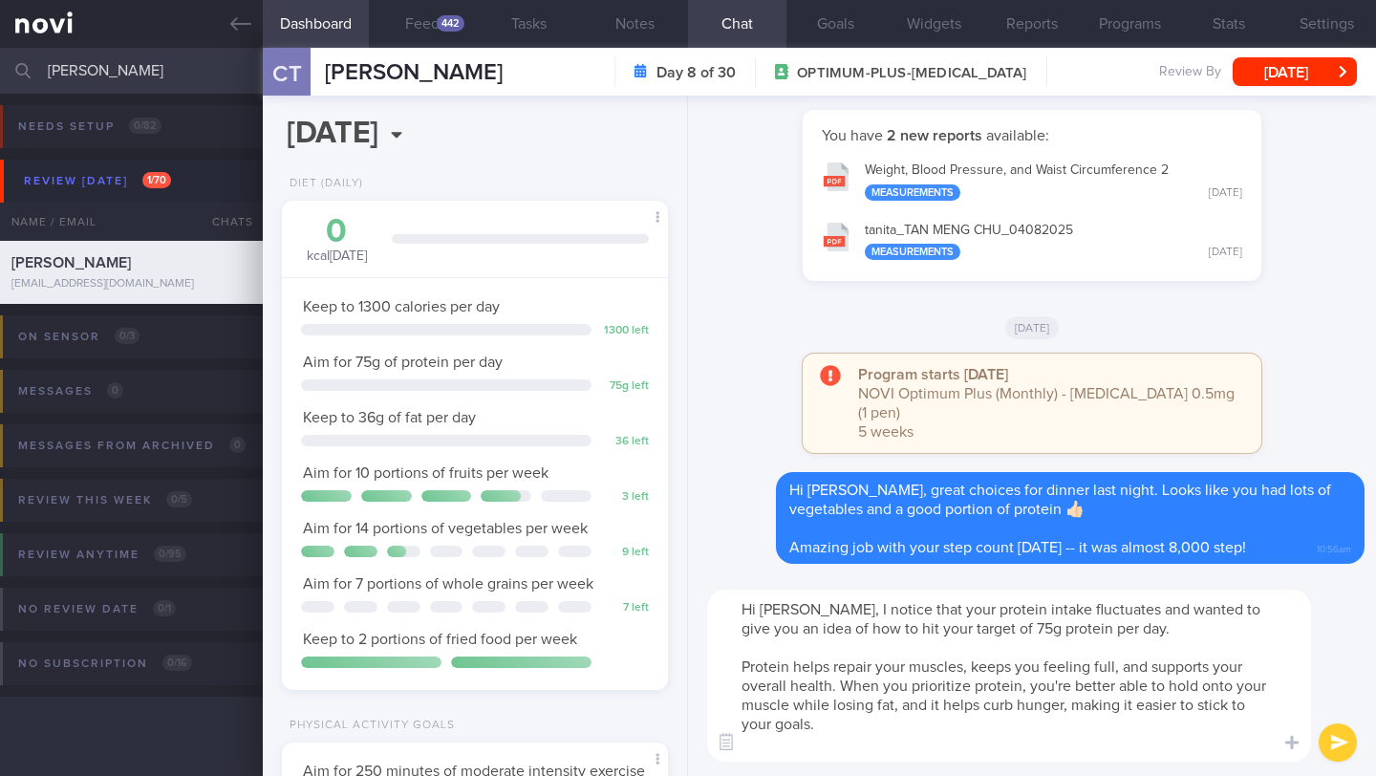
scroll to position [730, 0]
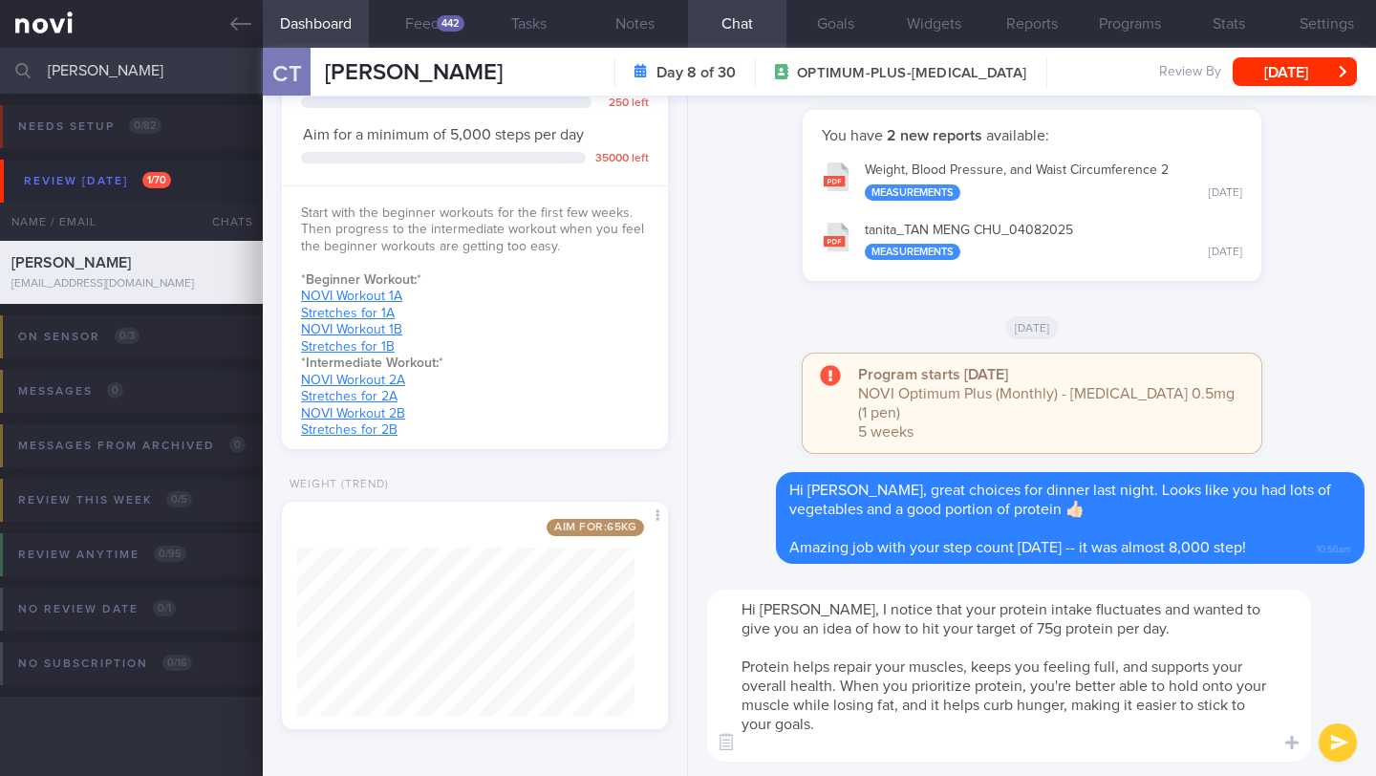
click at [1327, 745] on button "submit" at bounding box center [1338, 742] width 38 height 38
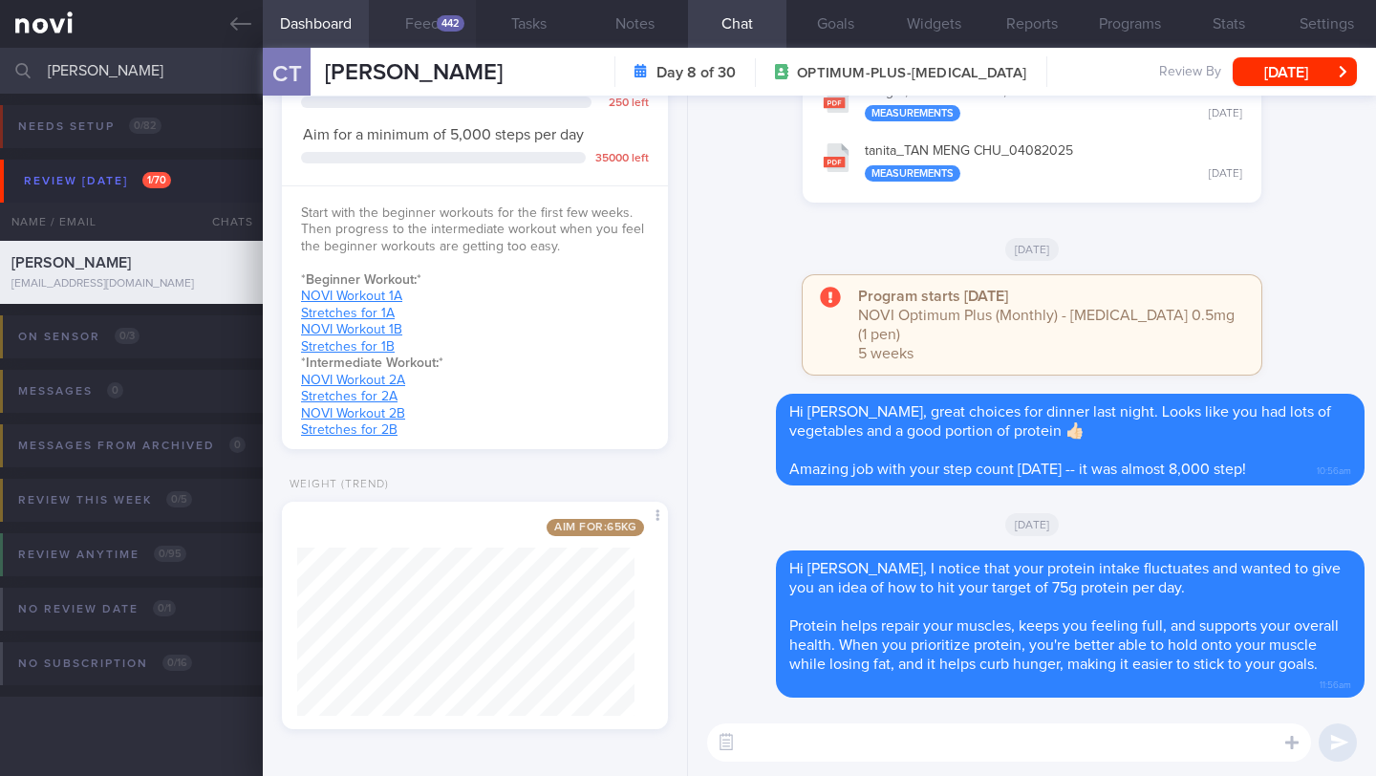
click at [416, 29] on button "Feed 442" at bounding box center [422, 24] width 106 height 48
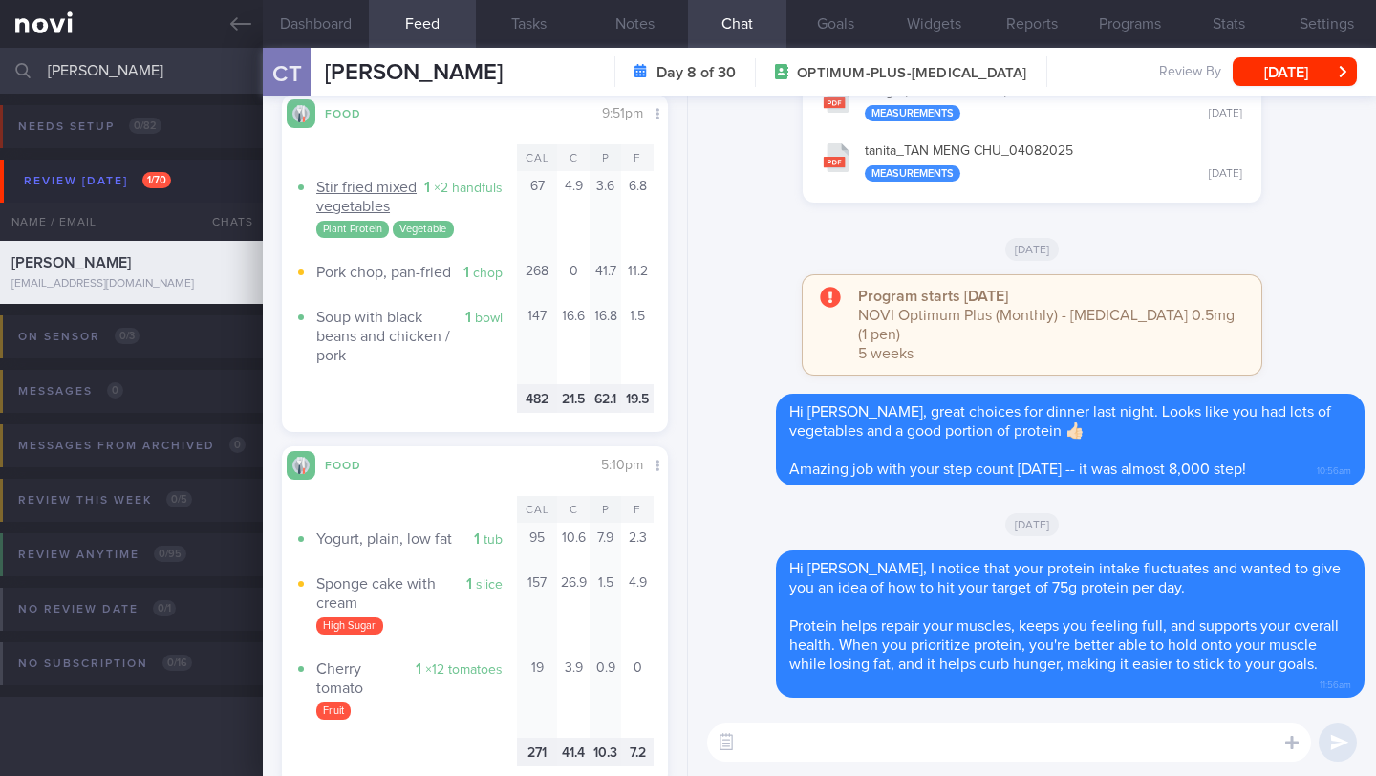
scroll to position [7393, 0]
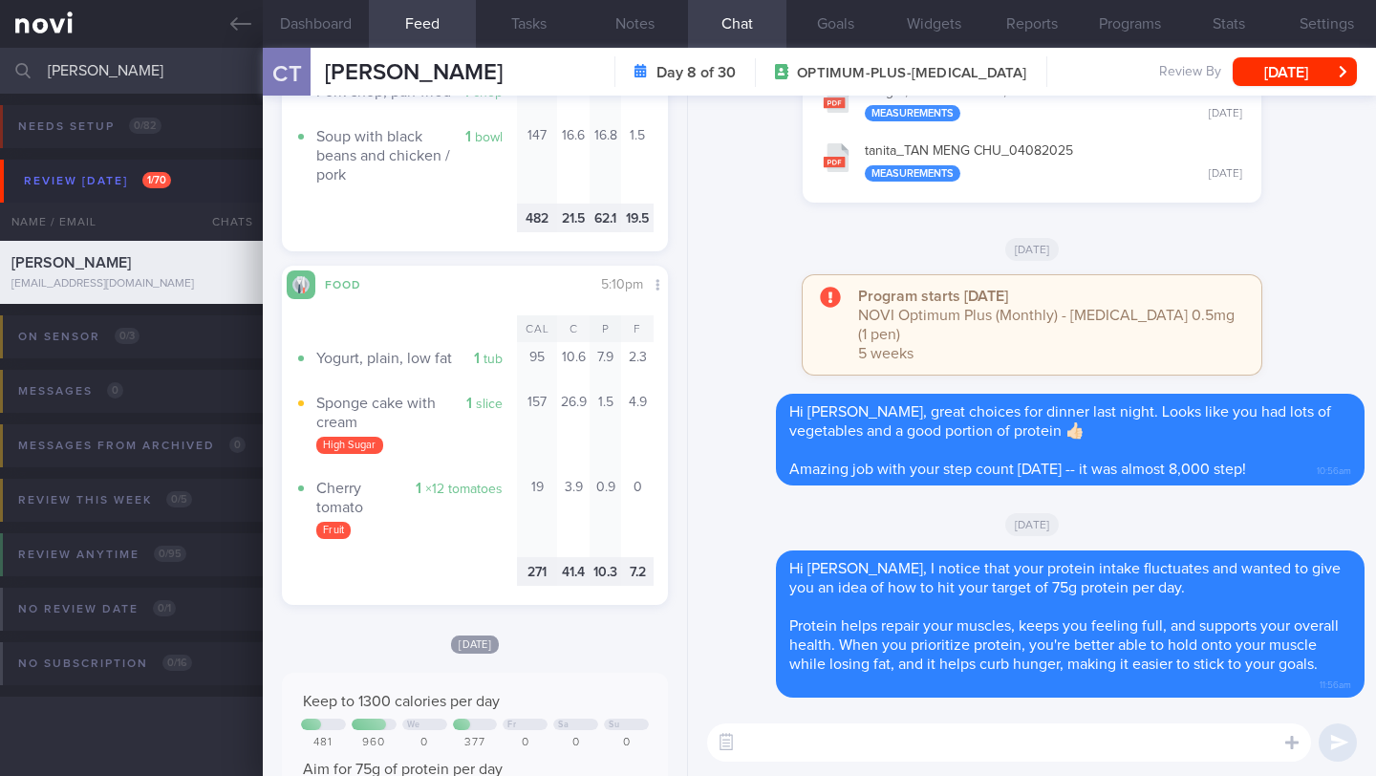
click at [819, 749] on textarea at bounding box center [1009, 742] width 604 height 38
click at [628, 35] on button "Notes" at bounding box center [635, 24] width 106 height 48
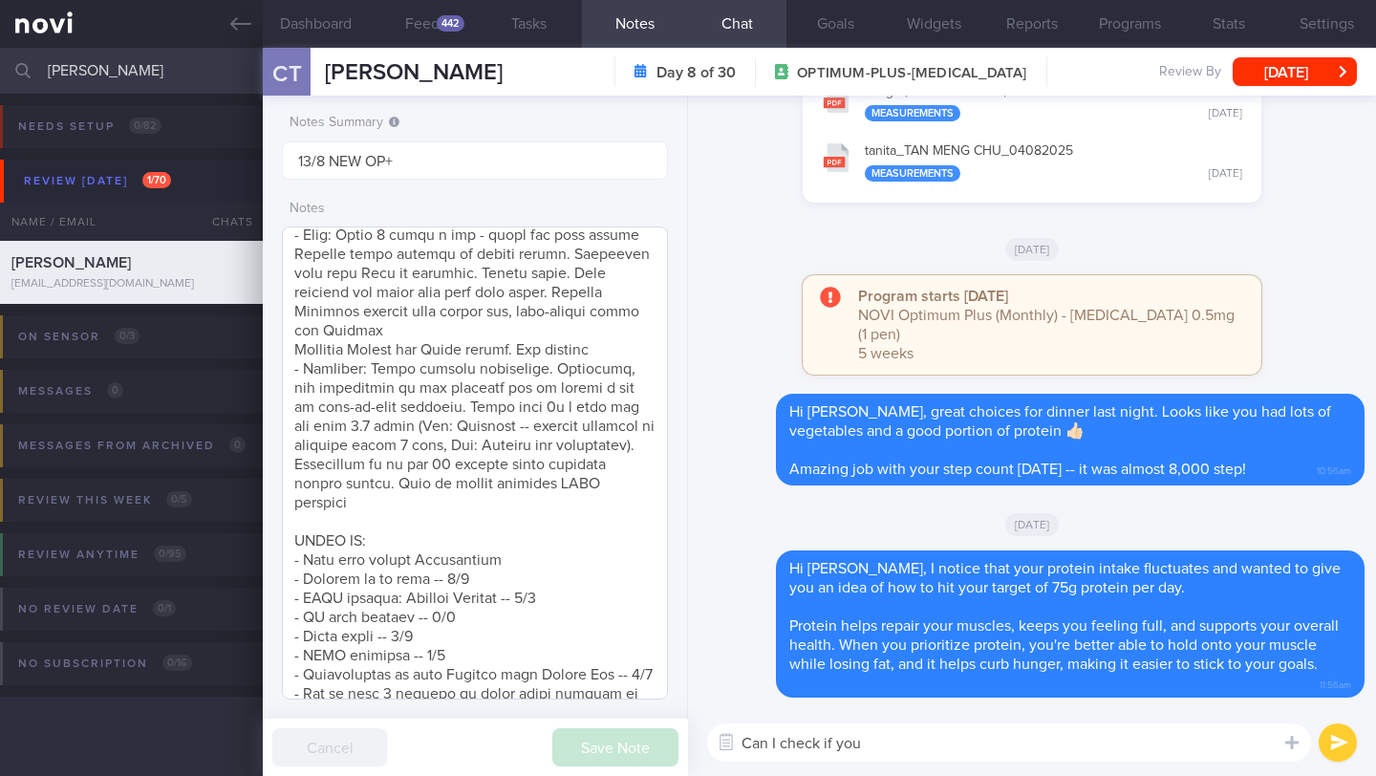
scroll to position [461, 0]
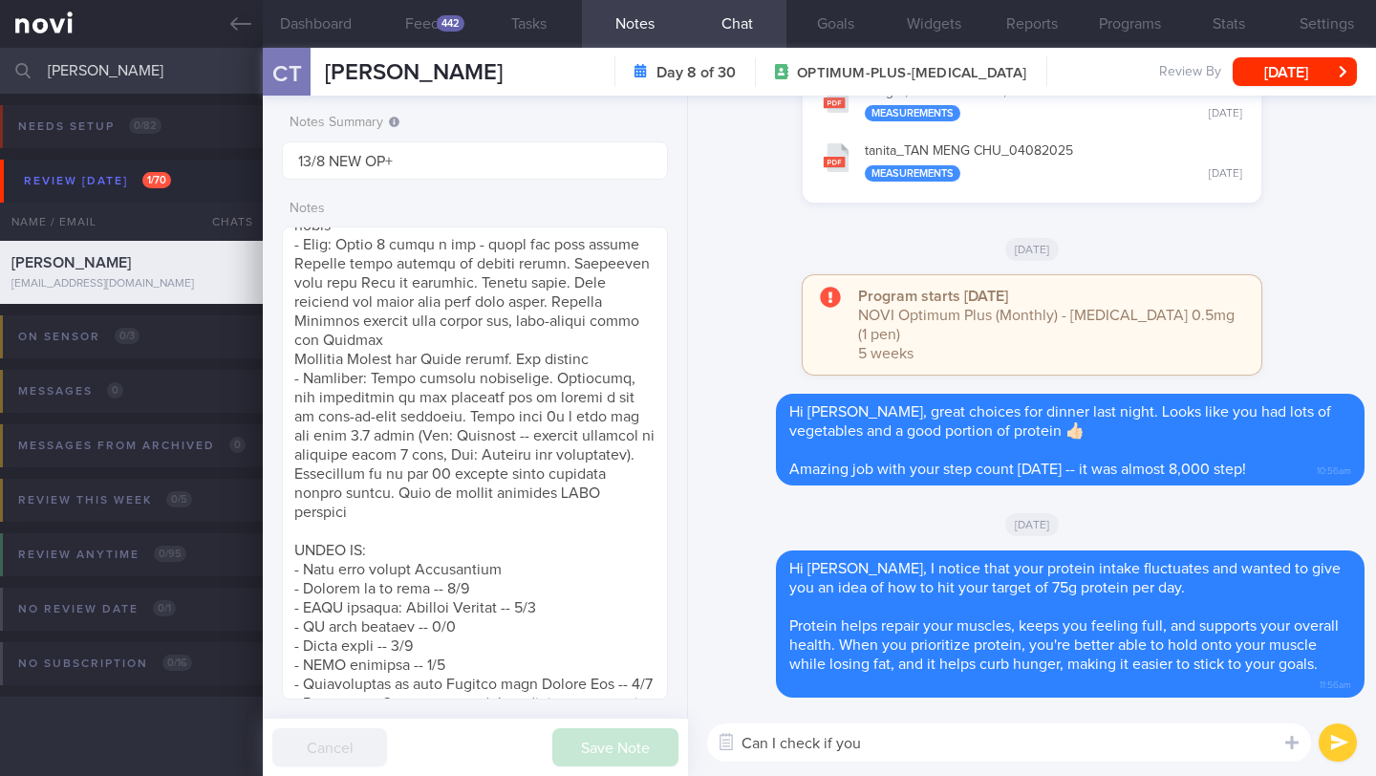
drag, startPoint x: 878, startPoint y: 752, endPoint x: 779, endPoint y: 741, distance: 99.9
click at [779, 741] on textarea "Can I check if you" at bounding box center [1009, 742] width 604 height 38
drag, startPoint x: 747, startPoint y: 747, endPoint x: 903, endPoint y: 744, distance: 155.8
click at [903, 744] on textarea "Can I check if you" at bounding box center [1009, 742] width 604 height 38
type textarea "C"
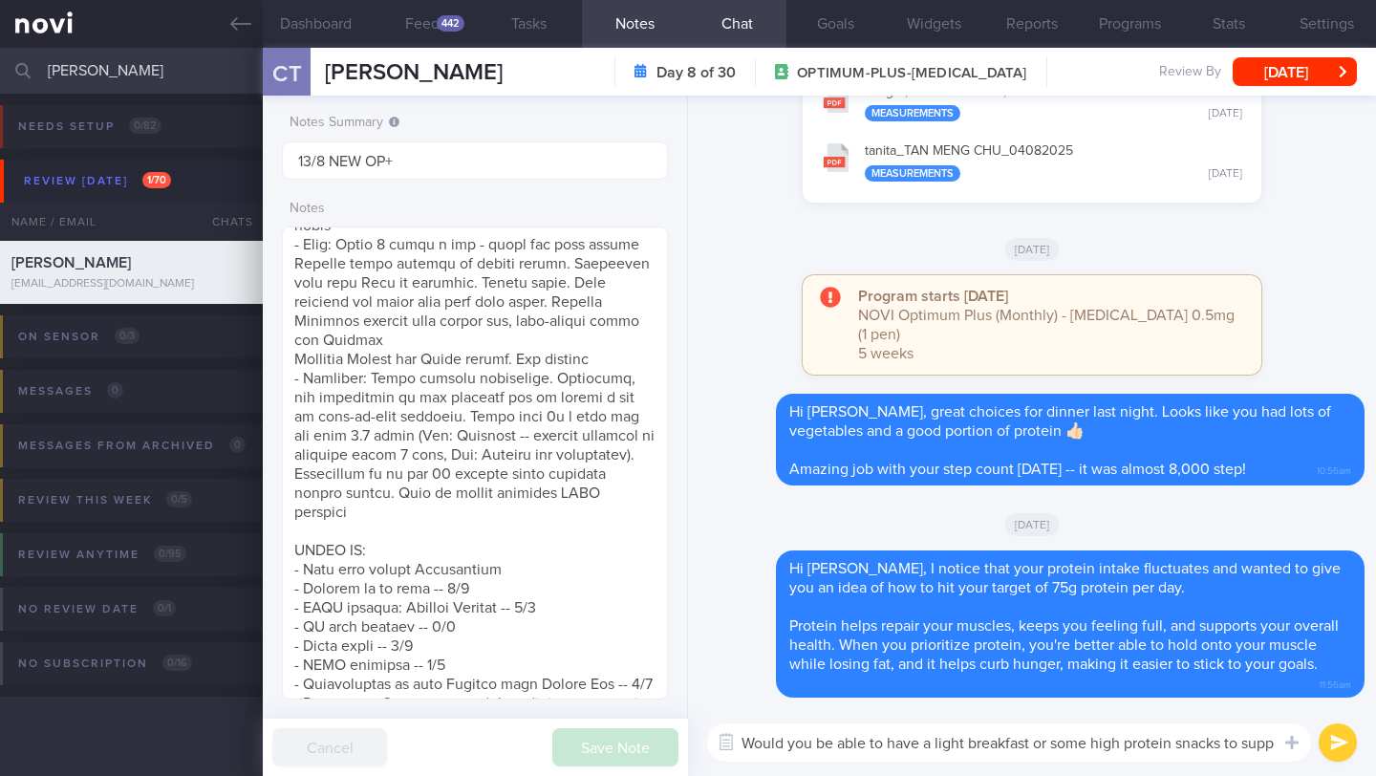
scroll to position [0, 0]
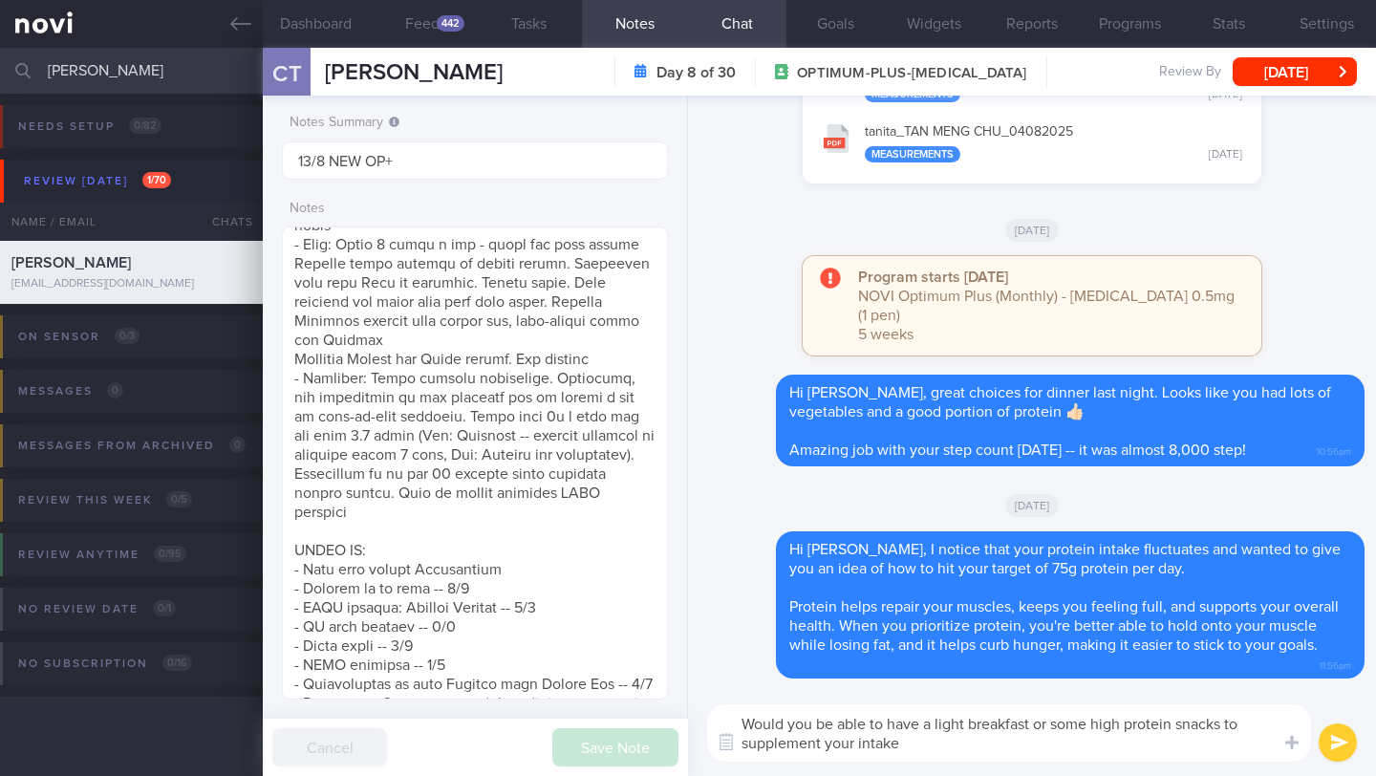
type textarea "Would you be able to have a light breakfast or some high protein snacks to supp…"
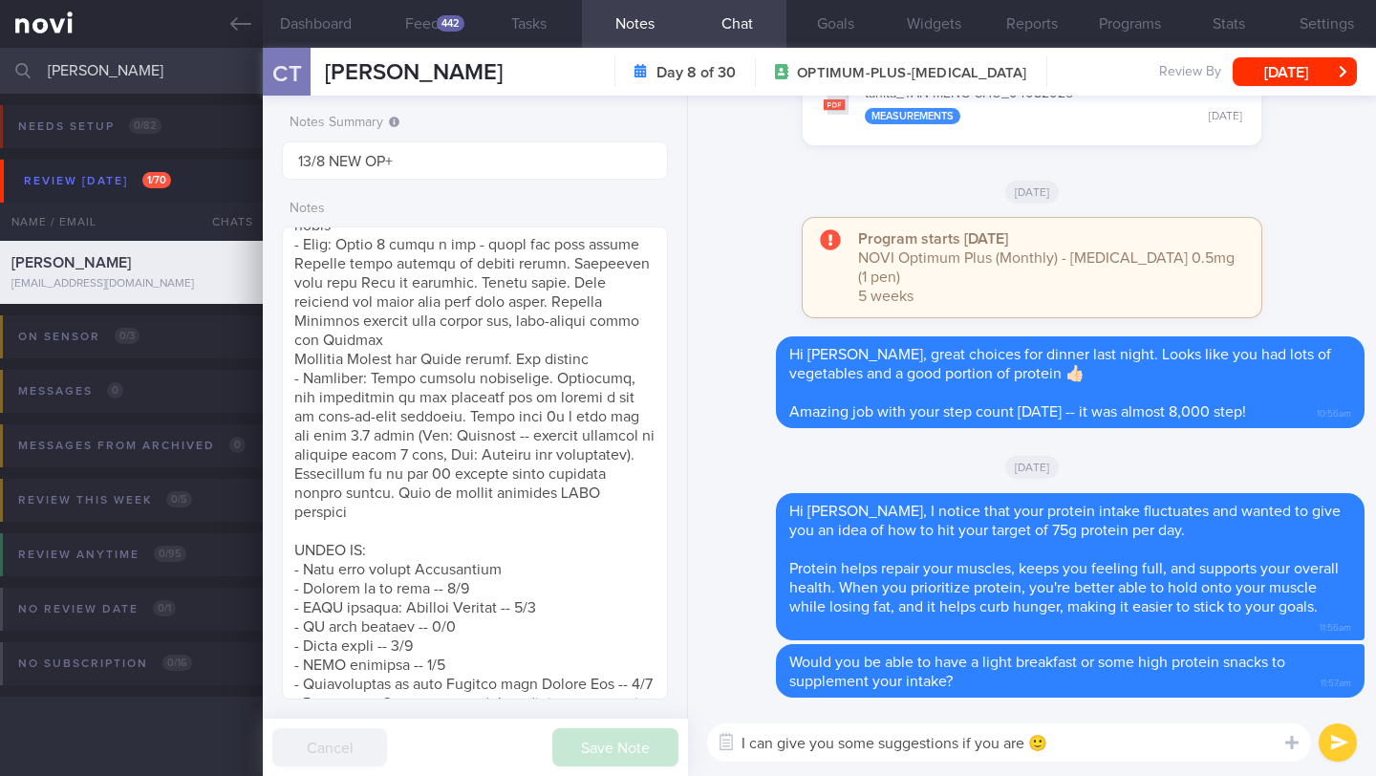
type textarea "I can give you some suggestions if you are 🙂"
click at [1328, 743] on button "submit" at bounding box center [1338, 742] width 38 height 38
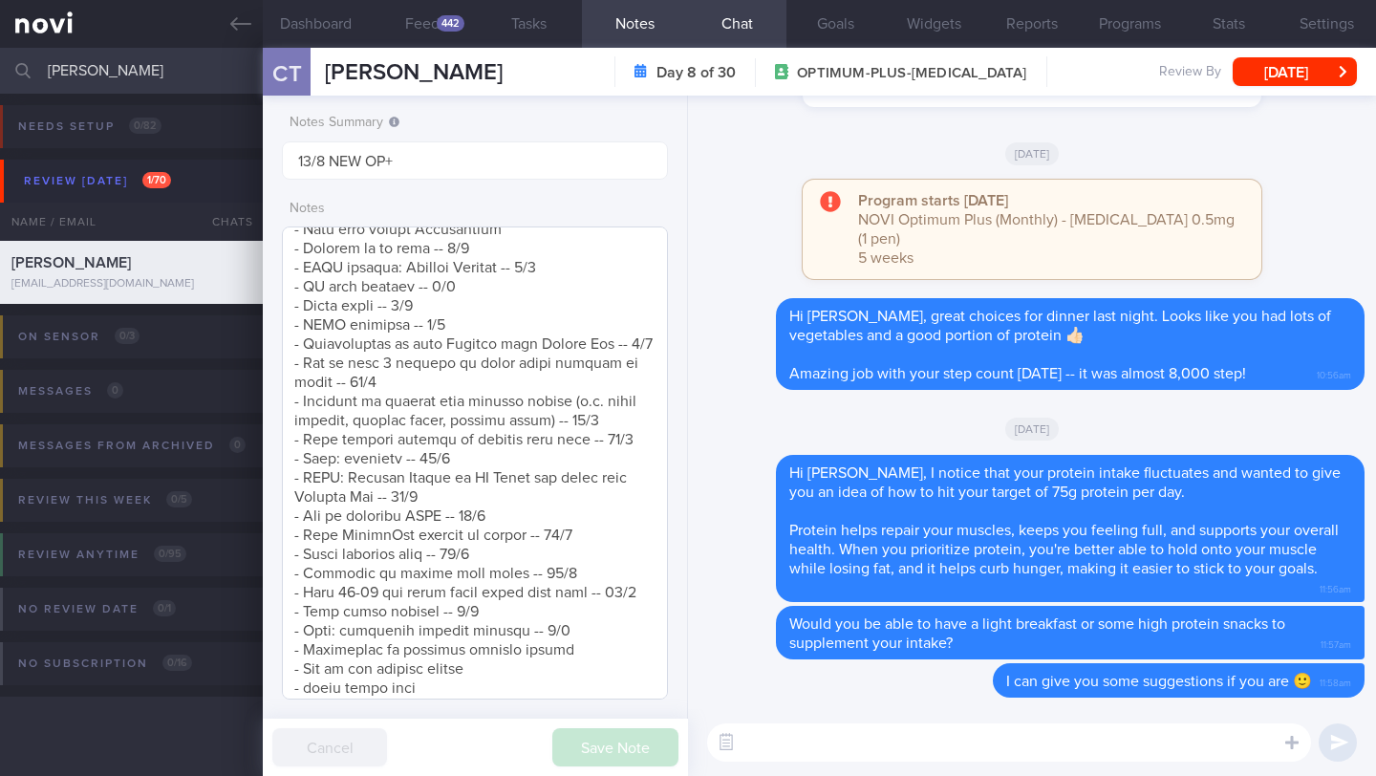
scroll to position [874, 0]
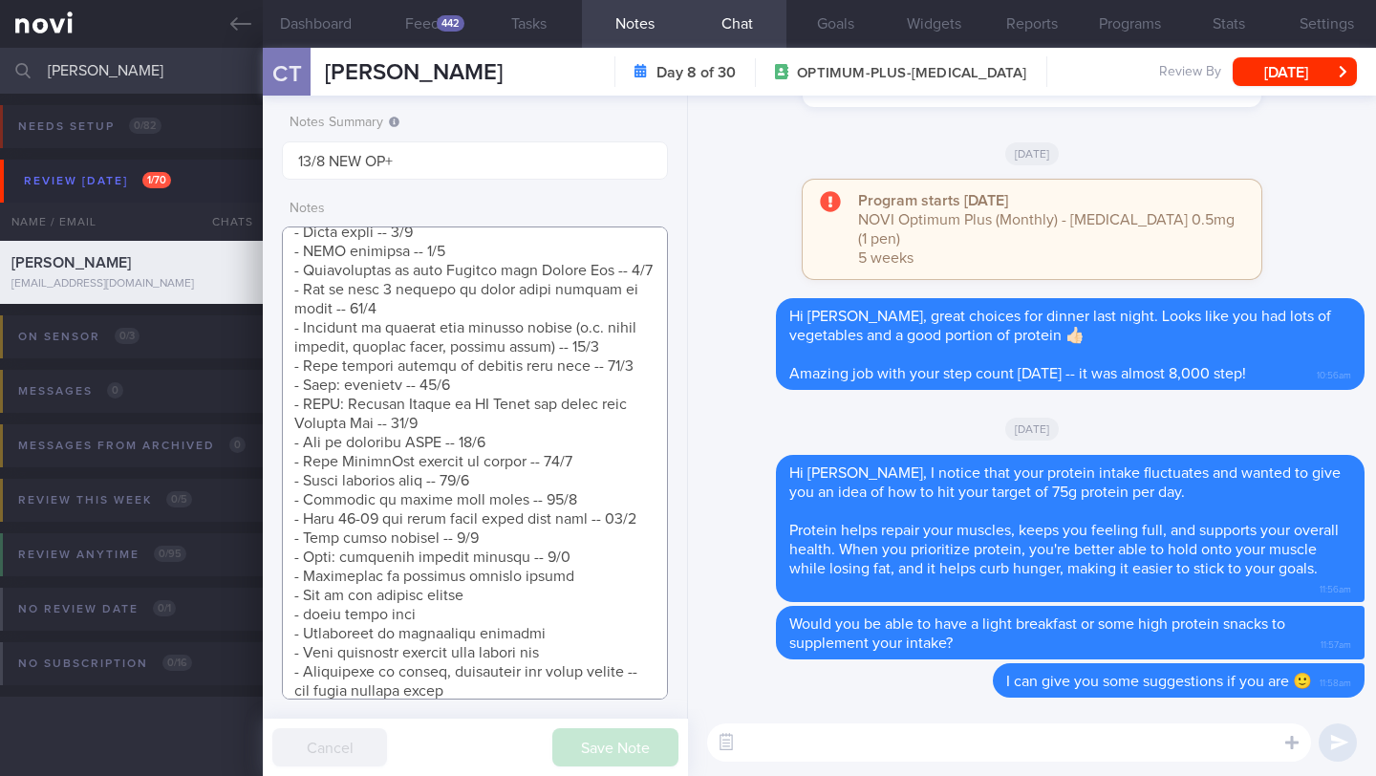
click at [529, 616] on textarea at bounding box center [475, 462] width 386 height 473
click at [587, 593] on textarea at bounding box center [475, 462] width 386 height 473
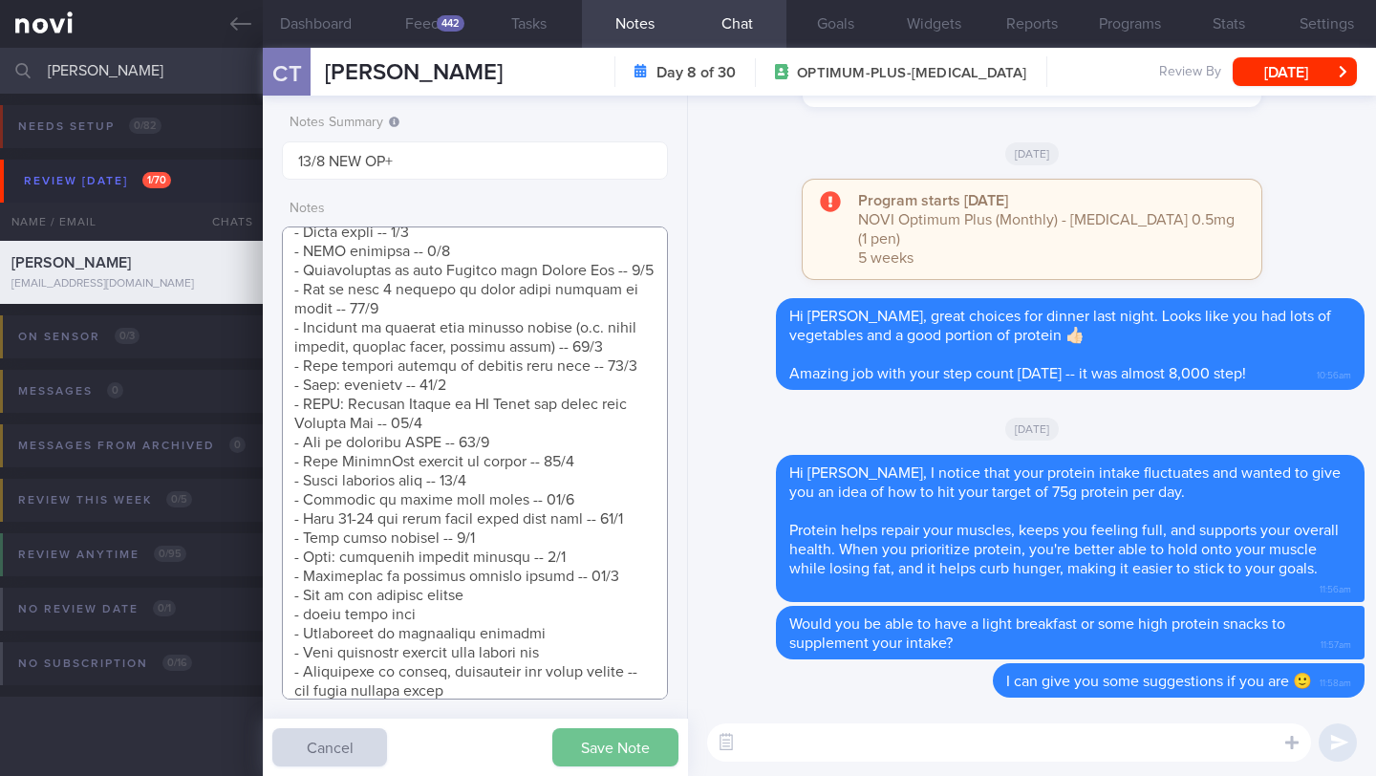
type textarea "SUPPORT NEEDED: CHALLENGE: R/V with [PERSON_NAME]: ([DATE]) No side effects so …"
click at [604, 744] on button "Save Note" at bounding box center [615, 747] width 126 height 38
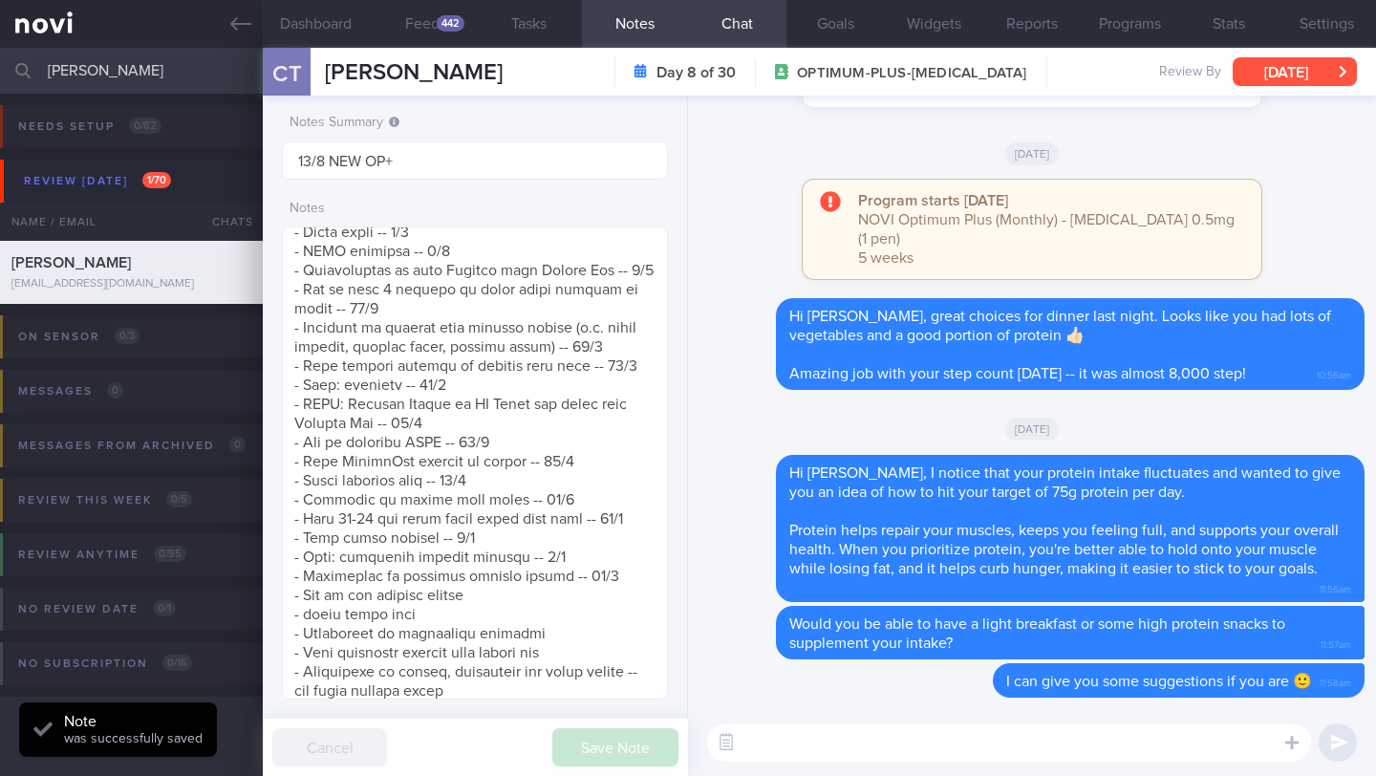
click at [1297, 75] on button "[DATE]" at bounding box center [1295, 71] width 124 height 29
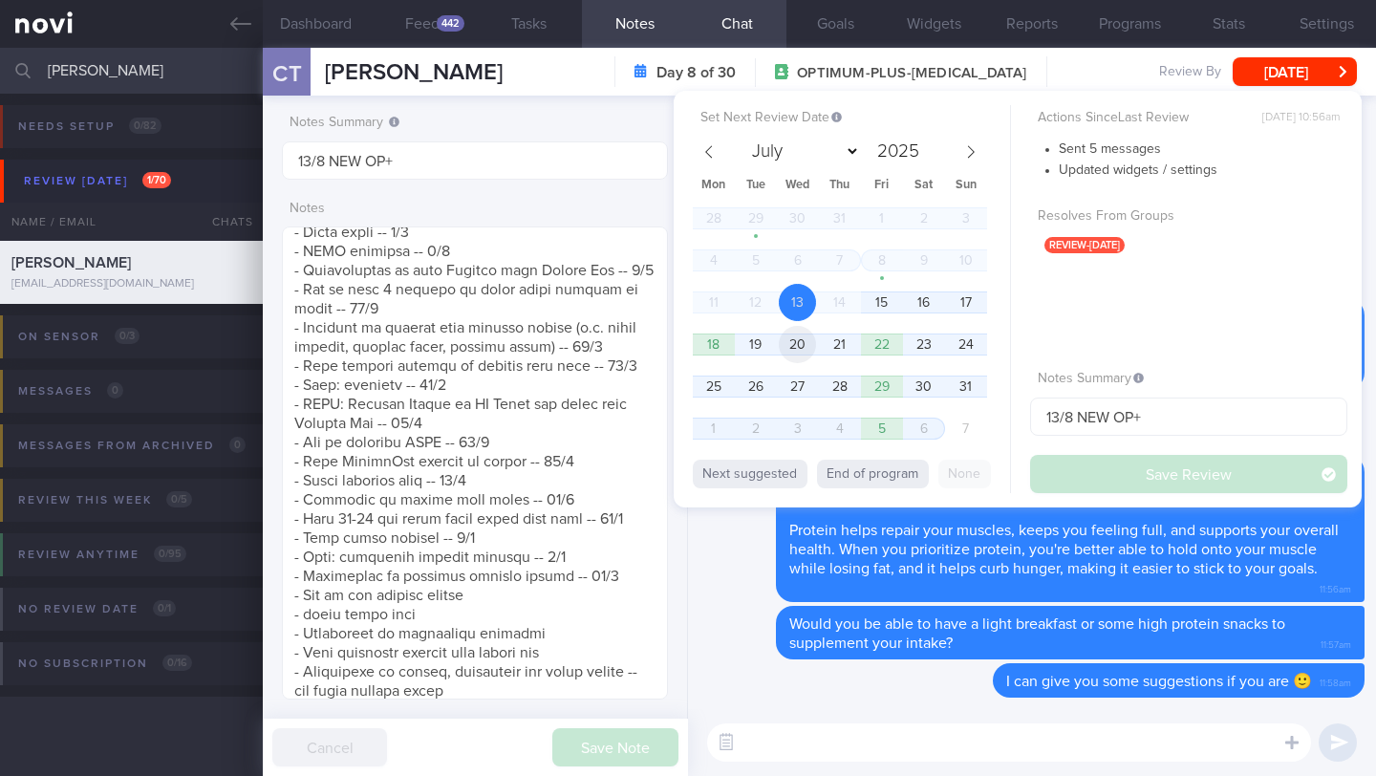
click at [806, 346] on span "20" at bounding box center [797, 344] width 37 height 37
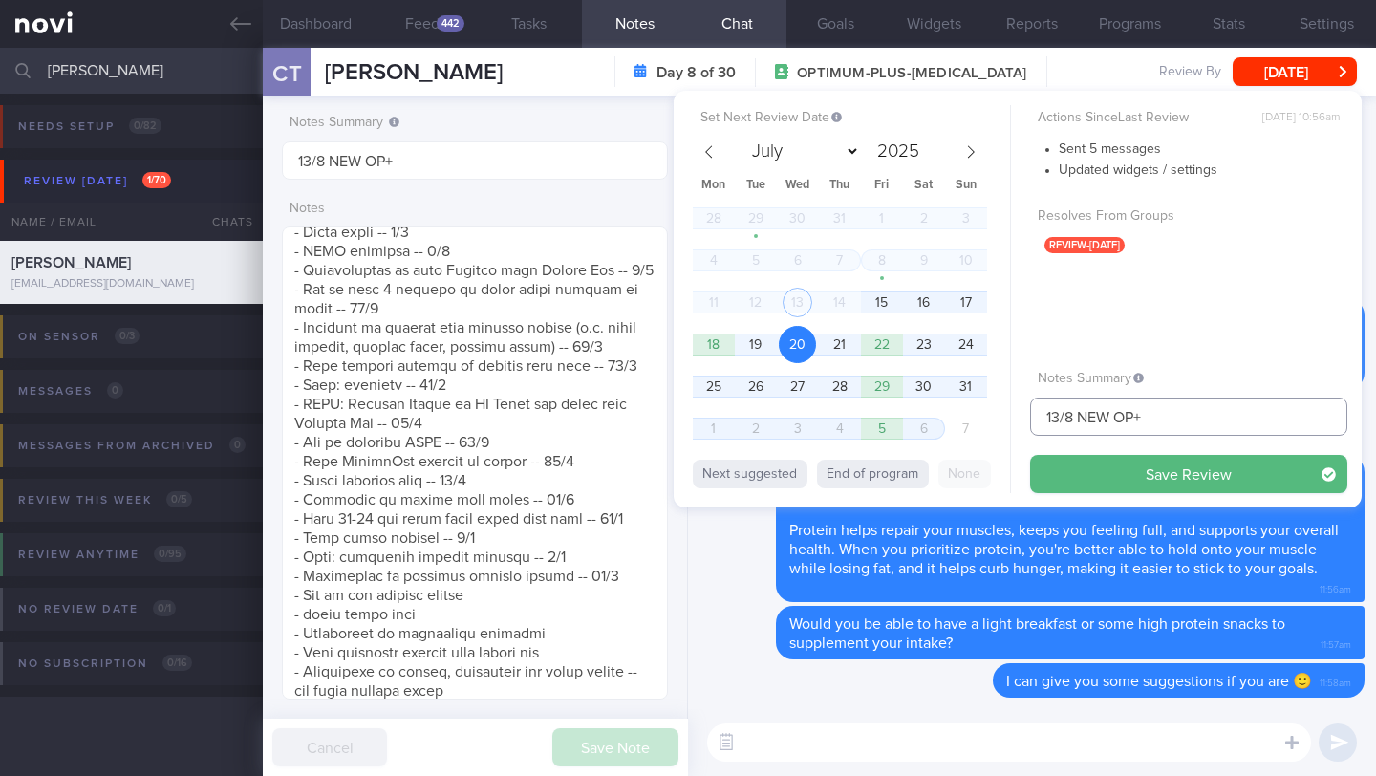
drag, startPoint x: 1063, startPoint y: 418, endPoint x: 1013, endPoint y: 412, distance: 51.0
click at [1013, 412] on div "Set Next Review Date [DATE] July August September October November [DATE] Mon T…" at bounding box center [1018, 299] width 688 height 417
drag, startPoint x: 1152, startPoint y: 420, endPoint x: 1083, endPoint y: 418, distance: 69.8
click at [1083, 418] on input "20/8 NEW OP+" at bounding box center [1188, 416] width 317 height 38
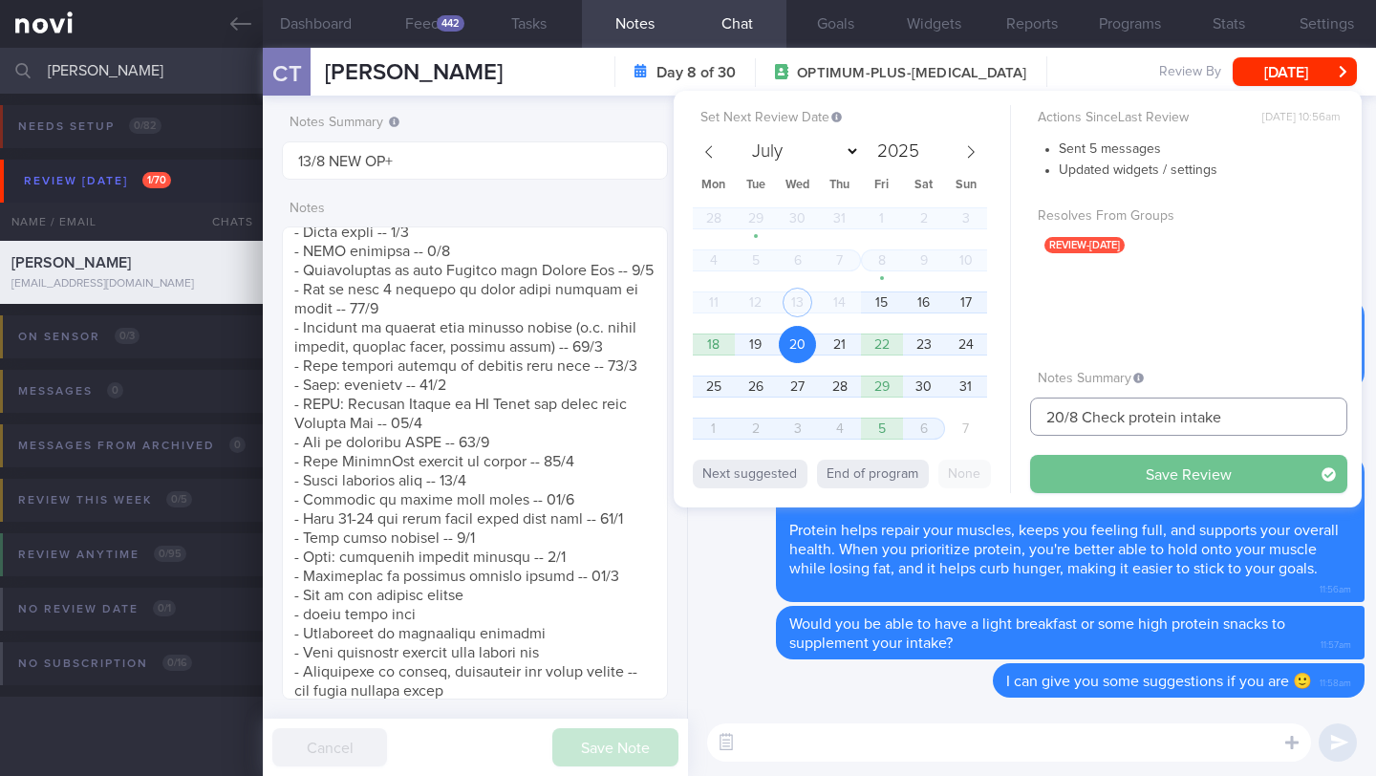
type input "20/8 Check protein intake"
click at [1179, 475] on button "Save Review" at bounding box center [1188, 474] width 317 height 38
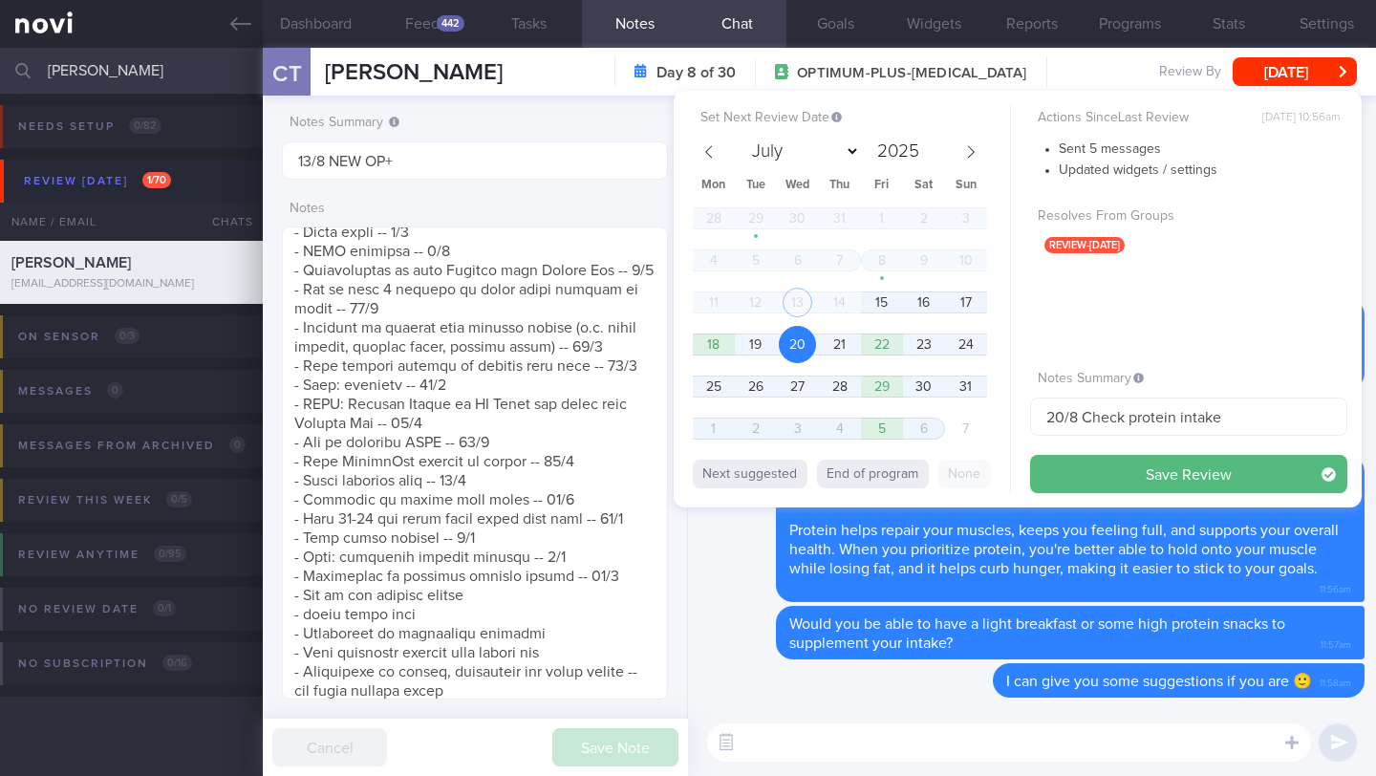
type input "20/8 Check protein intake"
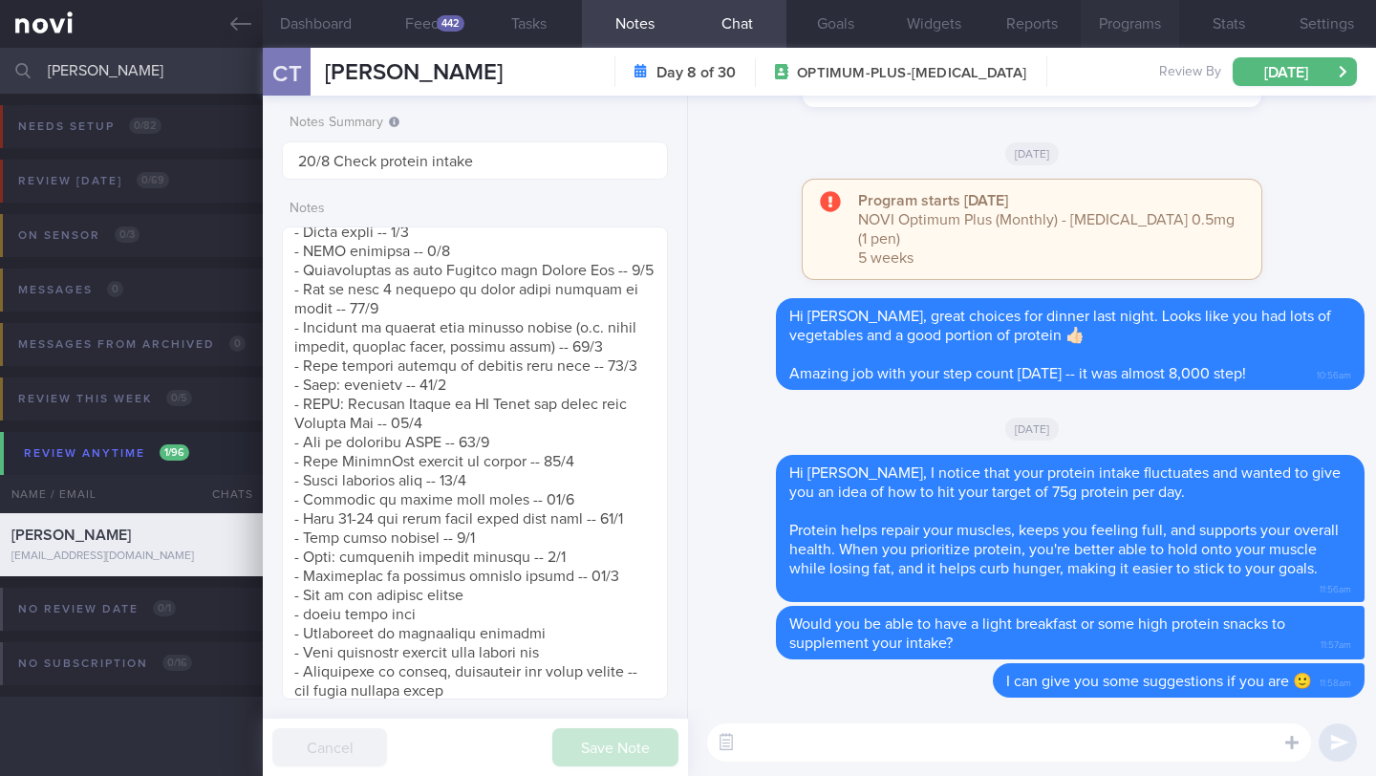
click at [1141, 31] on button "Programs" at bounding box center [1130, 24] width 98 height 48
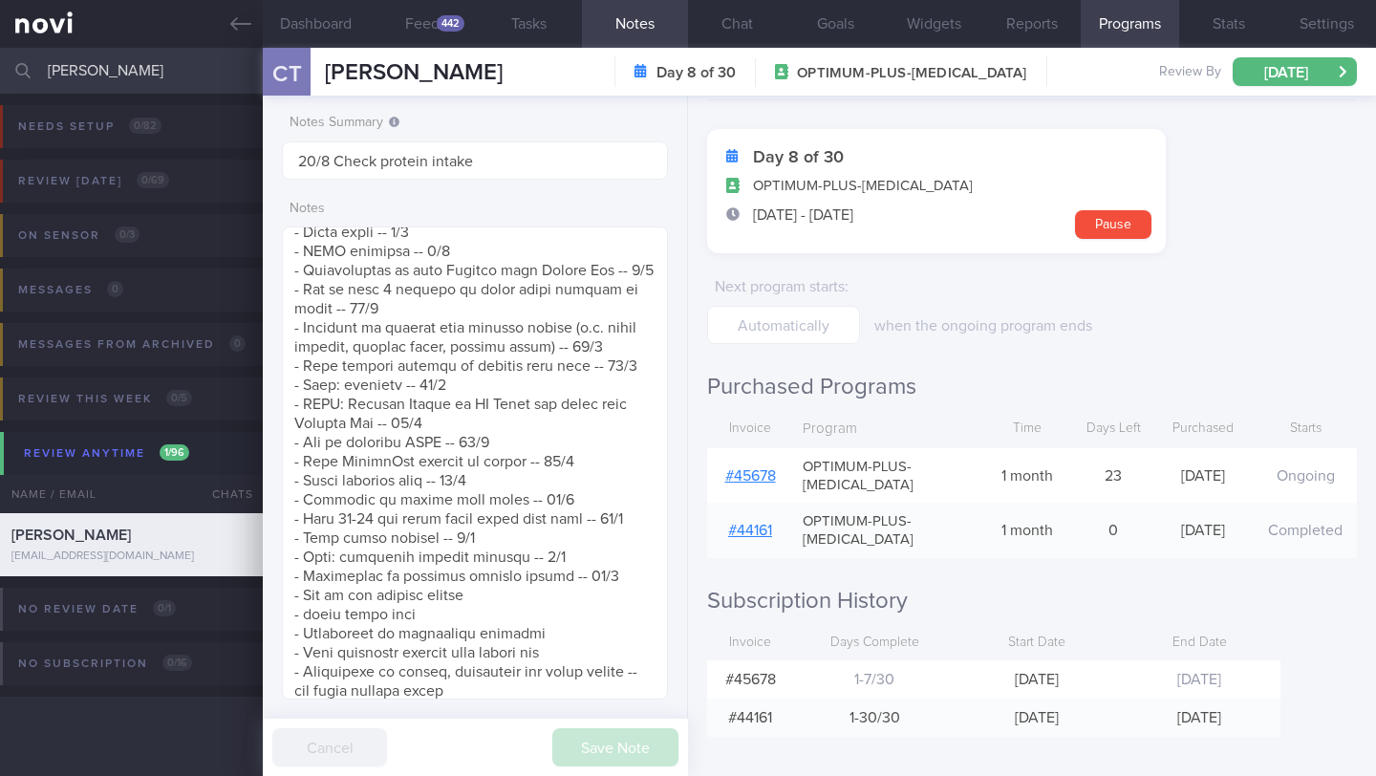
scroll to position [67, 0]
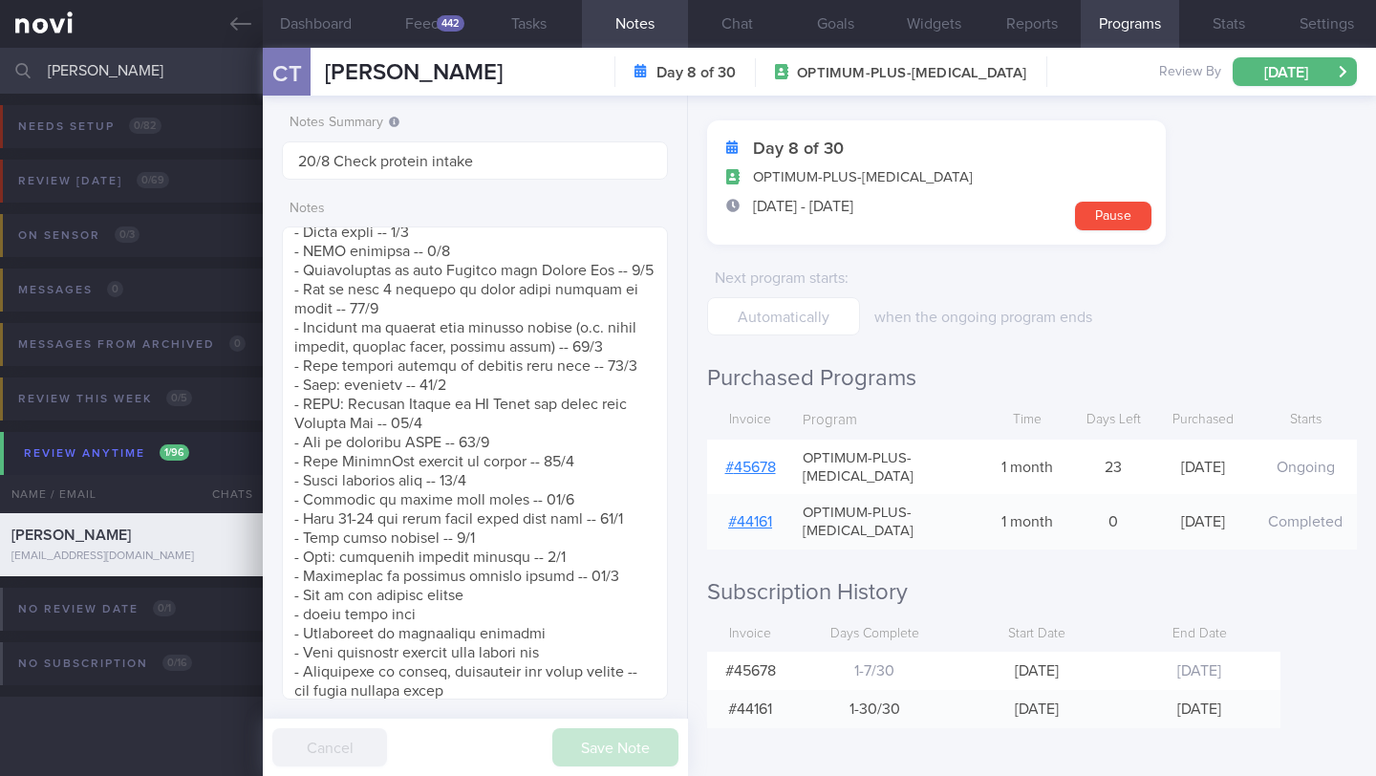
click at [78, 74] on input "[PERSON_NAME]" at bounding box center [688, 71] width 1376 height 46
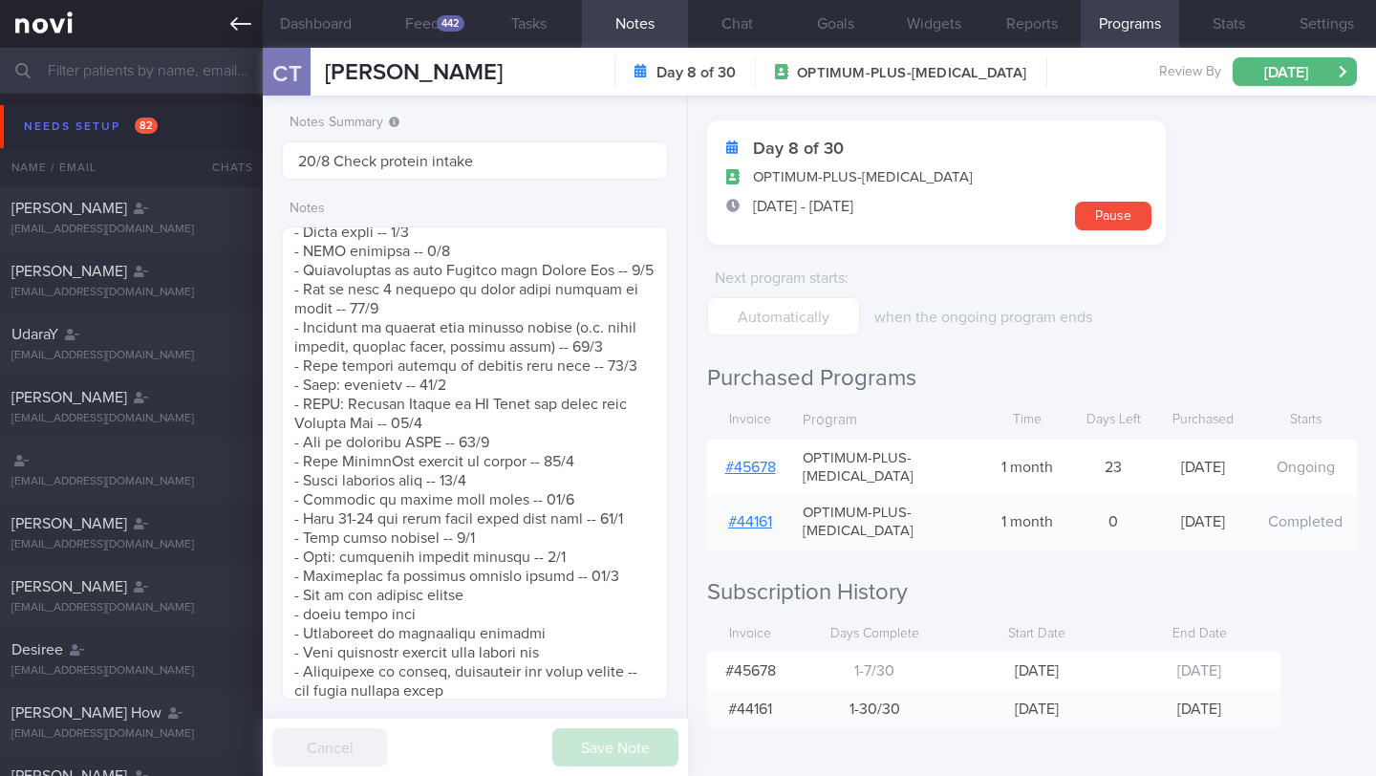
click at [241, 25] on icon at bounding box center [240, 23] width 21 height 21
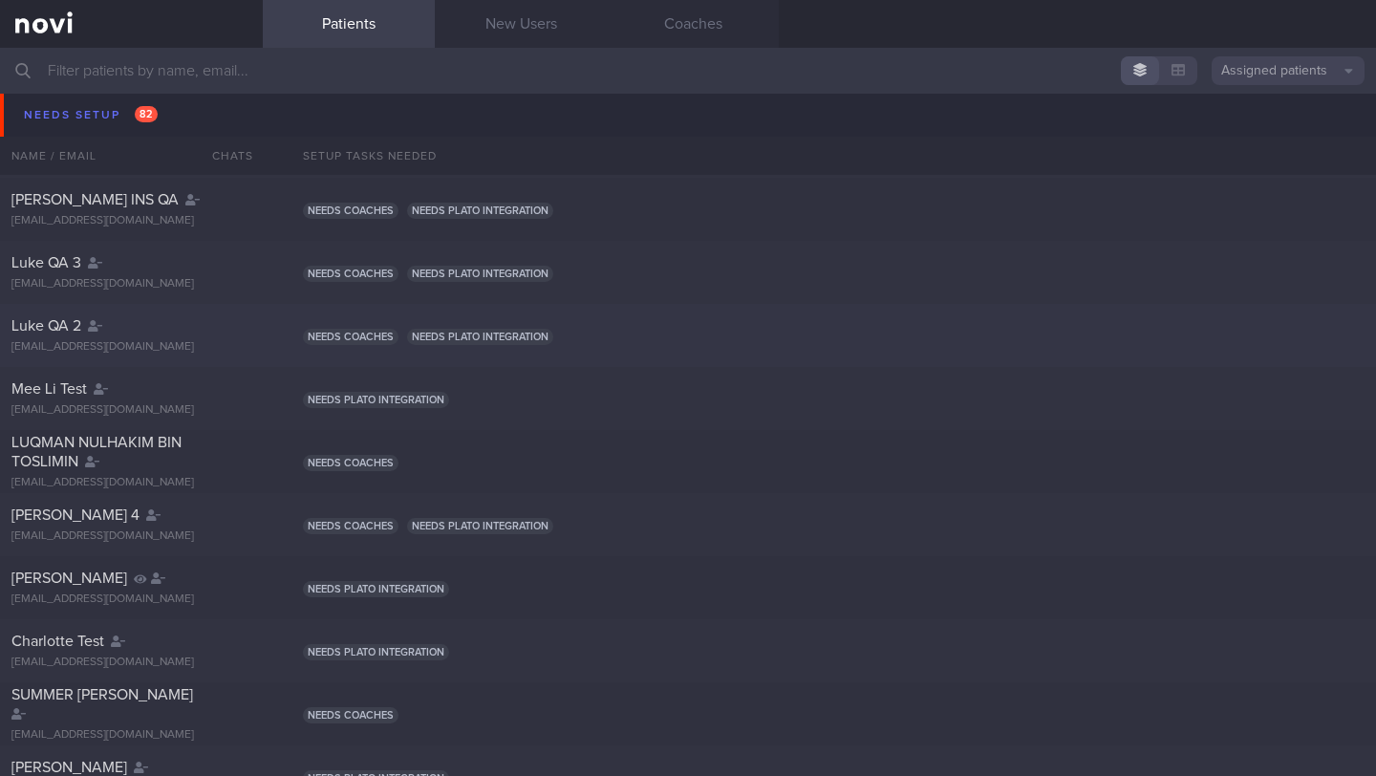
scroll to position [2847, 0]
